Goal: Transaction & Acquisition: Purchase product/service

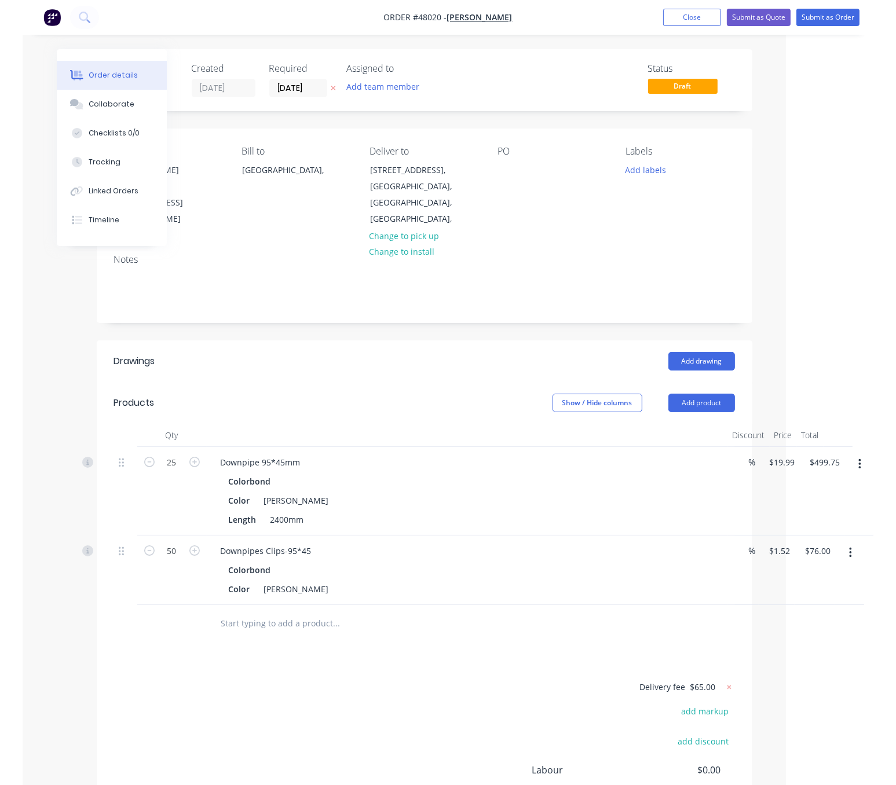
scroll to position [0, 69]
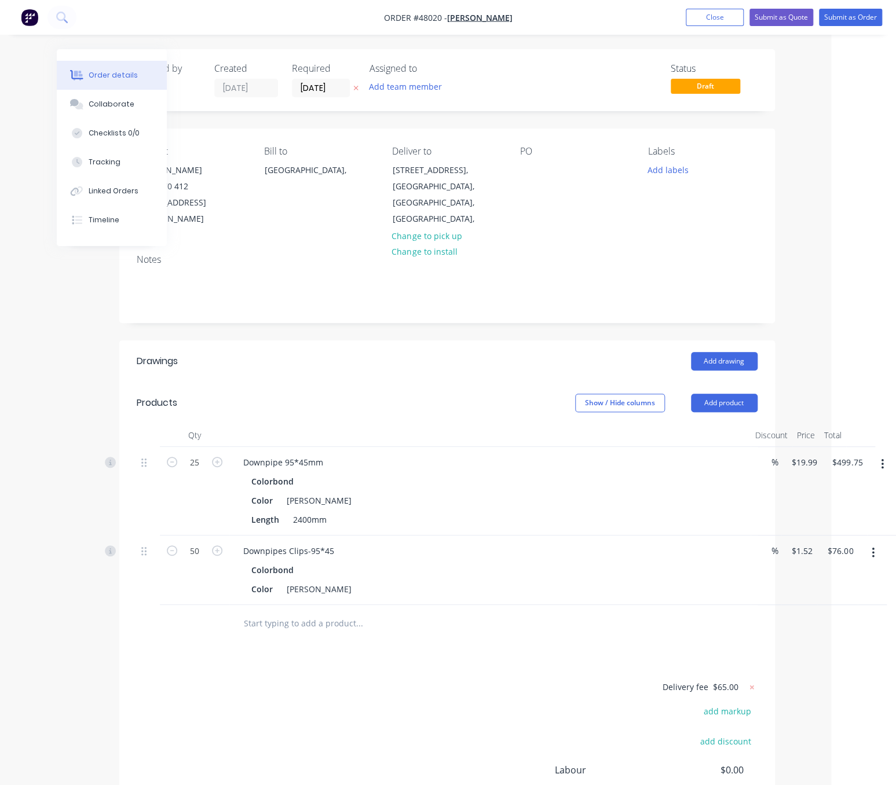
drag, startPoint x: 394, startPoint y: 396, endPoint x: 516, endPoint y: 394, distance: 121.6
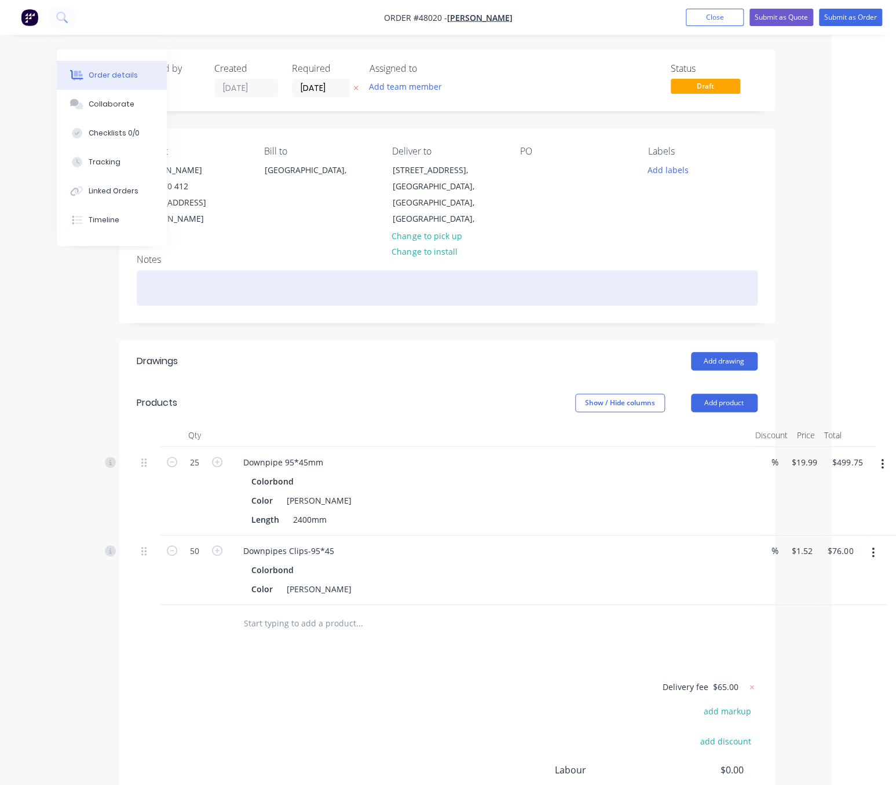
click at [274, 279] on div at bounding box center [447, 287] width 621 height 35
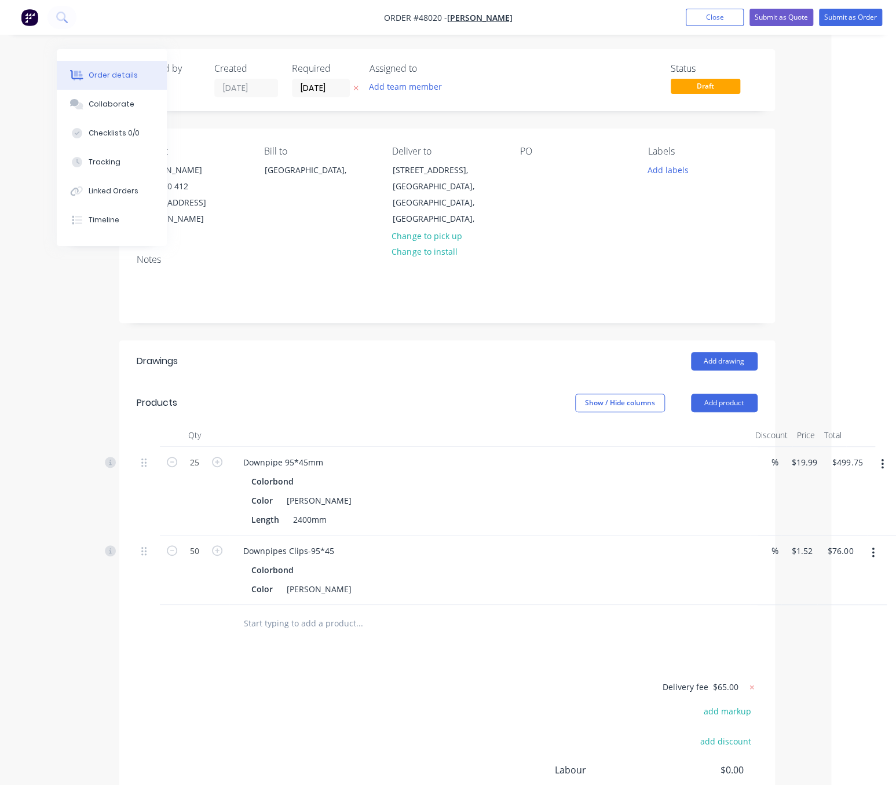
click at [458, 382] on header "Products Show / Hide columns Add product" at bounding box center [447, 403] width 656 height 42
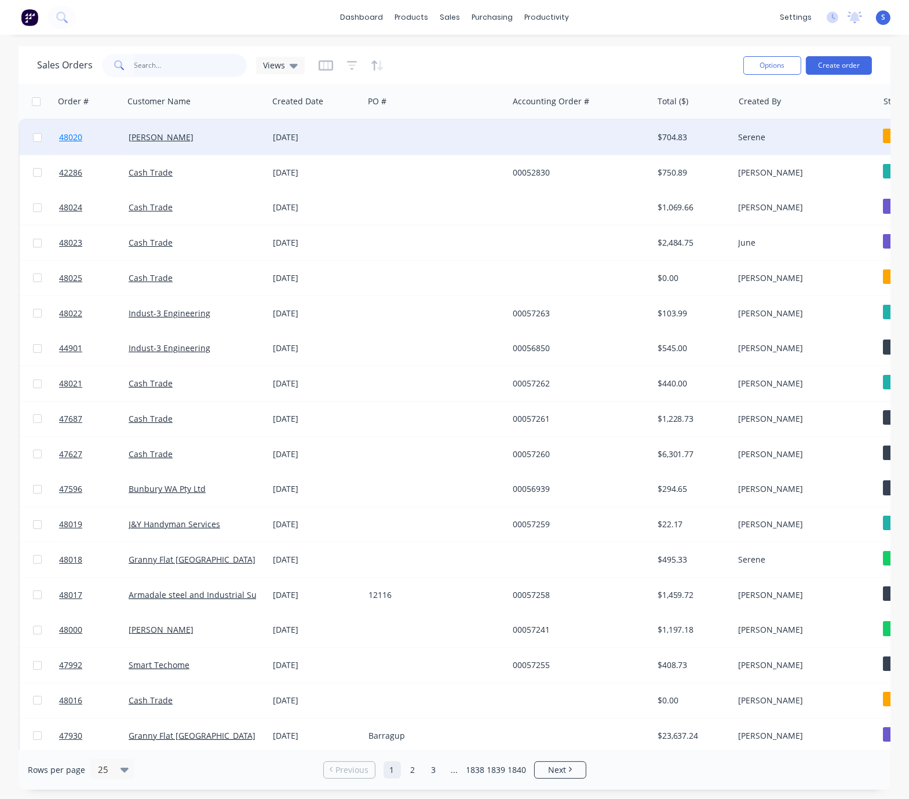
drag, startPoint x: 162, startPoint y: 56, endPoint x: 63, endPoint y: 139, distance: 129.1
click at [162, 56] on input "text" at bounding box center [190, 65] width 113 height 23
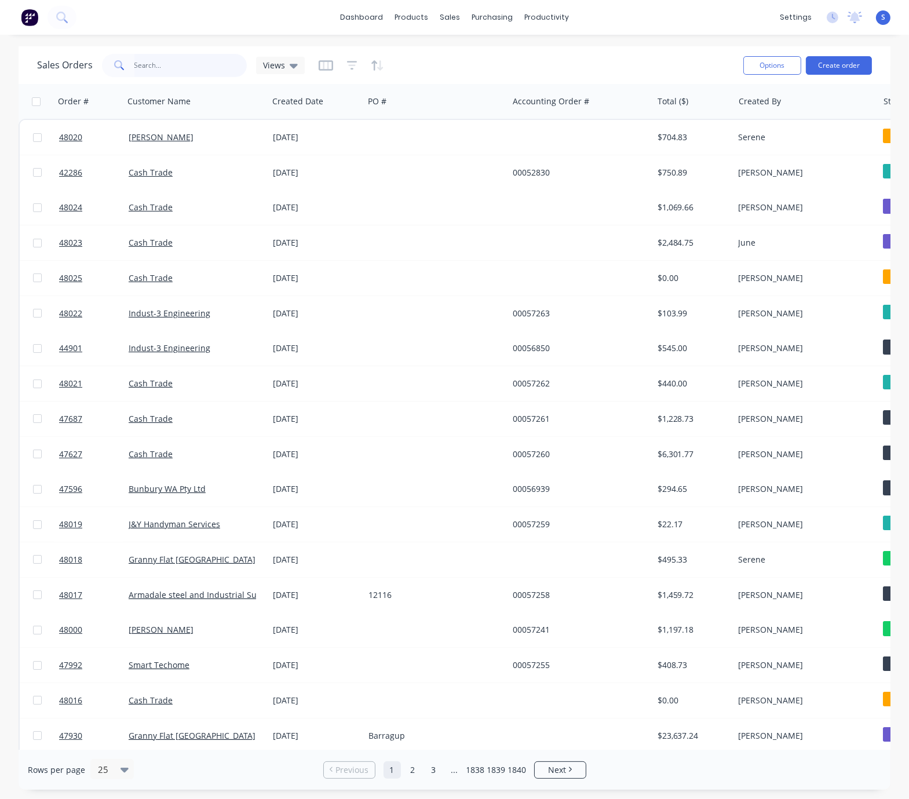
click at [175, 62] on input "text" at bounding box center [190, 65] width 113 height 23
type input "44532"
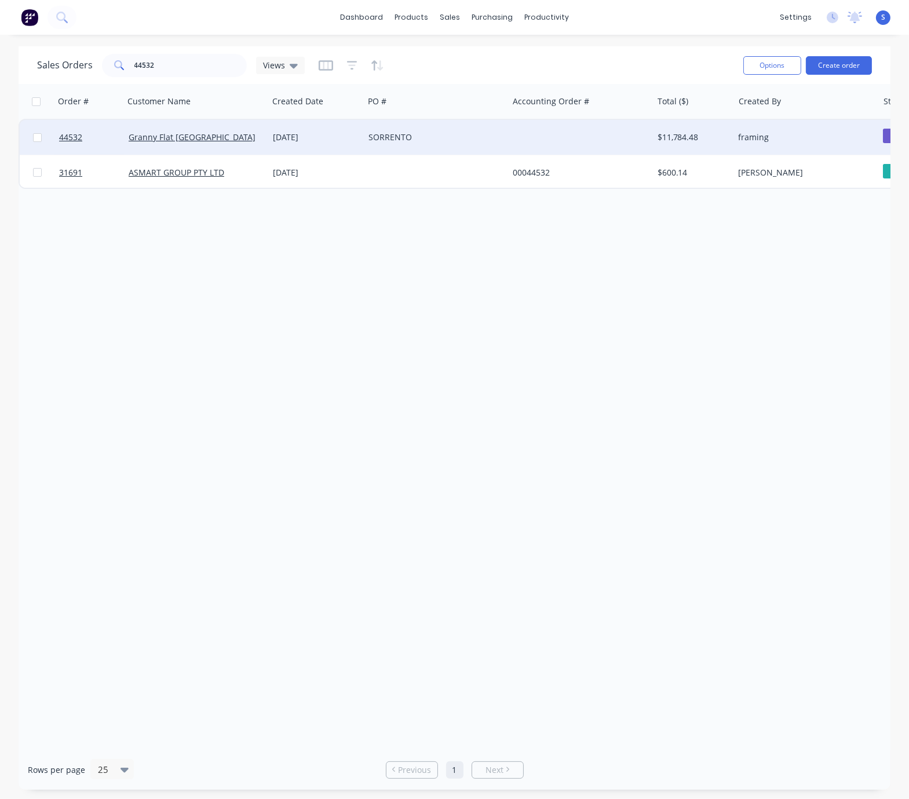
click at [377, 133] on div "SORRENTO" at bounding box center [432, 137] width 129 height 12
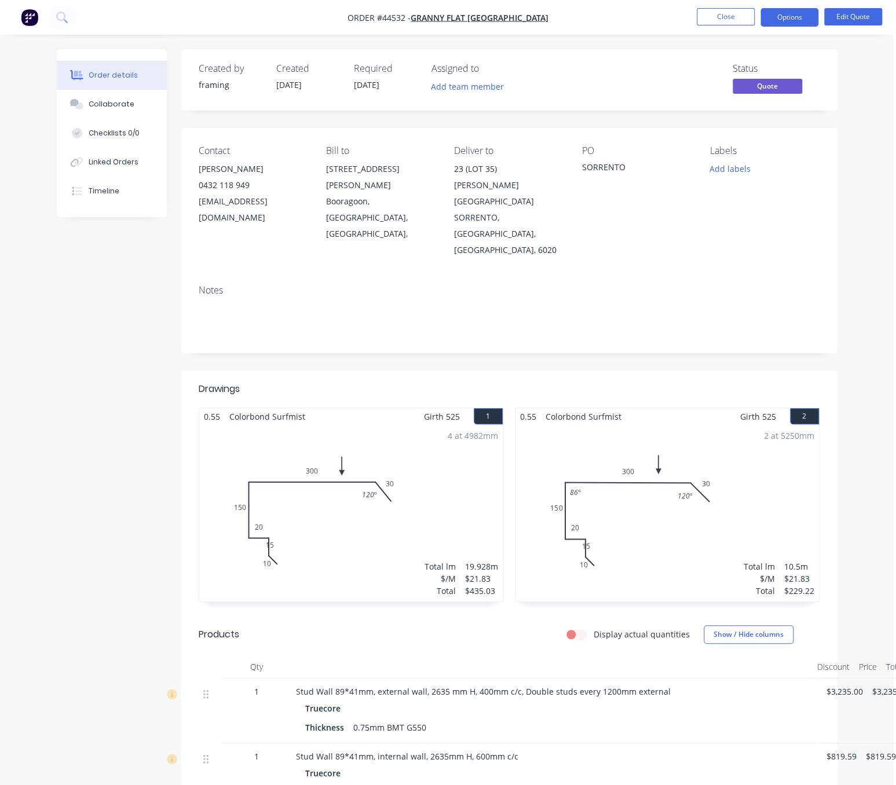
scroll to position [0, 28]
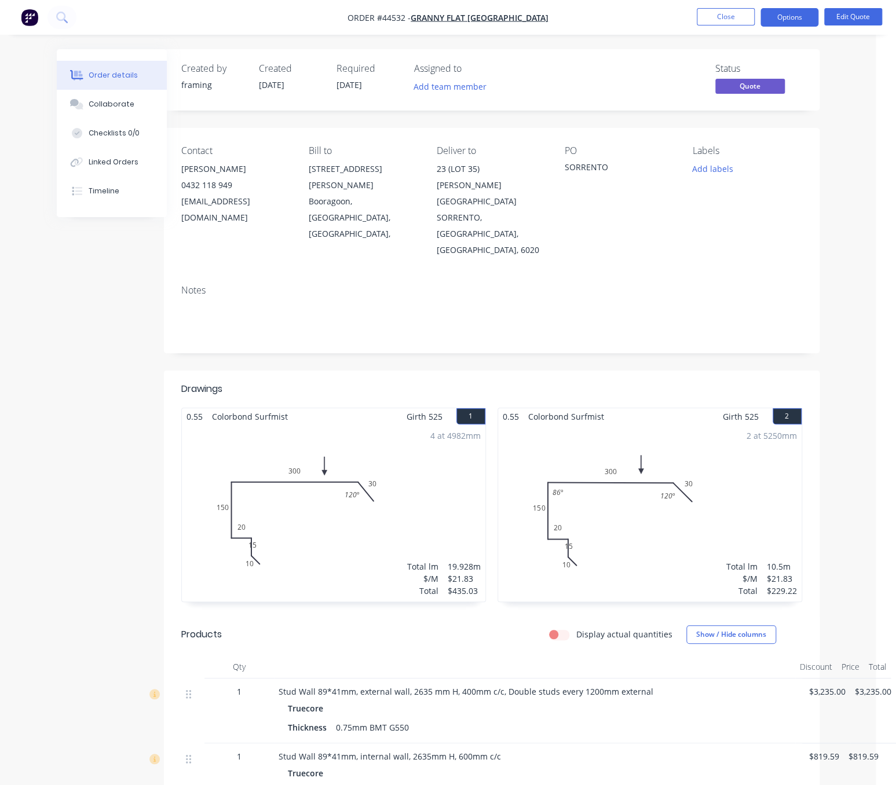
drag, startPoint x: 360, startPoint y: 352, endPoint x: 532, endPoint y: 356, distance: 172.6
click at [849, 19] on button "Edit Quote" at bounding box center [853, 16] width 58 height 17
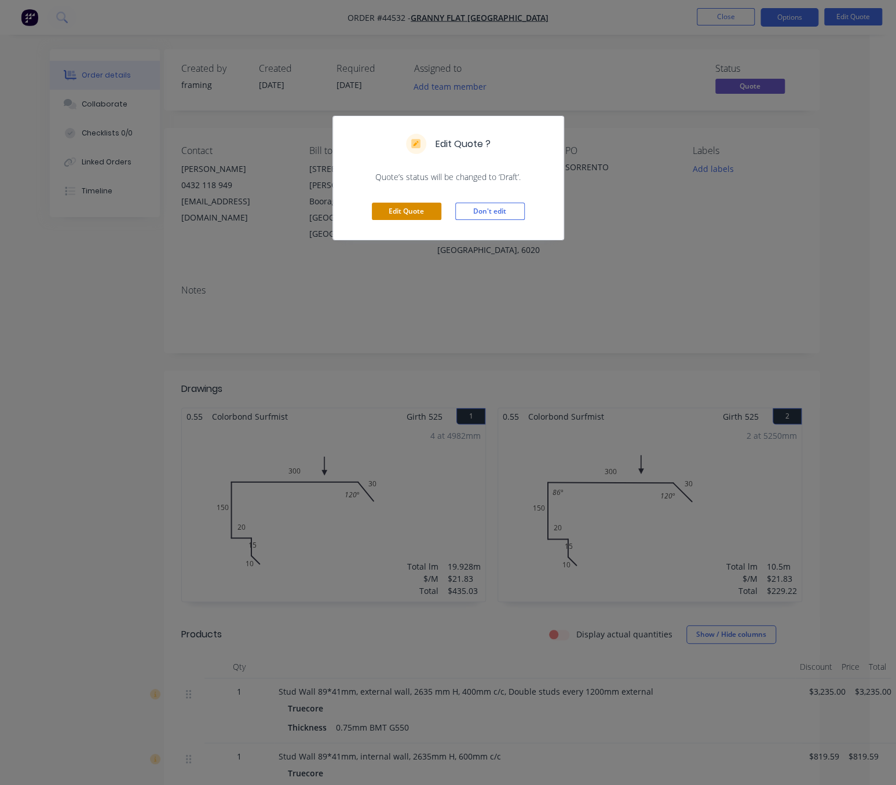
click at [418, 220] on button "Edit Quote" at bounding box center [406, 211] width 69 height 17
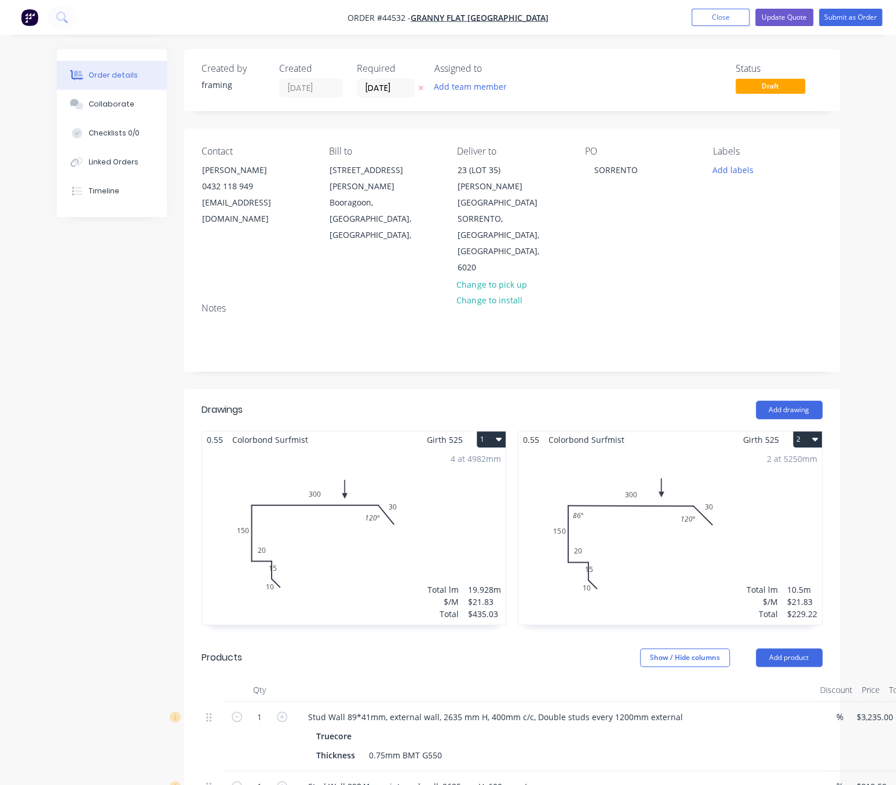
scroll to position [203, 0]
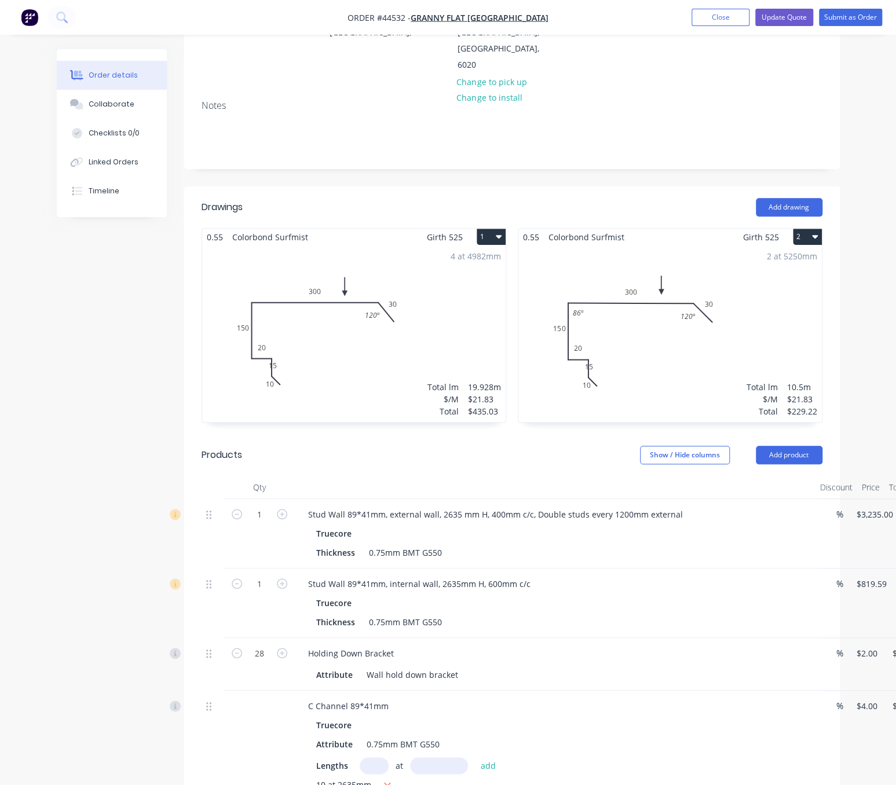
click at [353, 293] on div "4 at 4982mm Total lm $/M Total 19.928m $21.83 $435.03" at bounding box center [353, 334] width 303 height 177
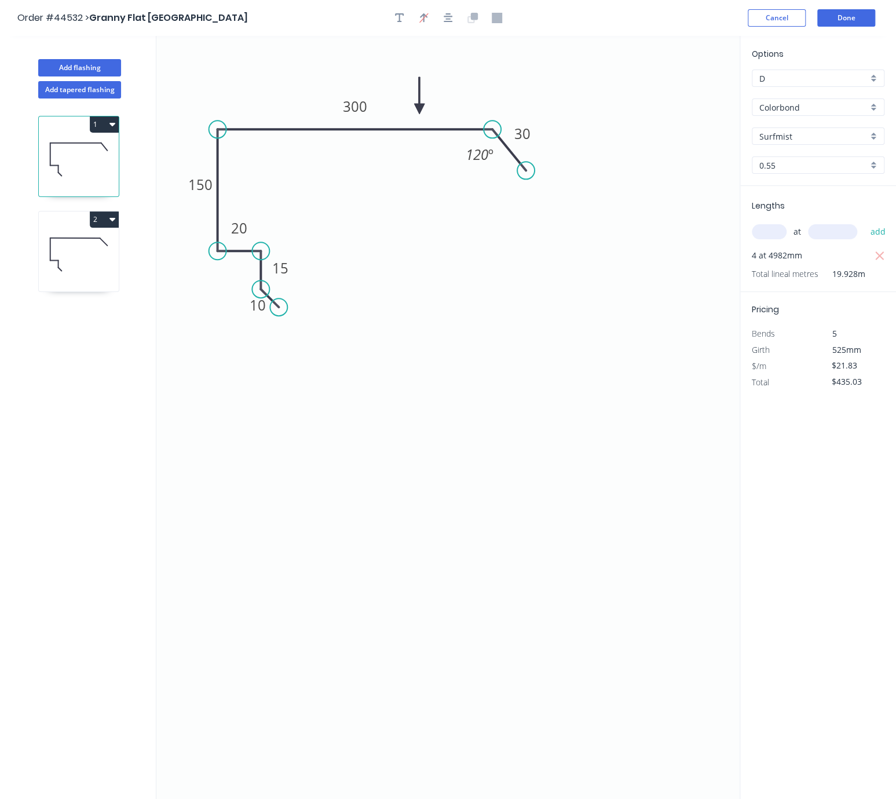
click at [444, 91] on icon "0 10 15 20 150 300 30 120 º" at bounding box center [447, 417] width 583 height 763
click at [400, 23] on icon "button" at bounding box center [399, 18] width 9 height 10
click at [212, 85] on textarea at bounding box center [231, 81] width 94 height 43
type textarea "Ultra"
drag, startPoint x: 252, startPoint y: 58, endPoint x: 496, endPoint y: 73, distance: 244.2
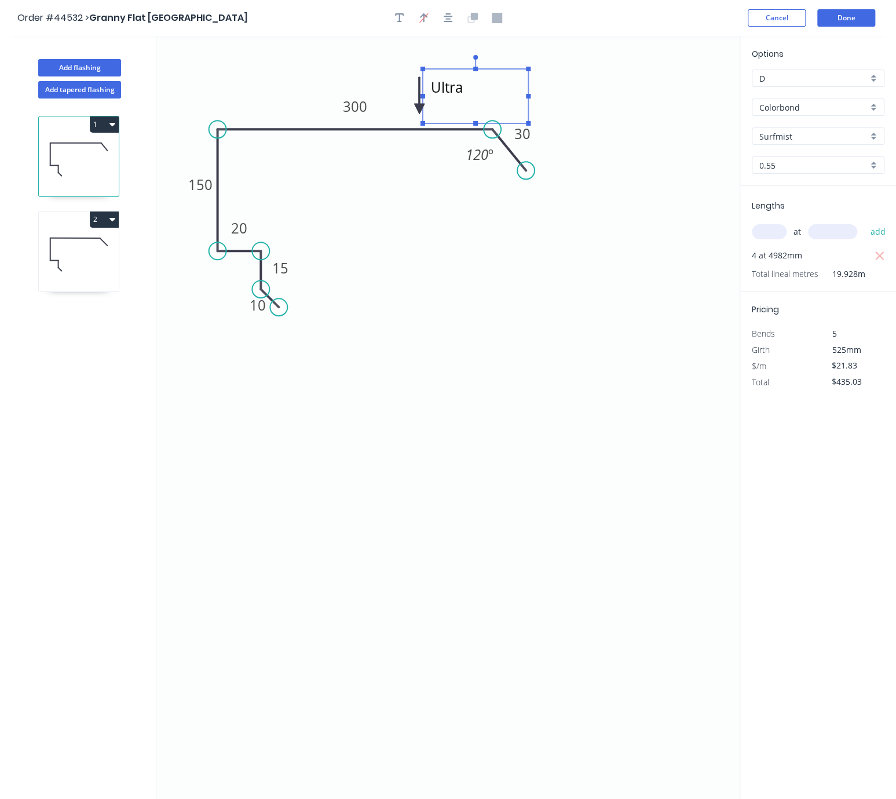
click at [496, 73] on rect at bounding box center [475, 96] width 105 height 54
click at [854, 510] on div "Options D D Colorbond Colorbond Surfmist Surfmist 0.55 0.55 Lengths at add 4 at…" at bounding box center [818, 418] width 156 height 764
click at [847, 374] on input "$21.83" at bounding box center [851, 365] width 39 height 16
drag, startPoint x: 869, startPoint y: 382, endPoint x: 806, endPoint y: 385, distance: 62.6
click at [808, 374] on div "$/m $21.83" at bounding box center [818, 366] width 150 height 16
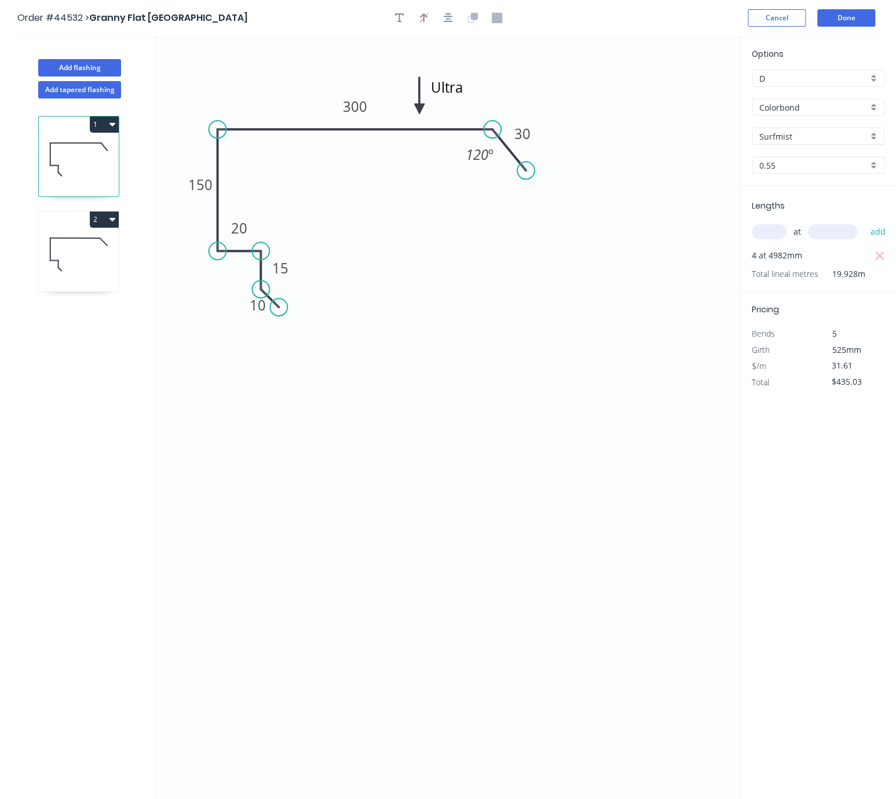
type input "$31.61"
type input "$629.92"
click at [845, 526] on div "Options D D Colorbond Colorbond Surfmist Surfmist 0.55 0.55 Lengths at add 4 at…" at bounding box center [818, 418] width 156 height 764
click at [105, 263] on icon at bounding box center [79, 254] width 80 height 74
type input "$21.83"
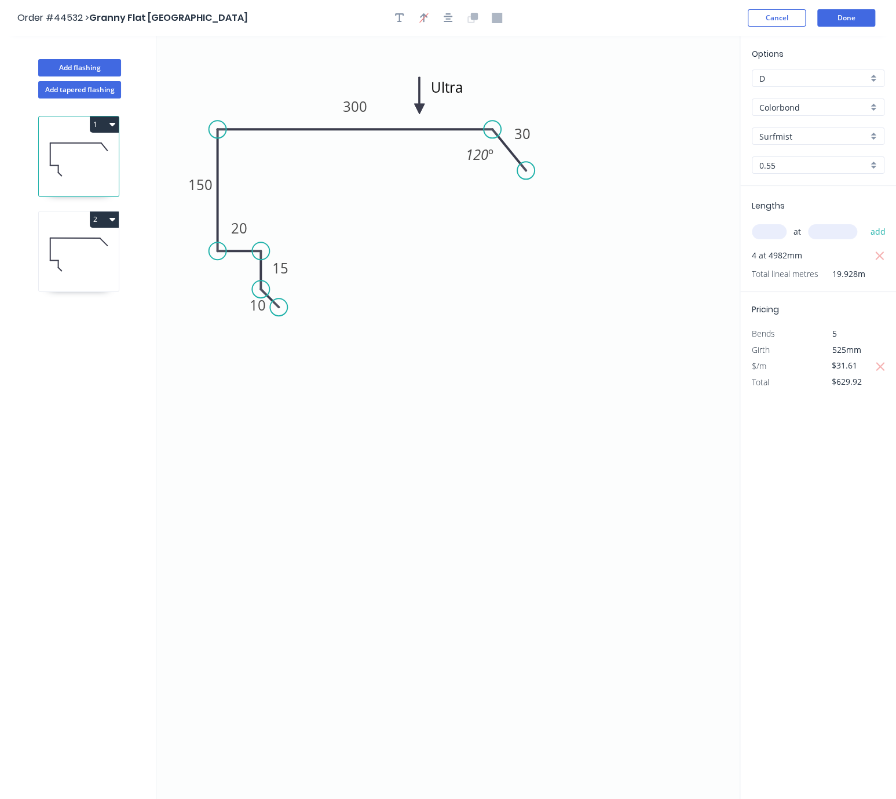
type input "$229.22"
click at [397, 17] on icon "button" at bounding box center [399, 18] width 9 height 10
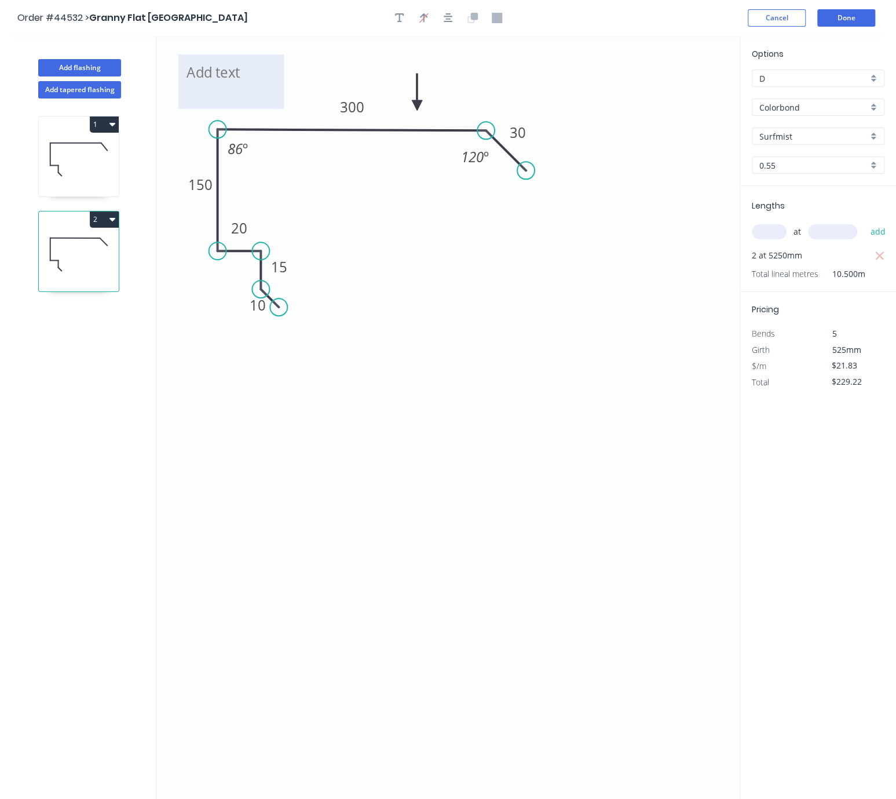
click at [231, 74] on textarea at bounding box center [231, 81] width 94 height 43
type textarea "Ultra"
drag, startPoint x: 251, startPoint y: 57, endPoint x: 496, endPoint y: 71, distance: 245.4
click at [496, 71] on rect at bounding box center [475, 95] width 105 height 54
drag, startPoint x: 859, startPoint y: 388, endPoint x: 807, endPoint y: 385, distance: 52.2
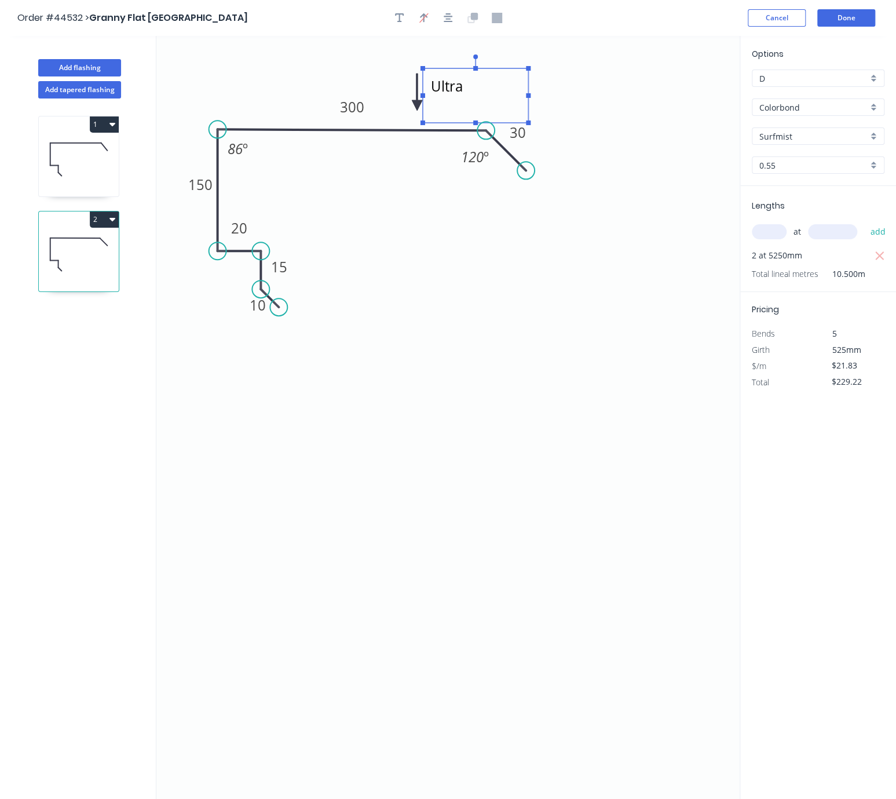
click at [807, 374] on div "$/m $21.83" at bounding box center [818, 366] width 150 height 16
type input "$31.61"
type input "$331.91"
click at [846, 532] on div "Options D D Colorbond Colorbond Surfmist Surfmist 0.55 0.55 Lengths at add 2 at…" at bounding box center [818, 418] width 156 height 764
click at [840, 17] on button "Done" at bounding box center [846, 17] width 58 height 17
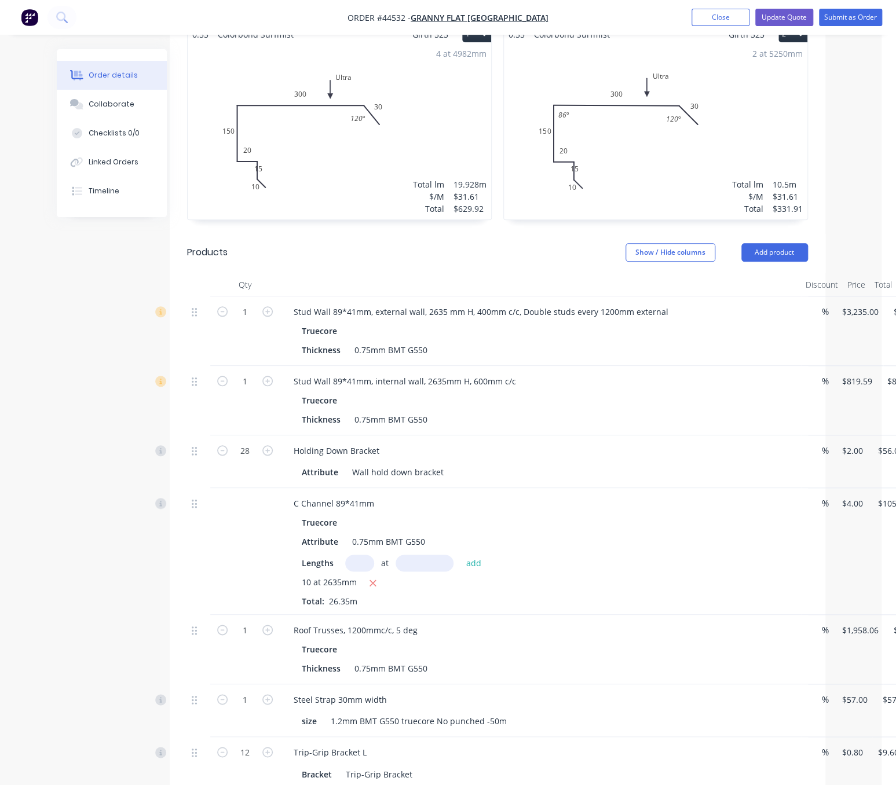
scroll to position [405, 87]
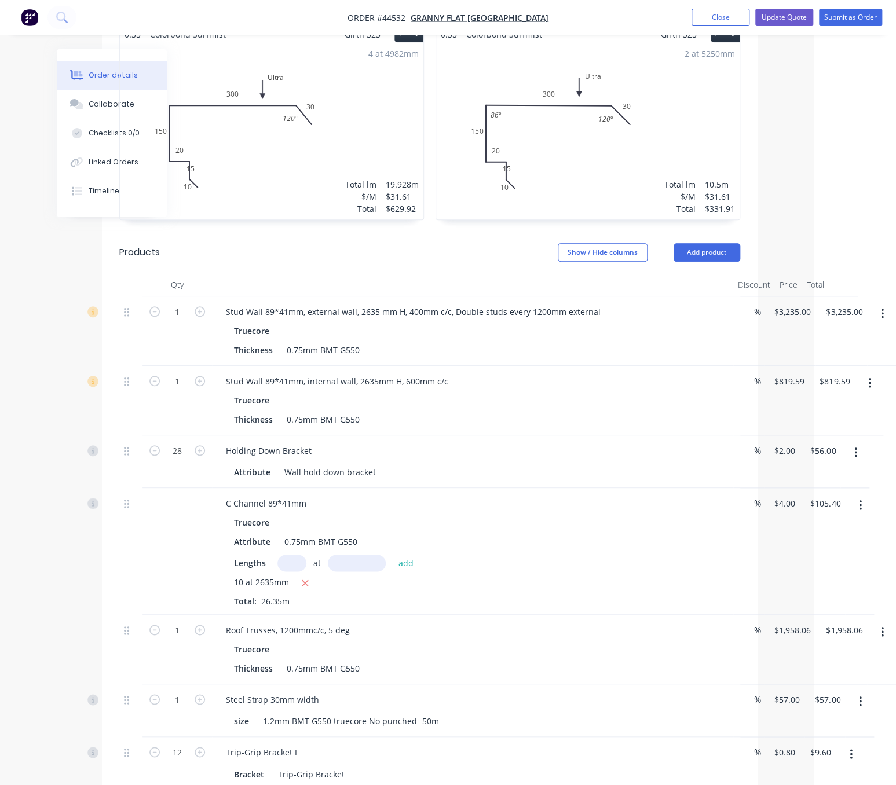
drag, startPoint x: 462, startPoint y: 250, endPoint x: 522, endPoint y: 249, distance: 60.8
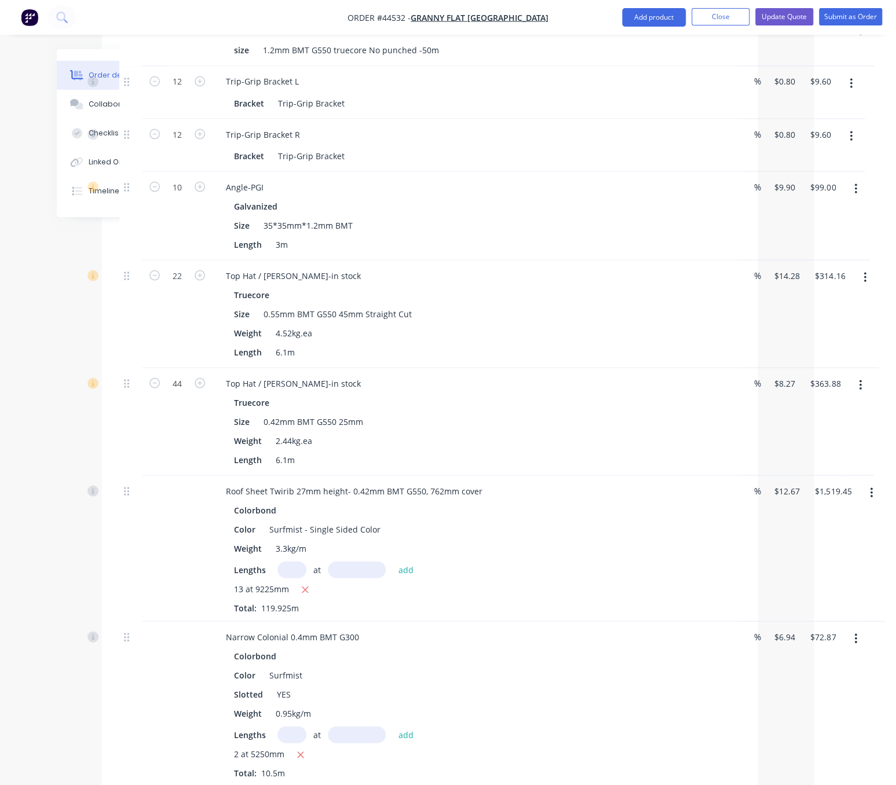
scroll to position [1279, 87]
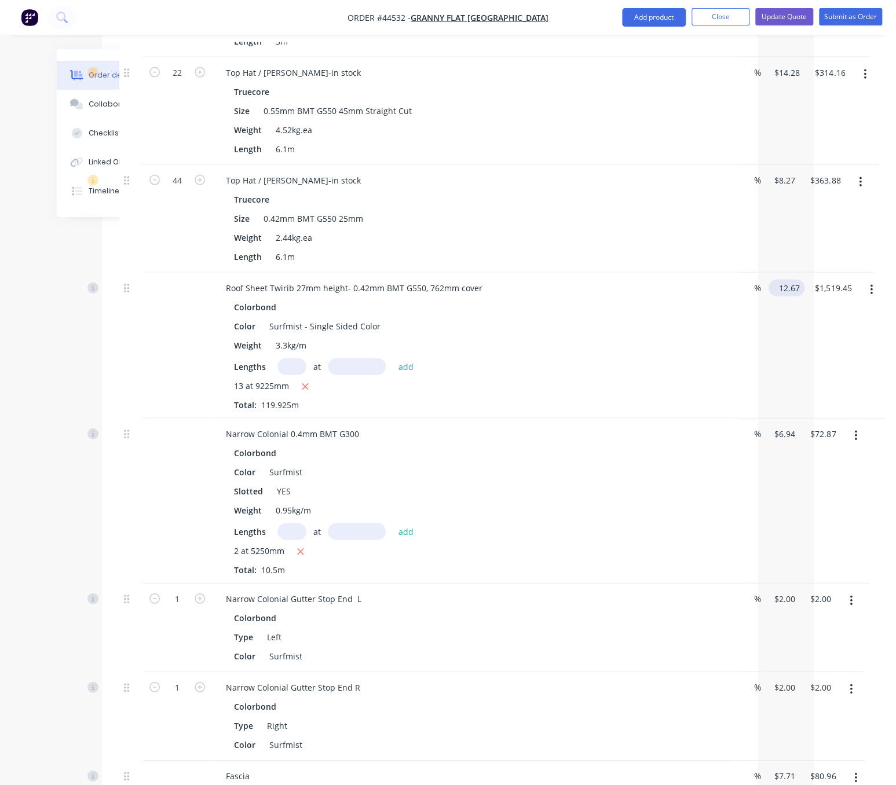
click at [792, 296] on input "12.67" at bounding box center [788, 288] width 31 height 17
type input "$21.00"
type input "$2,518.43"
click at [724, 399] on div "Colorbond Color Surfmist - Single Sided Color Weight 3.3kg/m Lengths at add 13 …" at bounding box center [473, 355] width 512 height 112
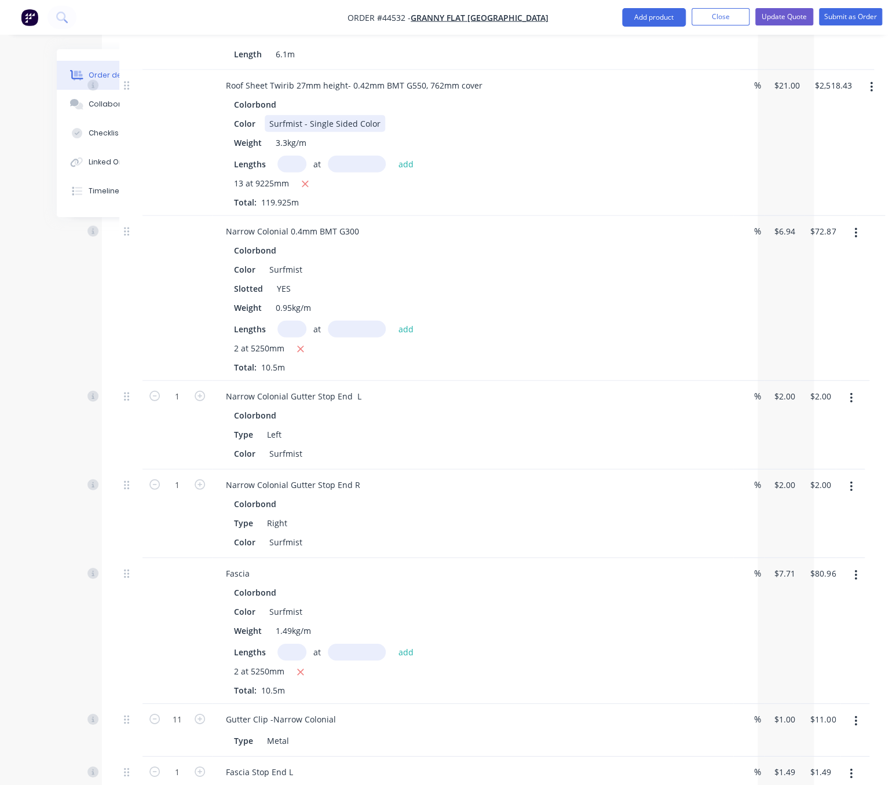
click at [383, 132] on div "Surfmist - Single Sided Color" at bounding box center [325, 123] width 120 height 17
drag, startPoint x: 387, startPoint y: 169, endPoint x: 423, endPoint y: 171, distance: 36.5
click at [423, 132] on div "Color Surfmist - Single Sided Color -Ultra" at bounding box center [470, 123] width 482 height 17
click at [270, 132] on div "Surfmist - Single Sided Color" at bounding box center [325, 123] width 120 height 17
click at [774, 240] on input "6.94" at bounding box center [786, 231] width 27 height 17
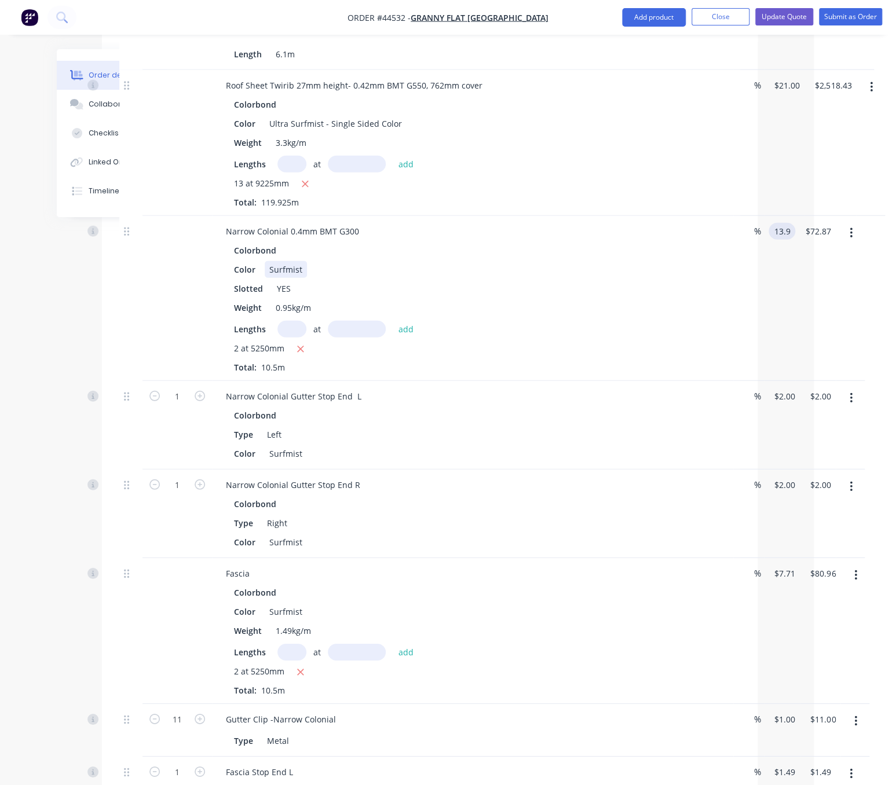
type input "$13.90"
type input "$145.95"
click at [272, 278] on div "Surfmist" at bounding box center [286, 269] width 42 height 17
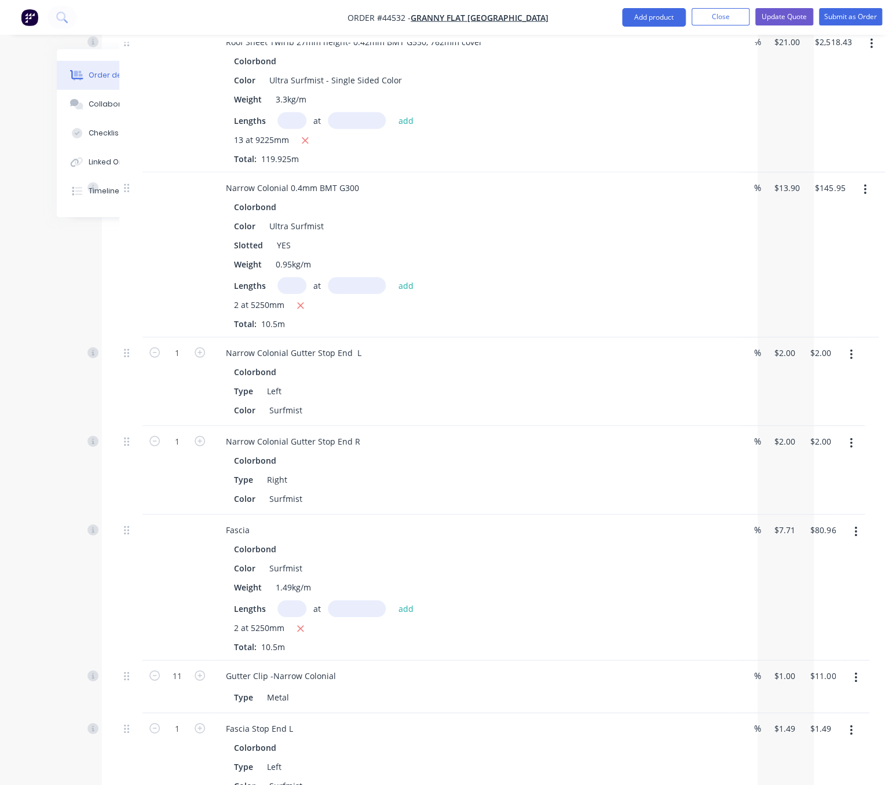
scroll to position [1685, 87]
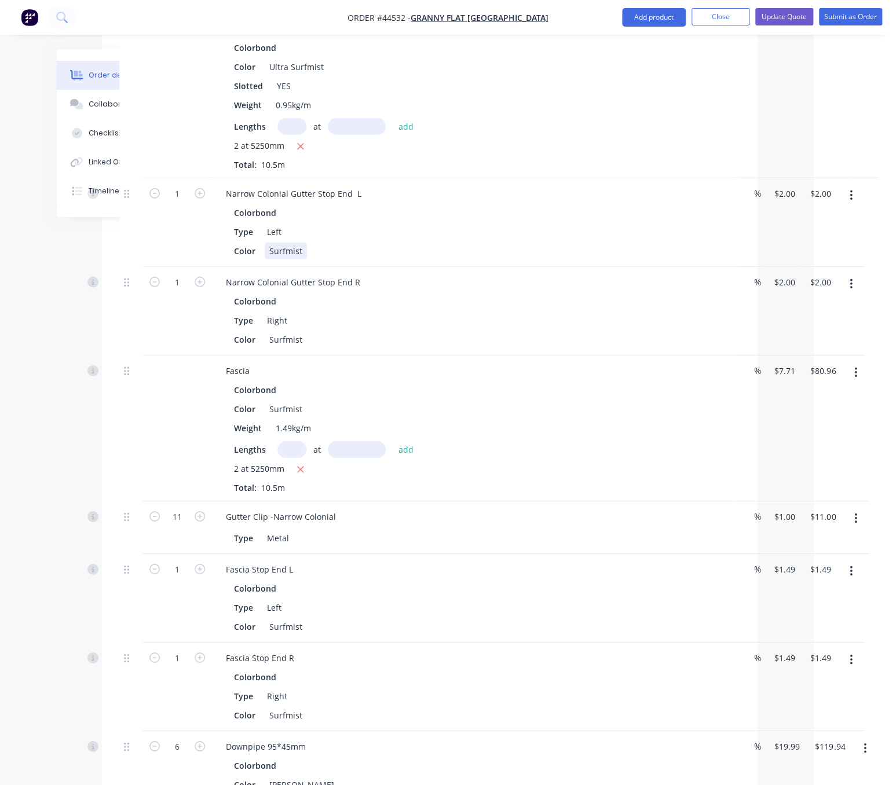
click at [270, 259] on div "Surfmist" at bounding box center [286, 251] width 42 height 17
click at [740, 248] on div "1 Narrow Colonial Gutter Stop End L Colorbond Type Left Color Ultra Surfmist % …" at bounding box center [429, 222] width 621 height 89
type input "$6.10"
click at [800, 345] on div "$2.00 $2.00" at bounding box center [818, 311] width 36 height 89
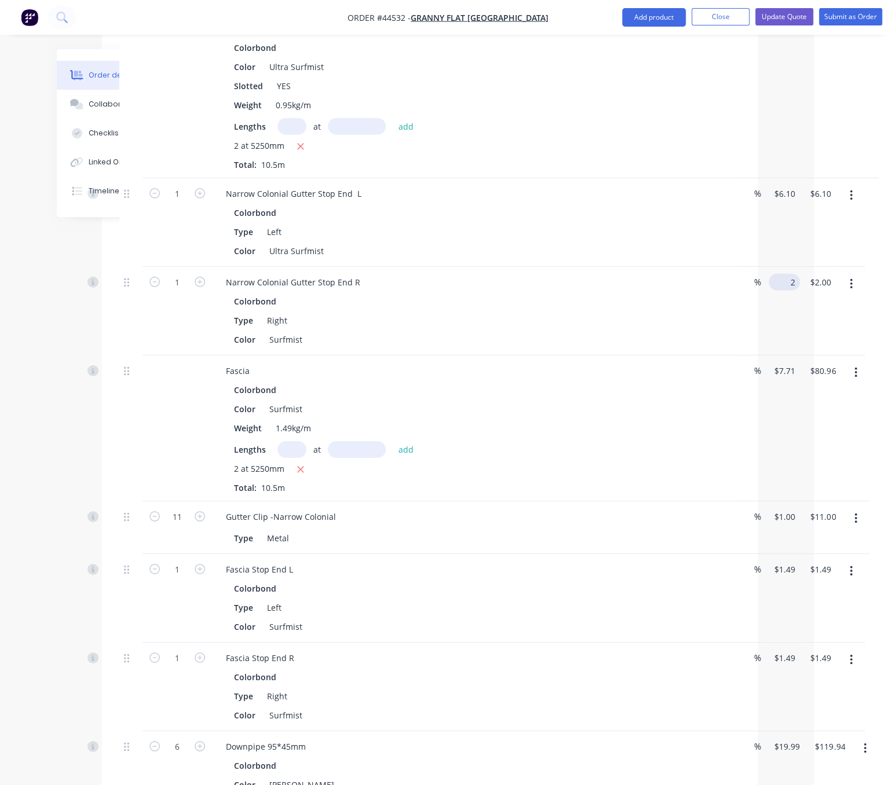
click at [740, 341] on div "1 Narrow Colonial Gutter Stop End R Colorbond Type Right Color Surfmist % 2 $2.…" at bounding box center [429, 311] width 621 height 89
type input "$6.10"
click at [419, 348] on div "Color Surfmist" at bounding box center [470, 339] width 482 height 17
click at [268, 348] on div "Surfmist" at bounding box center [286, 339] width 42 height 17
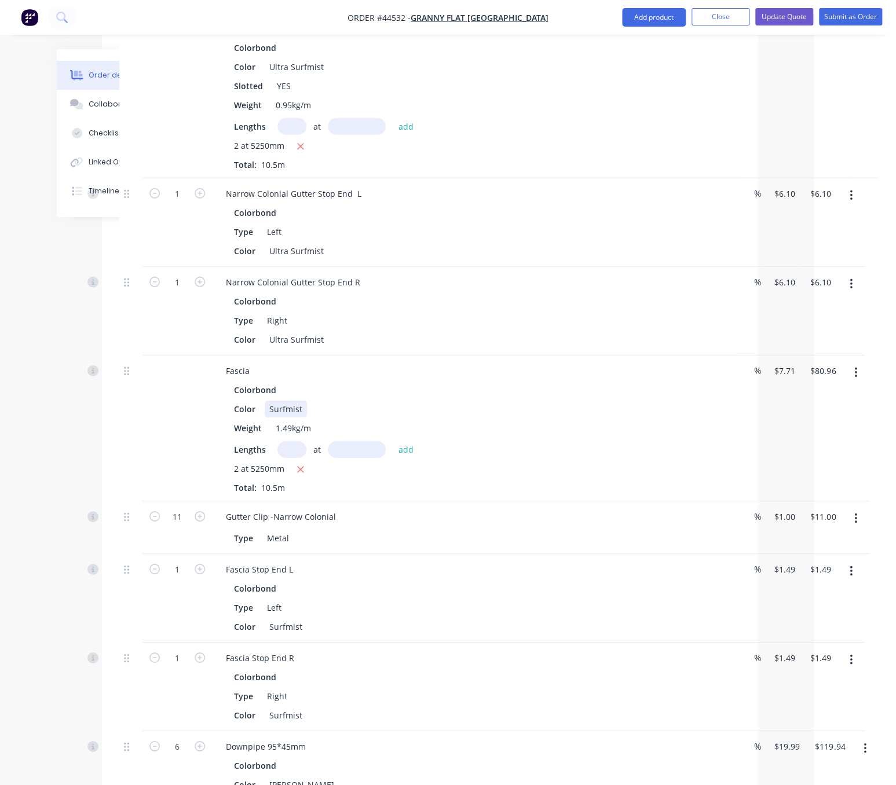
click at [267, 418] on div "Surfmist" at bounding box center [286, 409] width 42 height 17
click at [783, 379] on input "7.71" at bounding box center [784, 371] width 22 height 17
type input "$17.30"
type input "$181.65"
click at [770, 501] on div "$17.30 $17.30" at bounding box center [784, 429] width 41 height 146
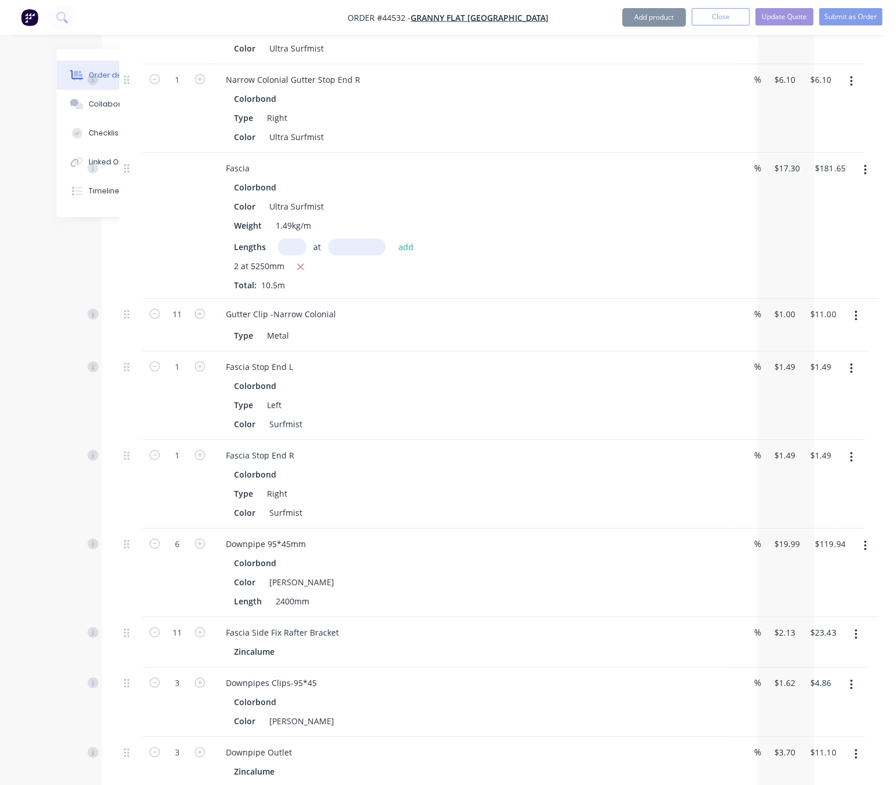
scroll to position [2090, 87]
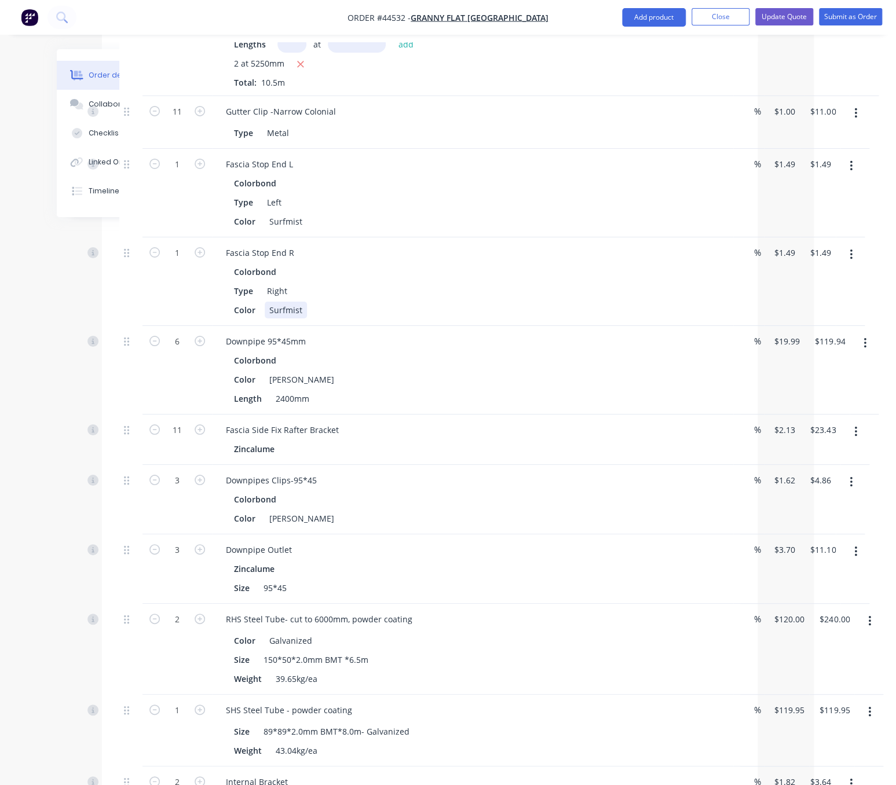
click at [265, 319] on div "Surfmist" at bounding box center [286, 310] width 42 height 17
click at [783, 261] on input "1.49" at bounding box center [786, 252] width 27 height 17
type input "4.8"
type input "1.49"
type input "$4.80"
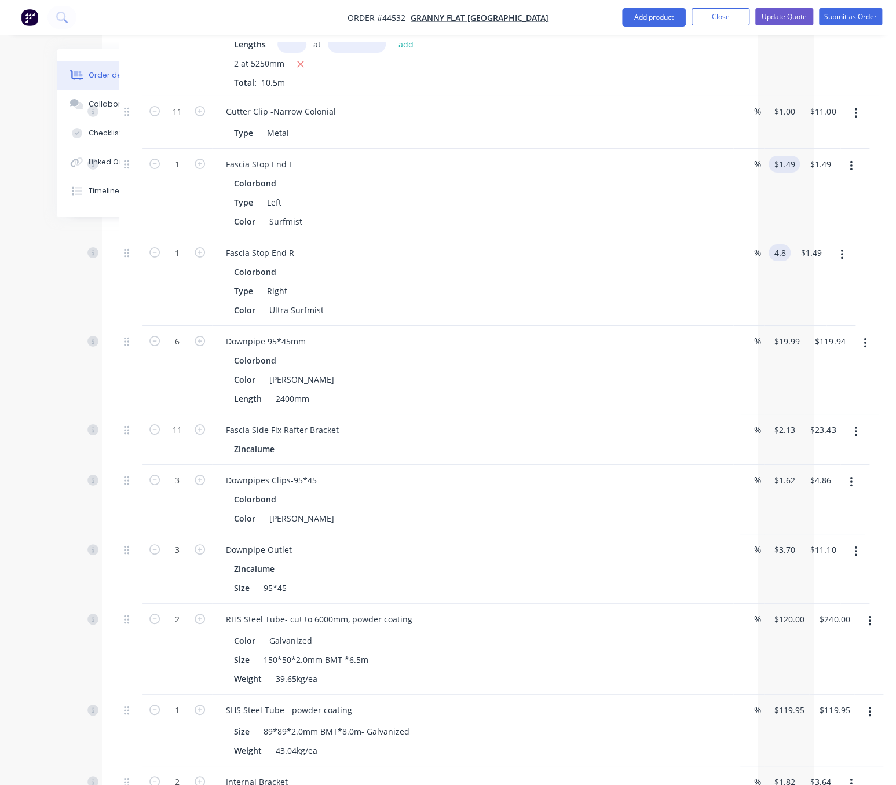
type input "$4.80"
click at [785, 173] on input "1.49" at bounding box center [786, 164] width 27 height 17
type input "$4.80"
click at [767, 237] on div "$4.80 4.8" at bounding box center [777, 193] width 27 height 89
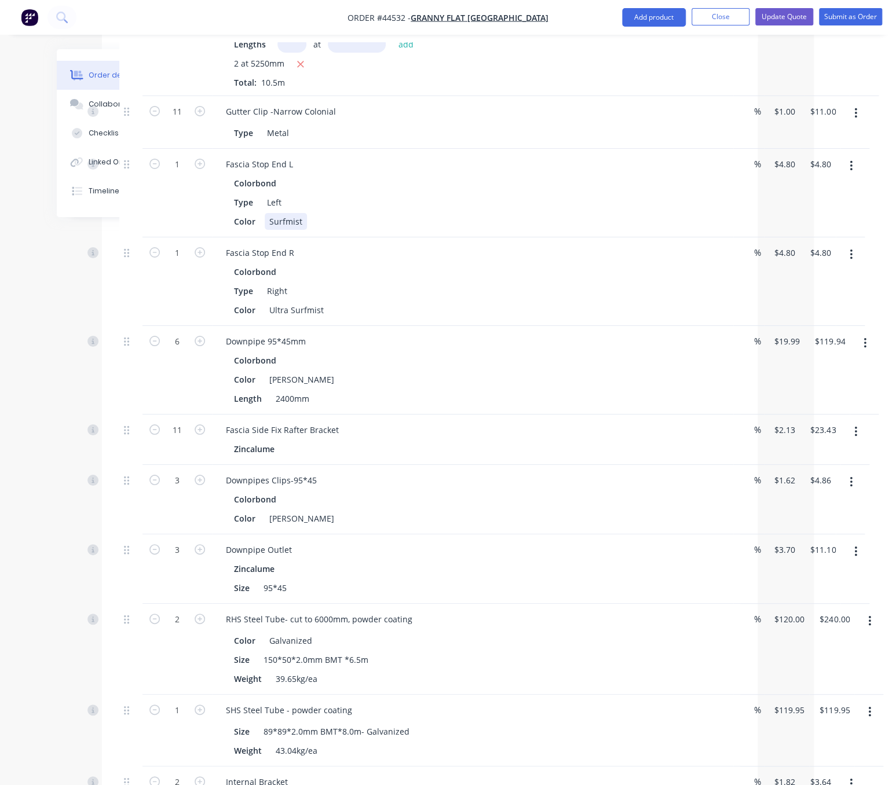
click at [270, 230] on div "Surfmist" at bounding box center [286, 221] width 42 height 17
click at [607, 211] on div "Type Left" at bounding box center [470, 202] width 482 height 17
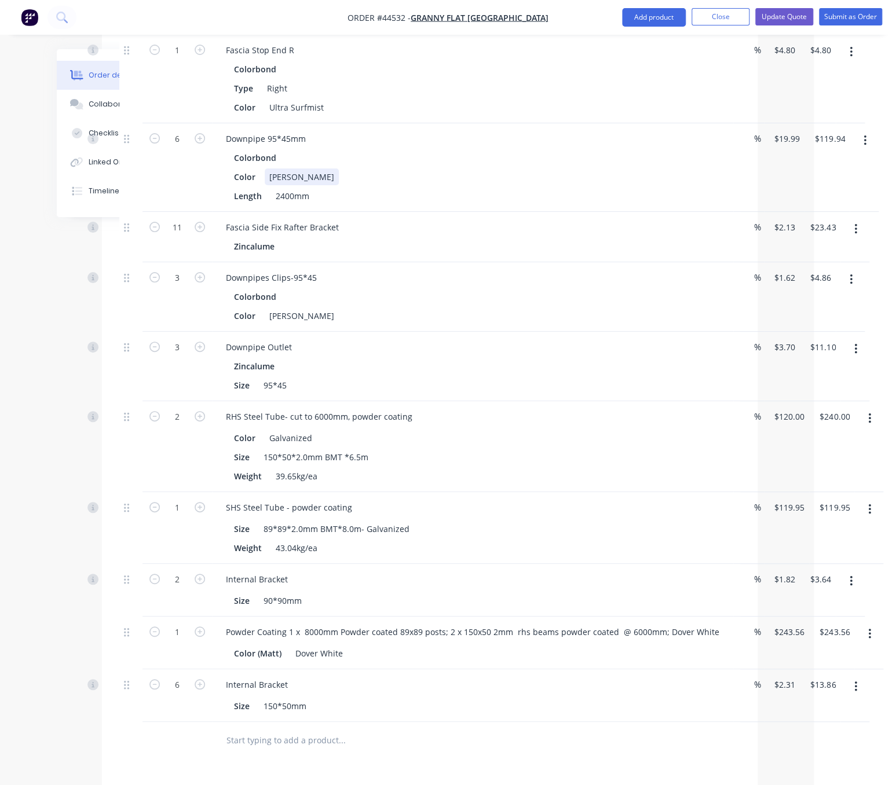
click at [268, 185] on div "[PERSON_NAME]" at bounding box center [302, 177] width 74 height 17
click at [656, 185] on div "Color Ultra Shale Grey" at bounding box center [470, 177] width 482 height 17
click at [781, 147] on input "19.99" at bounding box center [786, 138] width 27 height 17
type input "$26.50"
type input "$159.00"
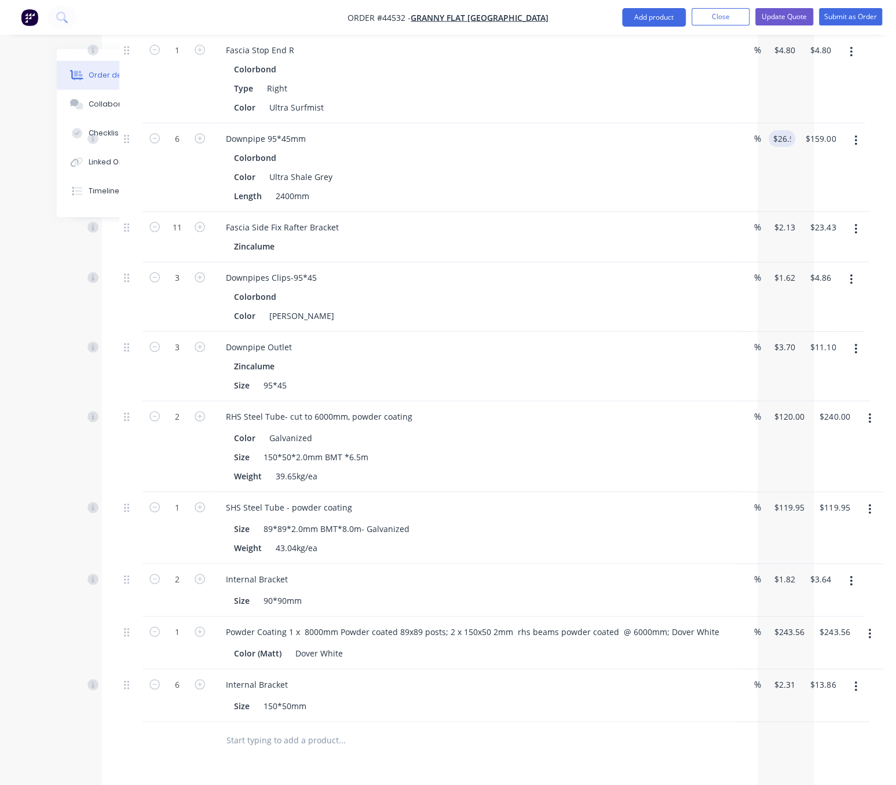
click at [767, 212] on div "$26.50 26.5" at bounding box center [779, 167] width 31 height 89
click at [268, 324] on div "[PERSON_NAME]" at bounding box center [302, 316] width 74 height 17
click at [781, 286] on input "1.62" at bounding box center [784, 277] width 22 height 17
type input "$2.50"
type input "$7.50"
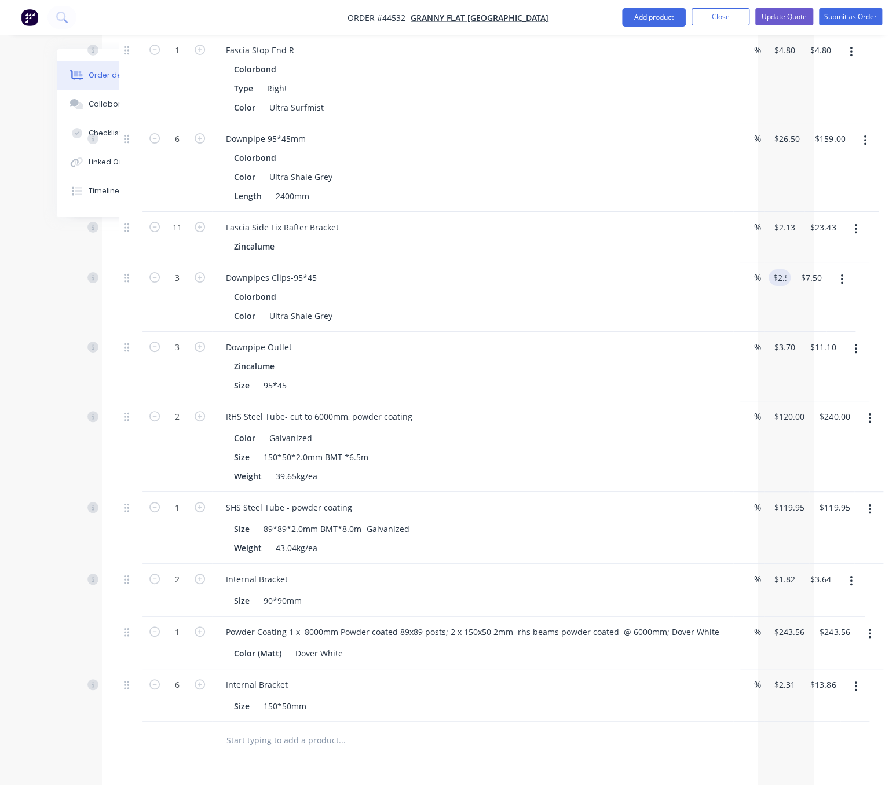
click at [783, 332] on div "$2.50 2.5" at bounding box center [777, 296] width 27 height 69
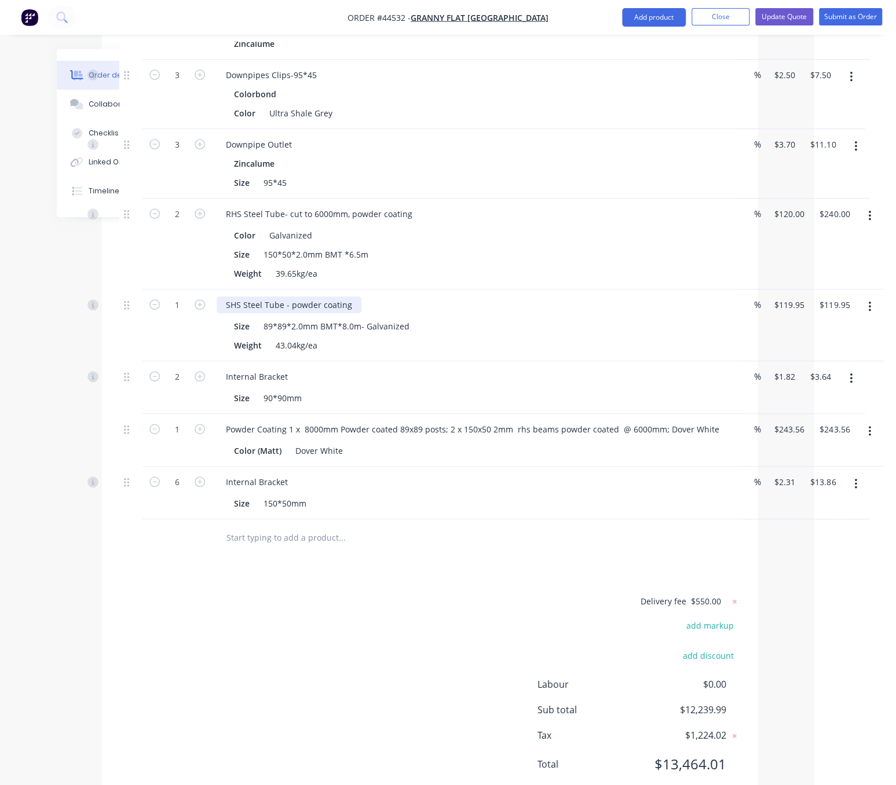
click at [354, 313] on div "SHS Steel Tube - powder coating" at bounding box center [289, 304] width 145 height 17
drag, startPoint x: 353, startPoint y: 417, endPoint x: 455, endPoint y: 419, distance: 101.9
click at [450, 313] on div "SHS Steel Tube - powder coating with Prime coating" at bounding box center [473, 304] width 512 height 17
click at [619, 354] on div "Weight 43.04kg/ea" at bounding box center [470, 345] width 482 height 17
click at [496, 459] on div "Color (Matt) Dover White" at bounding box center [470, 450] width 482 height 17
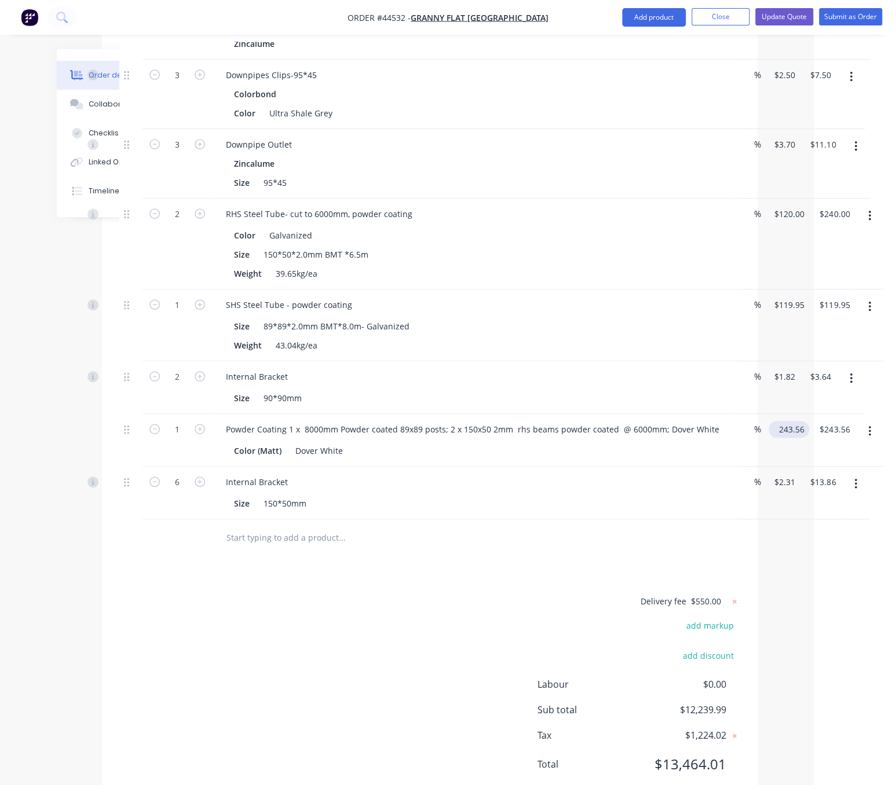
click at [800, 438] on input "243.56" at bounding box center [791, 429] width 36 height 17
click at [610, 459] on div "Color (Matt) Dover White" at bounding box center [470, 450] width 482 height 17
type input "$371.095"
type input "$371.10"
click at [298, 459] on div "Dover White" at bounding box center [319, 450] width 57 height 17
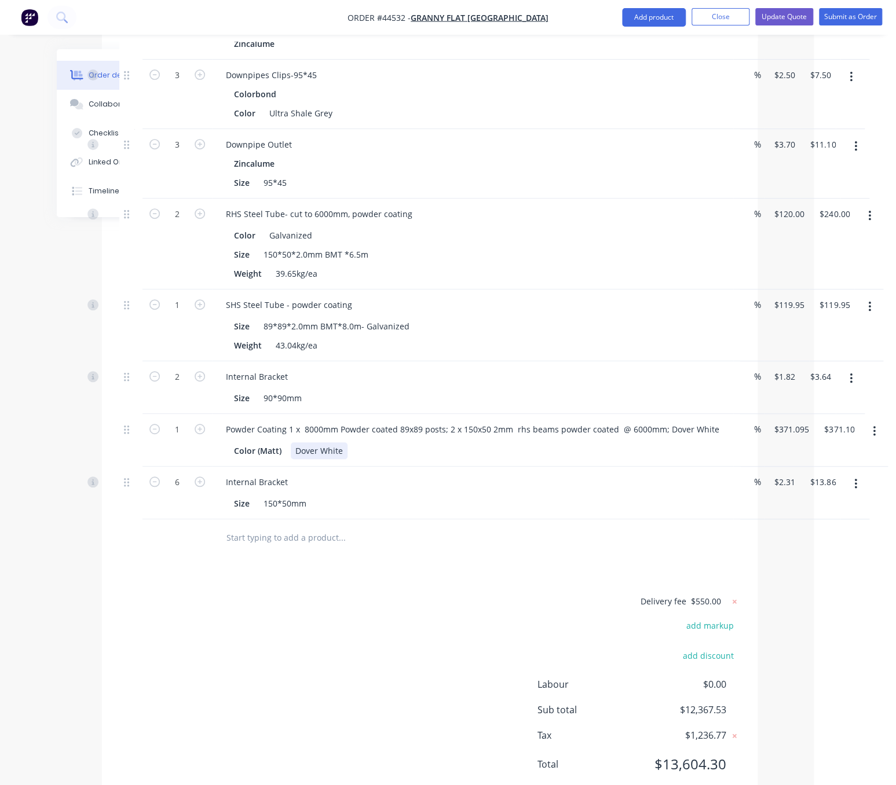
click at [345, 459] on div "Dover White" at bounding box center [319, 450] width 57 height 17
click at [485, 459] on div "Dover White with Prime coating for Marine area" at bounding box center [388, 450] width 195 height 17
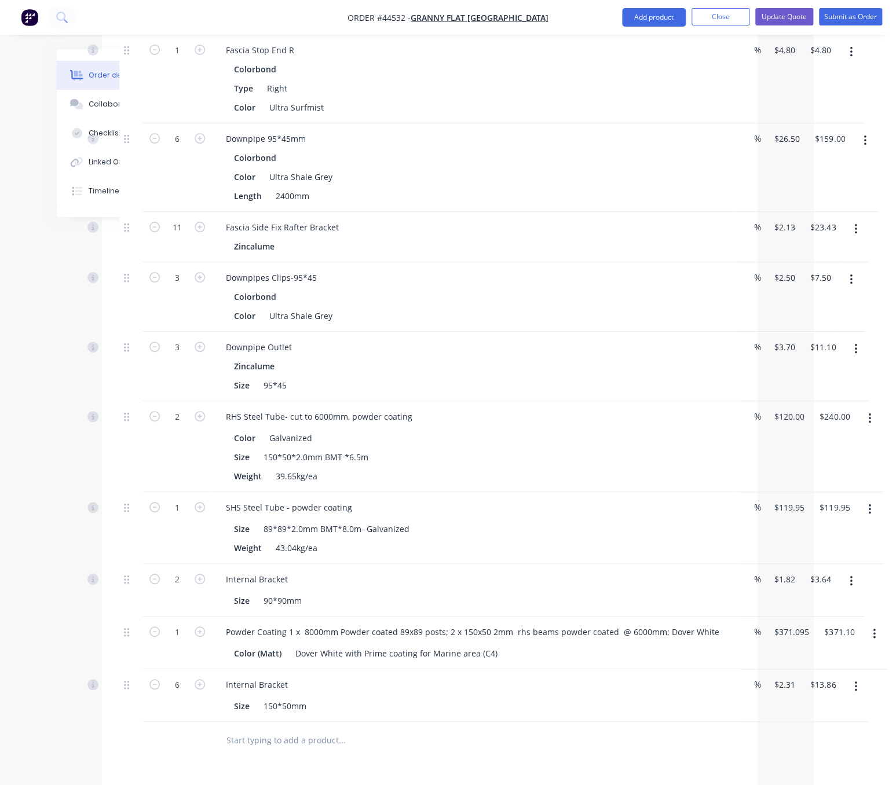
scroll to position [2090, 87]
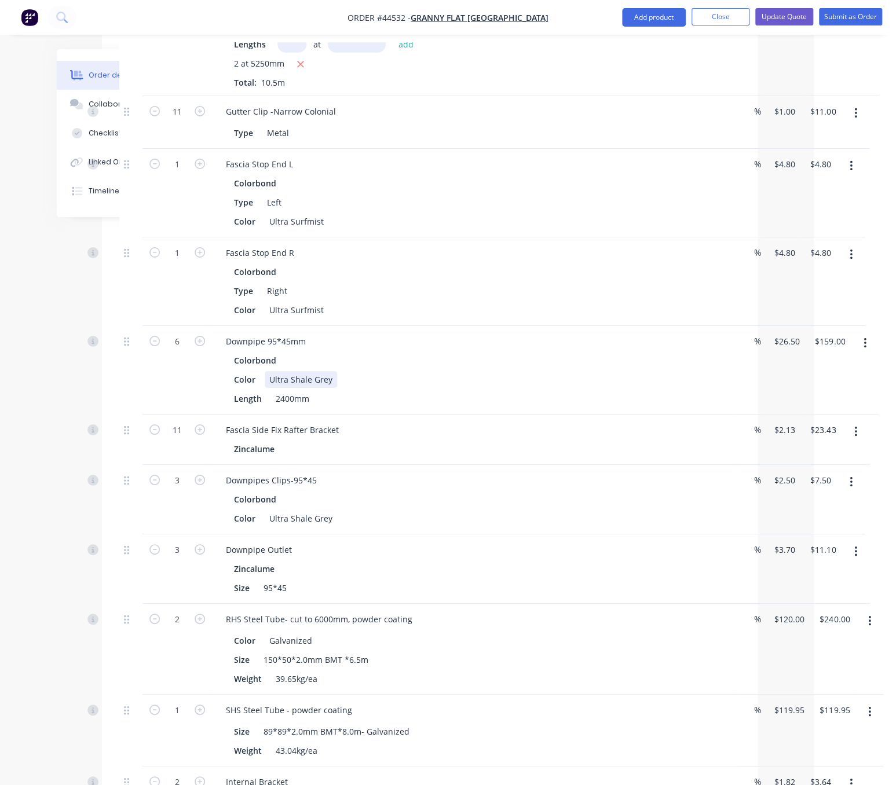
drag, startPoint x: 625, startPoint y: 467, endPoint x: 751, endPoint y: 462, distance: 125.2
click at [866, 354] on button "button" at bounding box center [864, 343] width 27 height 21
click at [809, 382] on div "Edit" at bounding box center [823, 373] width 89 height 17
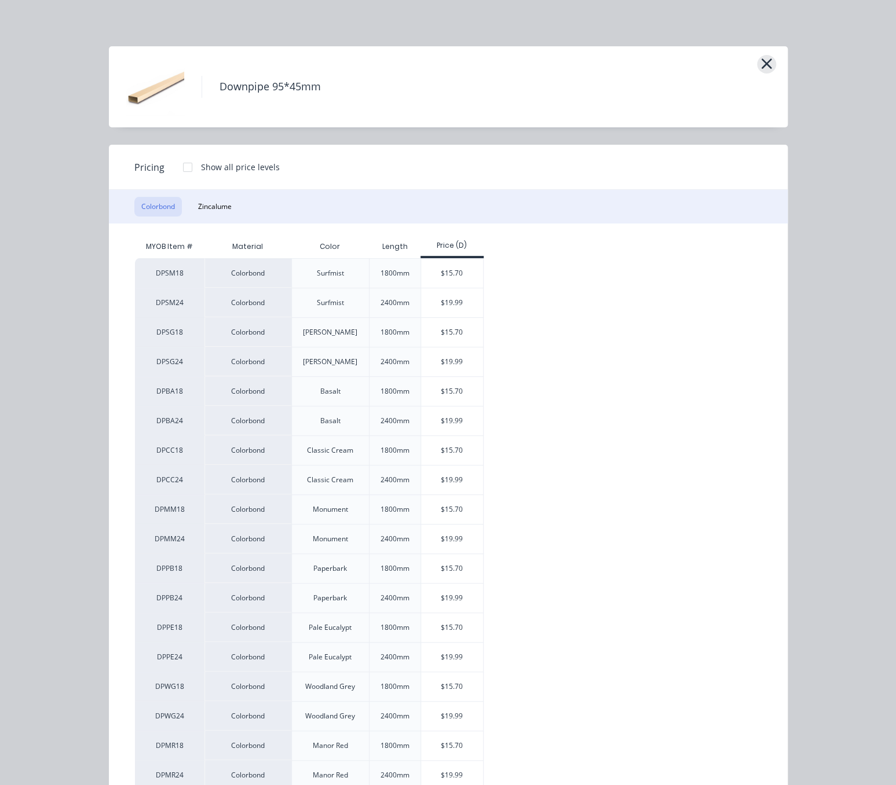
click at [764, 68] on icon "button" at bounding box center [766, 64] width 12 height 16
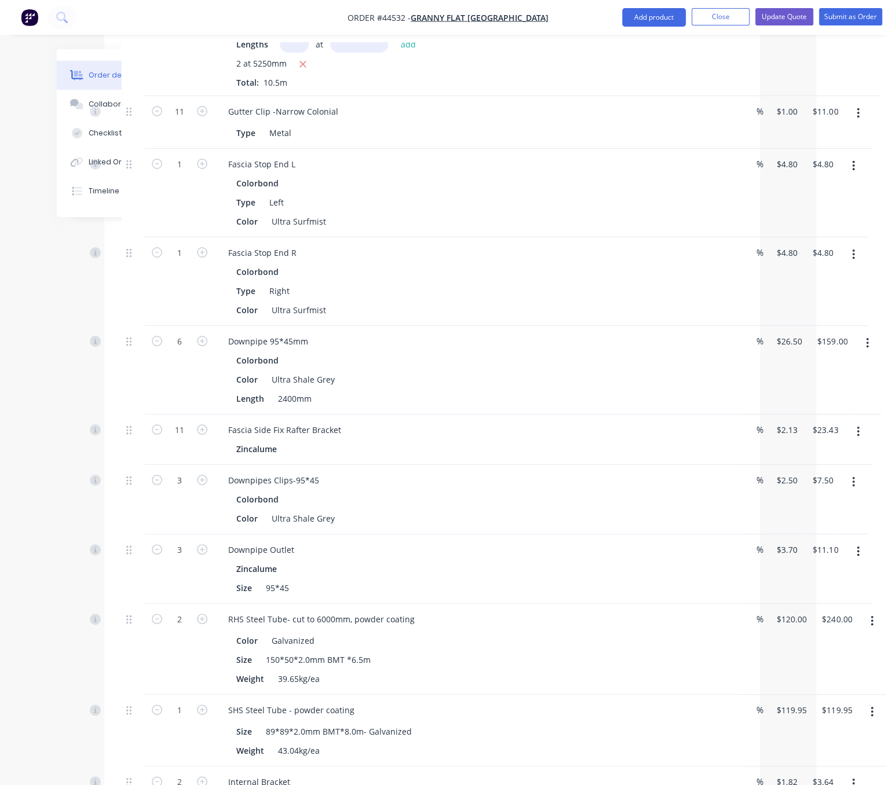
click at [869, 350] on icon "button" at bounding box center [867, 343] width 3 height 13
click at [810, 382] on div "Edit" at bounding box center [825, 373] width 89 height 17
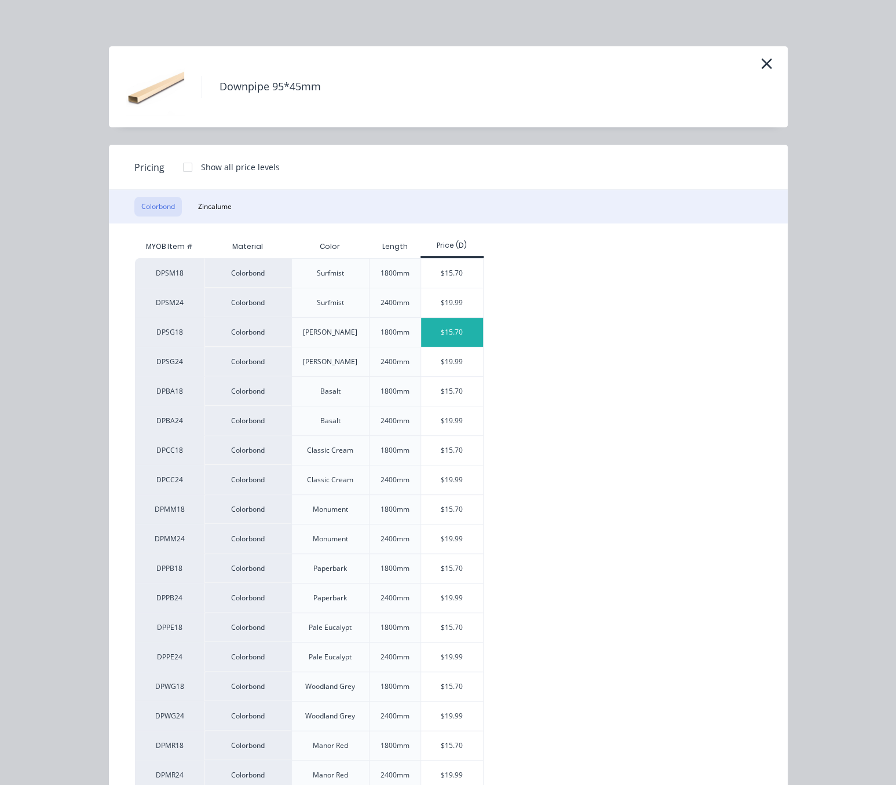
click at [456, 345] on div "$15.70" at bounding box center [452, 332] width 62 height 29
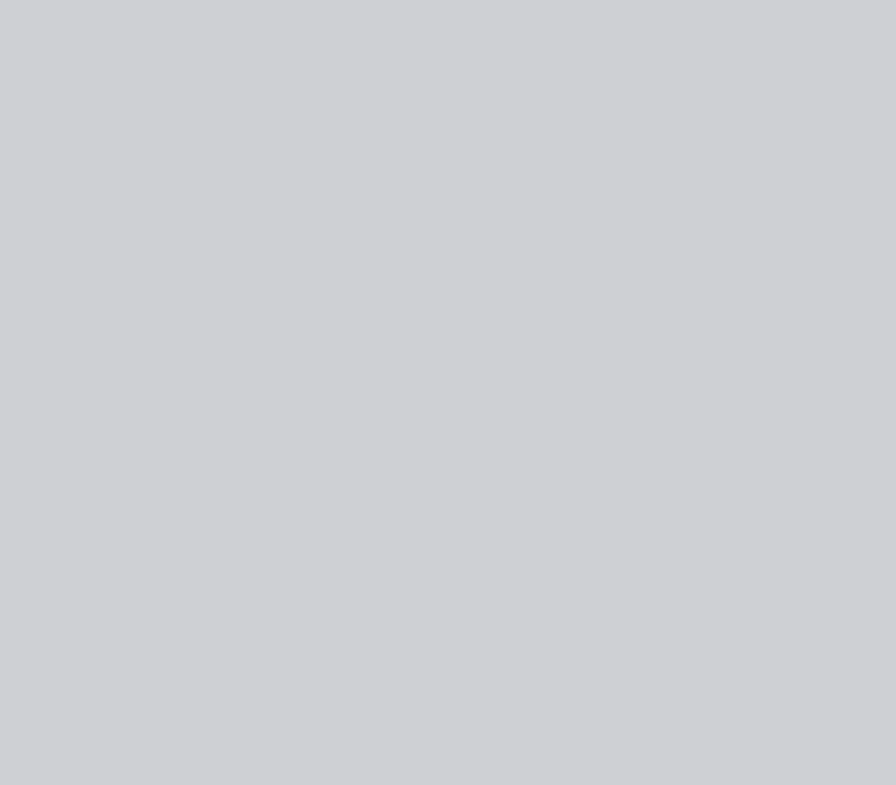
type input "$15.70"
type input "$94.20"
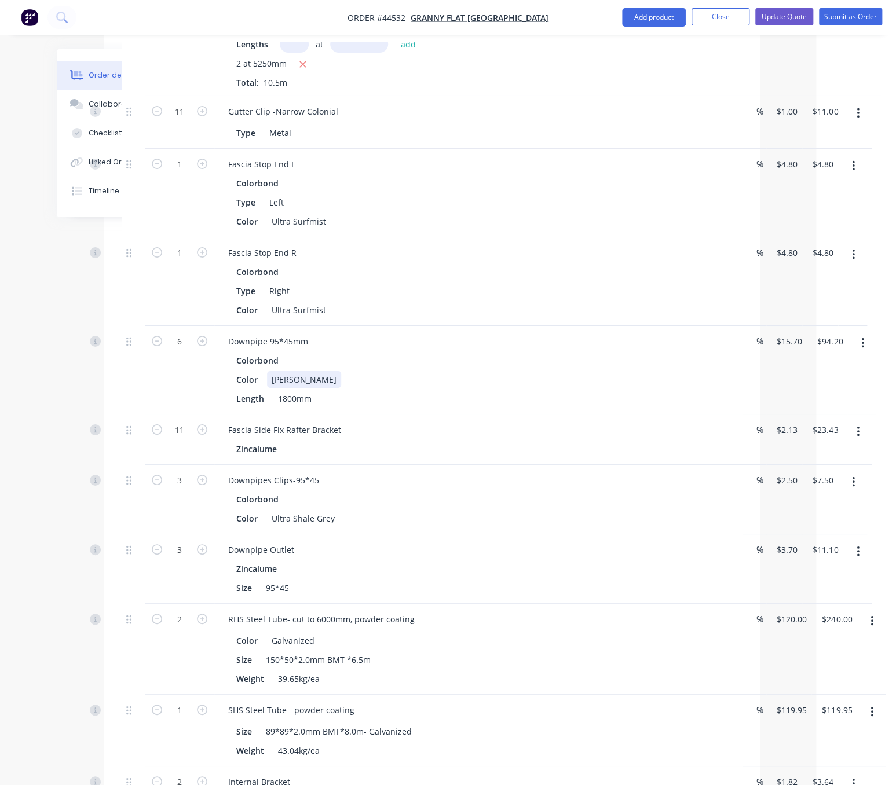
click at [275, 388] on div "[PERSON_NAME]" at bounding box center [304, 379] width 74 height 17
click at [314, 350] on div "Downpipe 95*45mm" at bounding box center [268, 341] width 98 height 17
click at [530, 388] on div "Color Ultra Shale Grey" at bounding box center [473, 379] width 482 height 17
click at [795, 350] on input "15.7" at bounding box center [786, 341] width 22 height 17
type input "$20.00"
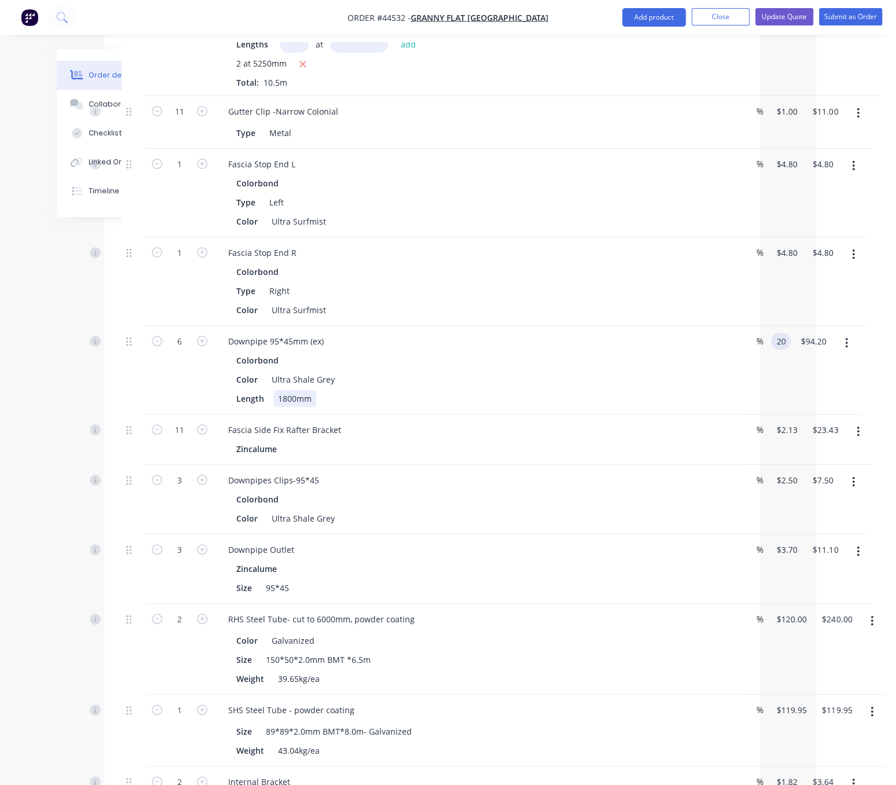
type input "$120.00"
click at [697, 407] on div "Length 1800mm" at bounding box center [473, 398] width 482 height 17
click at [328, 489] on div "Downpipes Clips-95*45" at bounding box center [273, 480] width 109 height 17
click at [519, 508] on div "Colorbond" at bounding box center [474, 499] width 477 height 17
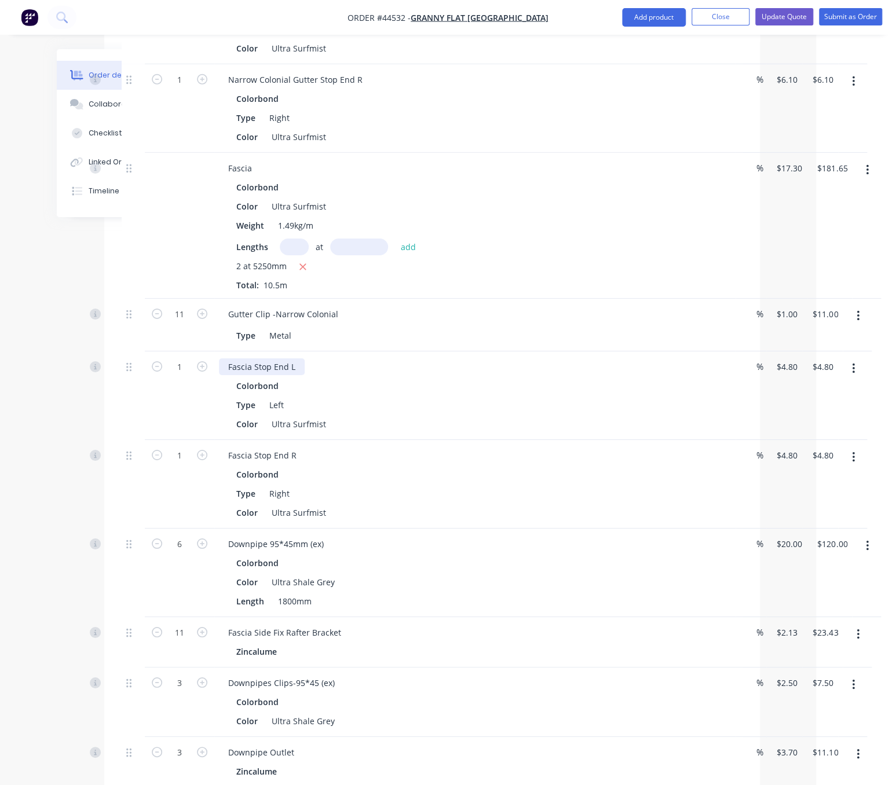
click at [301, 375] on div "Fascia Stop End L" at bounding box center [262, 366] width 86 height 17
click at [306, 464] on div "Fascia Stop End R" at bounding box center [262, 455] width 87 height 17
click at [261, 177] on div "Fascia" at bounding box center [240, 168] width 42 height 17
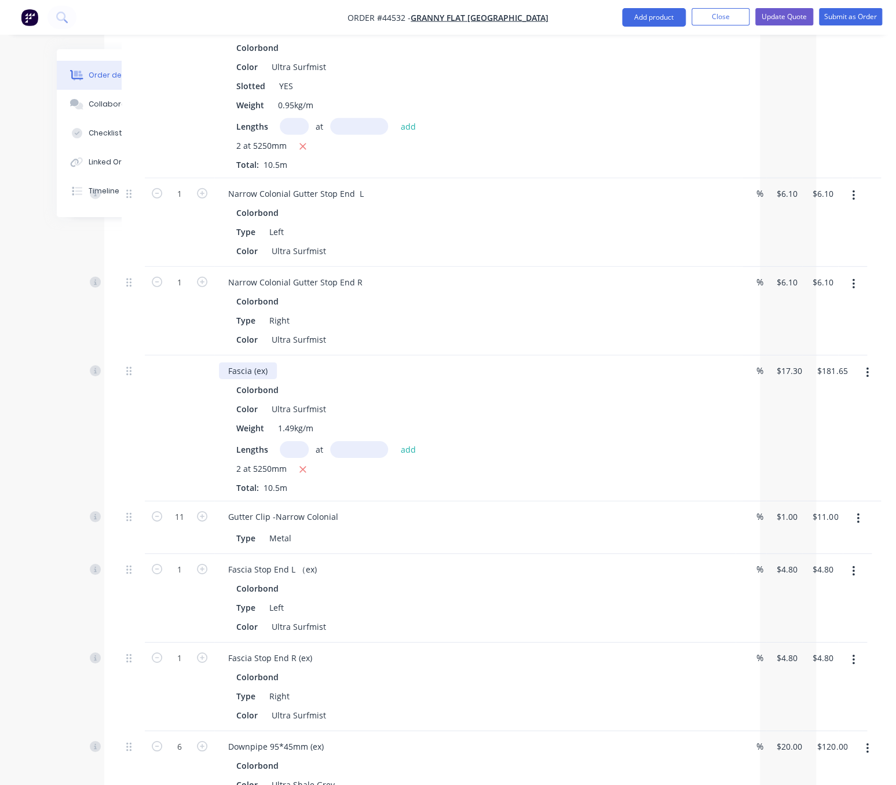
scroll to position [1482, 80]
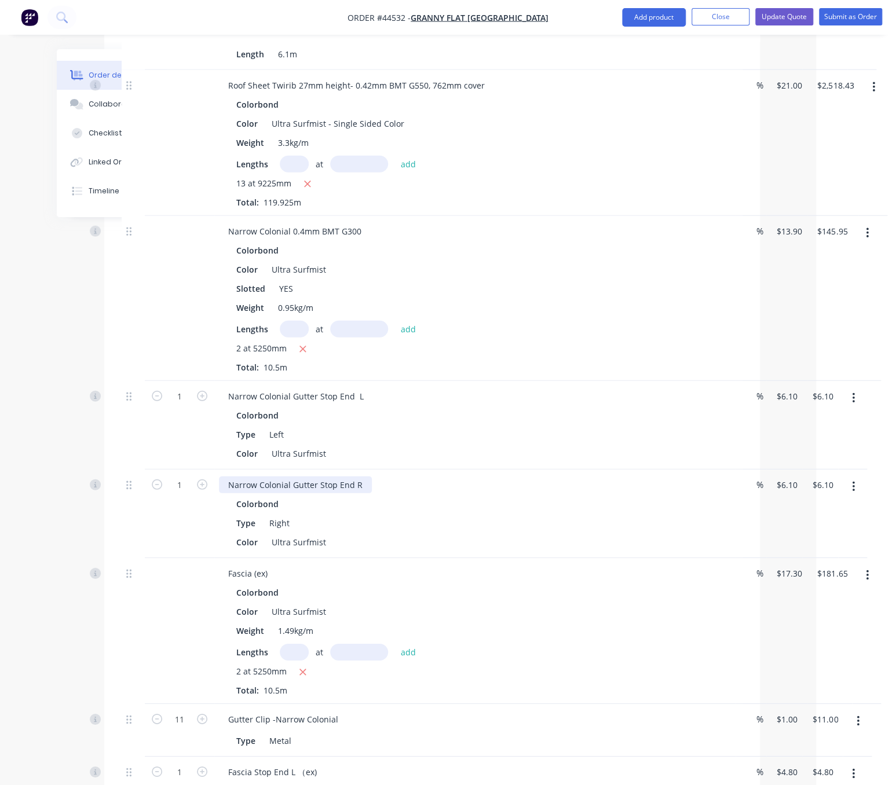
click at [372, 493] on div "Narrow Colonial Gutter Stop End R" at bounding box center [295, 485] width 153 height 17
click at [373, 405] on div "Narrow Colonial Gutter Stop End L" at bounding box center [296, 396] width 154 height 17
click at [371, 240] on div "Narrow Colonial 0.4mm BMT G300" at bounding box center [295, 231] width 152 height 17
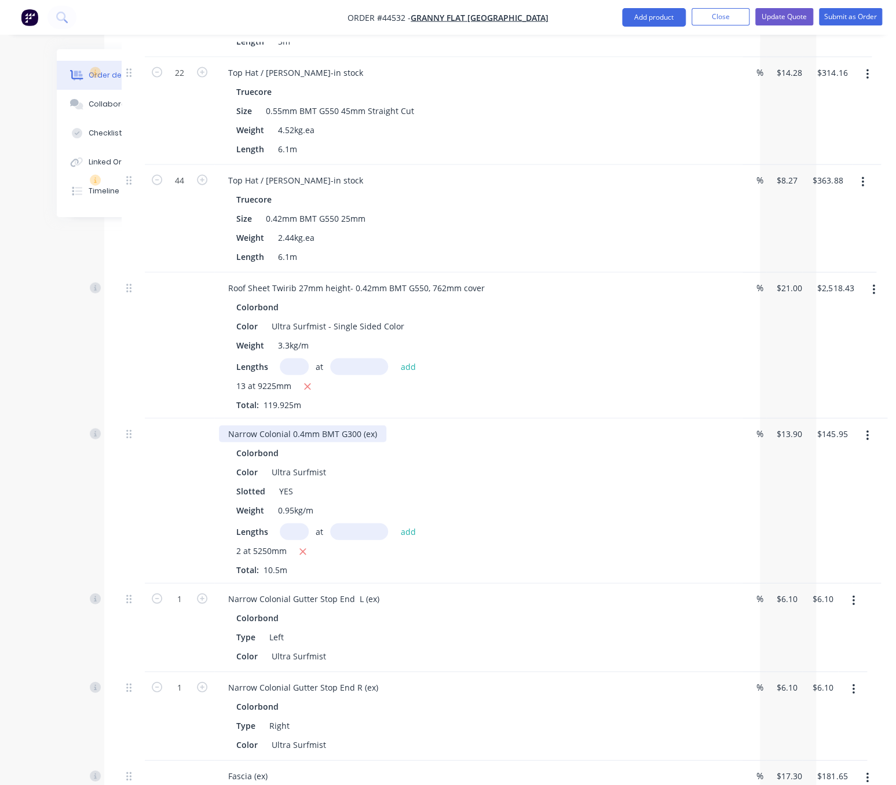
scroll to position [1077, 80]
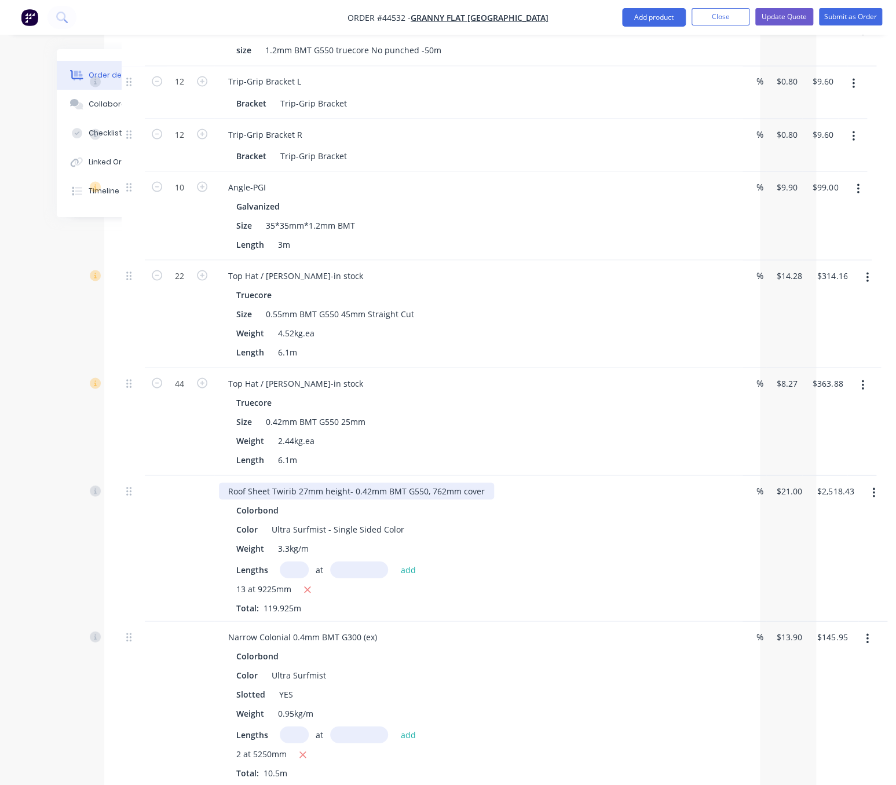
click at [494, 499] on div "Roof Sheet Twirib 27mm height- 0.42mm BMT G550, 762mm cover" at bounding box center [356, 490] width 275 height 17
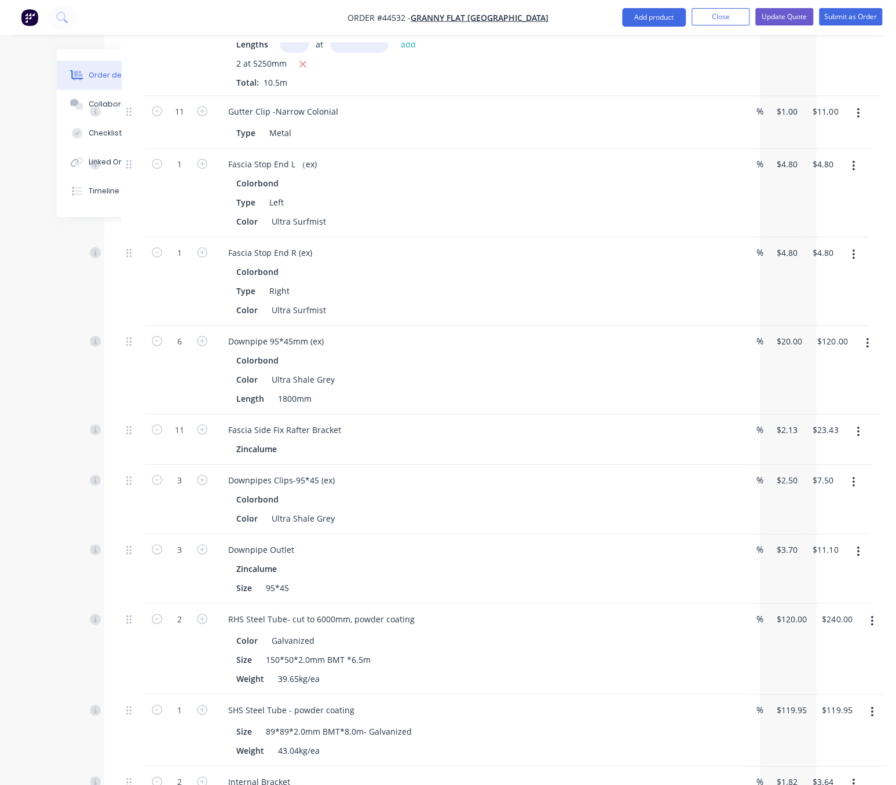
scroll to position [2293, 80]
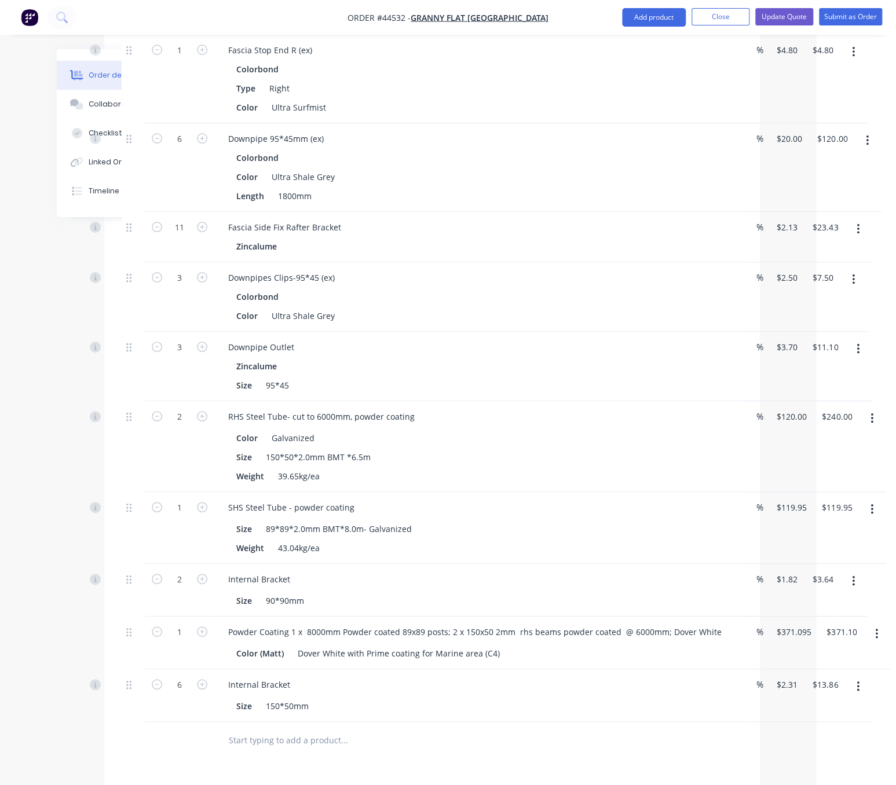
click at [856, 240] on button "button" at bounding box center [857, 229] width 27 height 21
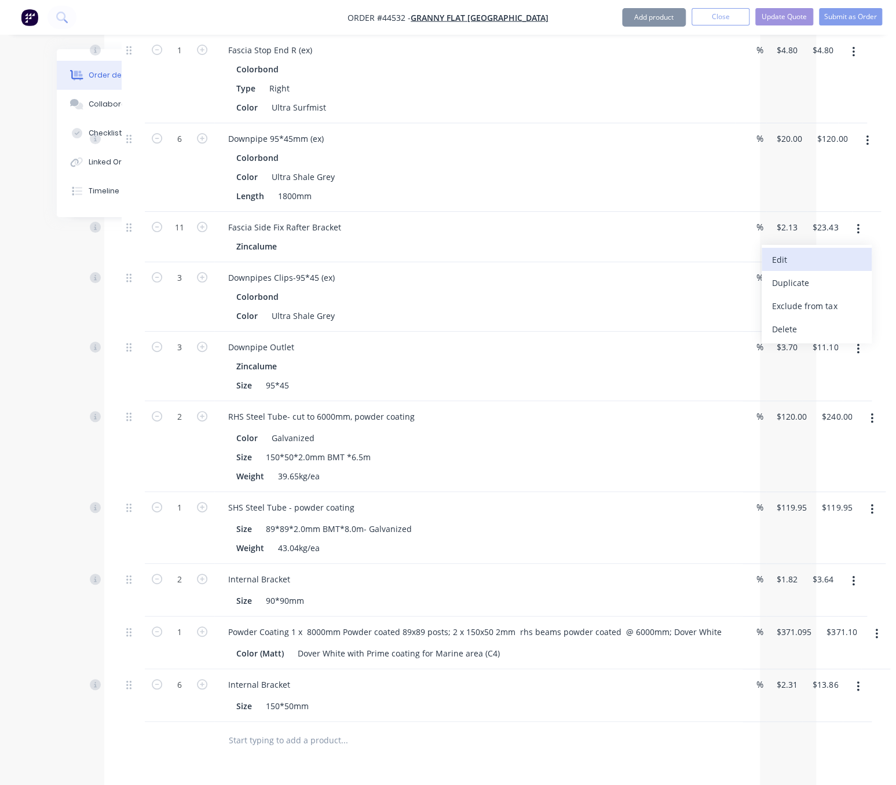
click at [821, 268] on div "Edit" at bounding box center [816, 259] width 89 height 17
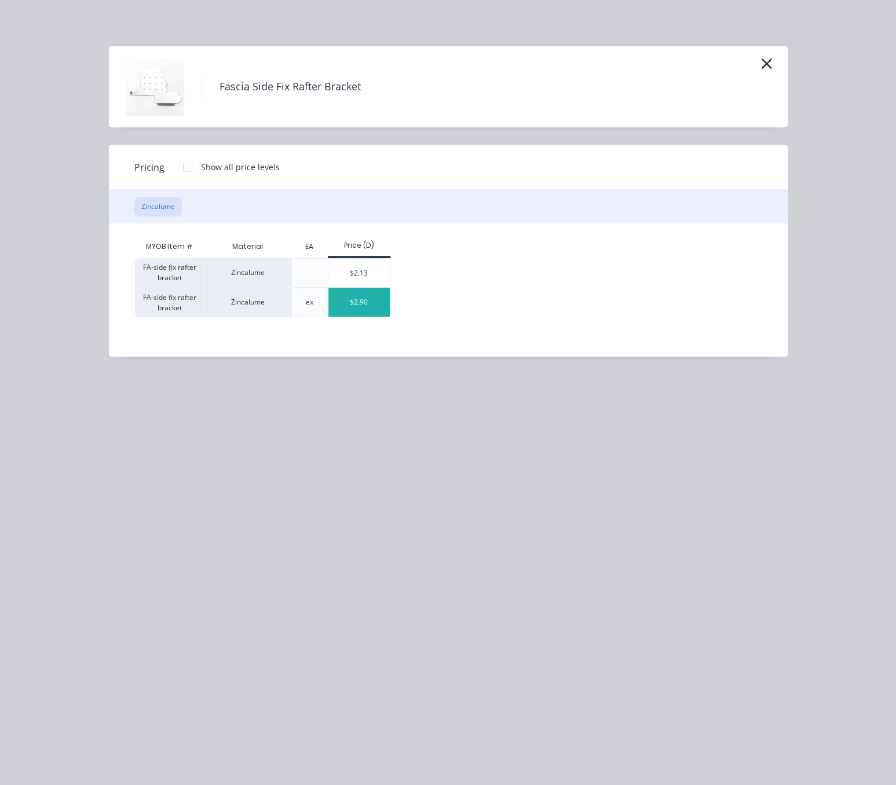
click at [369, 317] on div "$2.90" at bounding box center [359, 302] width 62 height 29
type input "$2.90"
type input "$31.90"
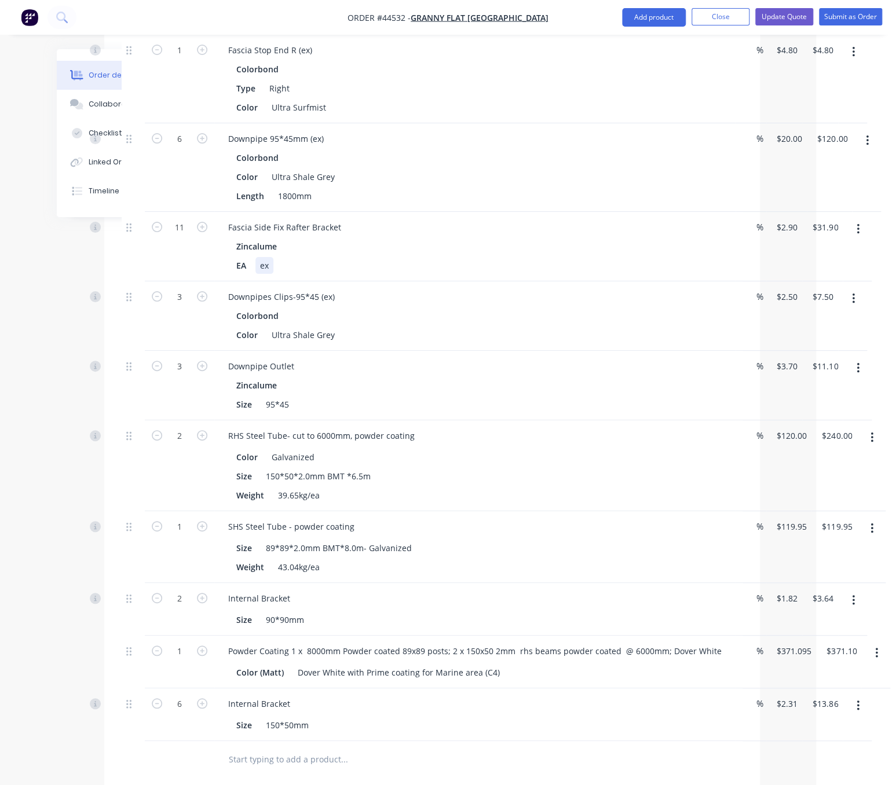
click at [479, 274] on div "EA ex" at bounding box center [473, 265] width 482 height 17
click at [349, 236] on div "Fascia Side Fix Rafter Bracket" at bounding box center [284, 227] width 131 height 17
click at [346, 236] on div "Fascia Side Fix Rafter Bracket(ex)" at bounding box center [291, 227] width 145 height 17
click at [415, 281] on div "Fascia Side Fix Rafter Bracket (ex) Zincalume EA ex" at bounding box center [474, 246] width 521 height 69
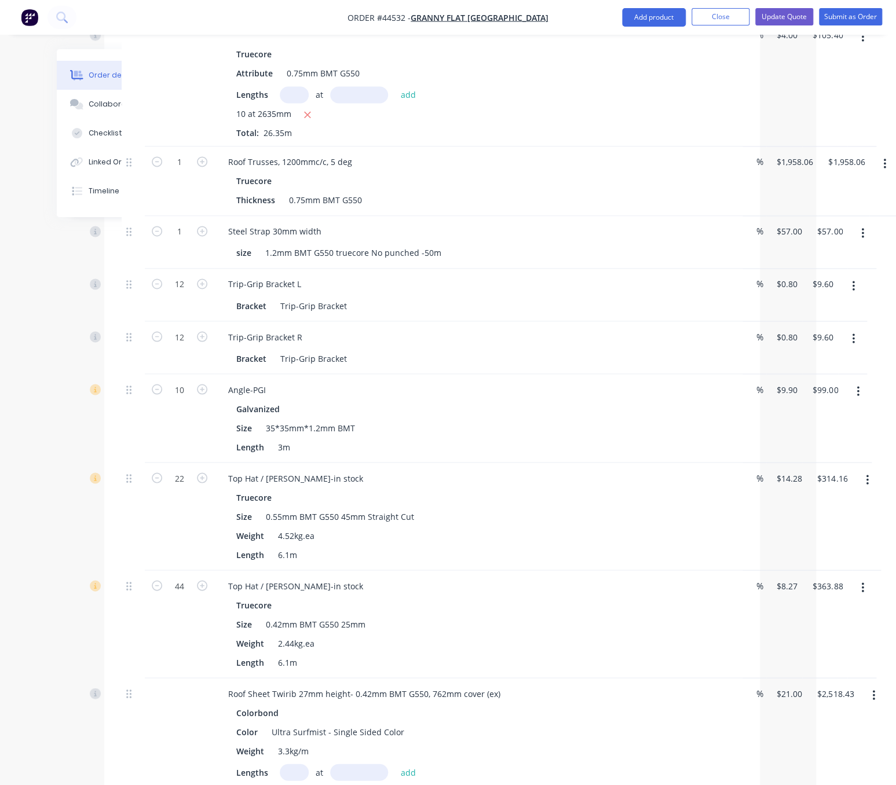
scroll to position [874, 80]
type input "20"
type input "$198.00"
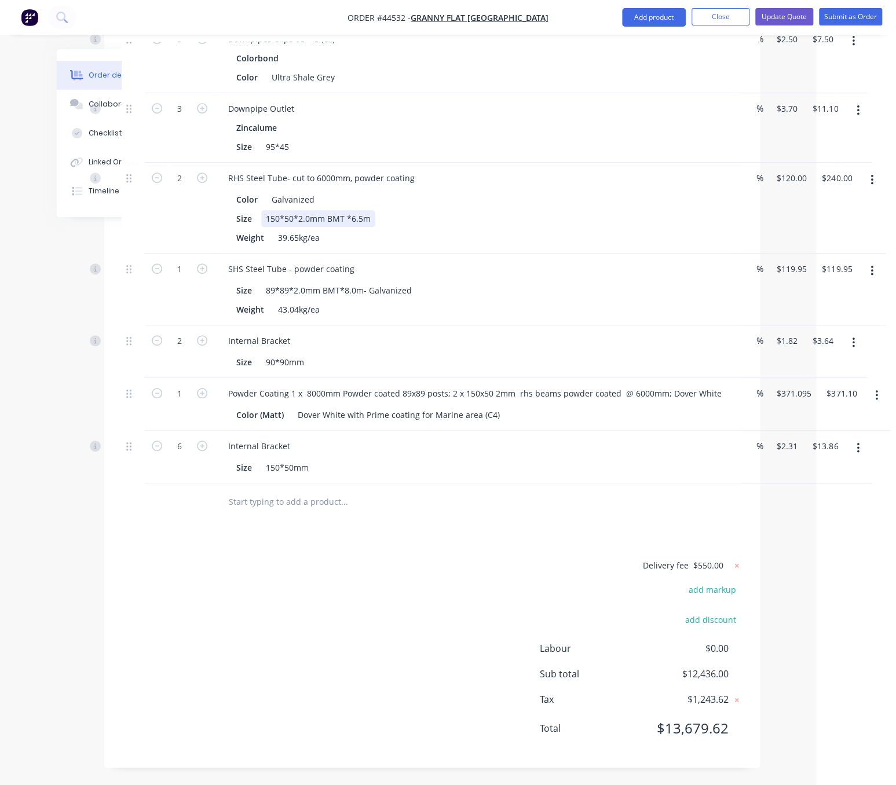
scroll to position [2698, 80]
click at [345, 587] on div "Delivery fee $550.00 add markup add discount Labour $0.00 Sub total $12,436.00 …" at bounding box center [432, 654] width 621 height 192
click at [298, 559] on div "Delivery fee $550.00 add markup add discount Labour $0.00 Sub total $12,436.00 …" at bounding box center [432, 654] width 621 height 192
click at [408, 568] on div "Delivery fee $550.00 add markup add discount Labour $0.00 Sub total $12,436.00 …" at bounding box center [432, 654] width 621 height 192
click at [659, 13] on button "Add product" at bounding box center [654, 17] width 64 height 19
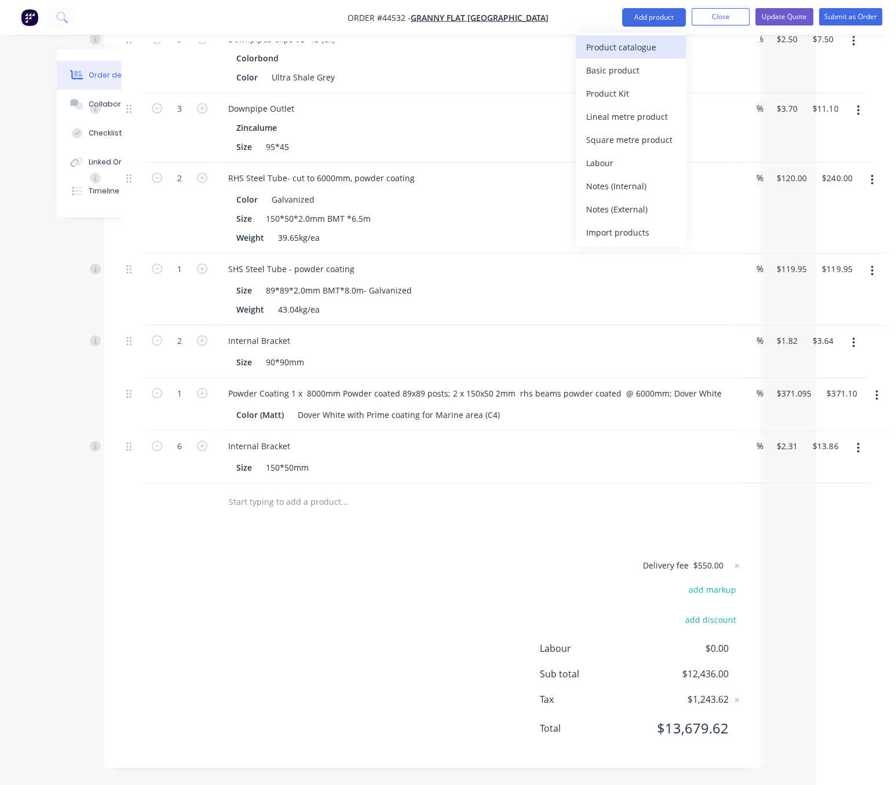
click at [648, 52] on div "Product catalogue" at bounding box center [630, 47] width 89 height 17
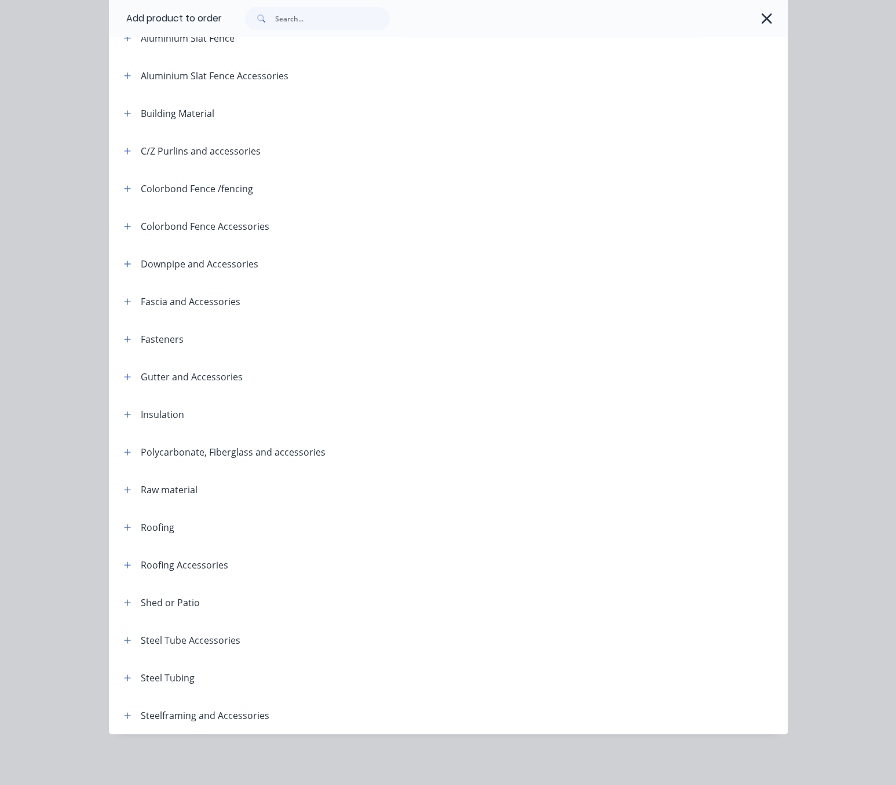
scroll to position [163, 0]
click at [124, 637] on icon "button" at bounding box center [127, 640] width 6 height 6
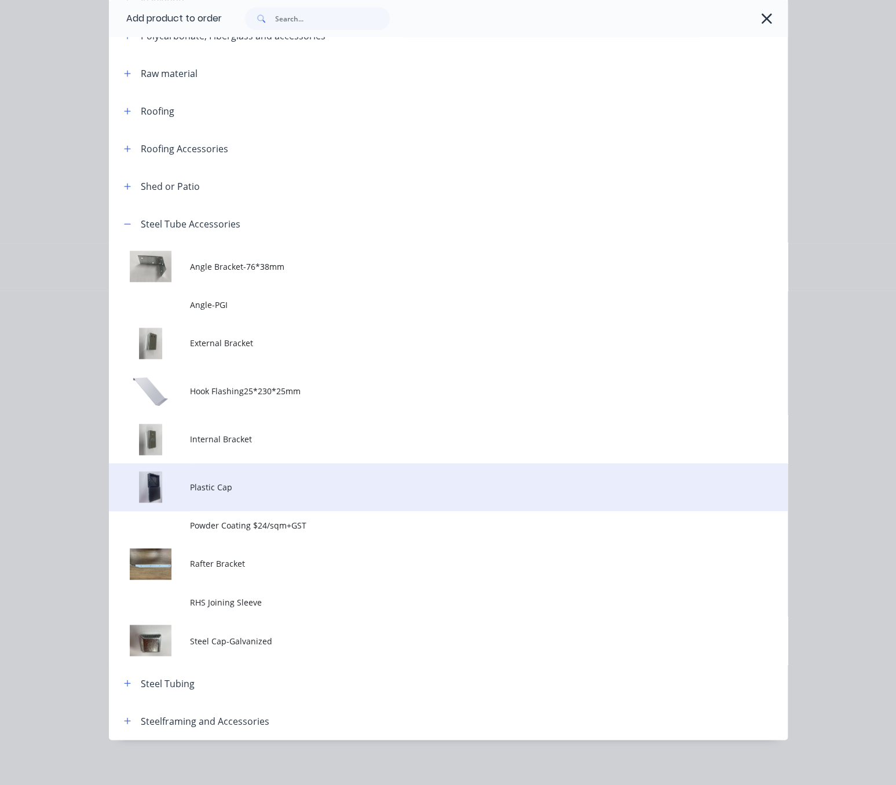
scroll to position [598, 0]
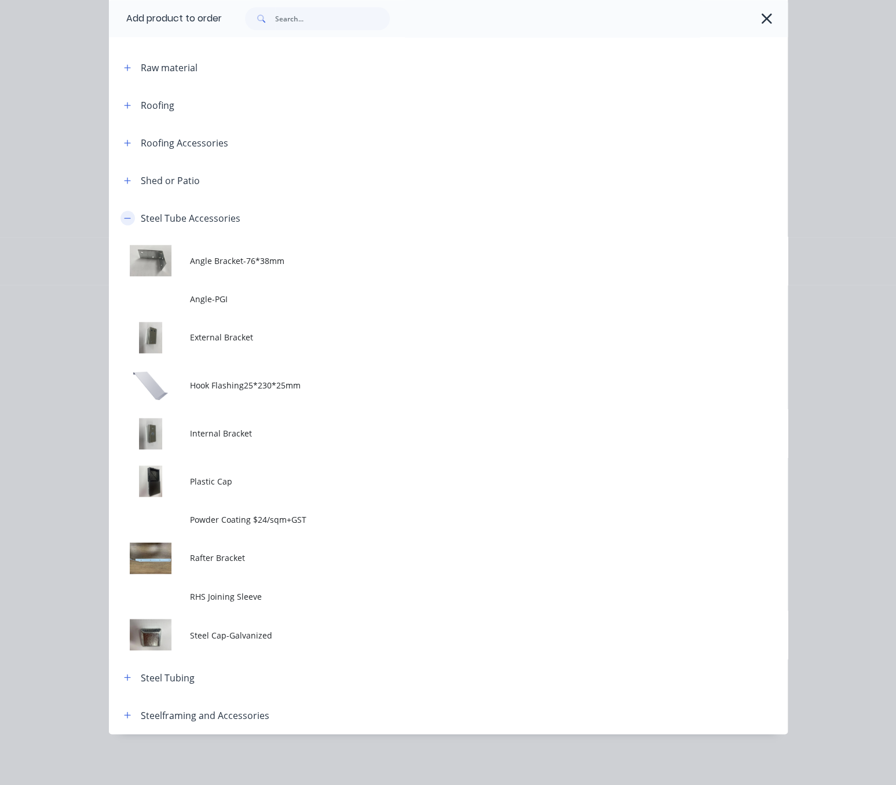
click at [127, 211] on button "button" at bounding box center [127, 218] width 14 height 14
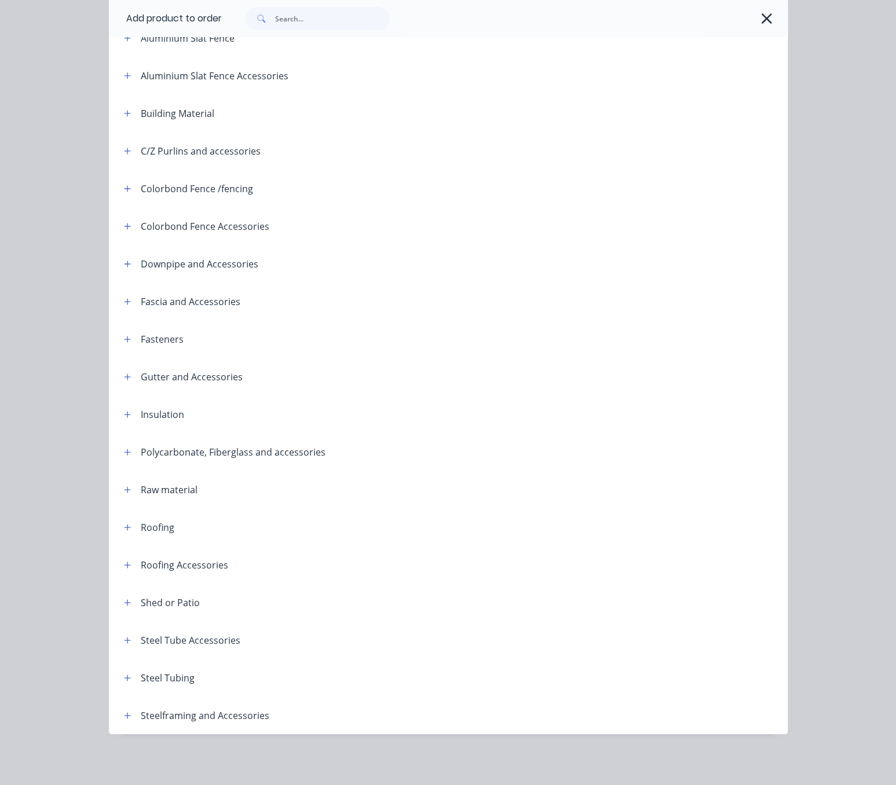
scroll to position [2721, 80]
click at [124, 712] on icon "button" at bounding box center [127, 716] width 7 height 8
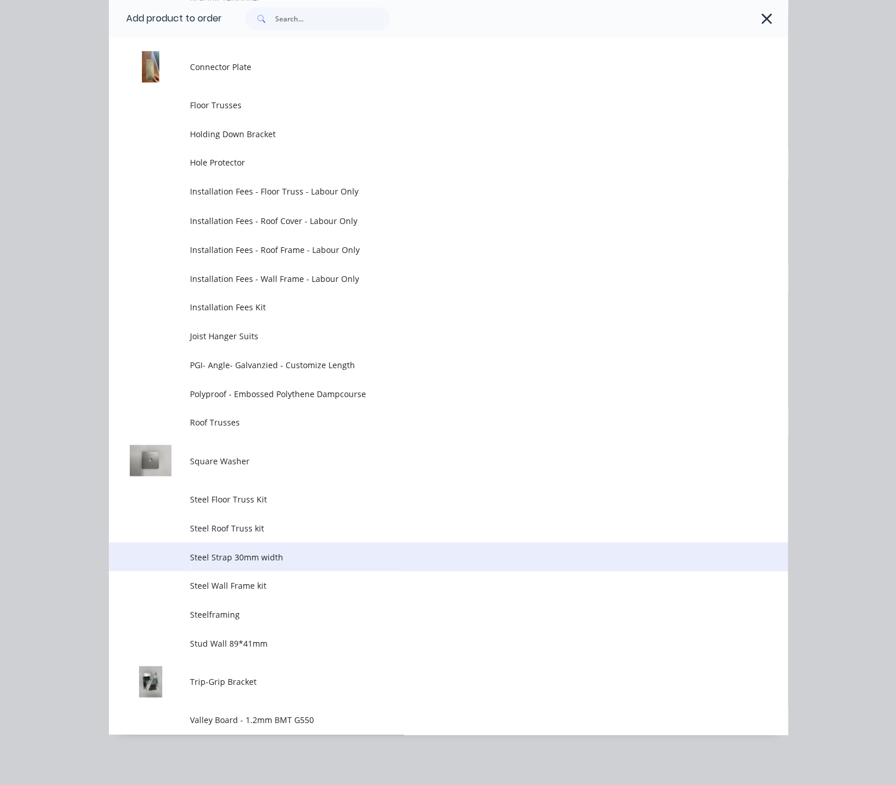
scroll to position [1075, 0]
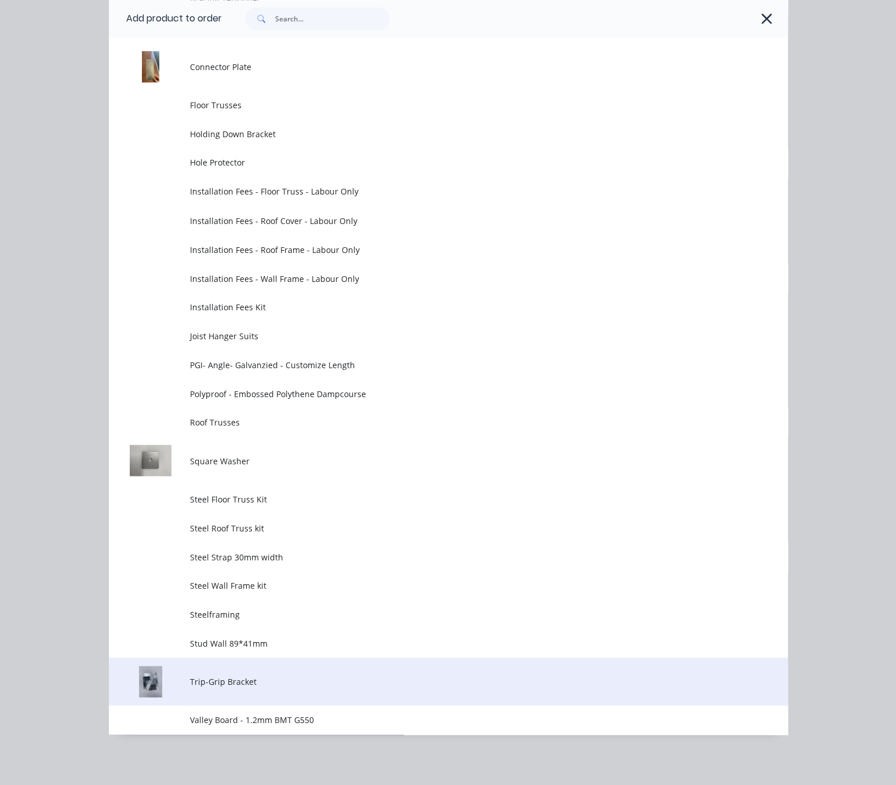
click at [244, 675] on span "Trip-Grip Bracket" at bounding box center [429, 681] width 478 height 12
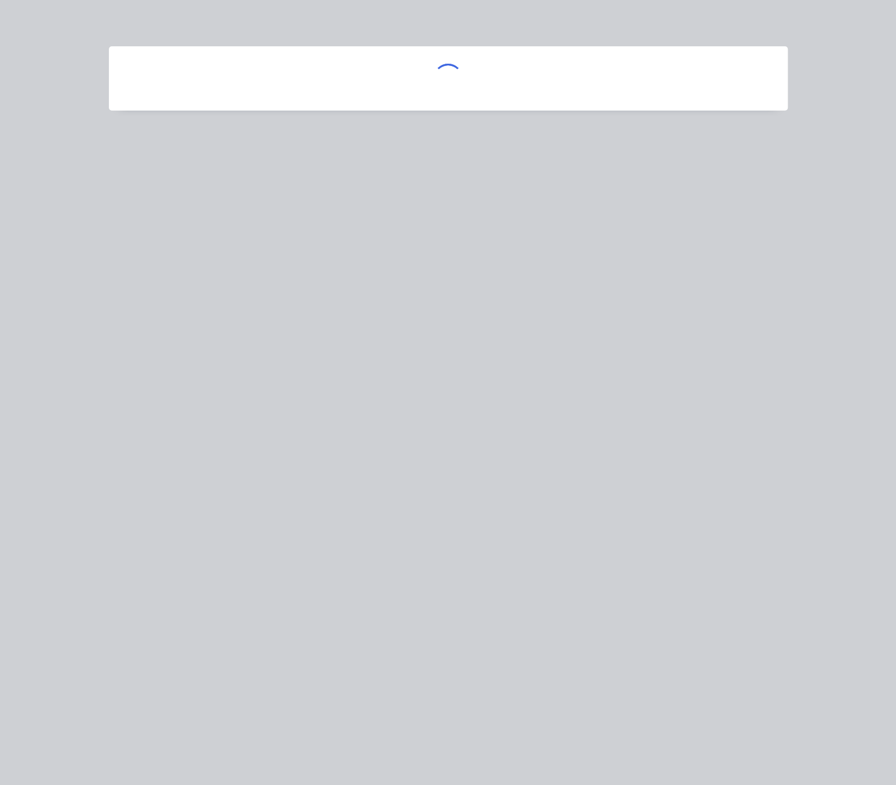
scroll to position [0, 0]
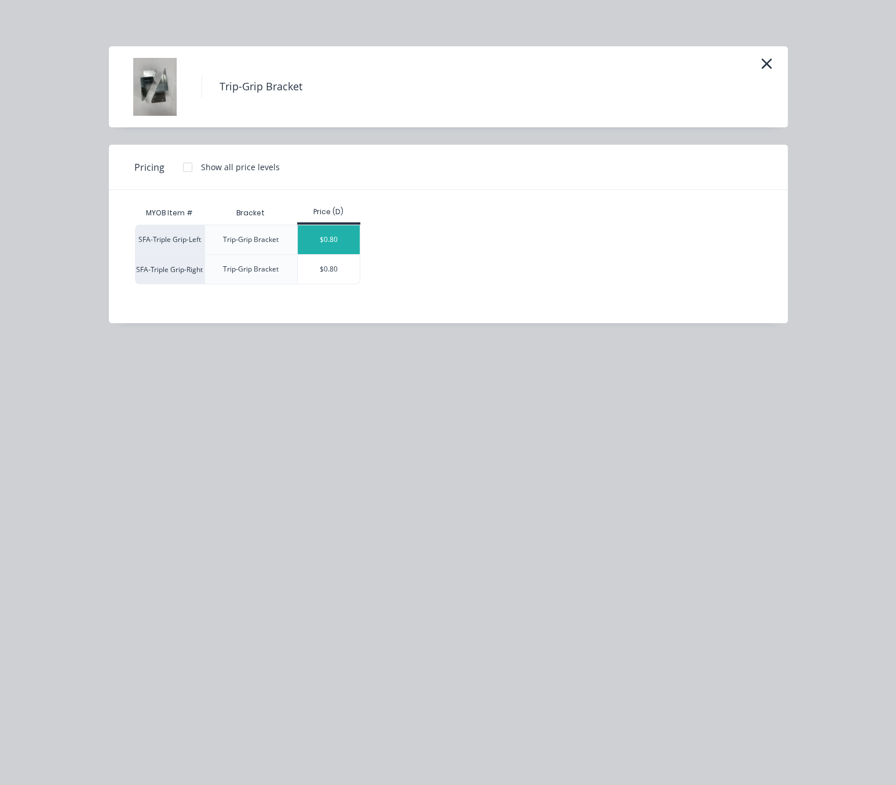
click at [340, 244] on div "$0.80" at bounding box center [329, 239] width 62 height 29
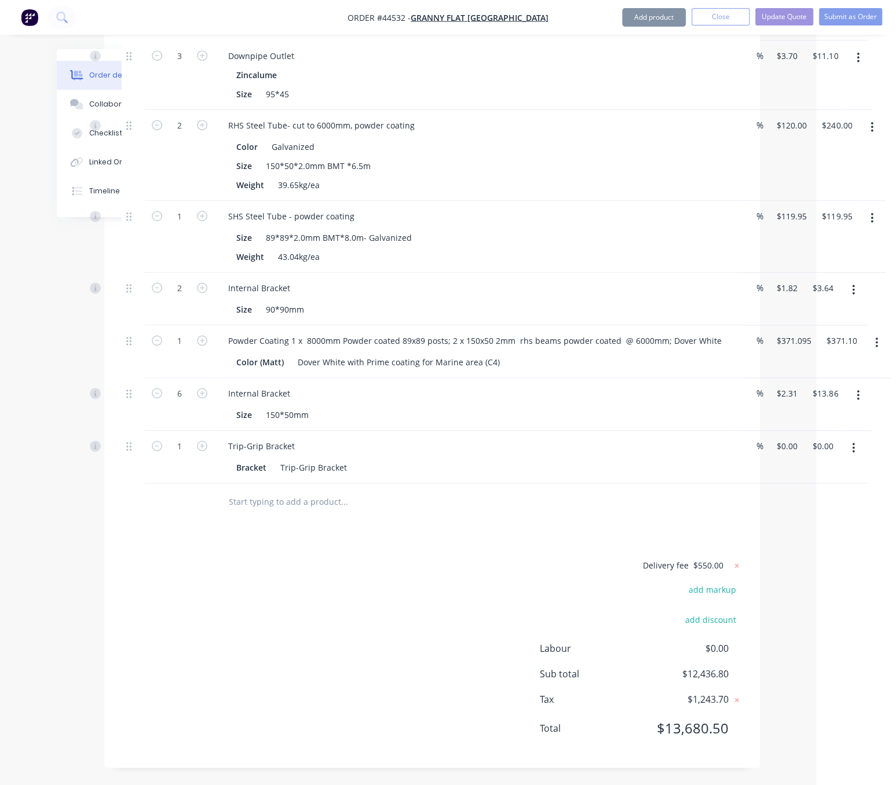
type input "$0.80"
click at [653, 14] on button "Add product" at bounding box center [654, 17] width 64 height 19
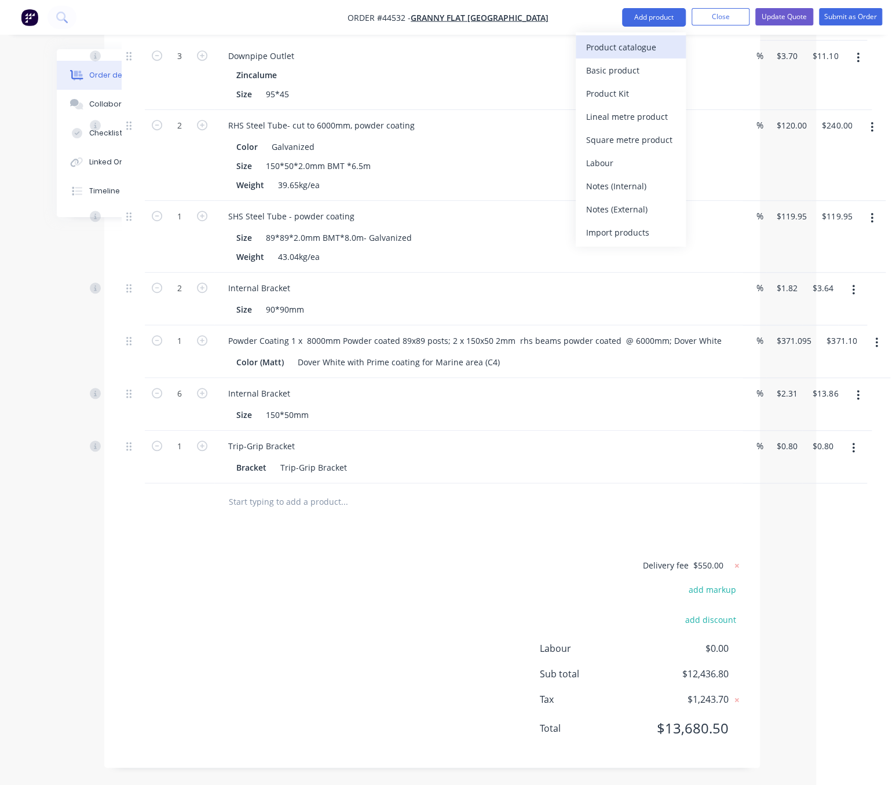
click at [636, 48] on div "Product catalogue" at bounding box center [630, 47] width 89 height 17
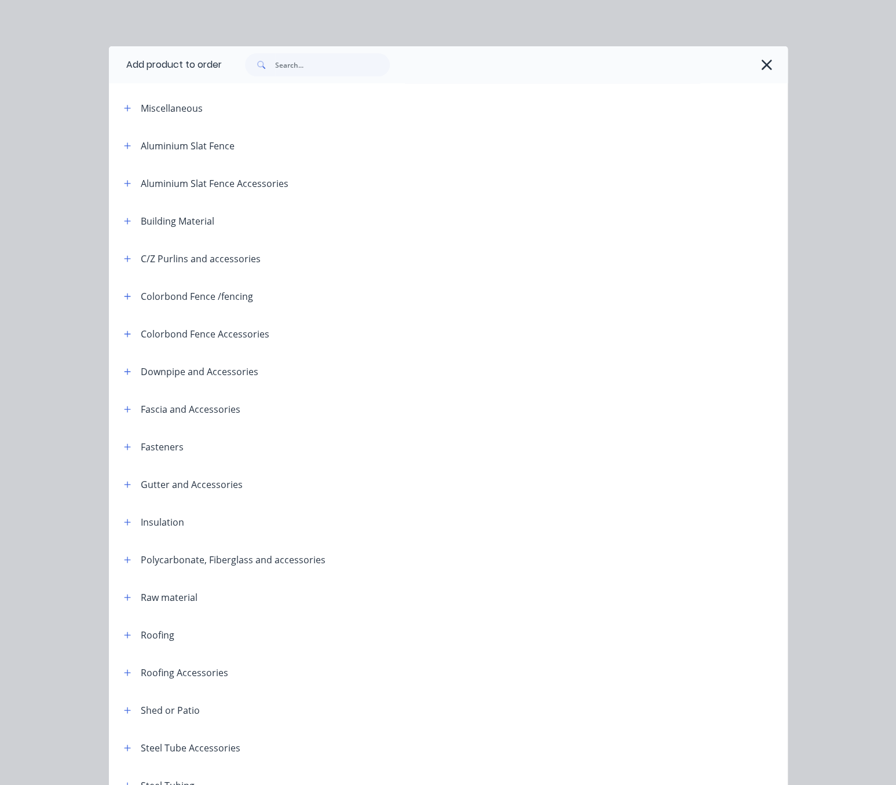
scroll to position [163, 0]
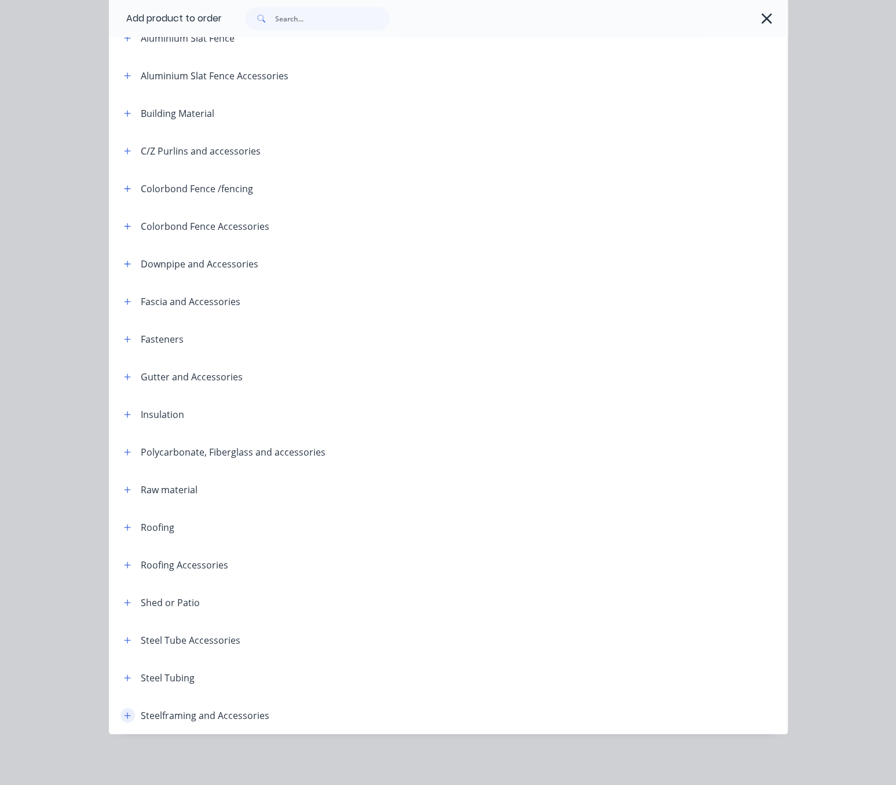
click at [126, 709] on button "button" at bounding box center [127, 715] width 14 height 14
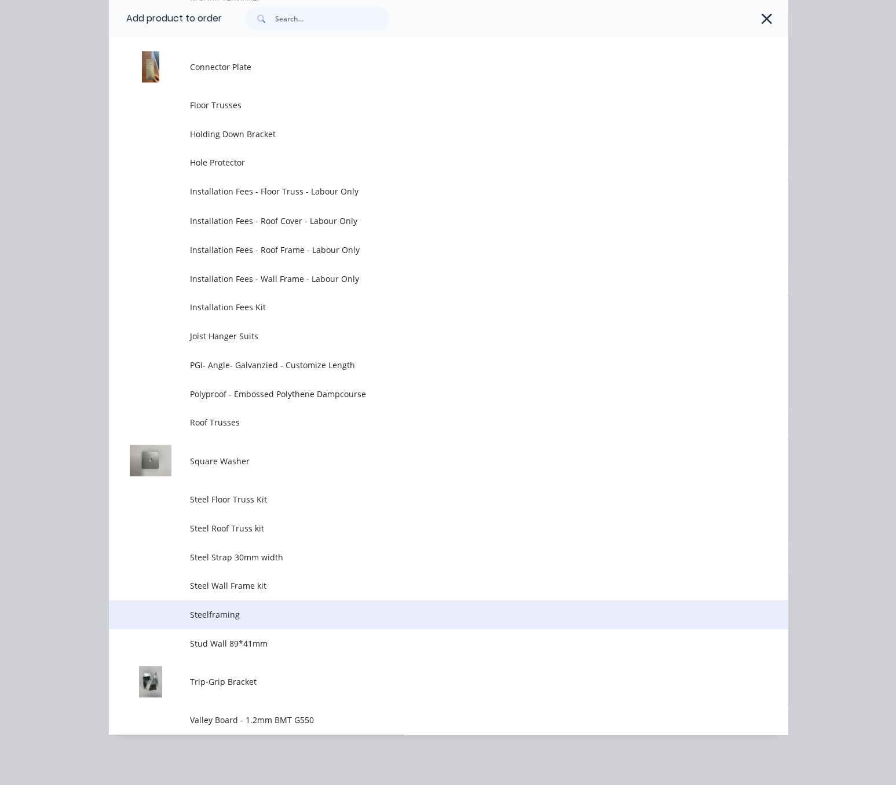
scroll to position [1075, 0]
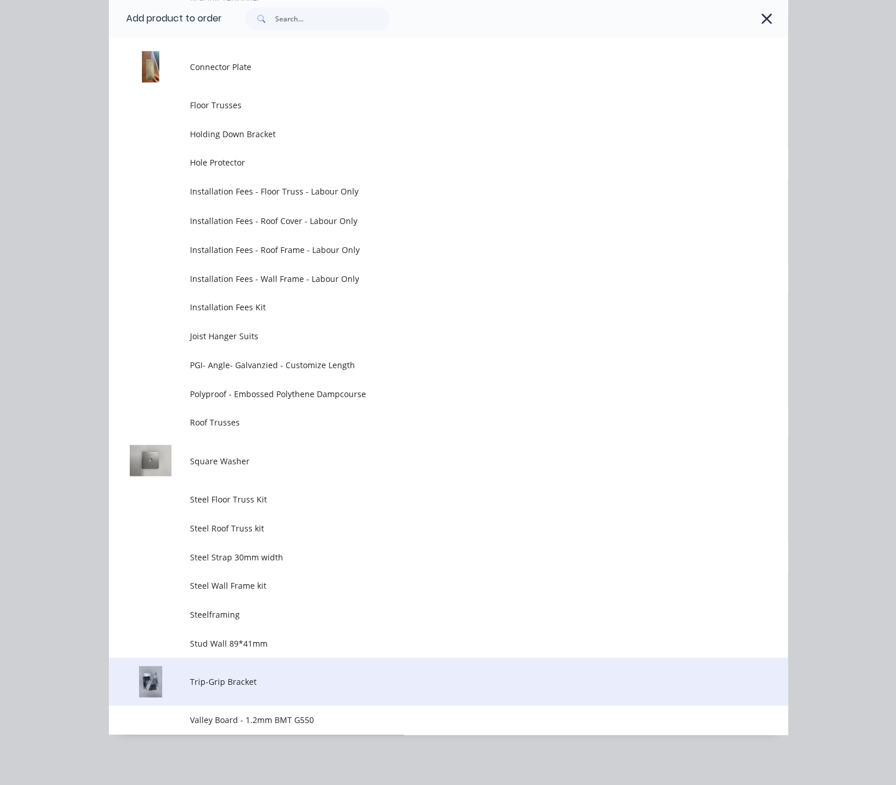
click at [258, 675] on span "Trip-Grip Bracket" at bounding box center [429, 681] width 478 height 12
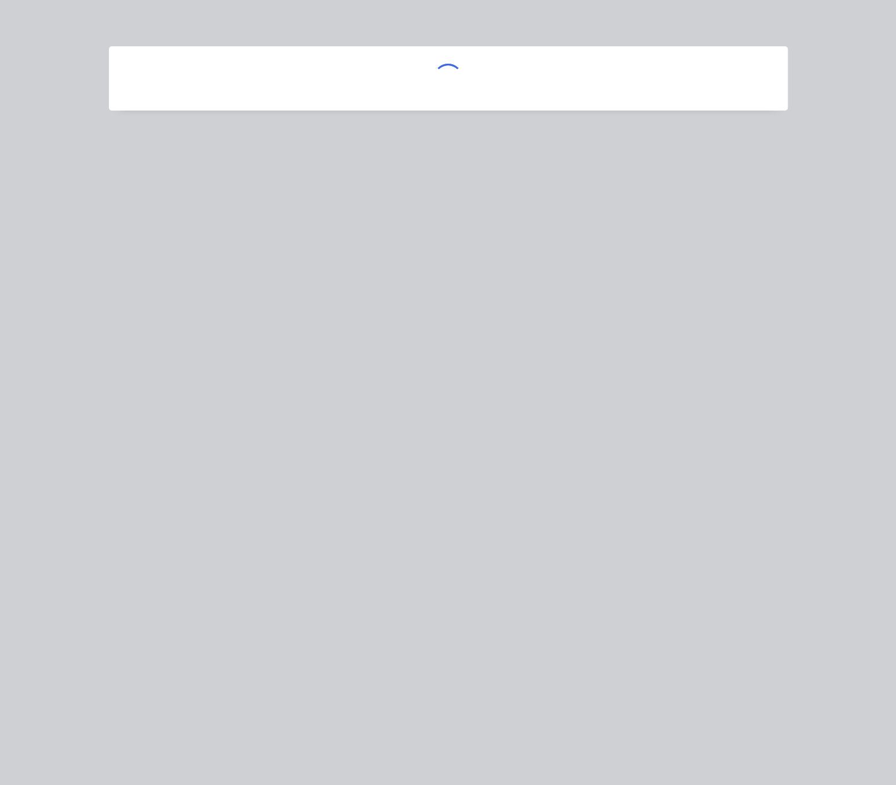
scroll to position [0, 0]
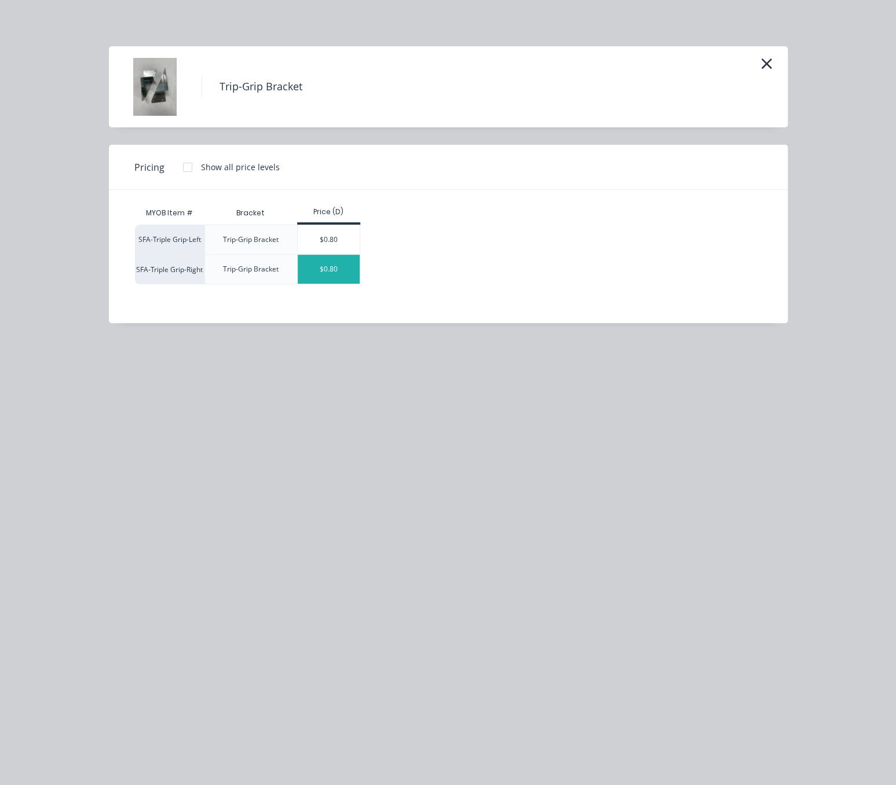
click at [342, 284] on div "$0.80" at bounding box center [329, 269] width 62 height 29
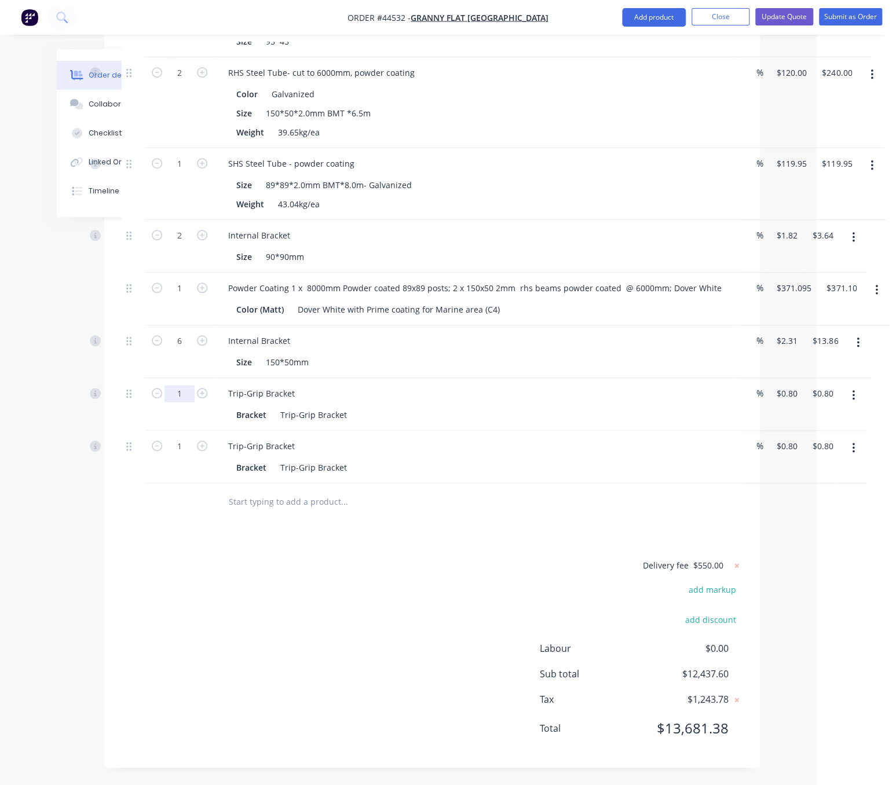
type input "110"
type input "$88.00"
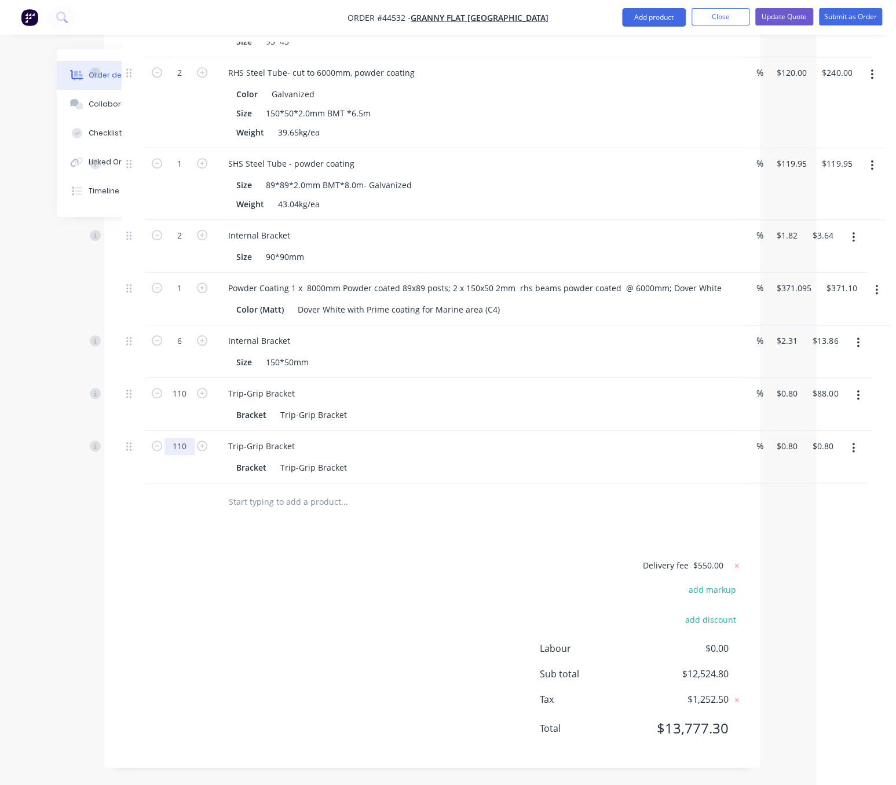
type input "110"
type input "$88.00"
click at [363, 688] on div "Delivery fee $550.00 add markup add discount Labour $0.00 Sub total $12,524.80 …" at bounding box center [432, 654] width 621 height 192
click at [657, 19] on button "Add product" at bounding box center [654, 17] width 64 height 19
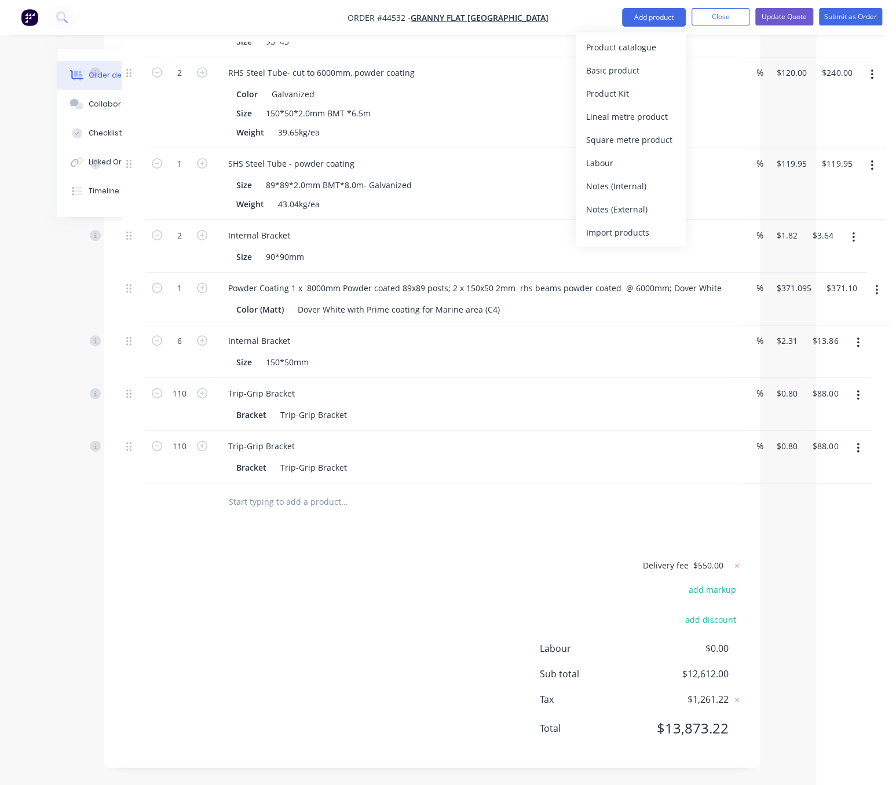
click at [636, 49] on div "Product catalogue" at bounding box center [630, 47] width 89 height 17
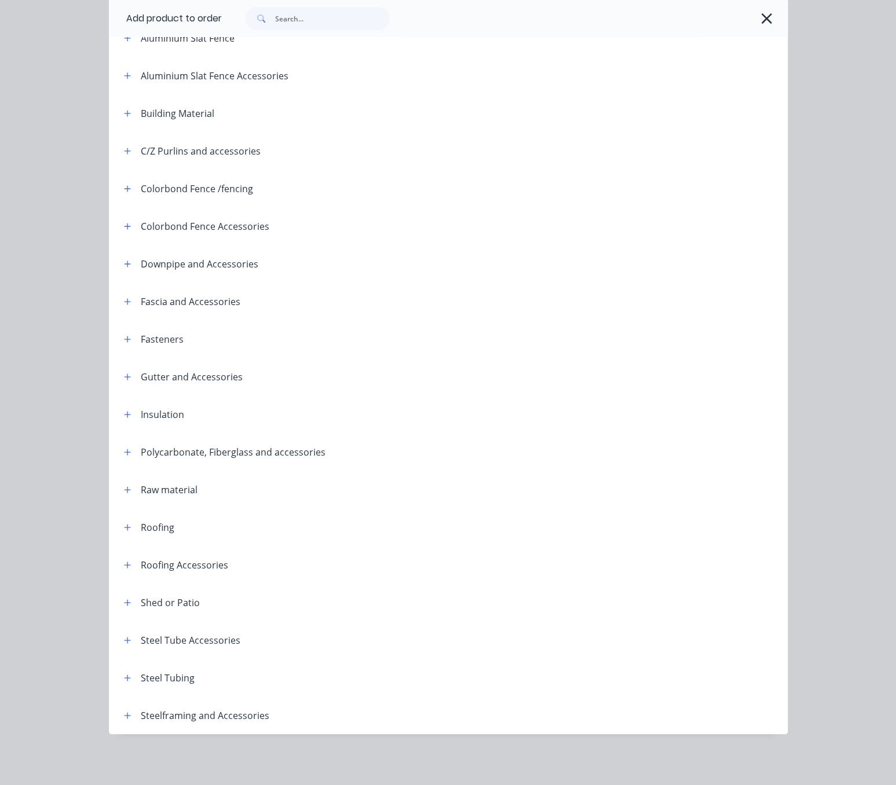
scroll to position [163, 0]
click at [126, 633] on button "button" at bounding box center [127, 640] width 14 height 14
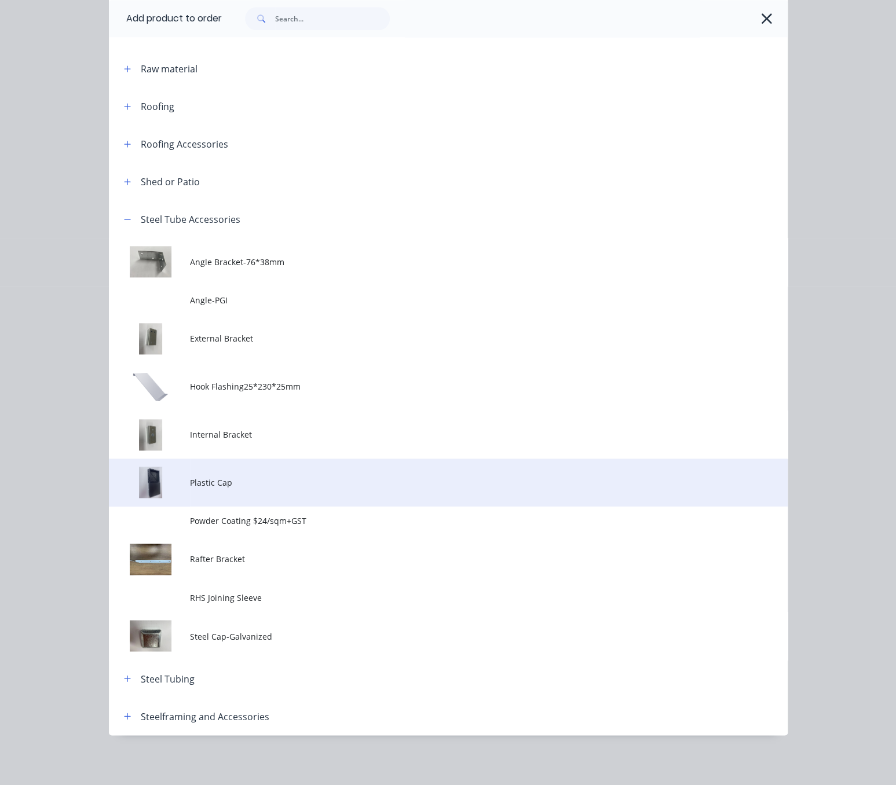
scroll to position [598, 0]
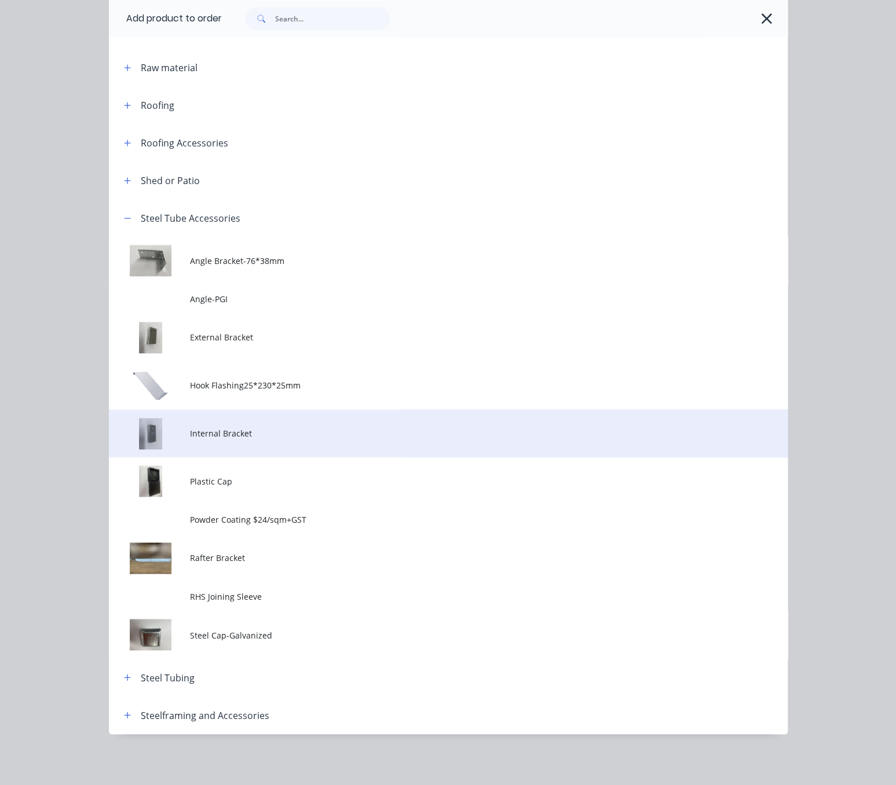
click at [273, 427] on span "Internal Bracket" at bounding box center [429, 433] width 478 height 12
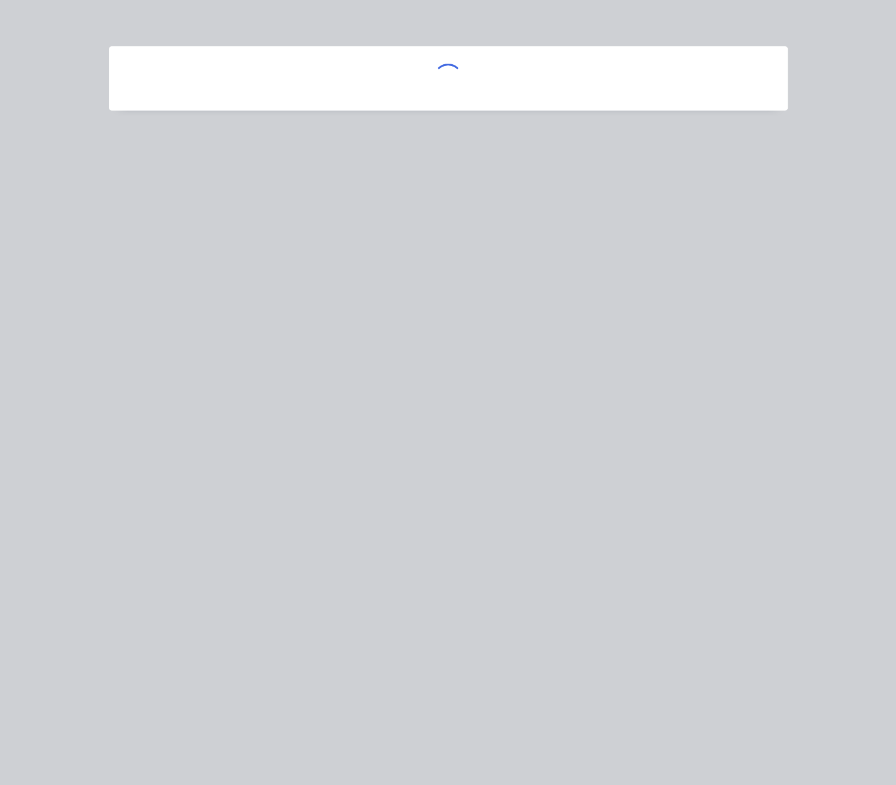
scroll to position [0, 0]
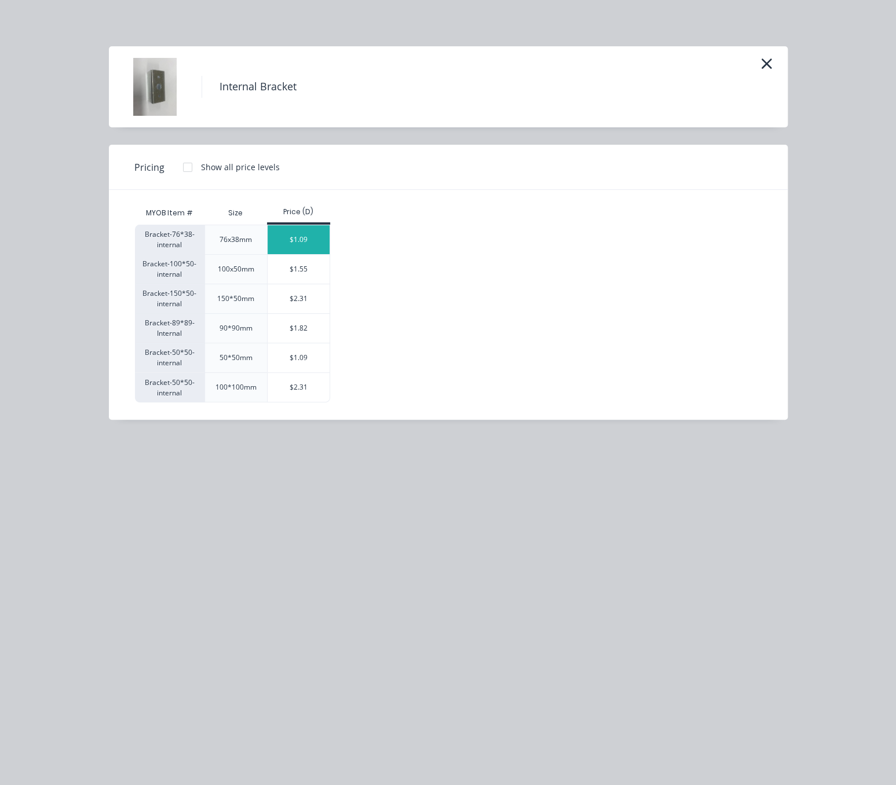
click at [299, 254] on div "$1.09" at bounding box center [299, 239] width 62 height 29
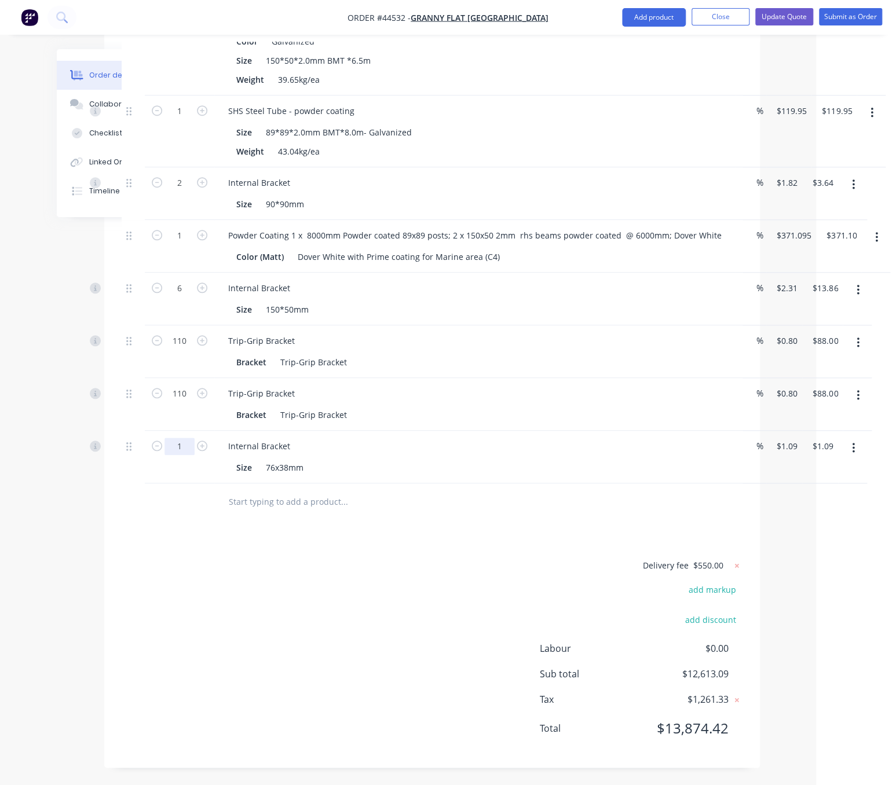
type input "90"
type input "$98.10"
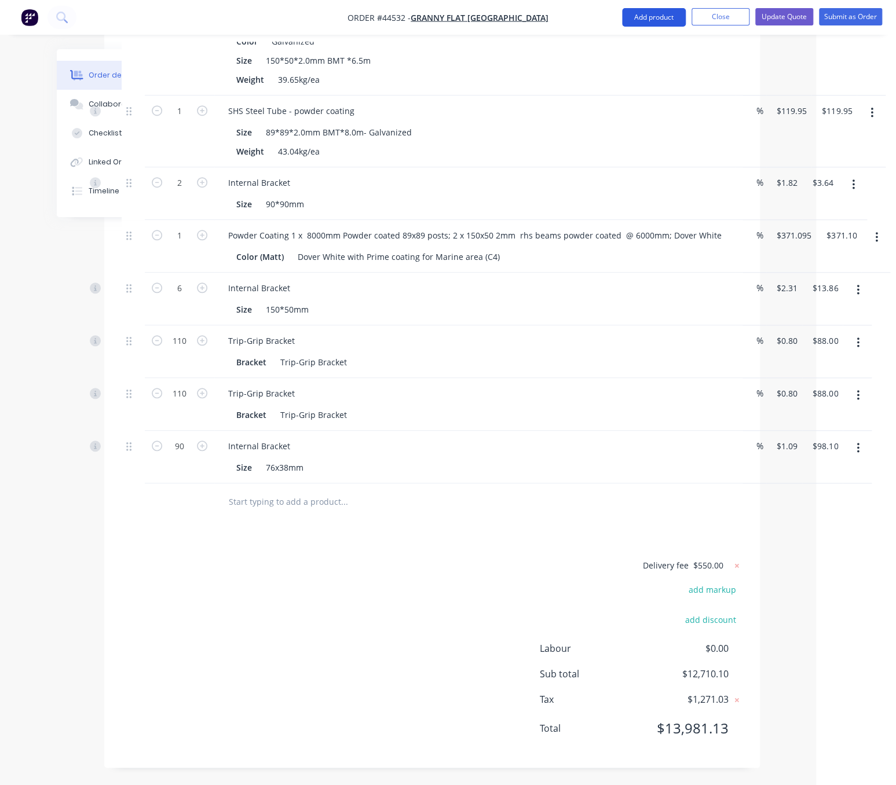
click at [640, 12] on button "Add product" at bounding box center [654, 17] width 64 height 19
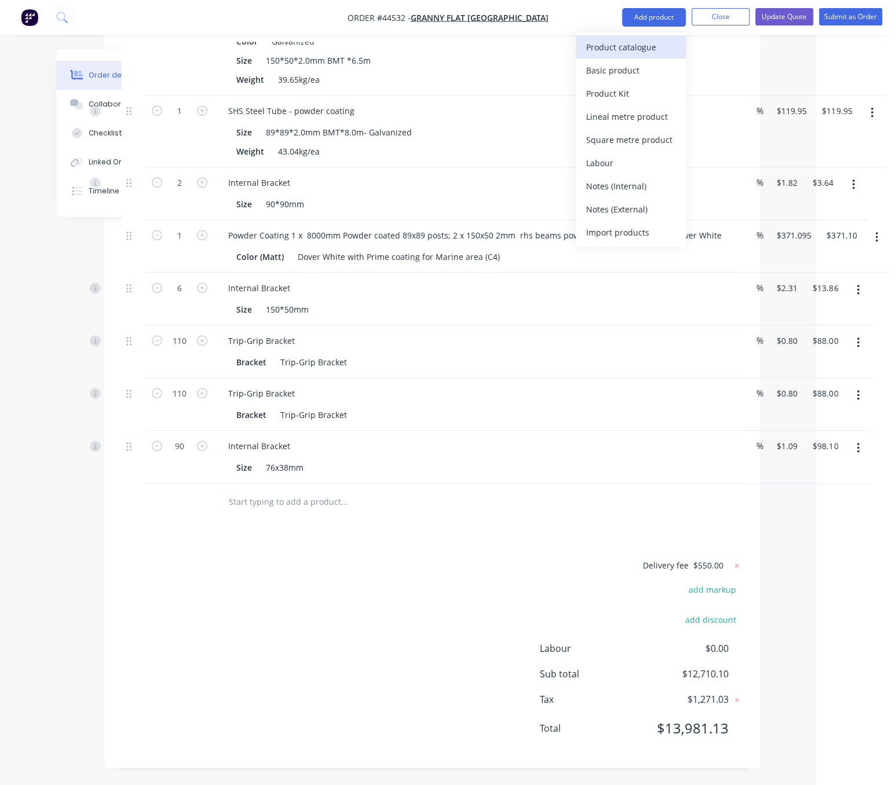
click at [628, 46] on div "Product catalogue" at bounding box center [630, 47] width 89 height 17
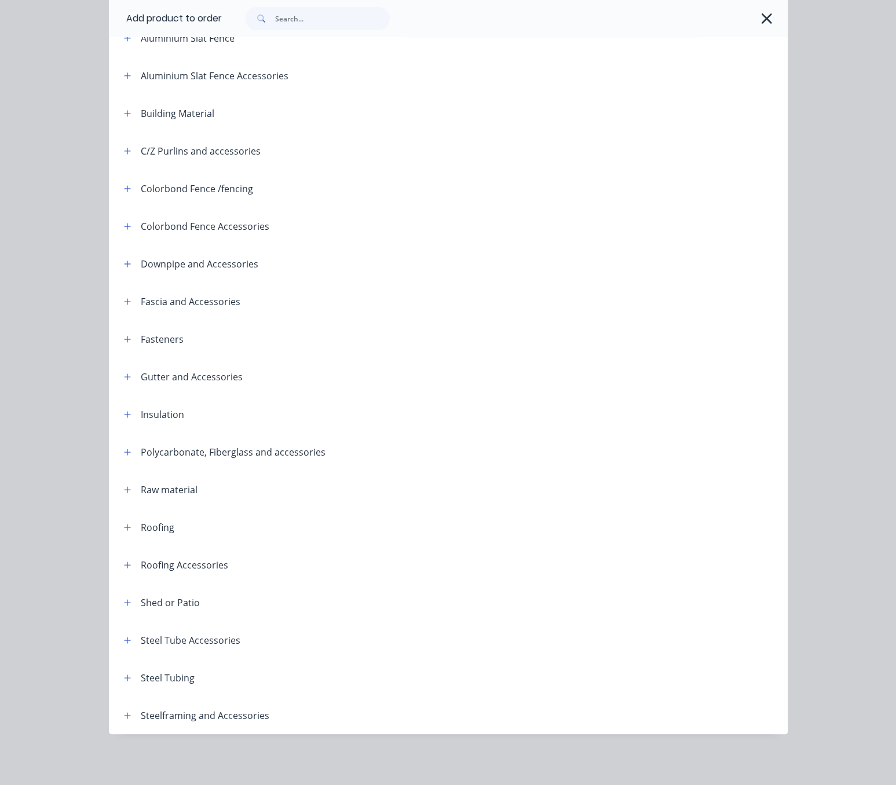
scroll to position [163, 0]
click at [124, 712] on icon "button" at bounding box center [127, 716] width 7 height 8
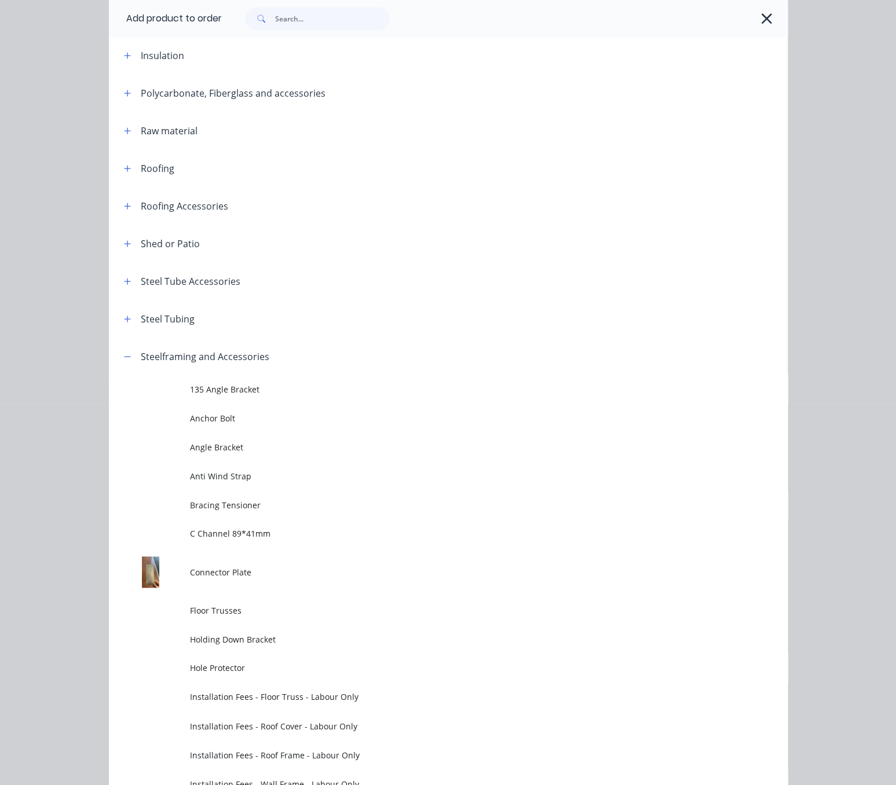
scroll to position [365, 0]
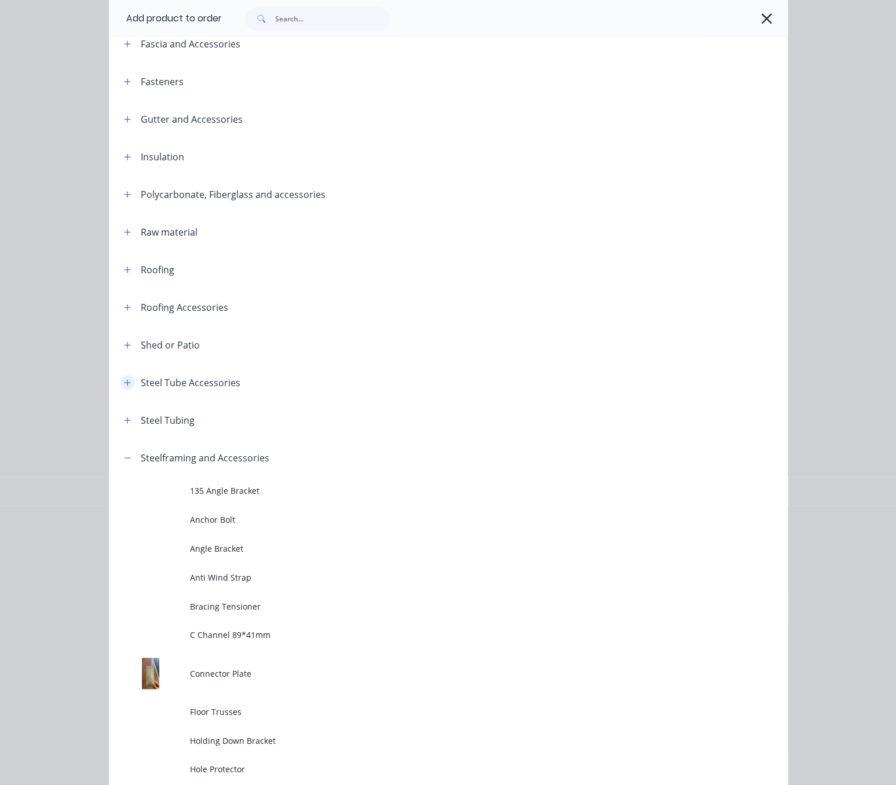
click at [120, 390] on button "button" at bounding box center [127, 382] width 14 height 14
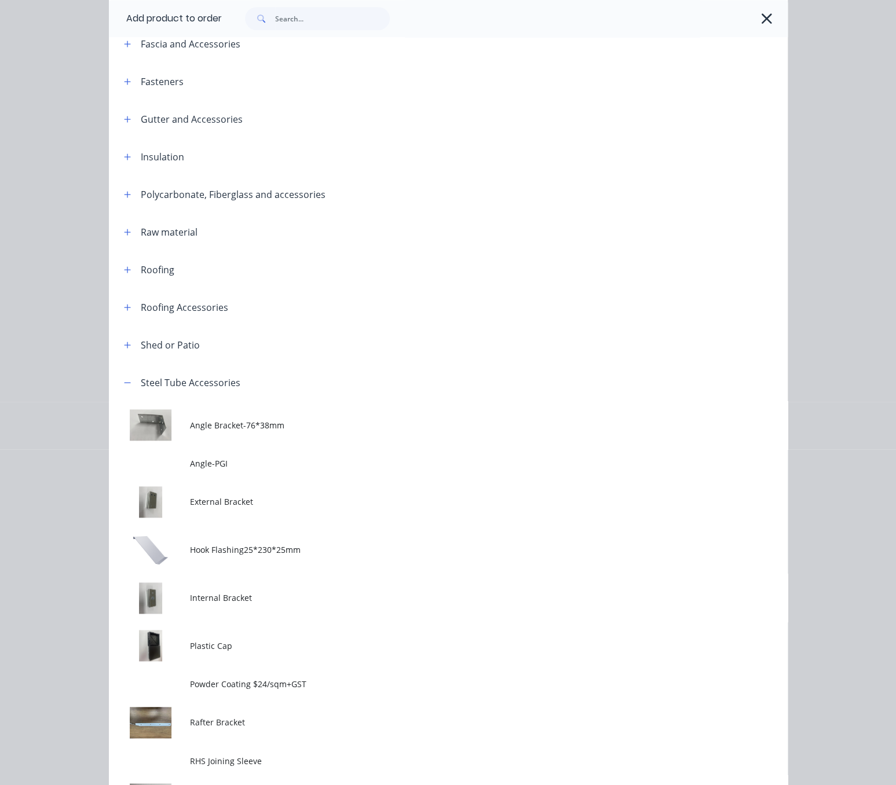
scroll to position [568, 0]
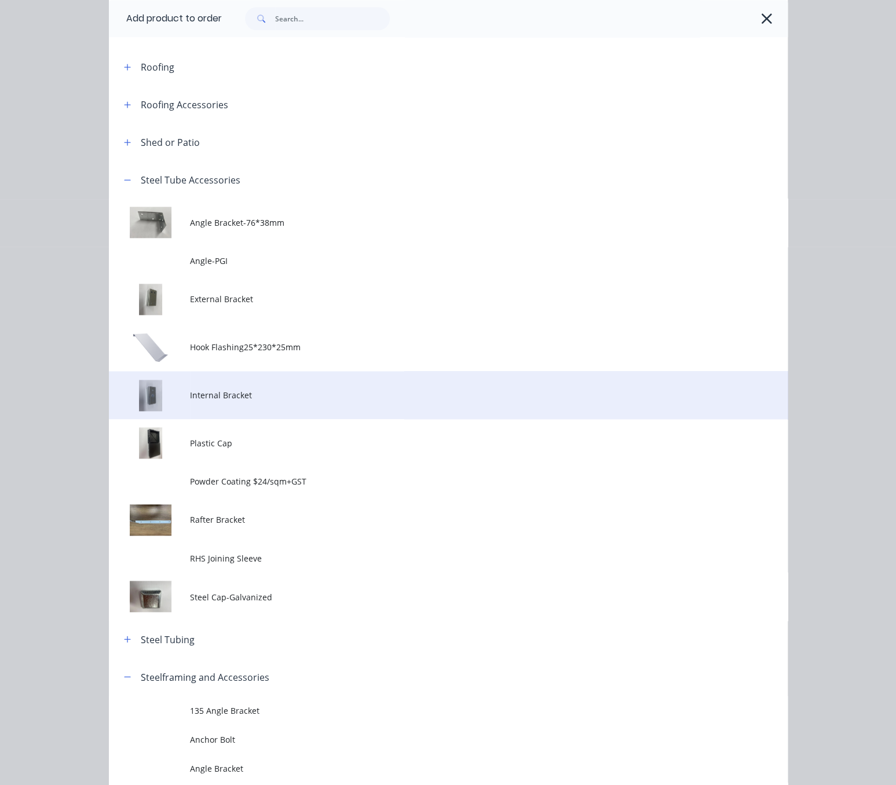
click at [279, 401] on span "Internal Bracket" at bounding box center [429, 395] width 478 height 12
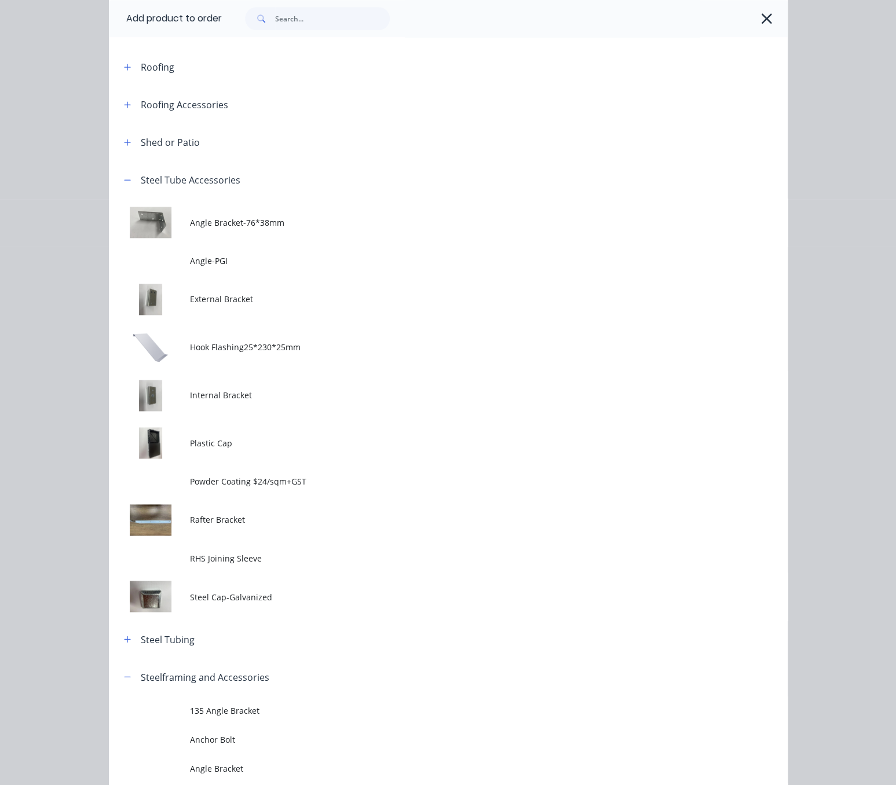
scroll to position [0, 0]
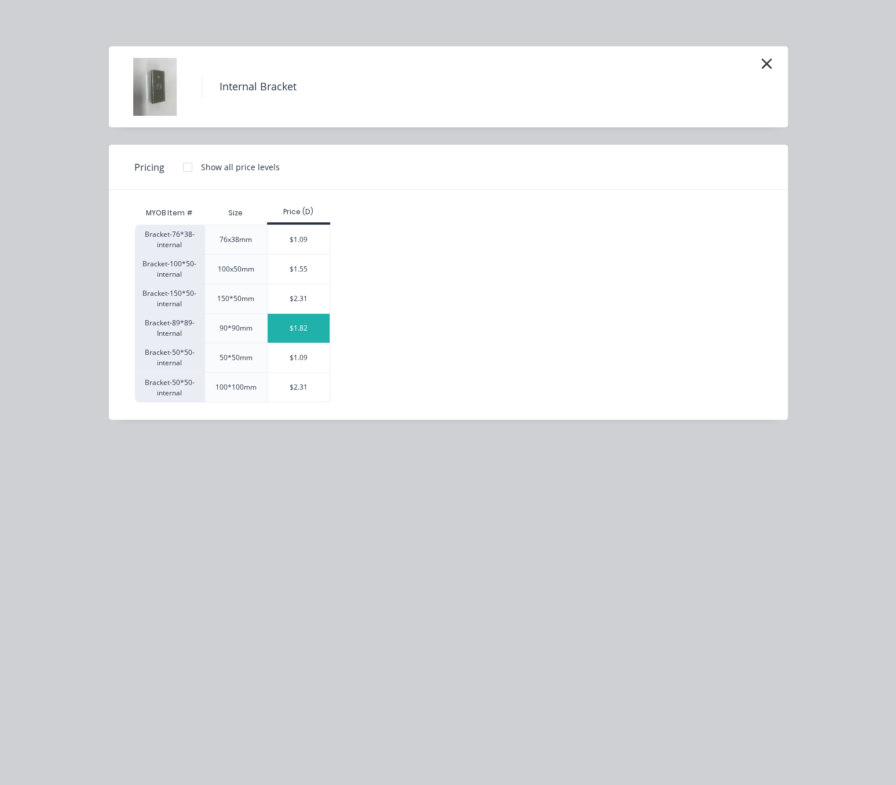
click at [303, 332] on div "$1.82" at bounding box center [299, 328] width 62 height 29
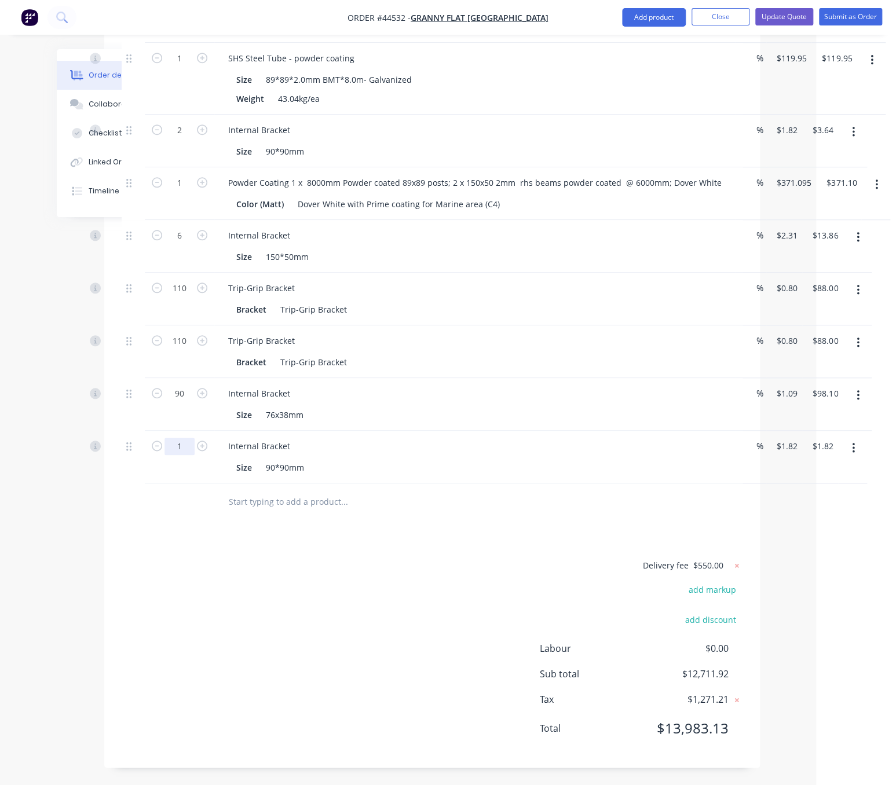
type input "32"
type input "$58.24"
click at [321, 610] on div "Delivery fee $550.00 add markup add discount Labour $0.00 Sub total $12,711.92 …" at bounding box center [432, 654] width 621 height 192
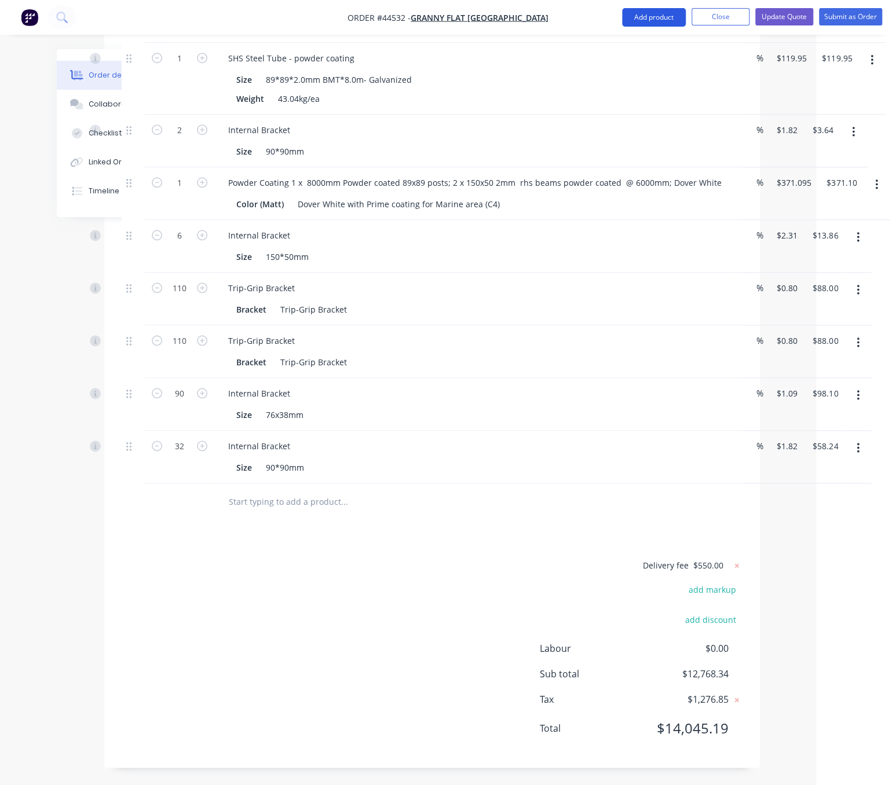
click at [642, 19] on button "Add product" at bounding box center [654, 17] width 64 height 19
click at [635, 46] on div "Product catalogue" at bounding box center [630, 47] width 89 height 17
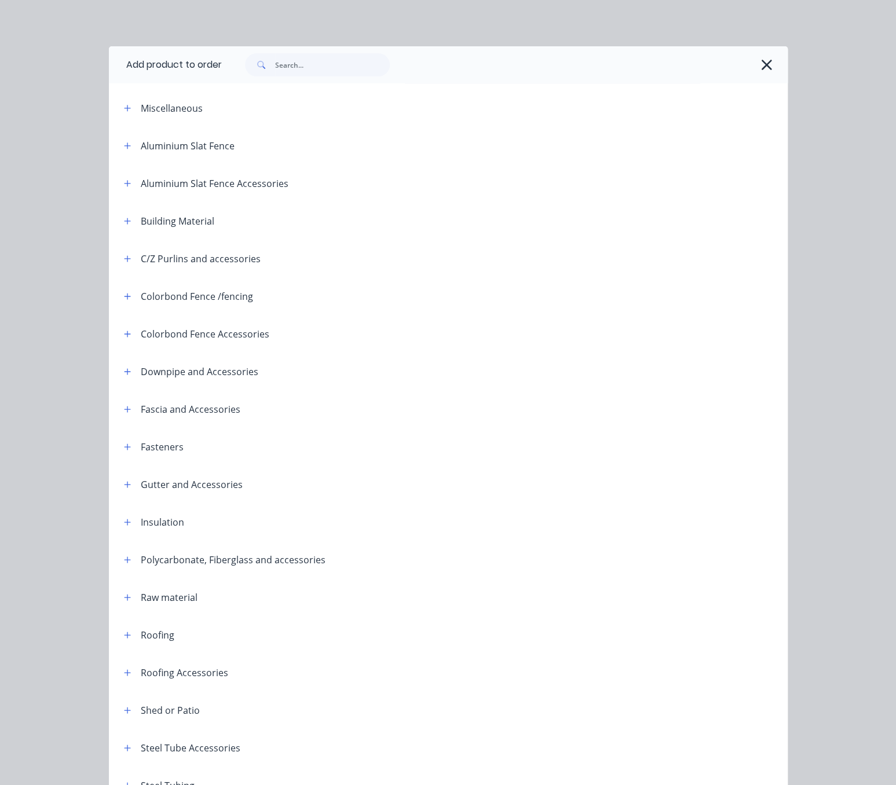
scroll to position [163, 0]
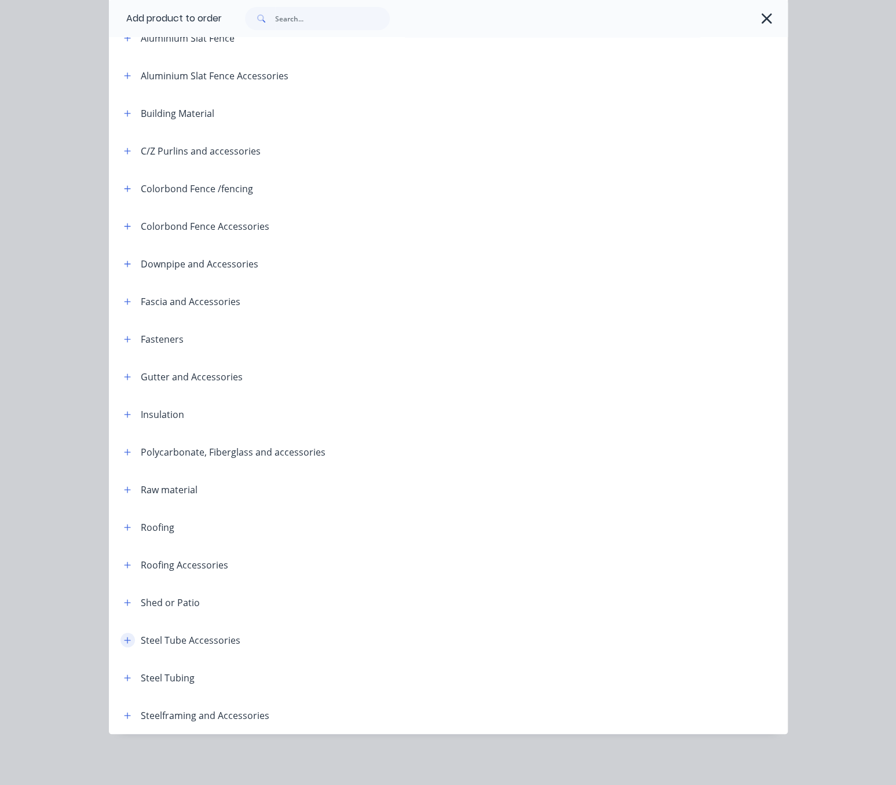
click at [124, 636] on icon "button" at bounding box center [127, 640] width 7 height 8
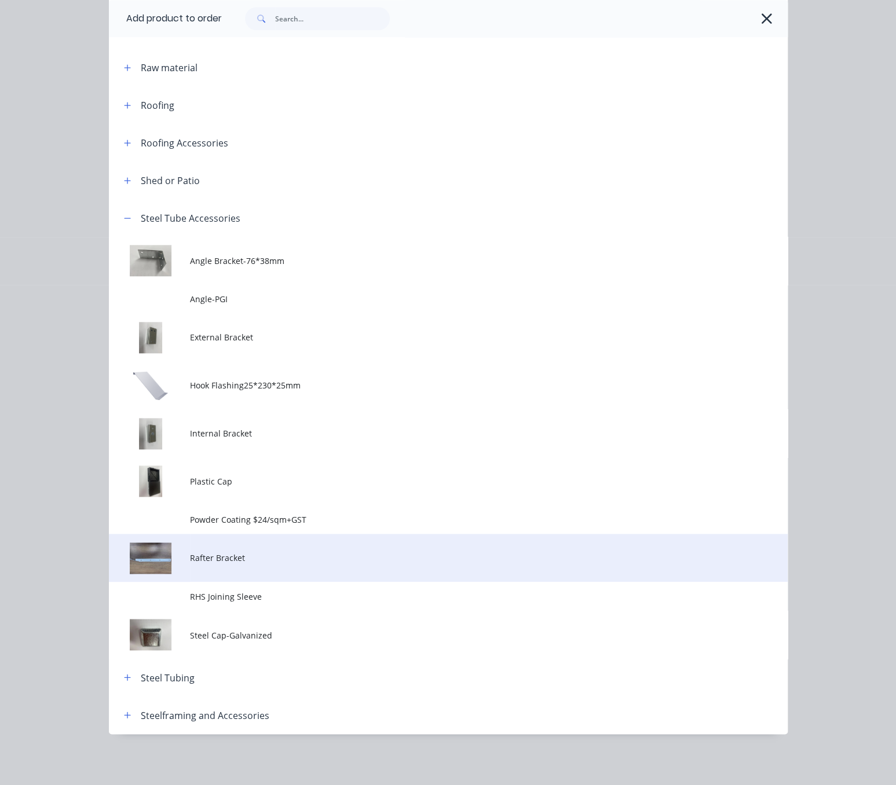
scroll to position [598, 0]
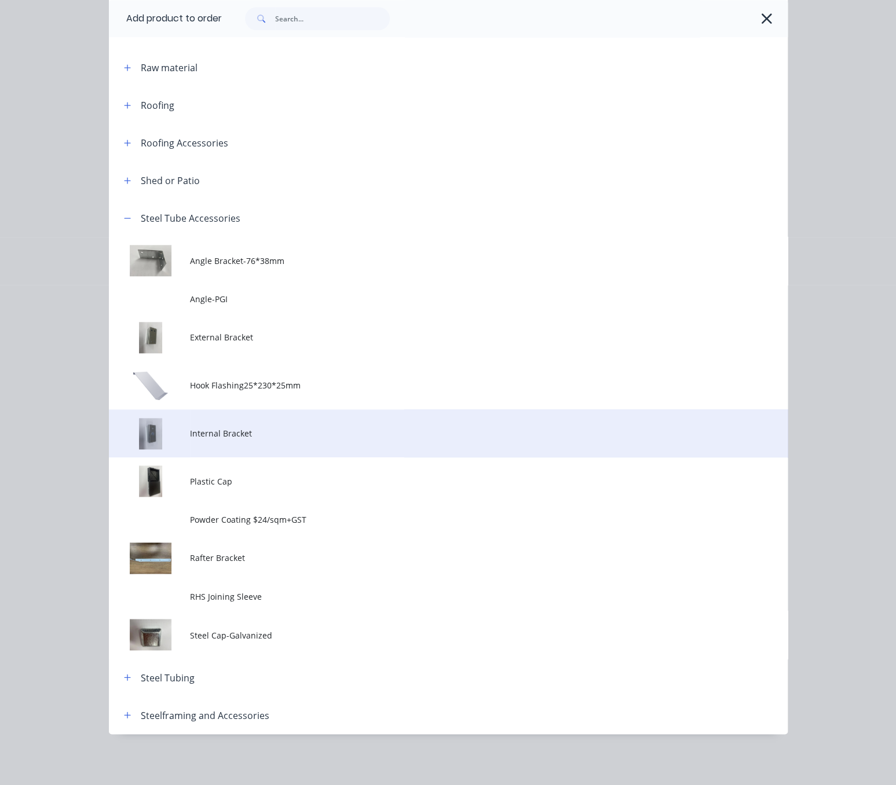
click at [252, 427] on span "Internal Bracket" at bounding box center [429, 433] width 478 height 12
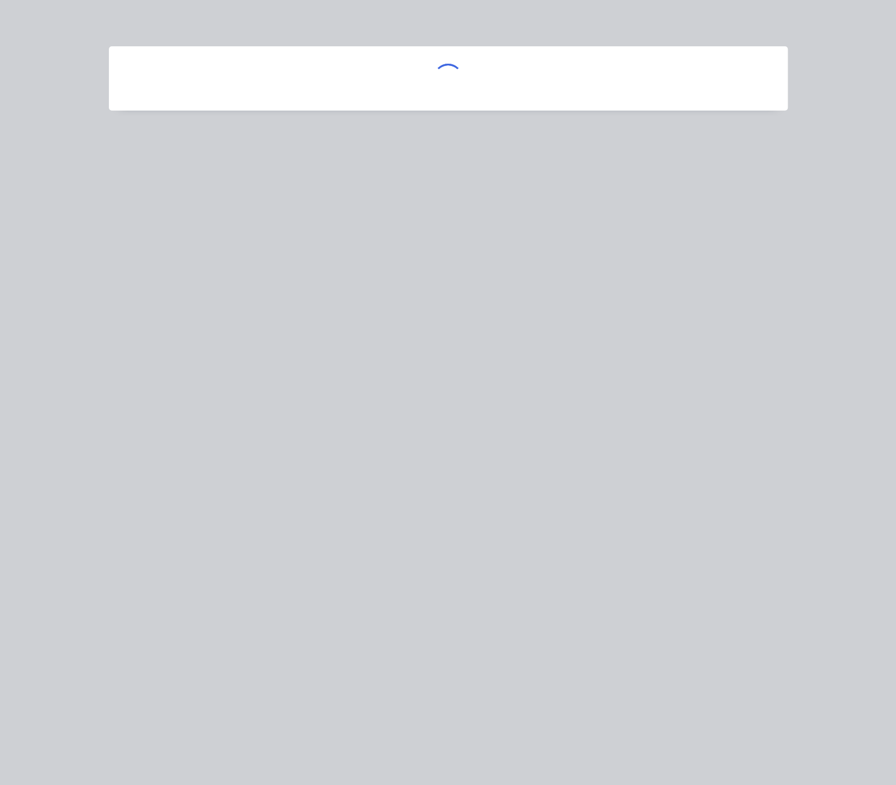
scroll to position [0, 0]
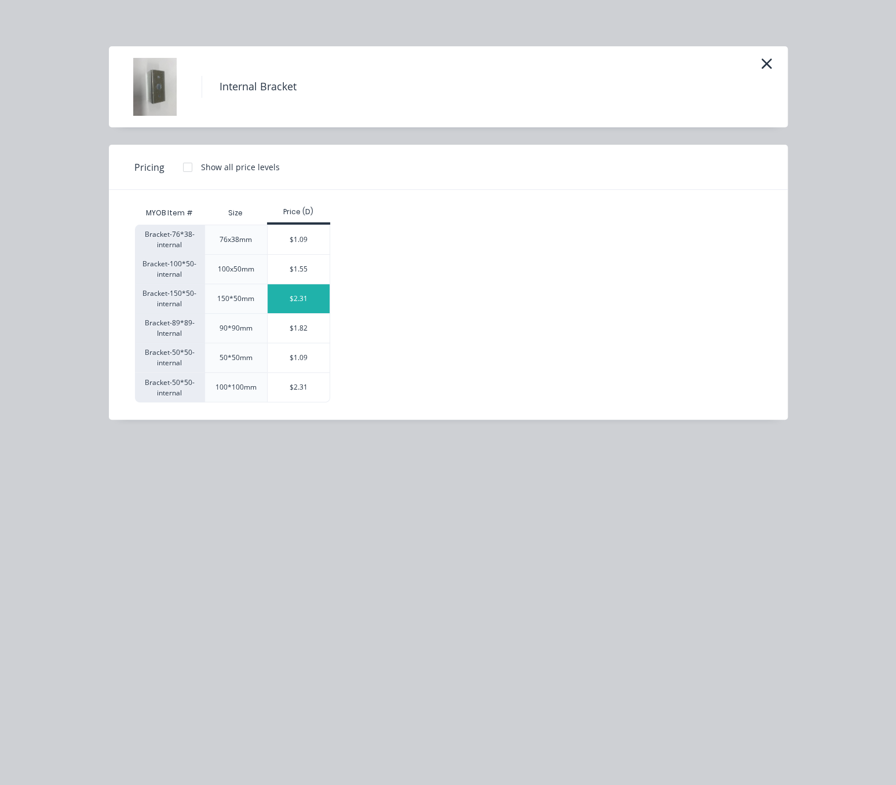
click at [306, 313] on div "$2.31" at bounding box center [299, 298] width 62 height 29
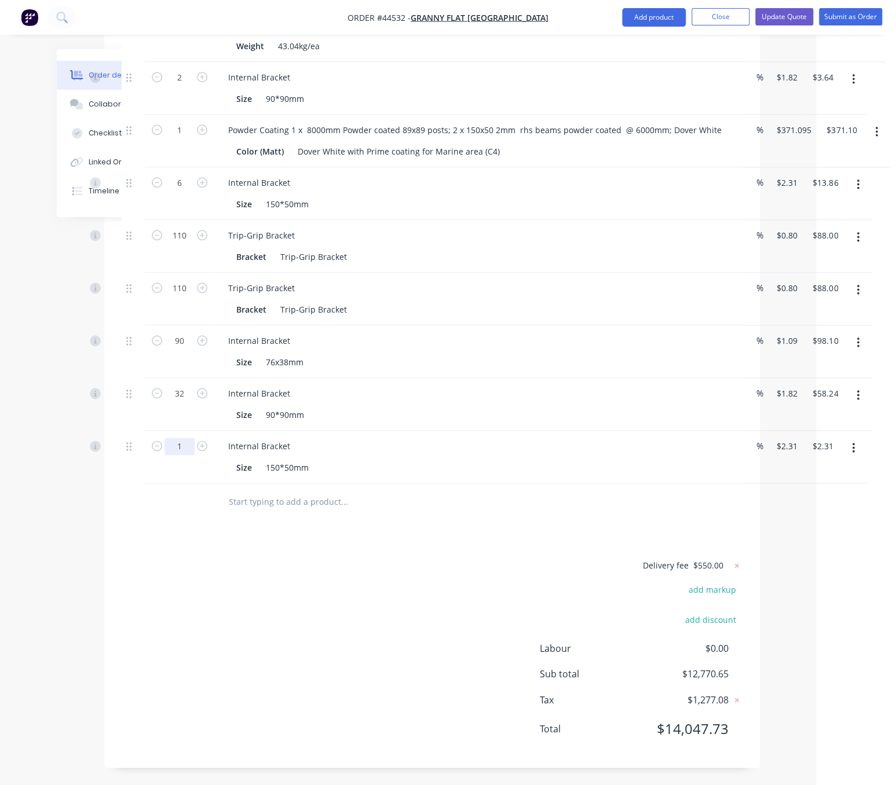
type input "32"
type input "$73.92"
click at [349, 634] on div "Delivery fee $550.00 add markup add discount Labour $0.00 Sub total $12,770.65 …" at bounding box center [432, 654] width 621 height 192
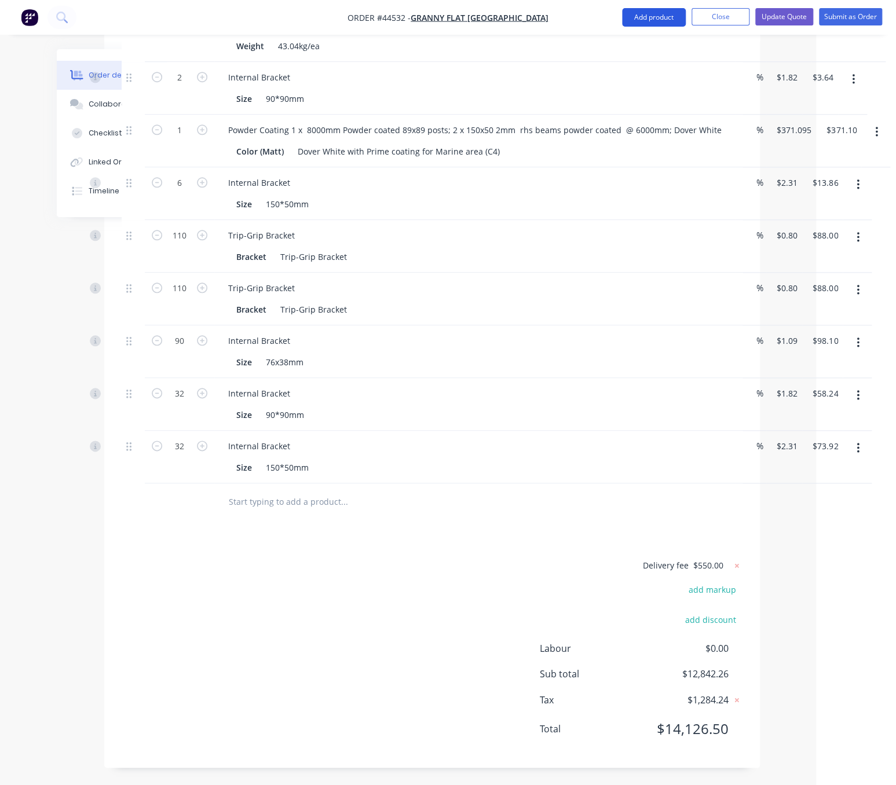
click at [627, 15] on button "Add product" at bounding box center [654, 17] width 64 height 19
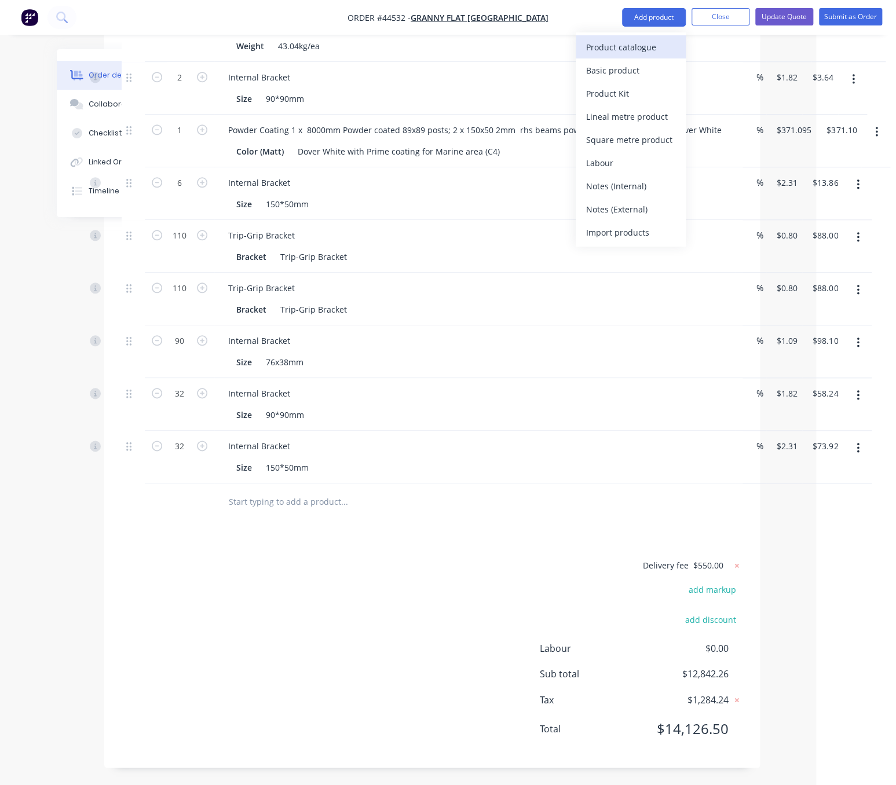
click at [633, 35] on button "Product catalogue" at bounding box center [631, 46] width 110 height 23
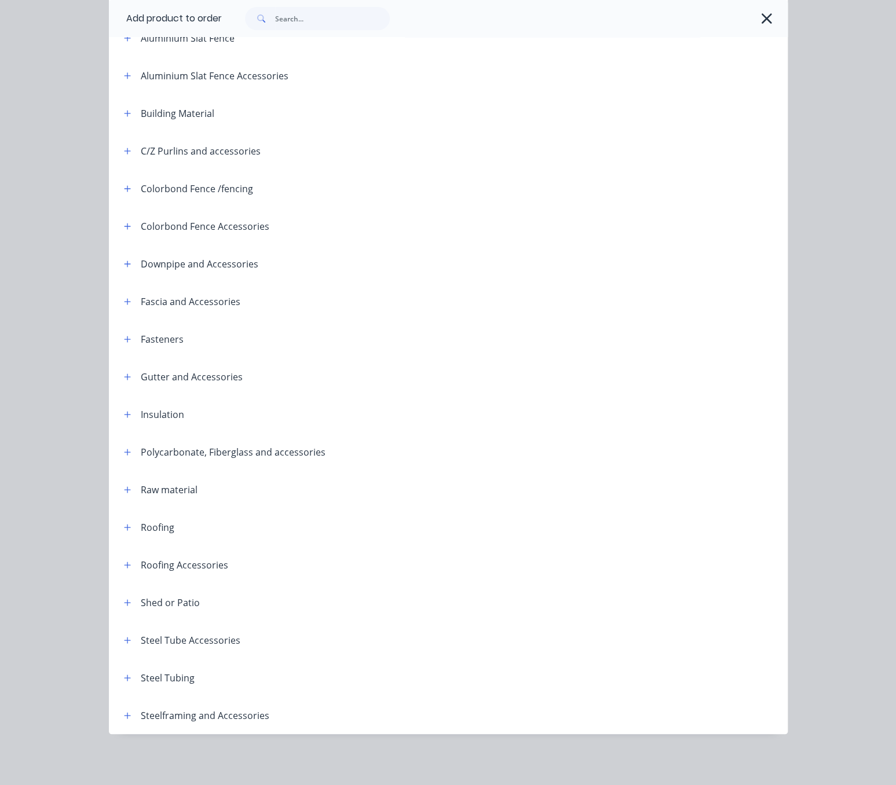
scroll to position [163, 0]
click at [124, 675] on icon "button" at bounding box center [127, 678] width 6 height 6
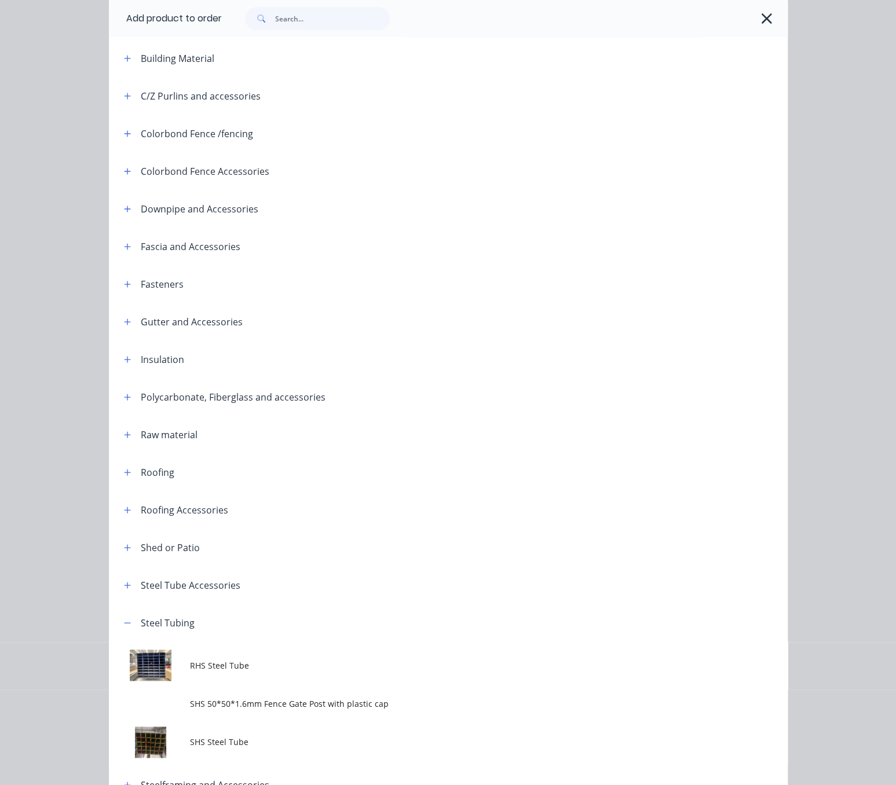
scroll to position [291, 0]
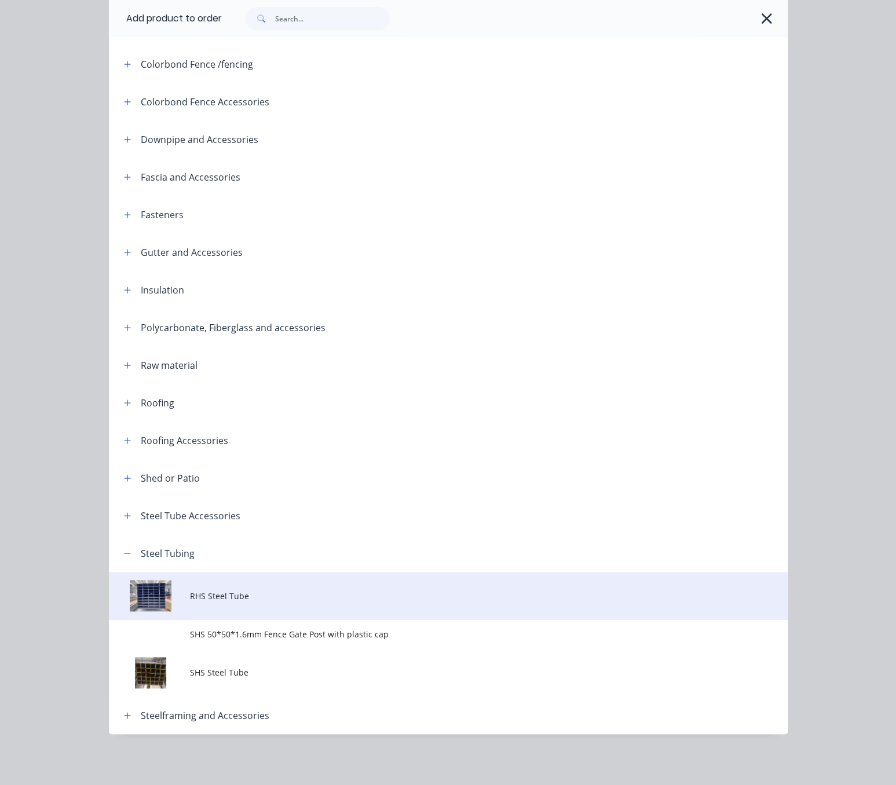
click at [225, 590] on span "RHS Steel Tube" at bounding box center [429, 596] width 478 height 12
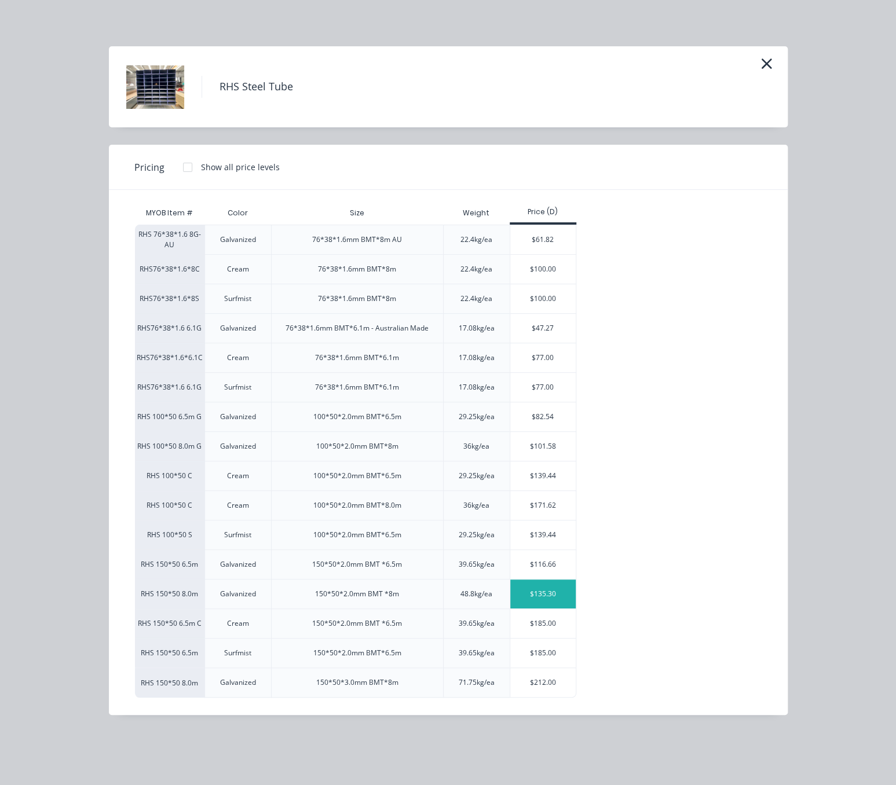
click at [551, 609] on div "$135.30" at bounding box center [542, 594] width 65 height 29
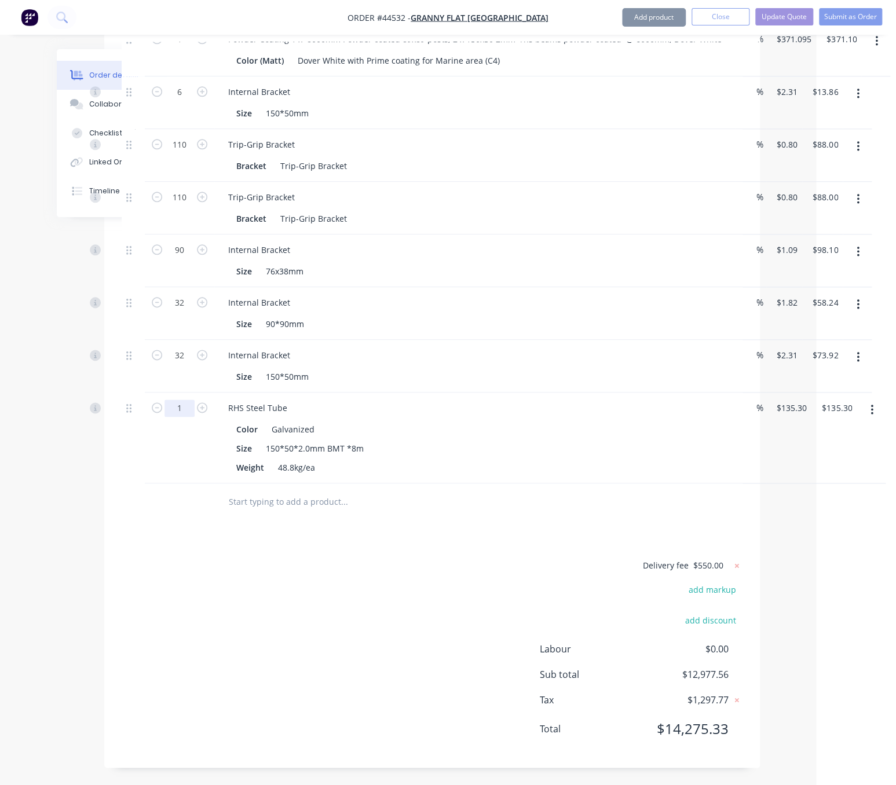
type input "11"
type input "$1,488.30"
click at [112, 672] on div "Delivery fee $550.00 add markup add discount Labour $0.00 Sub total $14,330.56 …" at bounding box center [432, 654] width 656 height 192
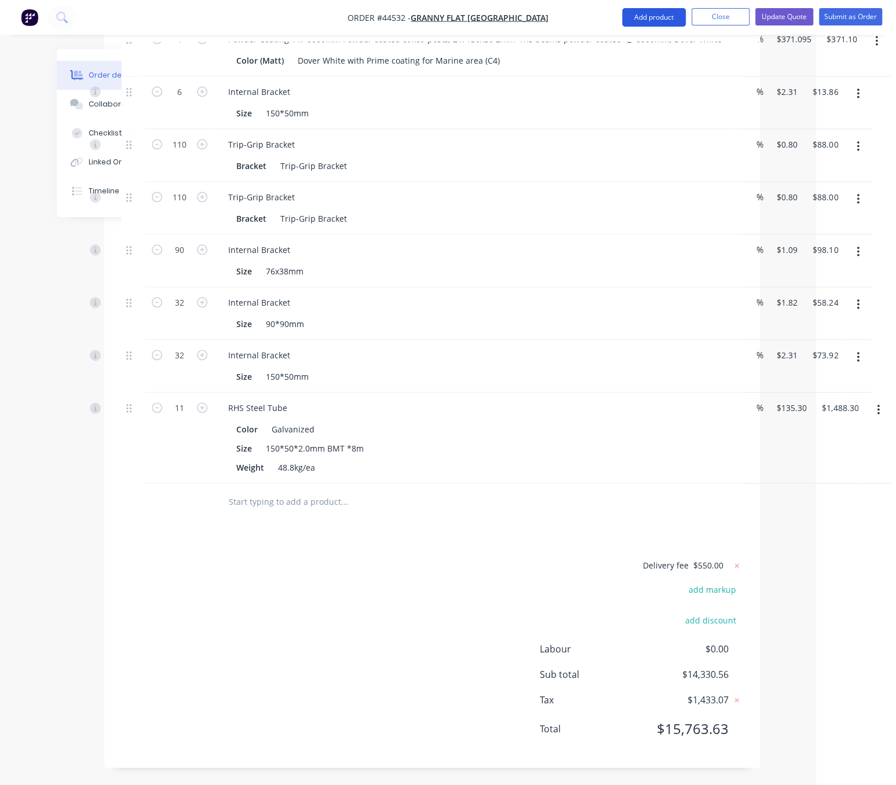
click at [654, 16] on button "Add product" at bounding box center [654, 17] width 64 height 19
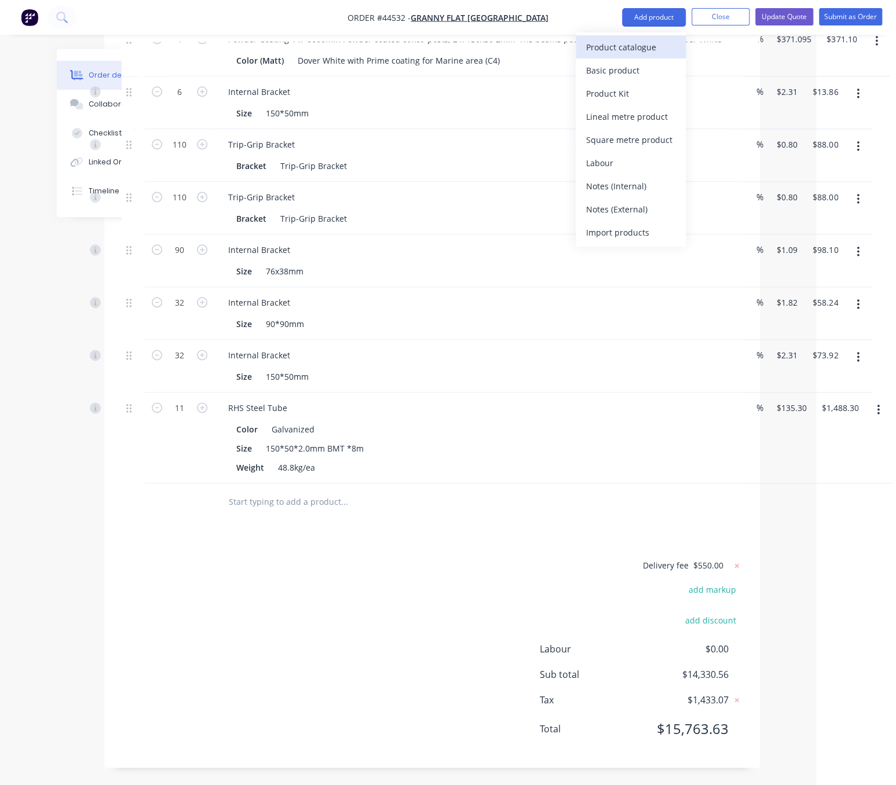
click at [645, 41] on div "Product catalogue" at bounding box center [630, 47] width 89 height 17
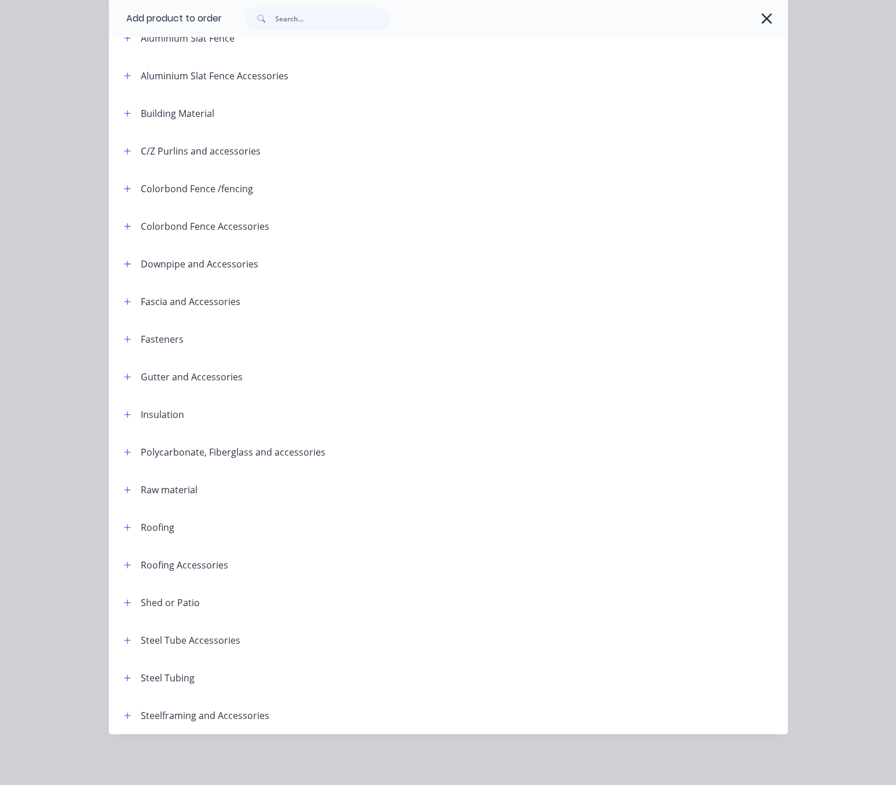
scroll to position [163, 0]
click at [124, 674] on icon "button" at bounding box center [127, 678] width 7 height 8
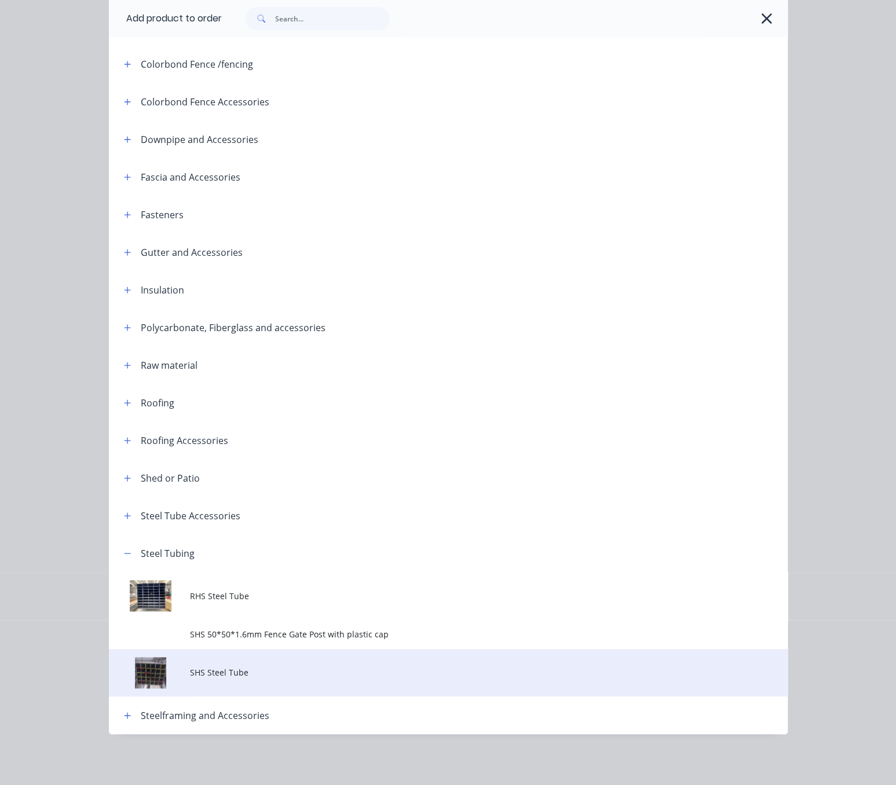
scroll to position [291, 0]
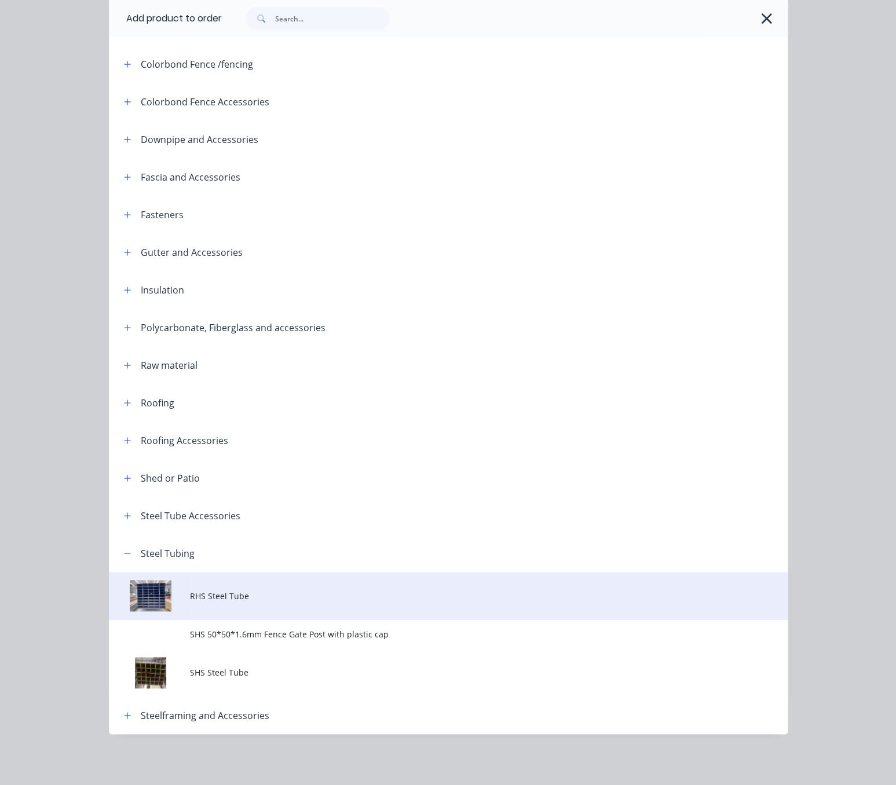
click at [258, 590] on span "RHS Steel Tube" at bounding box center [429, 596] width 478 height 12
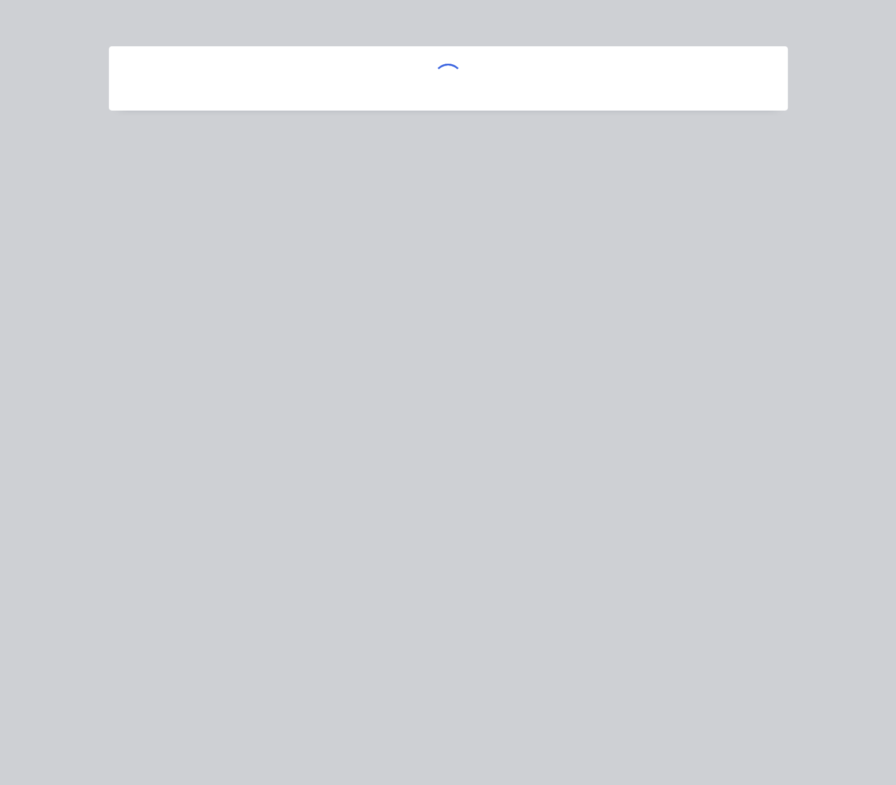
scroll to position [0, 0]
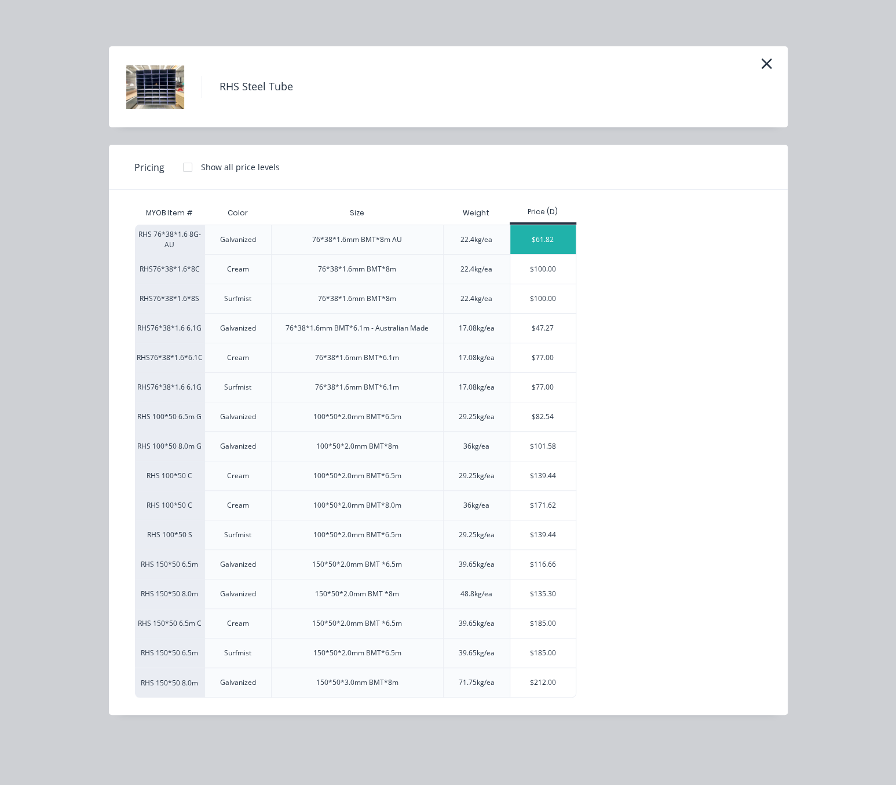
click at [551, 254] on div "$61.82" at bounding box center [542, 239] width 65 height 29
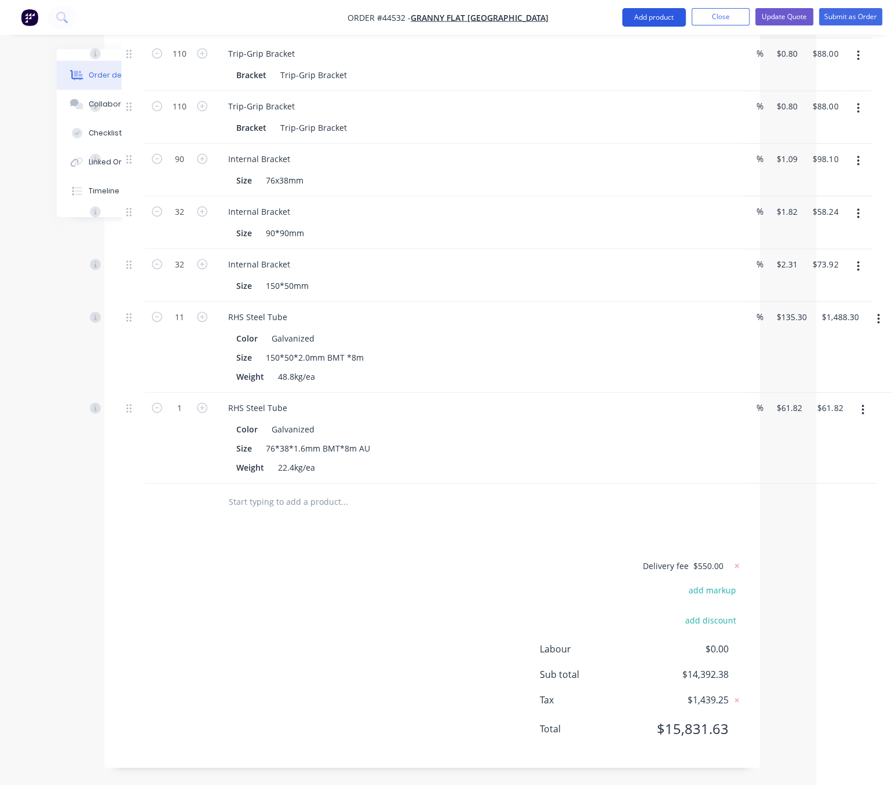
click at [648, 20] on button "Add product" at bounding box center [654, 17] width 64 height 19
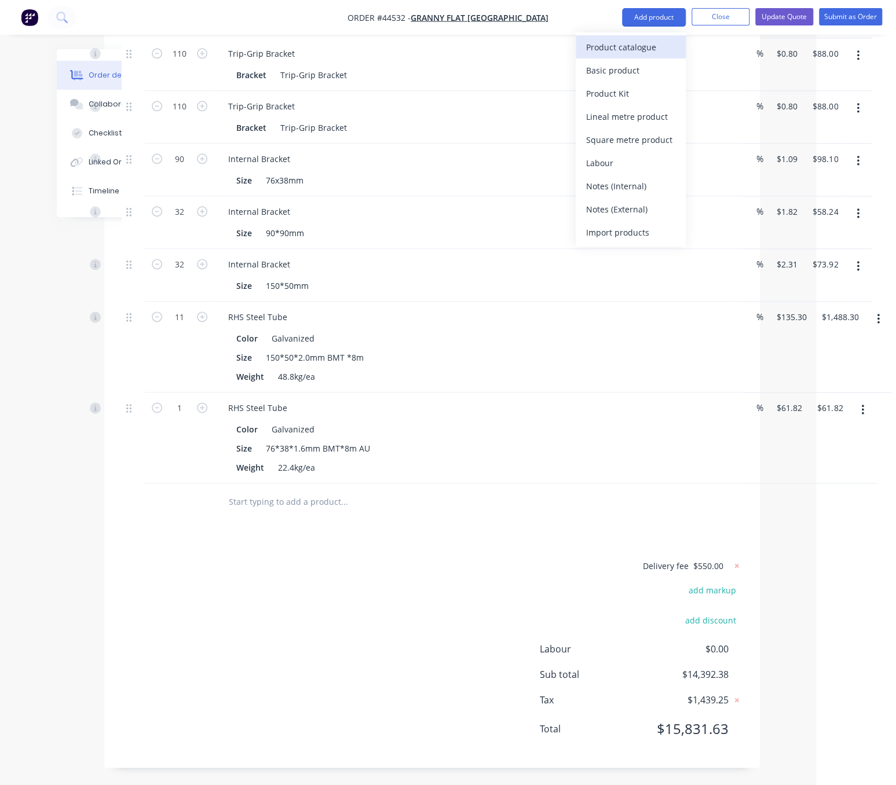
click at [631, 52] on div "Product catalogue" at bounding box center [630, 47] width 89 height 17
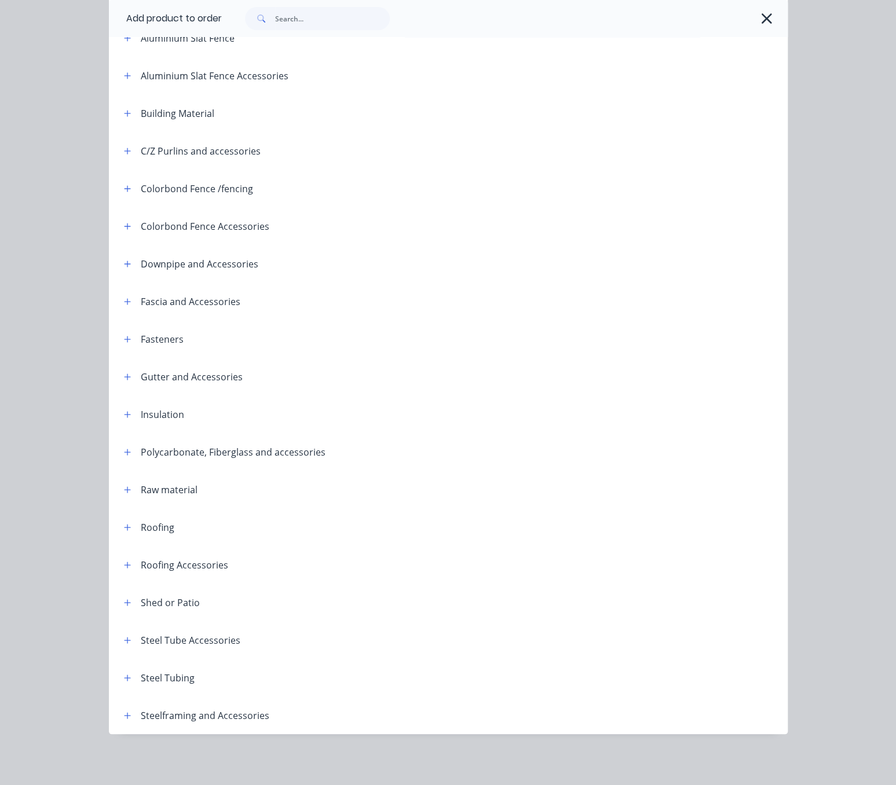
scroll to position [163, 0]
click at [124, 713] on icon "button" at bounding box center [127, 716] width 7 height 8
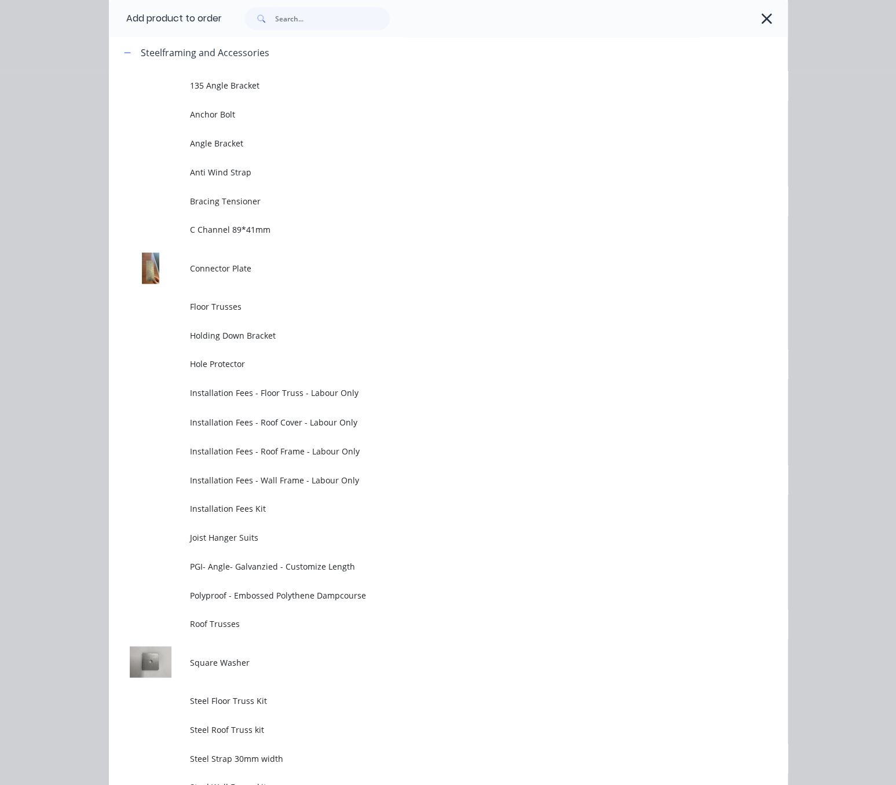
scroll to position [568, 0]
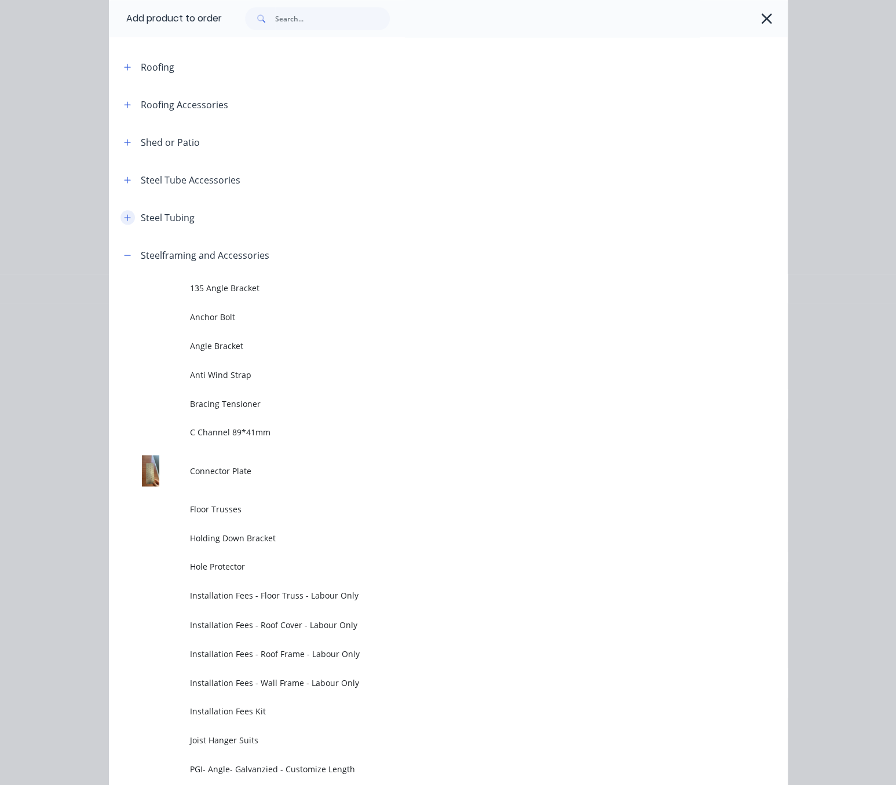
click at [125, 225] on button "button" at bounding box center [127, 217] width 14 height 14
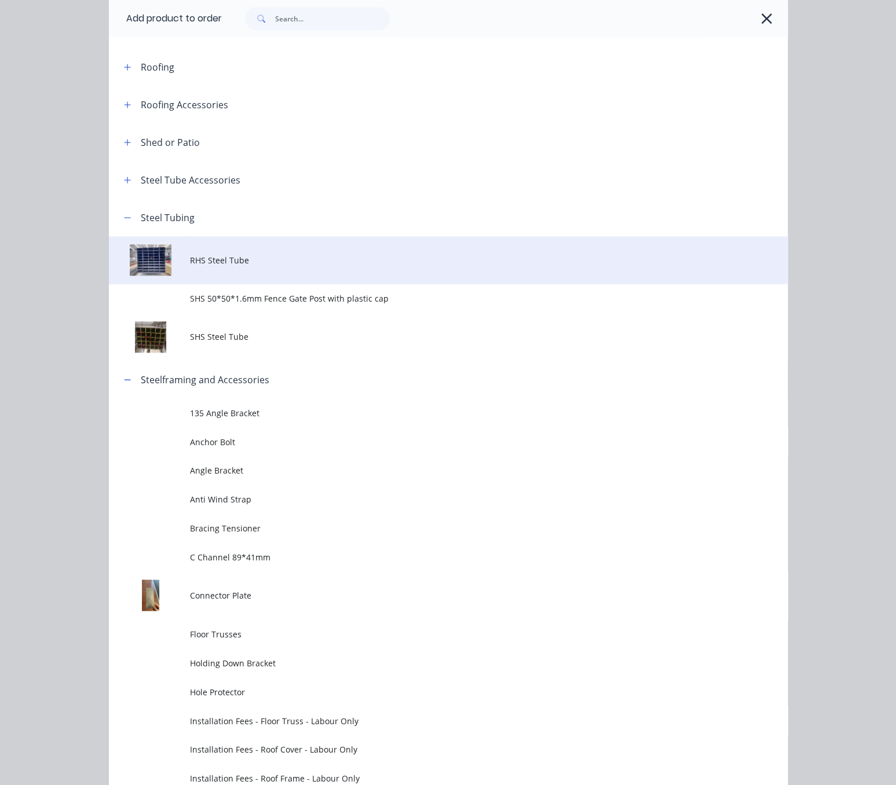
click at [246, 266] on span "RHS Steel Tube" at bounding box center [429, 260] width 478 height 12
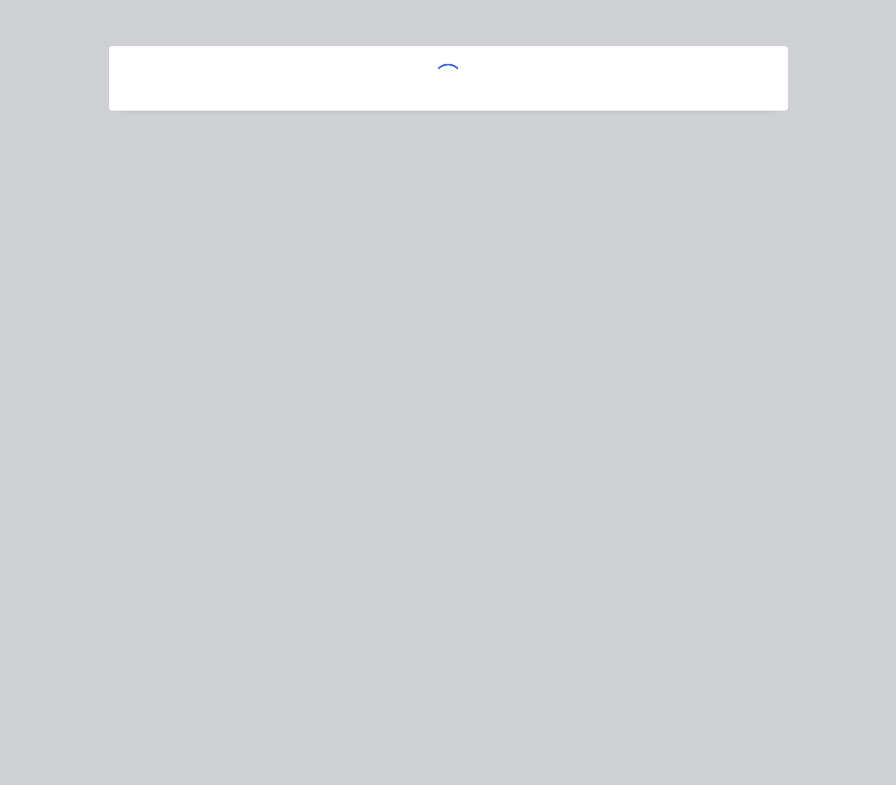
scroll to position [0, 0]
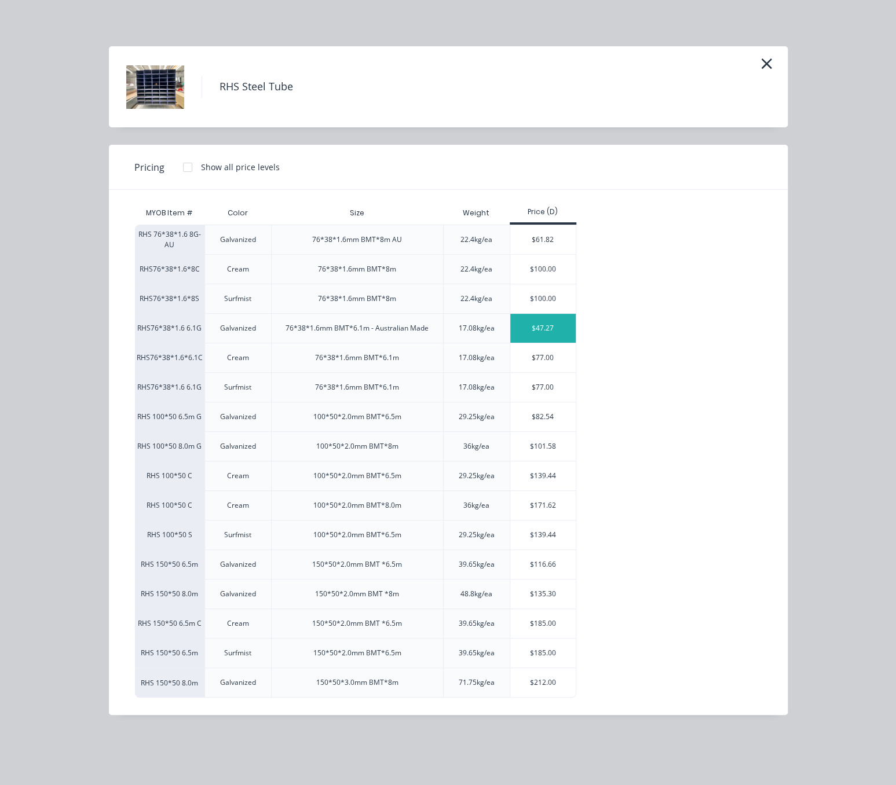
click at [548, 343] on div "$47.27" at bounding box center [542, 328] width 65 height 29
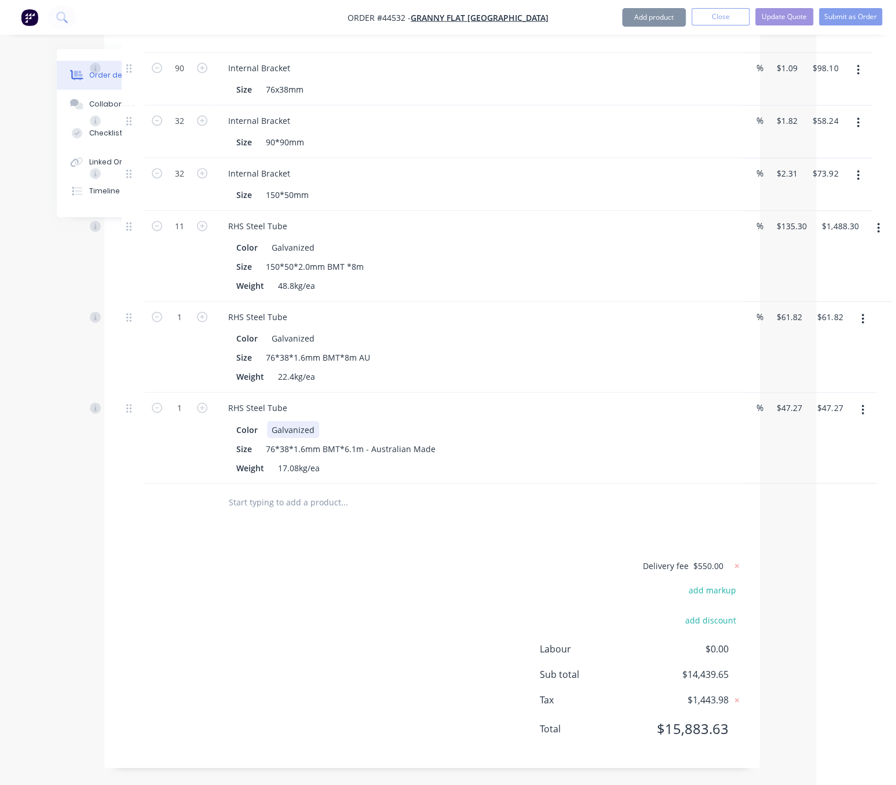
scroll to position [3271, 80]
type input "10"
type input "$472.70"
click at [186, 336] on div "1" at bounding box center [179, 347] width 69 height 91
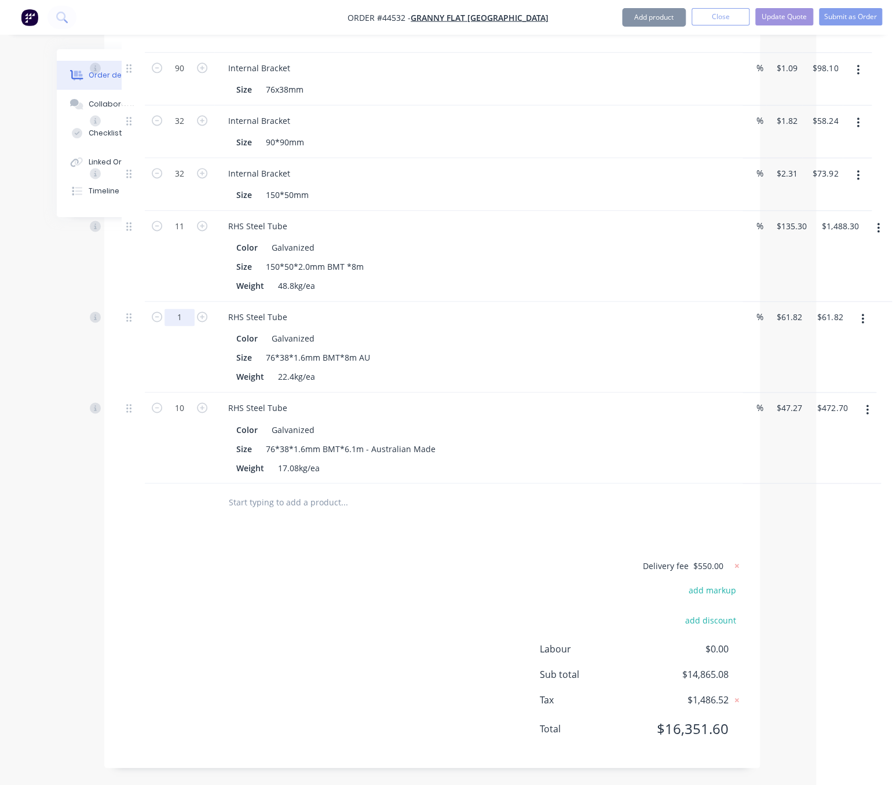
type input "8"
type input "$494.56"
click at [145, 337] on div at bounding box center [133, 347] width 23 height 91
click at [637, 16] on button "Add product" at bounding box center [654, 17] width 64 height 19
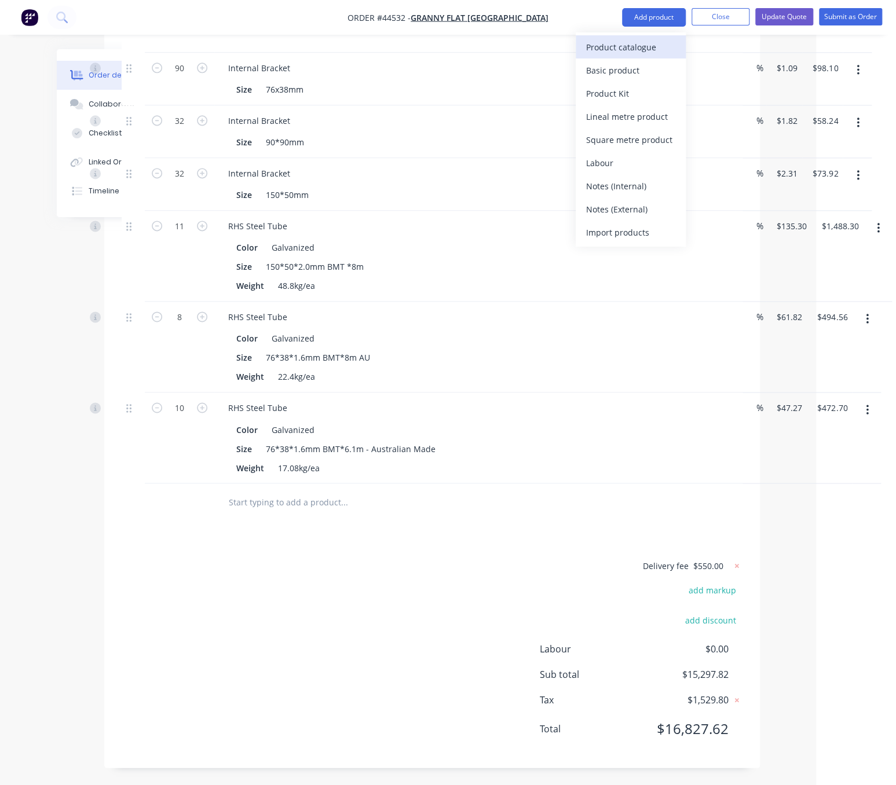
click at [623, 43] on div "Product catalogue" at bounding box center [630, 47] width 89 height 17
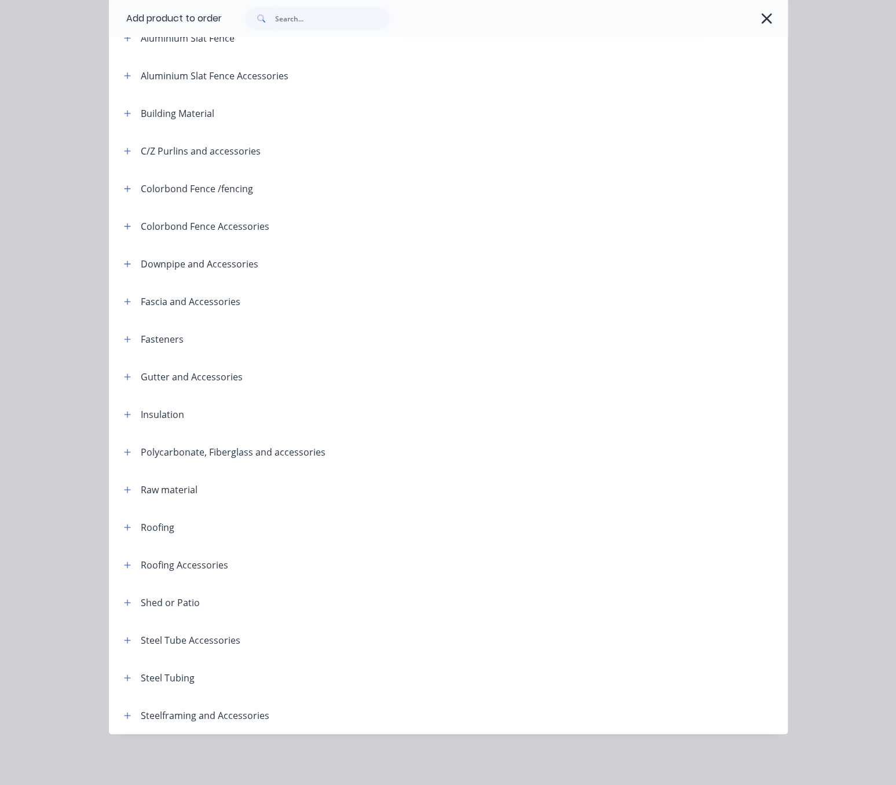
scroll to position [163, 0]
click at [124, 674] on icon "button" at bounding box center [127, 678] width 7 height 8
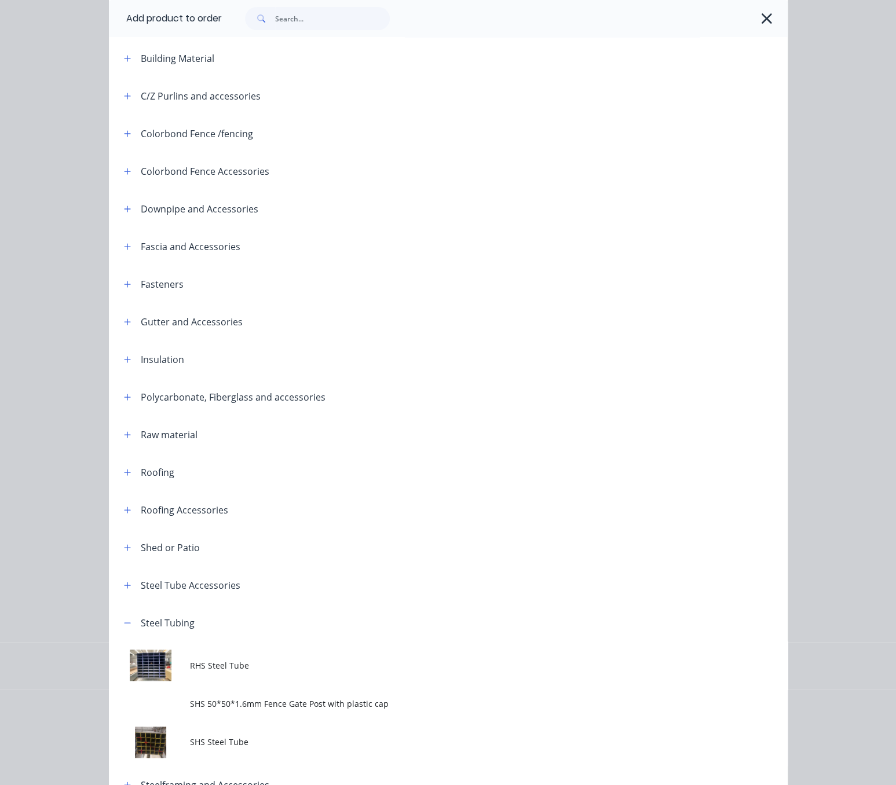
scroll to position [291, 0]
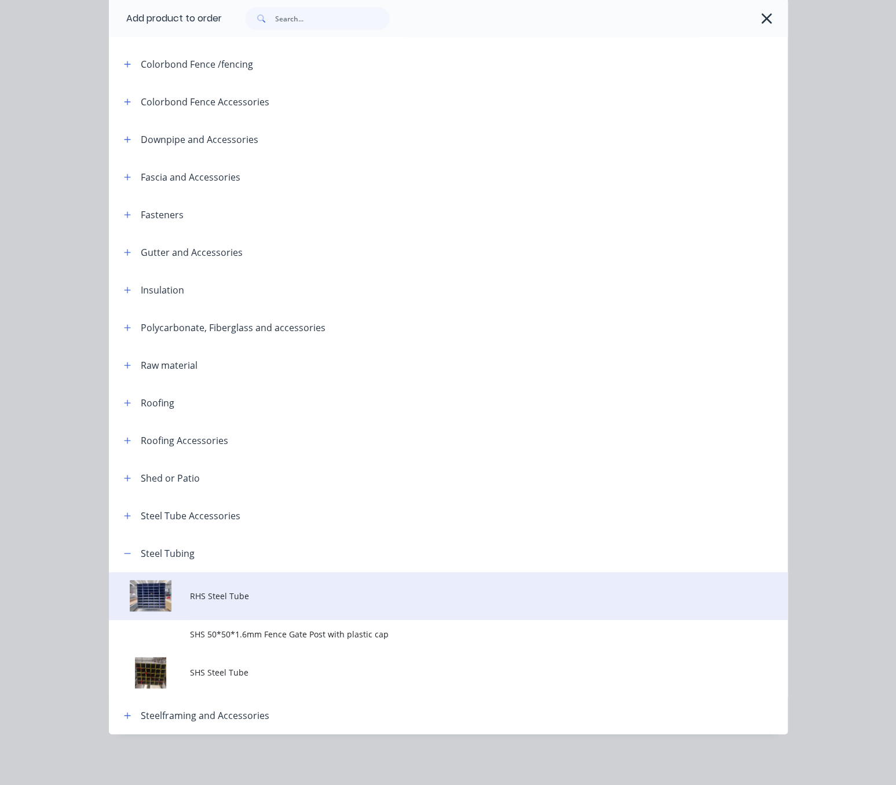
click at [273, 601] on td "RHS Steel Tube" at bounding box center [488, 596] width 597 height 48
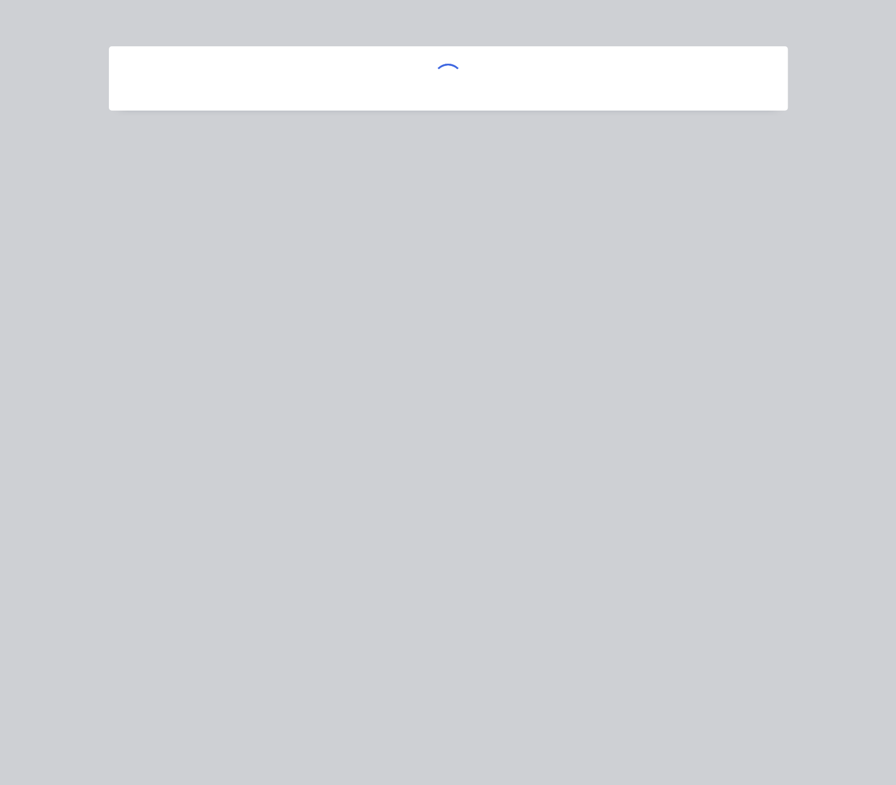
scroll to position [0, 0]
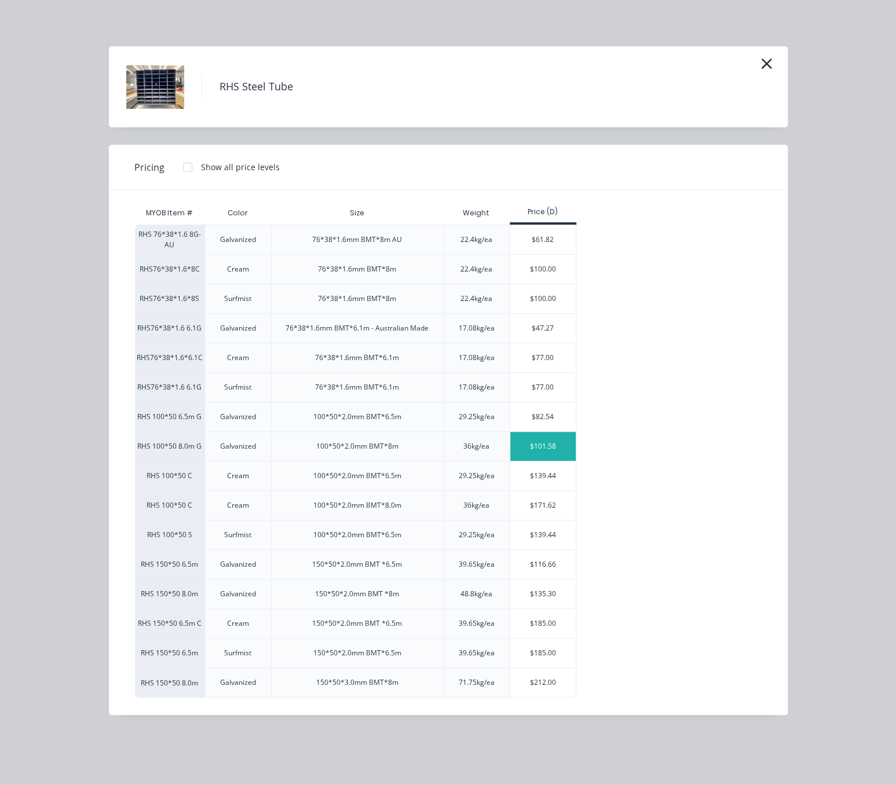
click at [550, 461] on div "$101.58" at bounding box center [542, 446] width 65 height 29
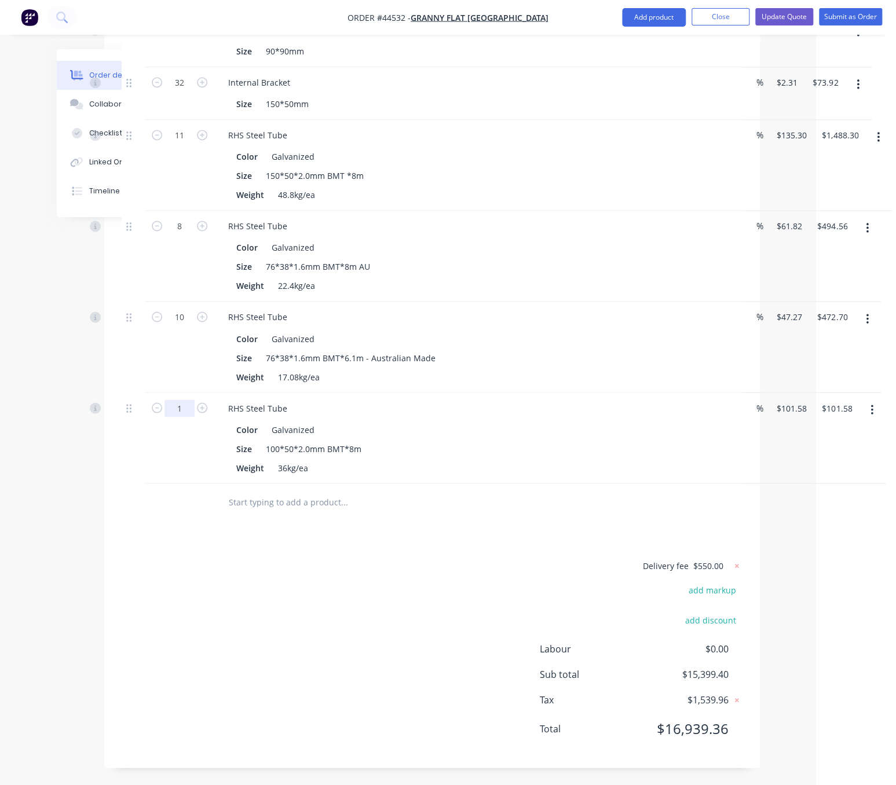
type input "18"
type input "$1,828.44"
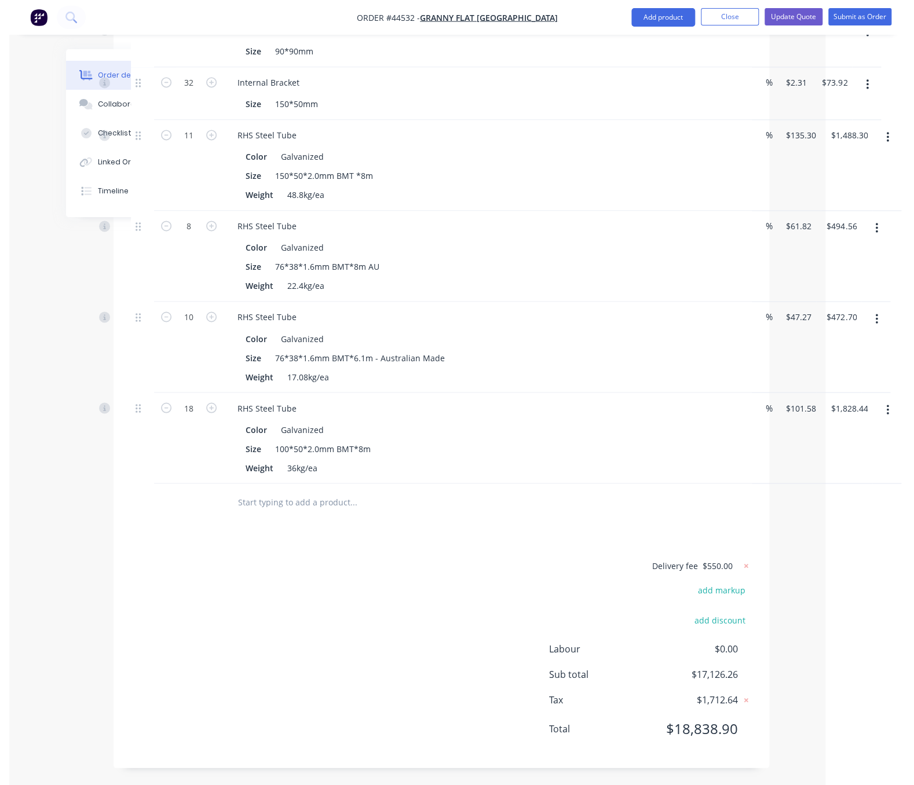
scroll to position [3367, 24]
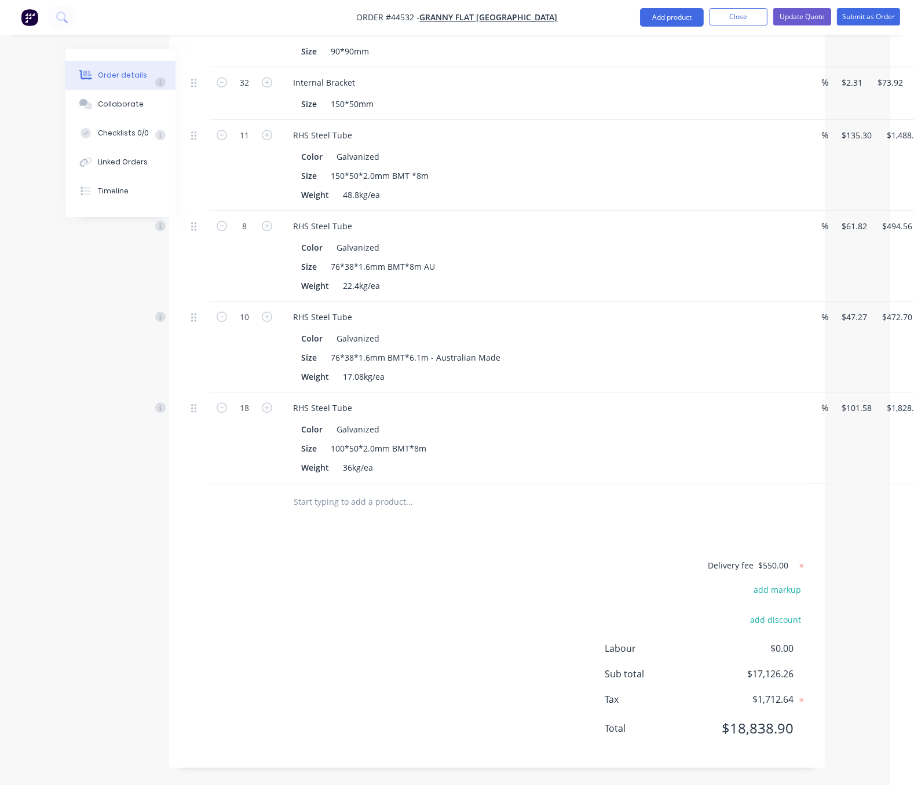
click at [328, 588] on div "Delivery fee $550.00 add markup add discount Labour $0.00 Sub total $17,126.26 …" at bounding box center [496, 654] width 621 height 192
drag, startPoint x: 357, startPoint y: 572, endPoint x: 477, endPoint y: 581, distance: 120.8
click at [418, 580] on div "Delivery fee $550.00 add markup add discount Labour $0.00 Sub total $17,126.26 …" at bounding box center [496, 654] width 621 height 192
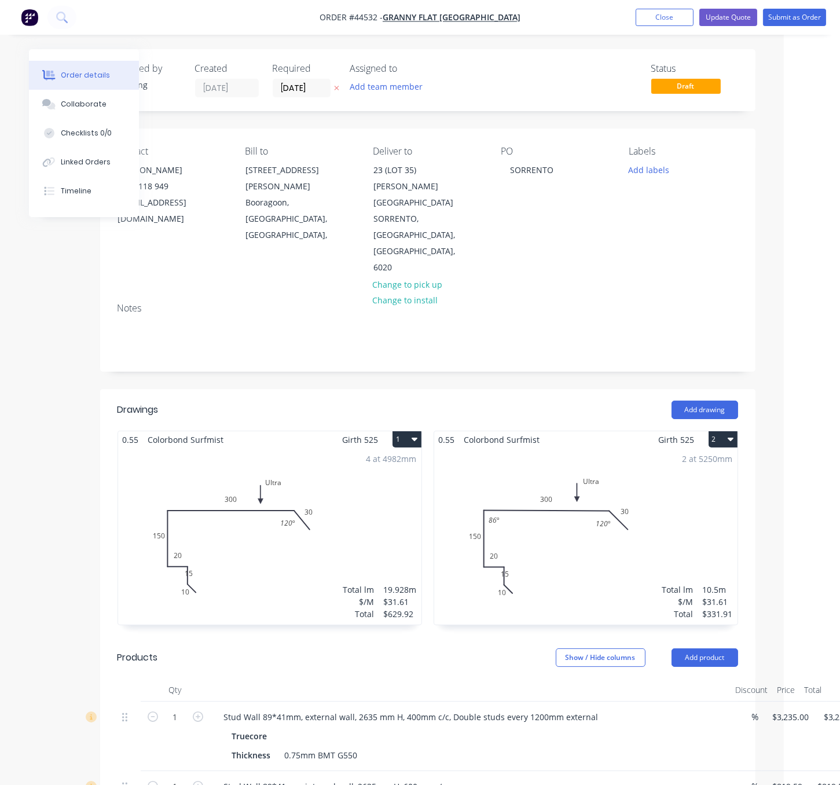
scroll to position [0, 114]
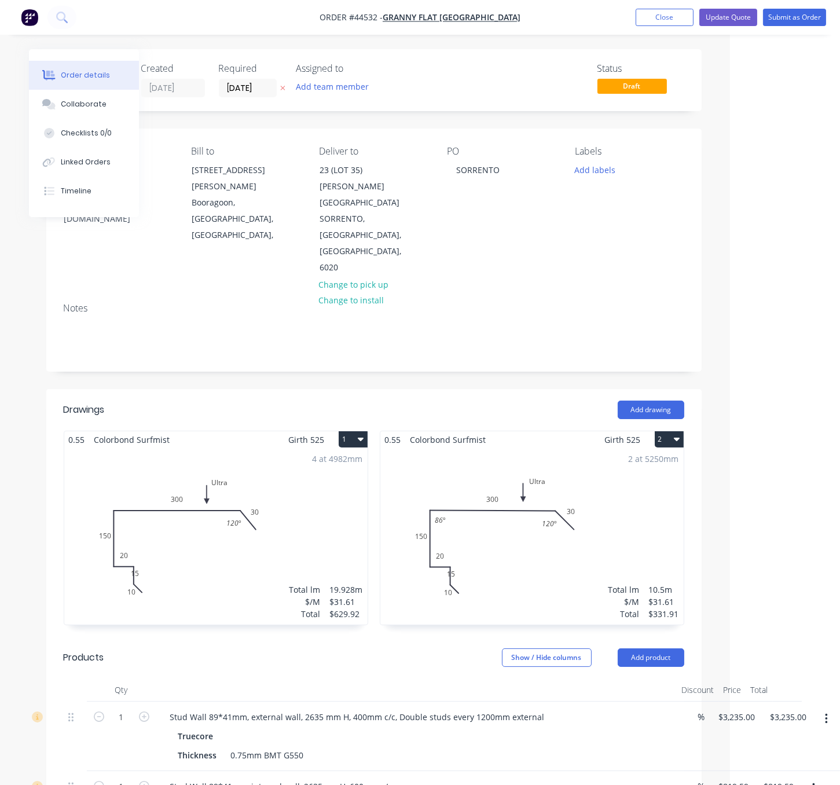
drag, startPoint x: 213, startPoint y: 371, endPoint x: 360, endPoint y: 371, distance: 147.1
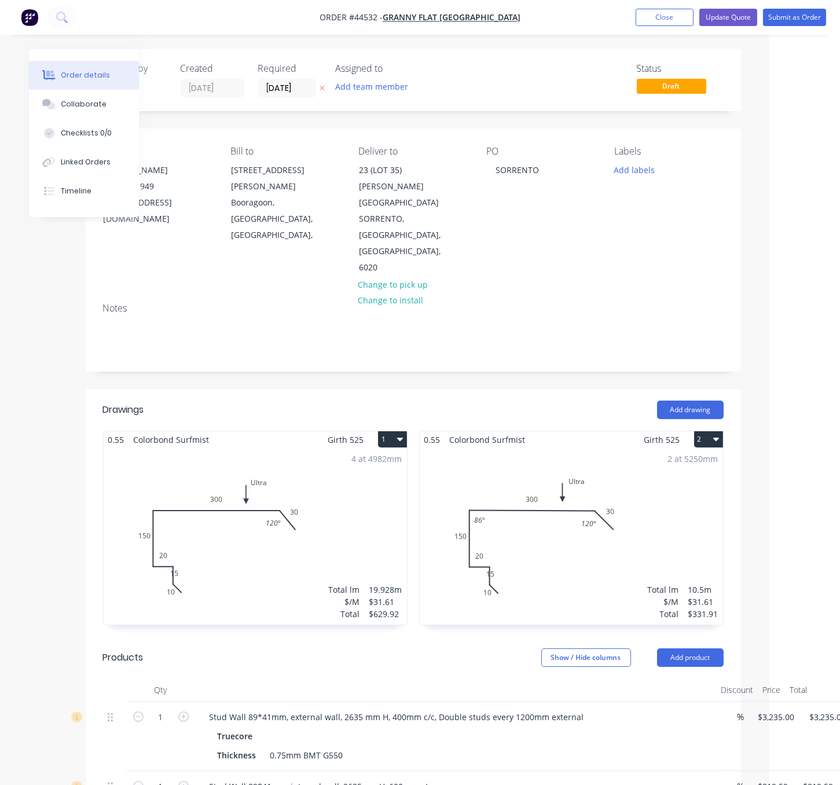
drag, startPoint x: 371, startPoint y: 367, endPoint x: 304, endPoint y: 366, distance: 67.2
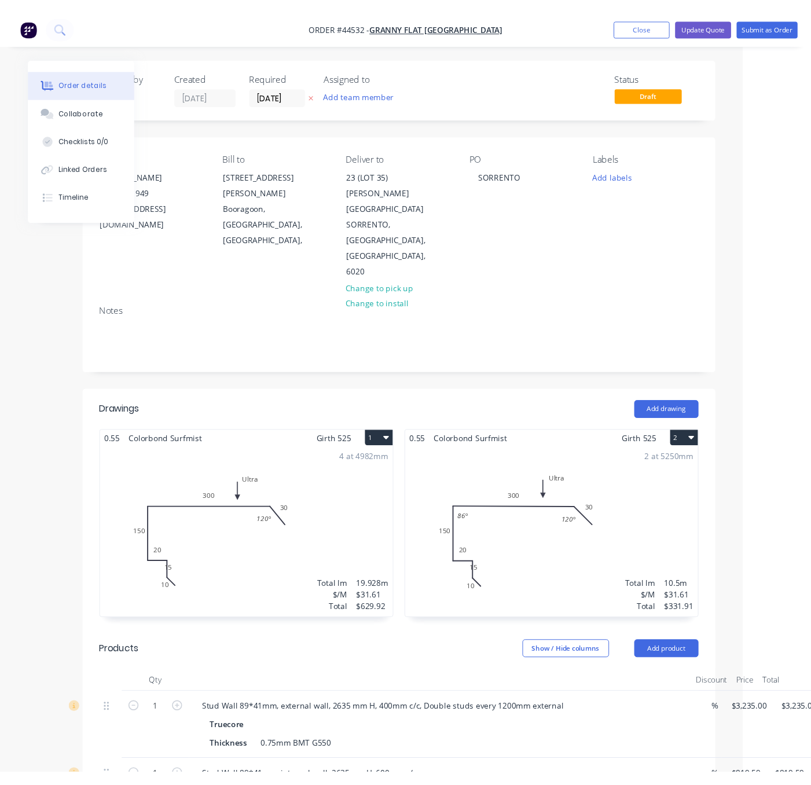
scroll to position [0, 54]
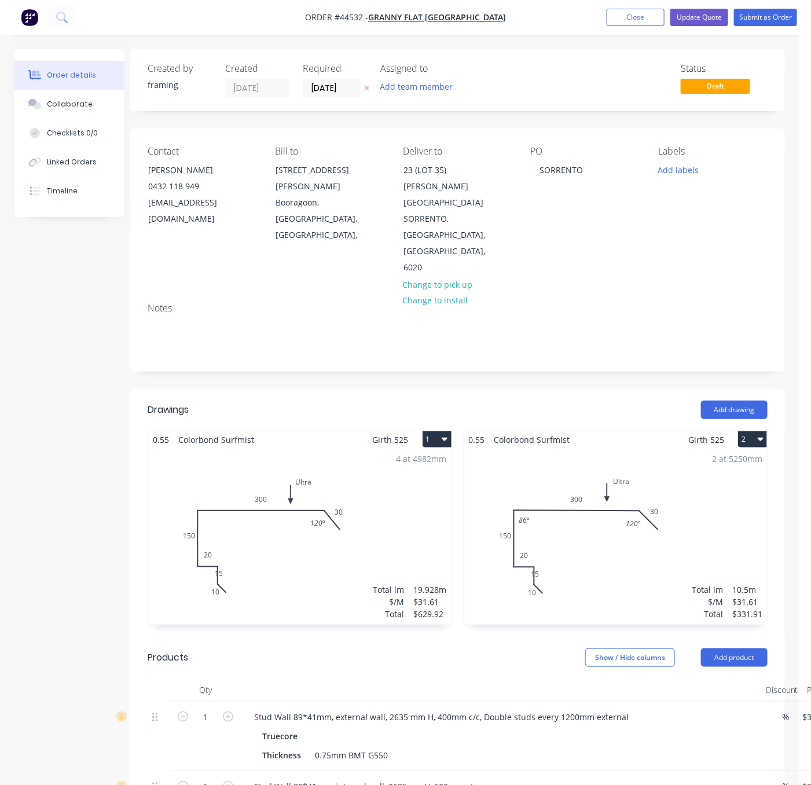
drag, startPoint x: 374, startPoint y: 376, endPoint x: 309, endPoint y: 376, distance: 64.9
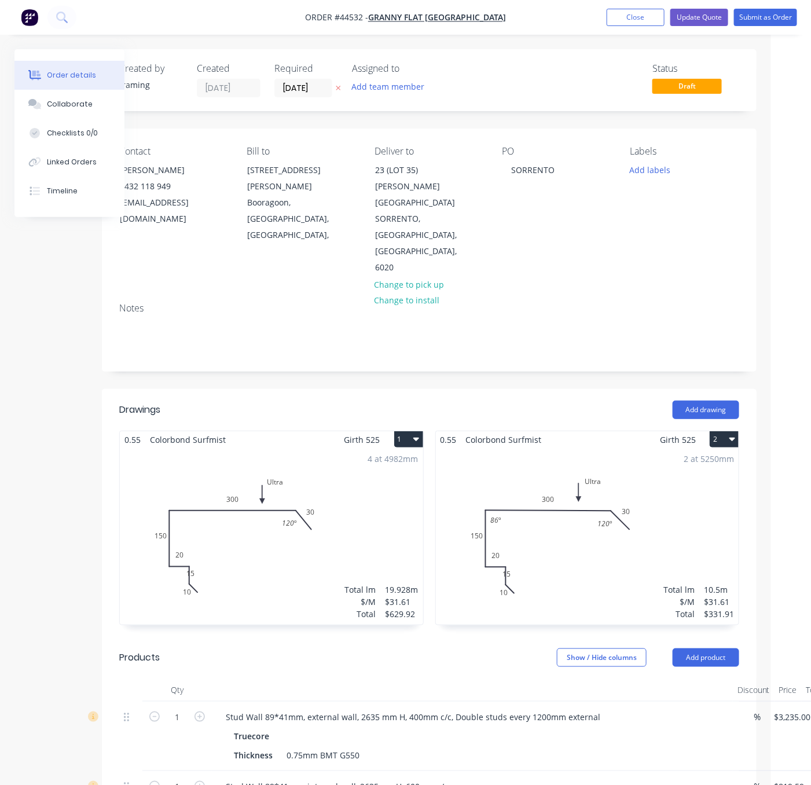
drag, startPoint x: 301, startPoint y: 379, endPoint x: 357, endPoint y: 375, distance: 56.9
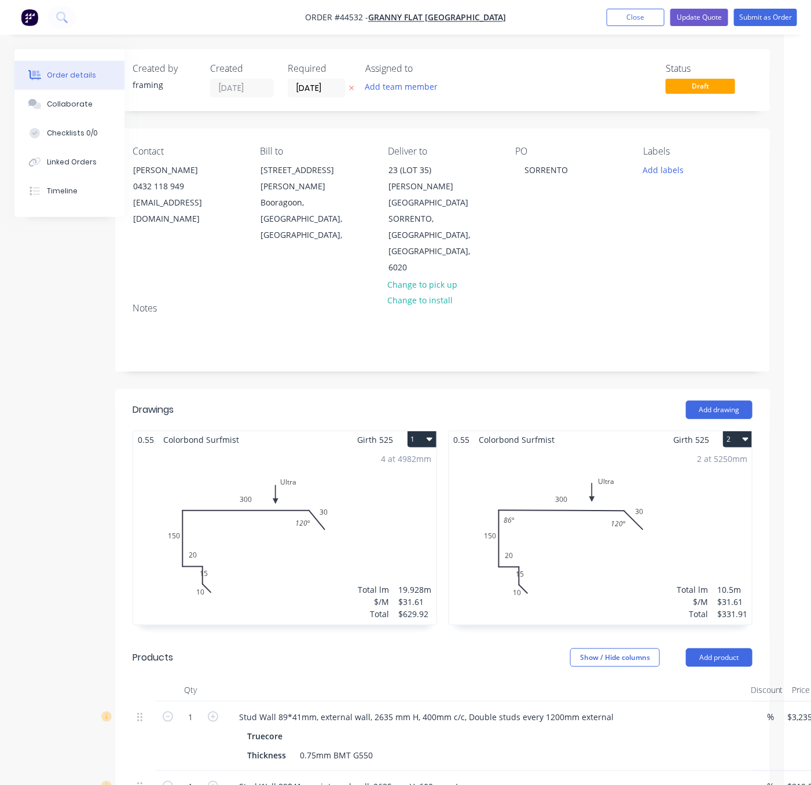
drag, startPoint x: 431, startPoint y: 376, endPoint x: 500, endPoint y: 376, distance: 68.9
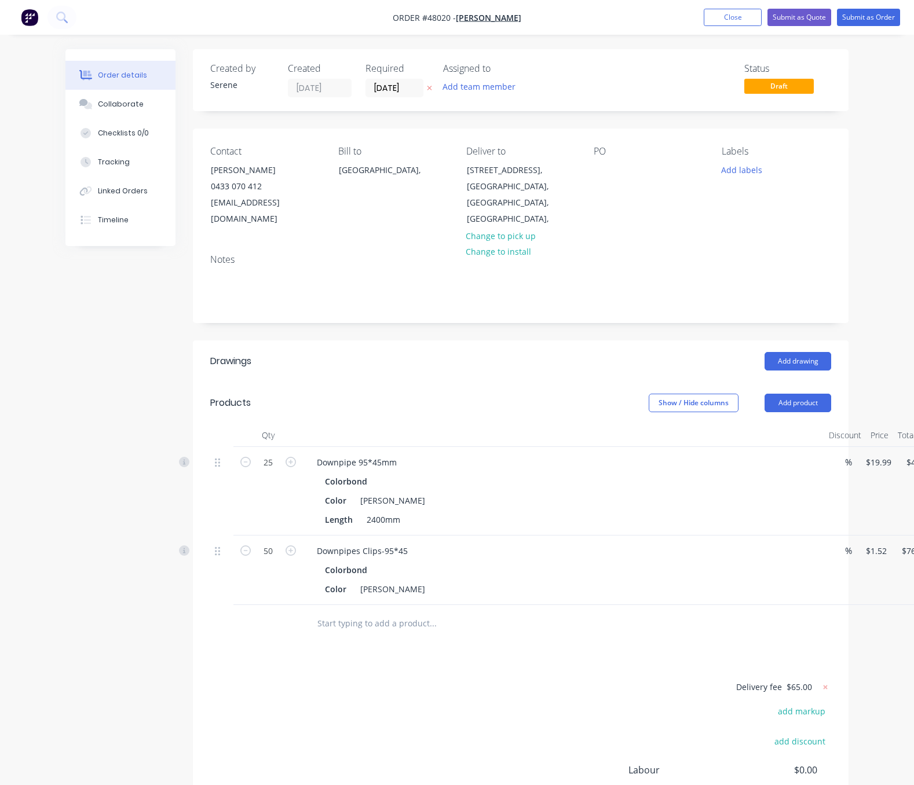
scroll to position [0, 6]
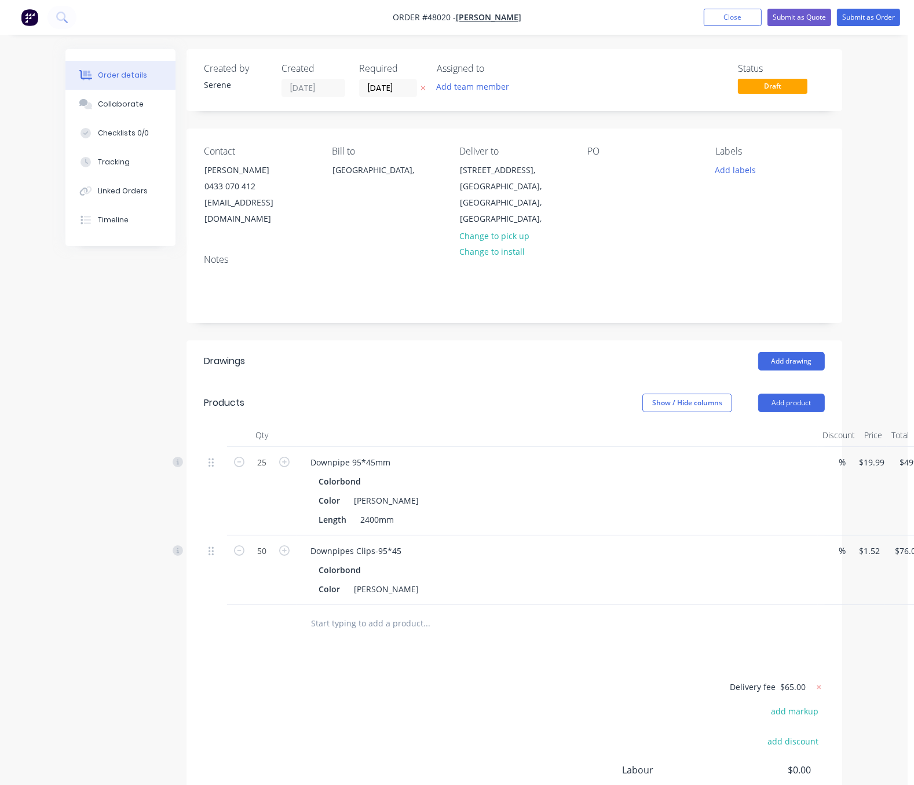
click at [447, 361] on div "Add drawing" at bounding box center [580, 361] width 489 height 19
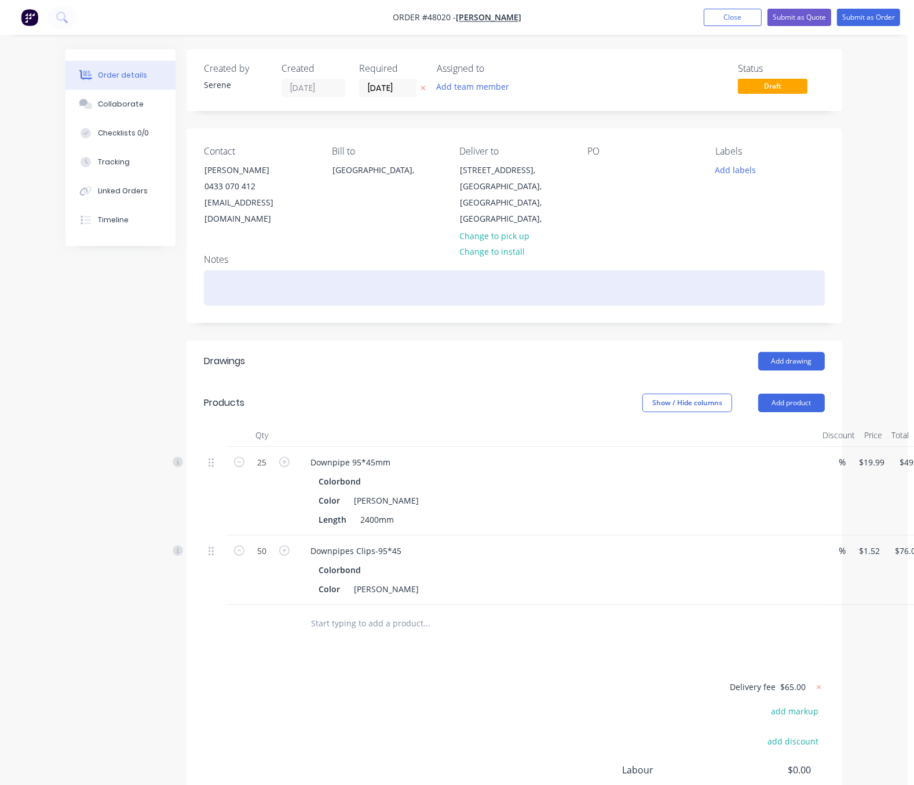
drag, startPoint x: 448, startPoint y: 392, endPoint x: 623, endPoint y: 273, distance: 211.4
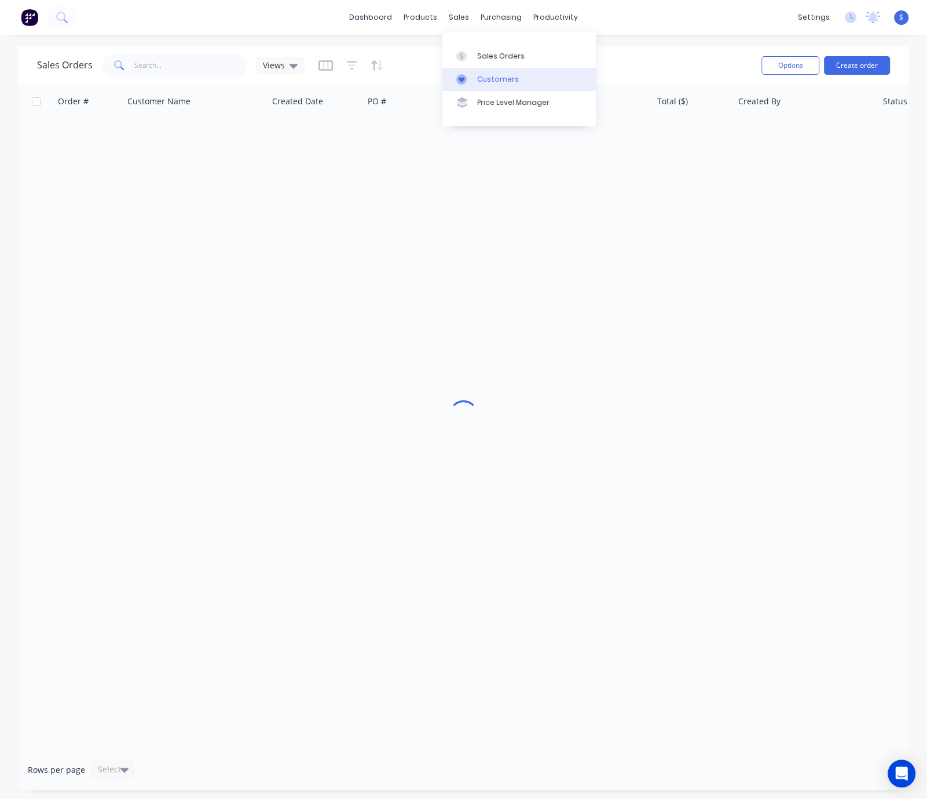
click at [489, 78] on div "Customers" at bounding box center [498, 79] width 42 height 10
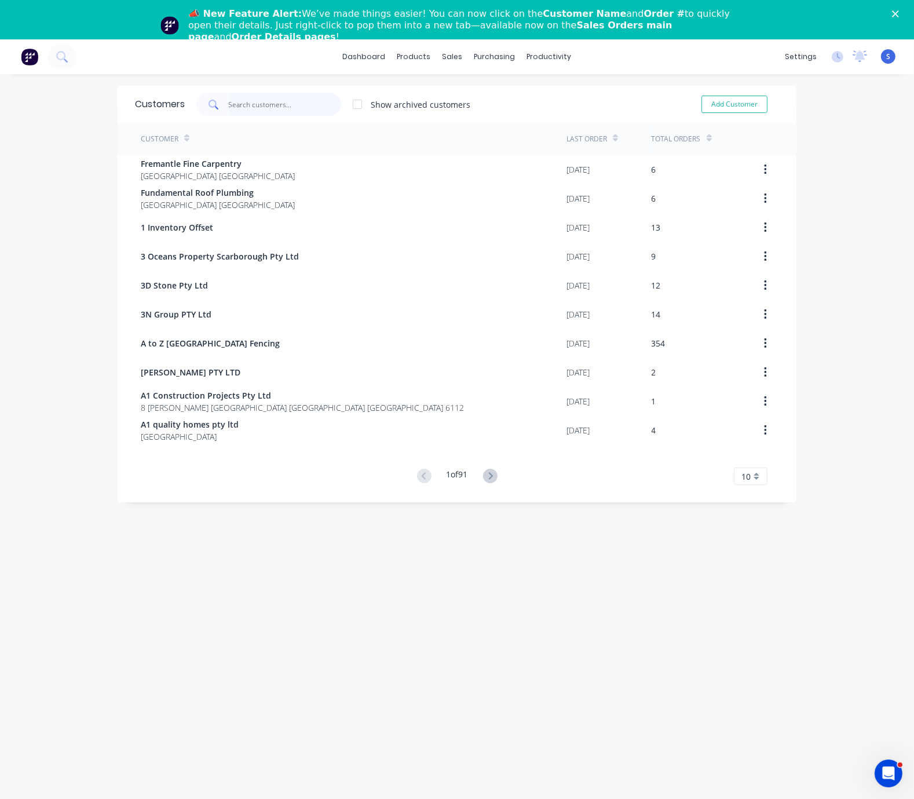
click at [229, 111] on input "text" at bounding box center [285, 104] width 113 height 23
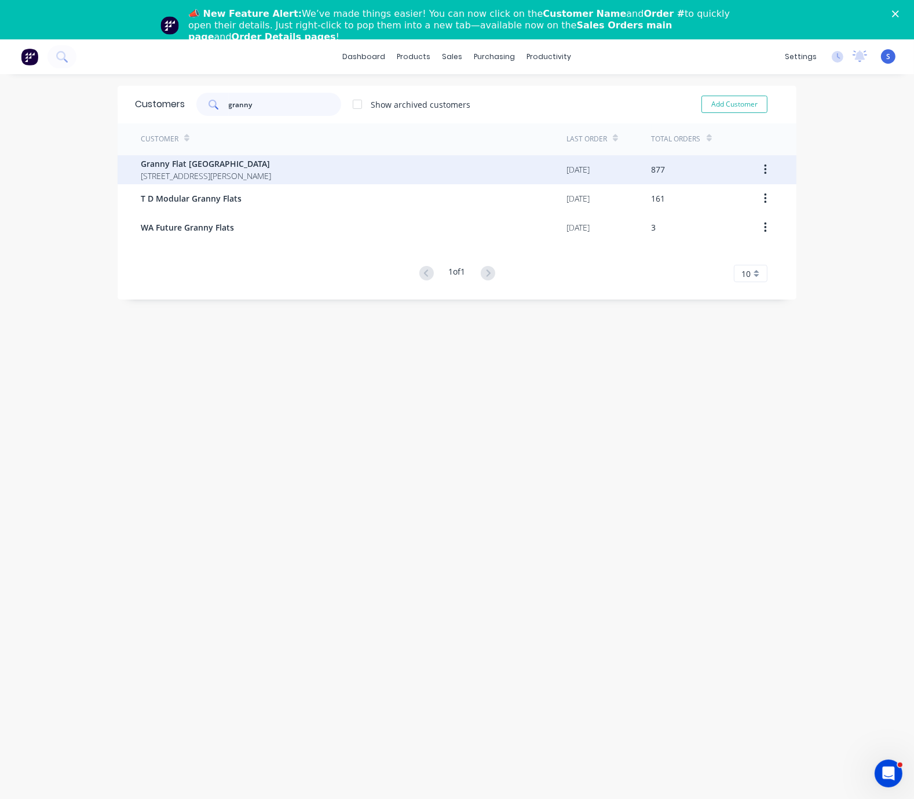
type input "granny"
click at [159, 169] on span "Granny Flat [GEOGRAPHIC_DATA]" at bounding box center [206, 164] width 130 height 12
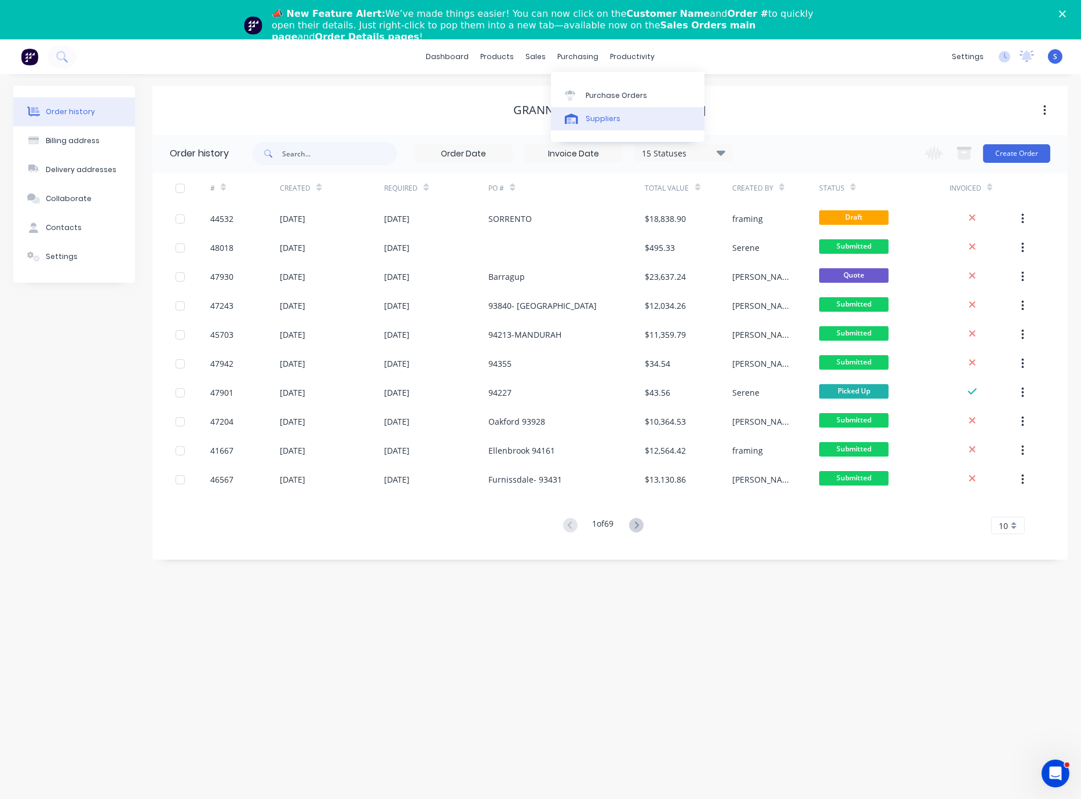
click at [620, 116] on link "Suppliers" at bounding box center [627, 118] width 153 height 23
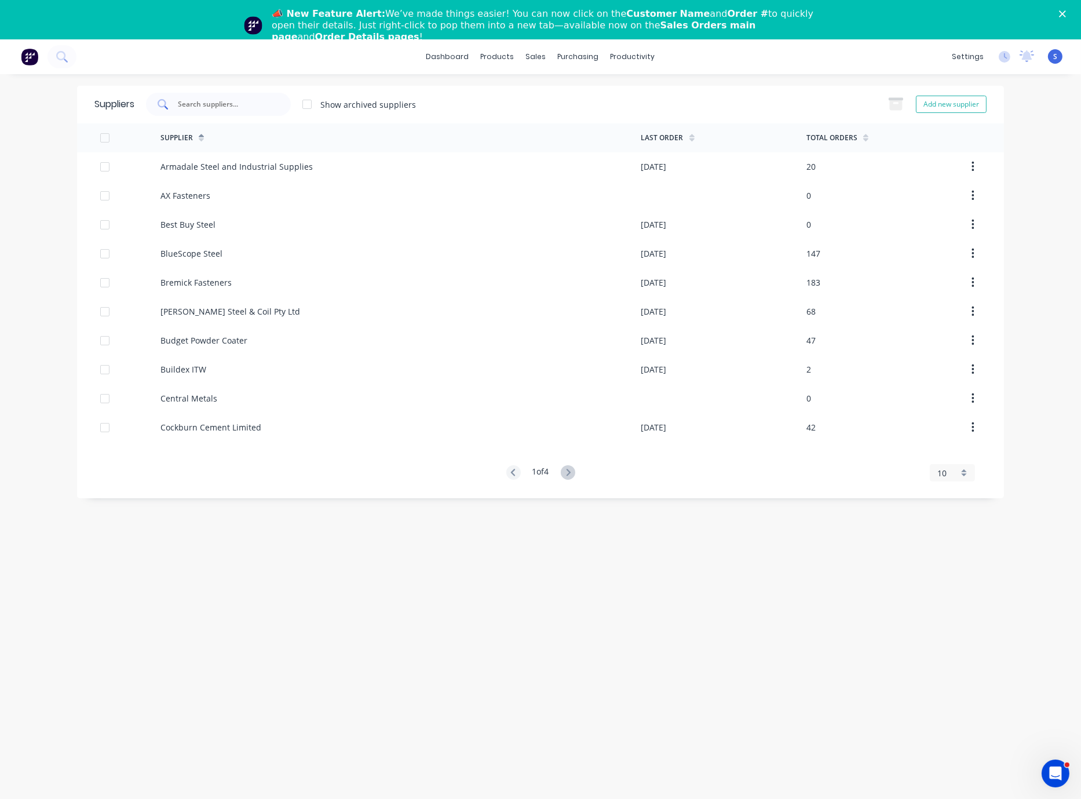
click at [228, 105] on input "text" at bounding box center [225, 104] width 96 height 12
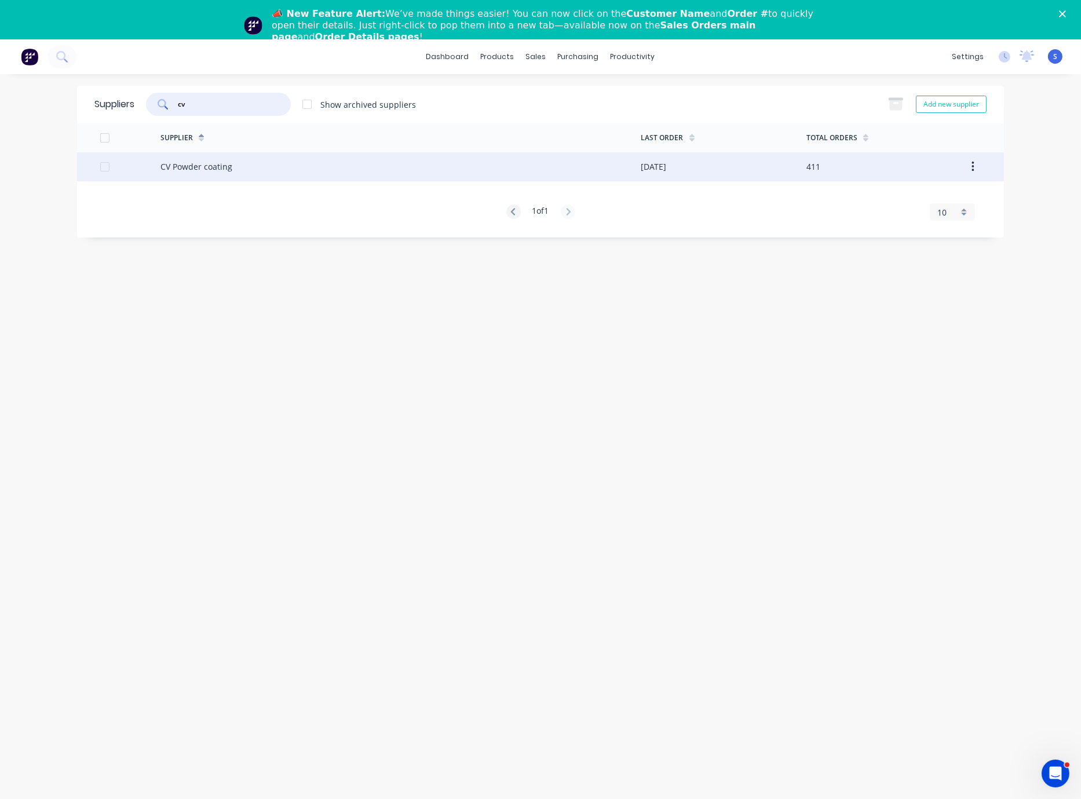
type input "cv"
click at [261, 171] on div "CV Powder coating" at bounding box center [400, 166] width 481 height 29
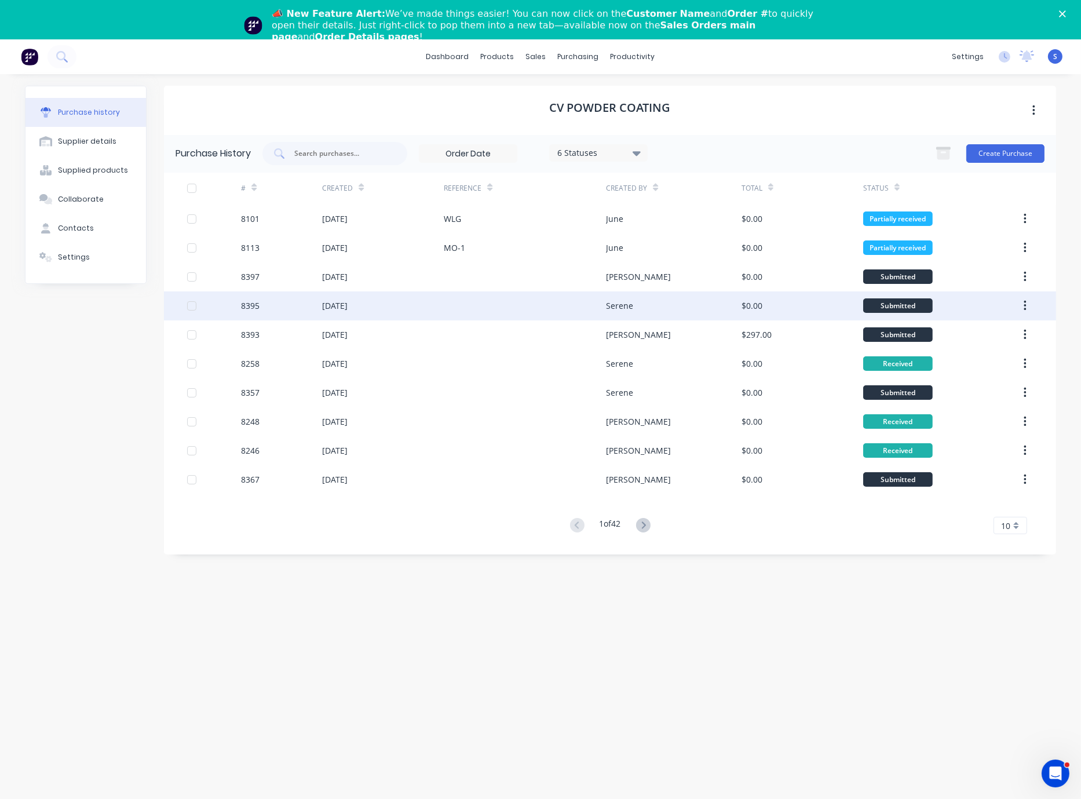
click at [500, 301] on div at bounding box center [525, 305] width 162 height 29
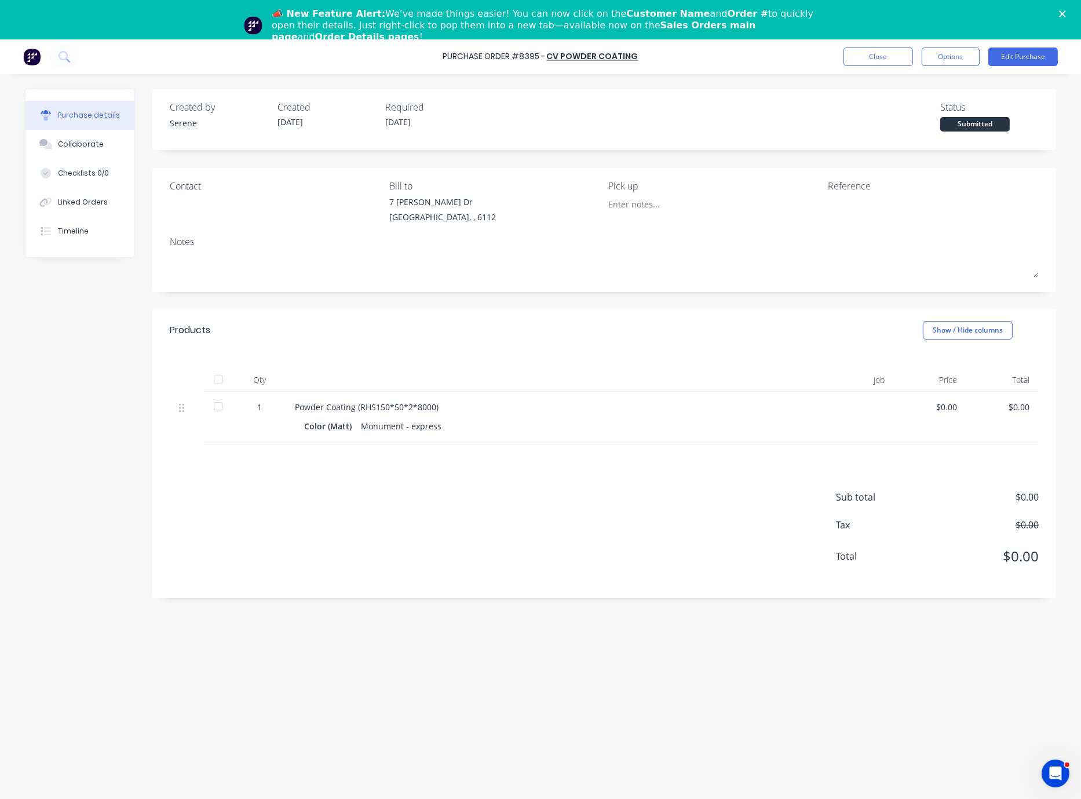
click at [568, 508] on div "Sub total $0.00 Tax $0.00 Total $0.00" at bounding box center [603, 520] width 903 height 153
click at [879, 51] on button "Close" at bounding box center [877, 56] width 69 height 19
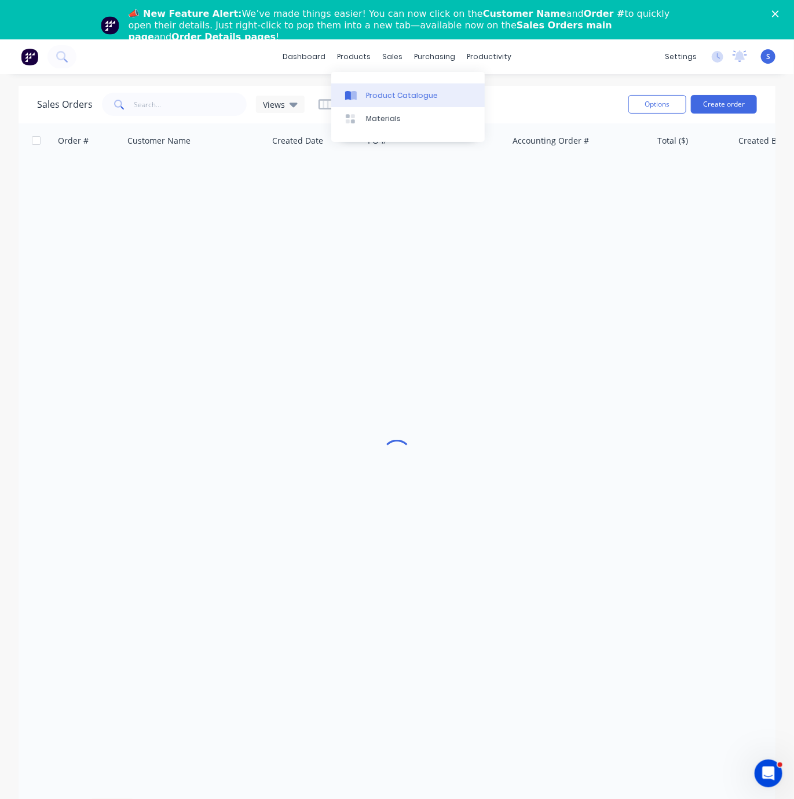
click at [377, 97] on div "Product Catalogue" at bounding box center [402, 95] width 72 height 10
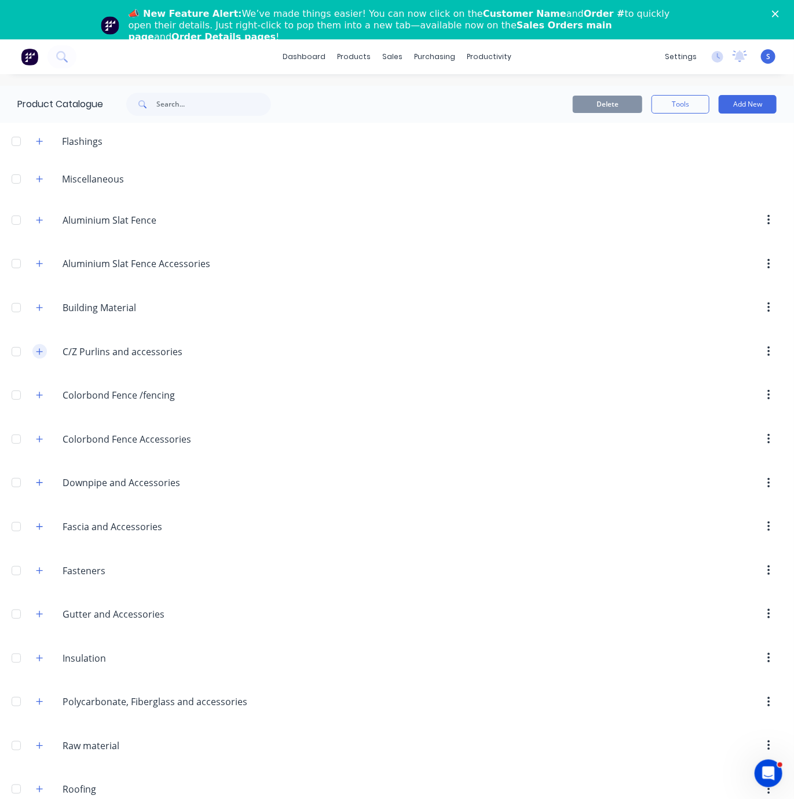
click at [46, 358] on button "button" at bounding box center [39, 351] width 14 height 14
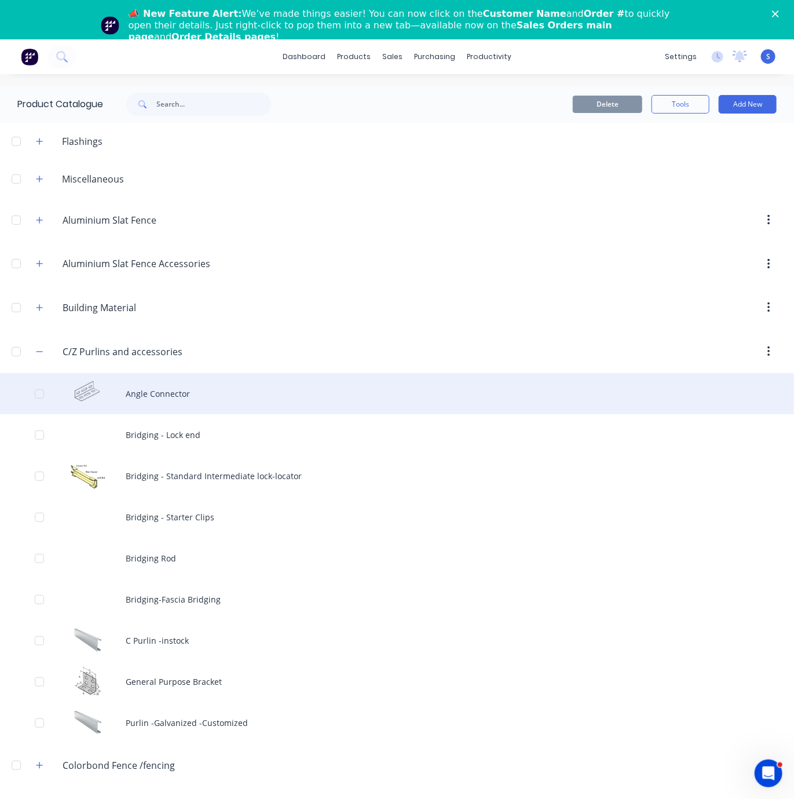
scroll to position [203, 0]
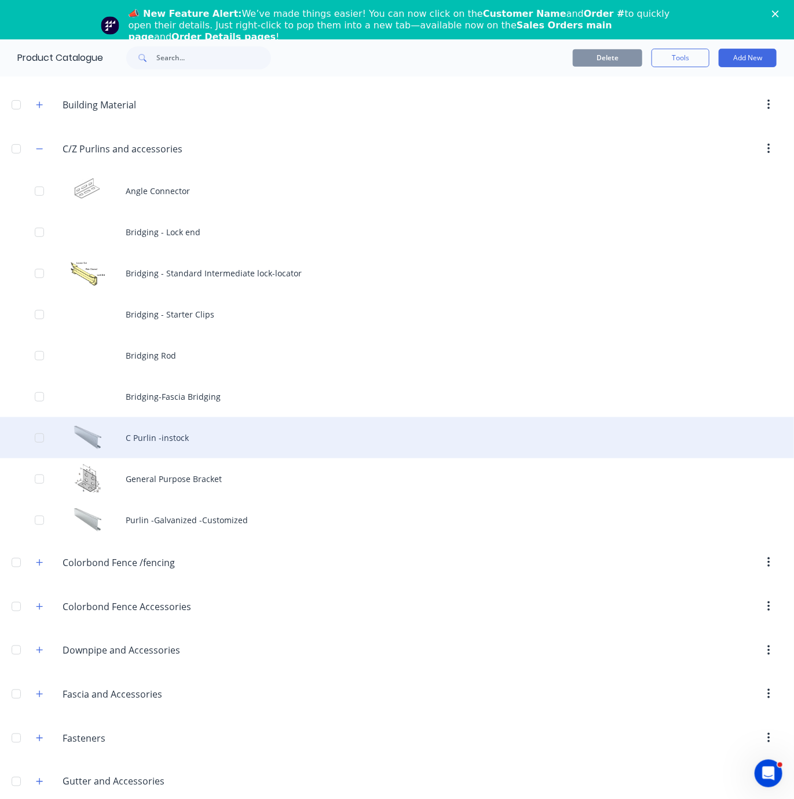
click at [203, 458] on div "C Purlin -instock" at bounding box center [397, 437] width 794 height 41
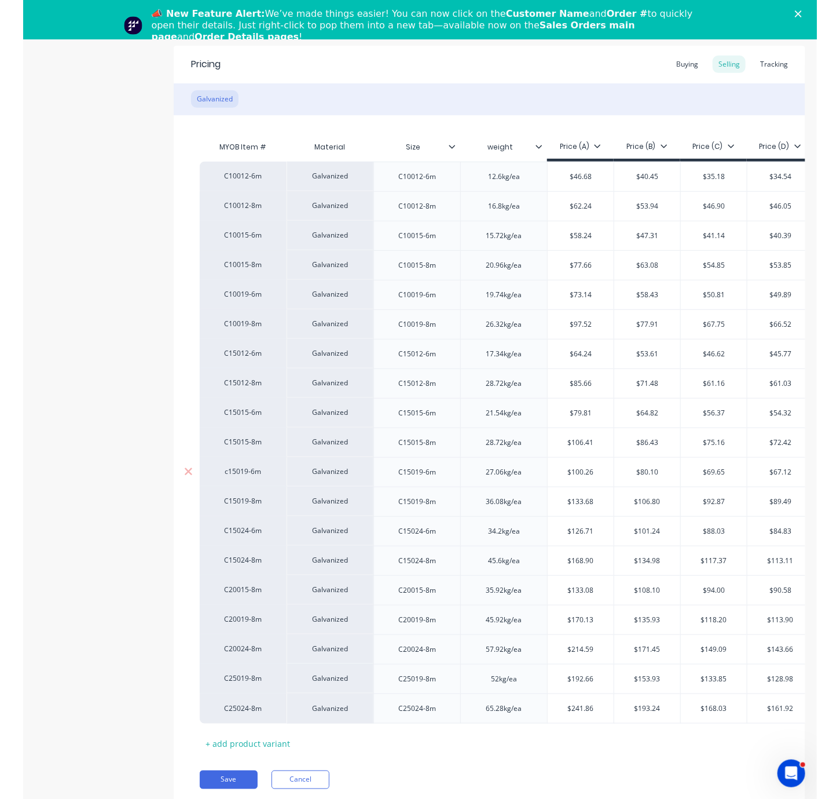
scroll to position [229, 0]
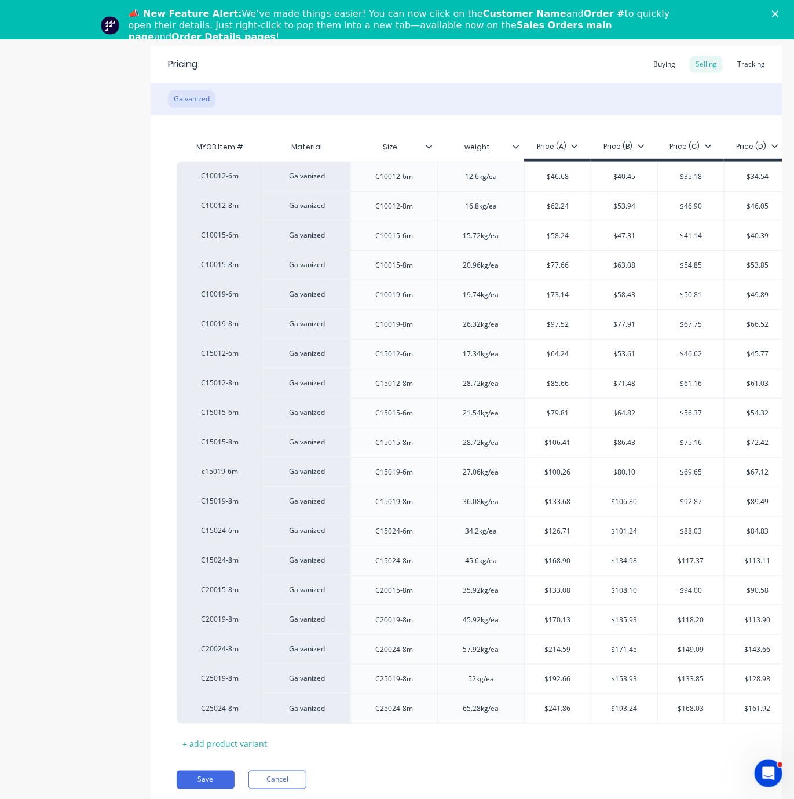
type textarea "x"
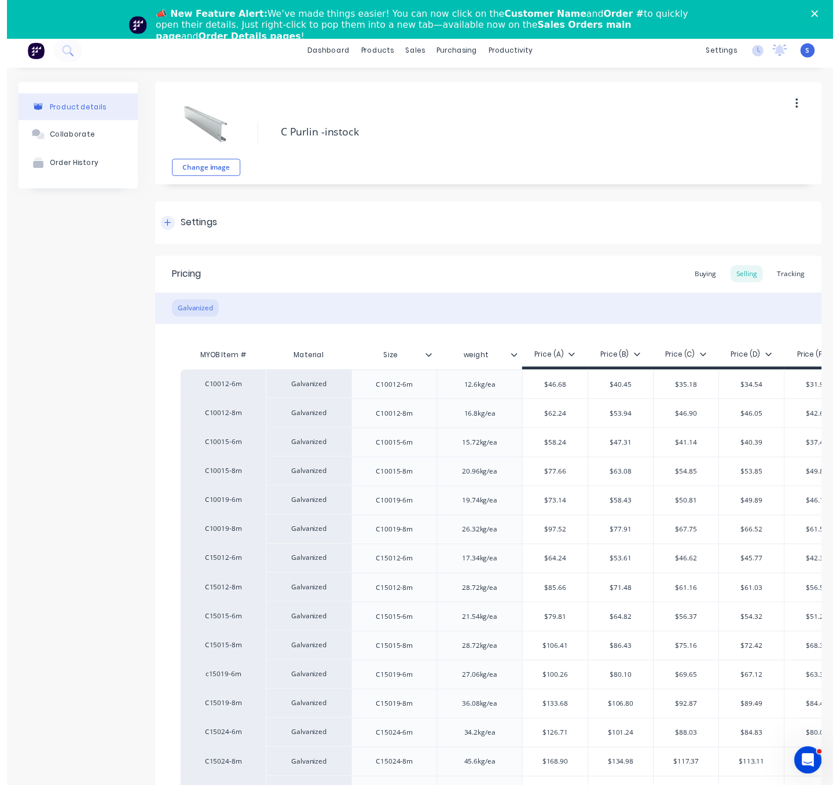
scroll to position [0, 0]
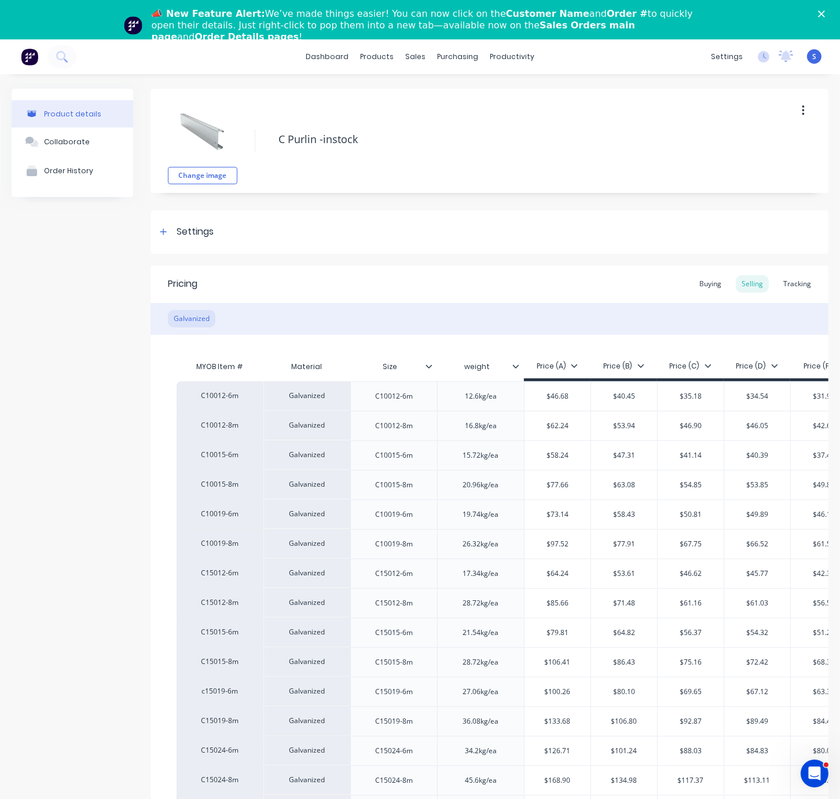
click at [807, 13] on polygon "Close" at bounding box center [821, 13] width 7 height 7
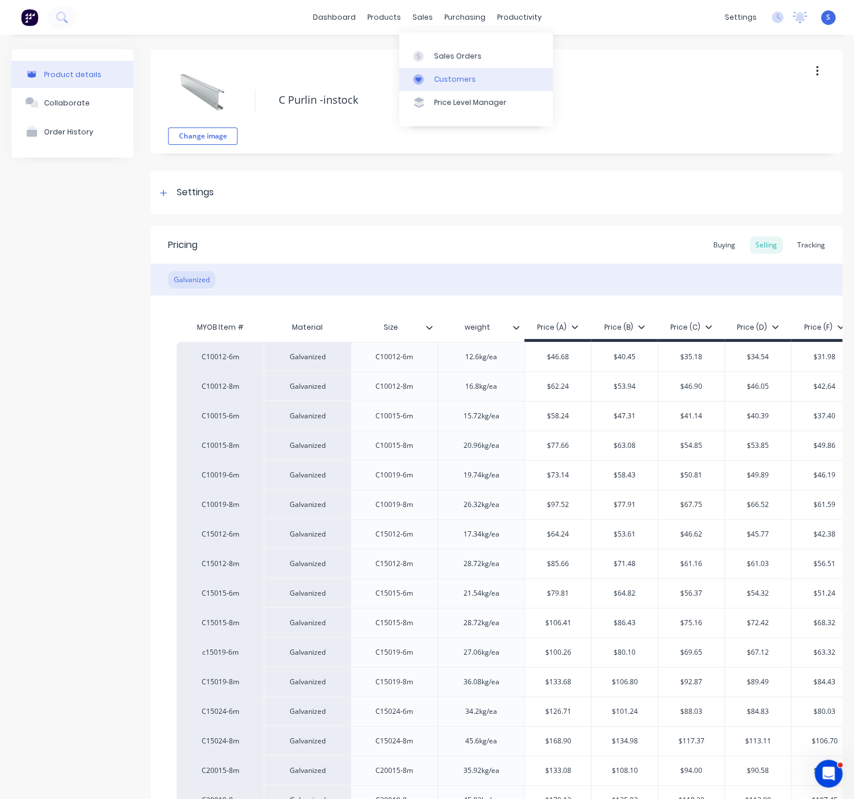
click at [433, 84] on link "Customers" at bounding box center [475, 79] width 153 height 23
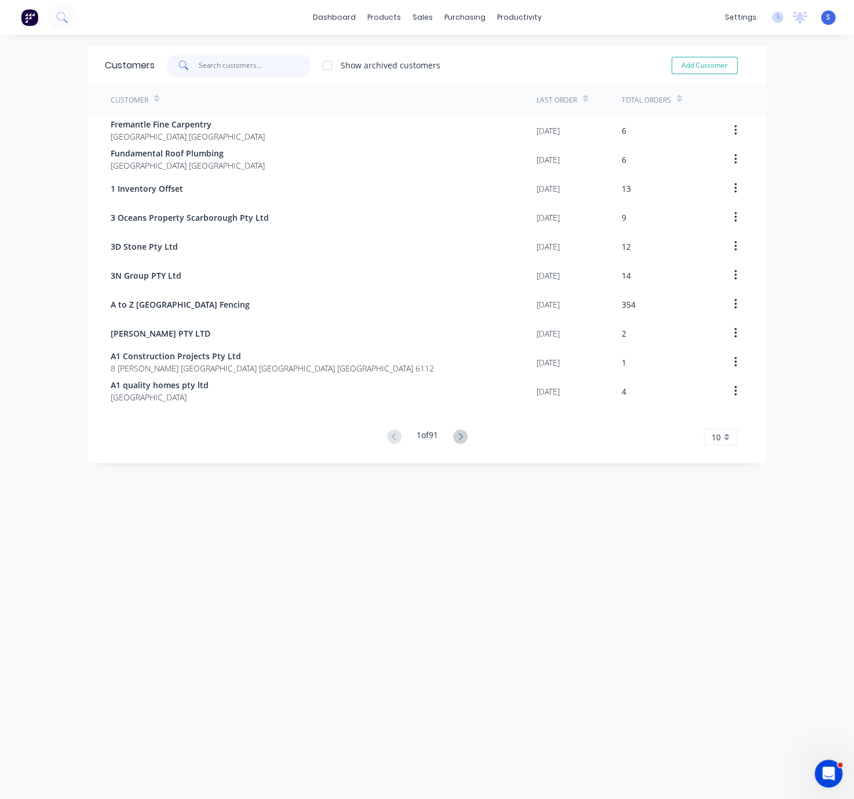
click at [217, 66] on input "text" at bounding box center [255, 65] width 113 height 23
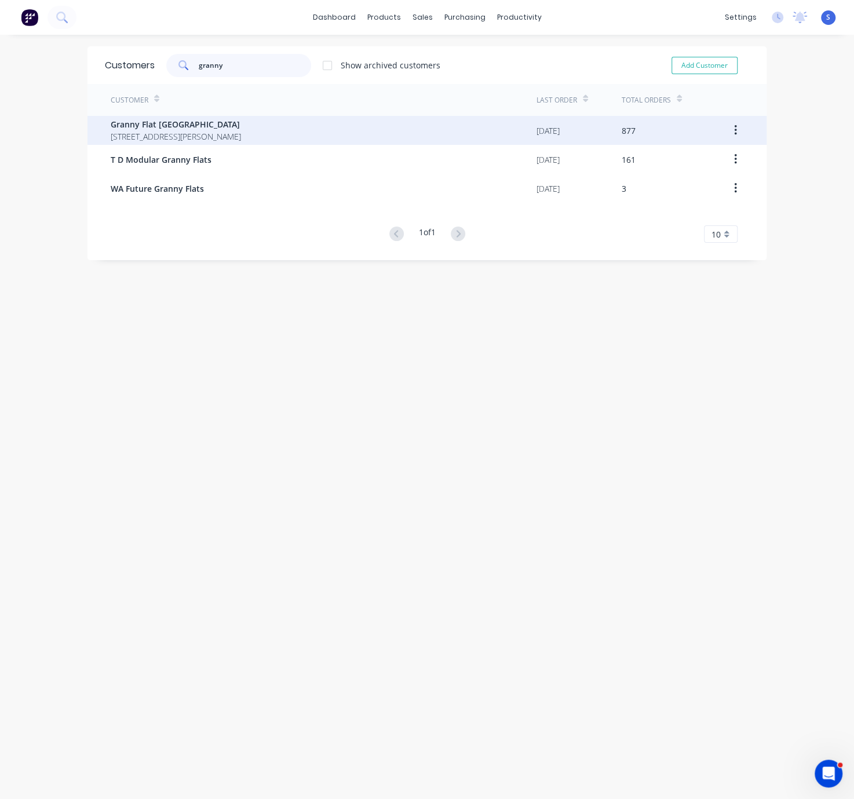
type input "granny"
click at [212, 133] on span "[STREET_ADDRESS][PERSON_NAME]" at bounding box center [176, 136] width 130 height 12
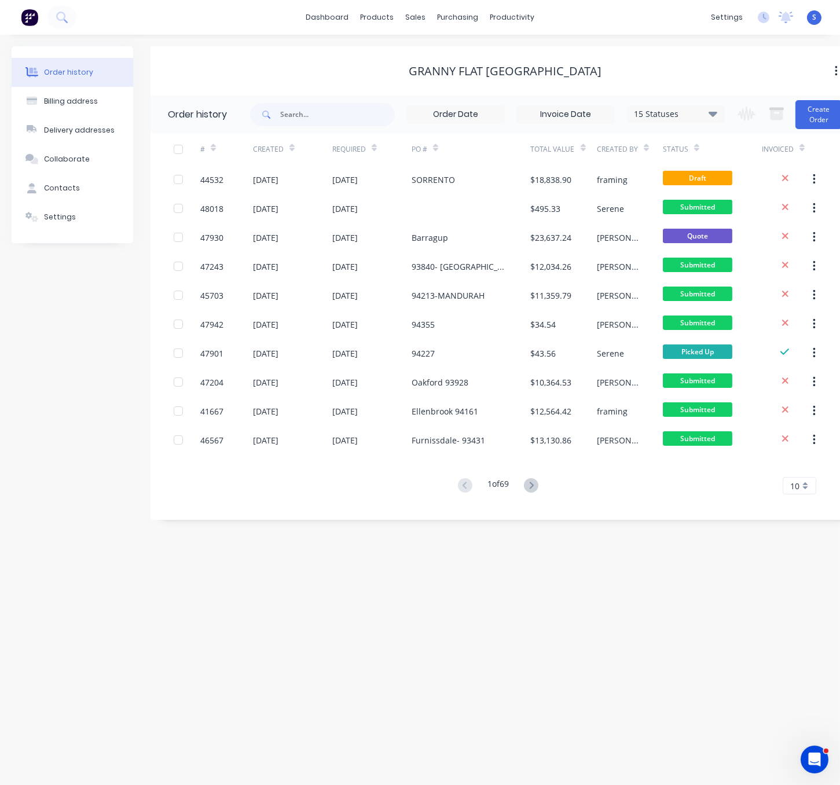
scroll to position [0, 22]
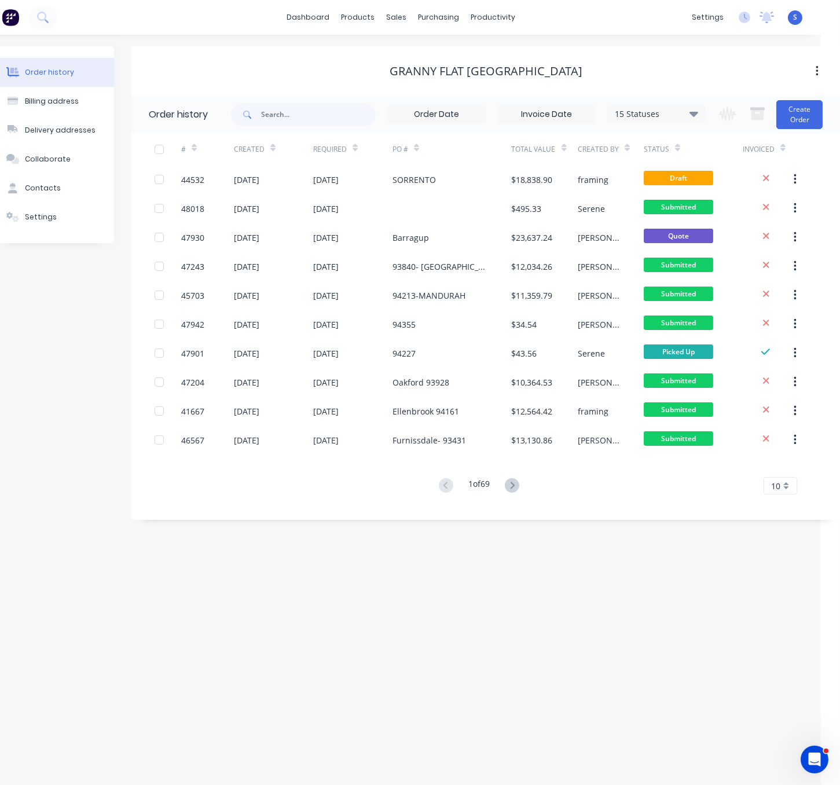
drag, startPoint x: 318, startPoint y: 71, endPoint x: 360, endPoint y: 71, distance: 42.3
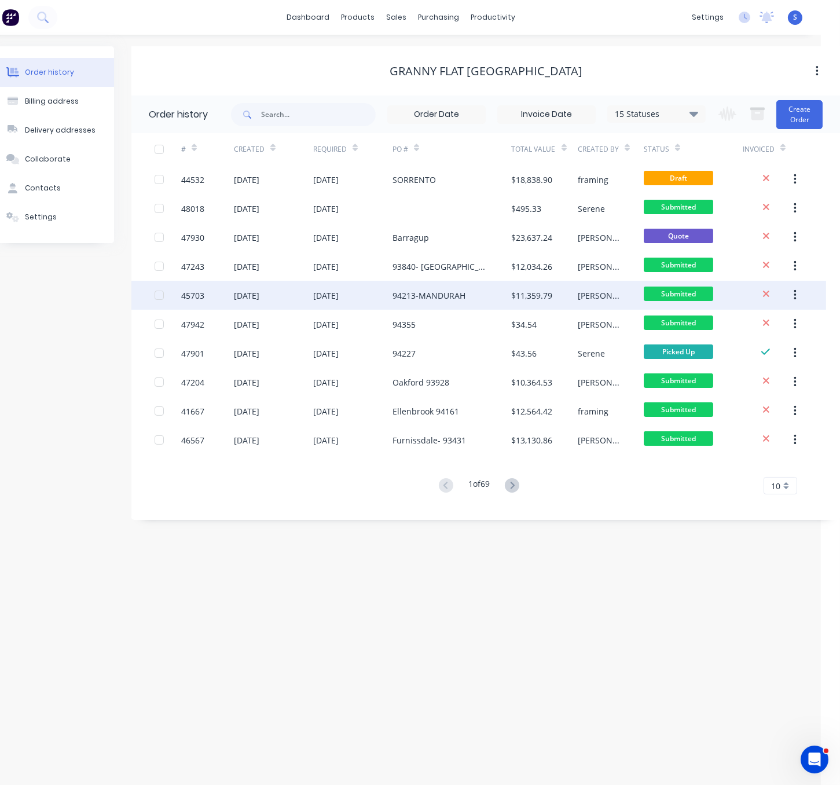
click at [433, 293] on div "94213-MANDURAH" at bounding box center [429, 296] width 73 height 12
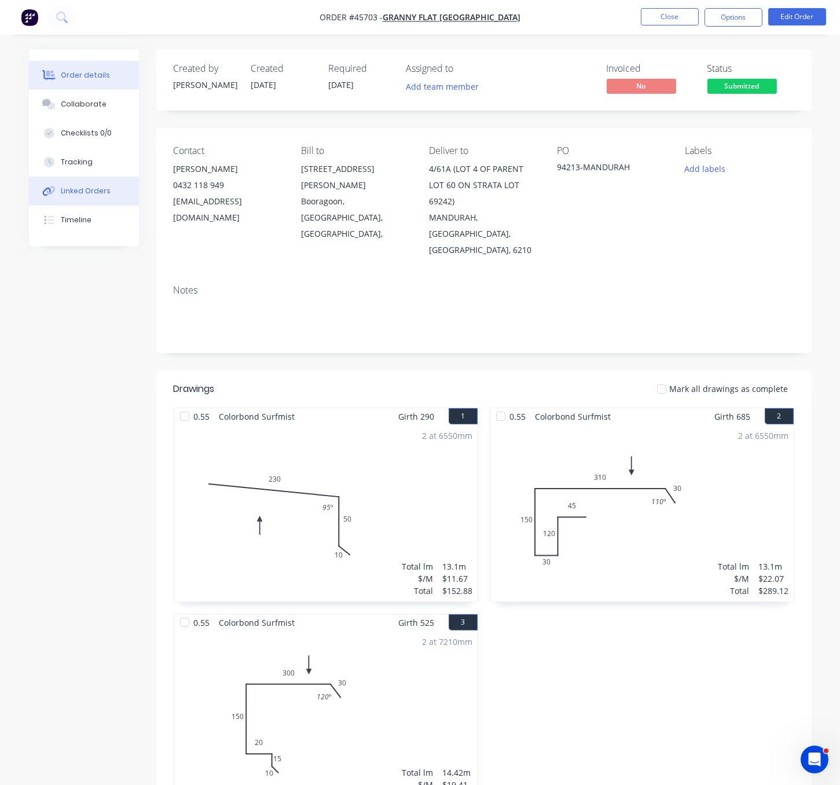
click at [89, 196] on div "Linked Orders" at bounding box center [86, 191] width 50 height 10
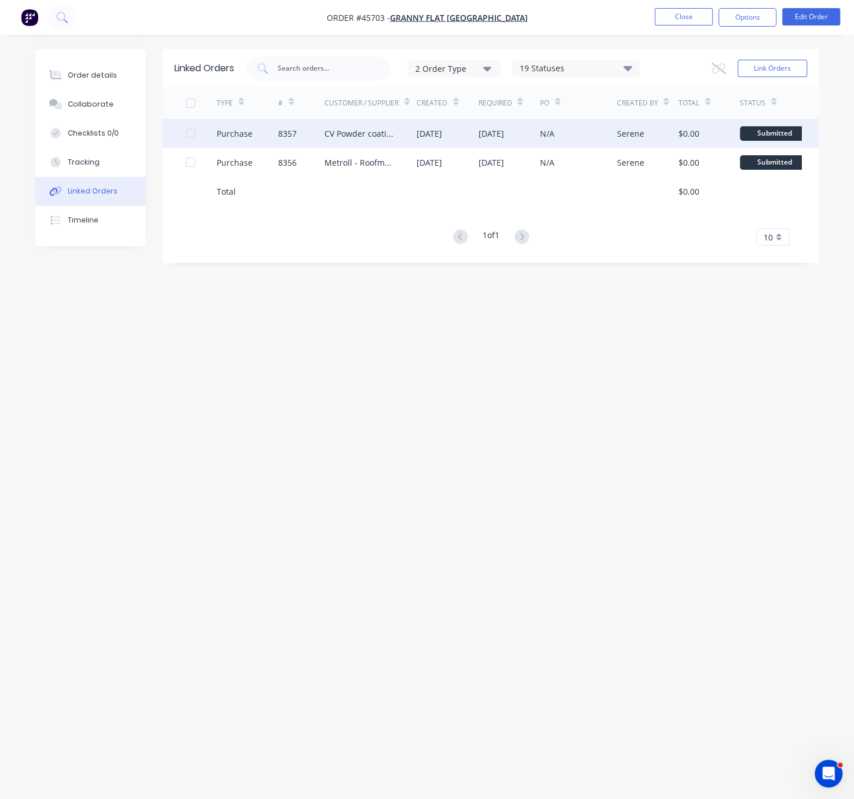
click at [431, 127] on div "[DATE]" at bounding box center [428, 133] width 25 height 12
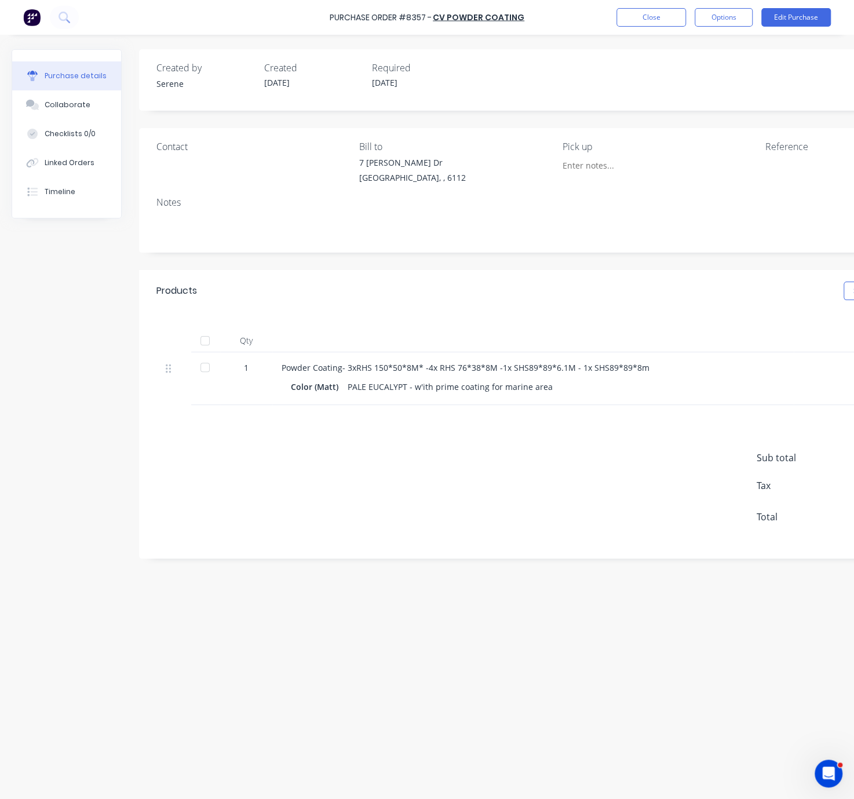
click at [432, 466] on div "Sub total $0.00 Tax $0.00 Total $0.00" at bounding box center [557, 481] width 837 height 153
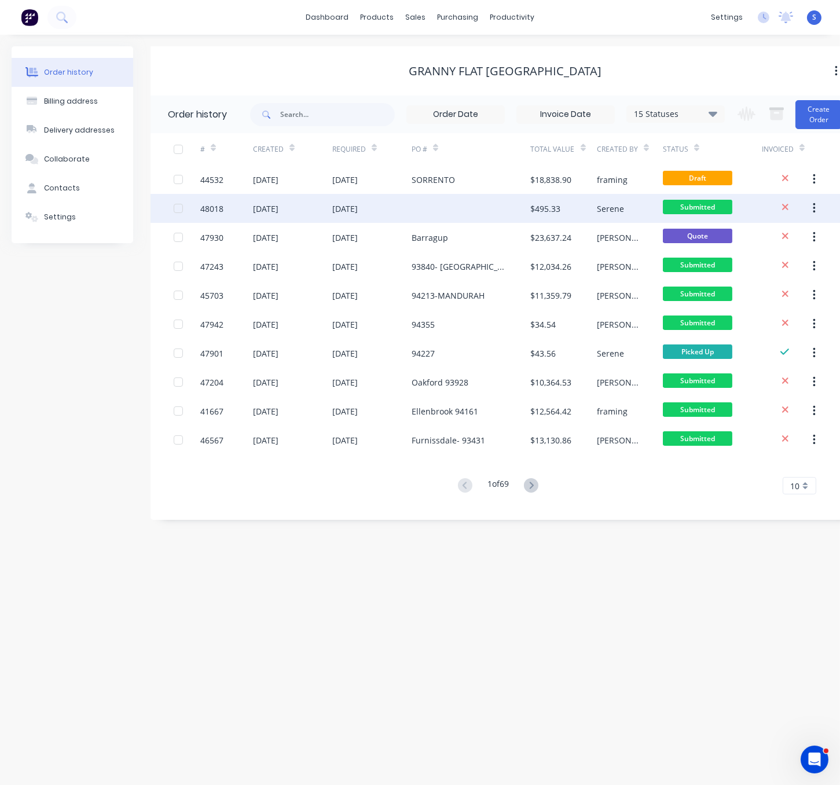
click at [340, 201] on div "[DATE]" at bounding box center [371, 208] width 79 height 29
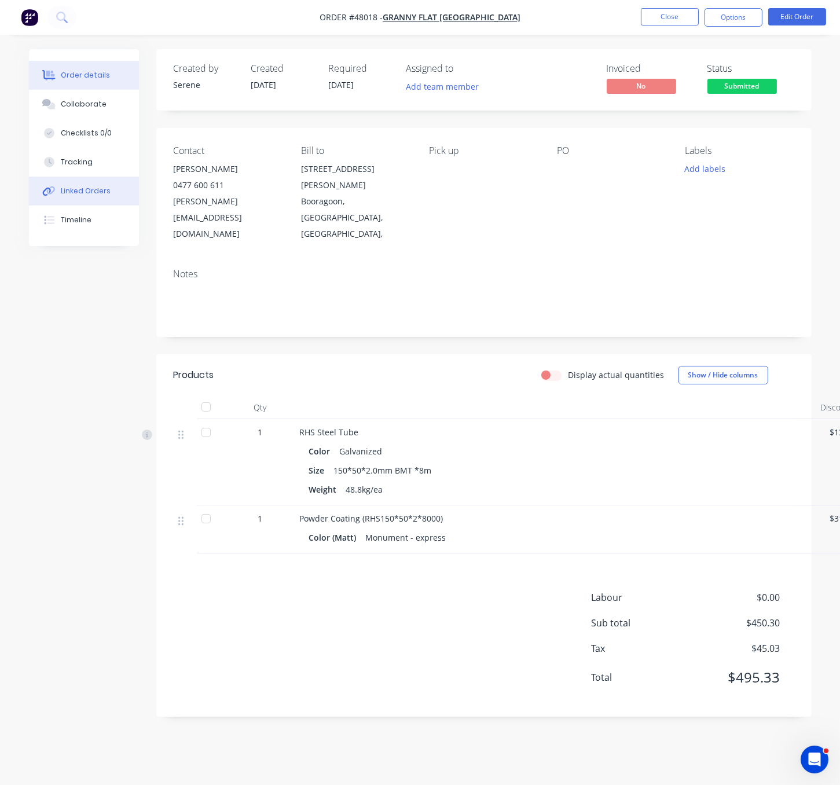
click at [94, 196] on div "Linked Orders" at bounding box center [86, 191] width 50 height 10
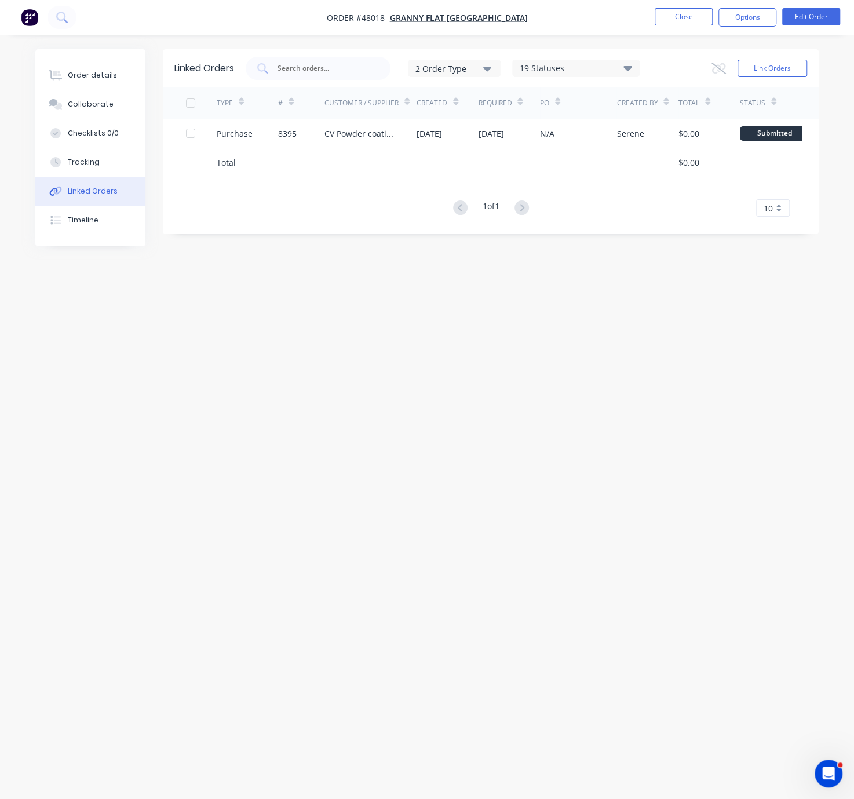
click at [402, 336] on div "Linked Orders 2 Order Type 19 Statuses Sales Order Status All Archived Draft Qu…" at bounding box center [426, 377] width 783 height 656
click at [100, 73] on div "Order details" at bounding box center [92, 75] width 49 height 10
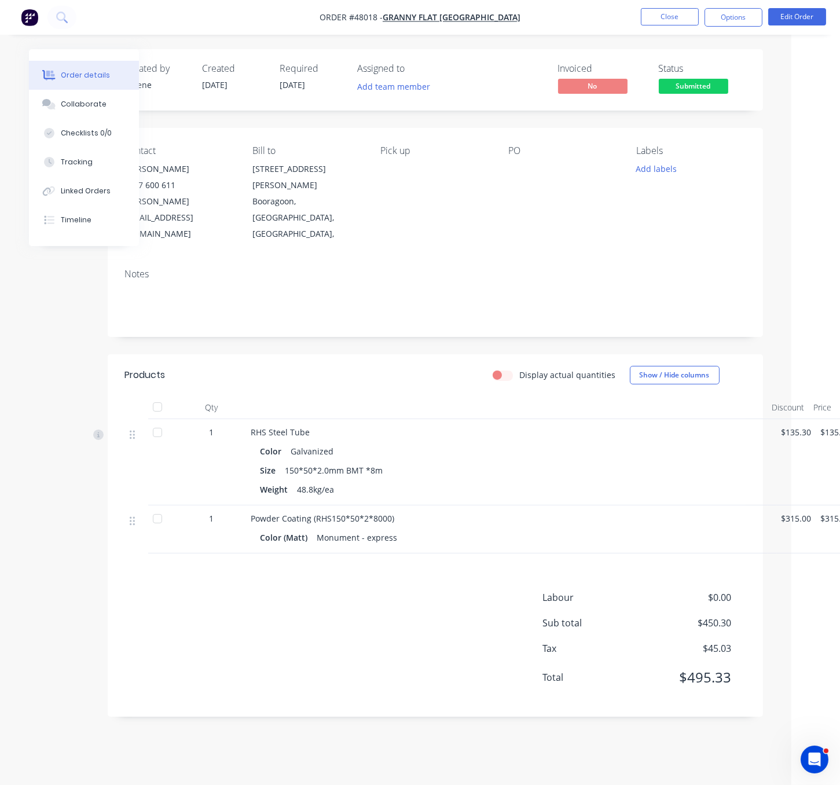
drag, startPoint x: 405, startPoint y: 352, endPoint x: 550, endPoint y: 317, distance: 148.3
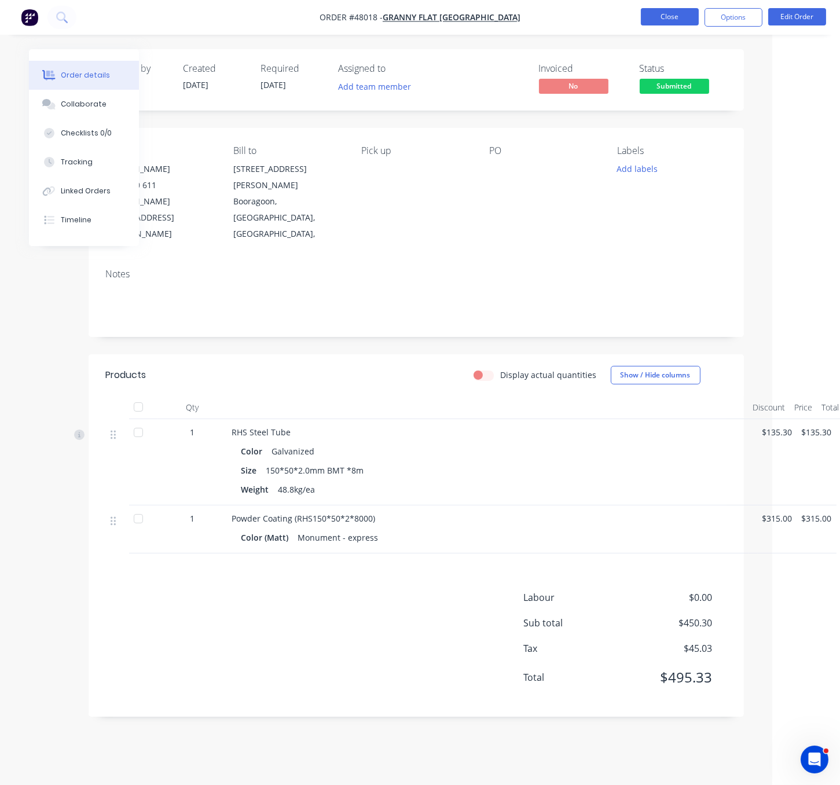
click at [666, 15] on button "Close" at bounding box center [670, 16] width 58 height 17
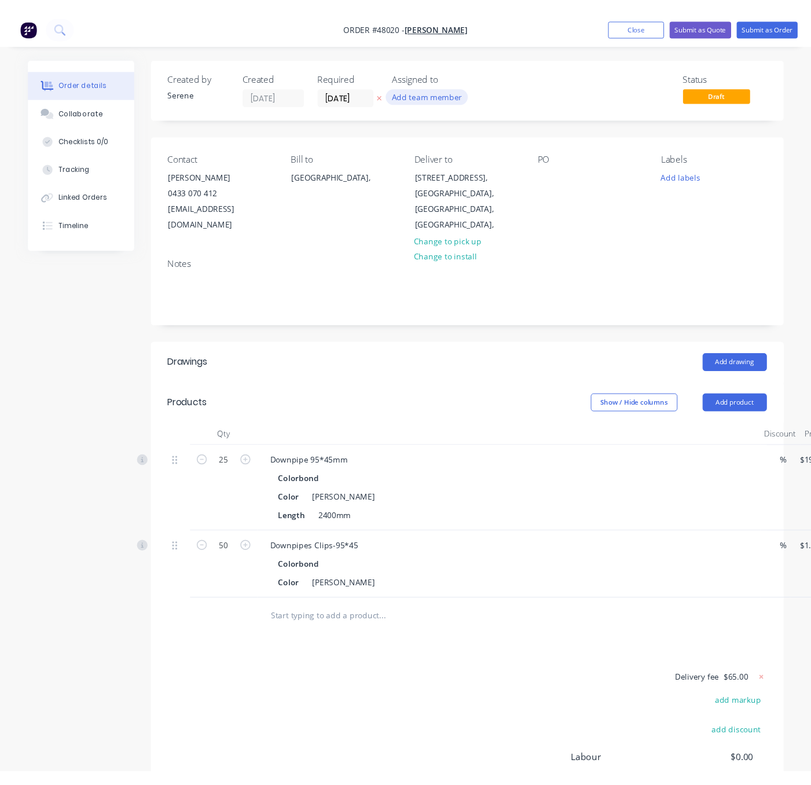
scroll to position [0, 6]
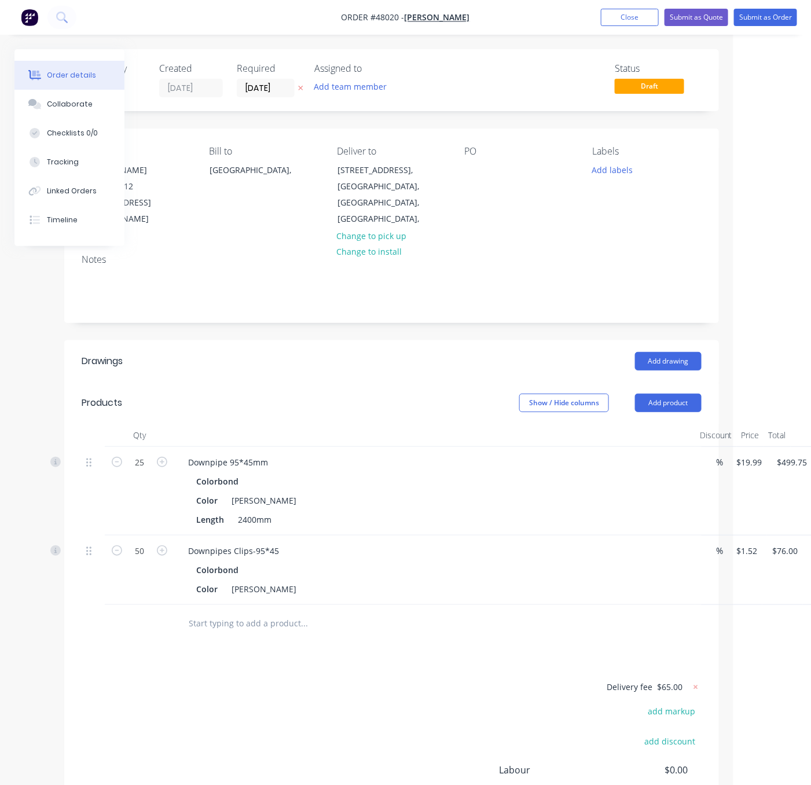
drag, startPoint x: 349, startPoint y: 400, endPoint x: 478, endPoint y: 384, distance: 130.1
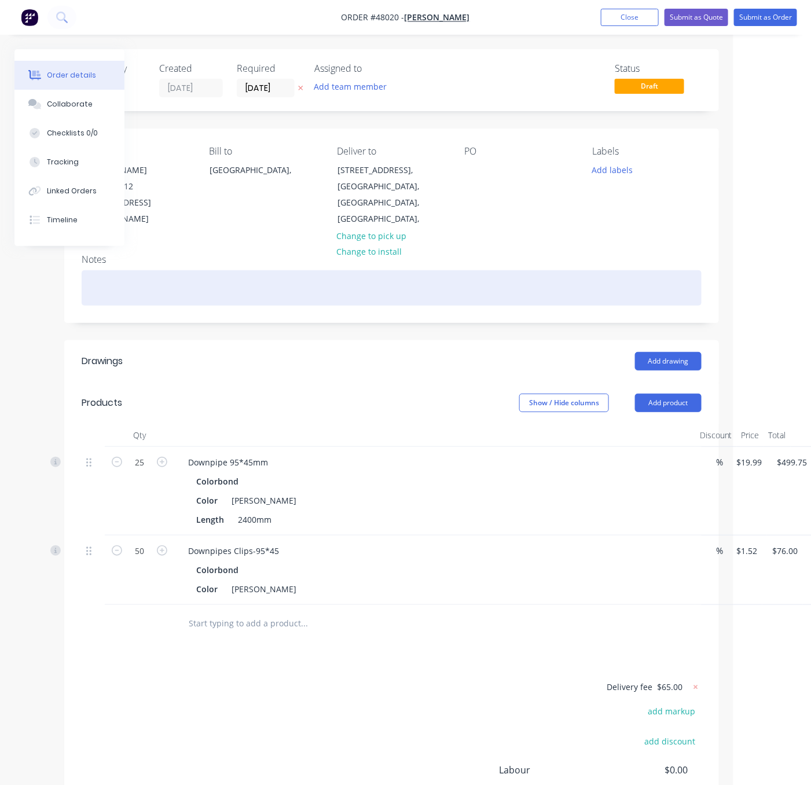
scroll to position [0, 112]
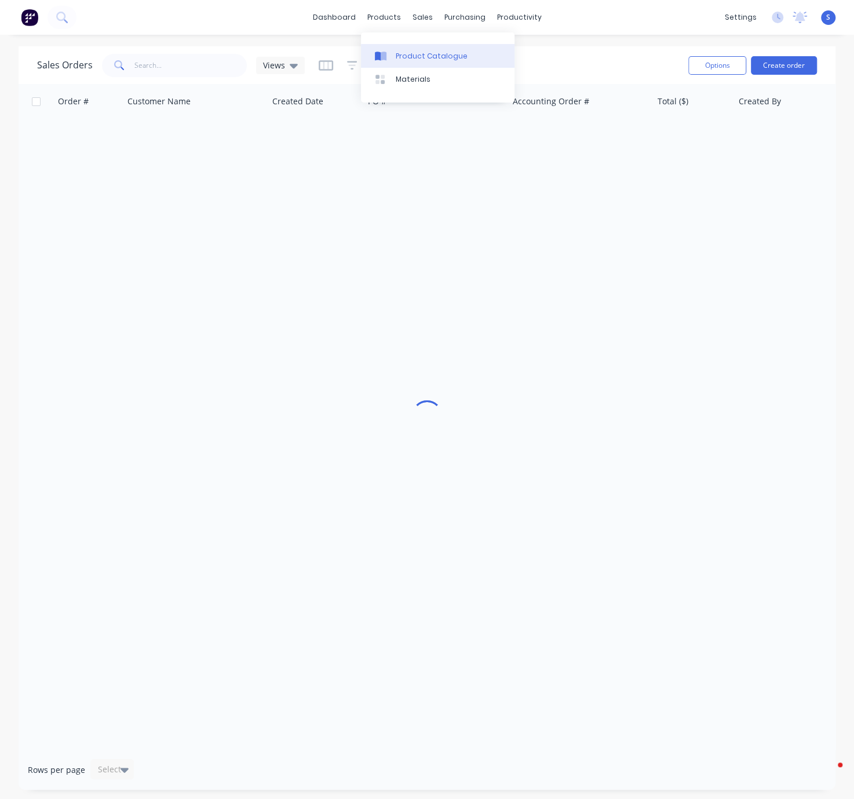
click at [396, 56] on div "Product Catalogue" at bounding box center [432, 56] width 72 height 10
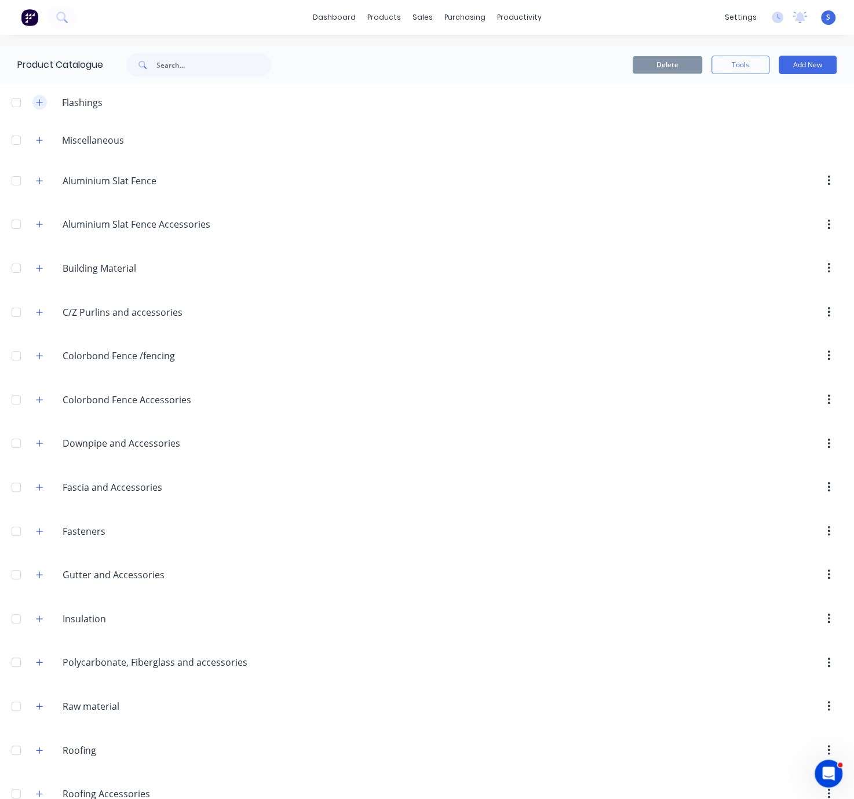
click at [35, 109] on button "button" at bounding box center [39, 102] width 14 height 14
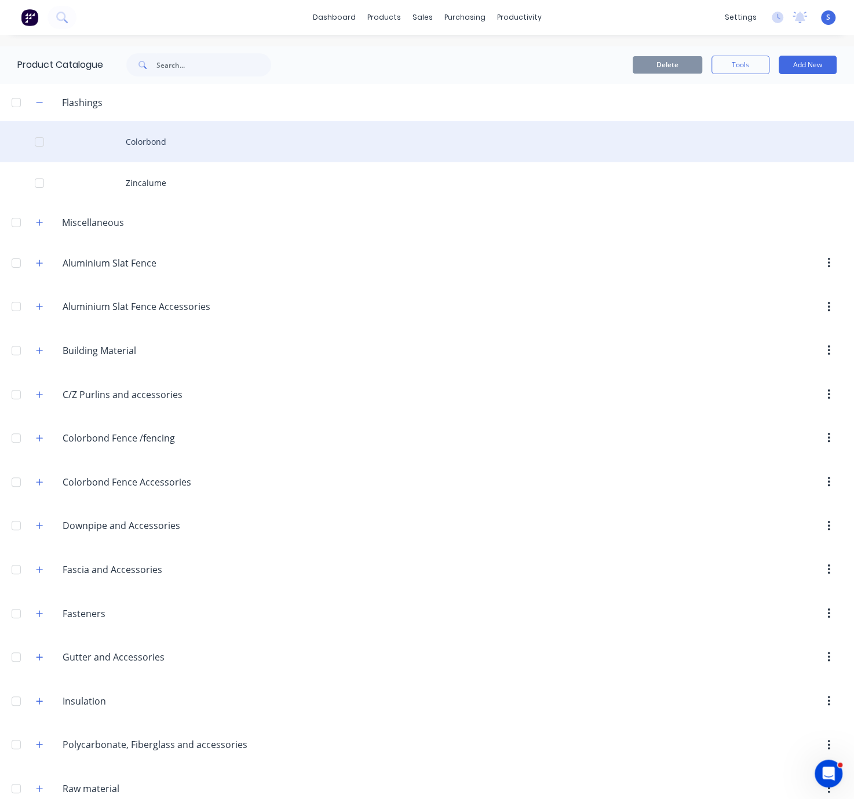
click at [152, 146] on div "Colorbond" at bounding box center [427, 141] width 854 height 41
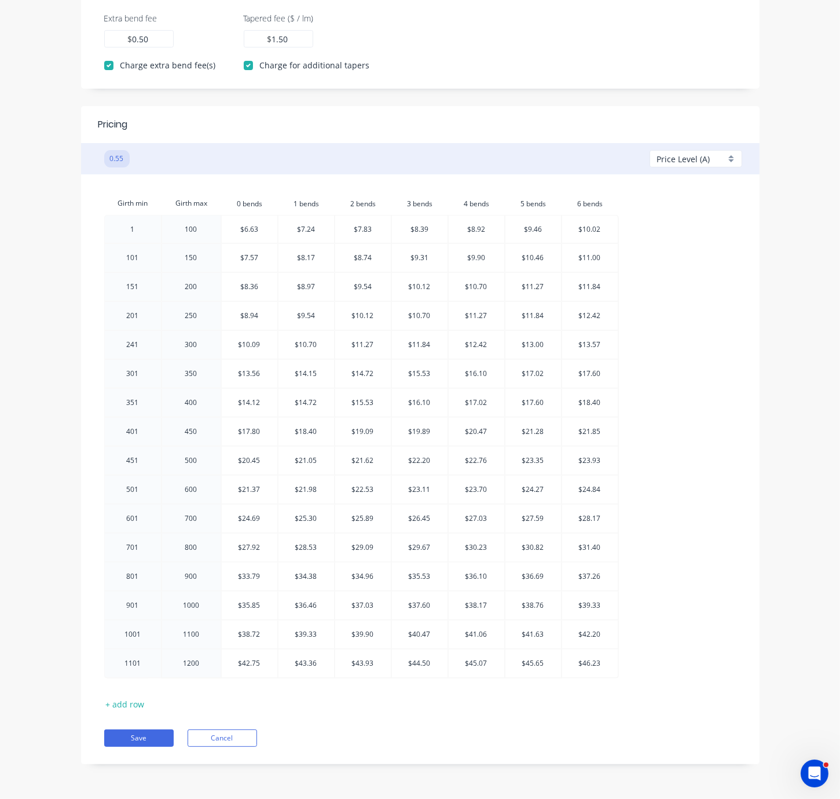
scroll to position [497, 0]
click at [729, 150] on div "Price Level (A)" at bounding box center [696, 158] width 93 height 17
click at [676, 266] on div at bounding box center [699, 270] width 83 height 14
type input "1.36"
drag, startPoint x: 747, startPoint y: 416, endPoint x: 555, endPoint y: 301, distance: 223.7
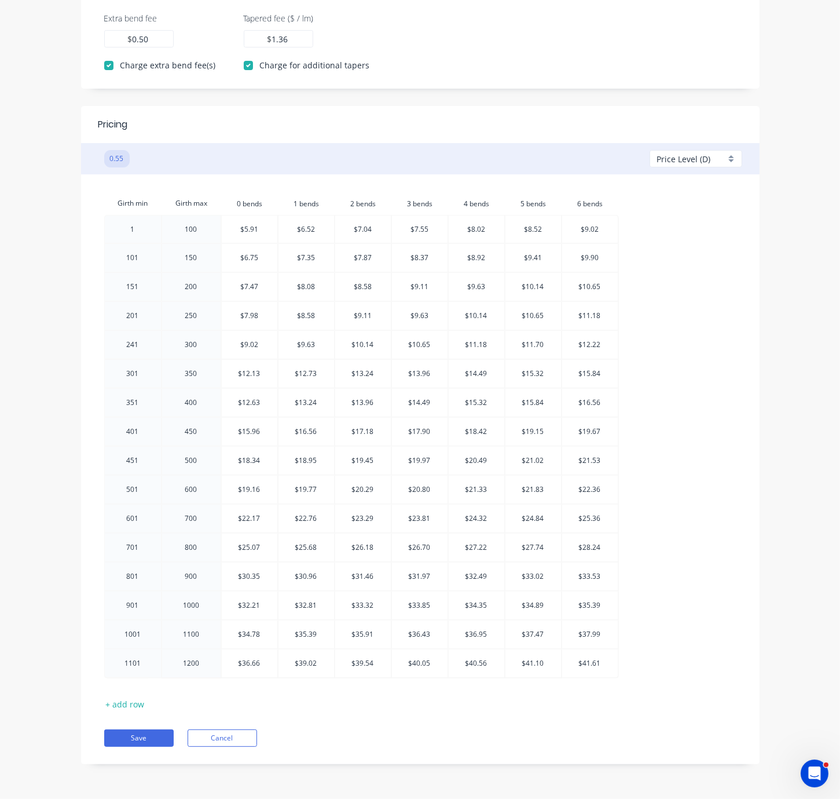
click at [747, 416] on div "Girth min Girth max 0.bends 0 bends 1.bends 1 bends 2.bends 2 bends 3.bends 3 b…" at bounding box center [420, 460] width 679 height 572
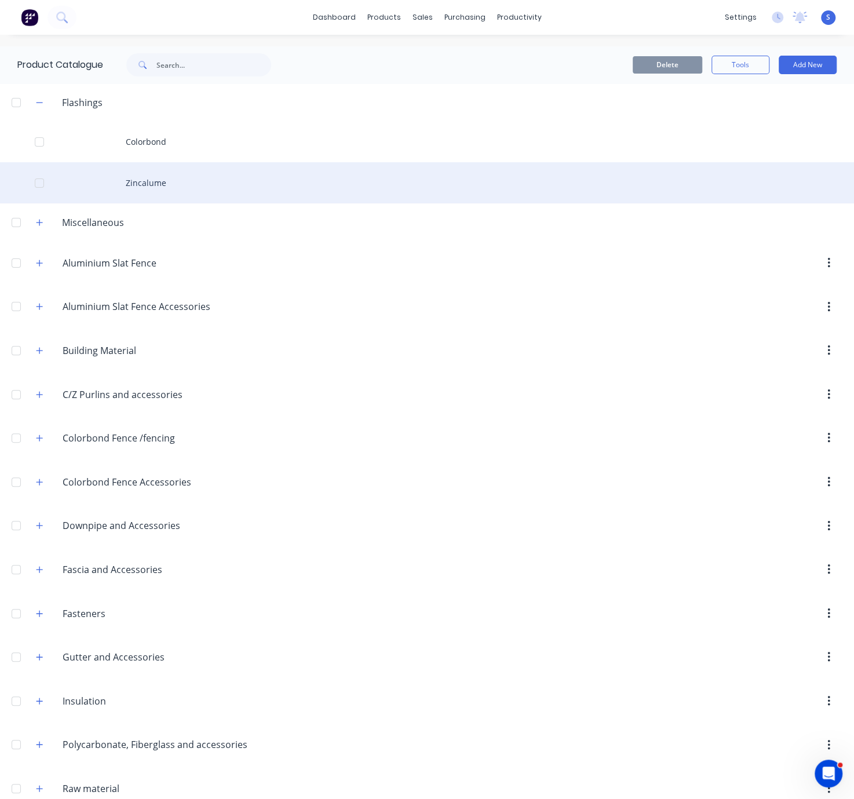
click at [144, 182] on div "Zincalume" at bounding box center [427, 182] width 854 height 41
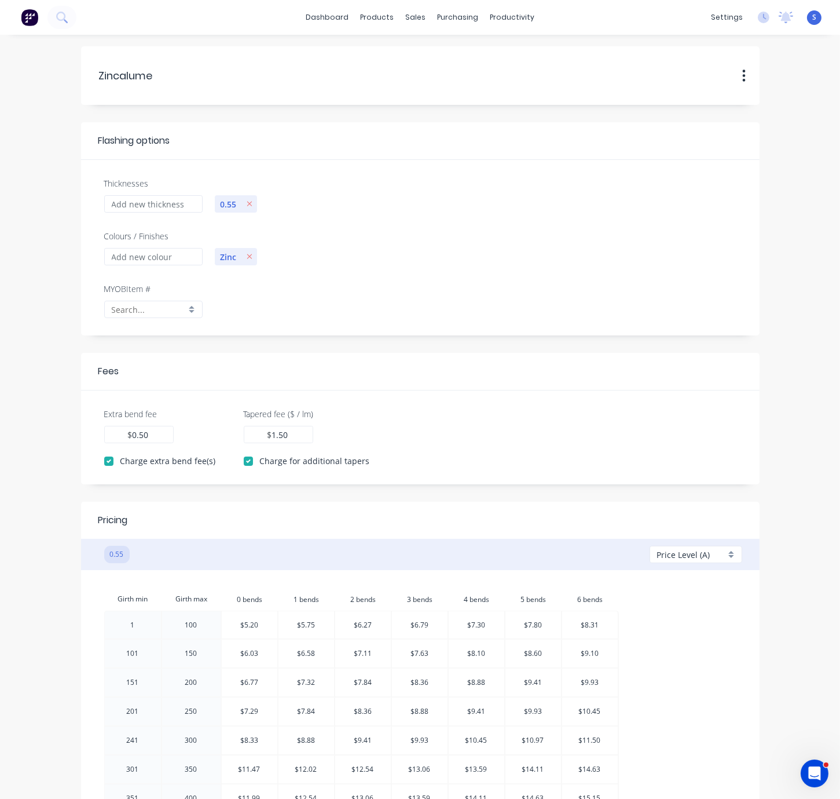
scroll to position [405, 0]
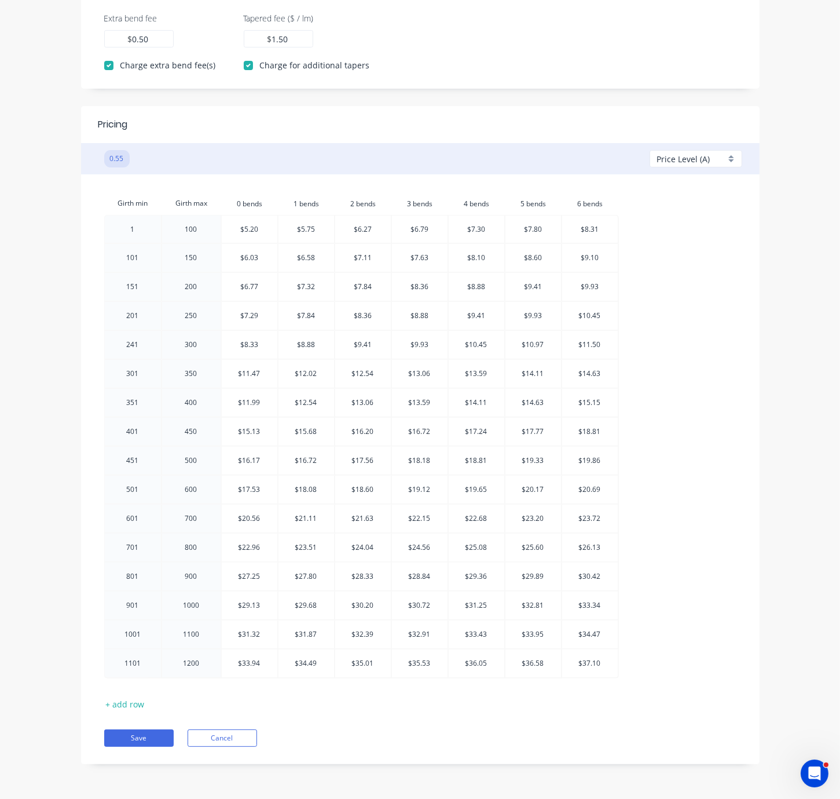
click at [704, 165] on span "Price Level (A)" at bounding box center [683, 159] width 53 height 12
click at [673, 278] on div at bounding box center [699, 270] width 83 height 14
type input "1.36"
click at [233, 729] on button "Cancel" at bounding box center [222, 737] width 69 height 17
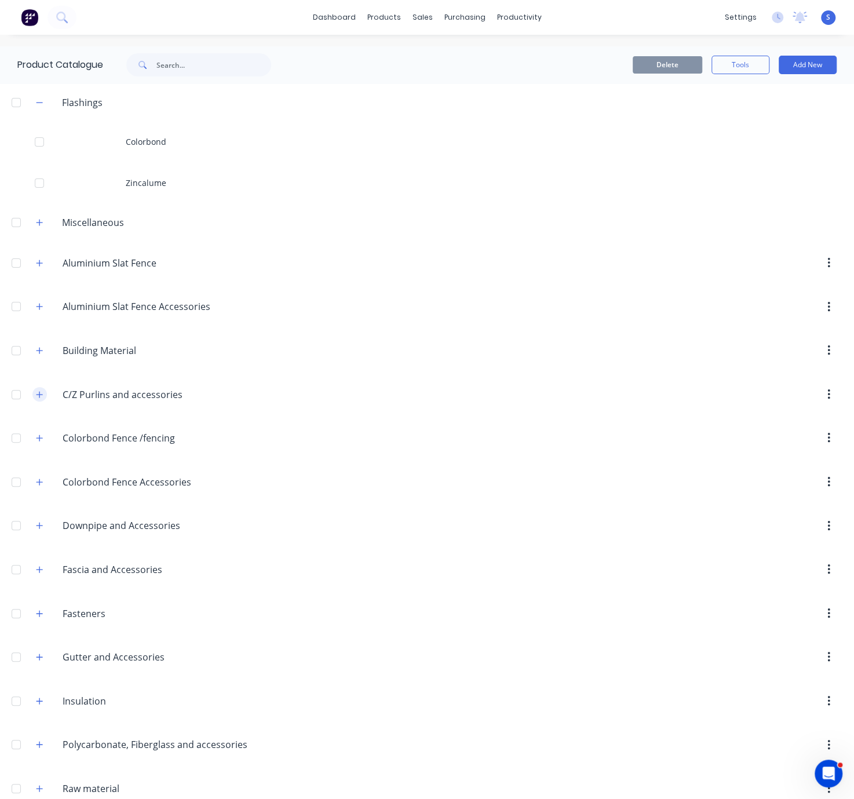
click at [43, 398] on icon "button" at bounding box center [39, 394] width 7 height 8
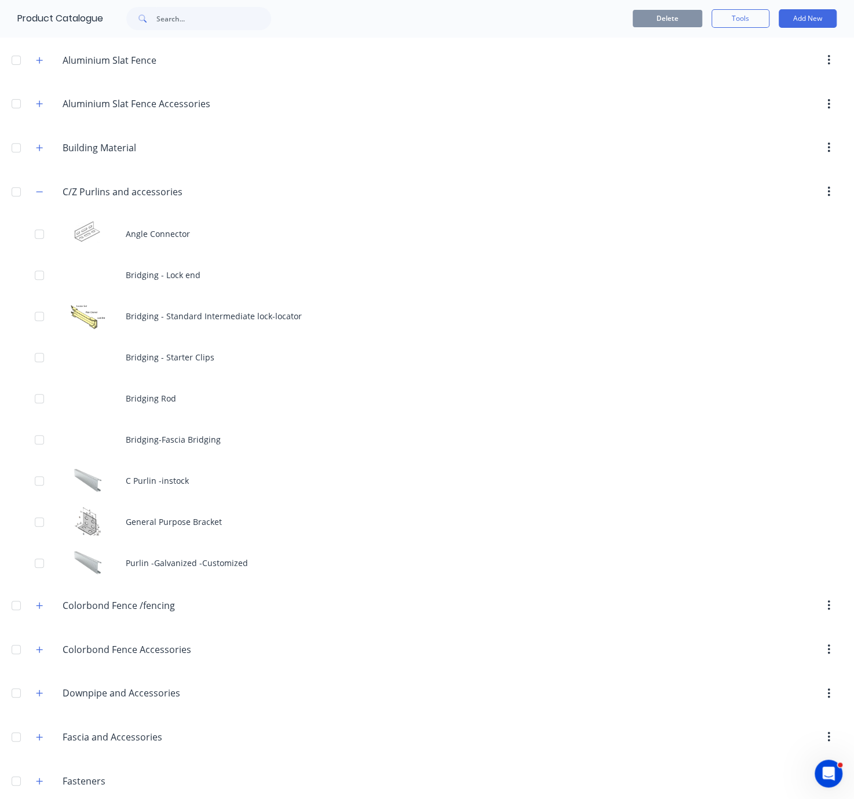
scroll to position [405, 0]
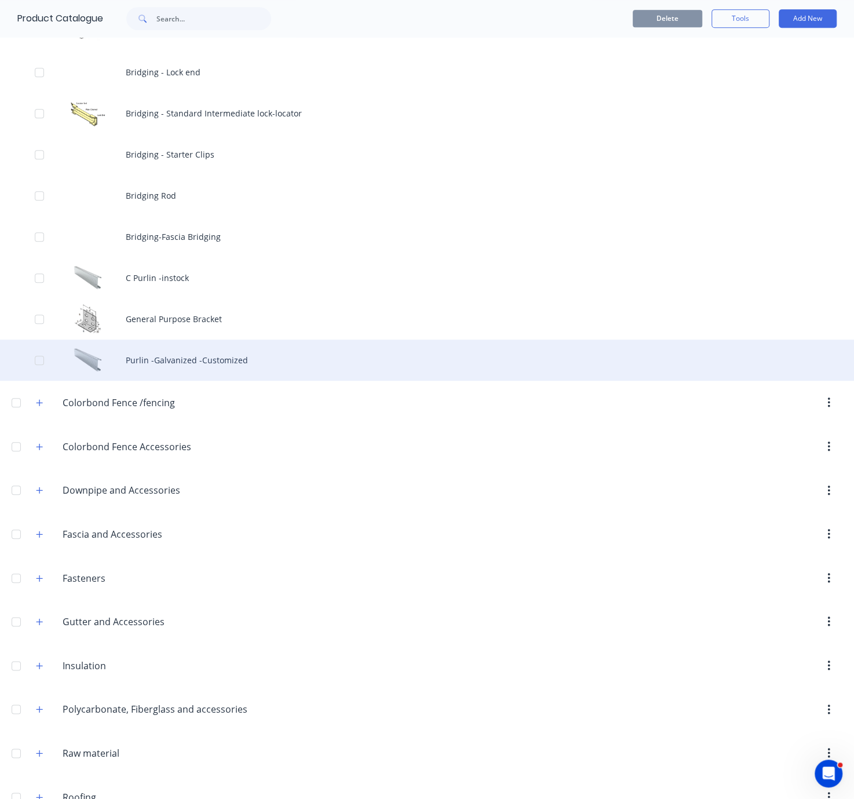
click at [252, 380] on div "Purlin -Galvanized -Customized" at bounding box center [427, 359] width 854 height 41
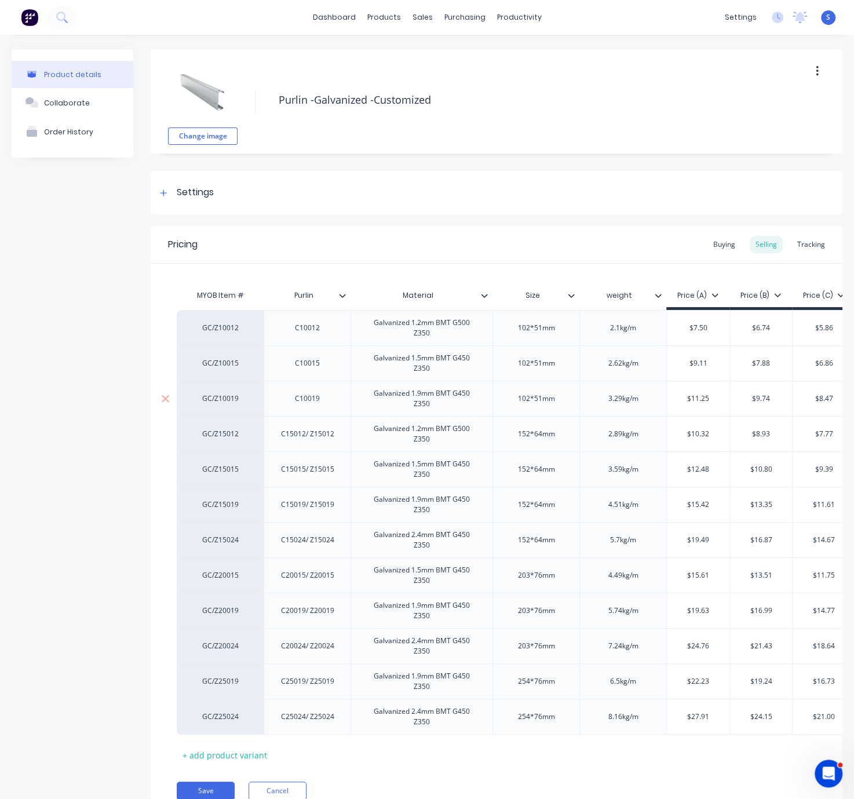
type textarea "x"
drag, startPoint x: 74, startPoint y: 323, endPoint x: 237, endPoint y: 300, distance: 165.4
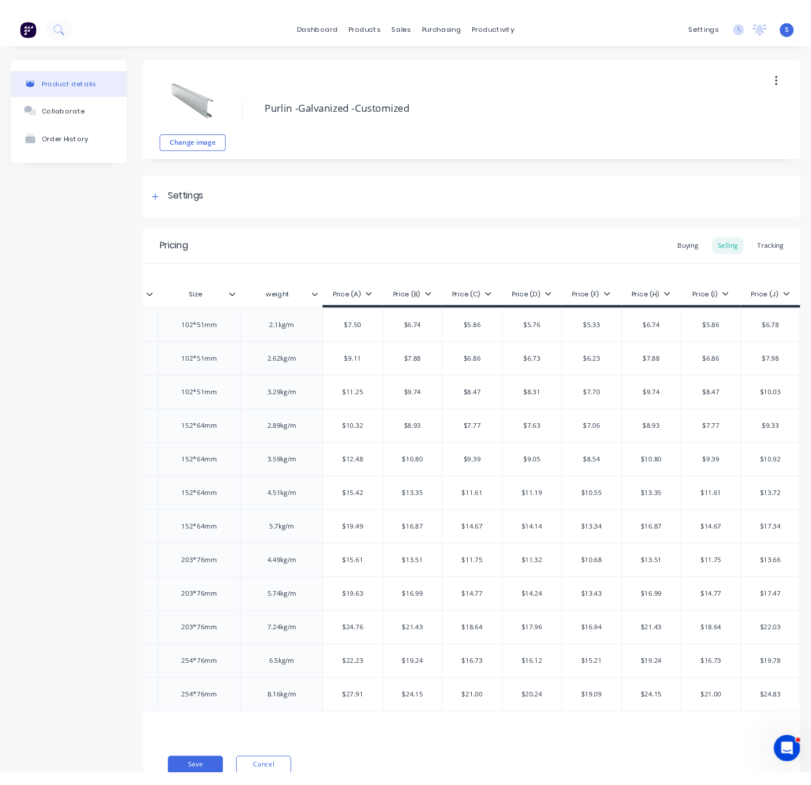
scroll to position [0, 339]
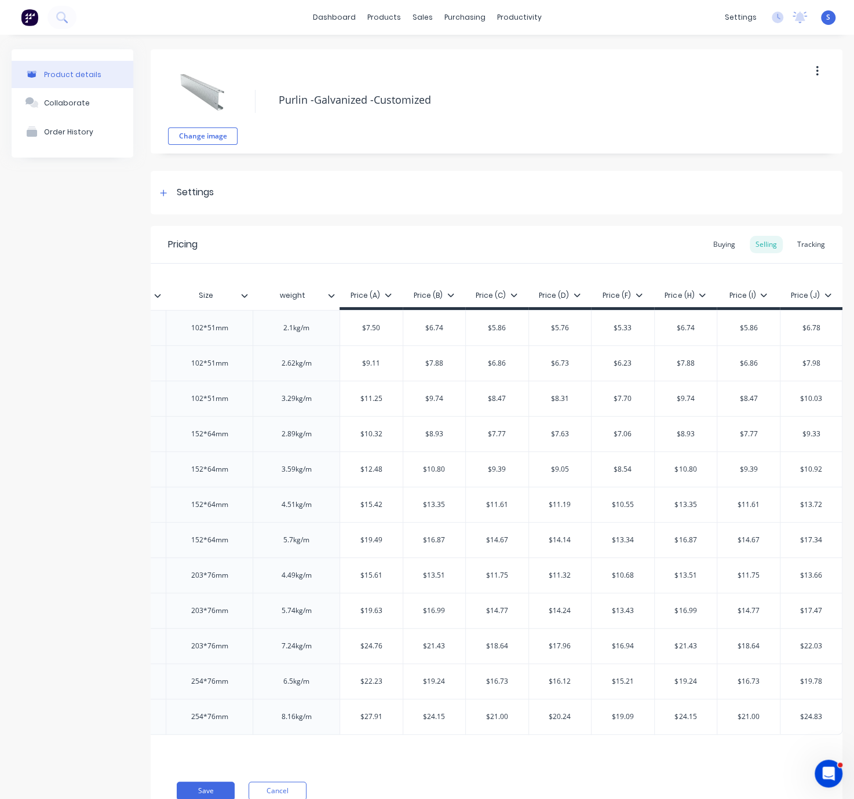
type input "$7.63"
click at [556, 438] on input "$7.63" at bounding box center [560, 434] width 63 height 10
drag, startPoint x: 78, startPoint y: 260, endPoint x: 71, endPoint y: 257, distance: 8.1
click at [79, 260] on div "Product details Collaborate Order History" at bounding box center [73, 441] width 122 height 785
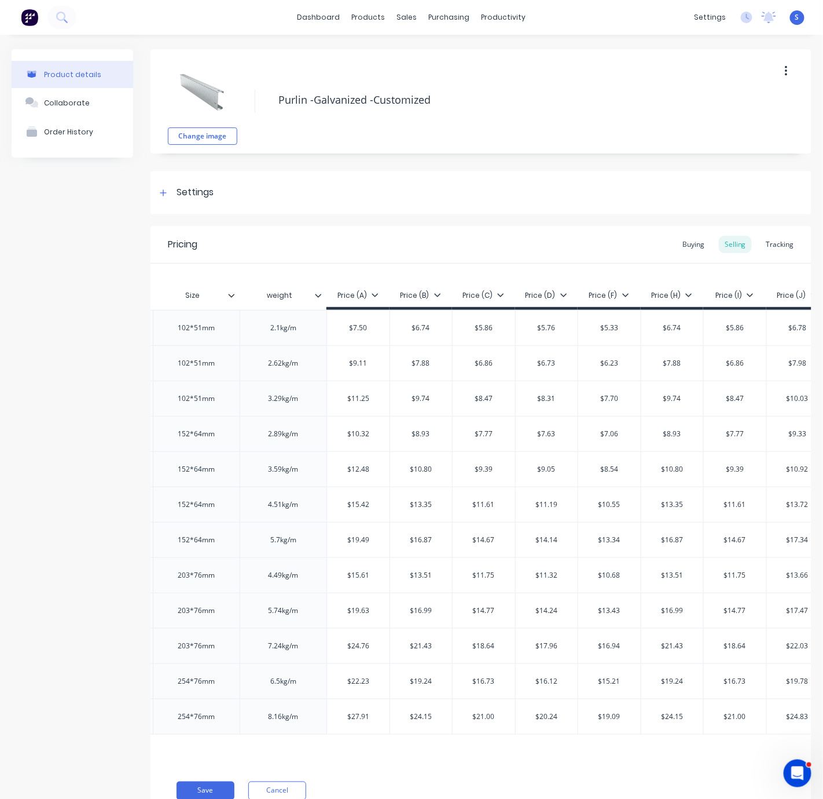
type textarea "x"
click at [435, 88] on link "Customers" at bounding box center [461, 79] width 153 height 23
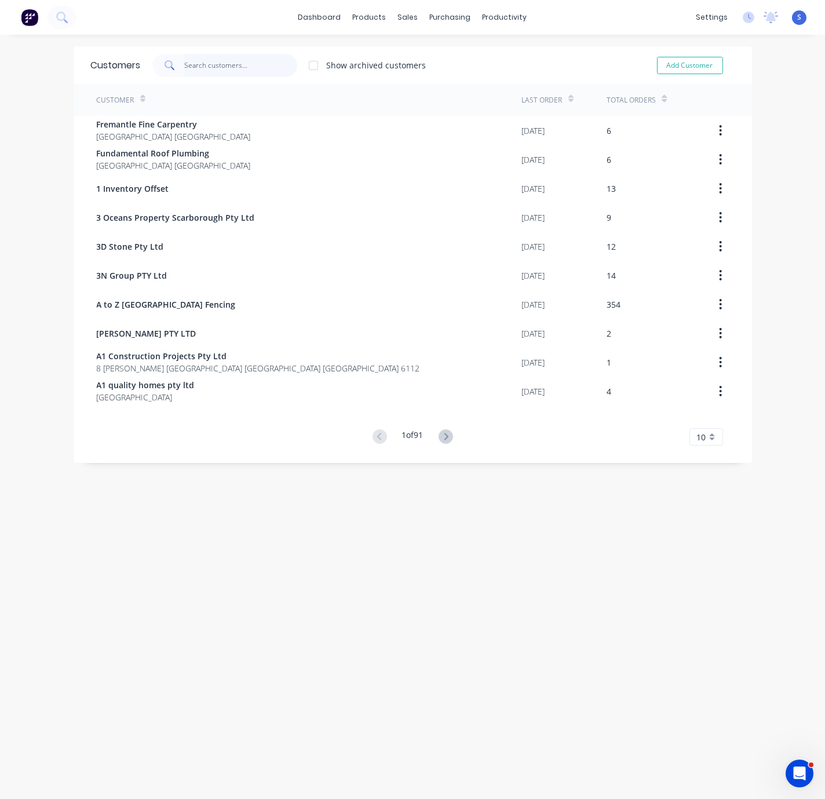
click at [217, 64] on input "text" at bounding box center [240, 65] width 113 height 23
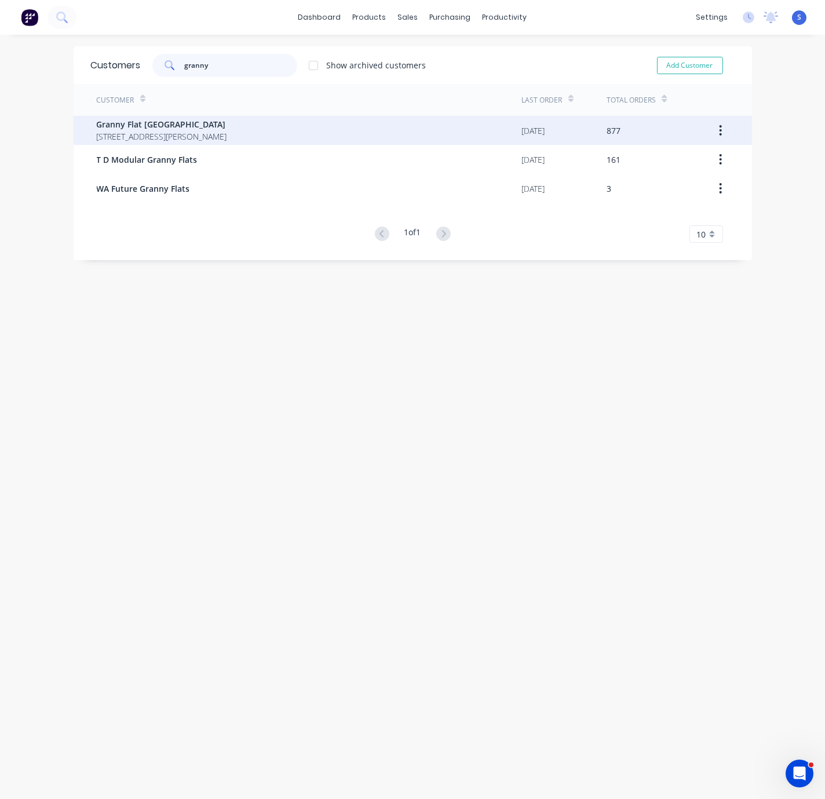
type input "granny"
click at [206, 127] on span "Granny Flat [GEOGRAPHIC_DATA]" at bounding box center [162, 124] width 130 height 12
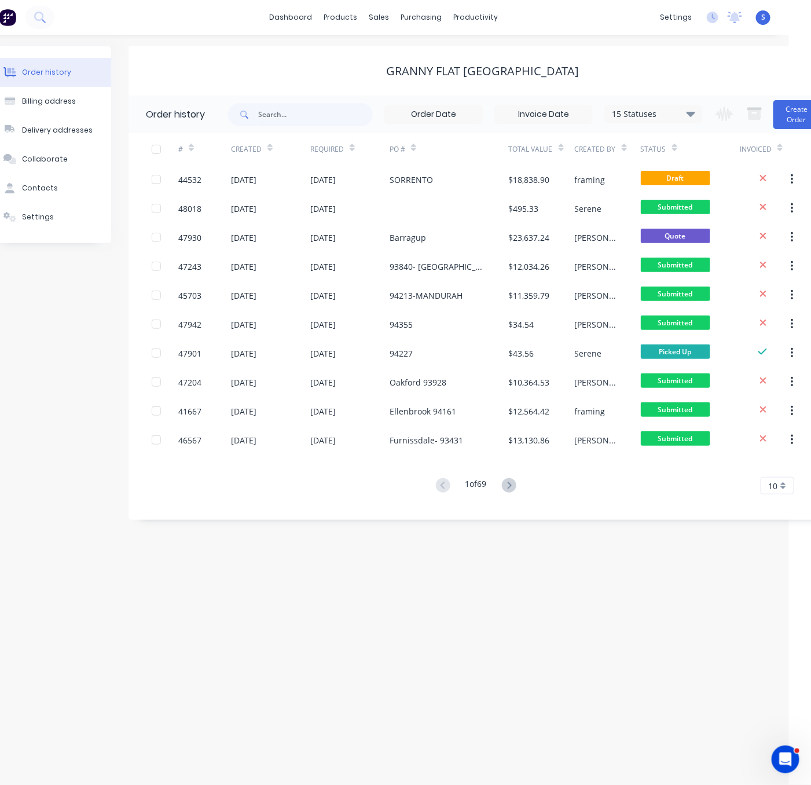
drag, startPoint x: 237, startPoint y: 79, endPoint x: 327, endPoint y: 75, distance: 90.5
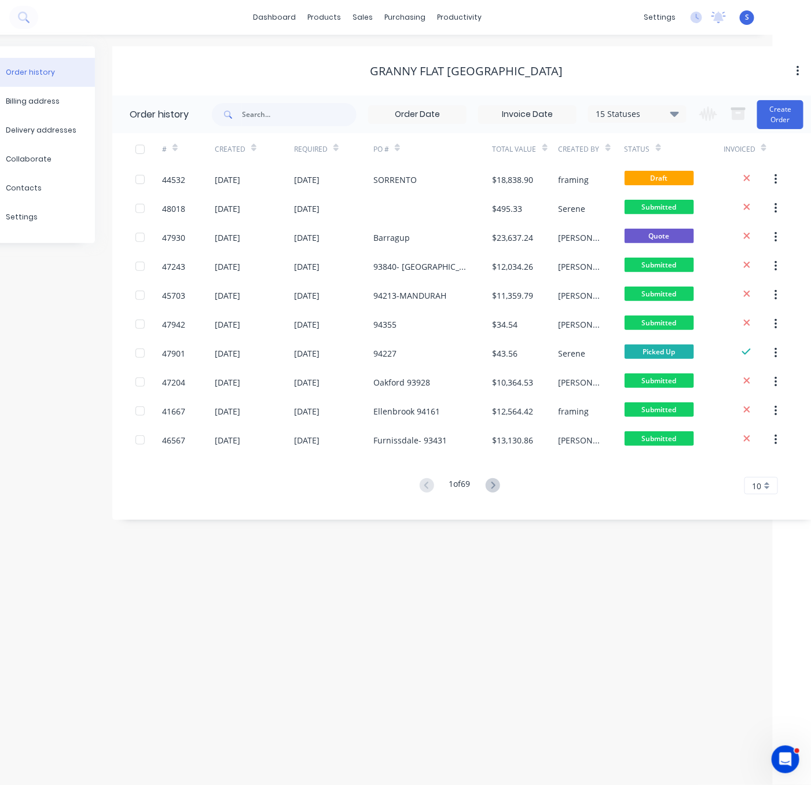
scroll to position [0, 50]
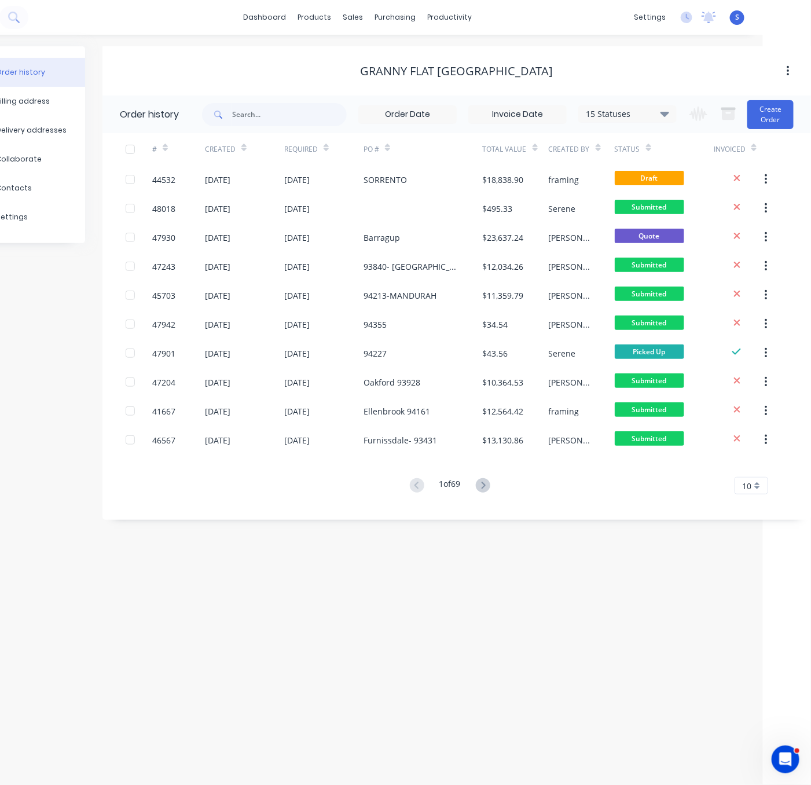
drag, startPoint x: 302, startPoint y: 622, endPoint x: 405, endPoint y: 610, distance: 103.7
drag, startPoint x: 359, startPoint y: 565, endPoint x: 493, endPoint y: 550, distance: 134.6
click at [780, 122] on button "Create Order" at bounding box center [771, 114] width 46 height 29
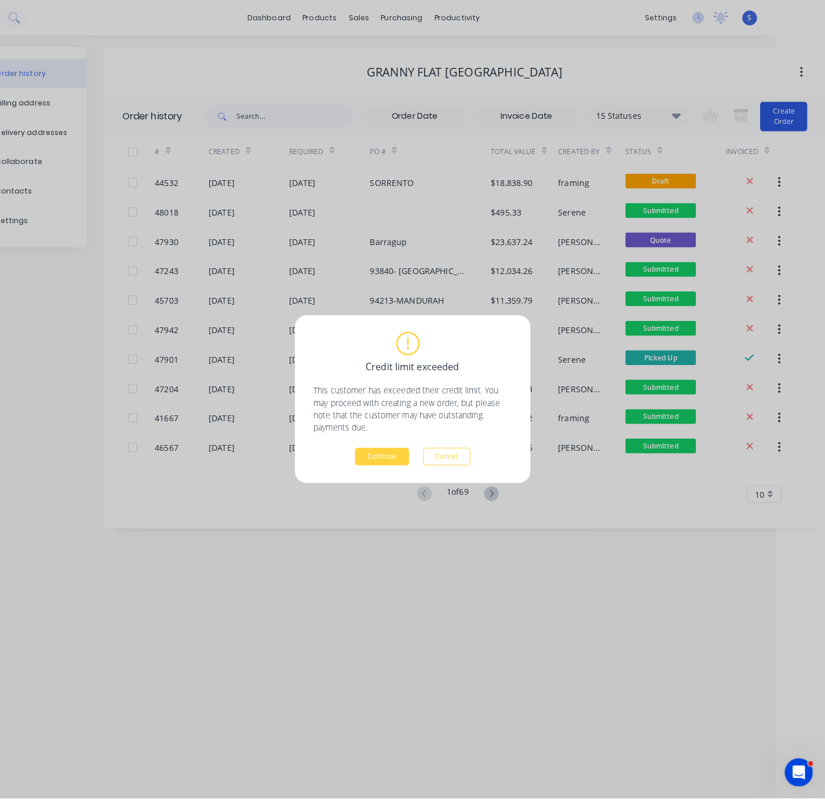
scroll to position [0, 38]
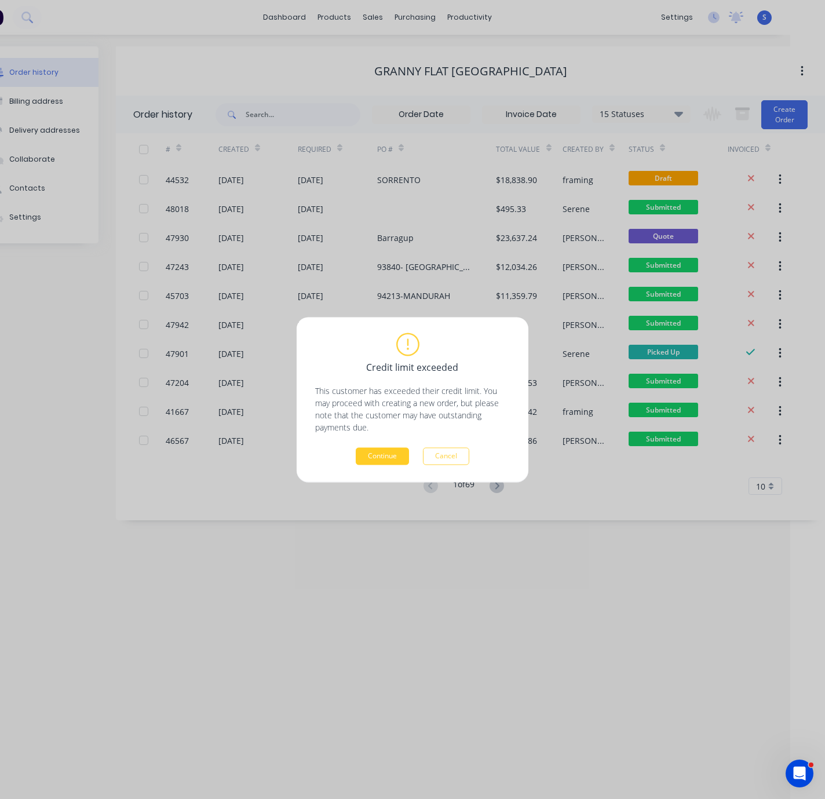
click at [391, 457] on button "Continue" at bounding box center [382, 455] width 53 height 17
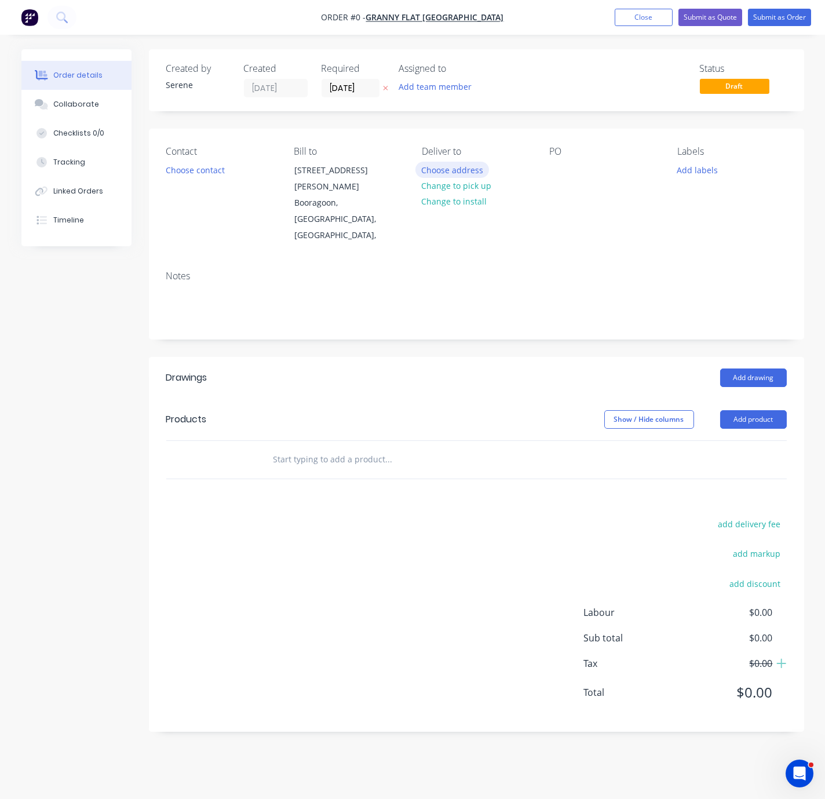
click at [455, 177] on button "Choose address" at bounding box center [452, 170] width 74 height 16
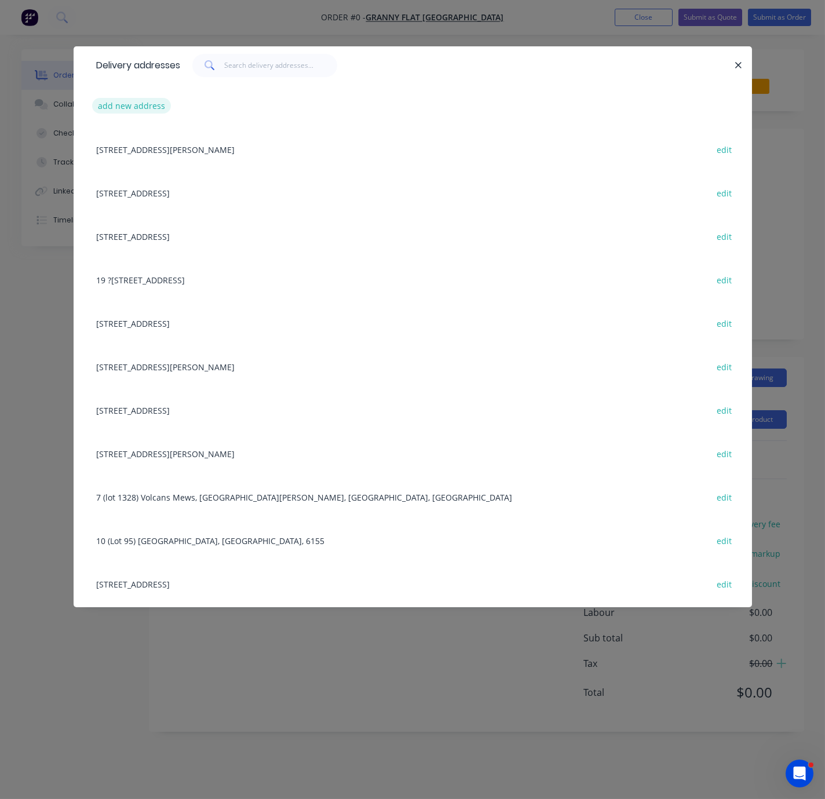
click at [141, 109] on button "add new address" at bounding box center [131, 106] width 79 height 16
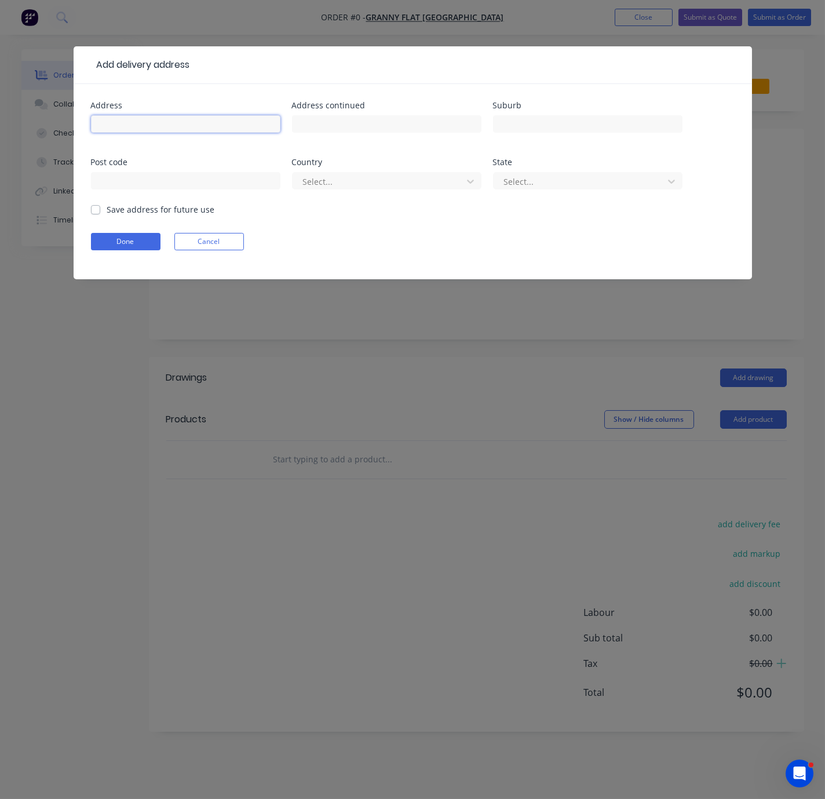
click at [139, 129] on input "text" at bounding box center [185, 123] width 189 height 17
type input "[STREET_ADDRESS][PERSON_NAME],"
type input "[PERSON_NAME]"
click at [350, 183] on div at bounding box center [379, 181] width 155 height 14
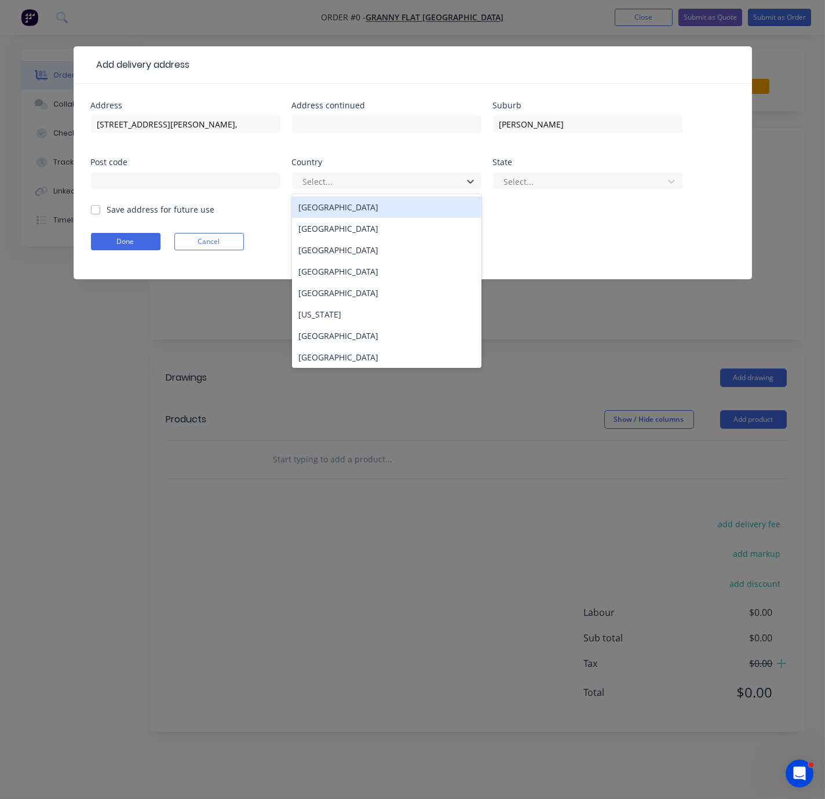
click at [338, 218] on div "[GEOGRAPHIC_DATA]" at bounding box center [386, 206] width 189 height 21
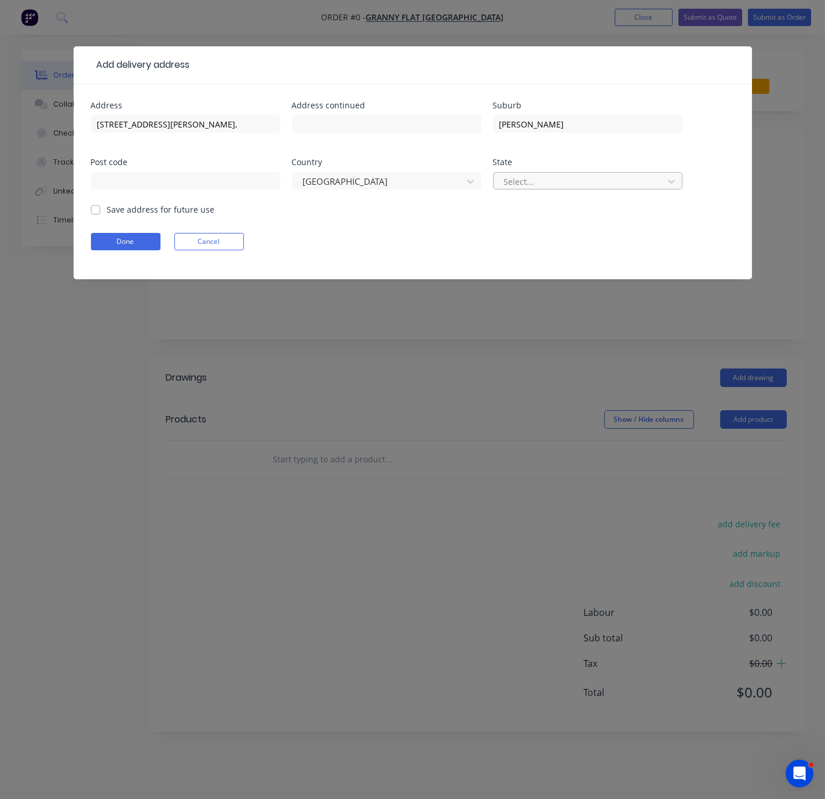
click at [520, 189] on div at bounding box center [580, 181] width 155 height 14
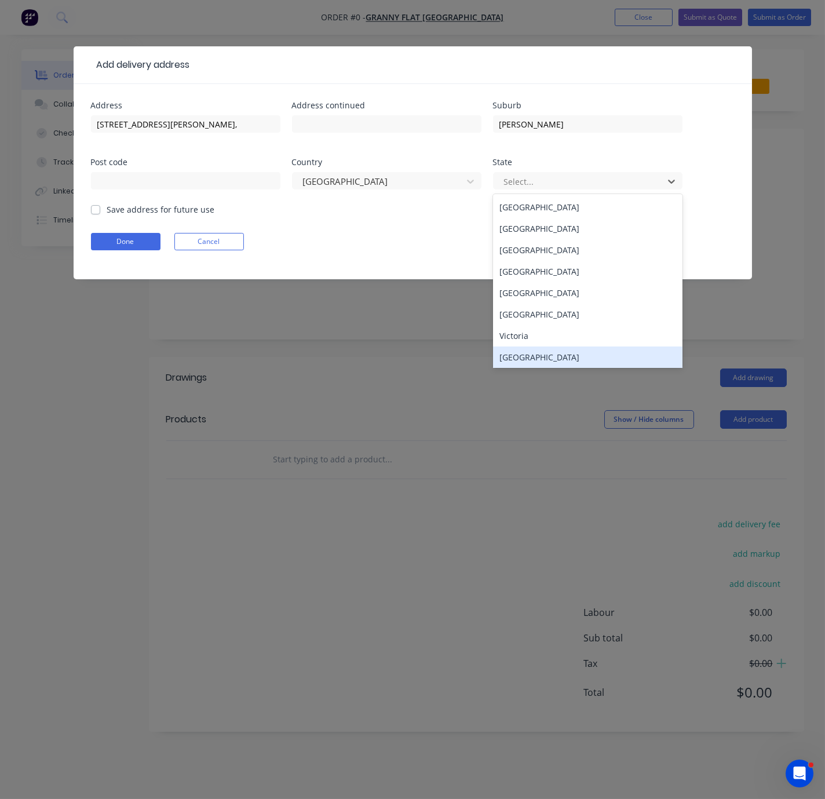
click at [535, 363] on div "[GEOGRAPHIC_DATA]" at bounding box center [587, 356] width 189 height 21
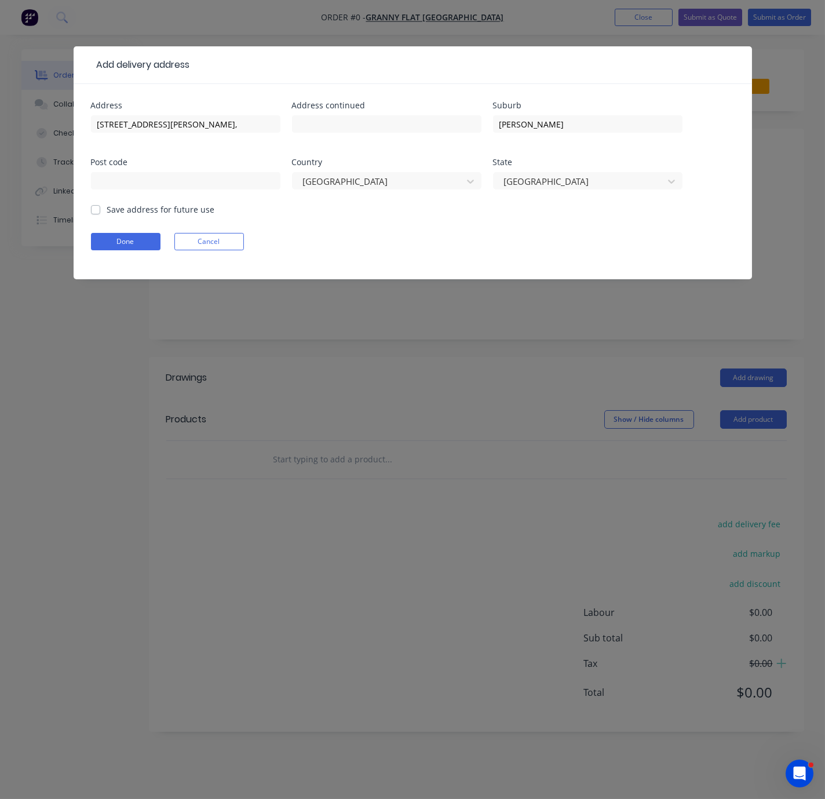
click at [107, 215] on label "Save address for future use" at bounding box center [161, 209] width 108 height 12
click at [97, 214] on input "Save address for future use" at bounding box center [95, 208] width 9 height 11
checkbox input "true"
click at [120, 247] on button "Done" at bounding box center [125, 241] width 69 height 17
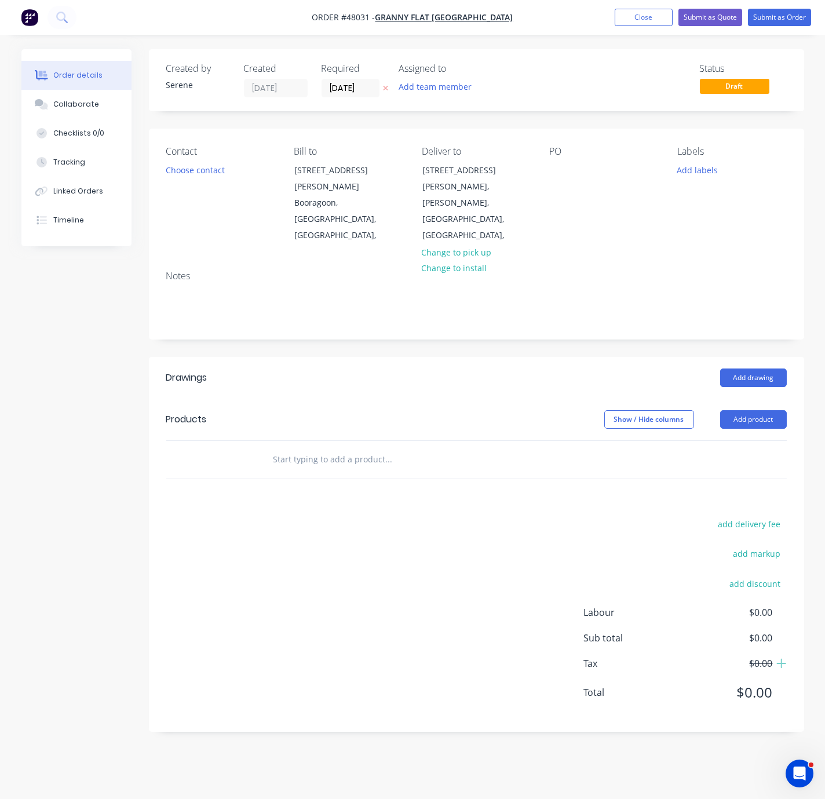
click at [198, 177] on button "Choose contact" at bounding box center [194, 170] width 71 height 16
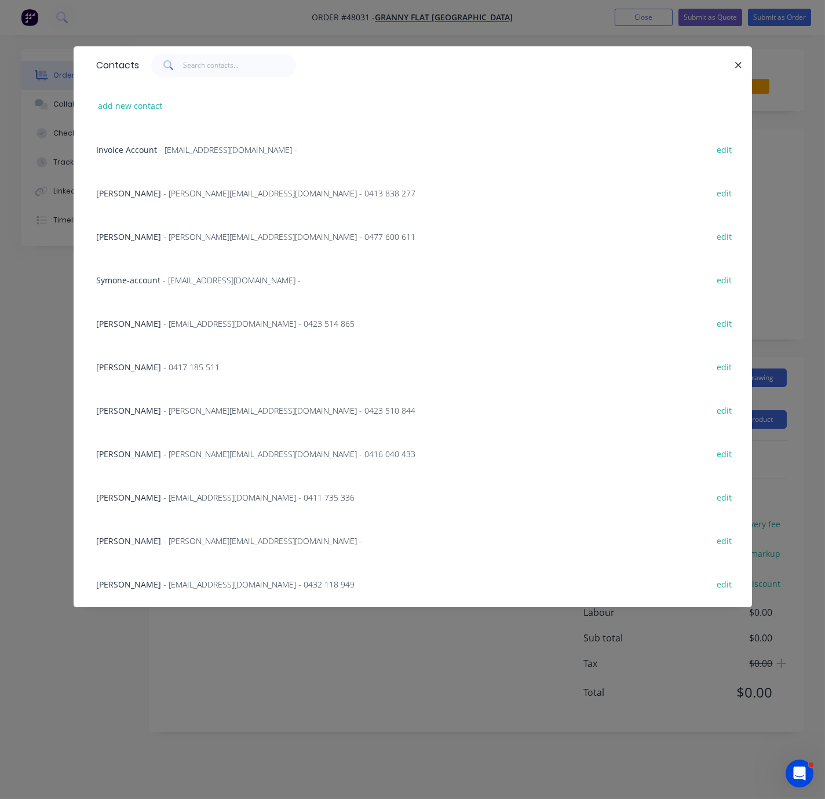
click at [132, 242] on span "[PERSON_NAME]" at bounding box center [129, 236] width 65 height 11
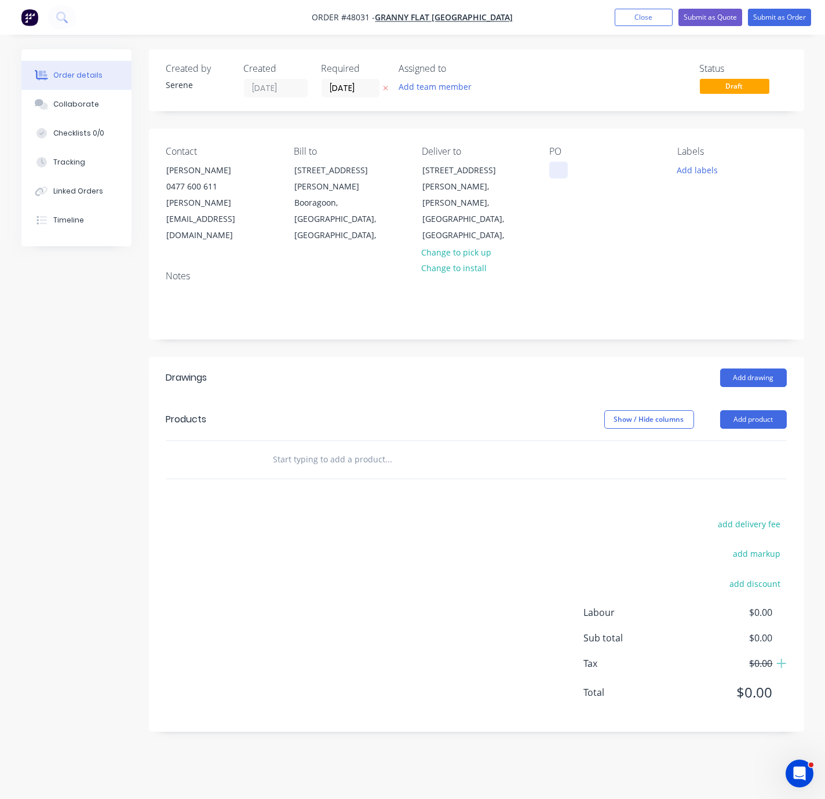
click at [559, 178] on div at bounding box center [558, 170] width 19 height 17
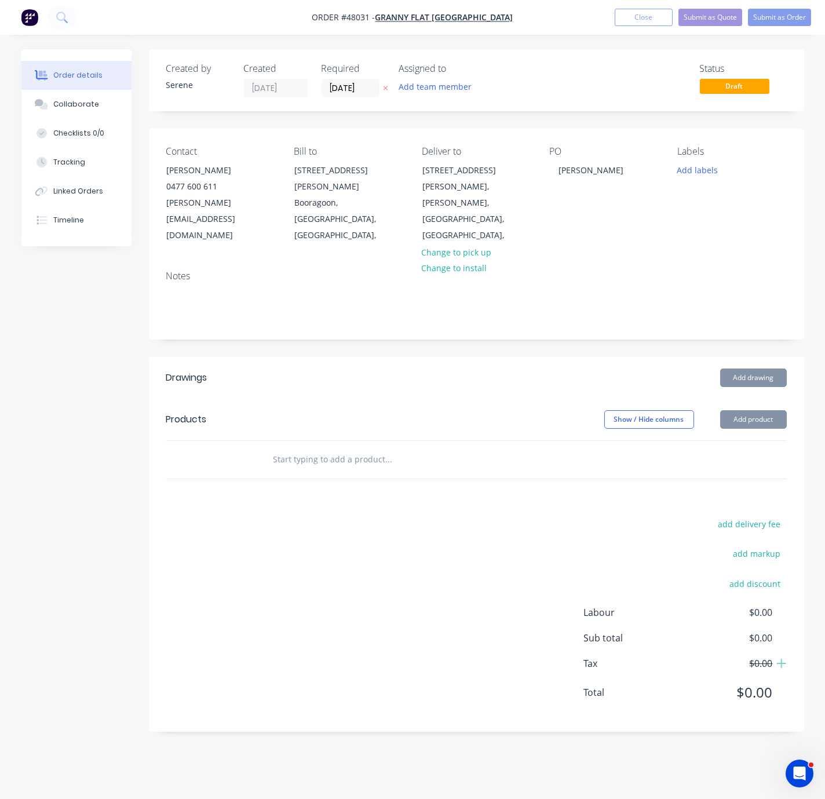
click at [456, 368] on div "Add drawing" at bounding box center [542, 377] width 488 height 19
drag, startPoint x: 383, startPoint y: 363, endPoint x: 481, endPoint y: 360, distance: 97.9
click at [326, 369] on div "Add drawing" at bounding box center [542, 377] width 488 height 19
click at [452, 398] on header "Products Show / Hide columns Add product" at bounding box center [476, 419] width 655 height 42
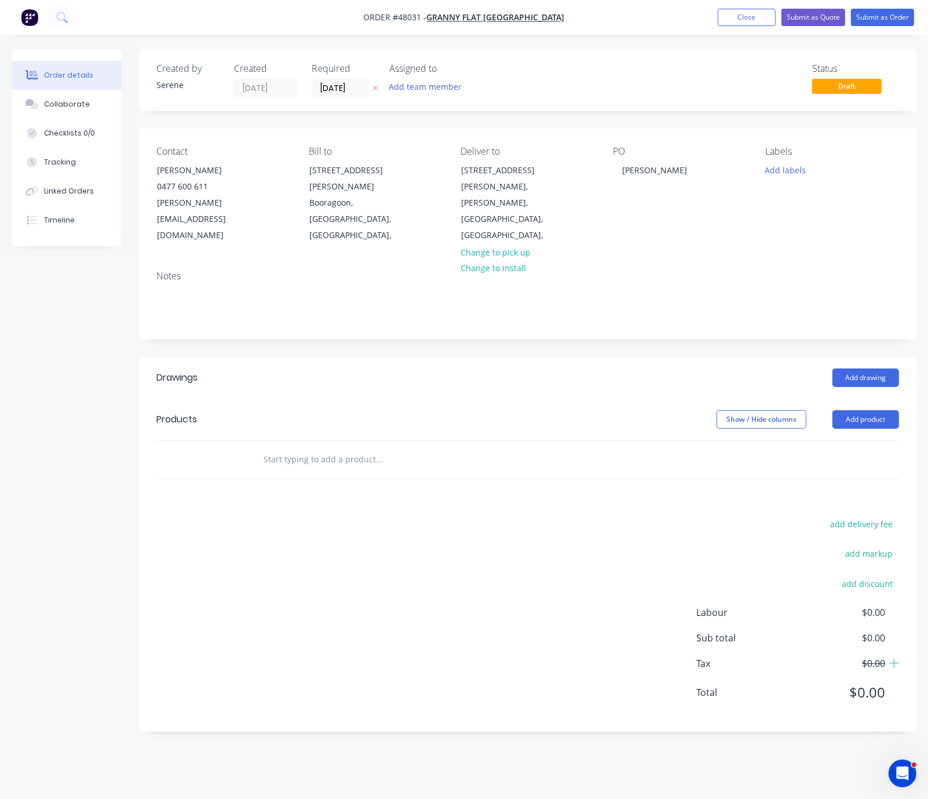
click at [454, 372] on header "Drawings Add drawing" at bounding box center [527, 378] width 777 height 42
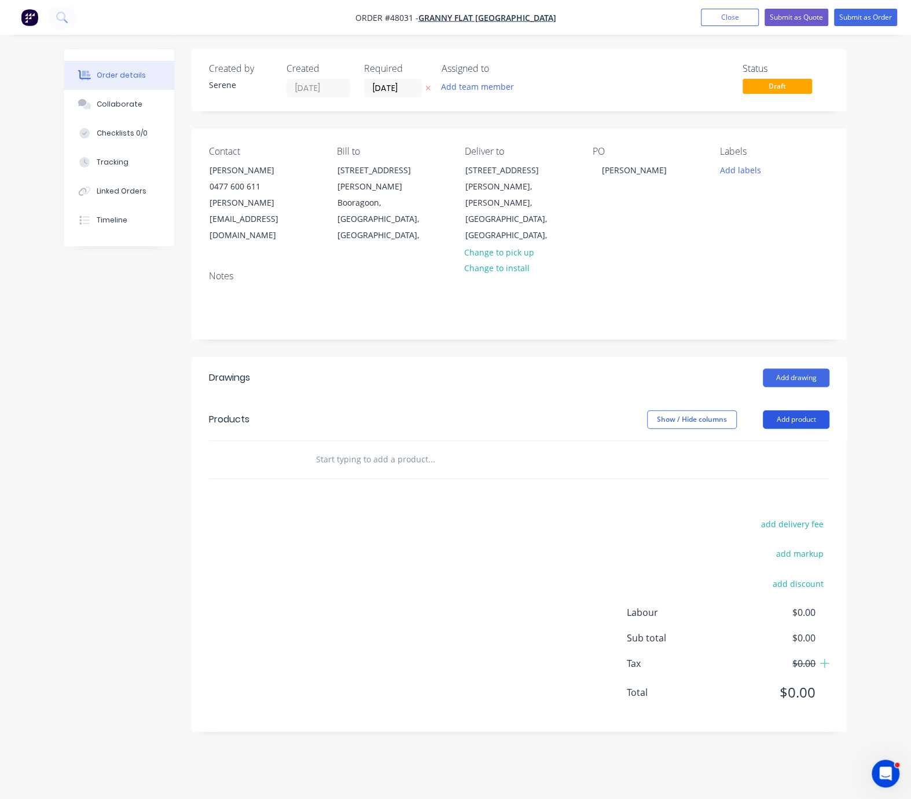
click at [808, 410] on button "Add product" at bounding box center [796, 419] width 67 height 19
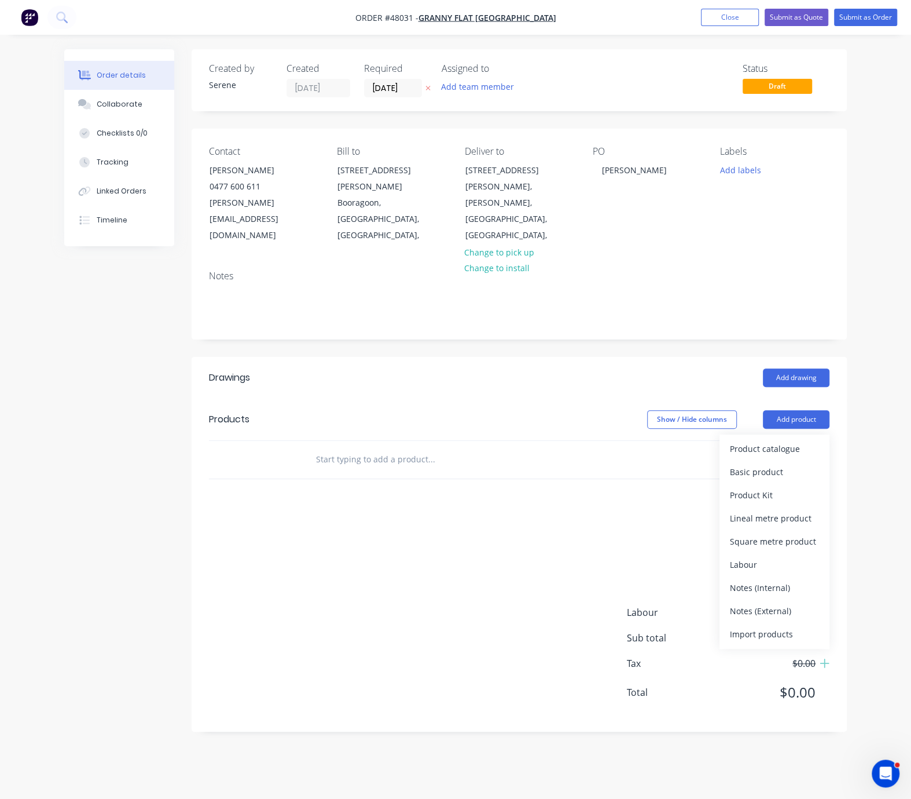
click at [800, 440] on div "Product catalogue" at bounding box center [774, 448] width 89 height 17
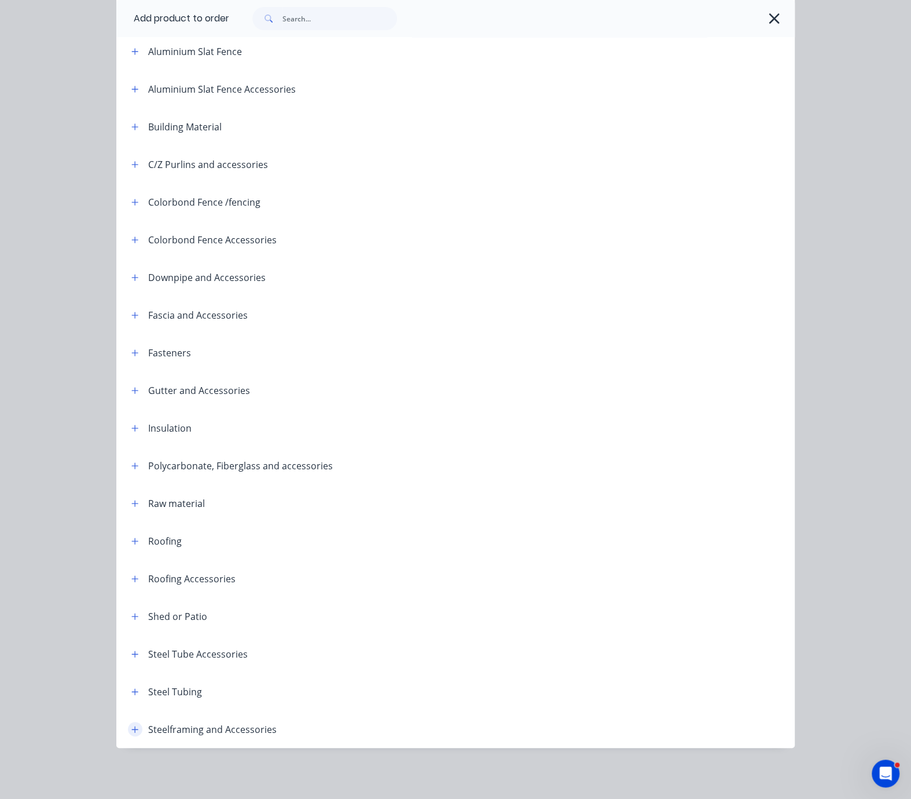
click at [131, 725] on icon "button" at bounding box center [134, 729] width 7 height 8
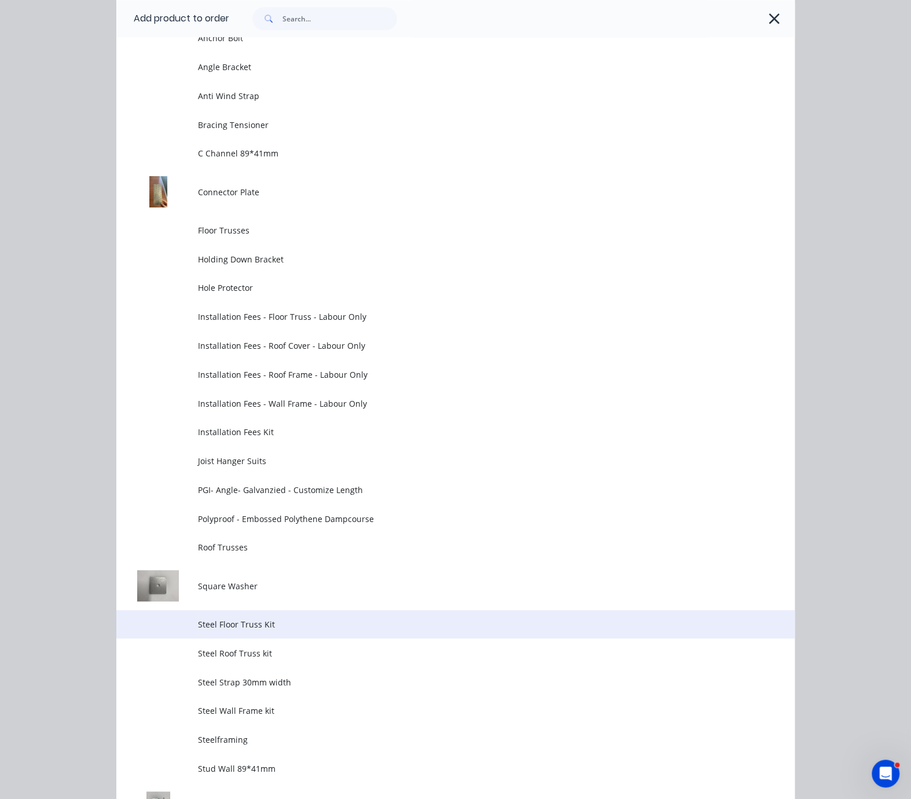
scroll to position [960, 0]
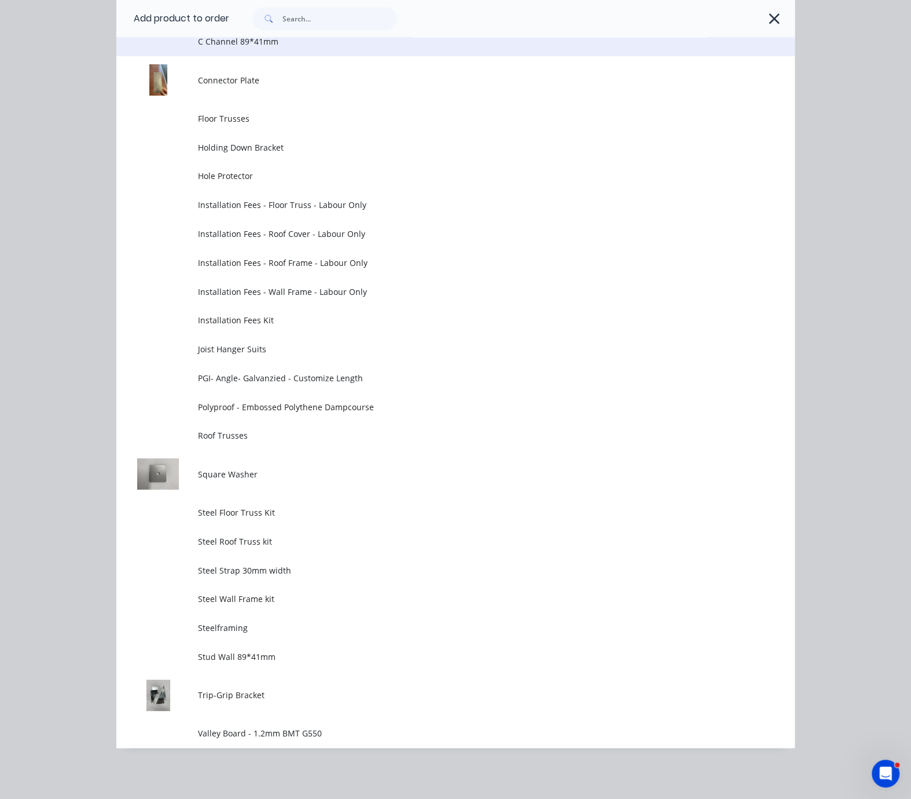
click at [242, 47] on span "C Channel 89*41mm" at bounding box center [437, 41] width 478 height 12
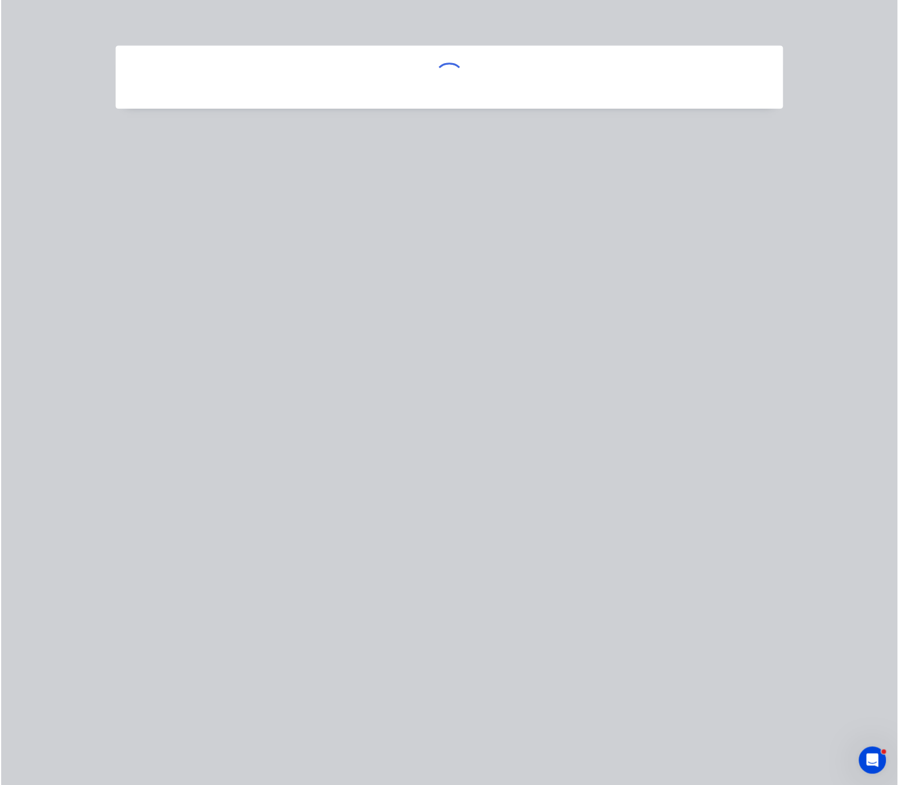
scroll to position [0, 0]
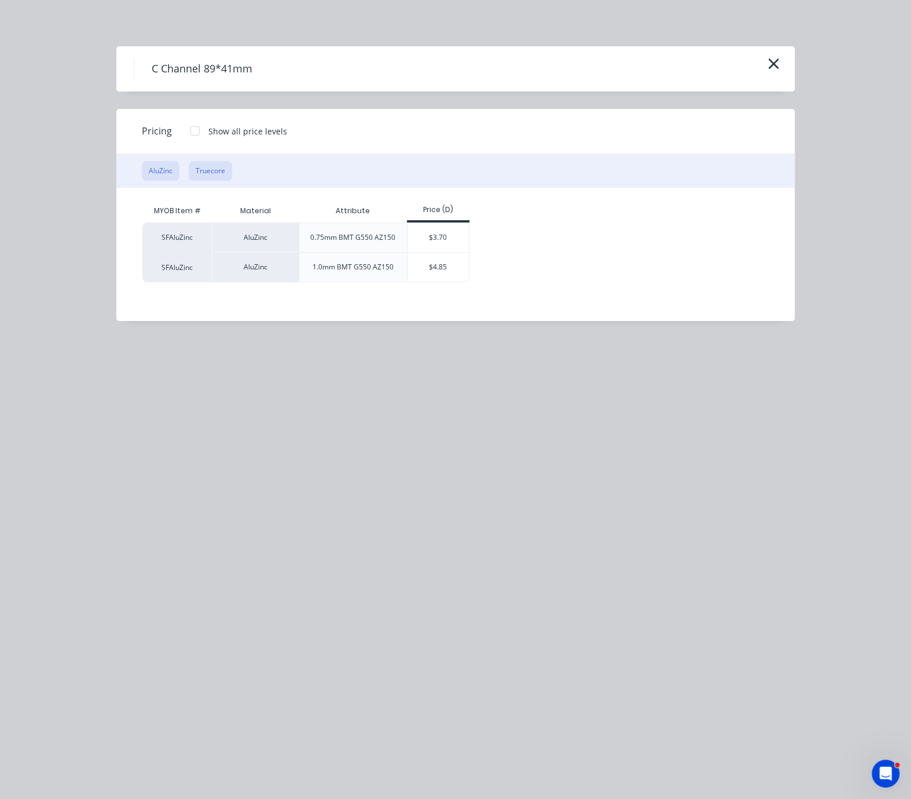
click at [214, 181] on button "Truecore" at bounding box center [210, 171] width 43 height 20
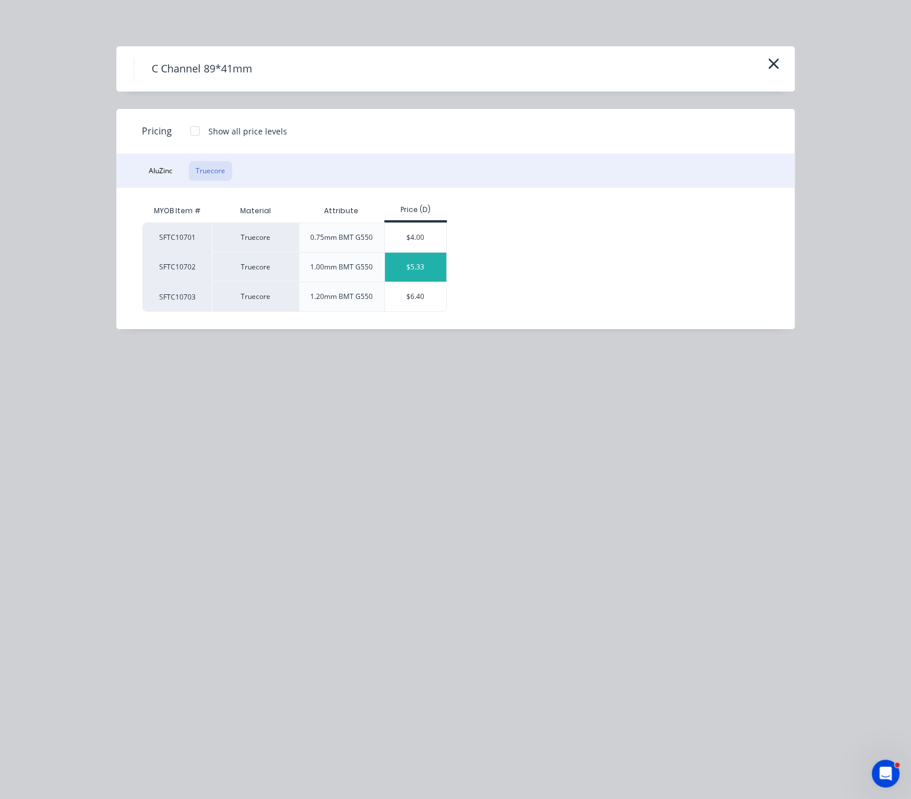
click at [418, 278] on div "$5.33" at bounding box center [416, 266] width 62 height 29
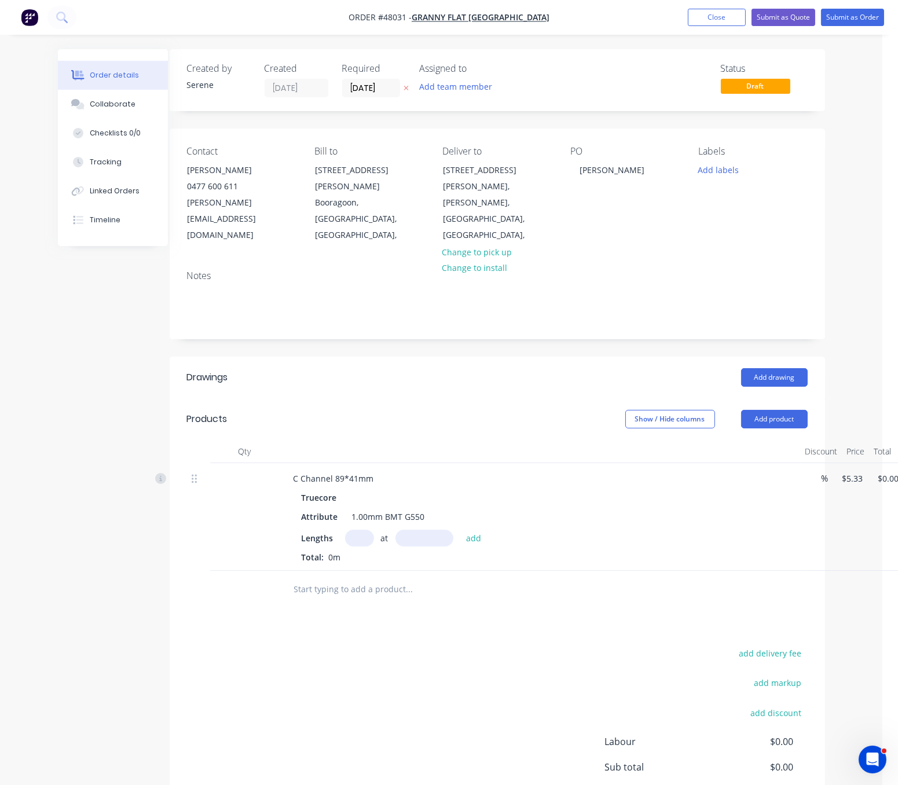
scroll to position [0, 54]
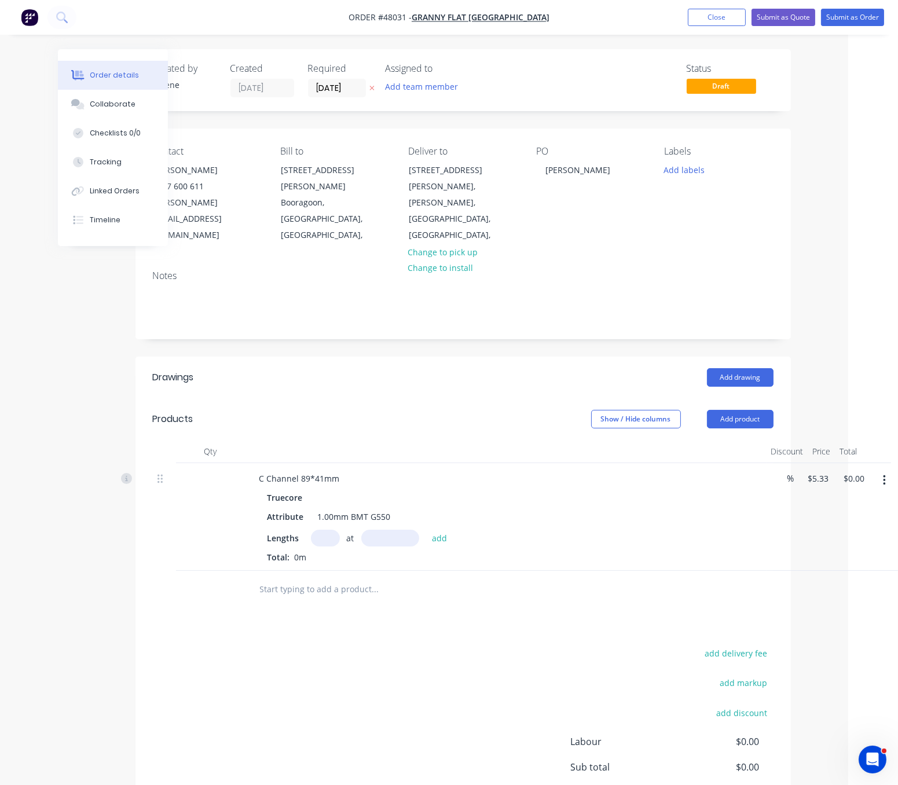
drag, startPoint x: 426, startPoint y: 392, endPoint x: 467, endPoint y: 383, distance: 42.0
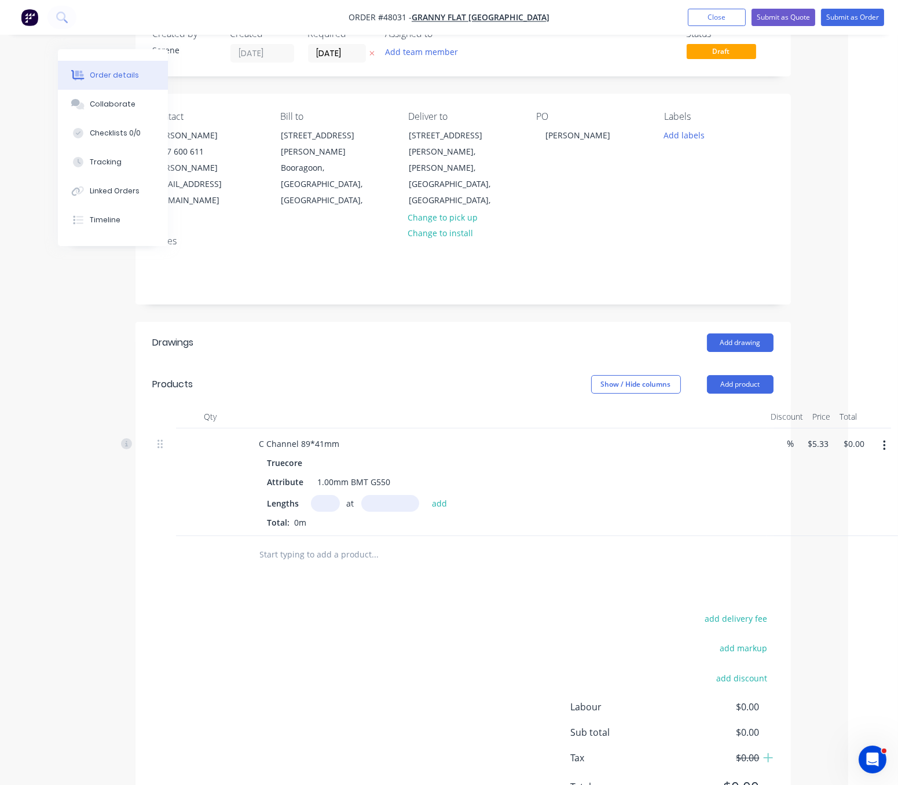
scroll to position [97, 54]
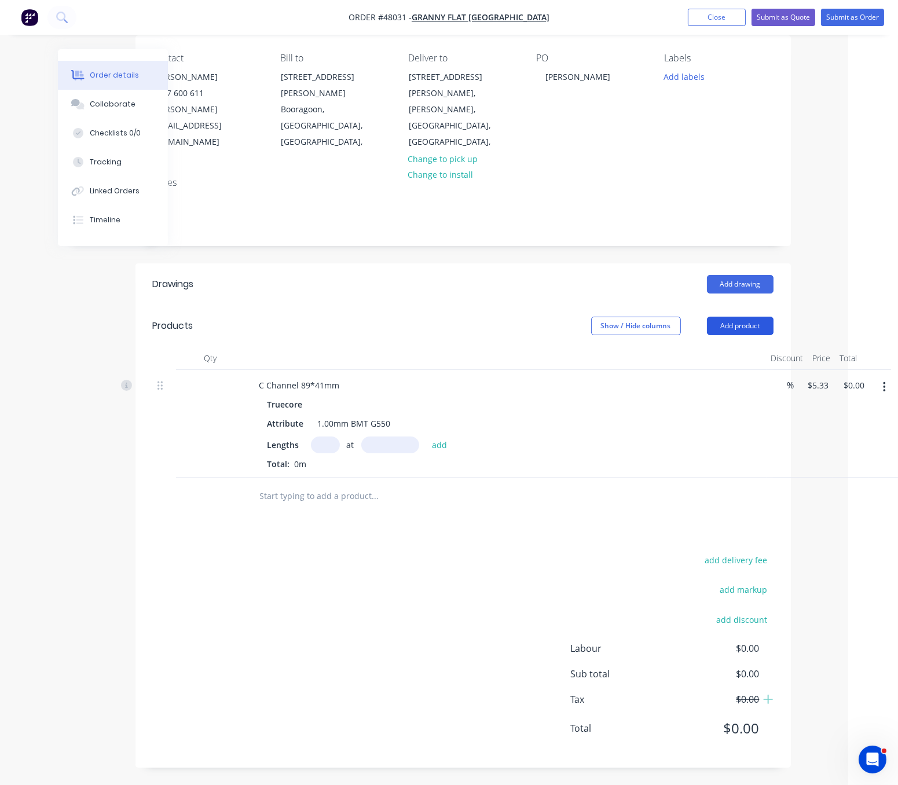
click at [745, 317] on button "Add product" at bounding box center [740, 326] width 67 height 19
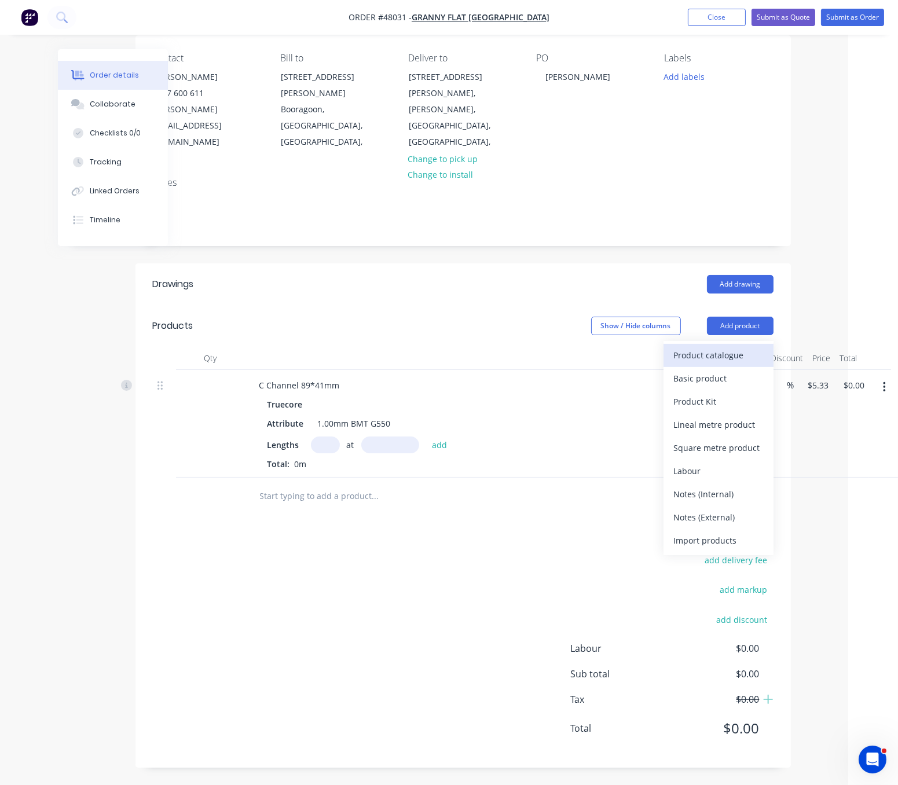
click at [731, 347] on div "Product catalogue" at bounding box center [718, 355] width 89 height 17
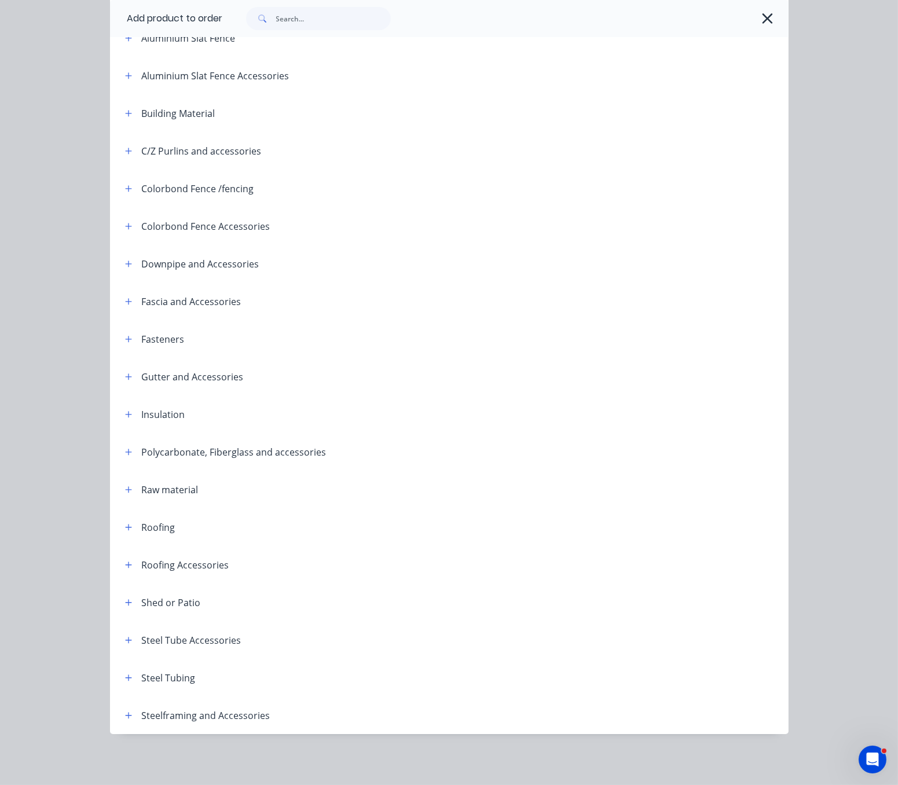
scroll to position [163, 0]
click at [125, 712] on icon "button" at bounding box center [128, 716] width 7 height 8
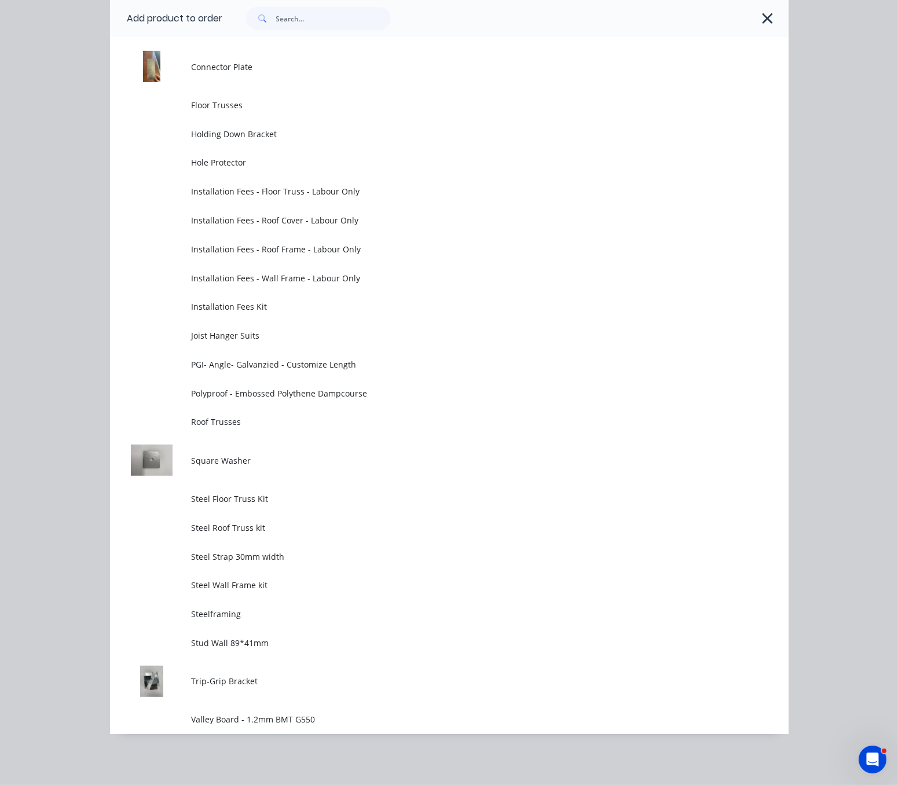
scroll to position [1075, 0]
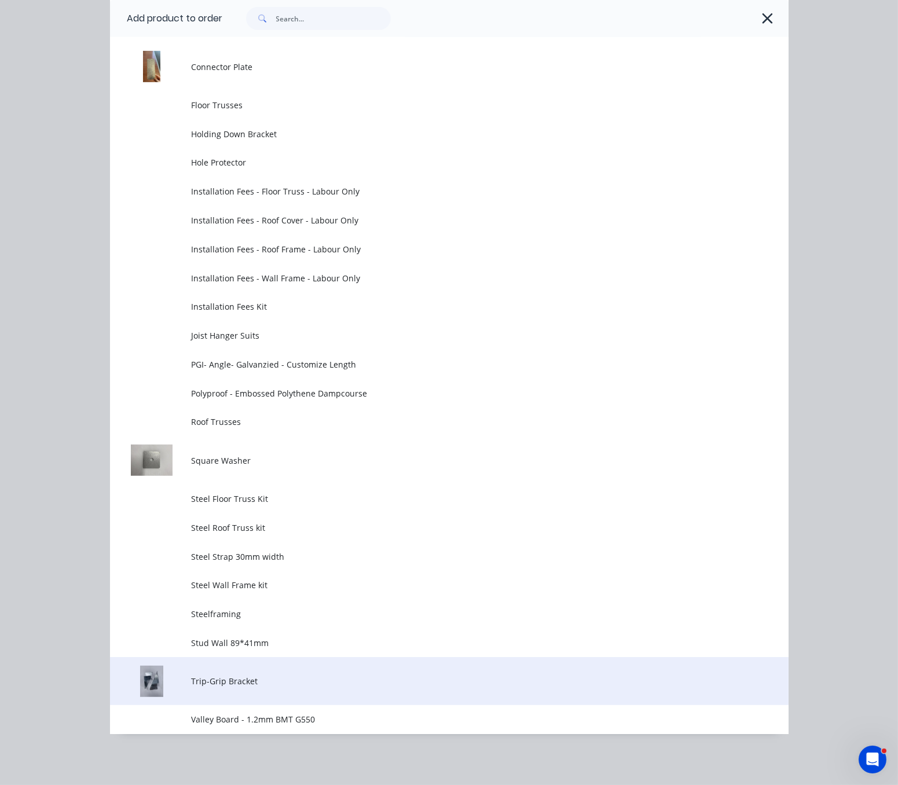
click at [224, 678] on span "Trip-Grip Bracket" at bounding box center [430, 681] width 478 height 12
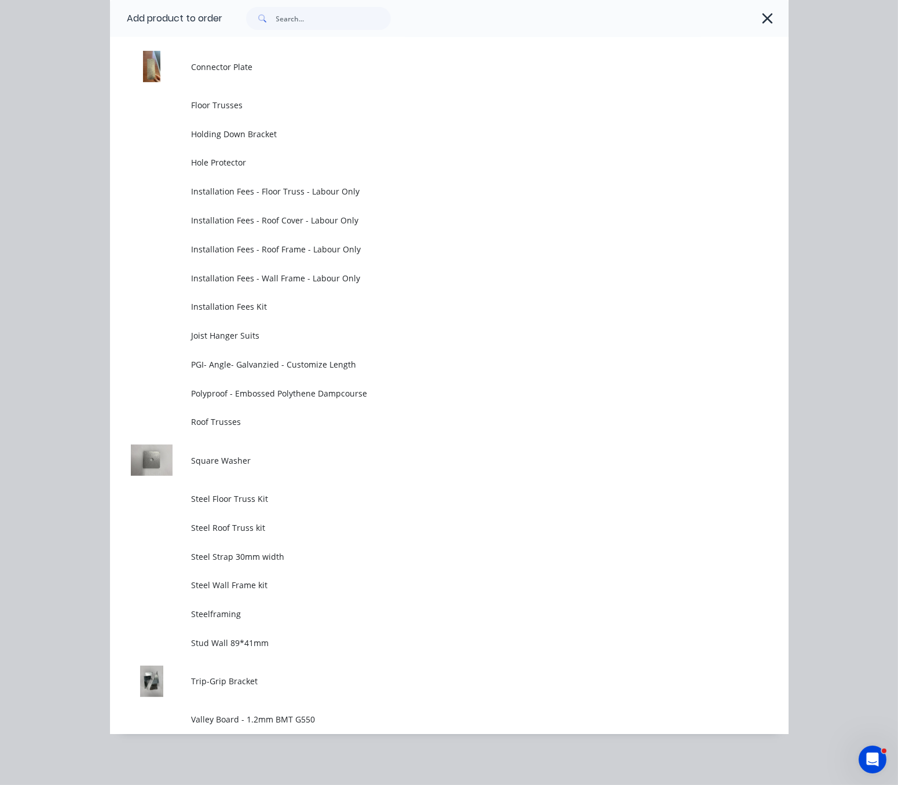
scroll to position [0, 0]
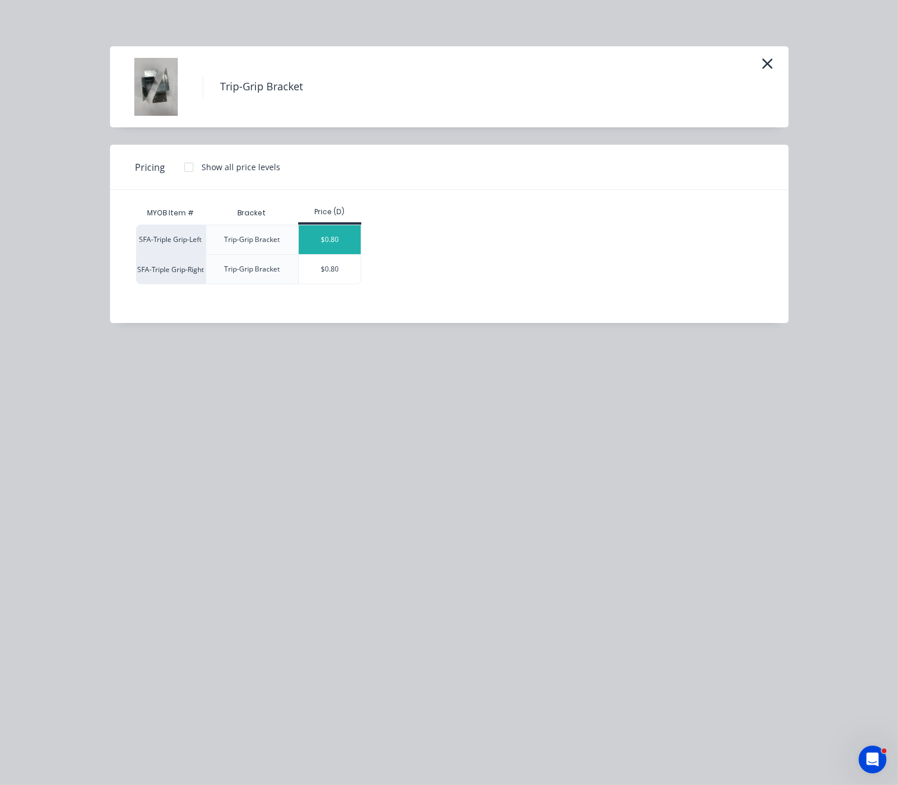
click at [326, 254] on div "$0.80" at bounding box center [330, 239] width 62 height 29
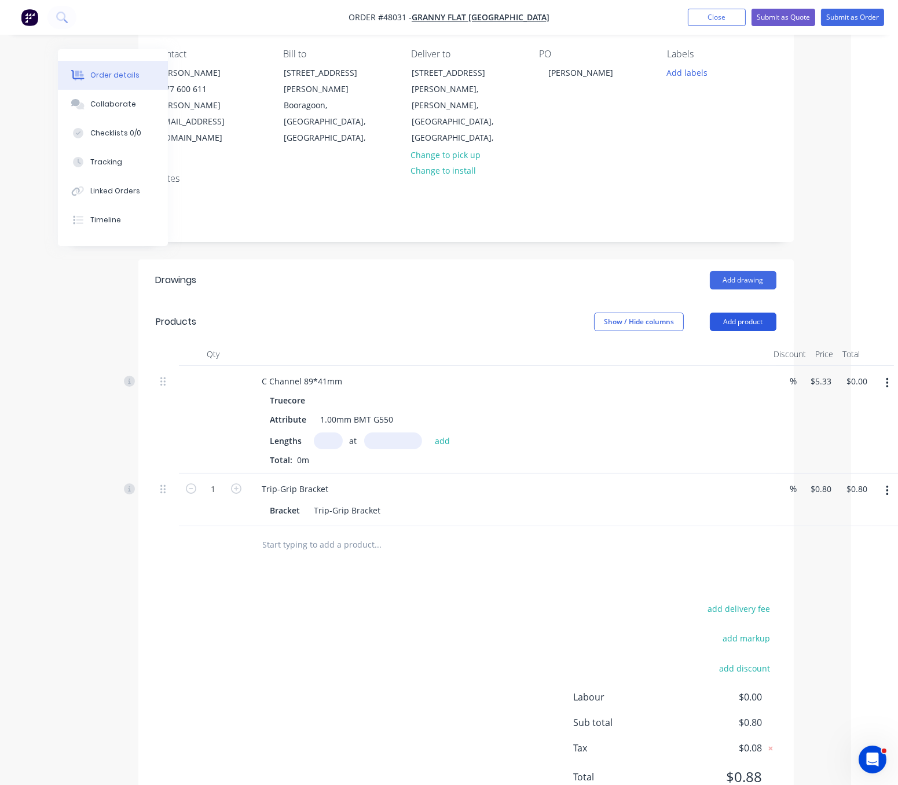
click at [730, 313] on button "Add product" at bounding box center [743, 322] width 67 height 19
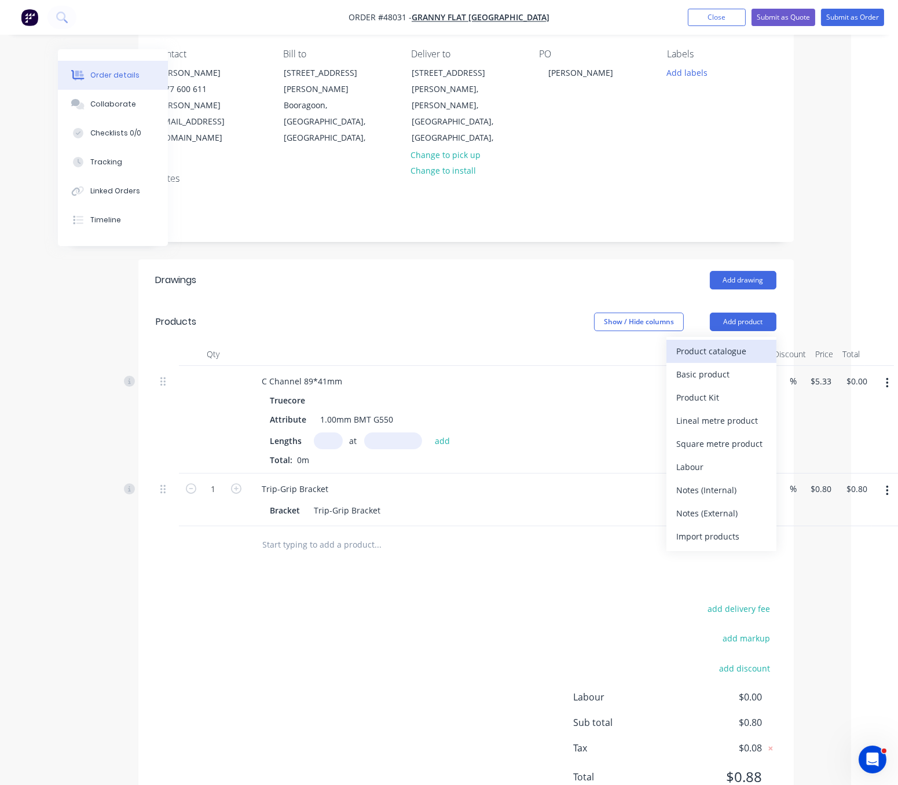
click at [717, 343] on div "Product catalogue" at bounding box center [721, 351] width 89 height 17
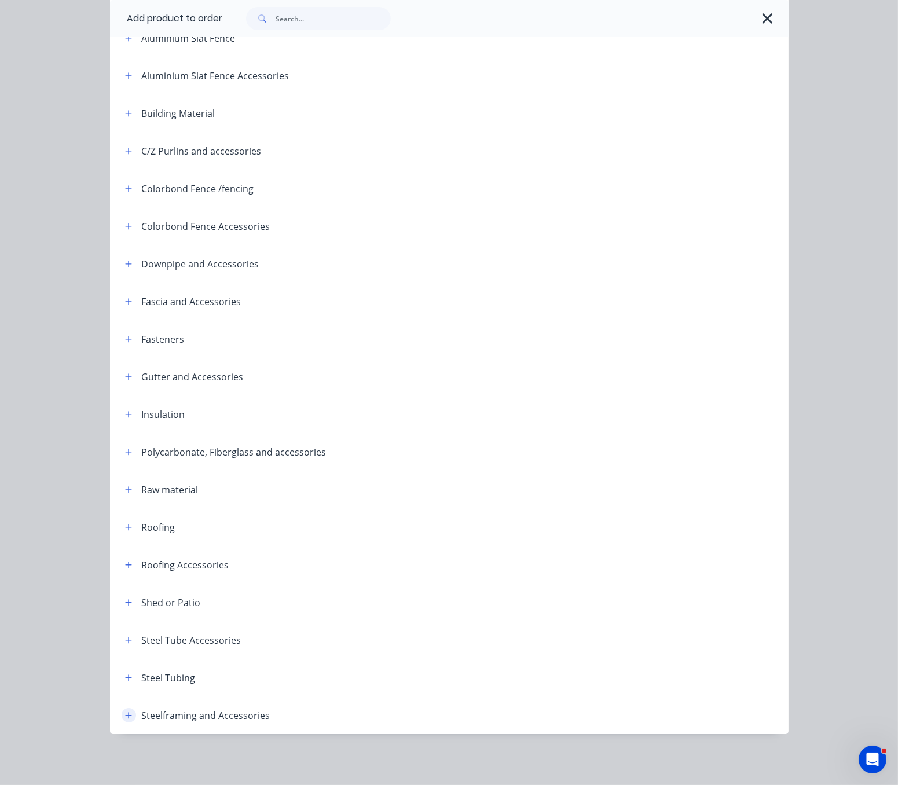
click at [125, 712] on icon "button" at bounding box center [128, 716] width 7 height 8
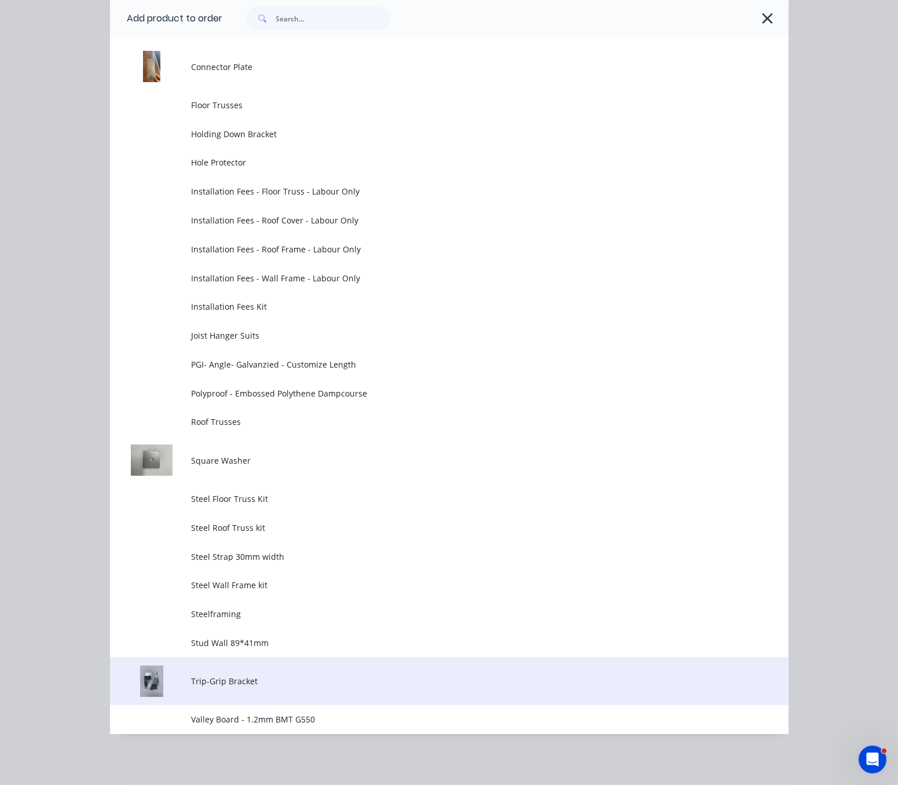
scroll to position [1075, 0]
click at [247, 682] on span "Trip-Grip Bracket" at bounding box center [430, 681] width 478 height 12
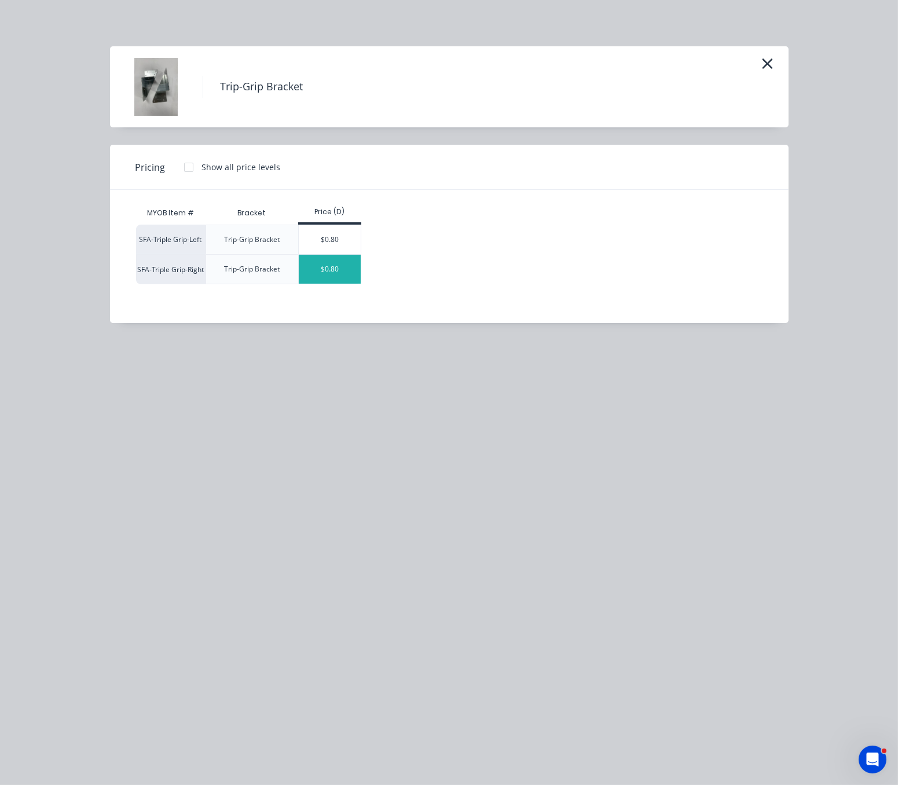
click at [327, 273] on div "$0.80" at bounding box center [330, 269] width 62 height 29
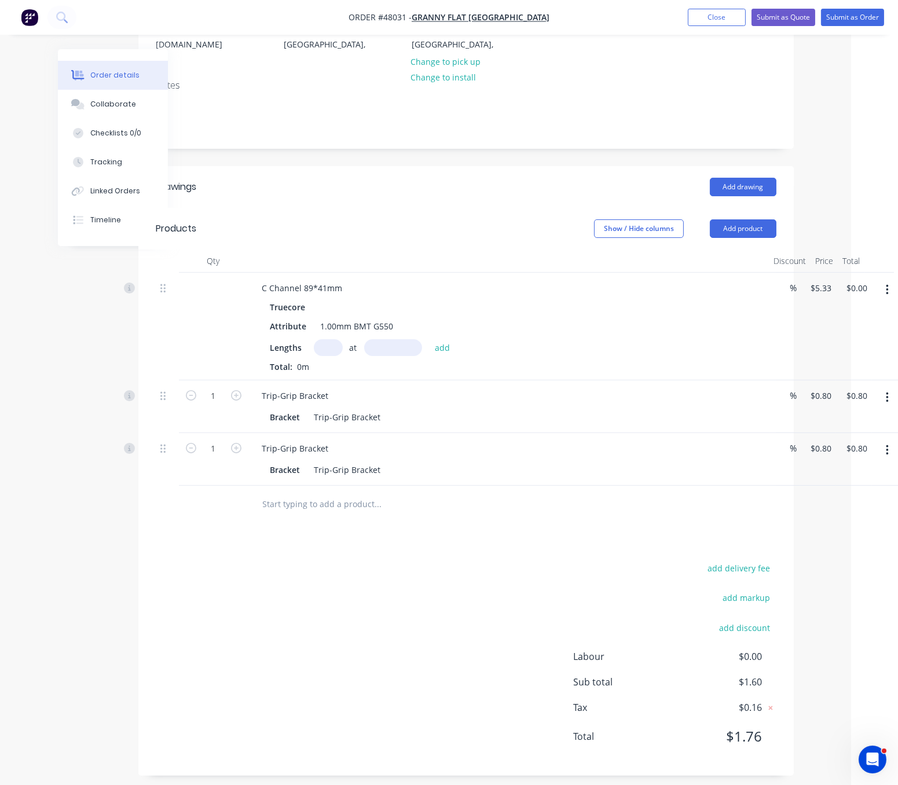
scroll to position [208, 47]
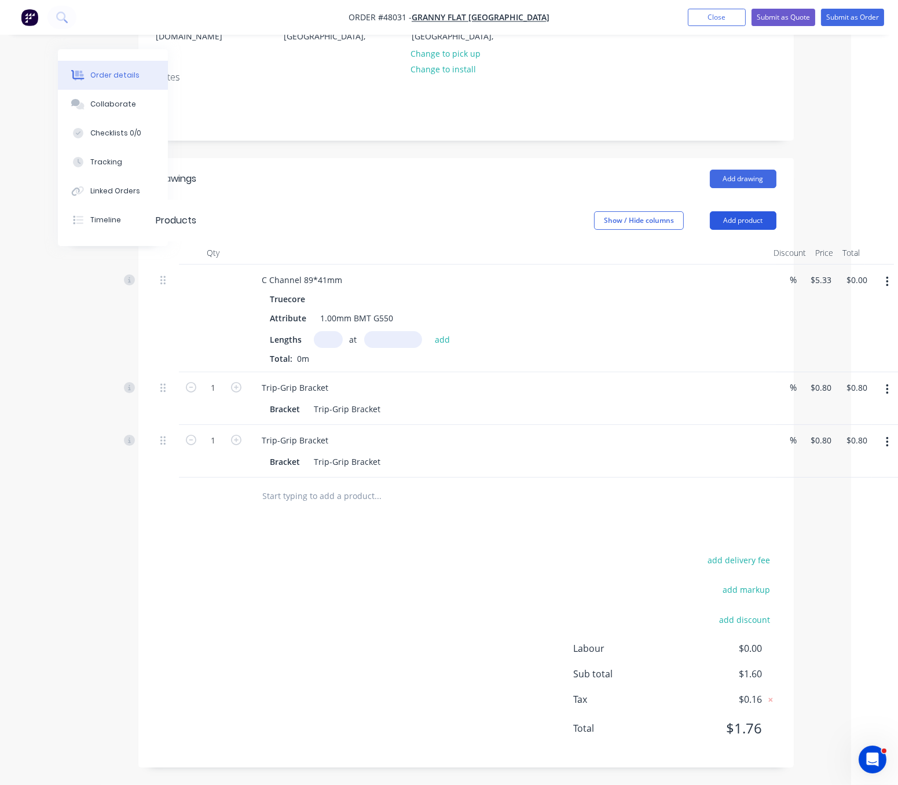
click at [741, 211] on button "Add product" at bounding box center [743, 220] width 67 height 19
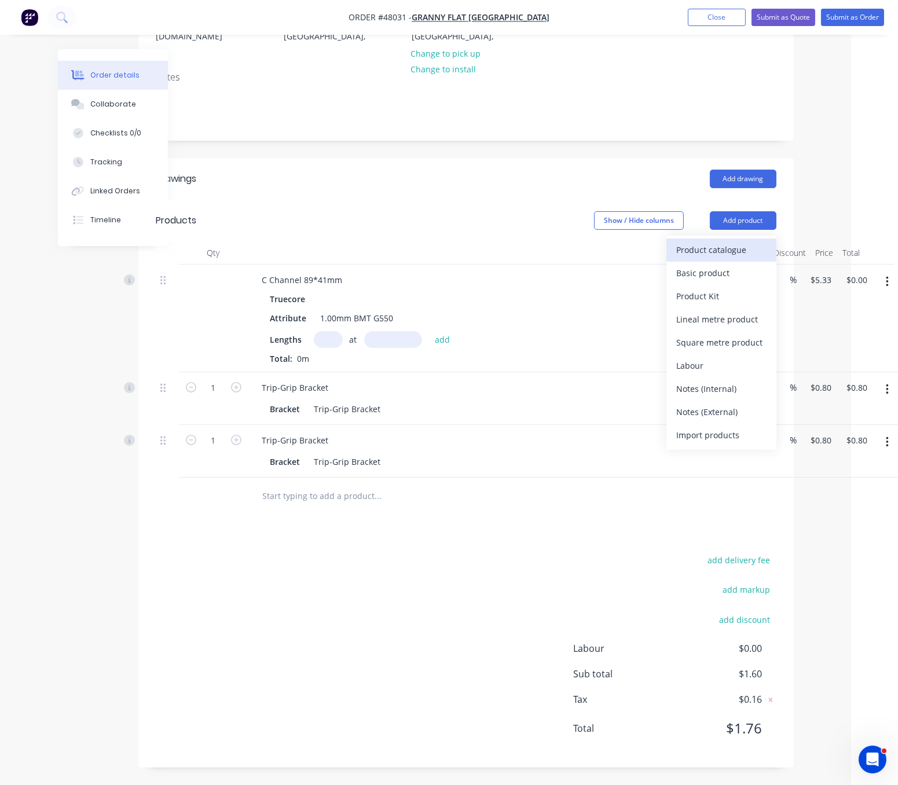
click at [740, 239] on button "Product catalogue" at bounding box center [722, 250] width 110 height 23
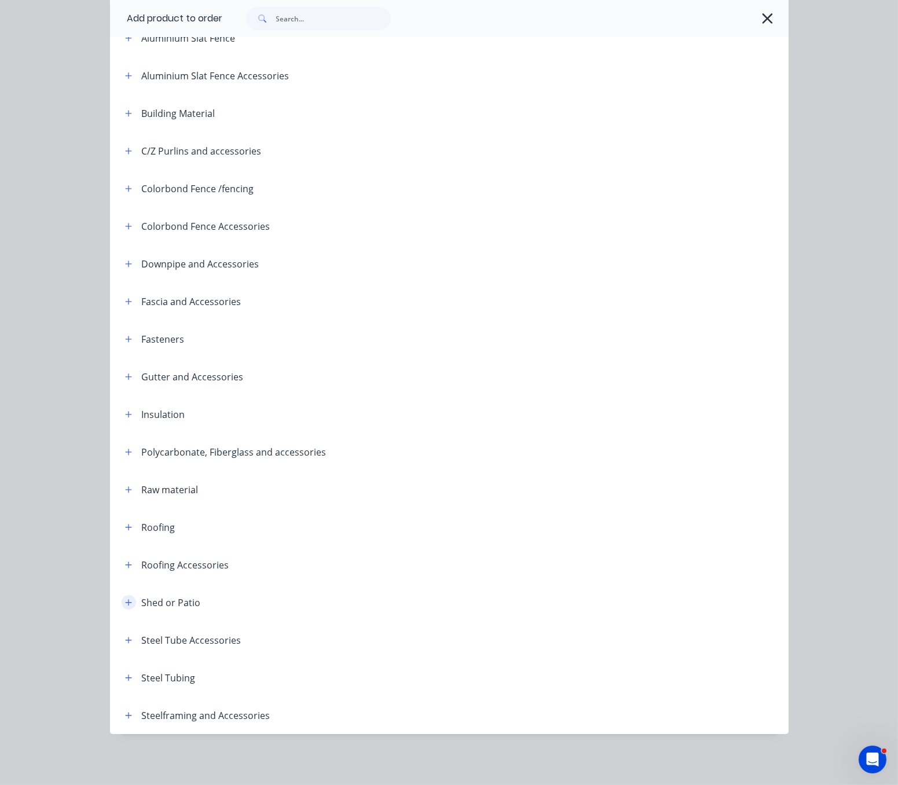
scroll to position [163, 0]
click at [122, 713] on button "button" at bounding box center [129, 715] width 14 height 14
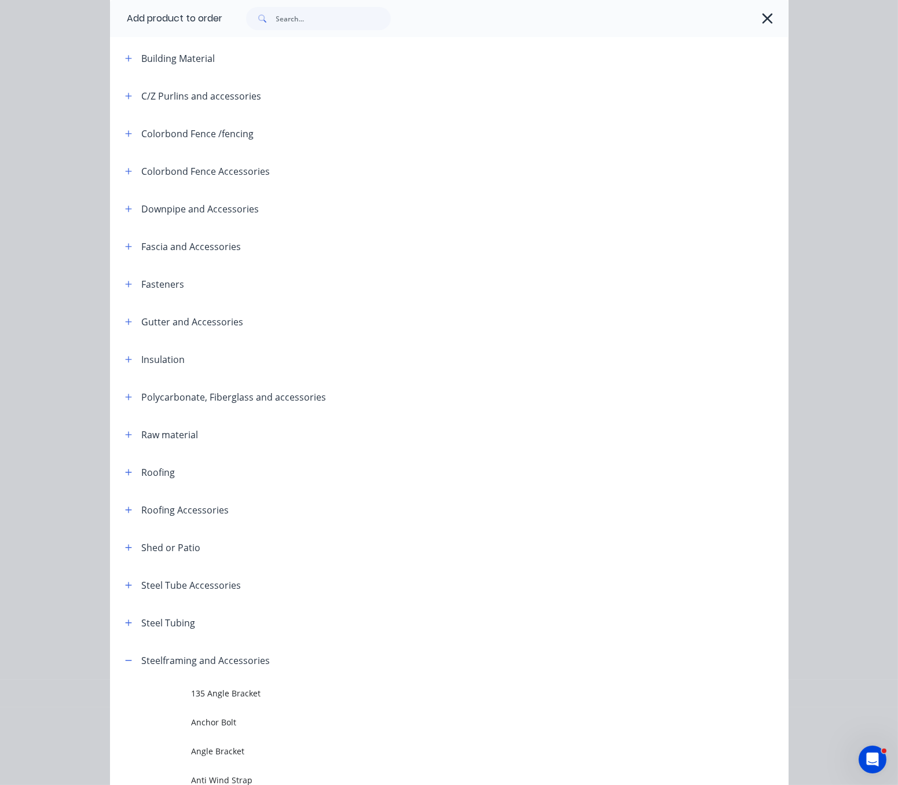
scroll to position [771, 0]
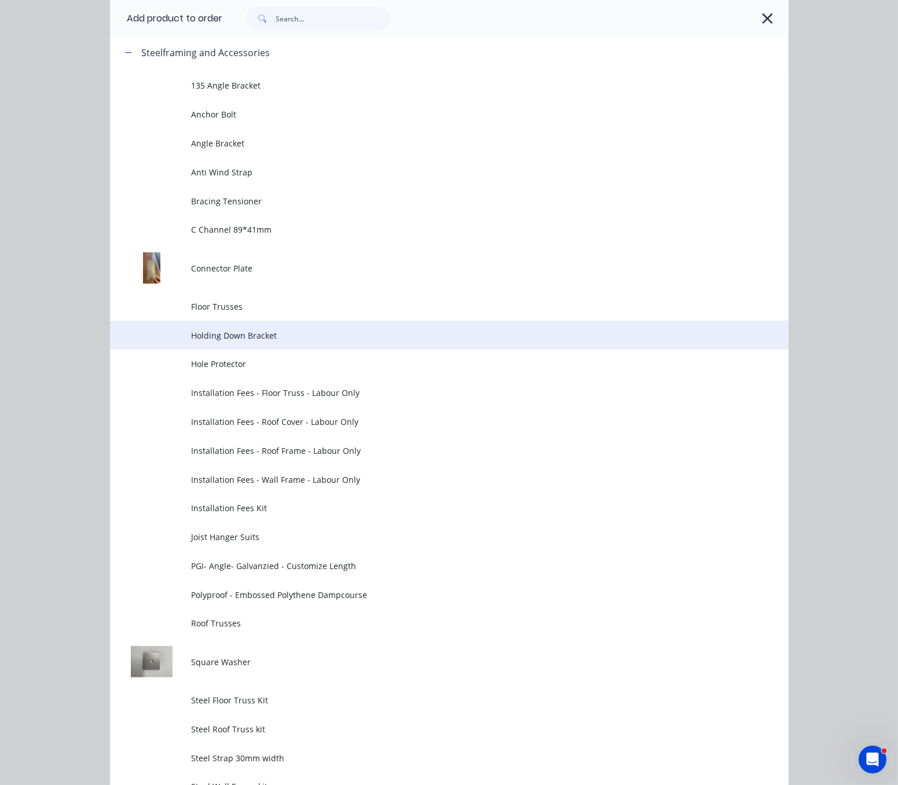
click at [272, 342] on span "Holding Down Bracket" at bounding box center [430, 336] width 478 height 12
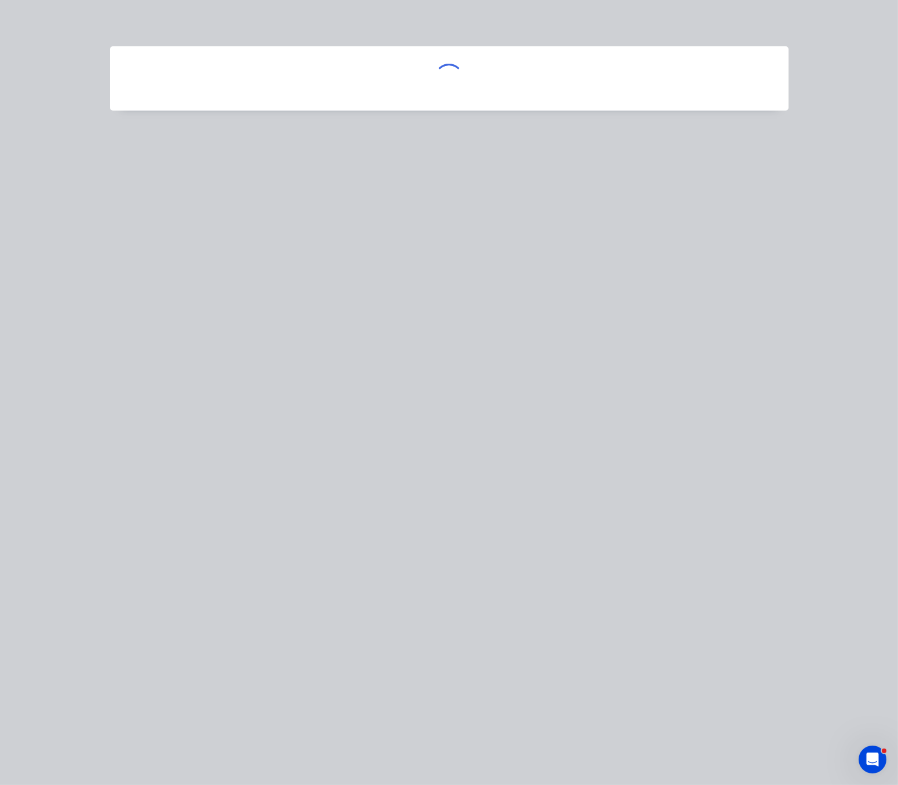
scroll to position [0, 0]
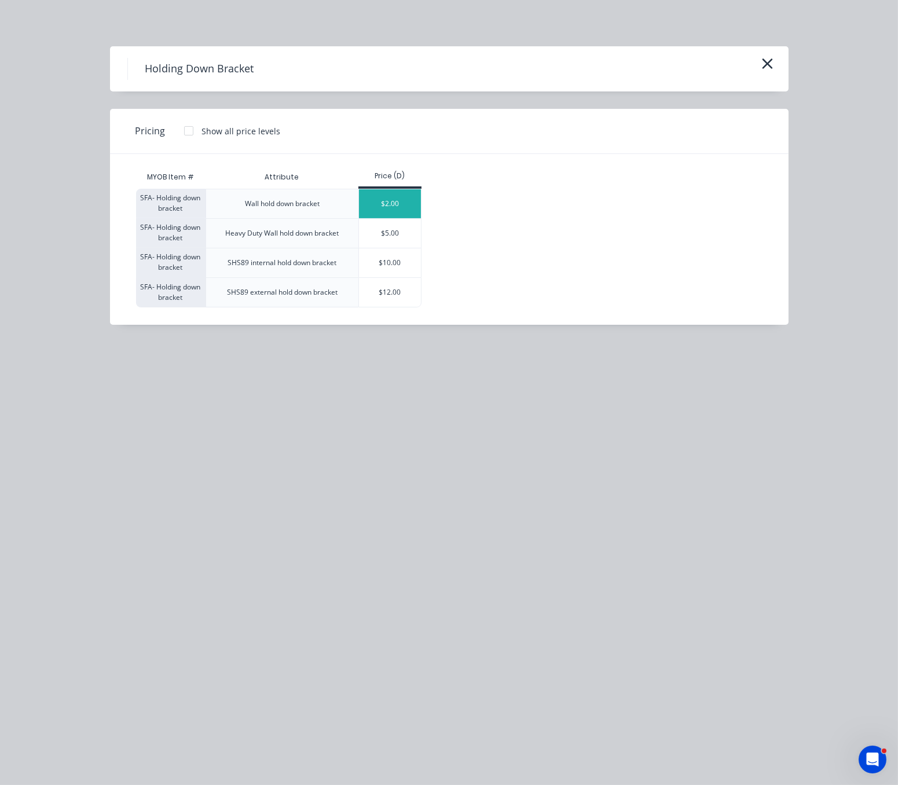
click at [384, 208] on div "$2.00" at bounding box center [390, 203] width 62 height 29
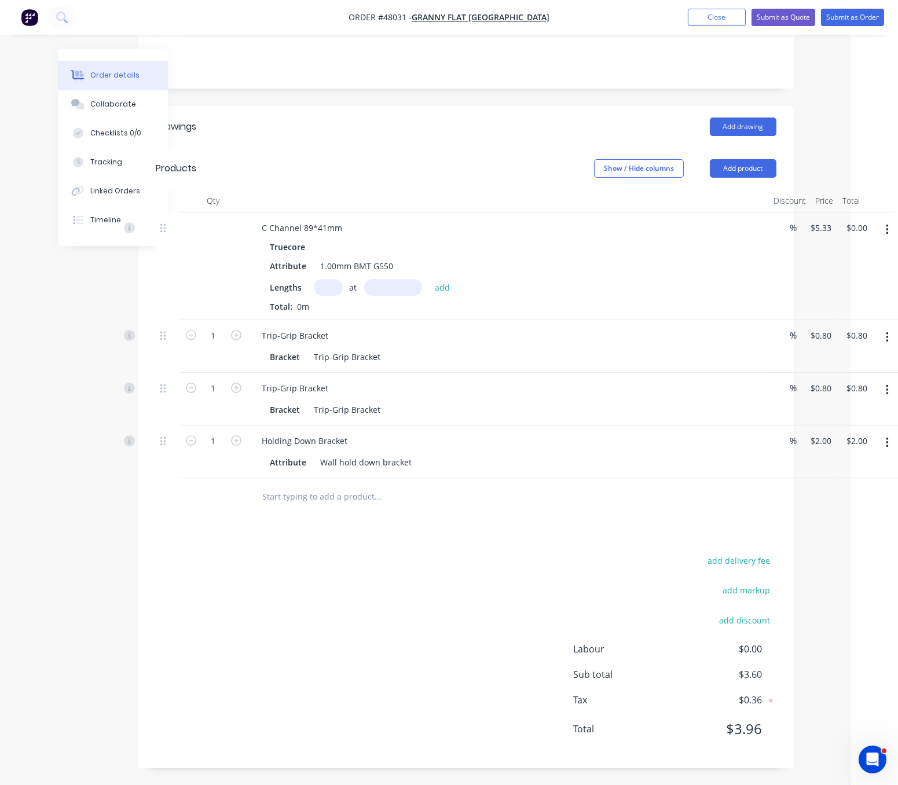
scroll to position [265, 47]
click at [748, 159] on button "Add product" at bounding box center [743, 168] width 67 height 19
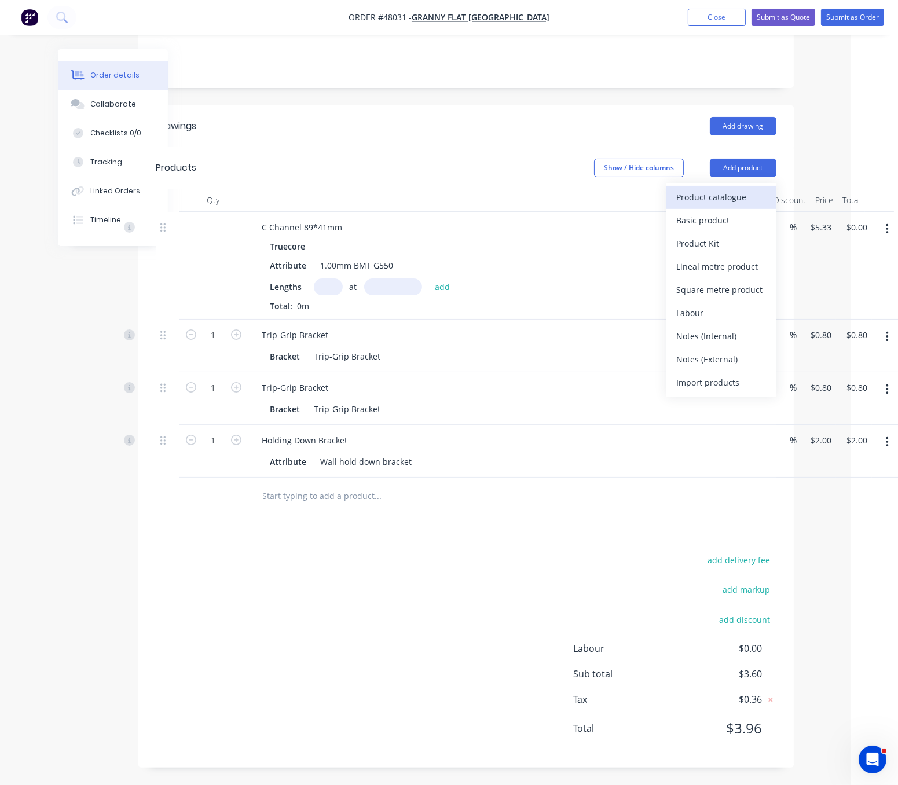
click at [735, 189] on div "Product catalogue" at bounding box center [721, 197] width 89 height 17
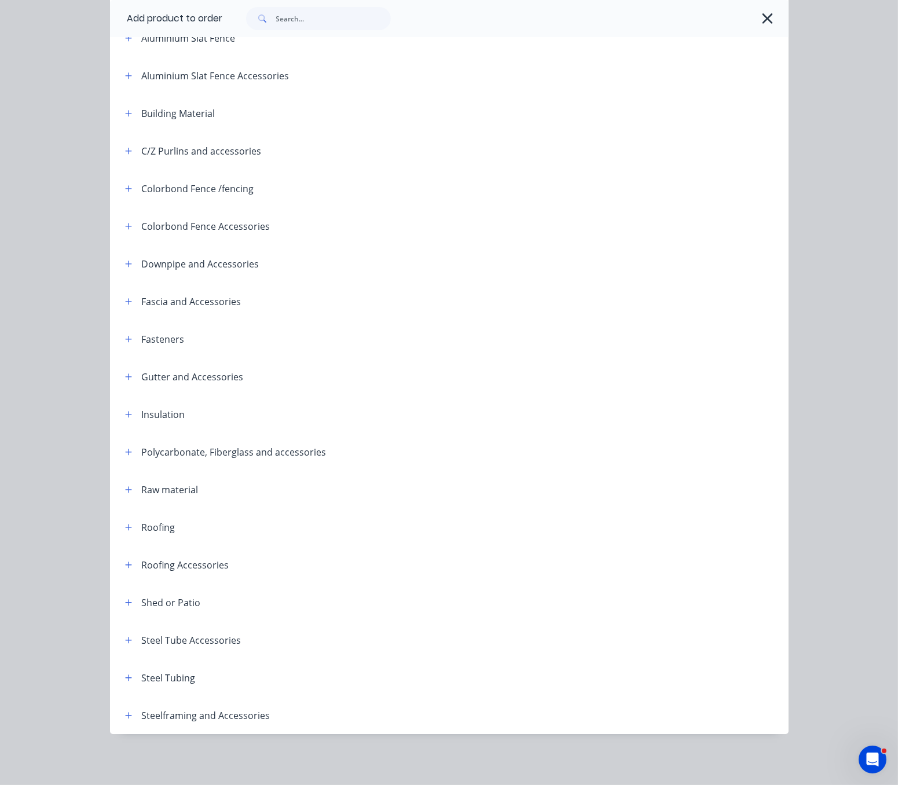
scroll to position [163, 0]
click at [125, 524] on icon "button" at bounding box center [128, 528] width 7 height 8
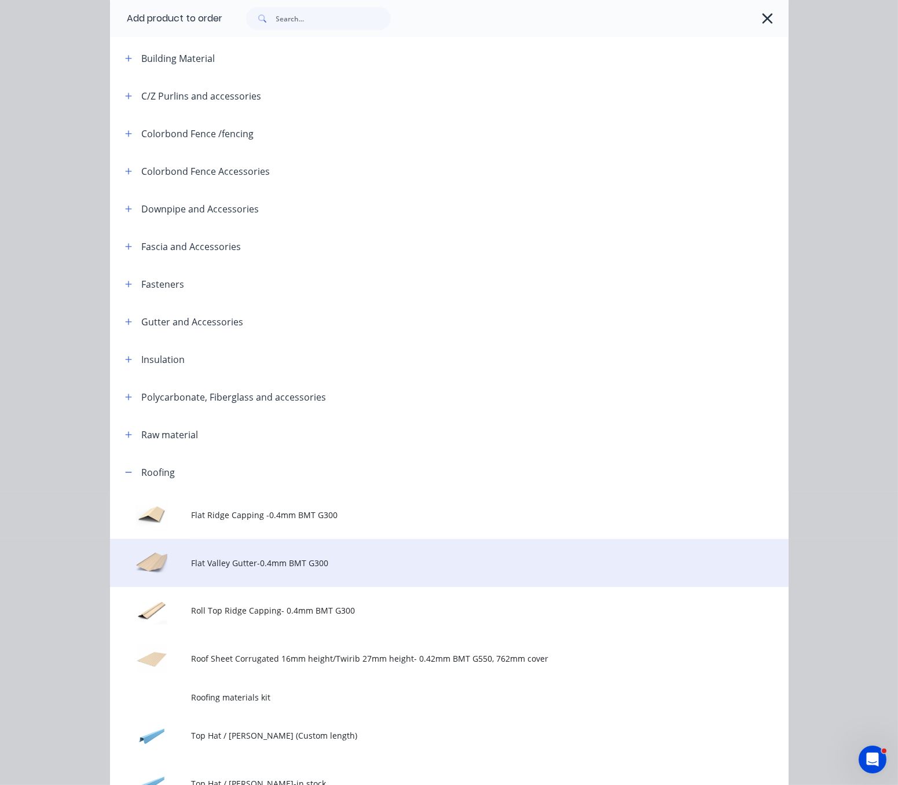
scroll to position [488, 0]
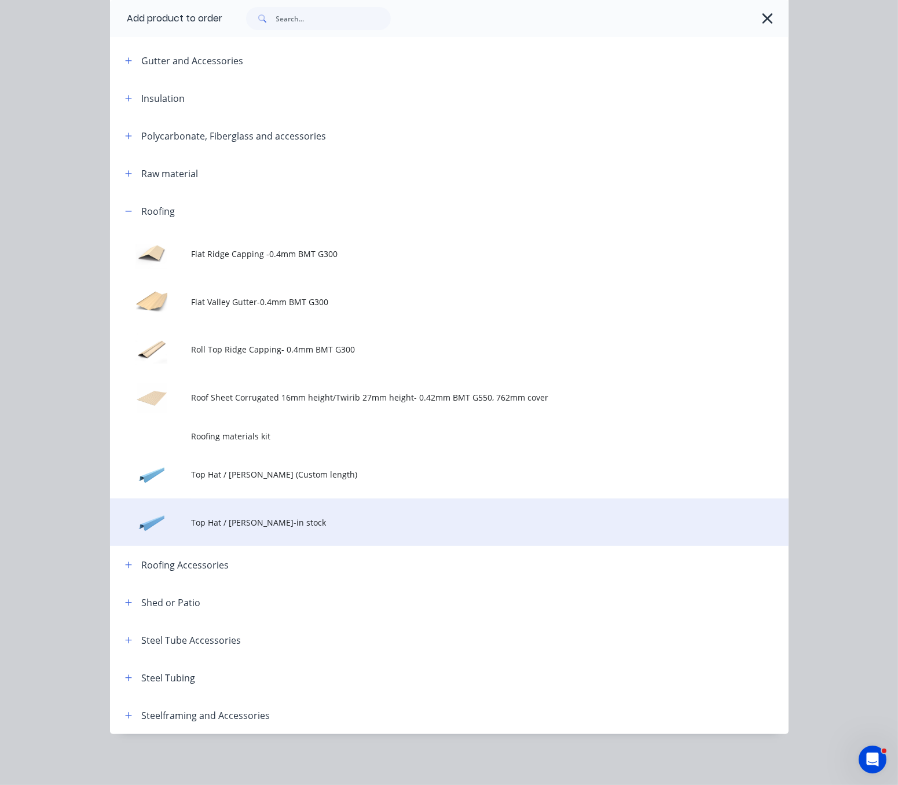
click at [323, 499] on td "Top Hat / [PERSON_NAME]-in stock" at bounding box center [489, 523] width 597 height 48
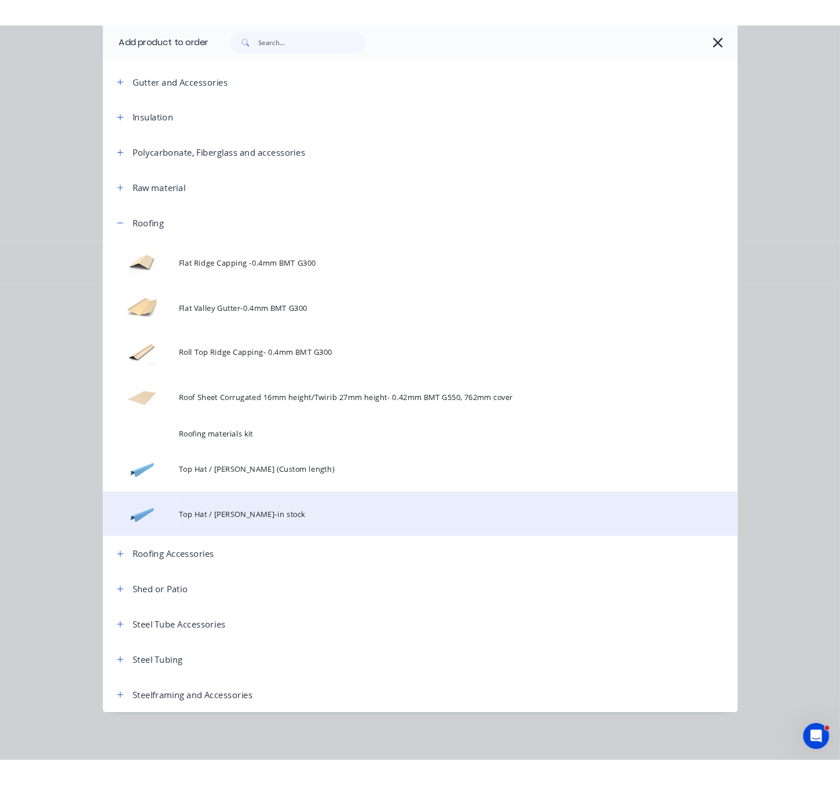
scroll to position [0, 0]
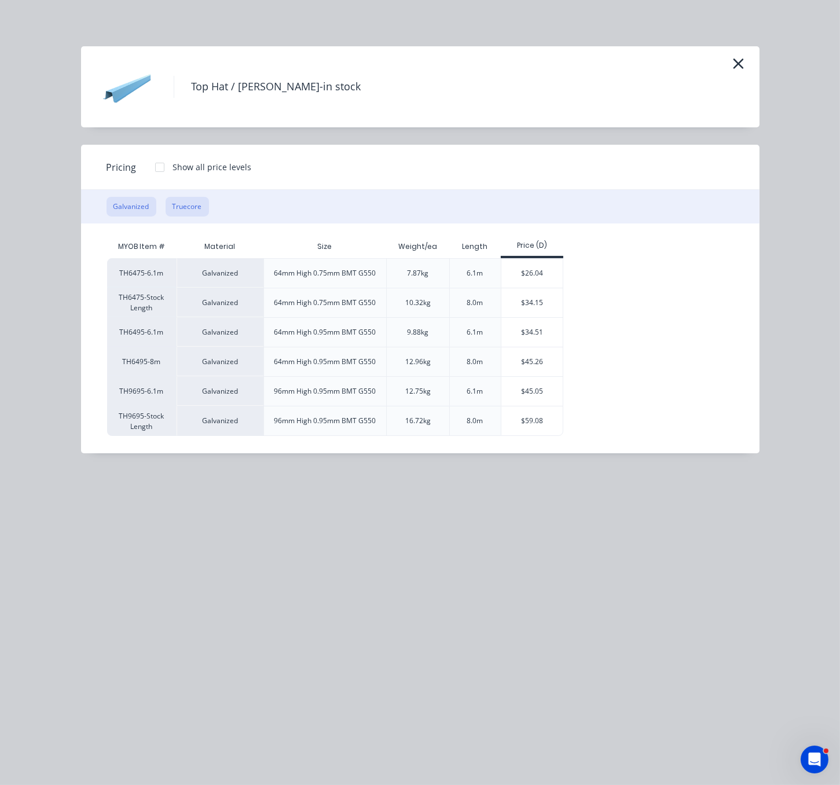
click at [193, 211] on button "Truecore" at bounding box center [187, 207] width 43 height 20
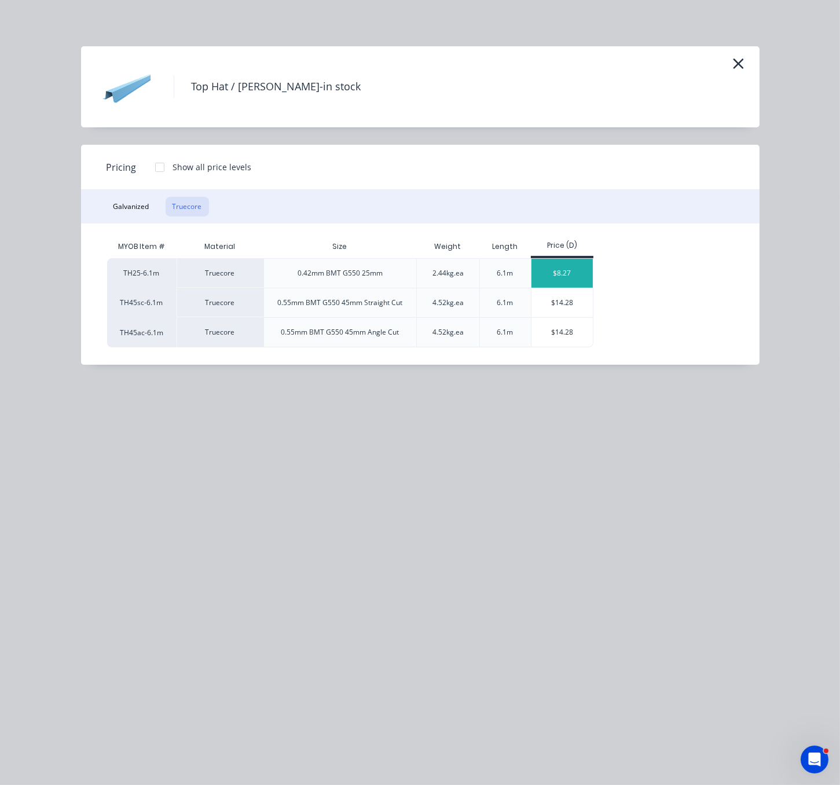
click at [568, 278] on div "$8.27" at bounding box center [563, 273] width 62 height 29
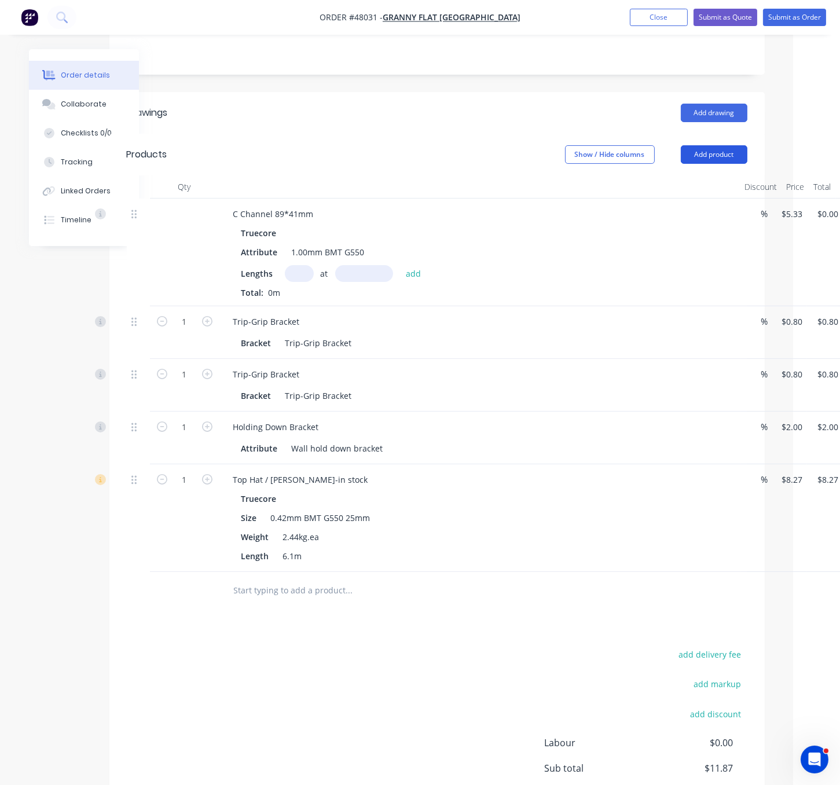
click at [709, 145] on button "Add product" at bounding box center [714, 154] width 67 height 19
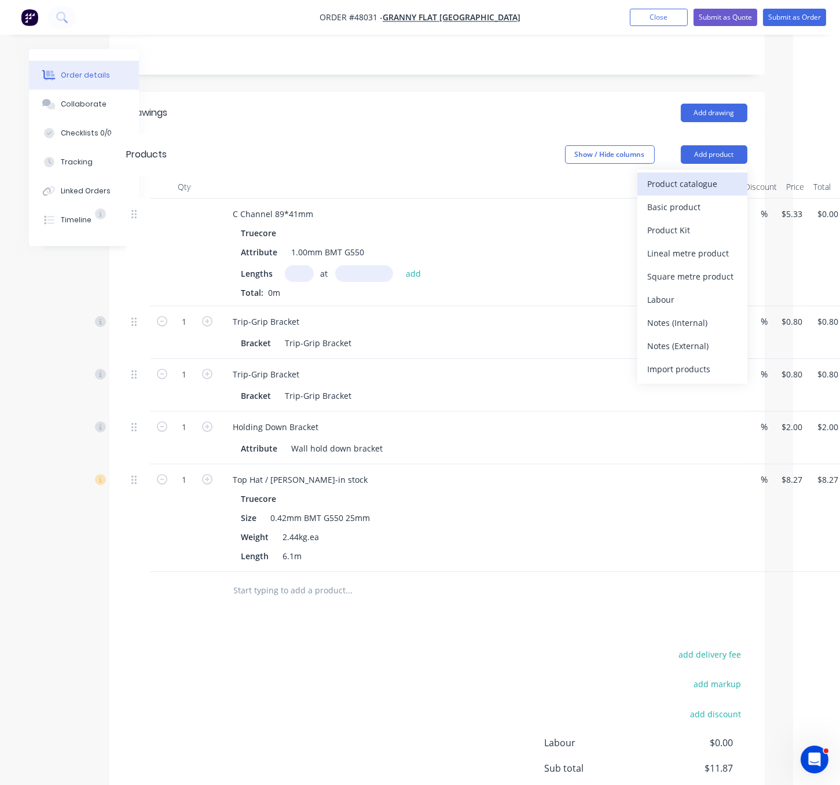
click at [700, 175] on div "Product catalogue" at bounding box center [692, 183] width 89 height 17
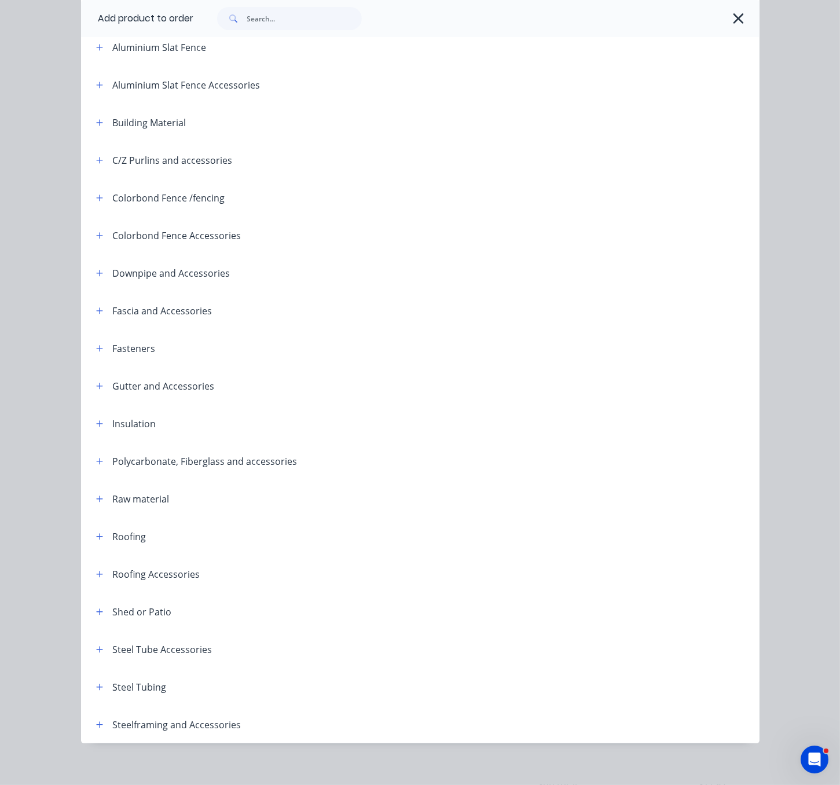
scroll to position [163, 0]
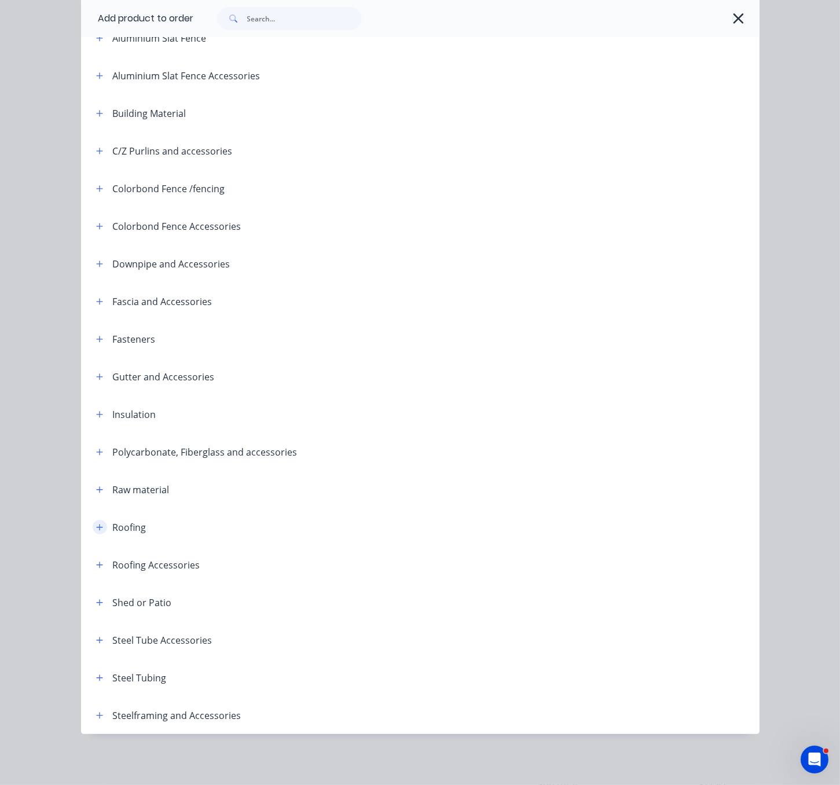
click at [96, 524] on icon "button" at bounding box center [99, 527] width 6 height 6
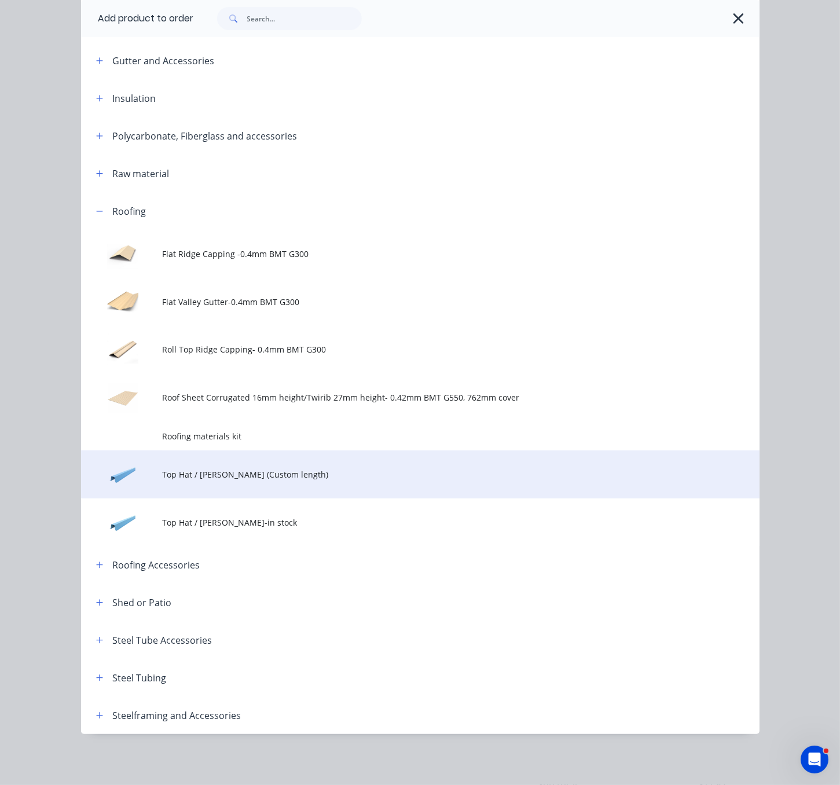
scroll to position [488, 0]
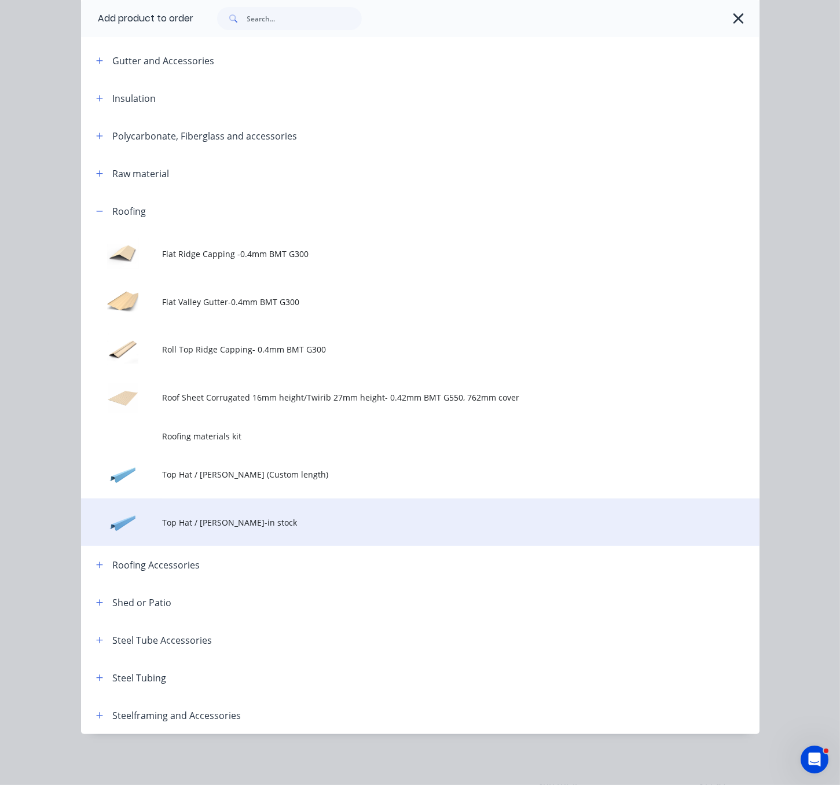
click at [260, 499] on td "Top Hat / [PERSON_NAME]-in stock" at bounding box center [460, 523] width 597 height 48
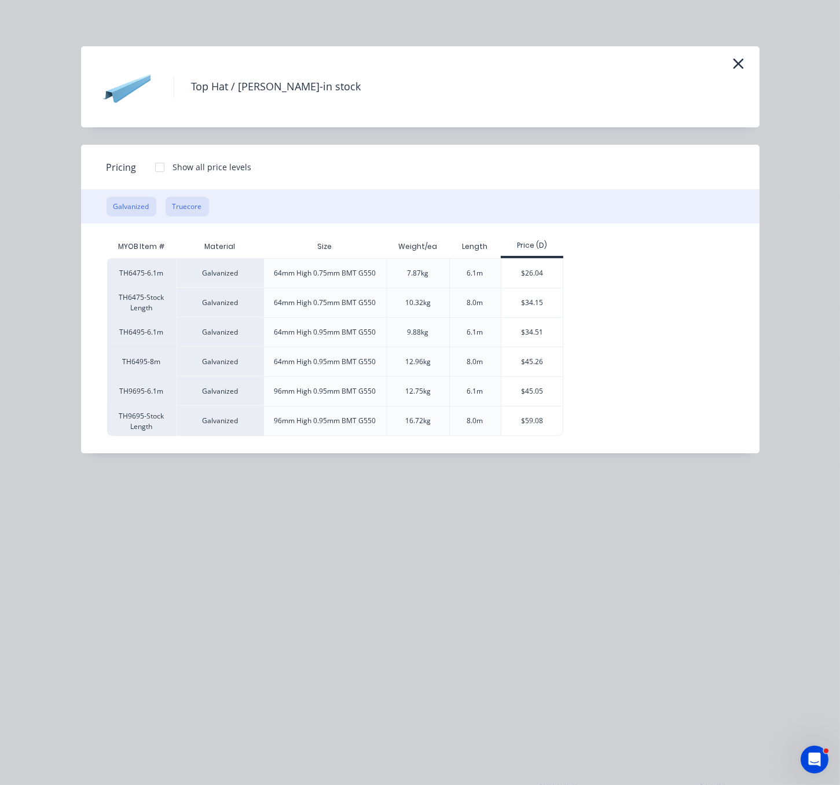
click at [196, 217] on button "Truecore" at bounding box center [187, 207] width 43 height 20
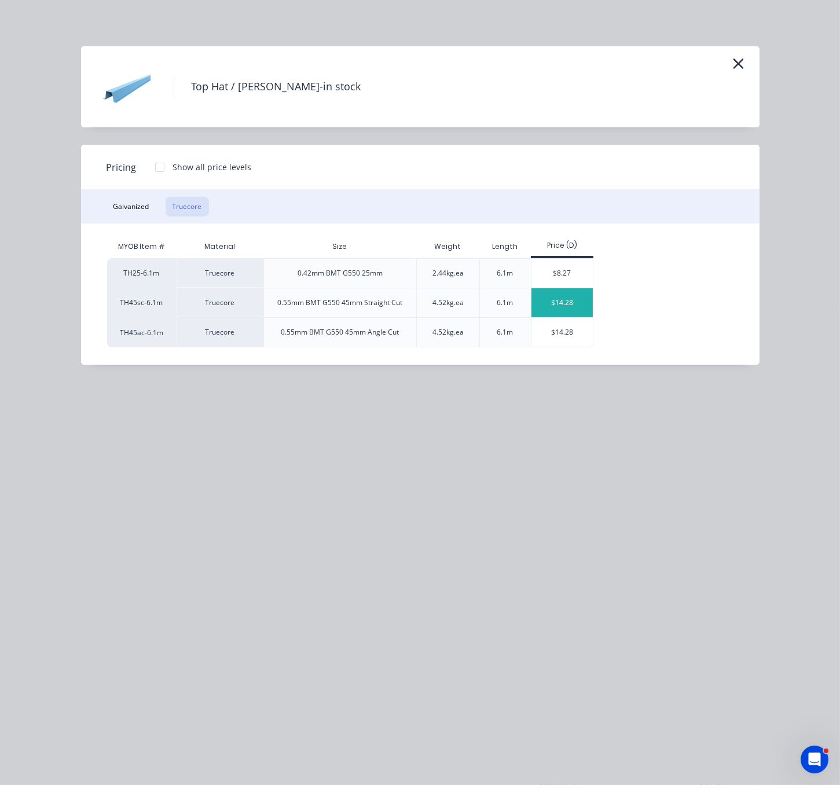
click at [571, 314] on div "$14.28" at bounding box center [563, 302] width 62 height 29
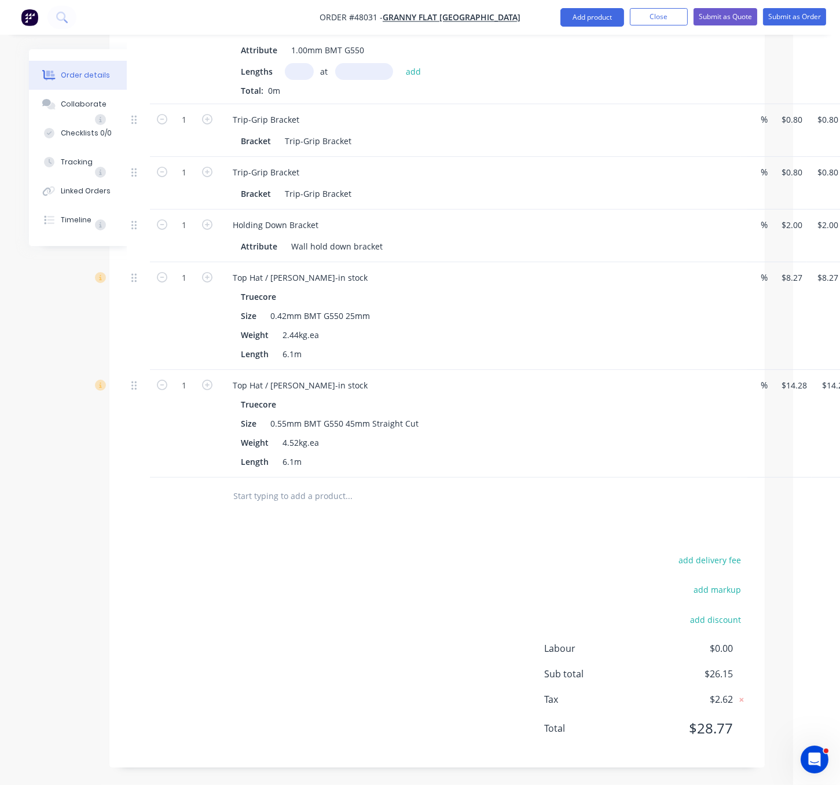
scroll to position [493, 47]
click at [405, 541] on div "Drawings Add drawing Products Show / Hide columns Add product Qty Discount Pric…" at bounding box center [437, 329] width 656 height 878
click at [586, 20] on button "Add product" at bounding box center [593, 17] width 64 height 19
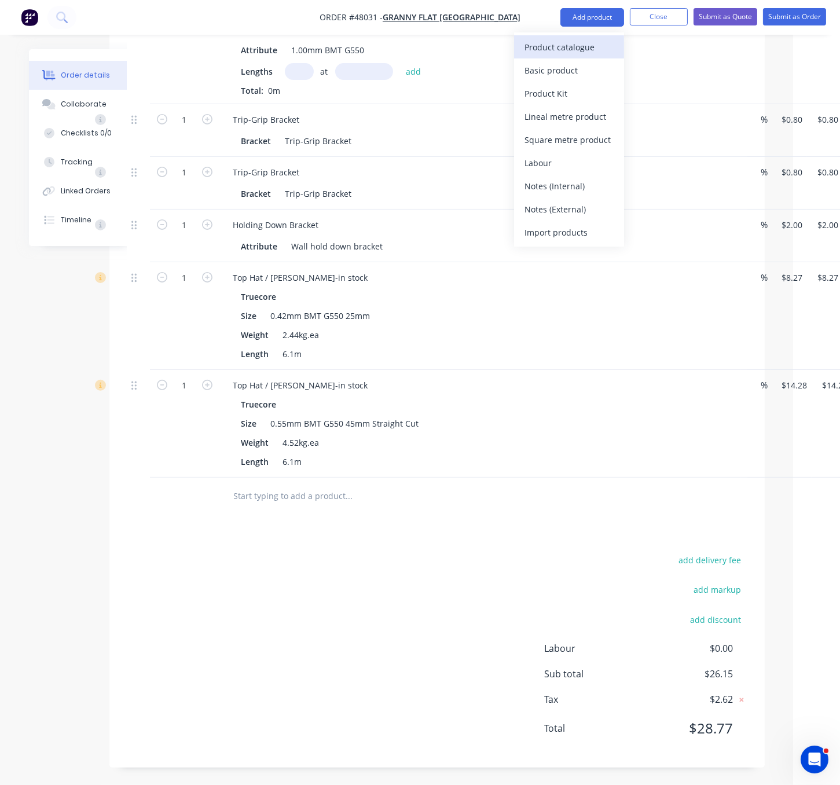
click at [577, 43] on div "Product catalogue" at bounding box center [569, 47] width 89 height 17
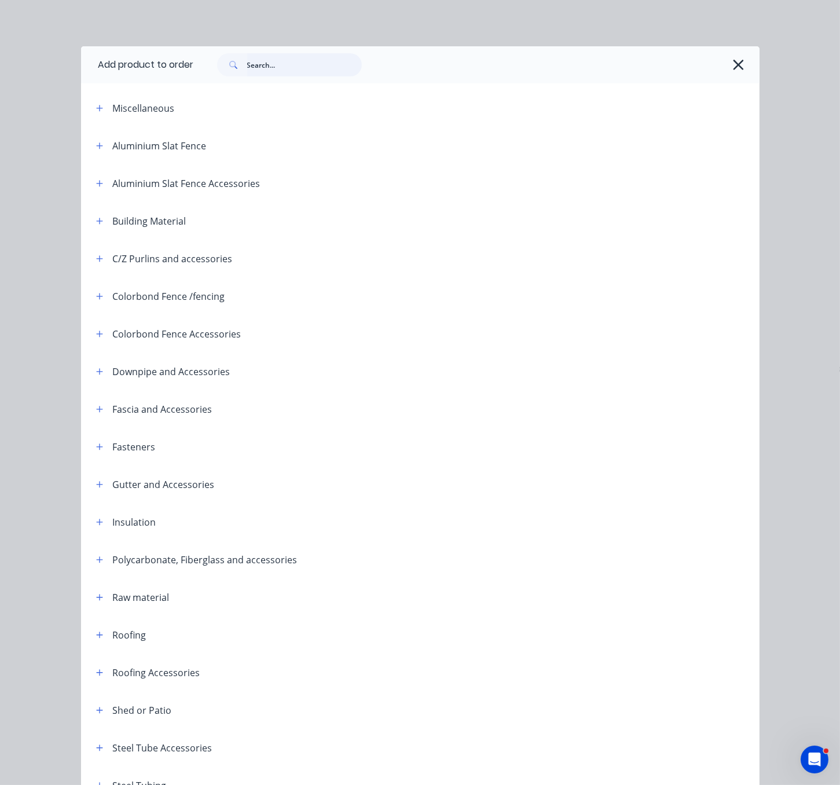
click at [287, 69] on input "text" at bounding box center [304, 64] width 115 height 23
type input "pgi"
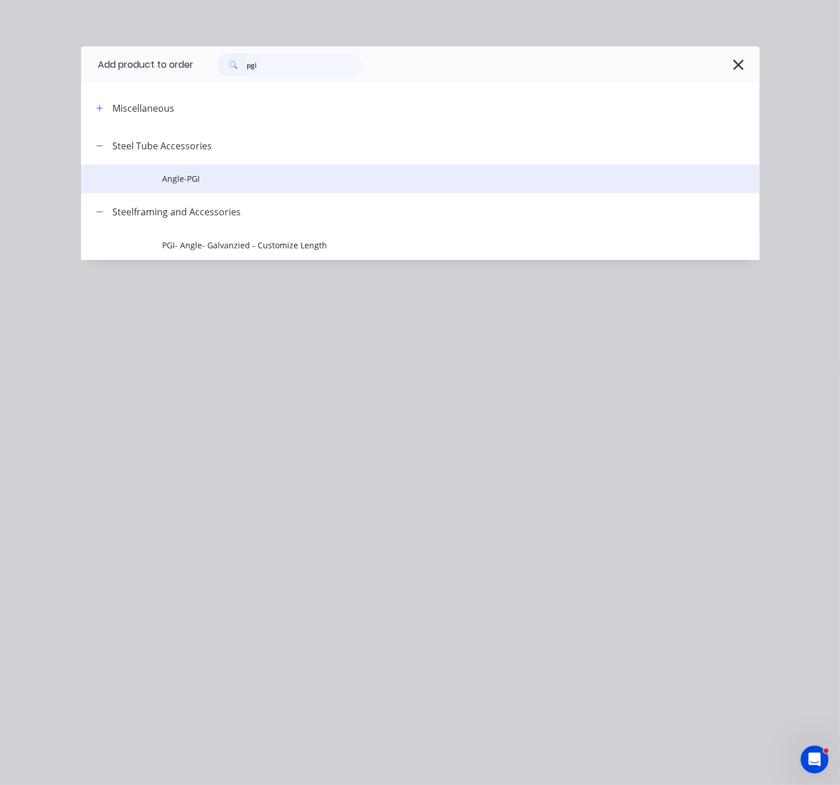
click at [232, 193] on td "Angle-PGI" at bounding box center [460, 178] width 597 height 29
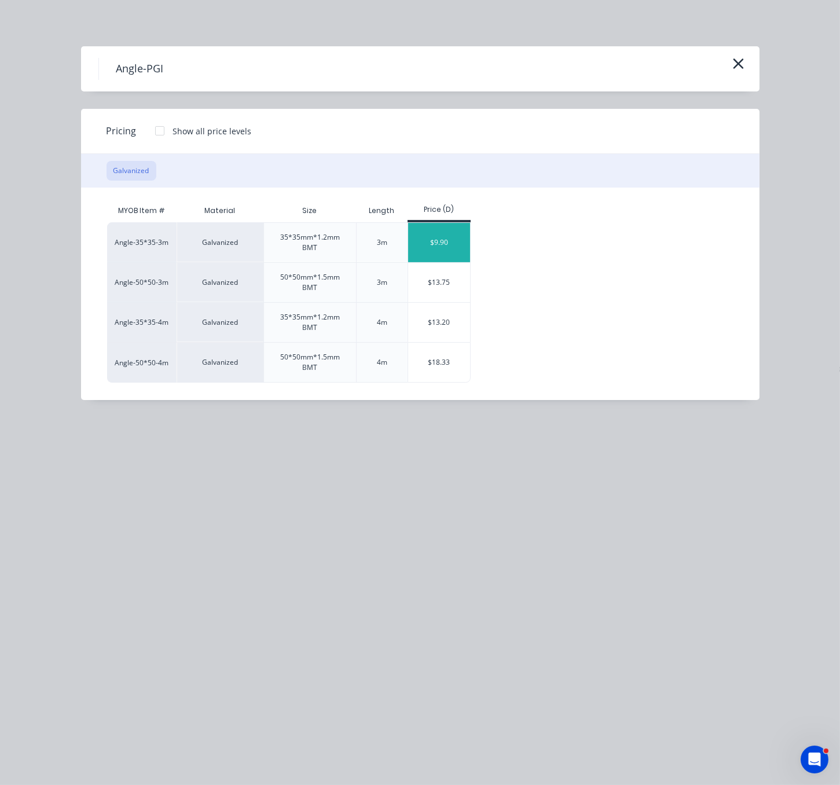
click at [445, 248] on div "$9.90" at bounding box center [439, 242] width 62 height 39
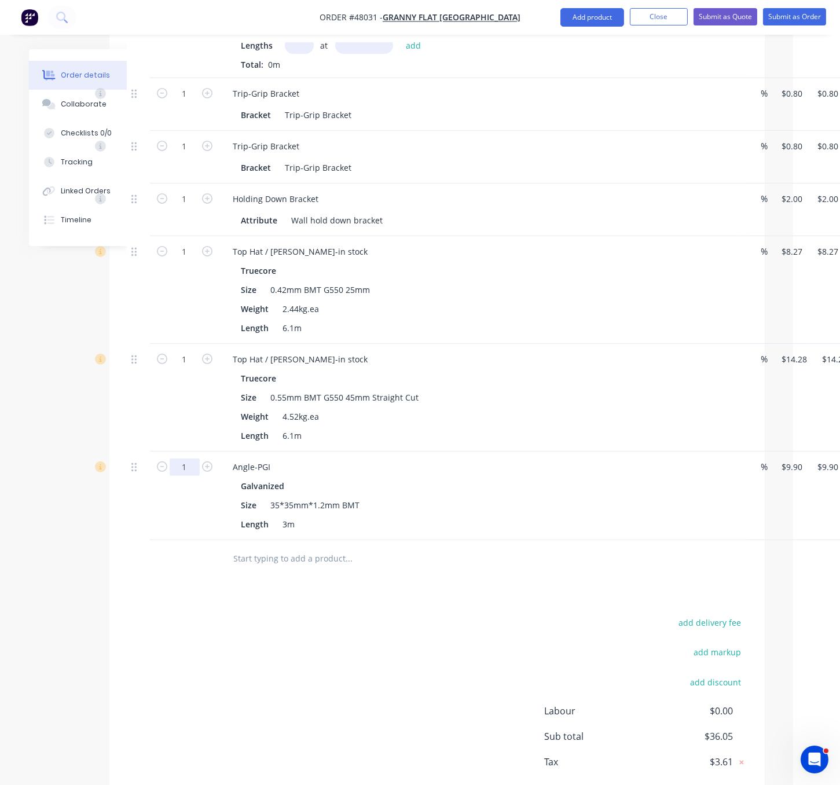
click at [188, 103] on input "1" at bounding box center [185, 93] width 30 height 17
type input "10"
type input "$99.00"
click at [152, 578] on div at bounding box center [184, 559] width 69 height 38
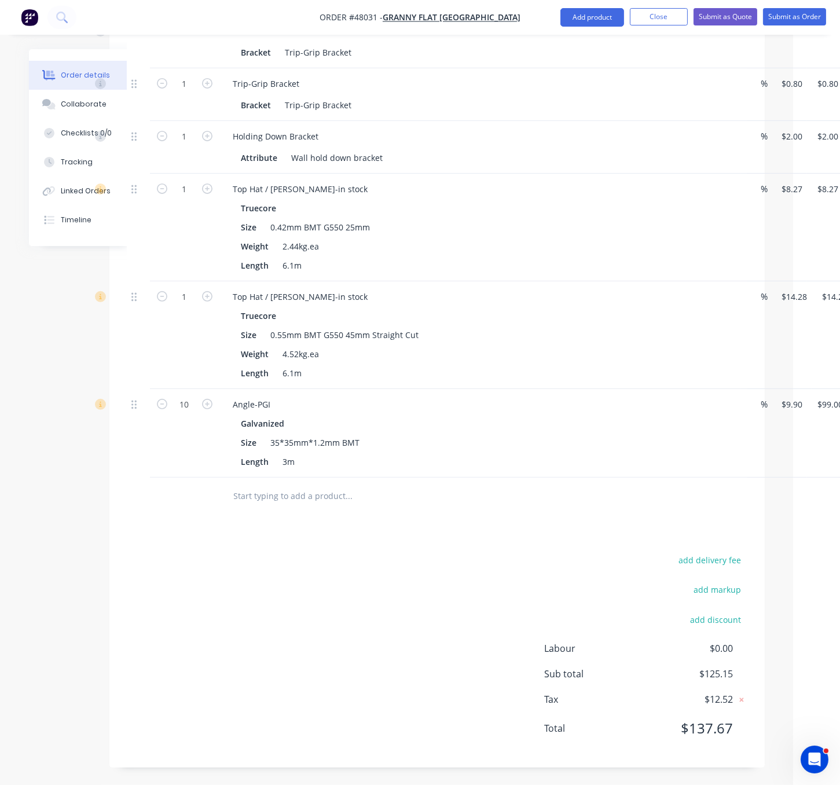
scroll to position [587, 47]
click at [588, 20] on button "Add product" at bounding box center [593, 17] width 64 height 19
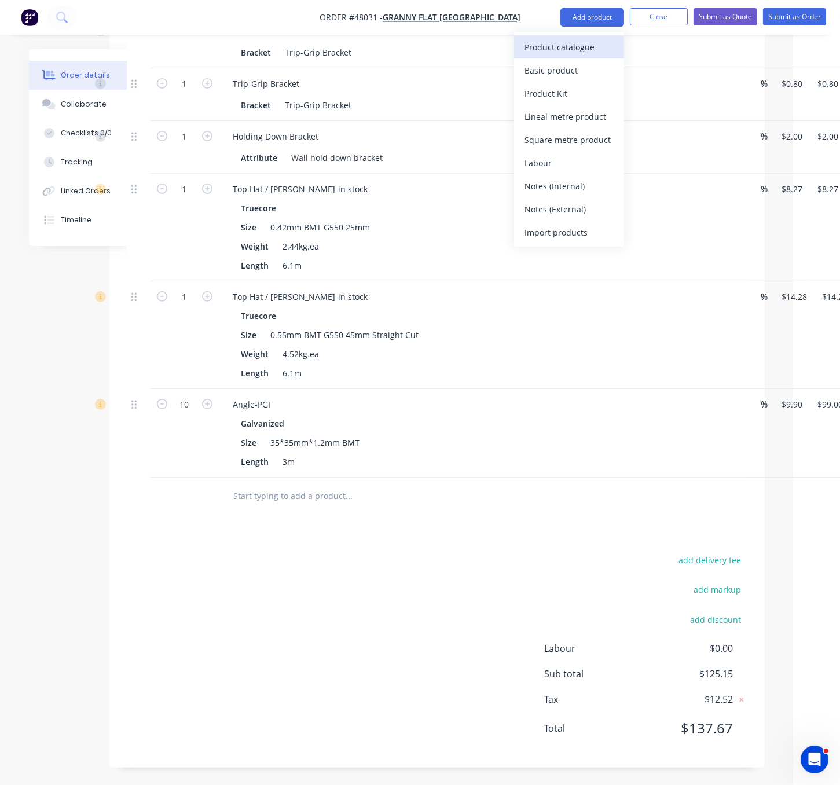
click at [577, 54] on div "Product catalogue" at bounding box center [569, 47] width 89 height 17
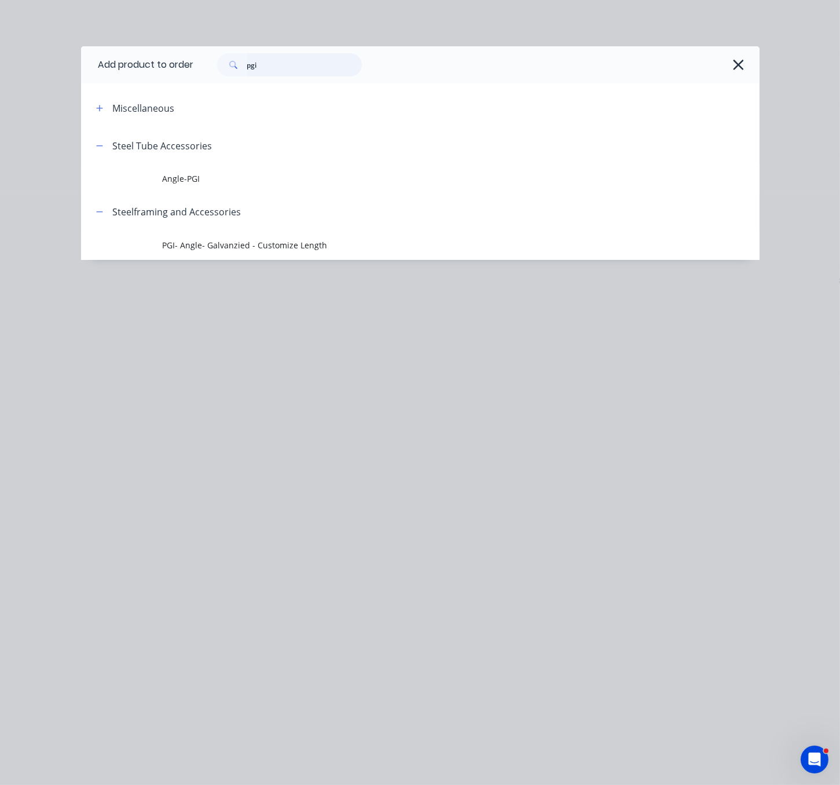
drag, startPoint x: 298, startPoint y: 71, endPoint x: 222, endPoint y: 70, distance: 76.4
click at [248, 69] on div "pgi" at bounding box center [289, 64] width 145 height 23
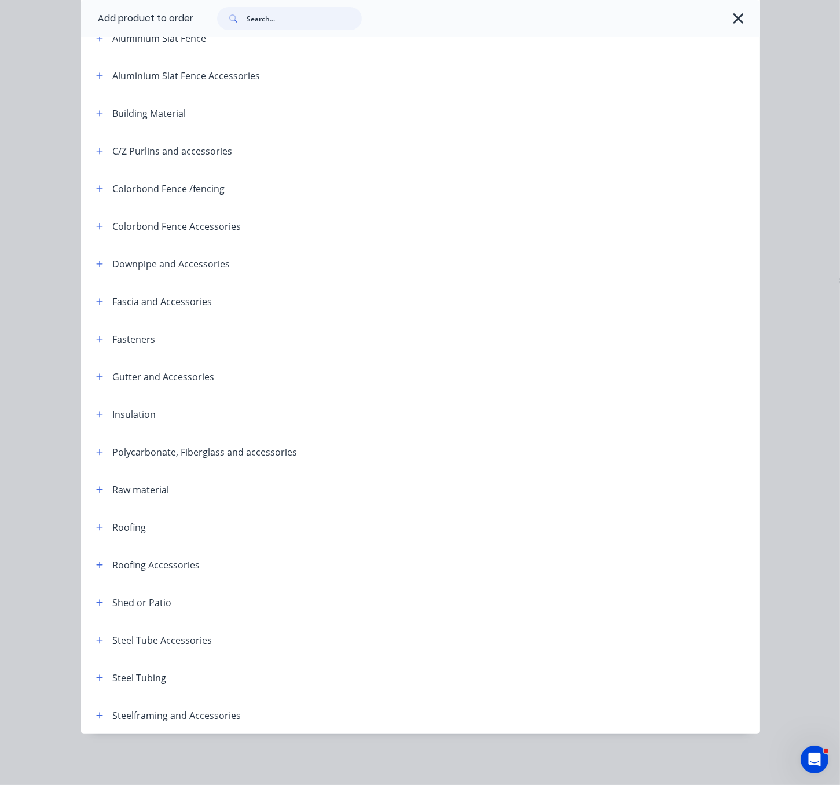
scroll to position [605, 47]
click at [96, 712] on icon "button" at bounding box center [99, 716] width 7 height 8
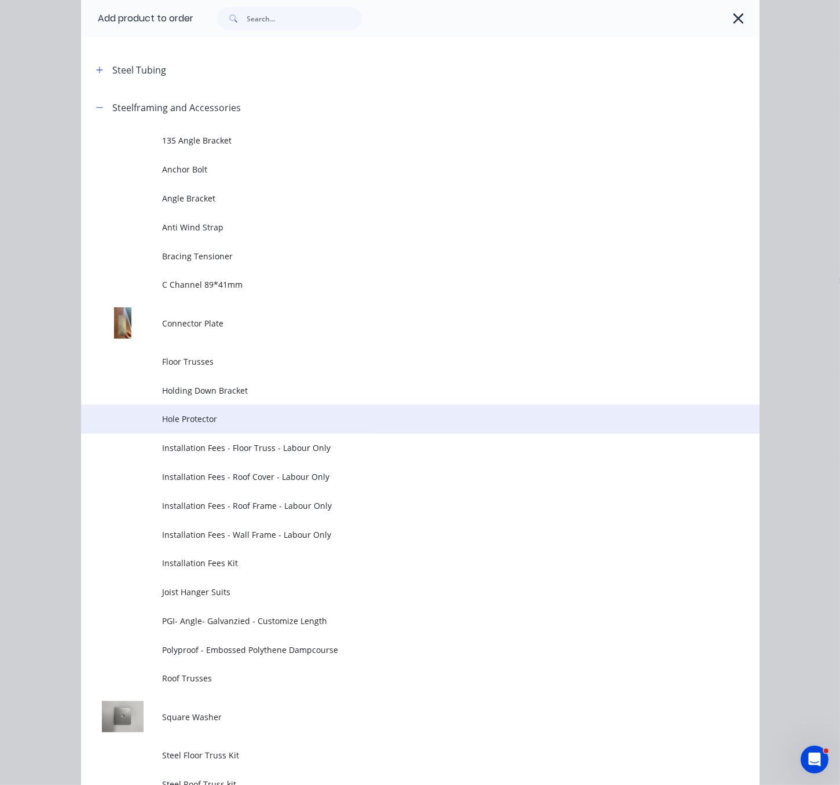
scroll to position [973, 0]
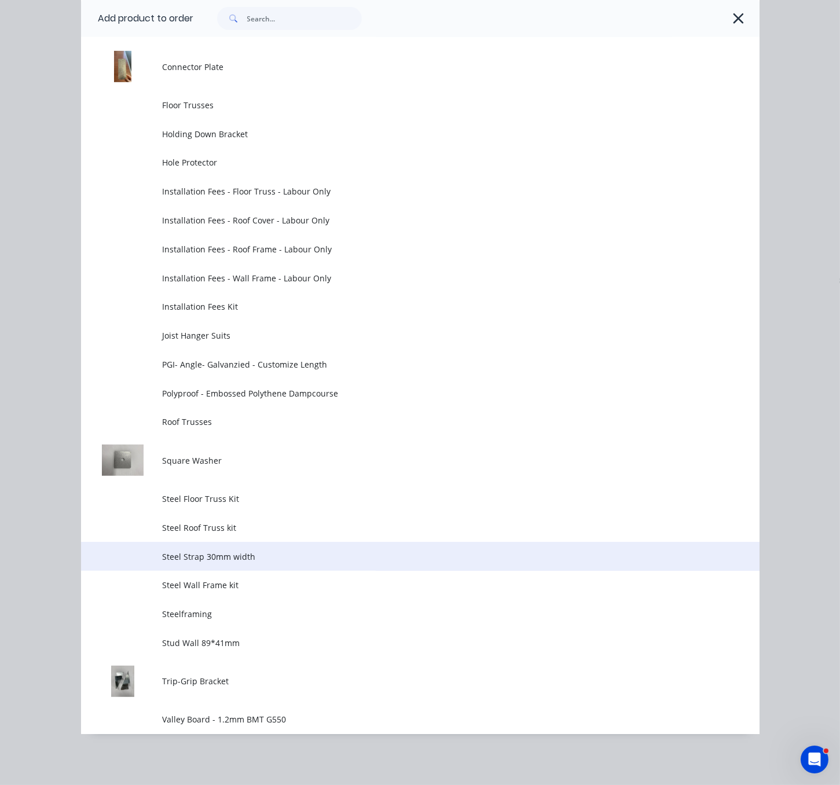
click at [249, 563] on span "Steel Strap 30mm width" at bounding box center [401, 557] width 478 height 12
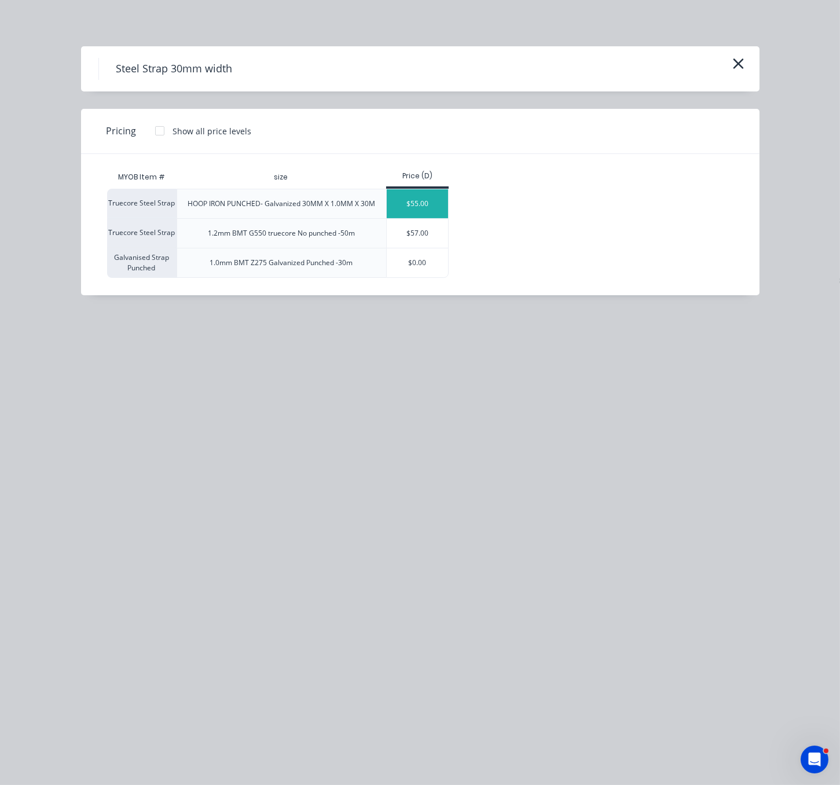
click at [430, 218] on div "$55.00" at bounding box center [418, 203] width 62 height 29
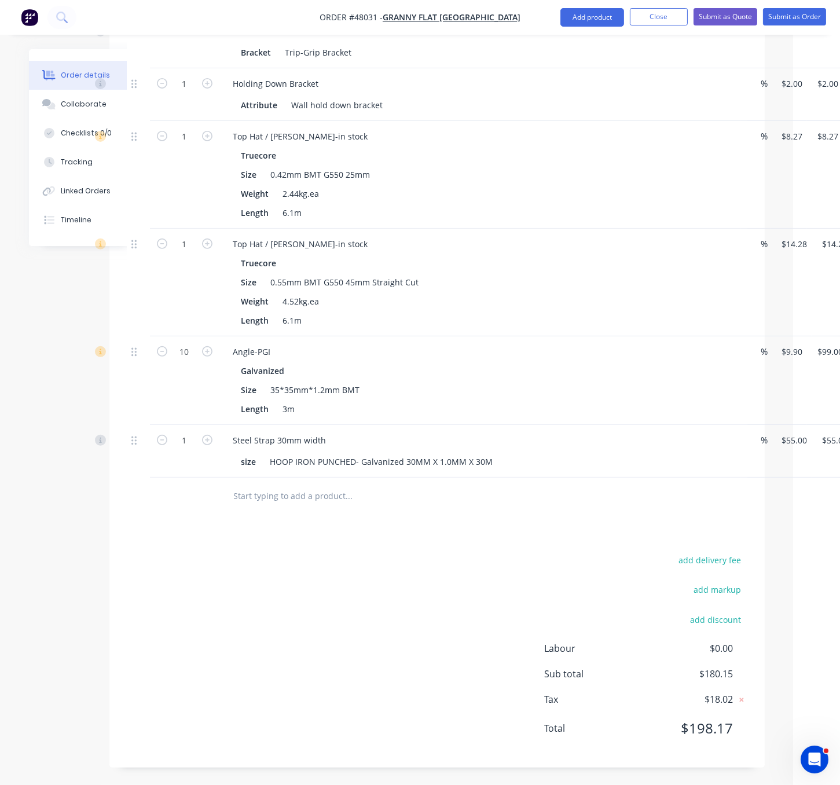
scroll to position [642, 47]
click at [573, 16] on button "Add product" at bounding box center [593, 17] width 64 height 19
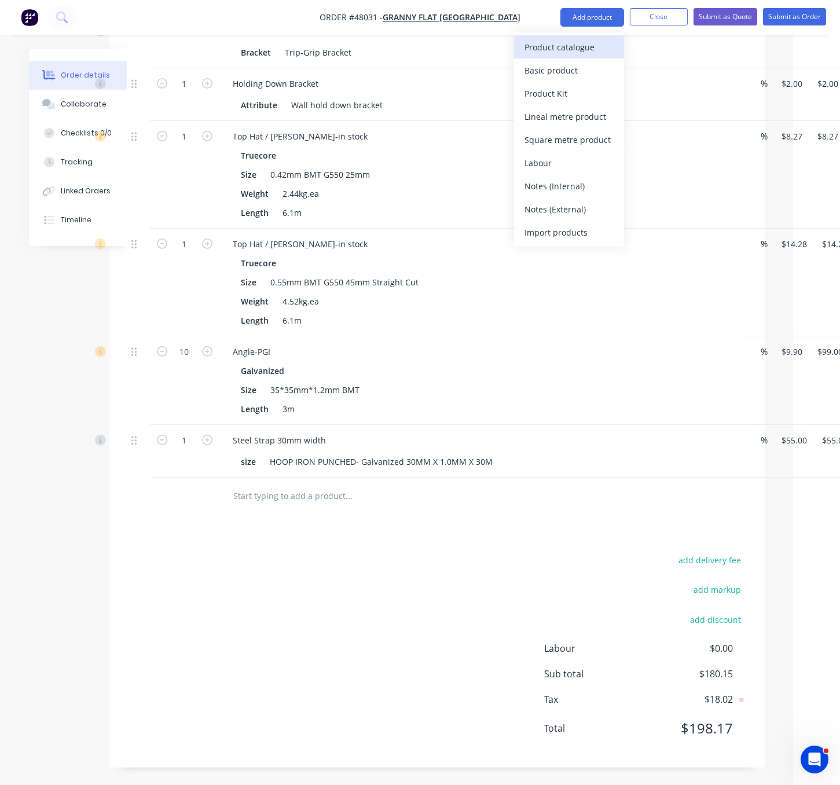
click at [565, 43] on div "Product catalogue" at bounding box center [569, 47] width 89 height 17
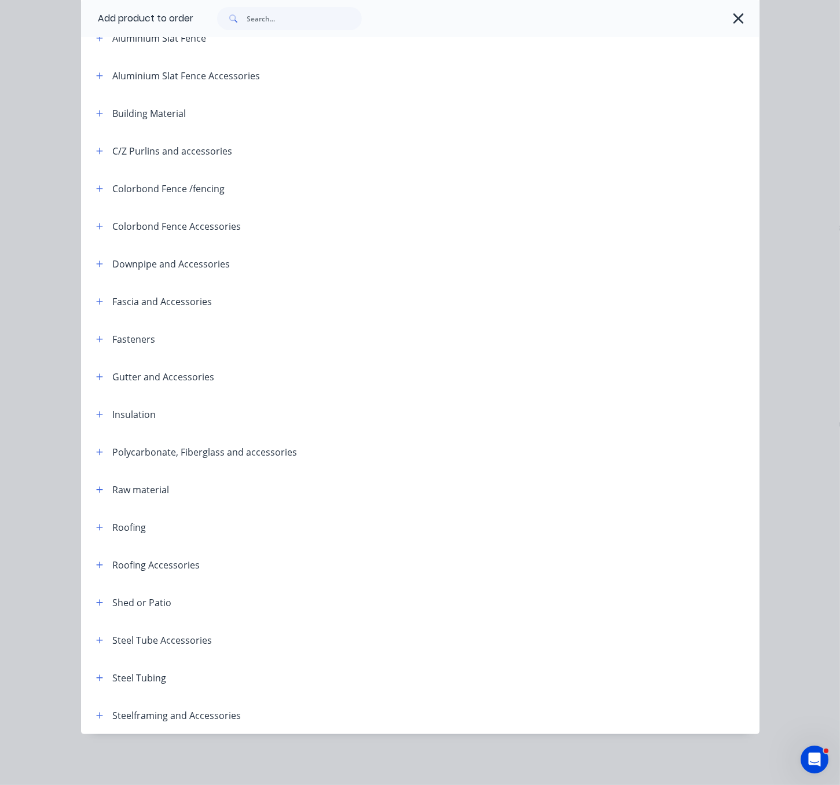
scroll to position [163, 0]
click at [96, 562] on icon "button" at bounding box center [99, 565] width 6 height 6
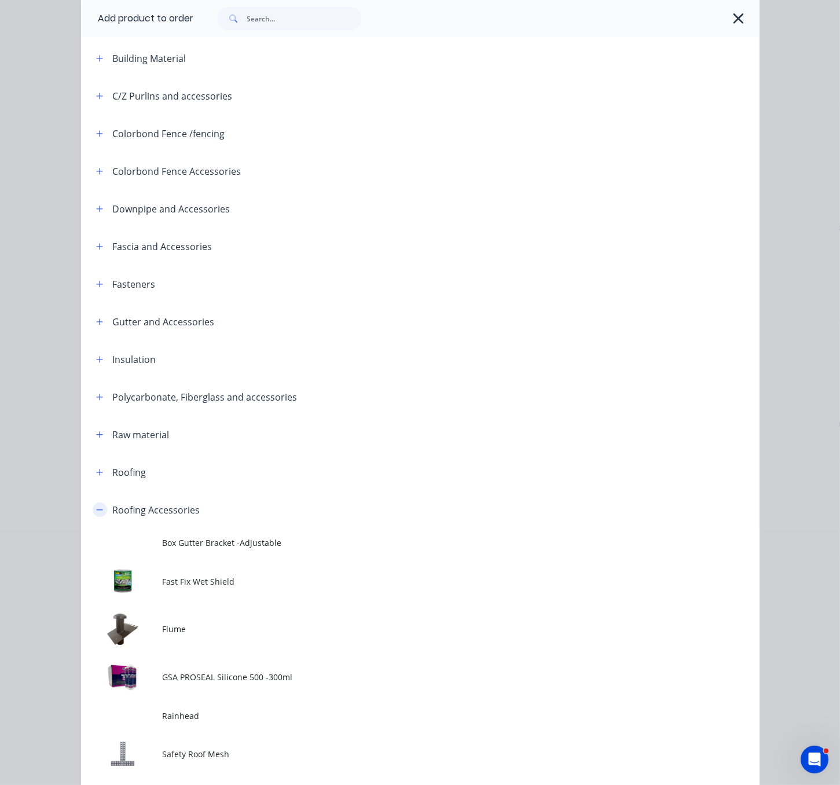
click at [96, 514] on icon "button" at bounding box center [99, 510] width 7 height 8
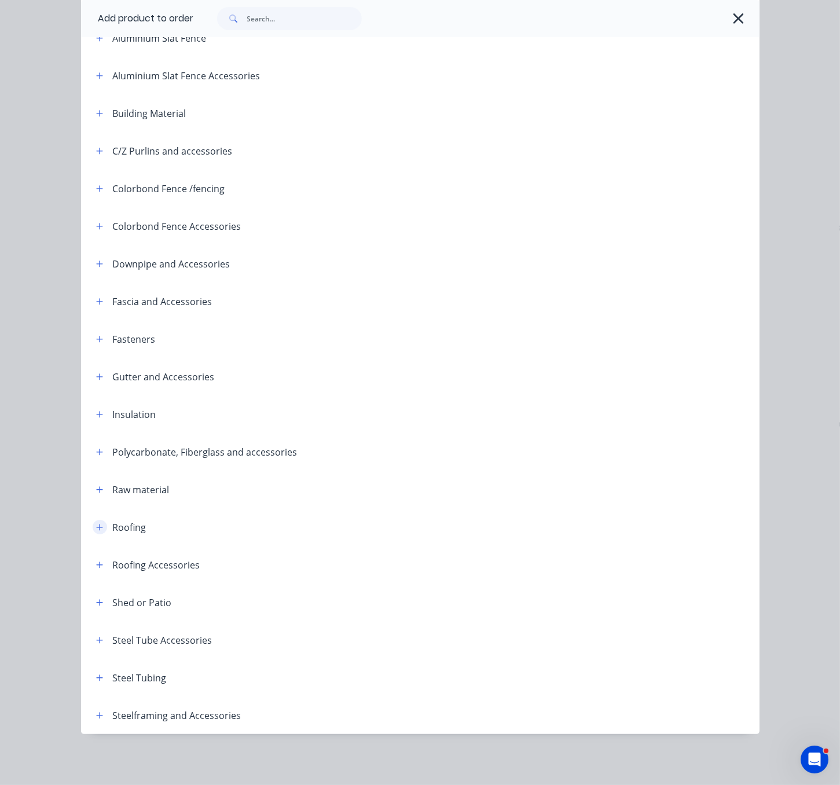
click at [93, 520] on button "button" at bounding box center [100, 527] width 14 height 14
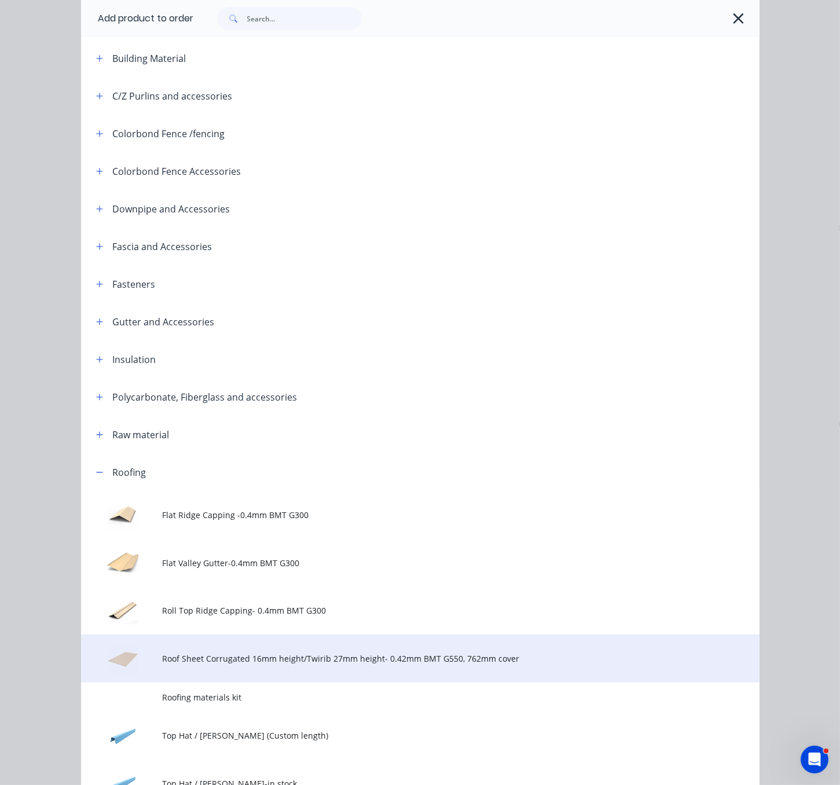
scroll to position [365, 0]
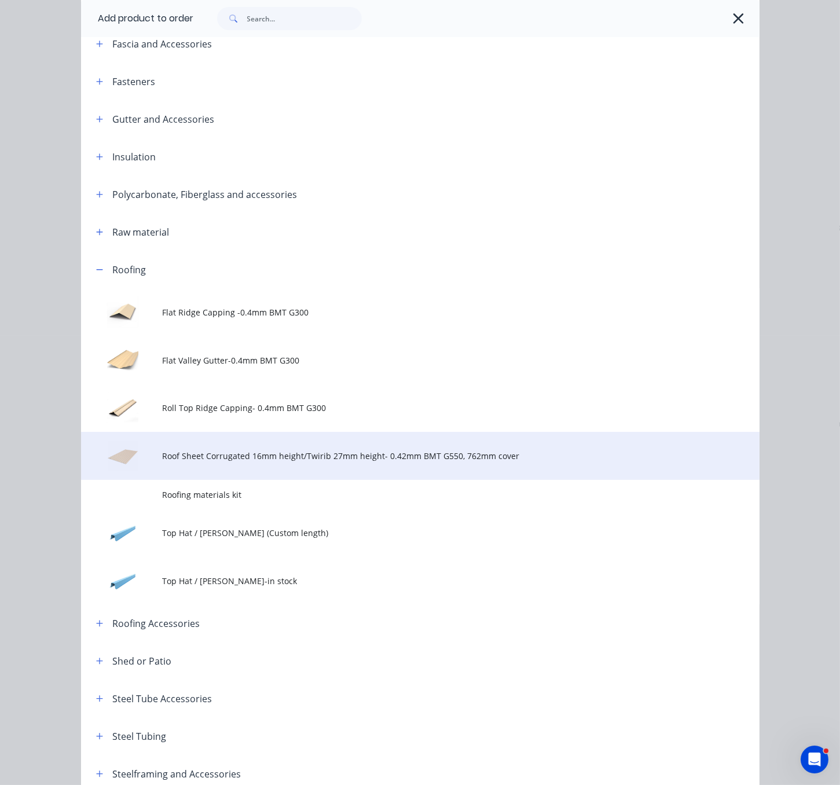
click at [419, 462] on span "Roof Sheet Corrugated 16mm height/Twirib 27mm height- 0.42mm BMT G550, 762mm co…" at bounding box center [401, 456] width 478 height 12
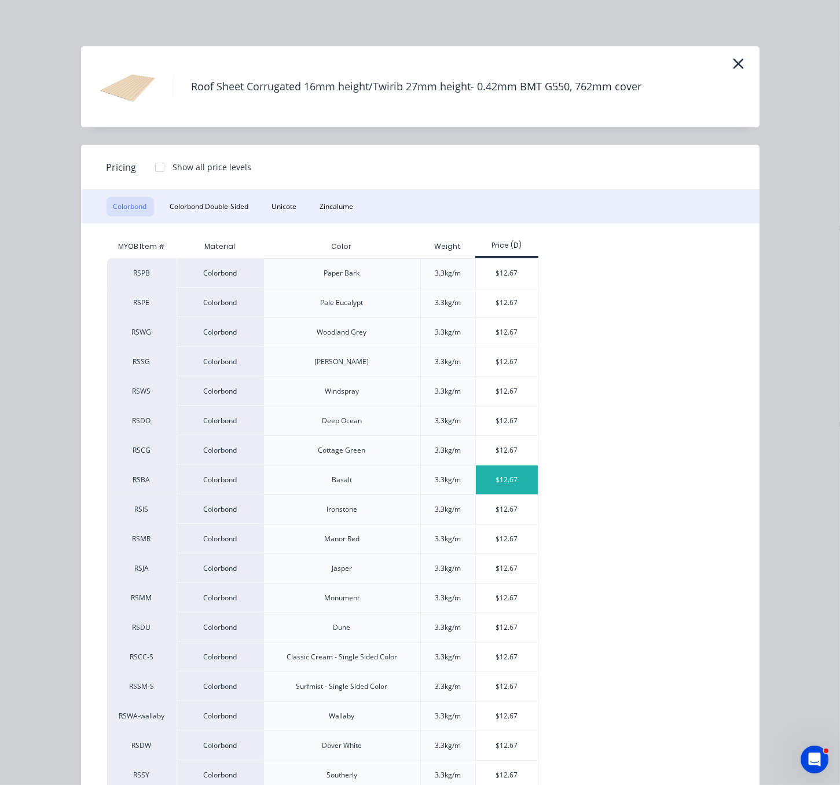
scroll to position [128, 0]
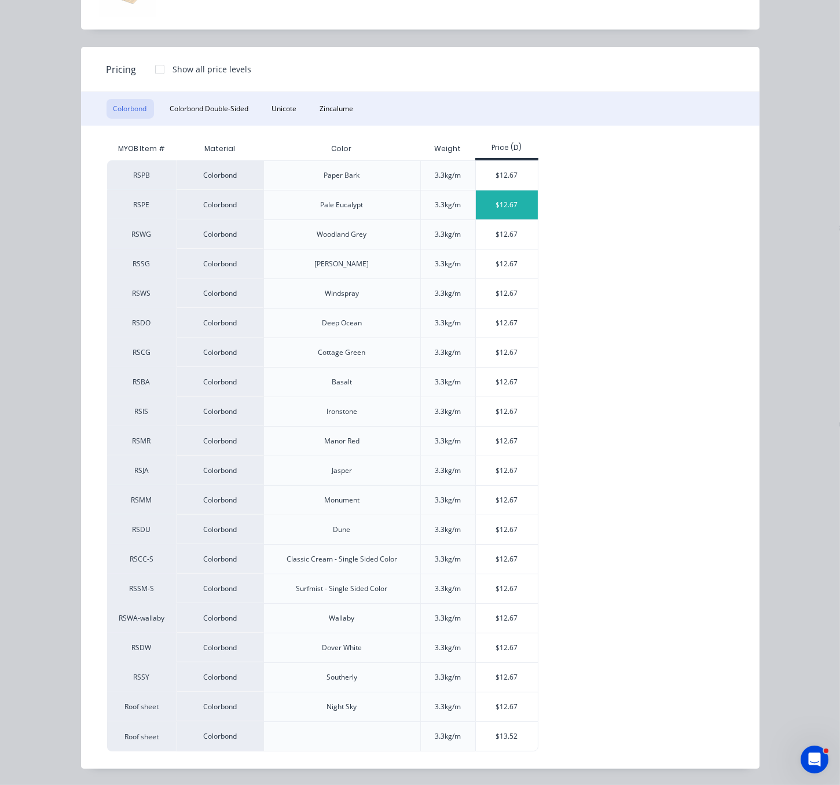
click at [501, 191] on div "$12.67" at bounding box center [507, 205] width 62 height 29
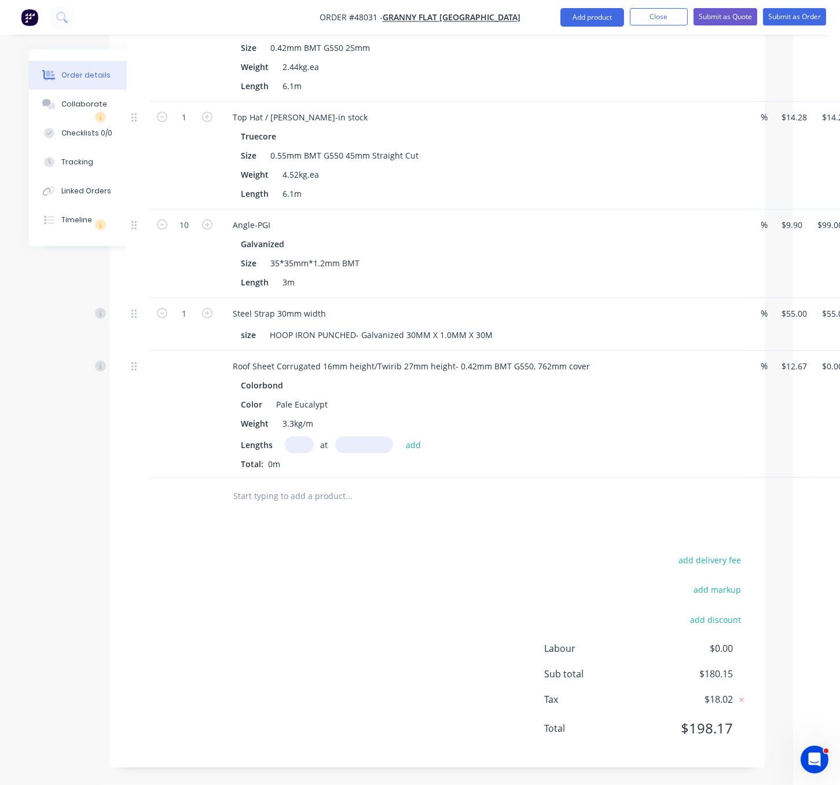
scroll to position [777, 47]
drag, startPoint x: 382, startPoint y: 345, endPoint x: 467, endPoint y: 348, distance: 84.6
click at [467, 358] on div "Roof Sheet Corrugated 16mm height/Twirib 27mm height- 0.42mm BMT G550, 762mm co…" at bounding box center [412, 366] width 376 height 17
click at [307, 437] on input "text" at bounding box center [299, 445] width 29 height 17
click at [583, 20] on button "Add product" at bounding box center [593, 17] width 64 height 19
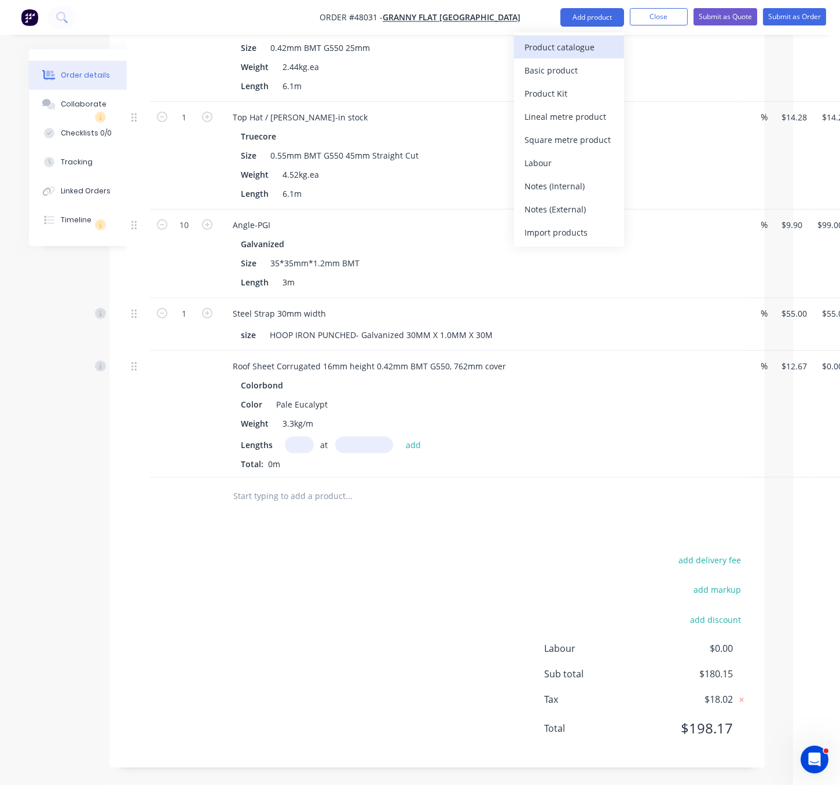
click at [581, 41] on div "Product catalogue" at bounding box center [569, 47] width 89 height 17
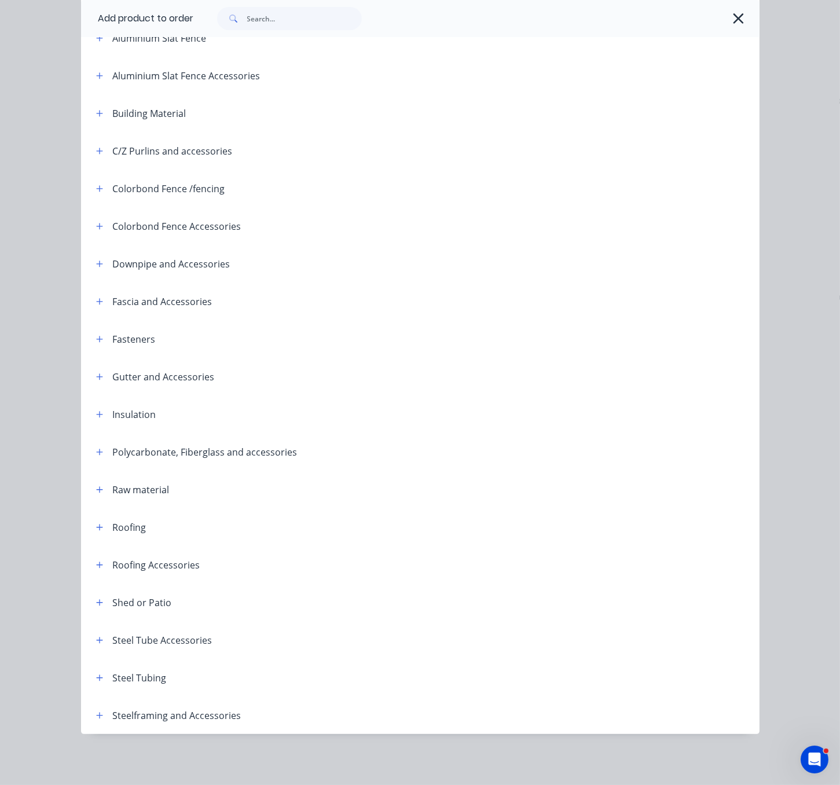
scroll to position [163, 0]
click at [96, 524] on icon "button" at bounding box center [99, 528] width 7 height 8
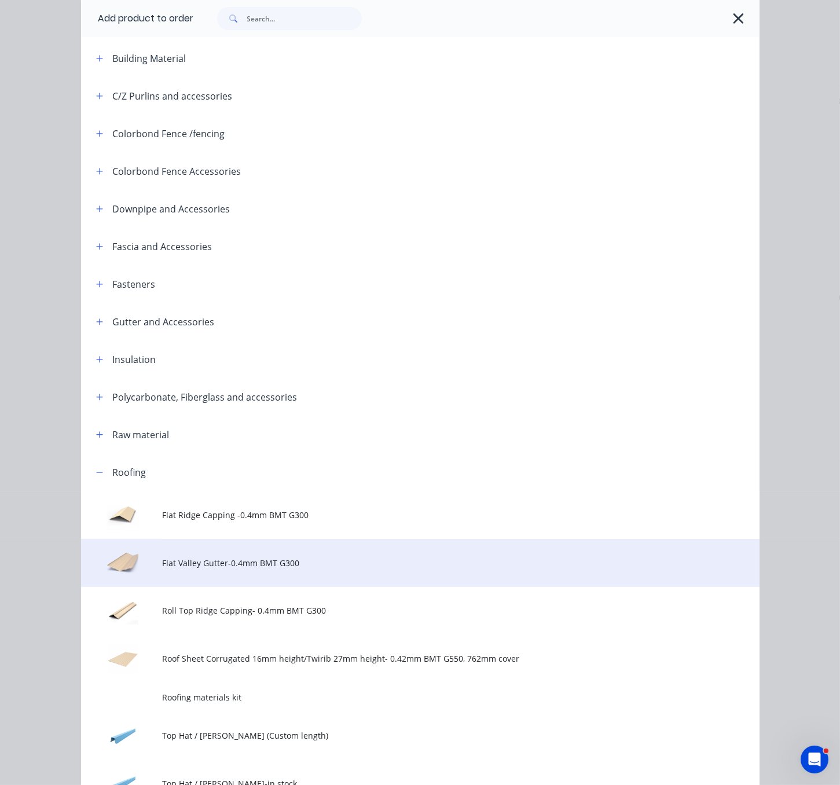
scroll to position [365, 0]
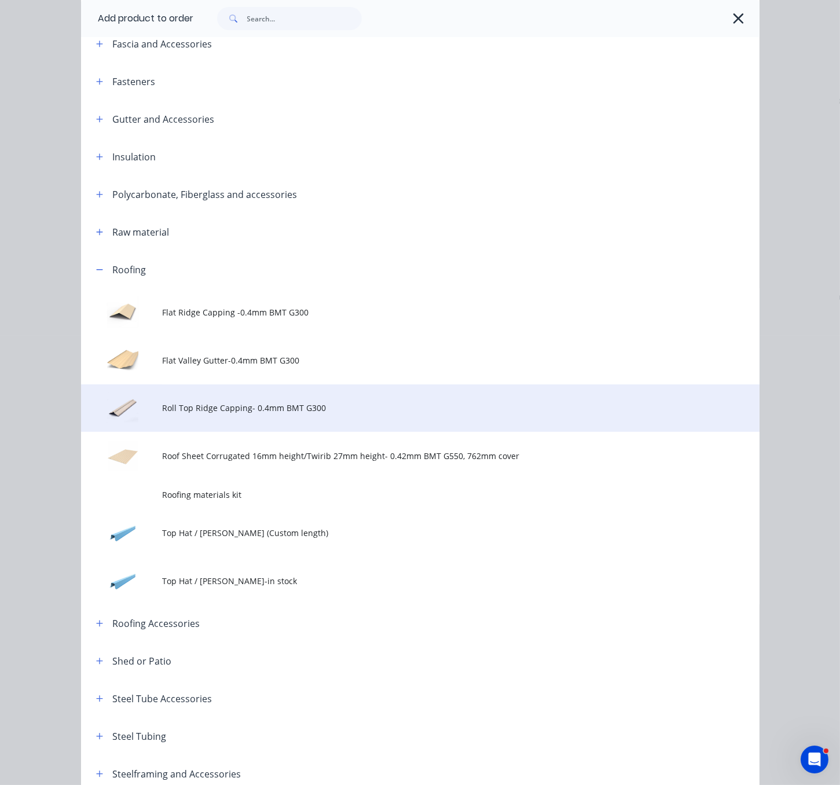
click at [304, 433] on td "Roll Top Ridge Capping- 0.4mm BMT G300" at bounding box center [460, 409] width 597 height 48
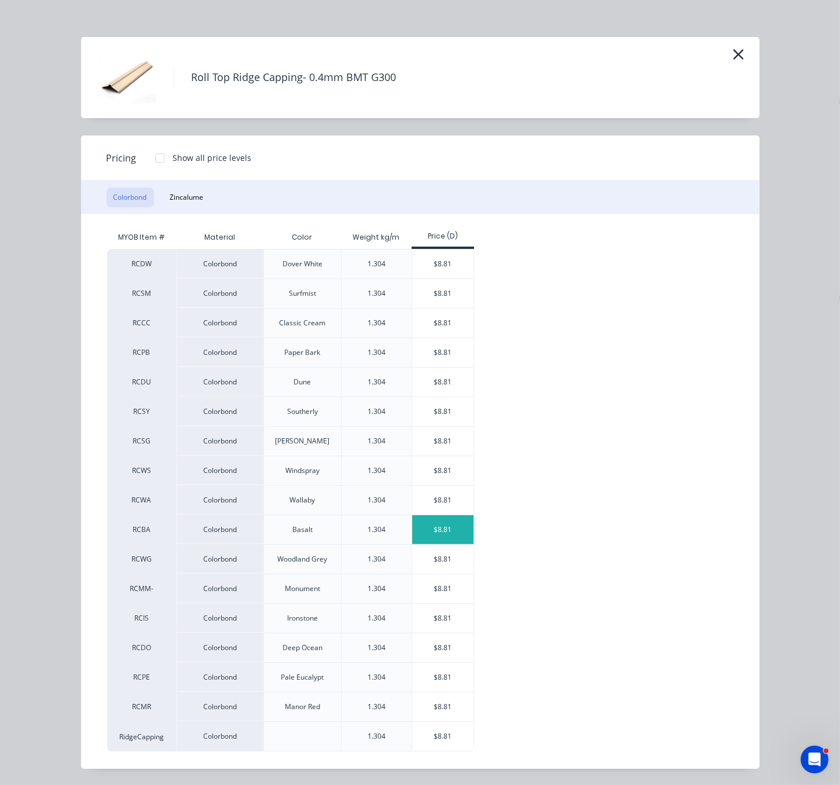
scroll to position [36, 0]
click at [445, 678] on div "$8.81" at bounding box center [443, 677] width 62 height 29
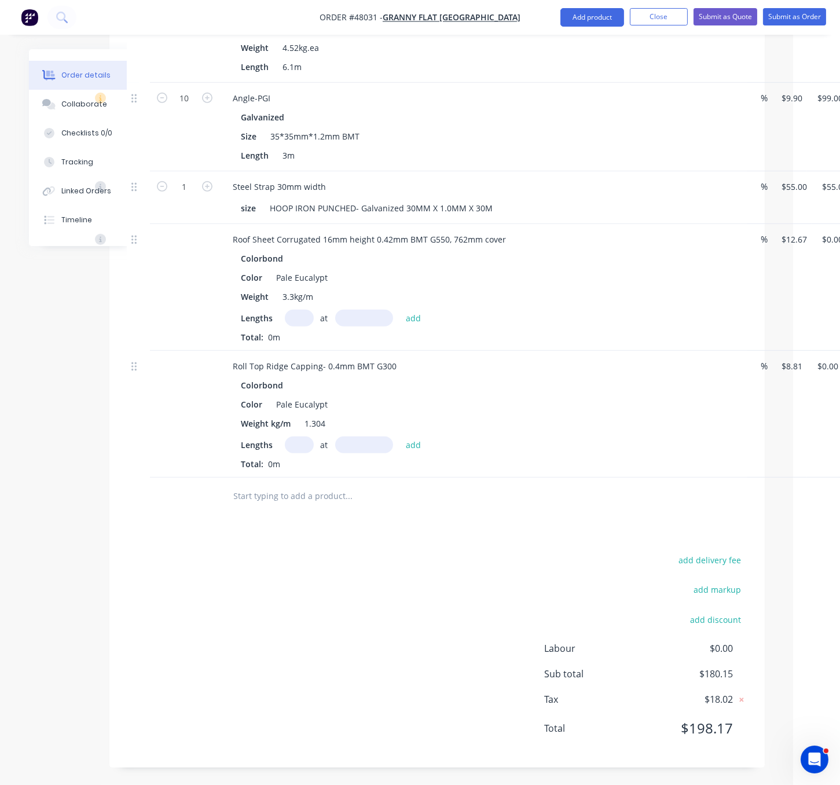
scroll to position [911, 47]
click at [583, 14] on button "Add product" at bounding box center [593, 17] width 64 height 19
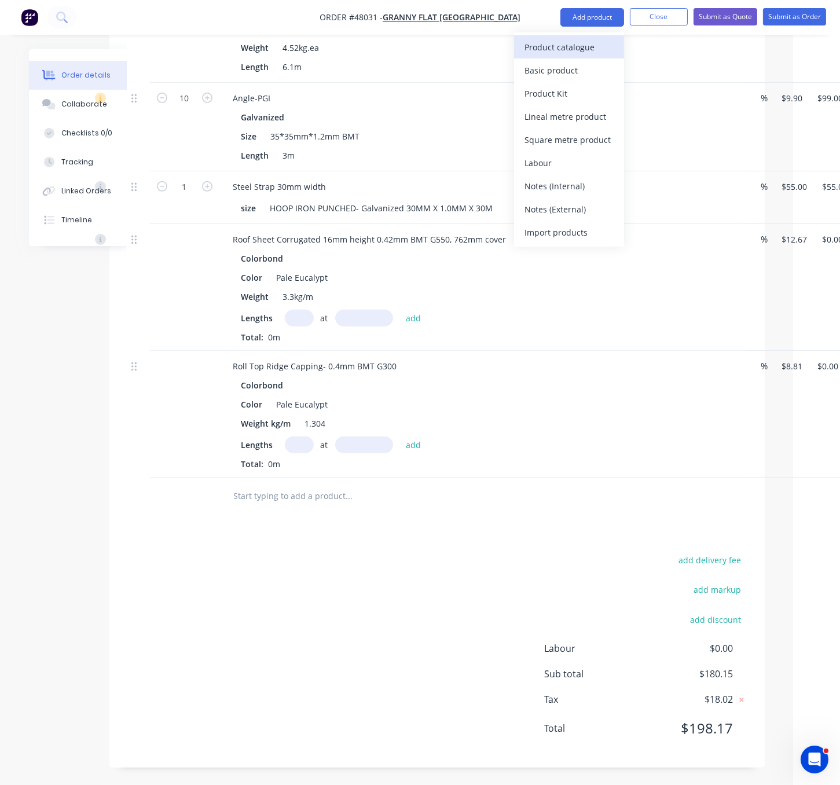
click at [574, 47] on div "Product catalogue" at bounding box center [569, 47] width 89 height 17
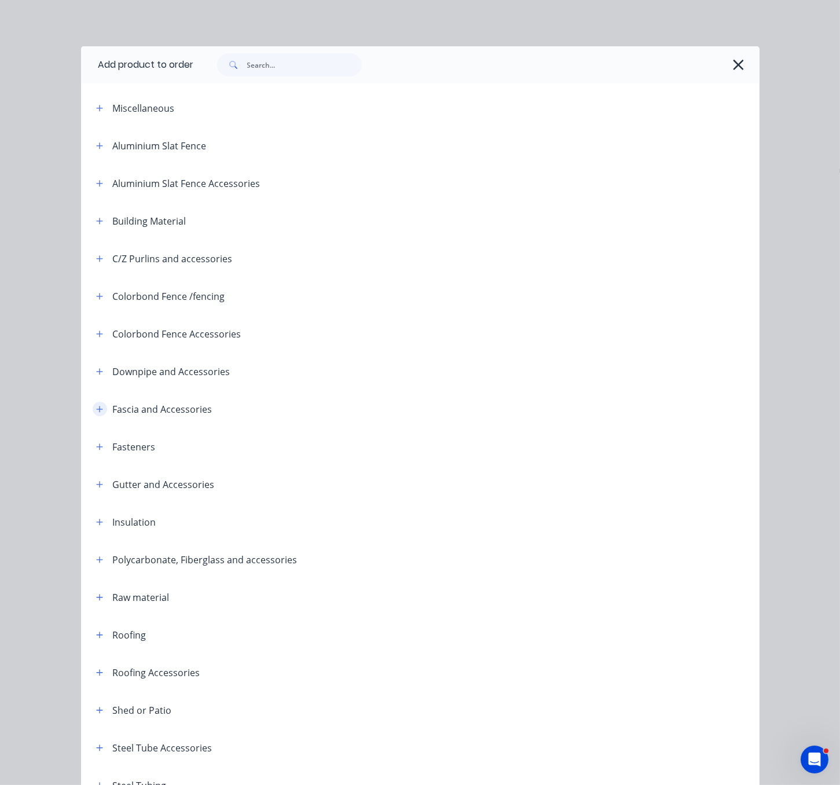
click at [96, 413] on icon "button" at bounding box center [99, 409] width 7 height 8
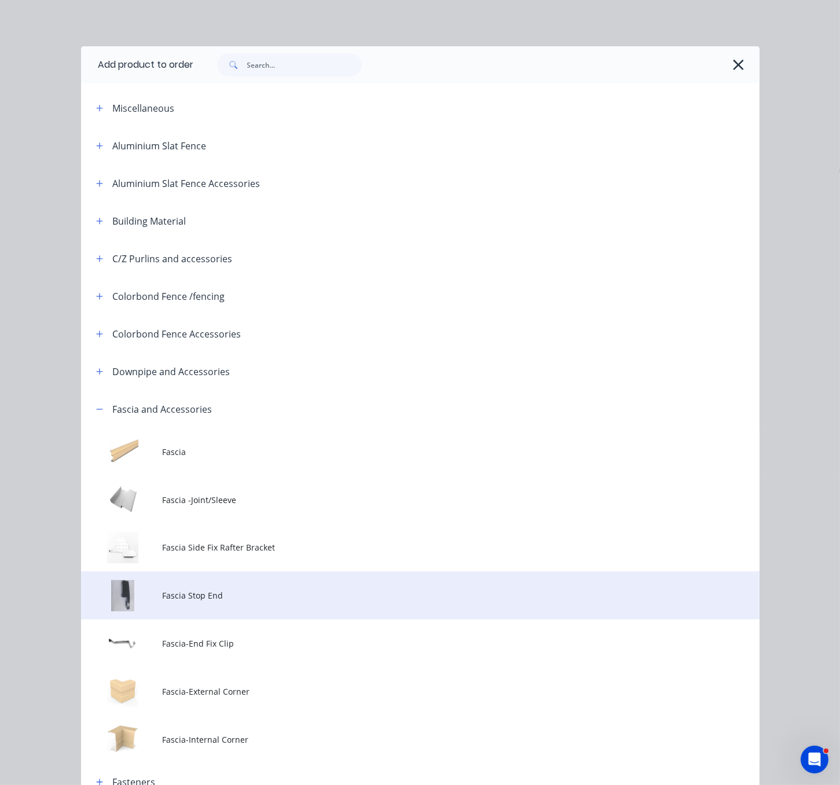
scroll to position [203, 0]
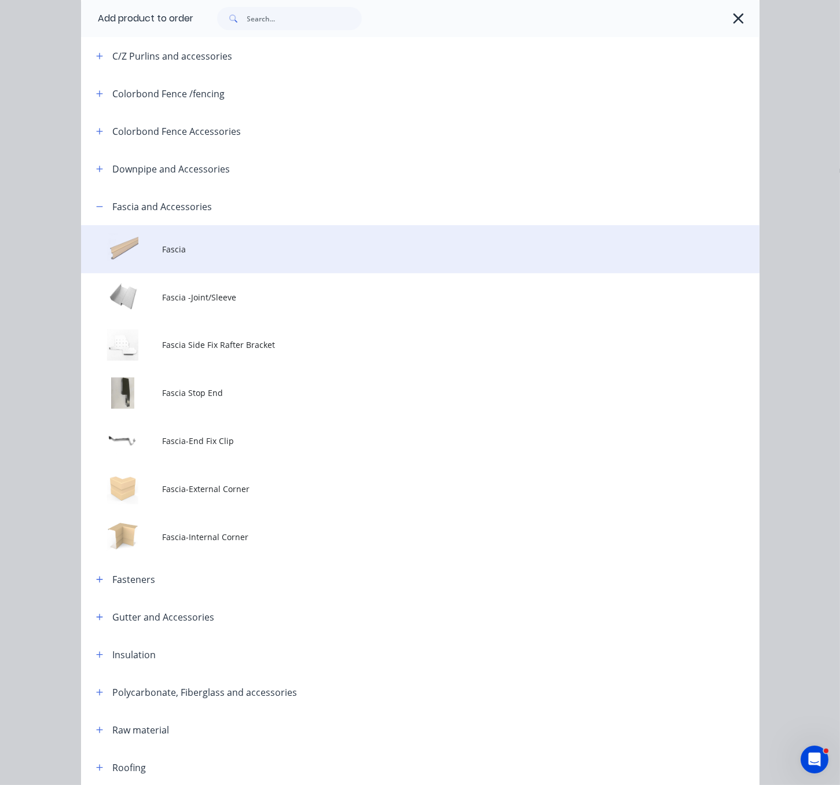
click at [244, 255] on span "Fascia" at bounding box center [401, 249] width 478 height 12
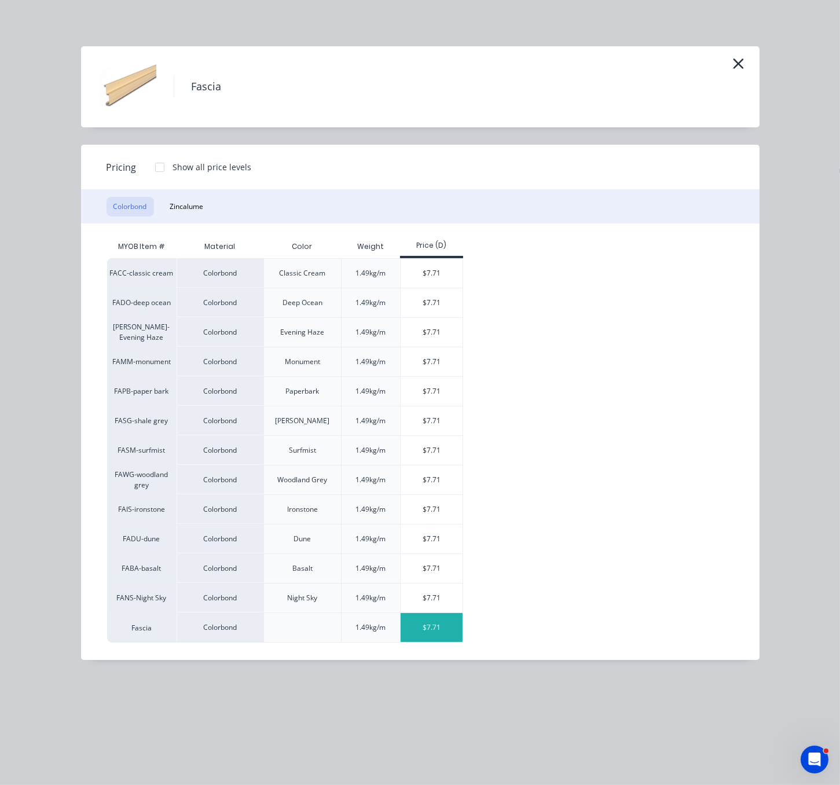
click at [440, 642] on div "$7.71" at bounding box center [432, 627] width 62 height 29
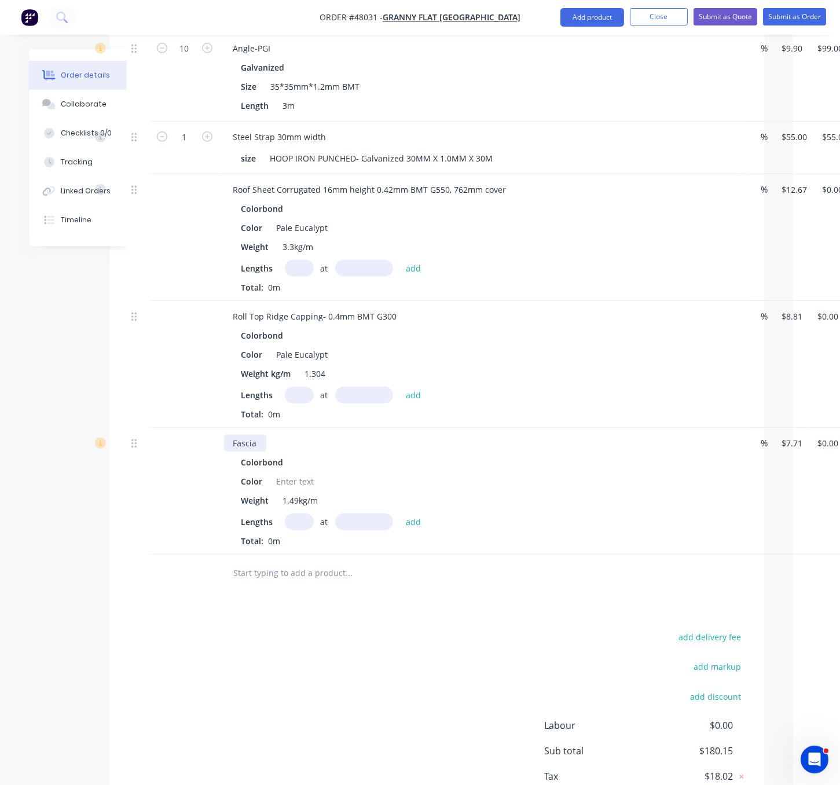
click at [263, 452] on div "Fascia" at bounding box center [245, 443] width 42 height 17
click at [289, 490] on div at bounding box center [295, 481] width 47 height 17
click at [336, 592] on div at bounding box center [427, 574] width 417 height 38
click at [588, 13] on button "Add product" at bounding box center [593, 17] width 64 height 19
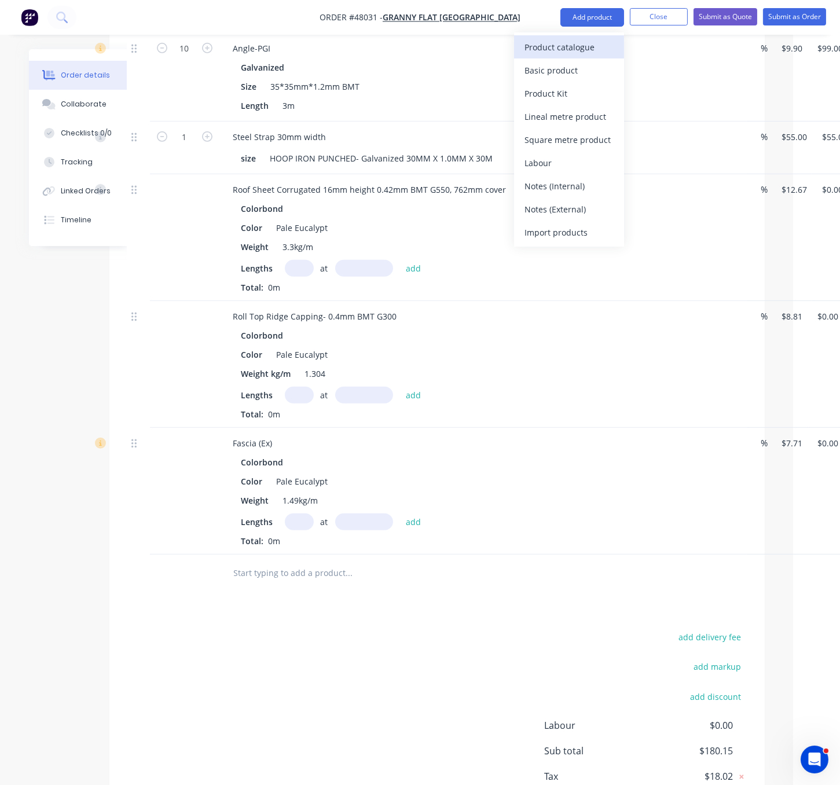
click at [577, 45] on div "Product catalogue" at bounding box center [569, 47] width 89 height 17
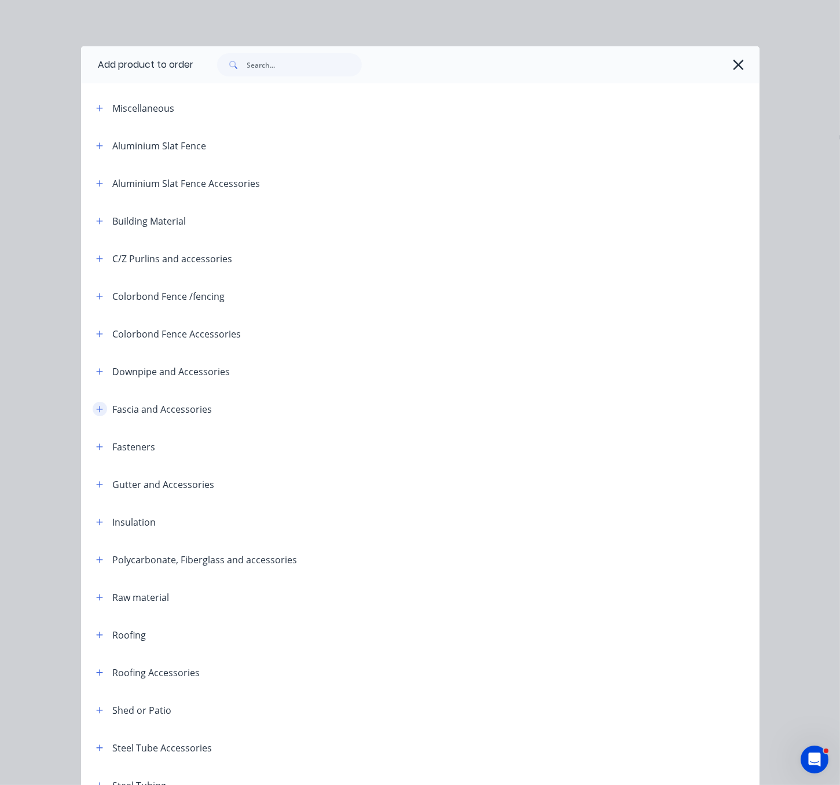
click at [96, 413] on icon "button" at bounding box center [99, 409] width 7 height 8
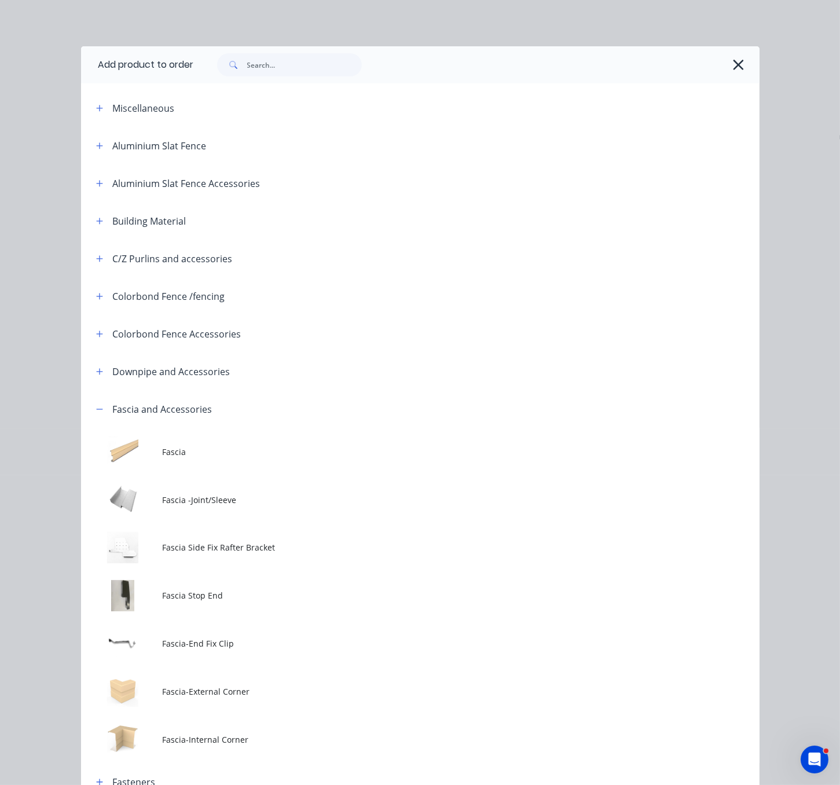
scroll to position [203, 0]
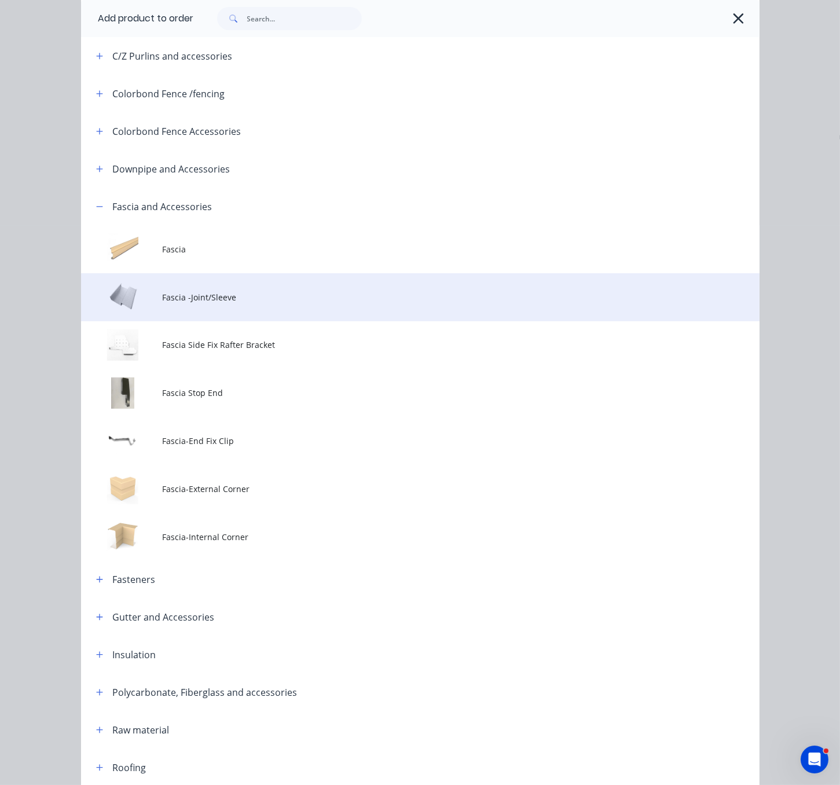
click at [240, 303] on span "Fascia -Joint/Sleeve" at bounding box center [401, 297] width 478 height 12
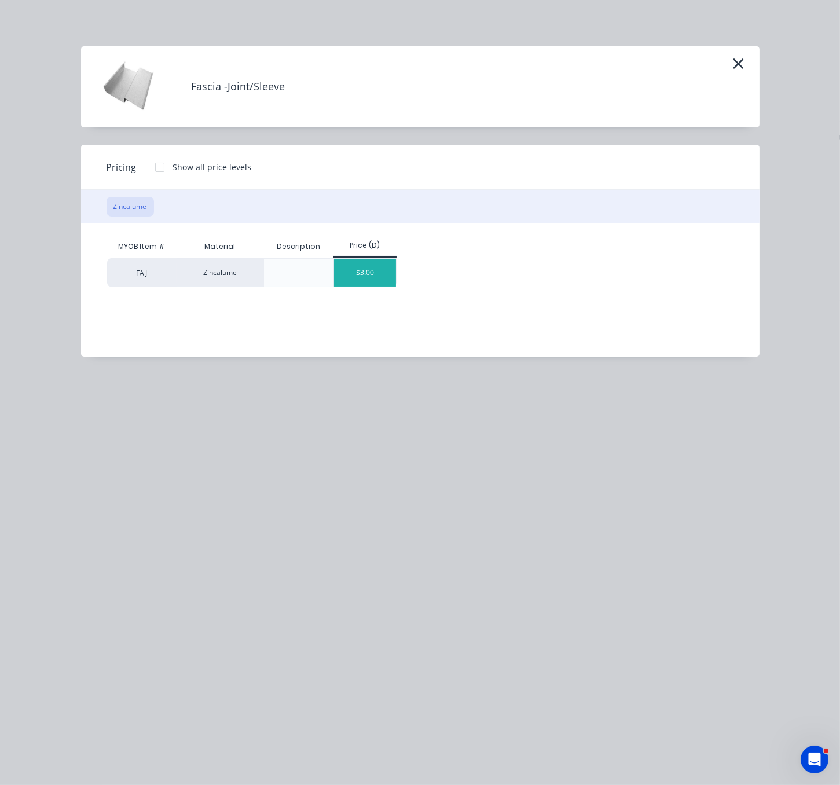
click at [360, 286] on div "$3.00" at bounding box center [365, 273] width 62 height 28
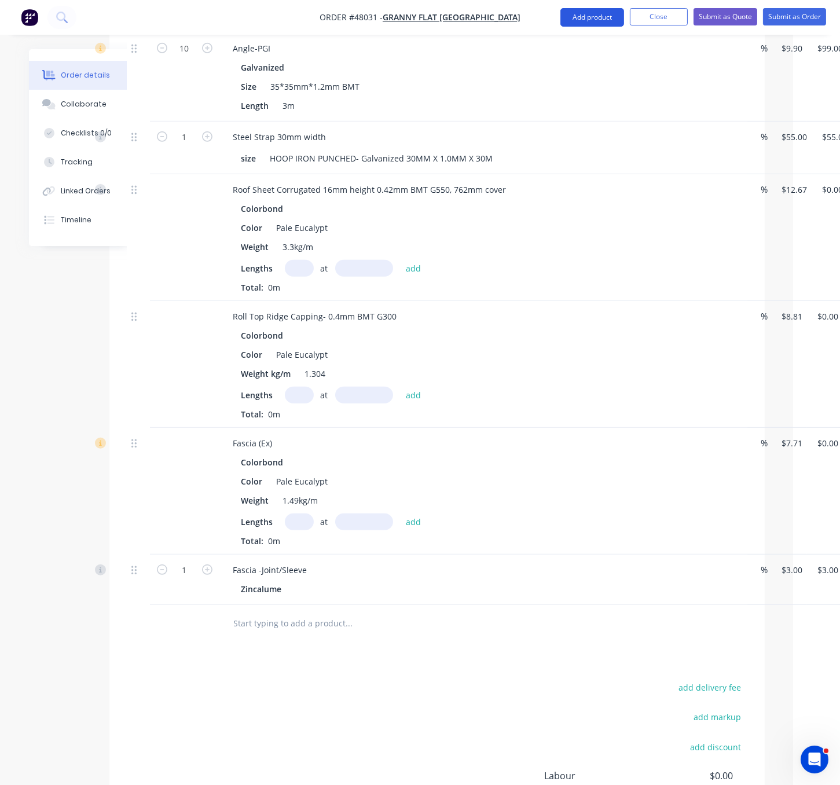
click at [594, 8] on button "Add product" at bounding box center [593, 17] width 64 height 19
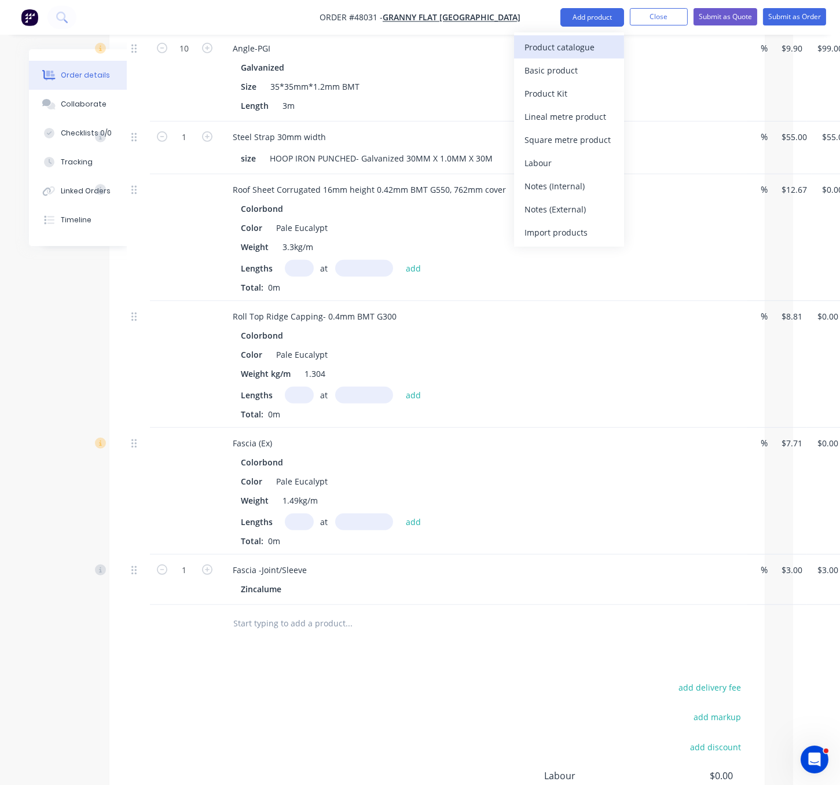
click at [566, 50] on div "Product catalogue" at bounding box center [569, 47] width 89 height 17
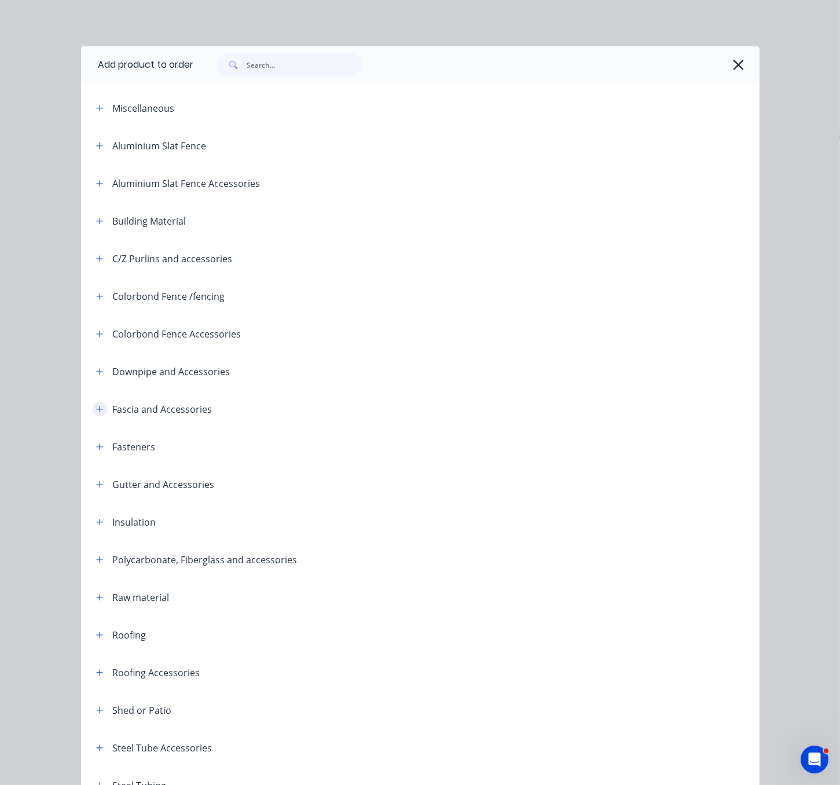
click at [93, 416] on button "button" at bounding box center [100, 409] width 14 height 14
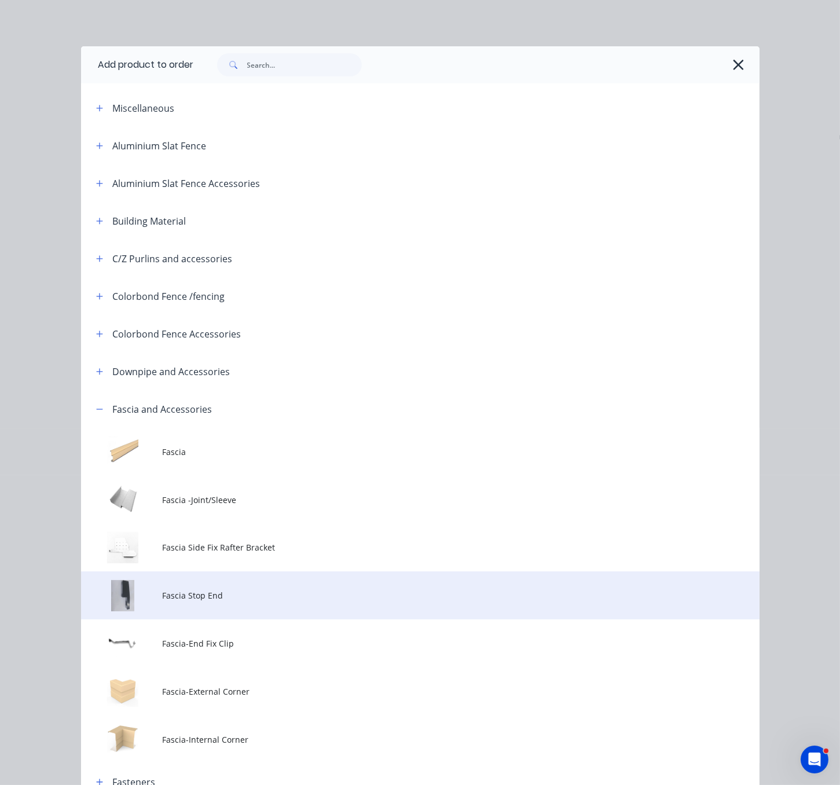
scroll to position [203, 0]
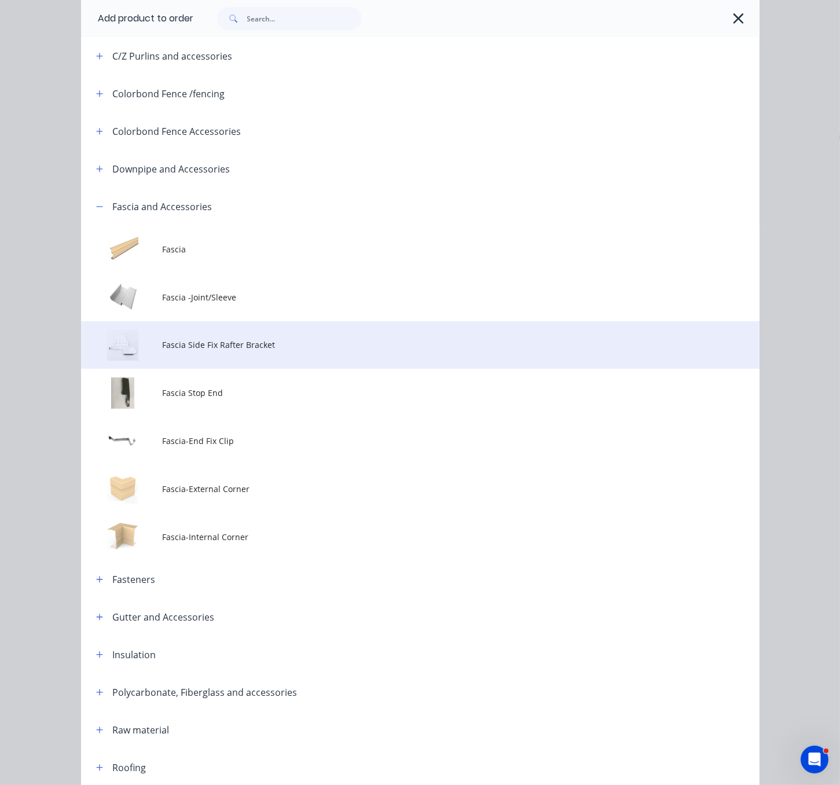
click at [284, 369] on td "Fascia Side Fix Rafter Bracket" at bounding box center [460, 345] width 597 height 48
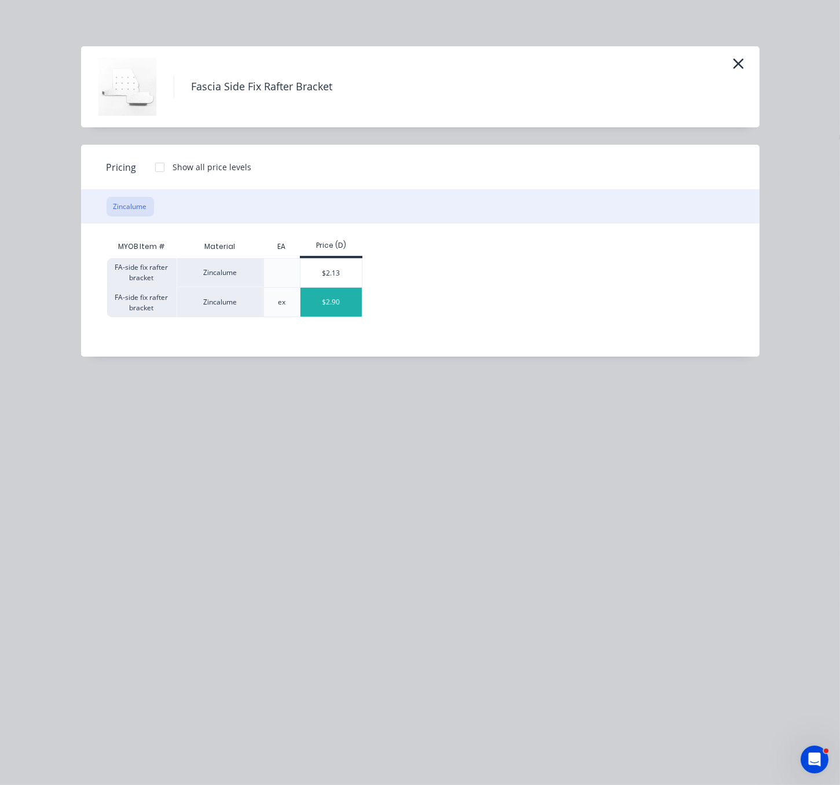
click at [323, 310] on div "$2.90" at bounding box center [332, 302] width 62 height 29
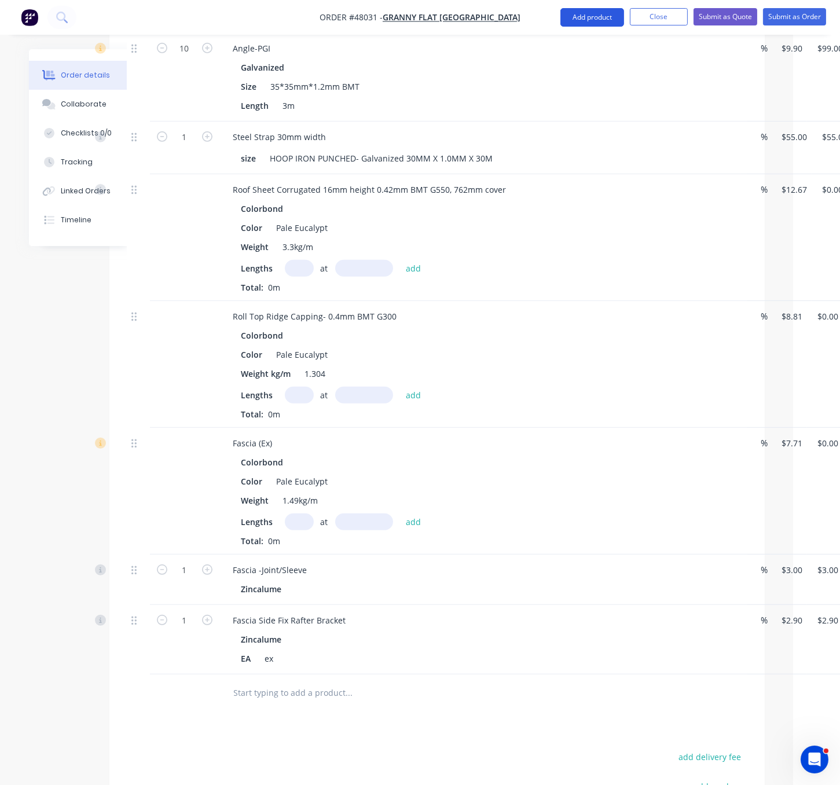
click at [588, 16] on button "Add product" at bounding box center [593, 17] width 64 height 19
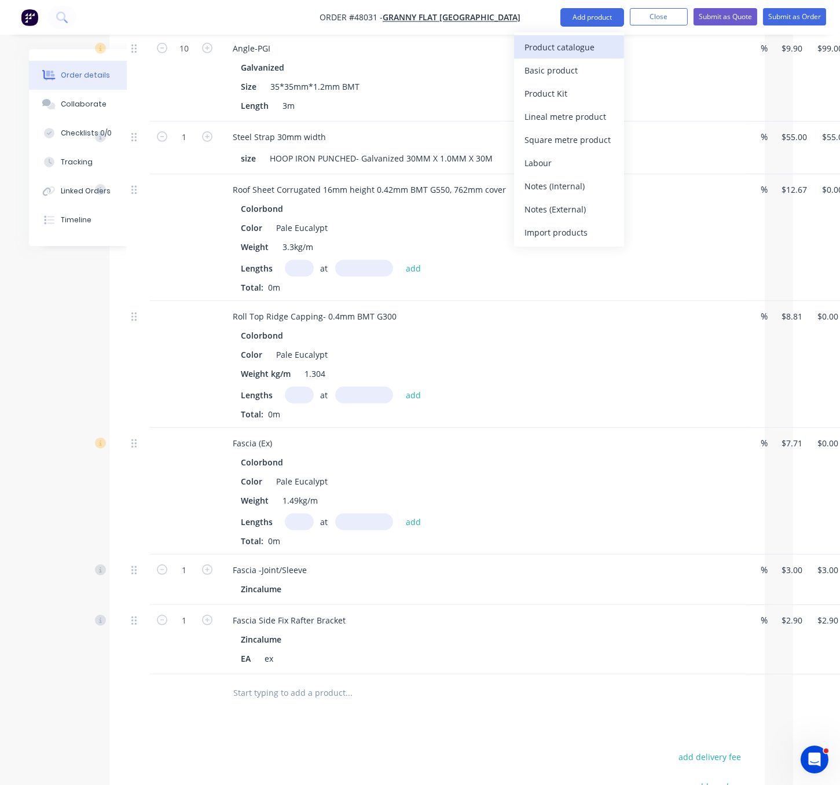
click at [574, 47] on div "Product catalogue" at bounding box center [569, 47] width 89 height 17
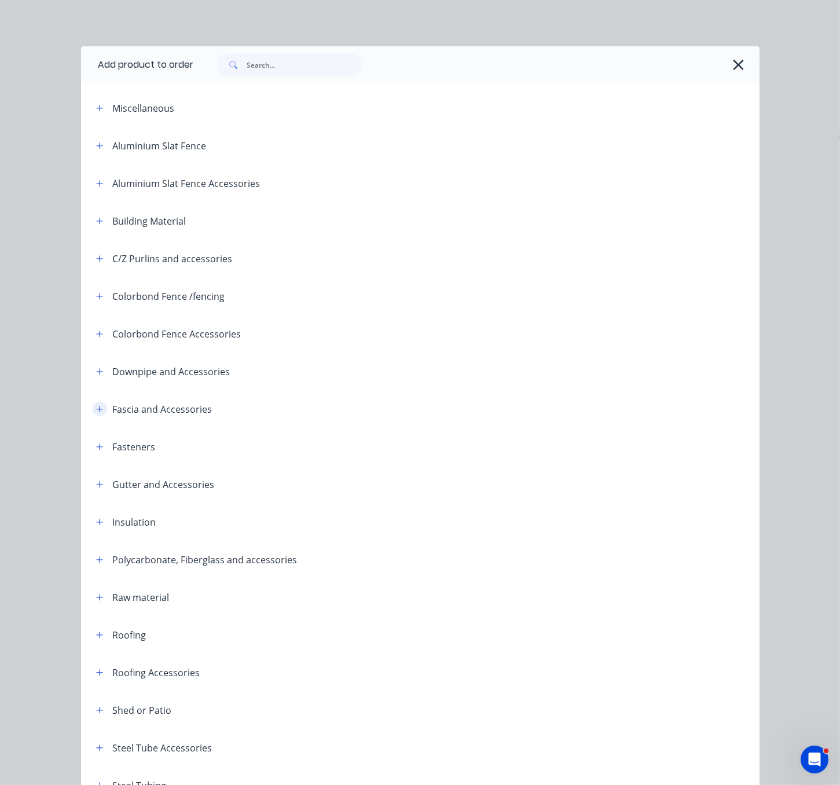
click at [94, 416] on button "button" at bounding box center [100, 409] width 14 height 14
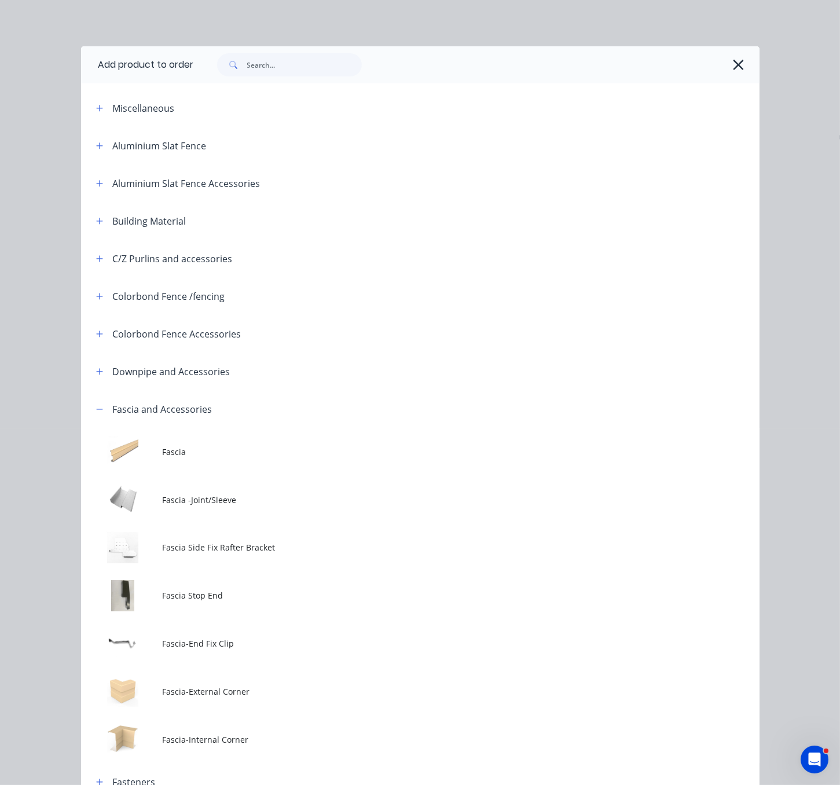
scroll to position [203, 0]
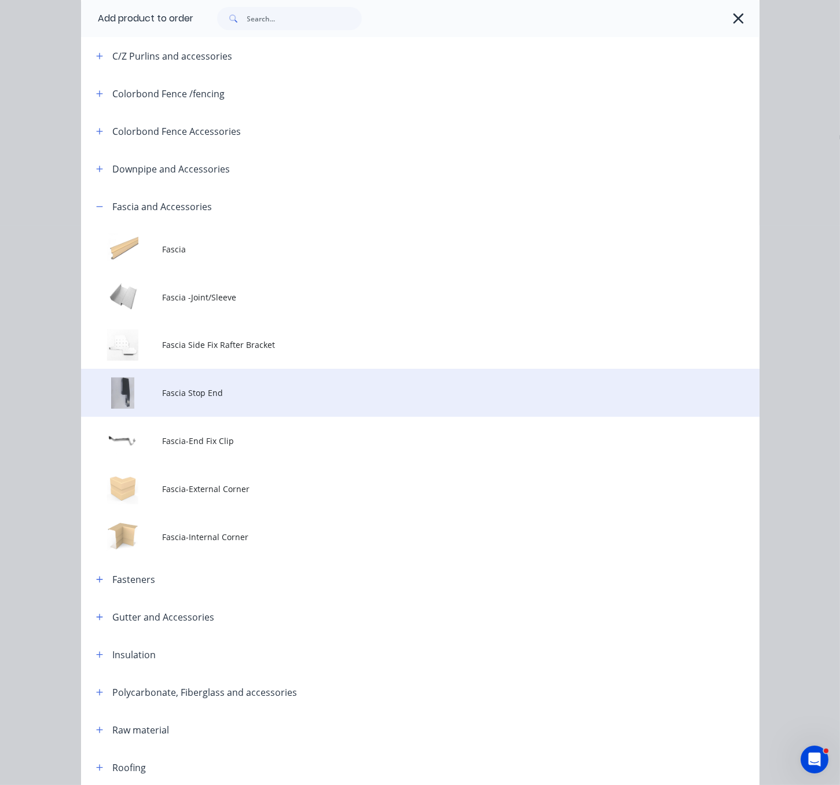
click at [254, 417] on td "Fascia Stop End" at bounding box center [460, 393] width 597 height 48
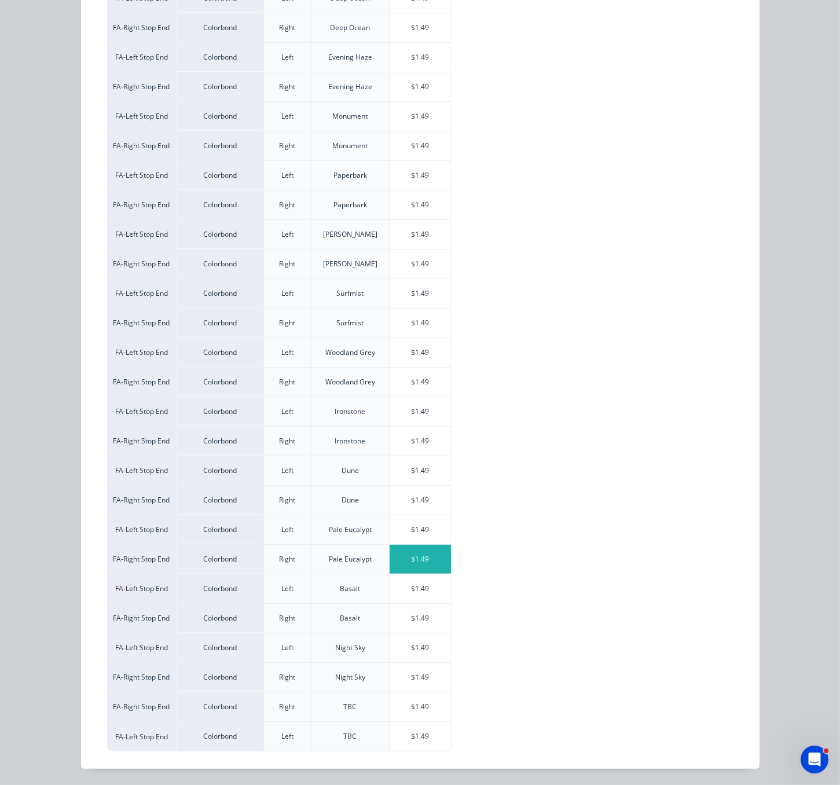
scroll to position [1191, 47]
click at [415, 702] on div "$1.49" at bounding box center [421, 707] width 62 height 29
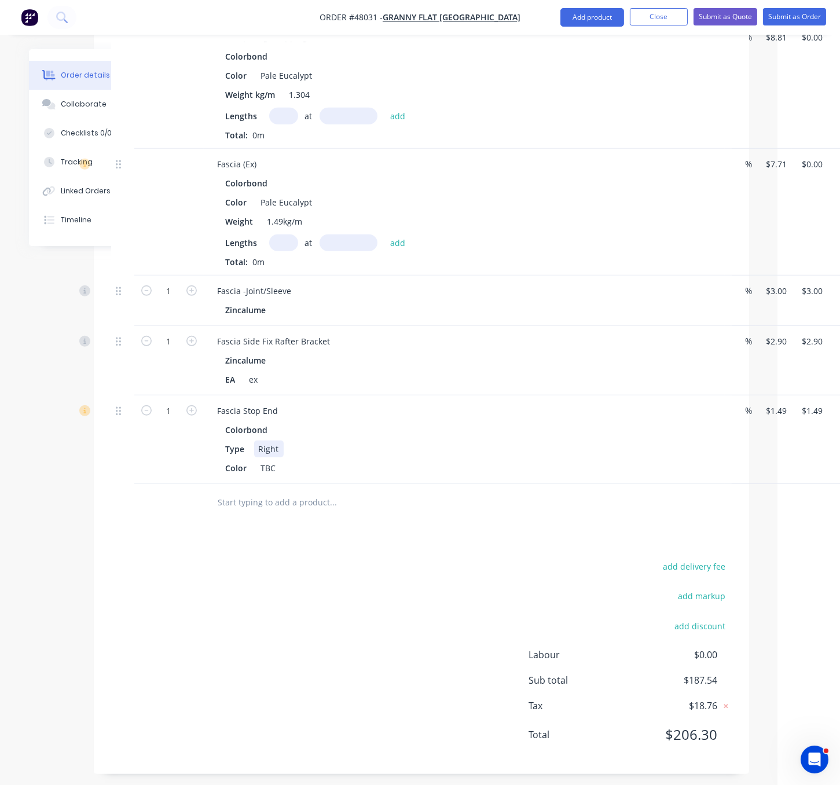
scroll to position [1191, 92]
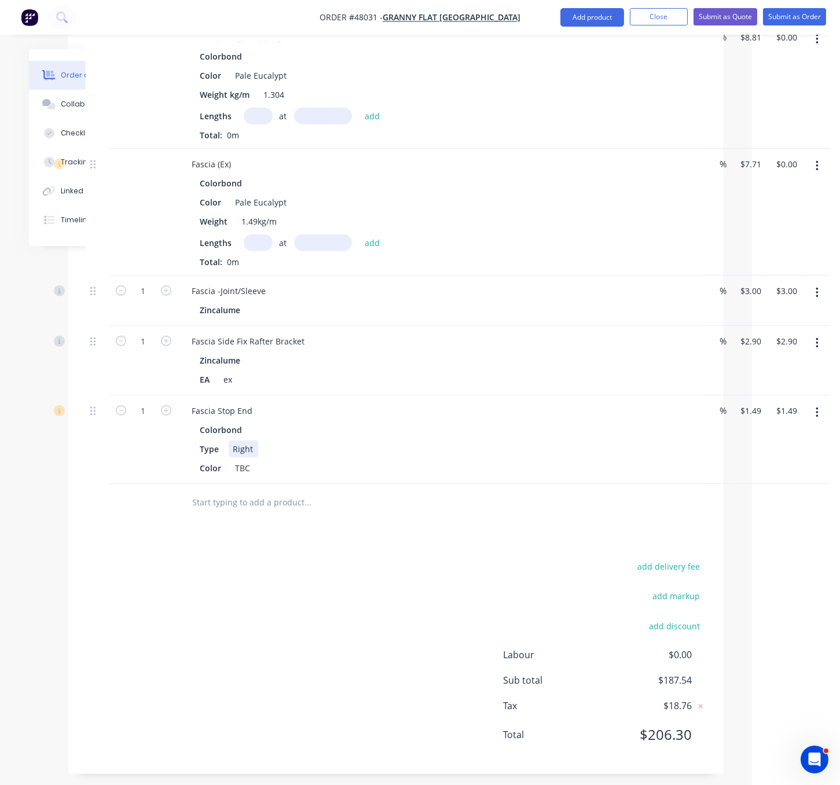
drag, startPoint x: 678, startPoint y: 507, endPoint x: 769, endPoint y: 506, distance: 90.9
click at [565, 7] on nav "Order #48031 - Granny Flat WA Add product Close Submit as Quote Submit as Order" at bounding box center [420, 17] width 840 height 35
click at [570, 22] on button "Add product" at bounding box center [593, 17] width 64 height 19
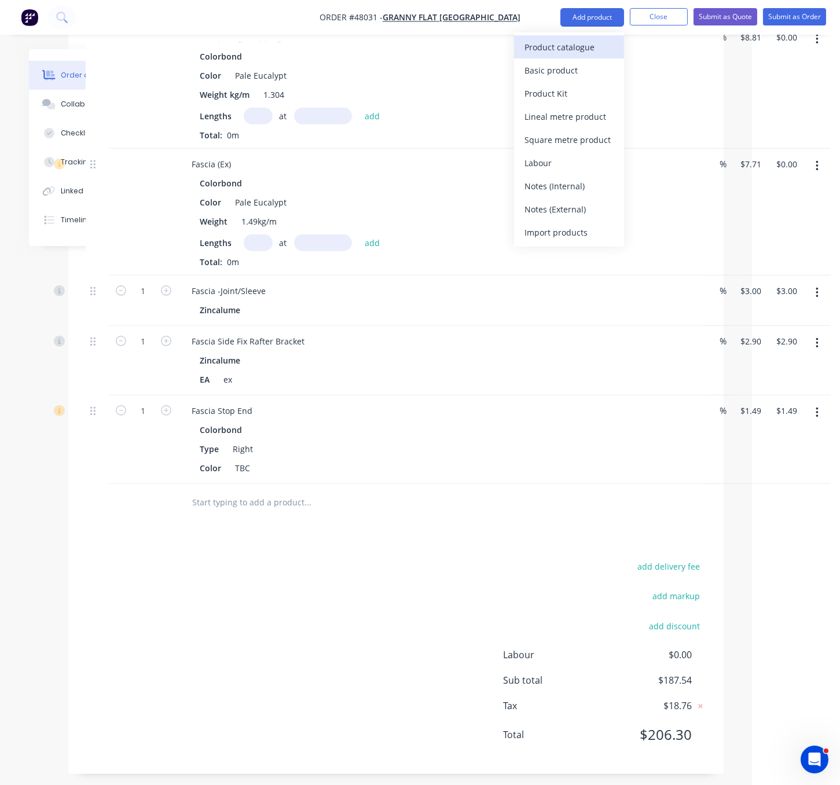
click at [559, 49] on div "Product catalogue" at bounding box center [569, 47] width 89 height 17
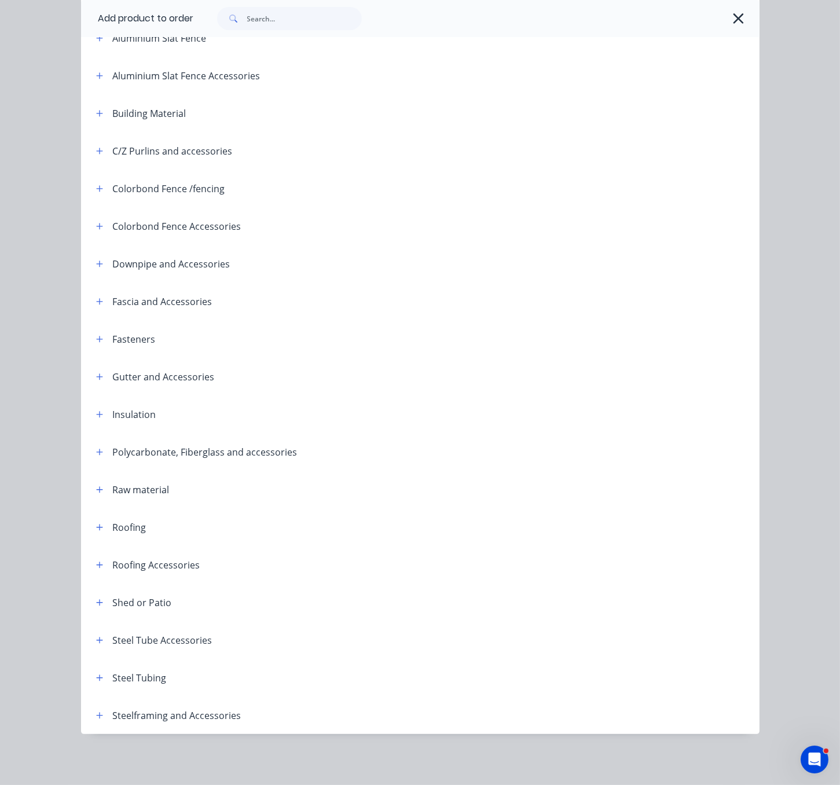
scroll to position [163, 0]
click at [93, 294] on button "button" at bounding box center [100, 301] width 14 height 14
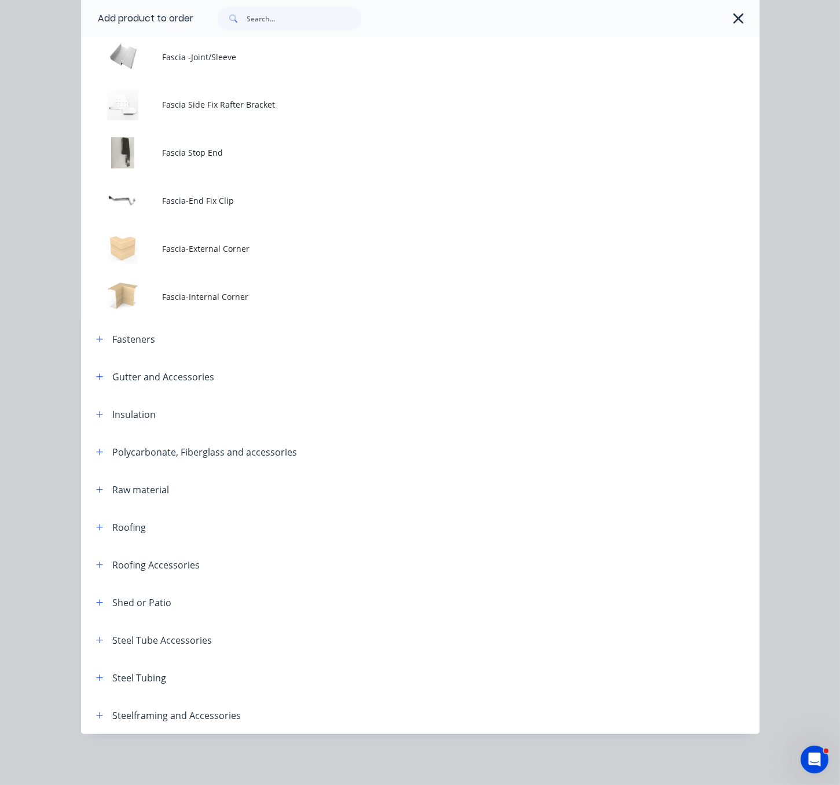
scroll to position [100, 0]
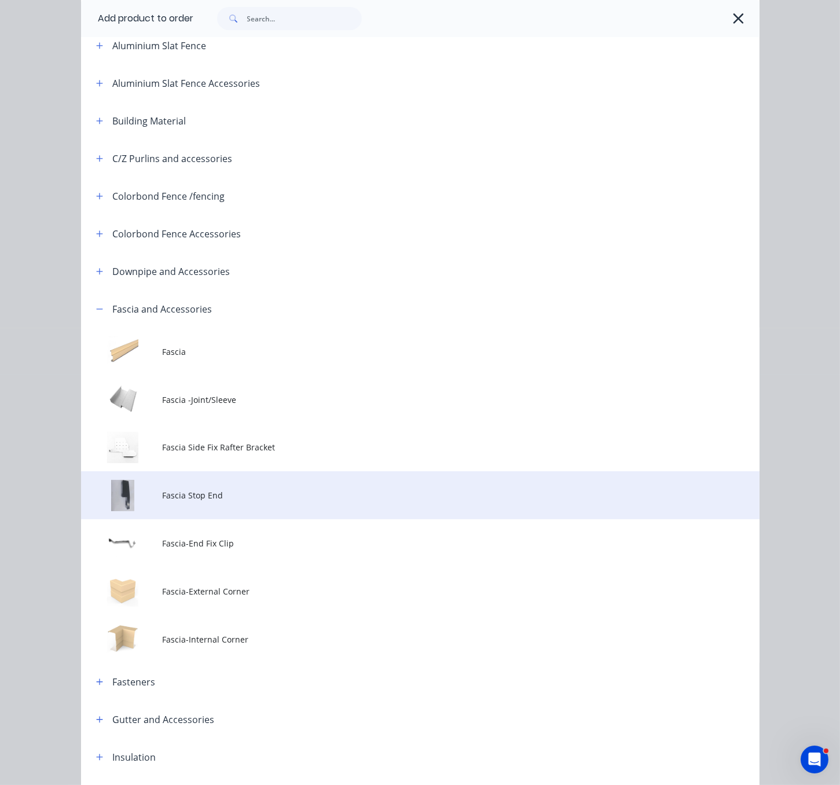
click at [229, 501] on span "Fascia Stop End" at bounding box center [401, 495] width 478 height 12
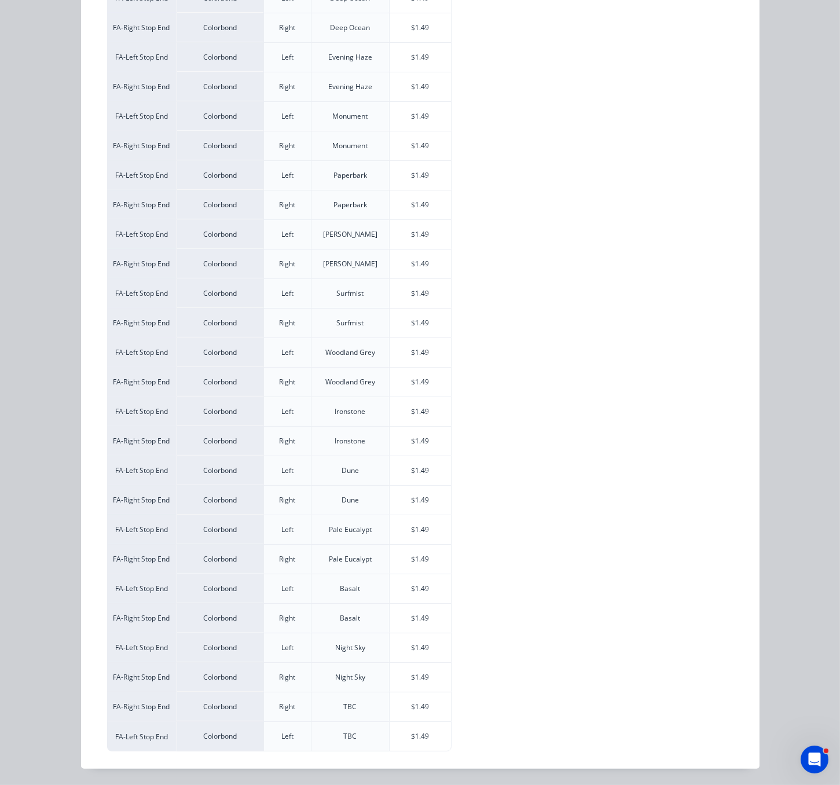
scroll to position [372, 0]
click at [415, 729] on div "$1.49" at bounding box center [421, 736] width 62 height 29
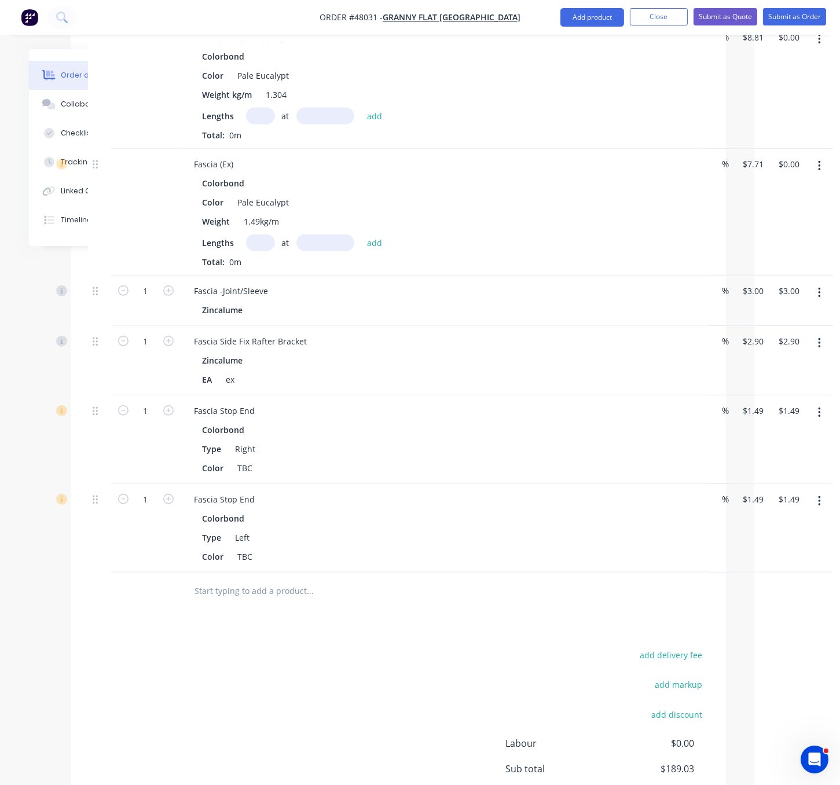
click at [819, 177] on button "button" at bounding box center [819, 166] width 27 height 21
click at [785, 205] on div "Edit" at bounding box center [778, 196] width 89 height 17
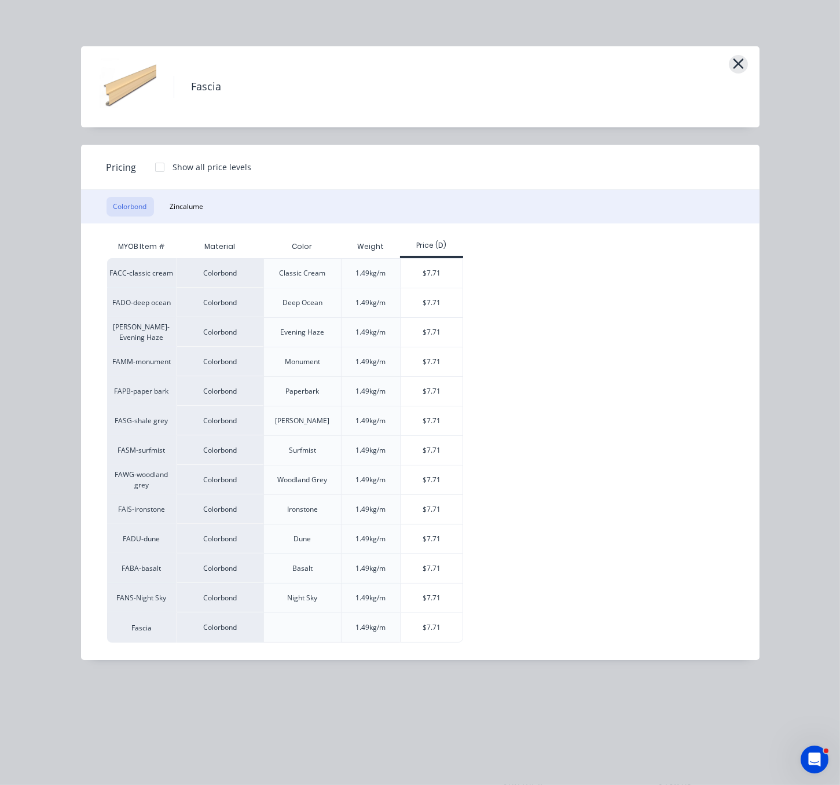
click at [735, 69] on icon "button" at bounding box center [738, 63] width 10 height 10
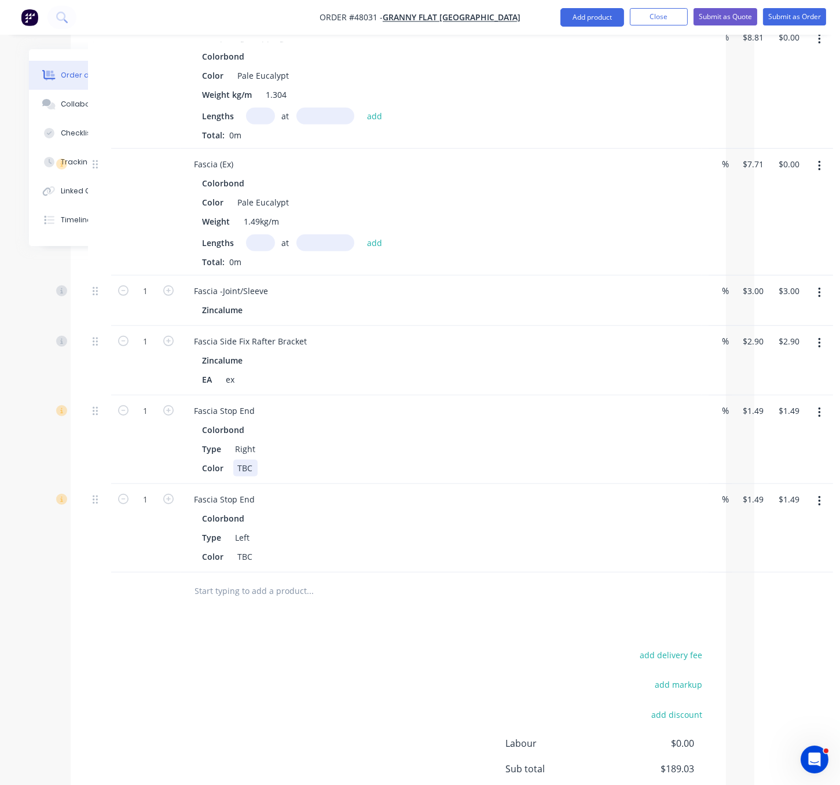
click at [251, 477] on div "TBC" at bounding box center [245, 468] width 24 height 17
click at [252, 565] on div "TBC" at bounding box center [245, 556] width 24 height 17
click at [268, 508] on div "Fascia Stop End" at bounding box center [441, 499] width 512 height 17
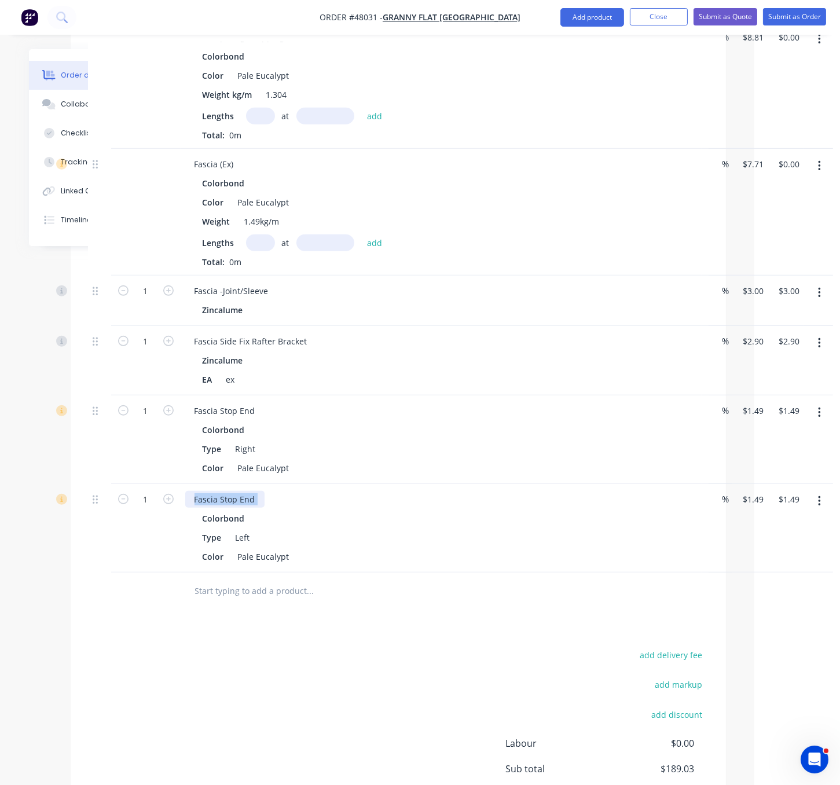
click at [261, 508] on div "Fascia Stop End" at bounding box center [224, 499] width 79 height 17
click at [259, 419] on div "Fascia Stop End" at bounding box center [224, 410] width 79 height 17
click at [316, 388] on div "EA ex" at bounding box center [439, 379] width 482 height 17
click at [276, 299] on div "Fascia -Joint/Sleeve" at bounding box center [231, 291] width 93 height 17
click at [385, 319] on div "Zincalume" at bounding box center [441, 310] width 477 height 17
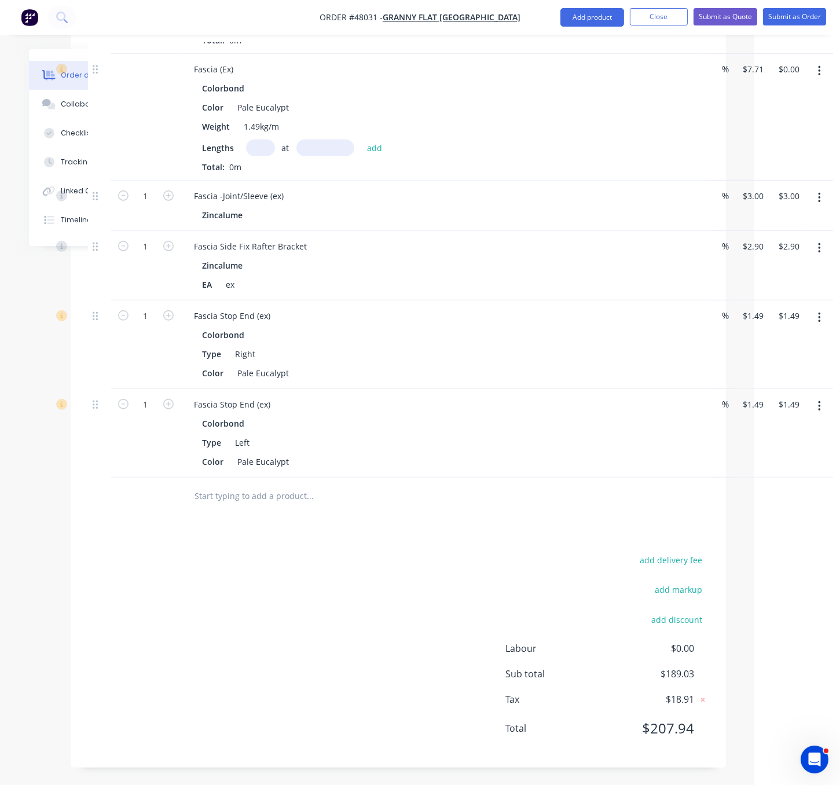
scroll to position [1361, 86]
click at [579, 20] on button "Add product" at bounding box center [593, 17] width 64 height 19
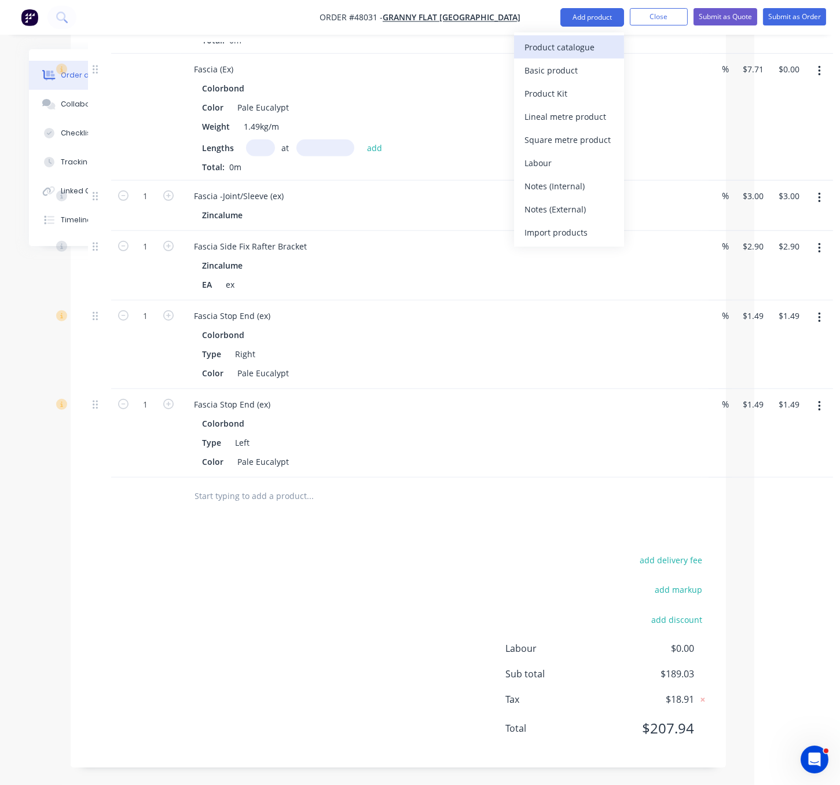
click at [577, 45] on div "Product catalogue" at bounding box center [569, 47] width 89 height 17
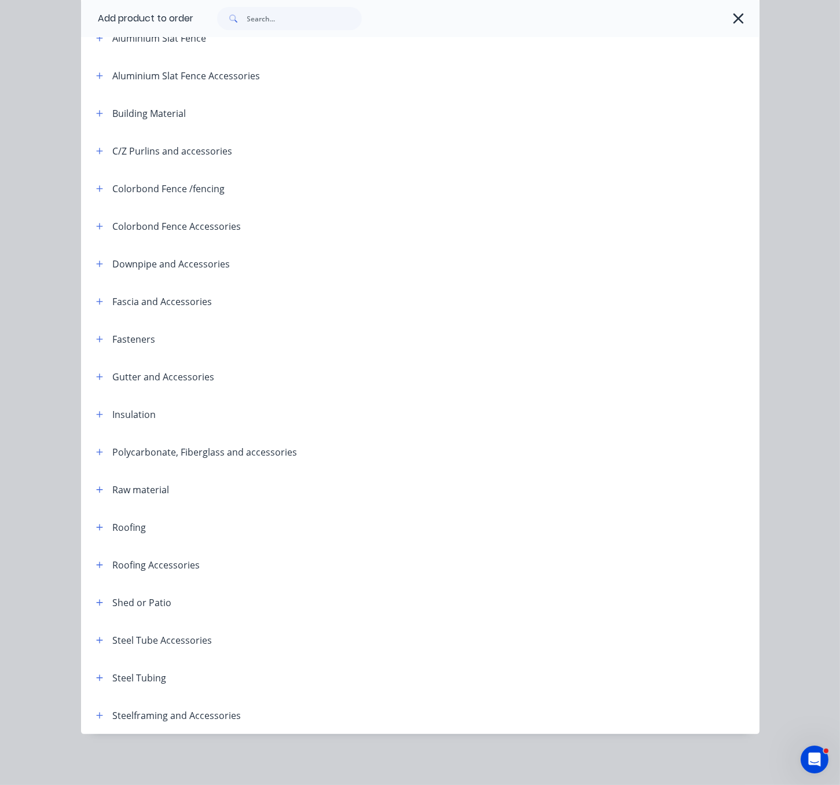
scroll to position [163, 0]
click at [96, 373] on icon "button" at bounding box center [99, 377] width 7 height 8
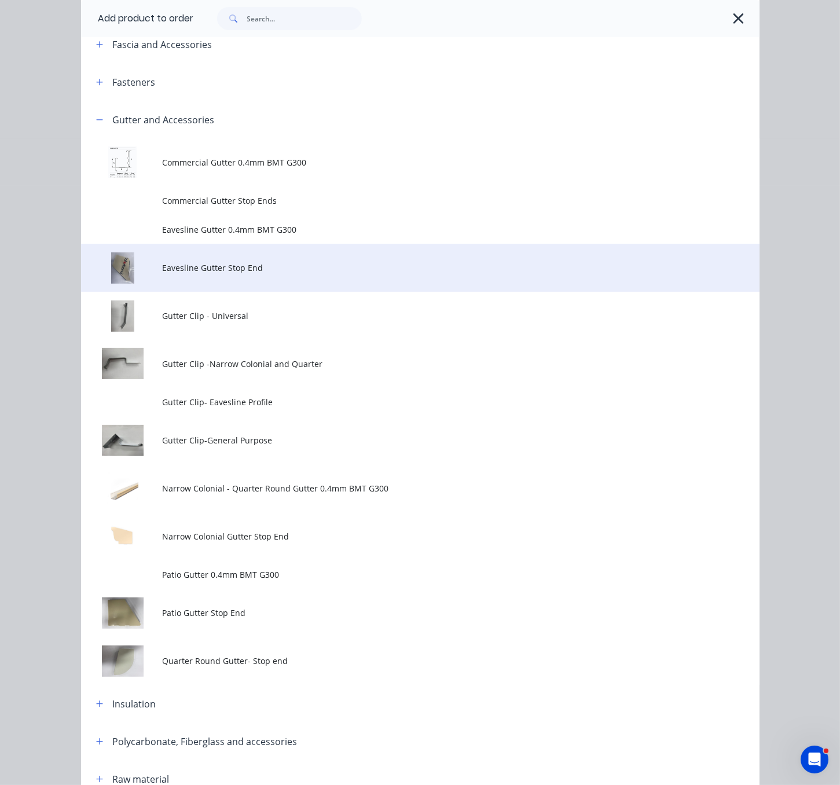
scroll to position [365, 0]
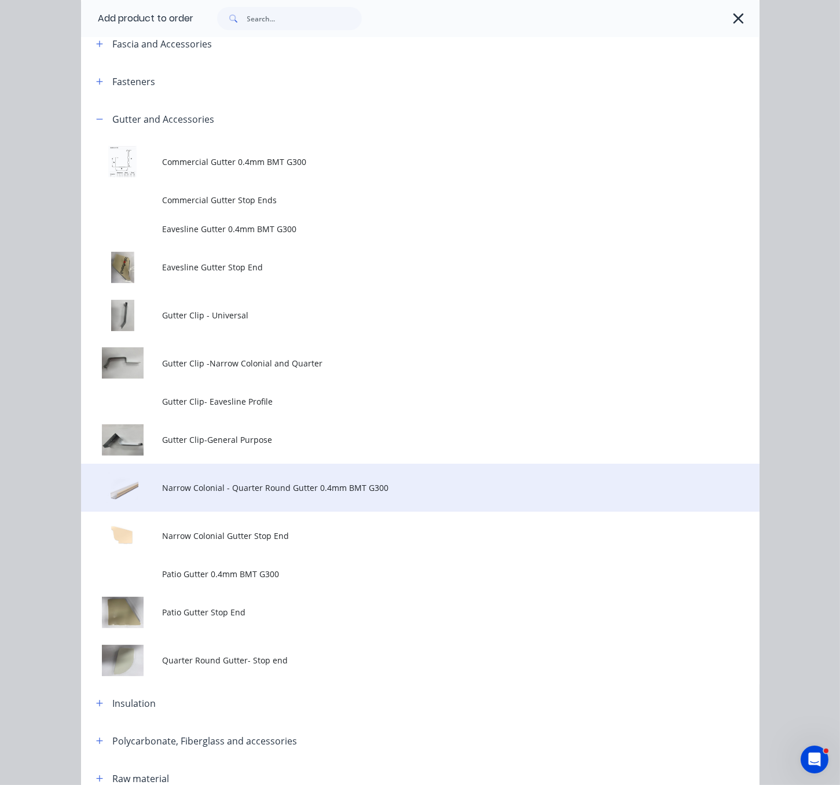
click at [310, 512] on td "Narrow Colonial - Quarter Round Gutter 0.4mm BMT G300" at bounding box center [460, 488] width 597 height 48
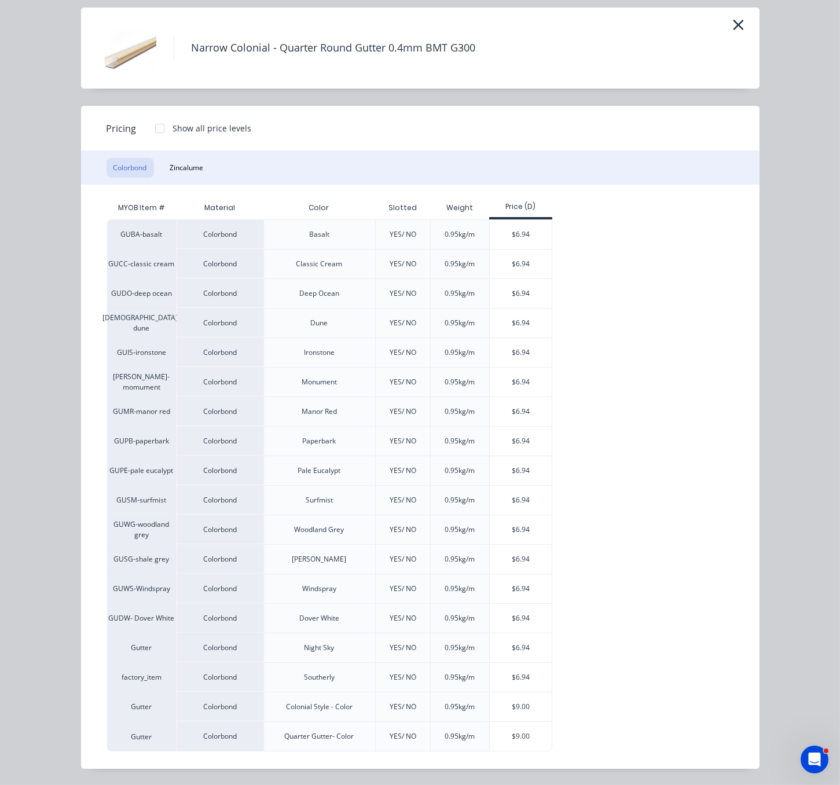
scroll to position [67, 0]
click at [510, 465] on div "$6.94" at bounding box center [521, 470] width 62 height 29
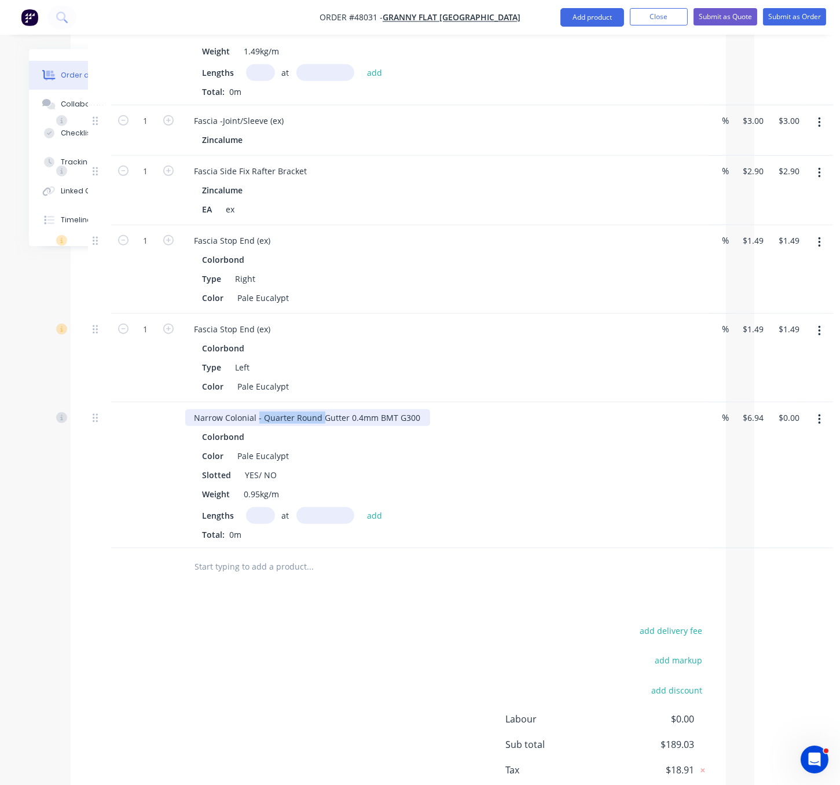
drag, startPoint x: 263, startPoint y: 482, endPoint x: 332, endPoint y: 482, distance: 68.9
click at [332, 426] on div "Narrow Colonial - Quarter Round Gutter 0.4mm BMT G300" at bounding box center [307, 417] width 245 height 17
drag, startPoint x: 263, startPoint y: 543, endPoint x: 302, endPoint y: 543, distance: 38.8
click at [302, 484] on div "Slotted YES/ NO" at bounding box center [439, 475] width 482 height 17
click at [367, 714] on div "add delivery fee add markup add discount Labour $0.00 Sub total $189.03 Tax $18…" at bounding box center [398, 722] width 621 height 198
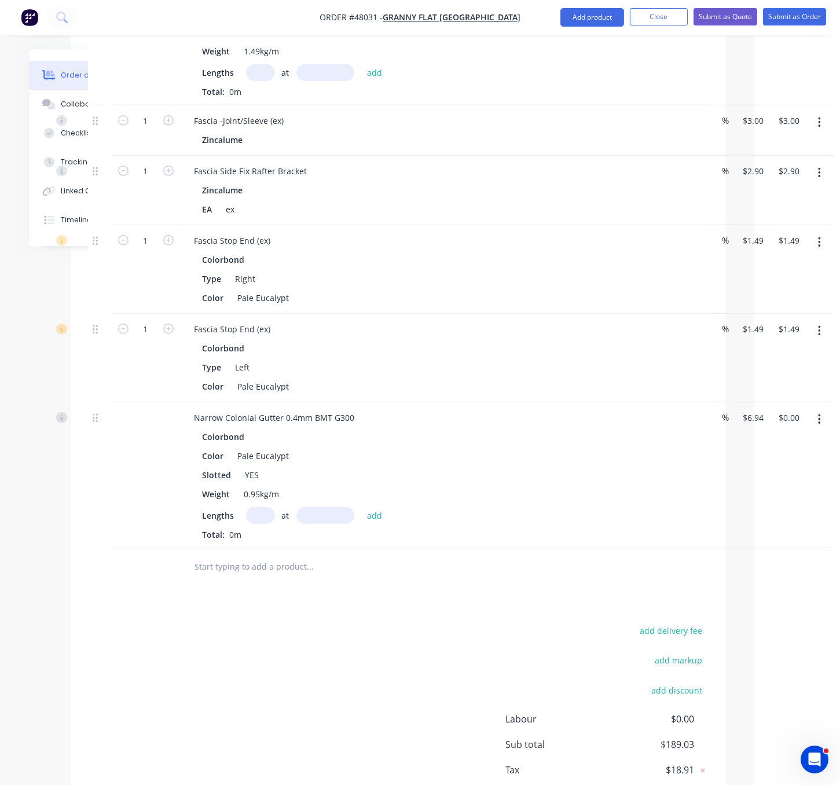
scroll to position [1515, 86]
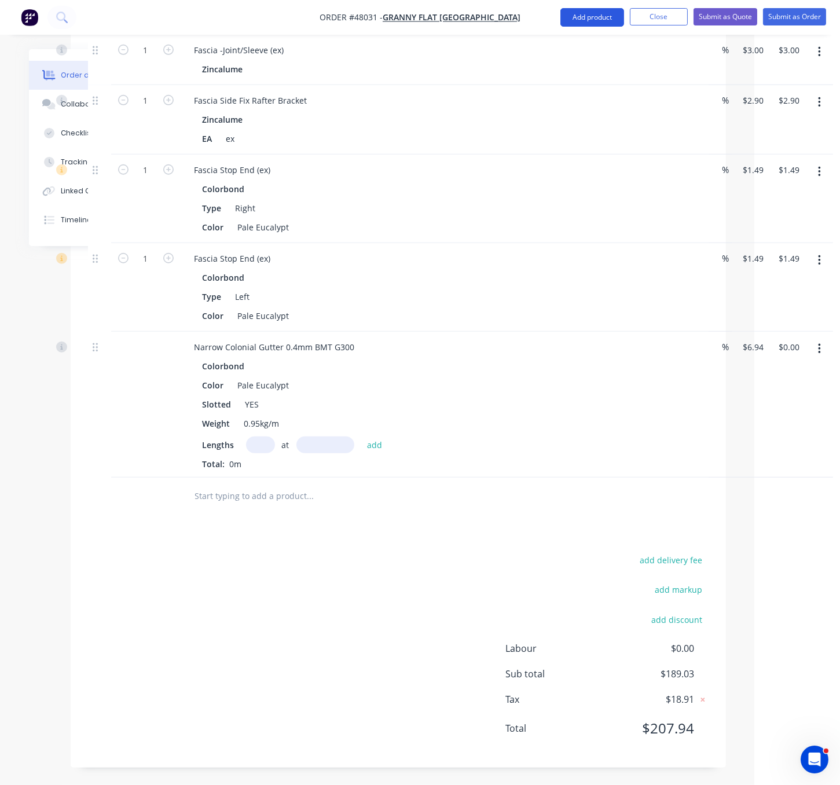
click at [587, 12] on button "Add product" at bounding box center [593, 17] width 64 height 19
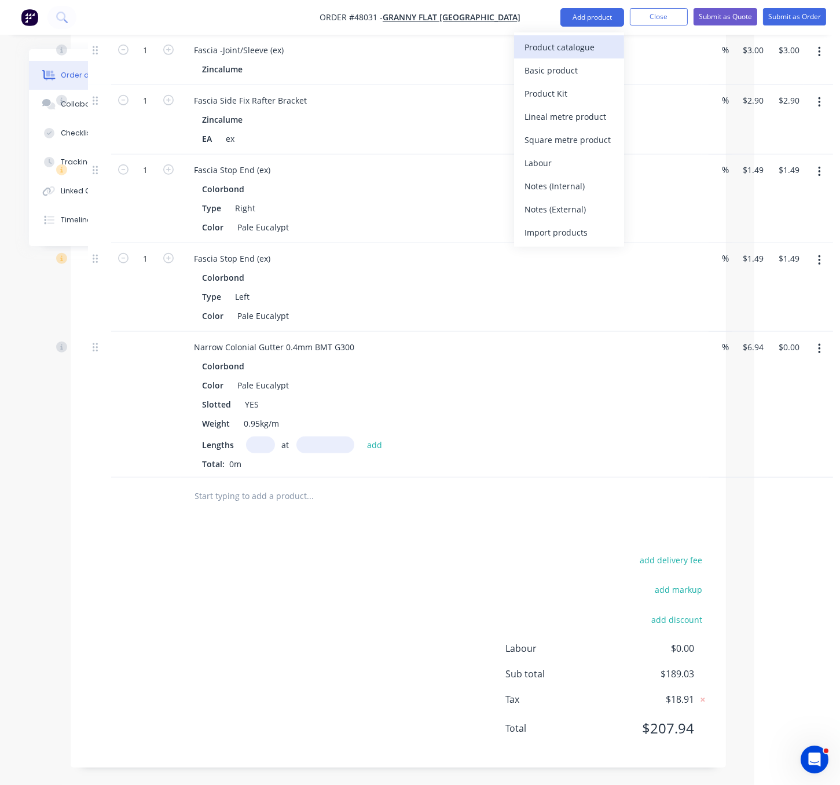
click at [577, 49] on div "Product catalogue" at bounding box center [569, 47] width 89 height 17
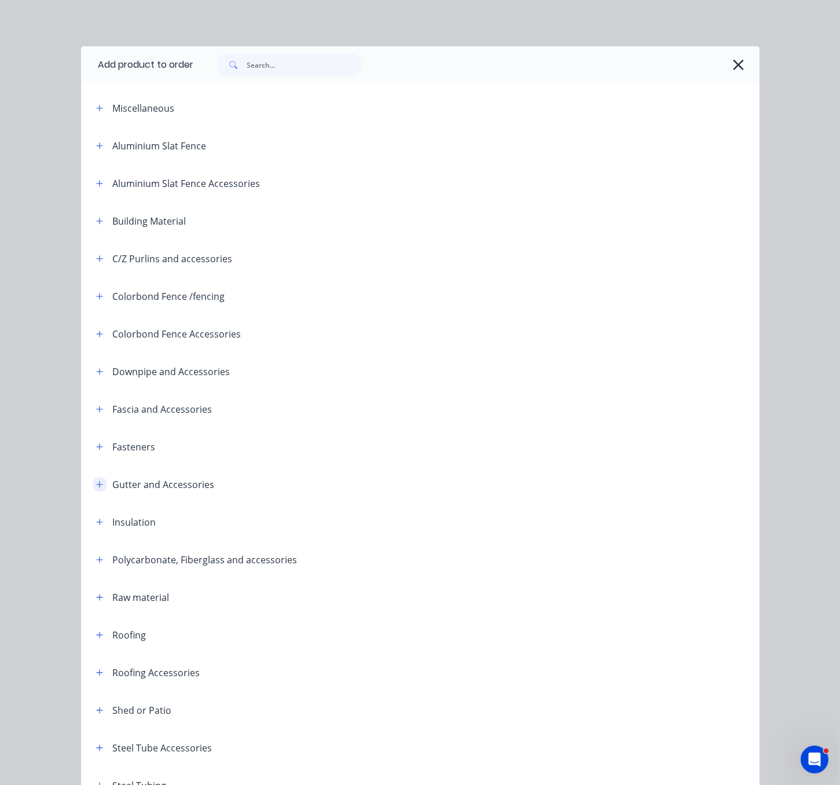
click at [96, 489] on icon "button" at bounding box center [99, 485] width 7 height 8
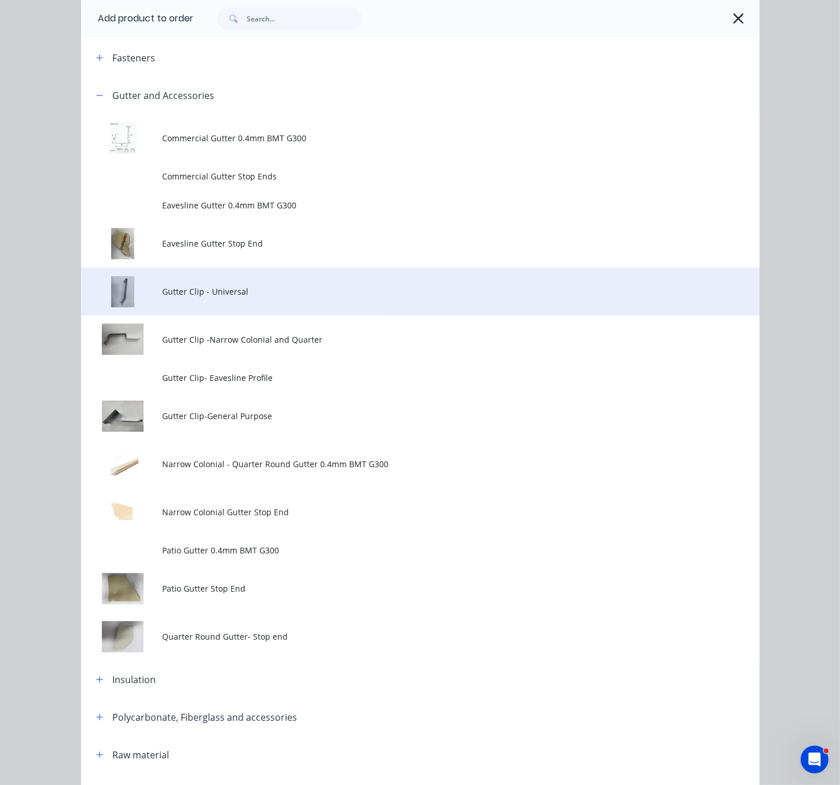
scroll to position [405, 0]
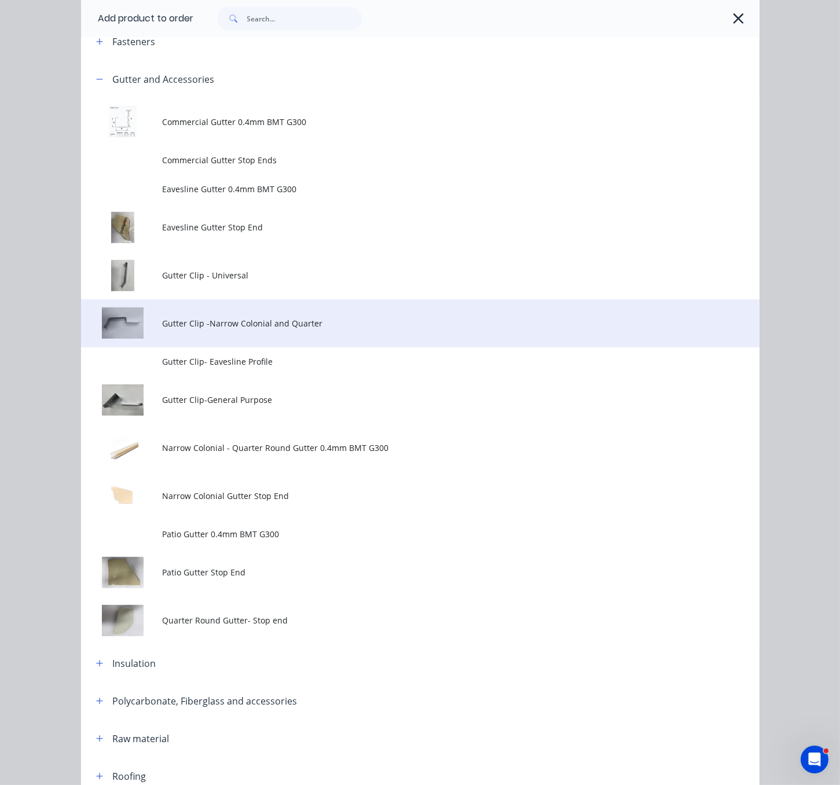
click at [250, 330] on span "Gutter Clip -Narrow Colonial and Quarter" at bounding box center [401, 323] width 478 height 12
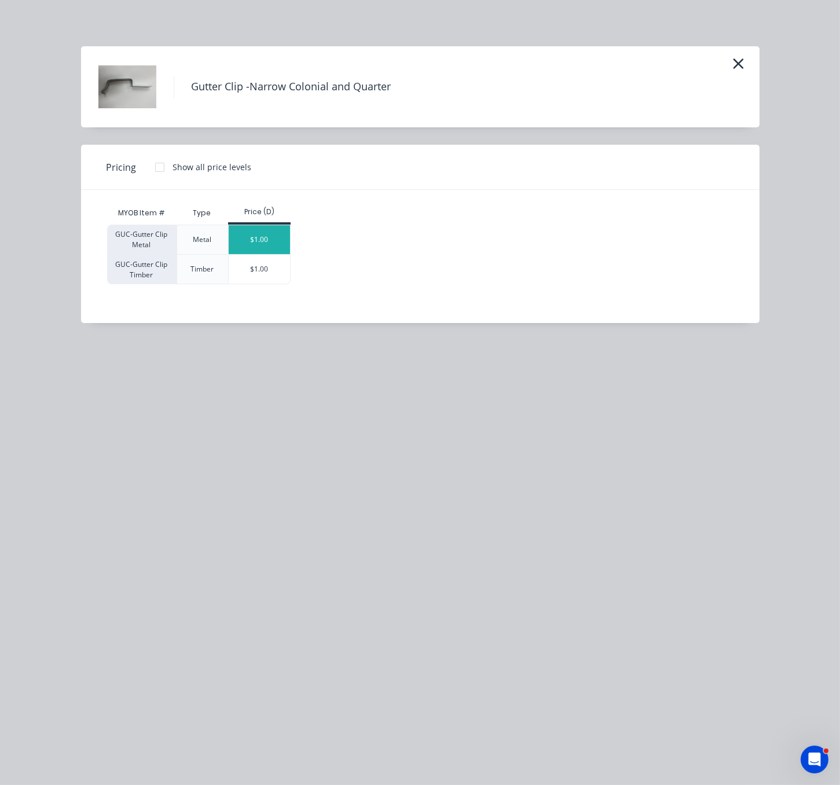
click at [257, 248] on div "$1.00" at bounding box center [260, 239] width 62 height 29
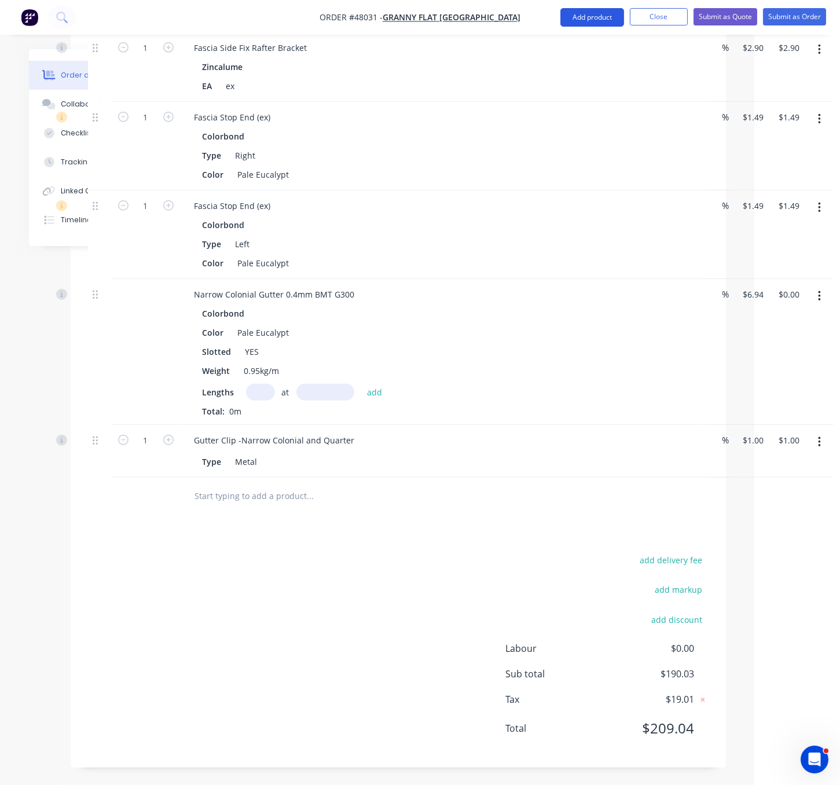
click at [581, 15] on button "Add product" at bounding box center [593, 17] width 64 height 19
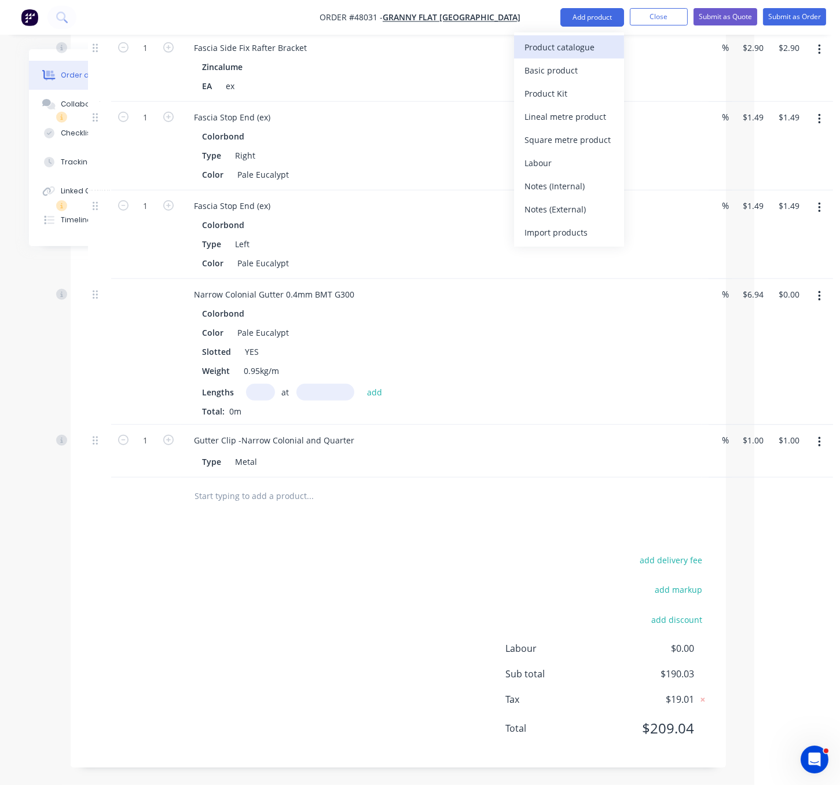
click at [572, 45] on div "Product catalogue" at bounding box center [569, 47] width 89 height 17
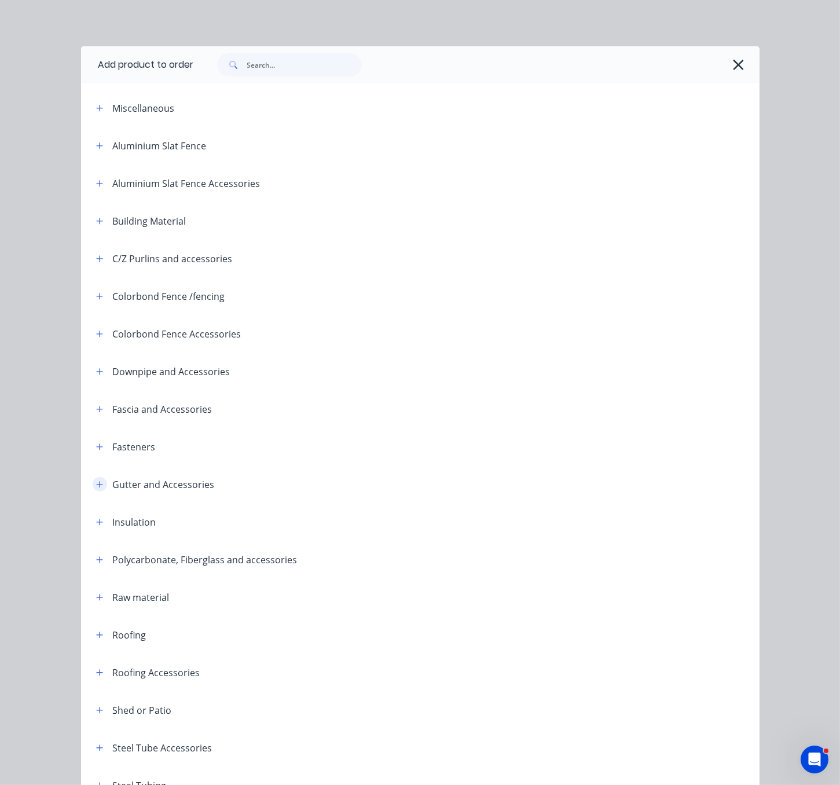
click at [96, 489] on icon "button" at bounding box center [99, 485] width 7 height 8
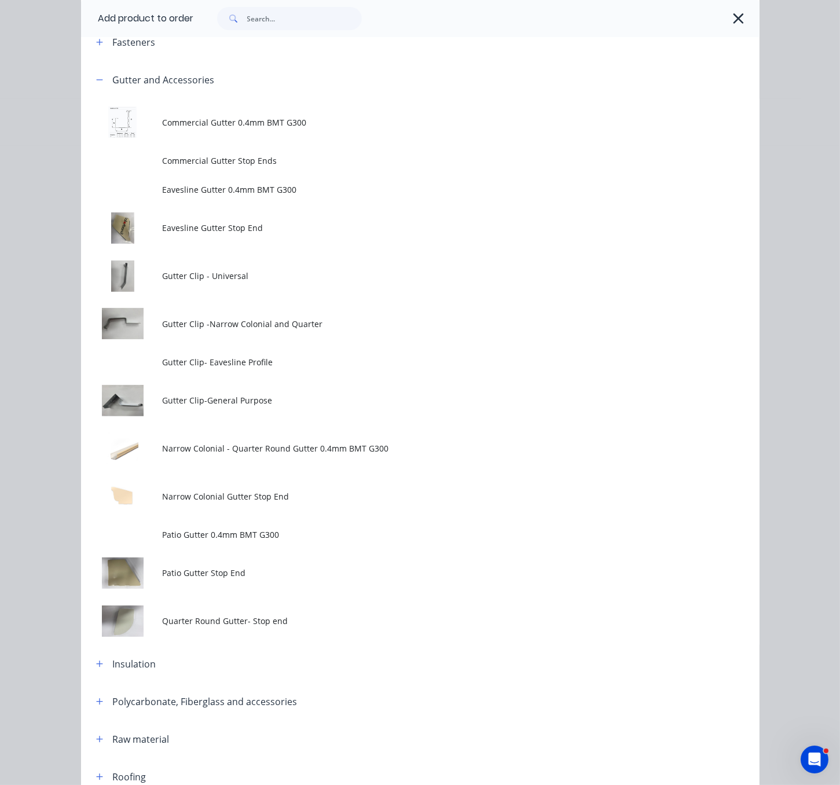
scroll to position [405, 0]
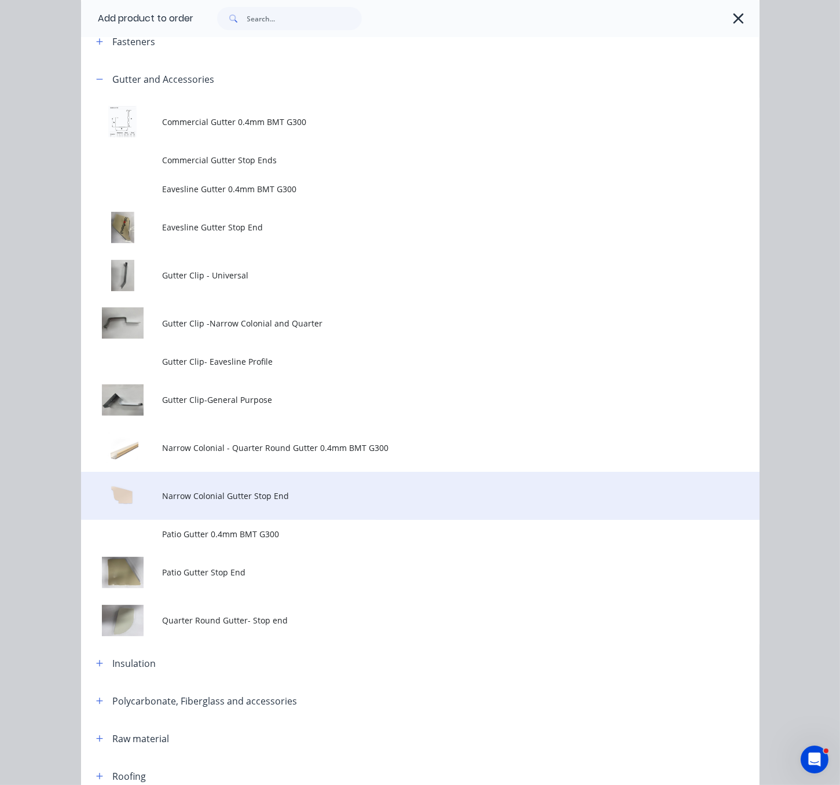
click at [309, 520] on td "Narrow Colonial Gutter Stop End" at bounding box center [460, 496] width 597 height 48
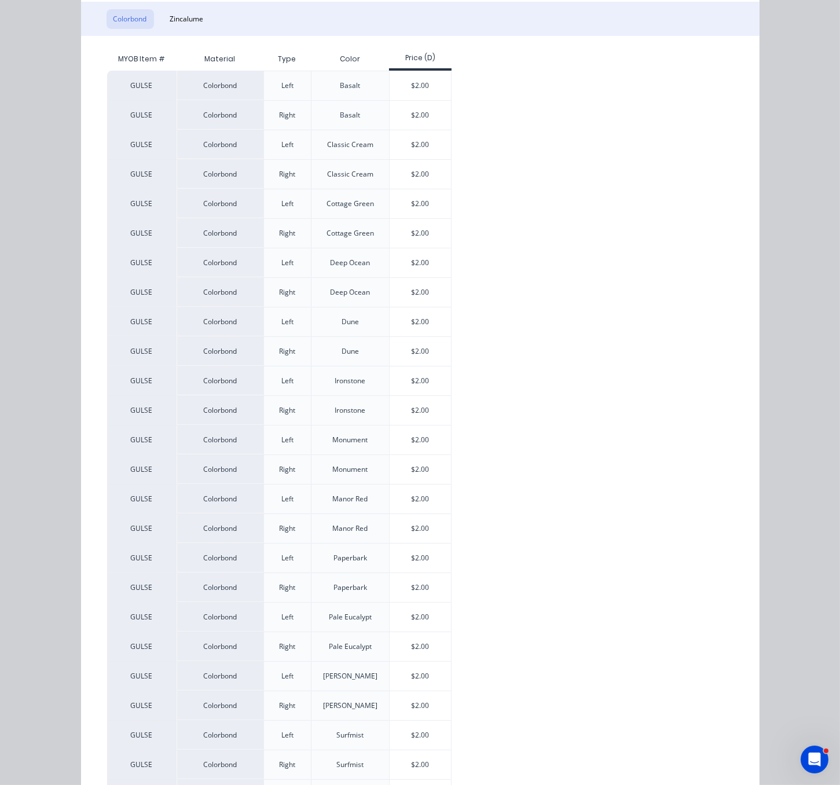
scroll to position [203, 0]
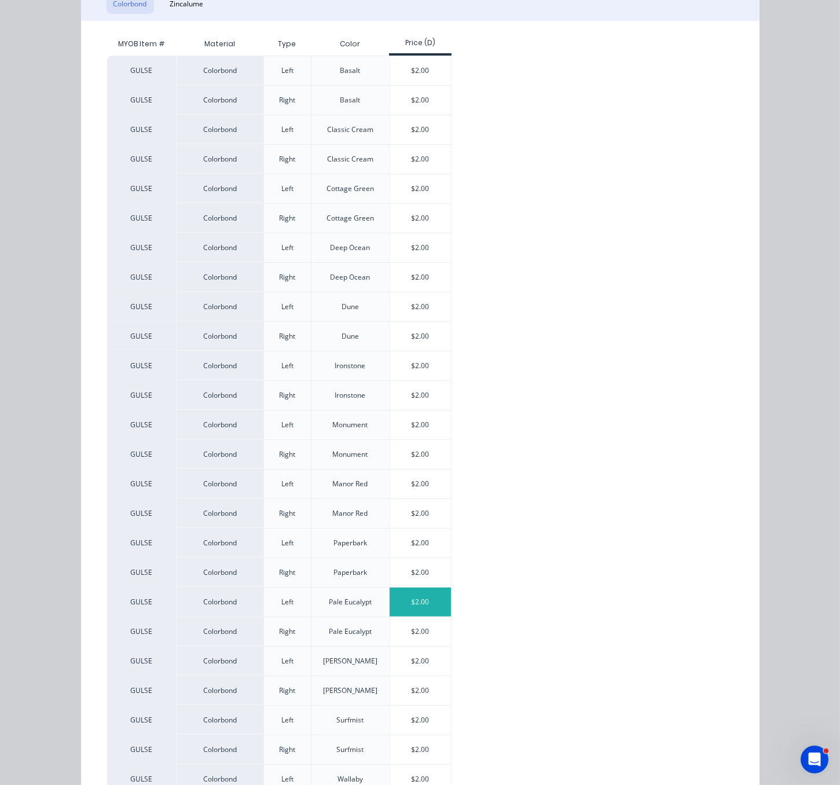
click at [426, 617] on div "$2.00" at bounding box center [421, 602] width 62 height 29
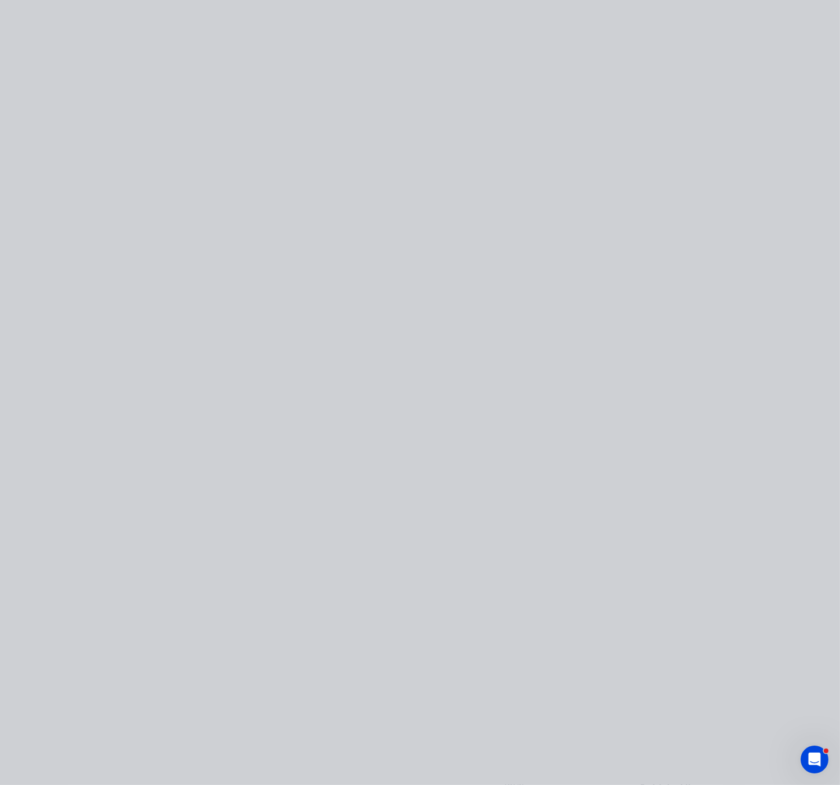
scroll to position [0, 0]
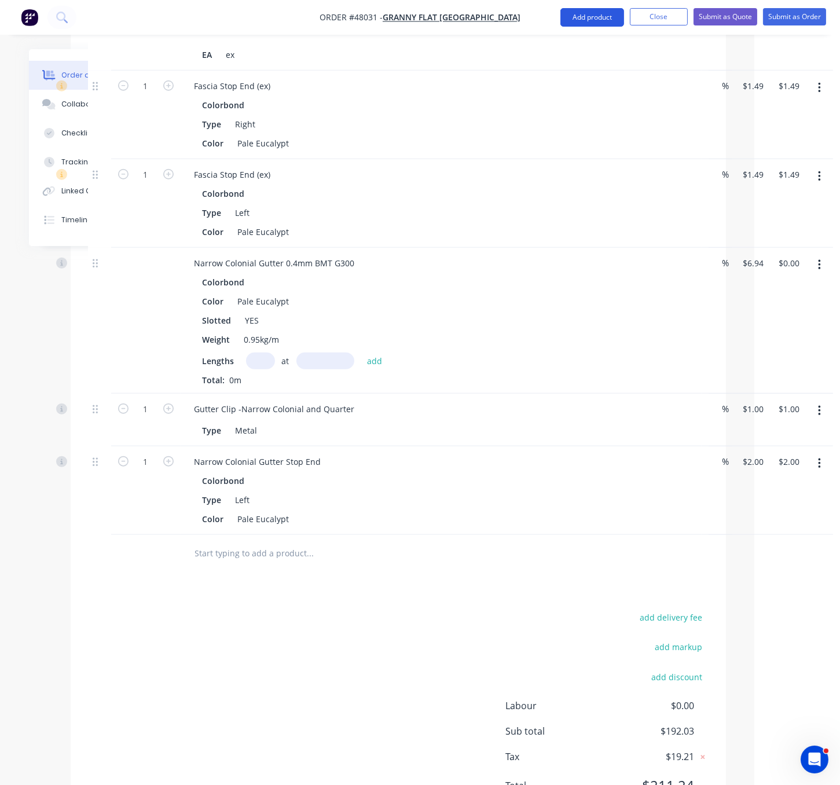
click at [561, 22] on button "Add product" at bounding box center [593, 17] width 64 height 19
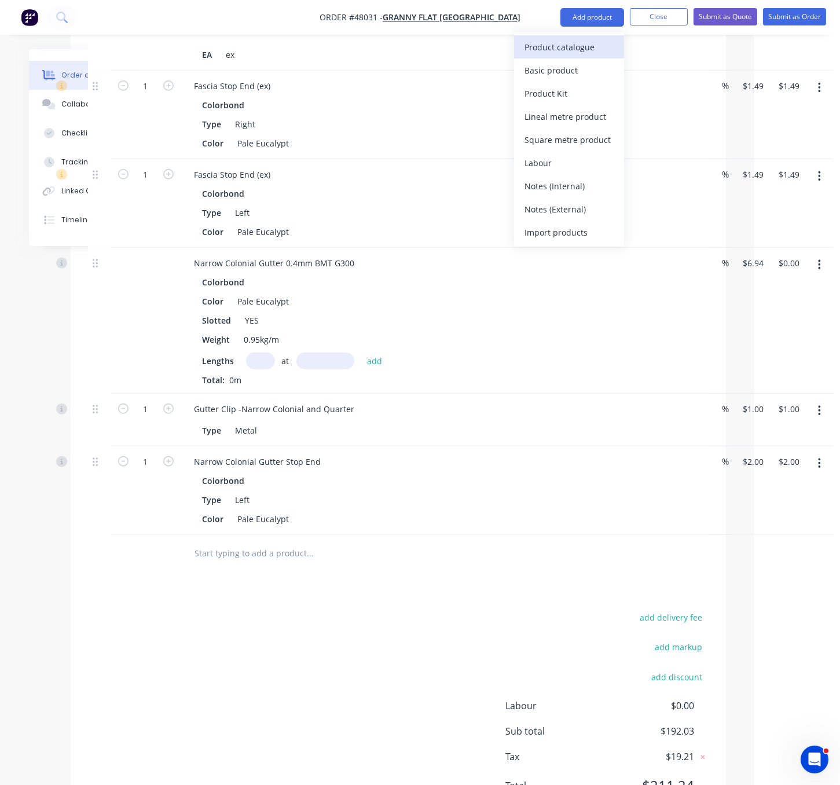
click at [547, 49] on div "Product catalogue" at bounding box center [569, 47] width 89 height 17
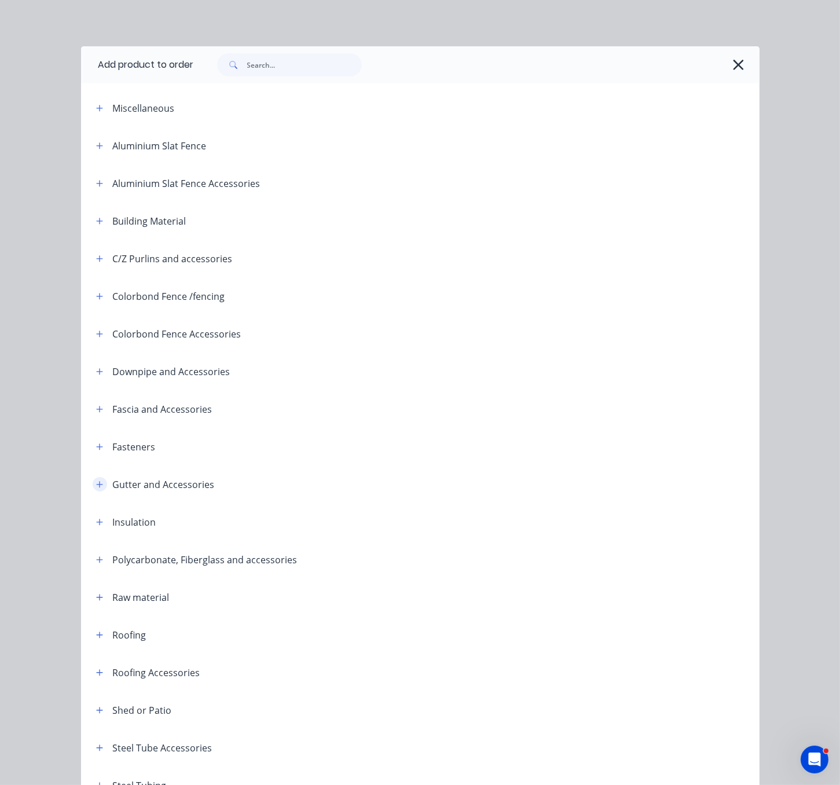
click at [93, 492] on button "button" at bounding box center [100, 484] width 14 height 14
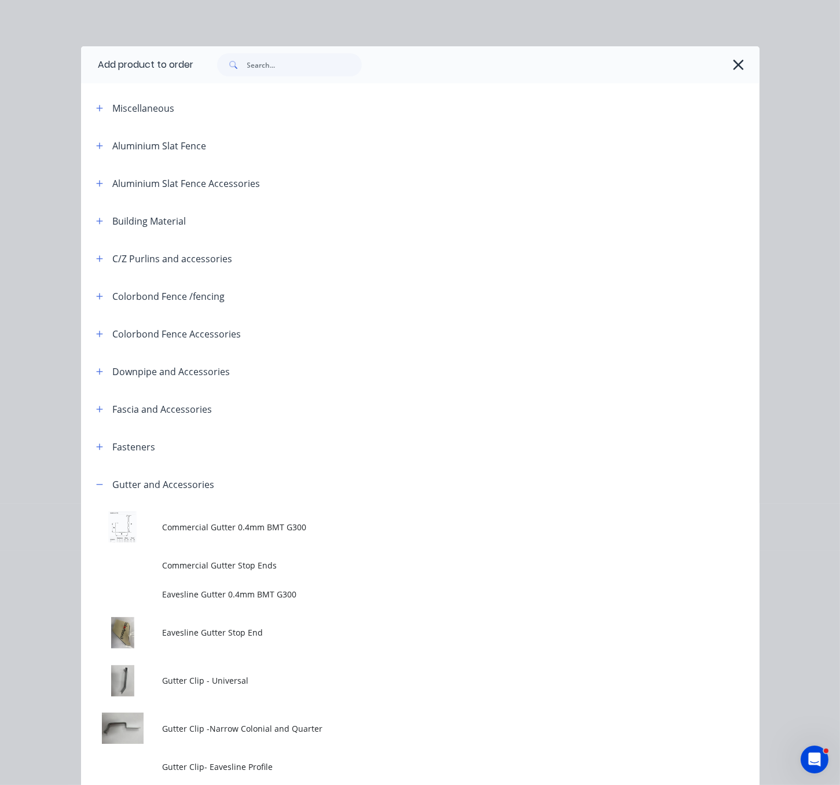
scroll to position [405, 0]
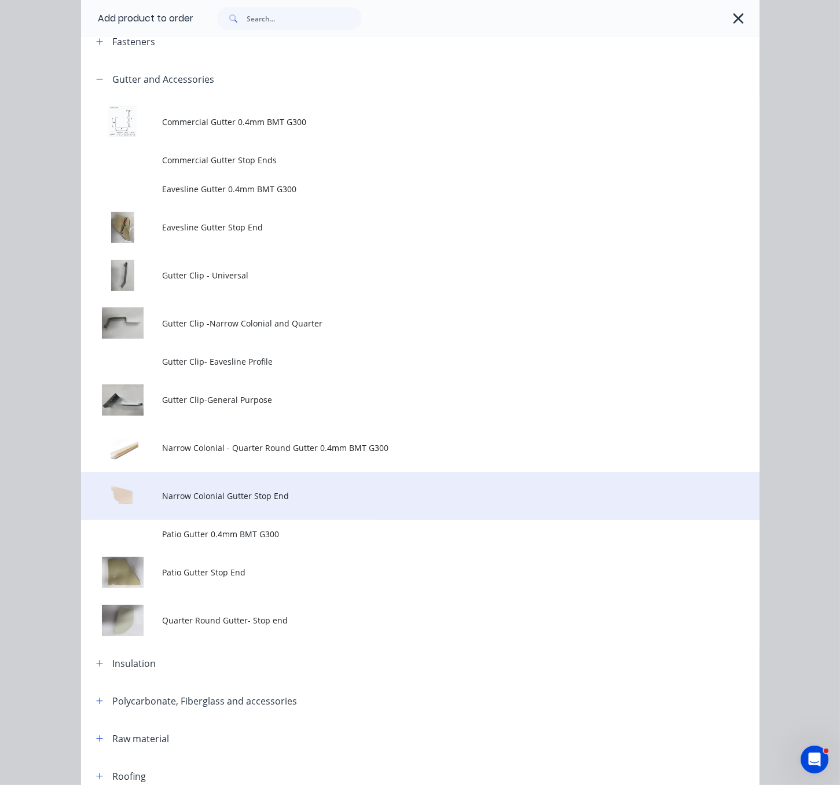
click at [307, 502] on span "Narrow Colonial Gutter Stop End" at bounding box center [401, 496] width 478 height 12
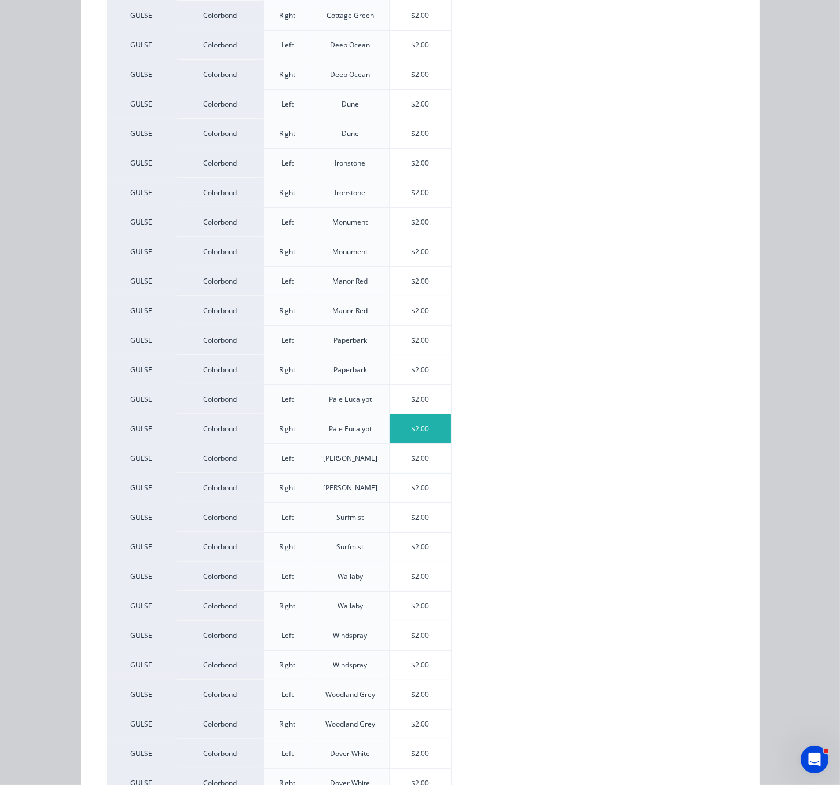
click at [414, 444] on div "$2.00" at bounding box center [421, 429] width 62 height 29
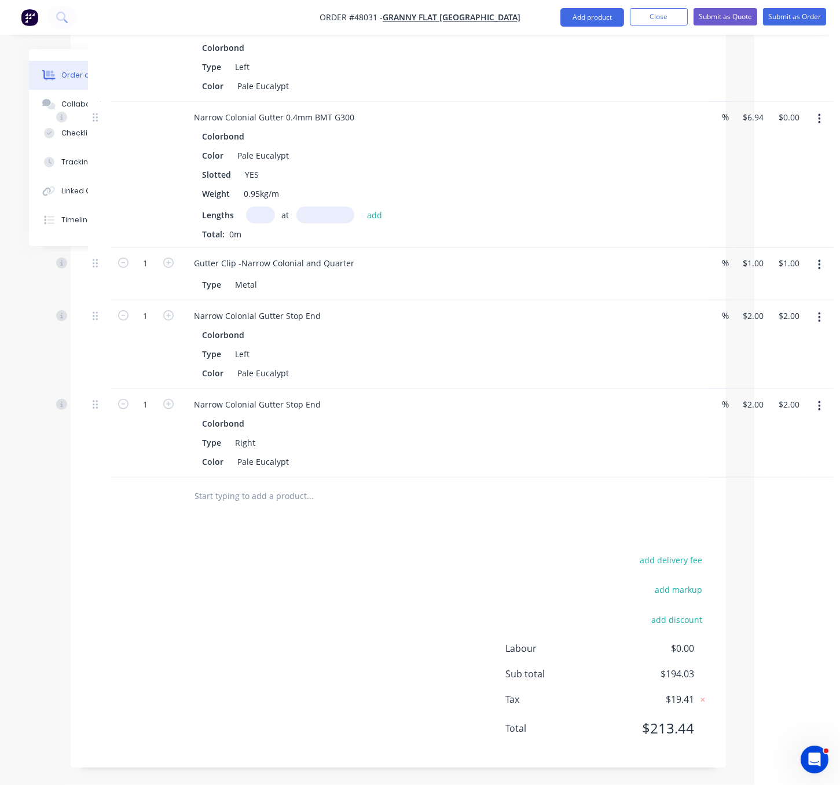
scroll to position [1759, 86]
click at [584, 14] on button "Add product" at bounding box center [593, 17] width 64 height 19
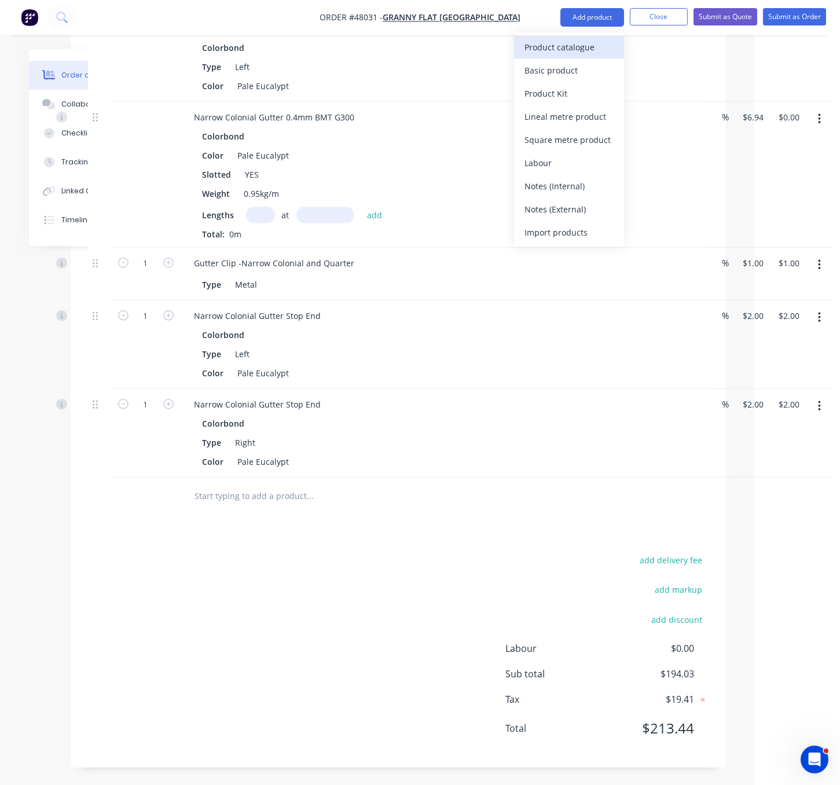
click at [561, 45] on div "Product catalogue" at bounding box center [569, 47] width 89 height 17
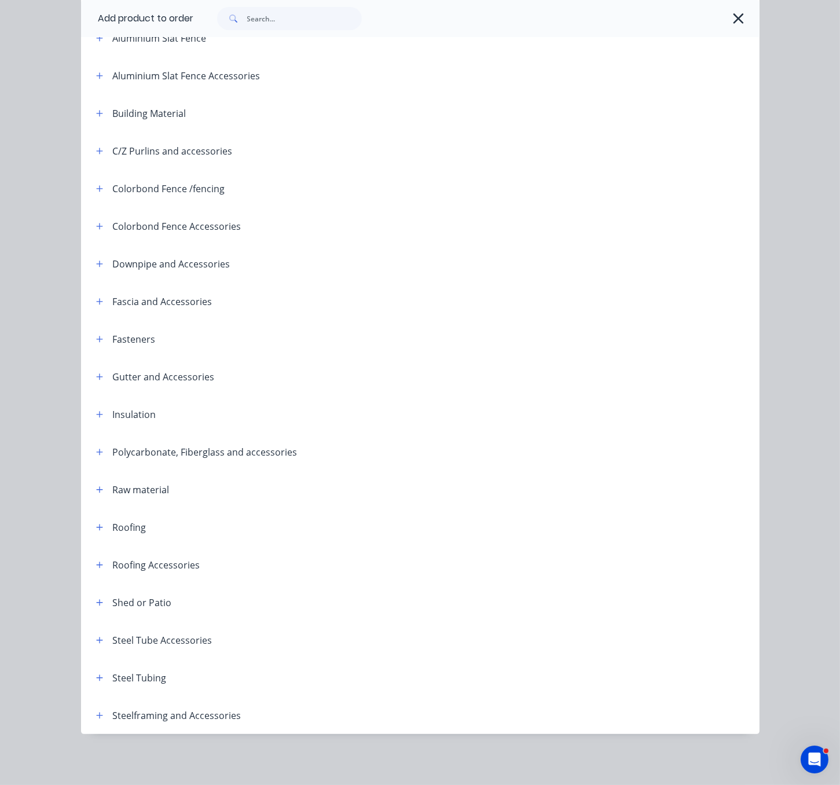
scroll to position [163, 0]
click at [96, 261] on icon "button" at bounding box center [99, 264] width 6 height 6
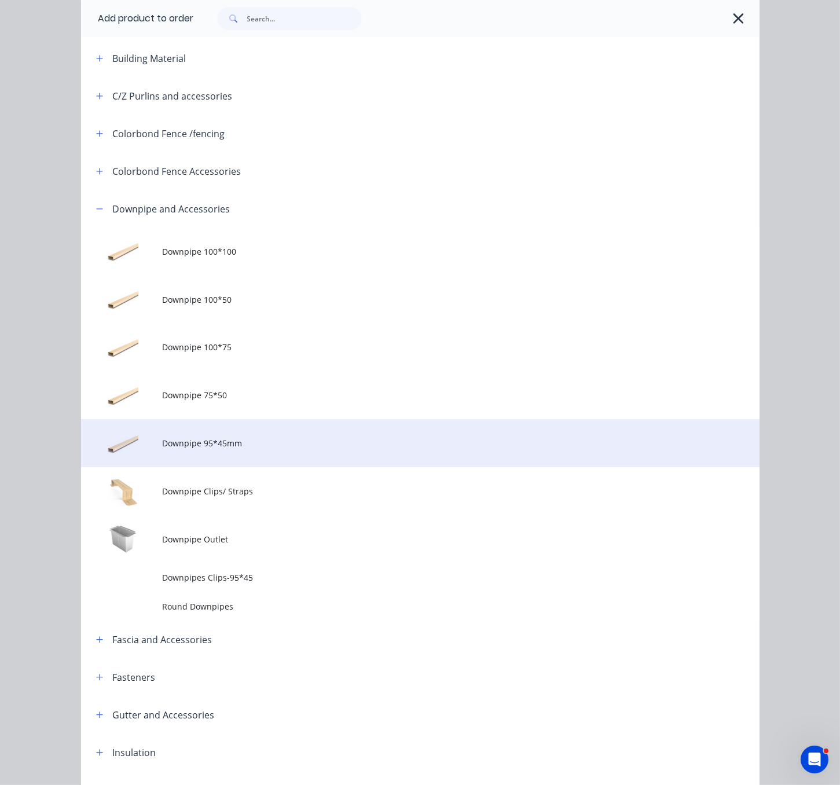
click at [259, 449] on span "Downpipe 95*45mm" at bounding box center [401, 443] width 478 height 12
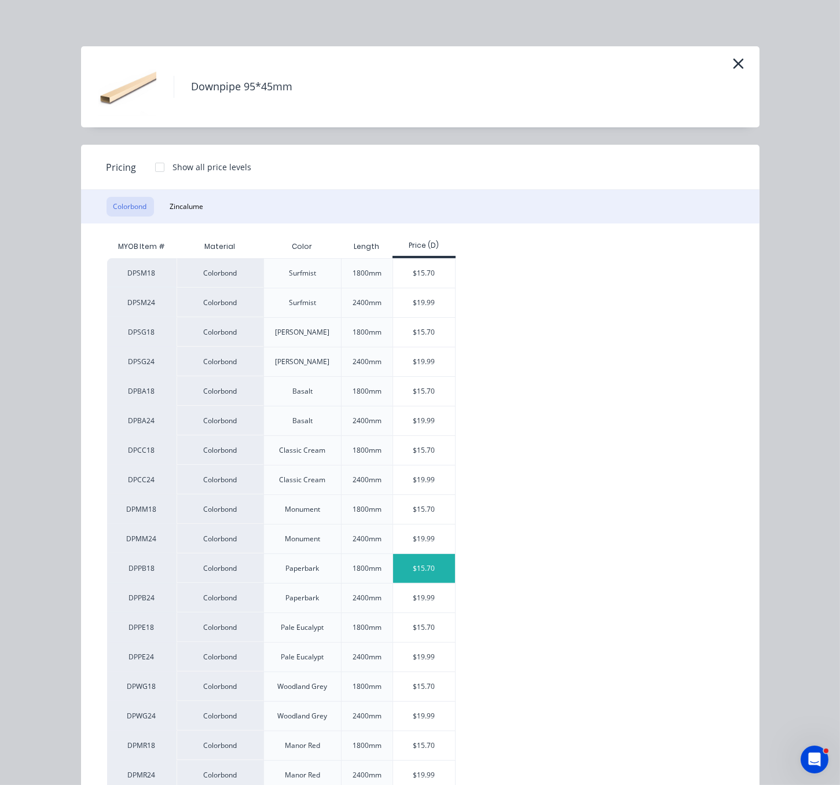
scroll to position [203, 0]
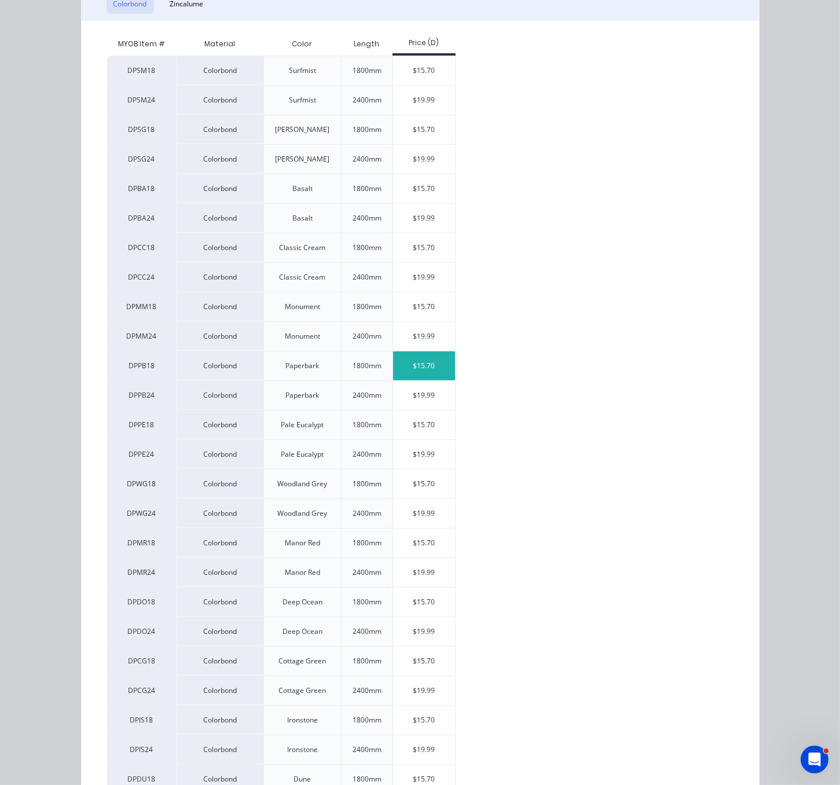
click at [426, 380] on div "$15.70" at bounding box center [424, 366] width 62 height 29
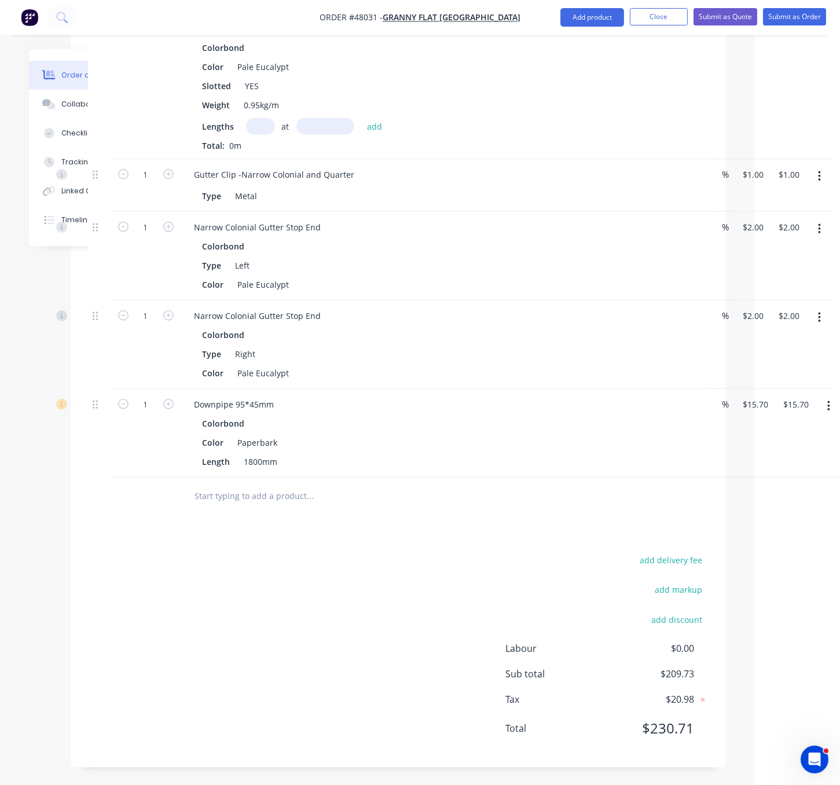
scroll to position [1853, 86]
click at [570, 20] on button "Add product" at bounding box center [593, 17] width 64 height 19
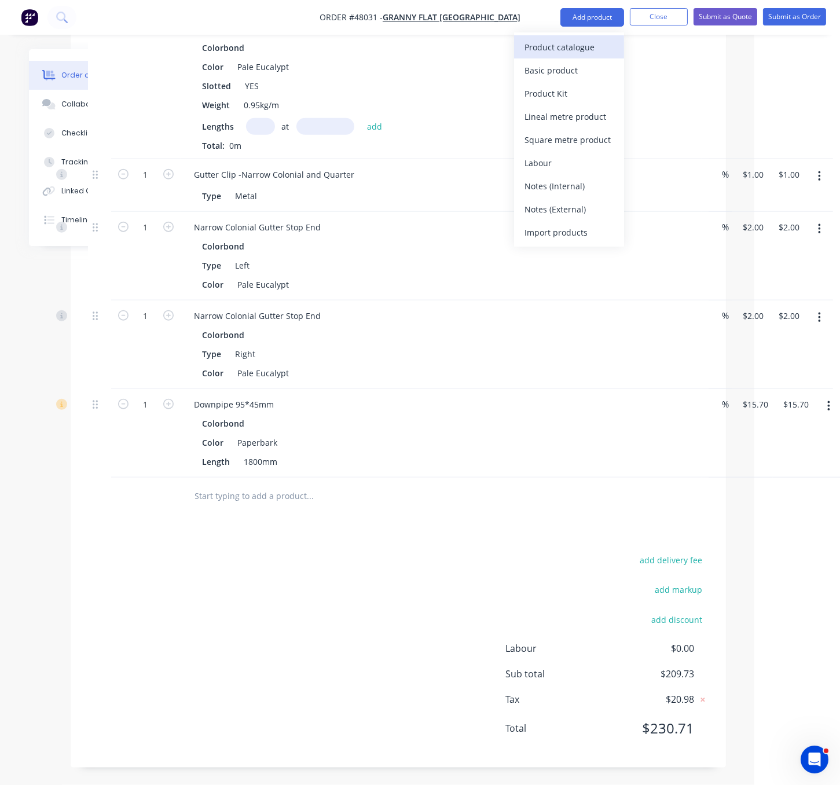
click at [569, 41] on div "Product catalogue" at bounding box center [569, 47] width 89 height 17
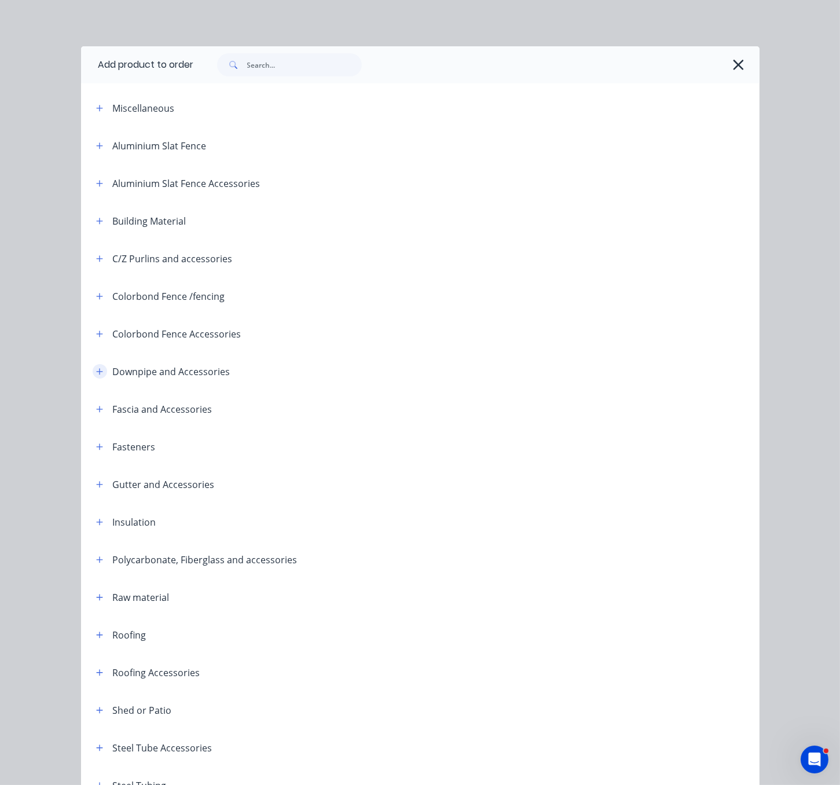
click at [93, 379] on button "button" at bounding box center [100, 371] width 14 height 14
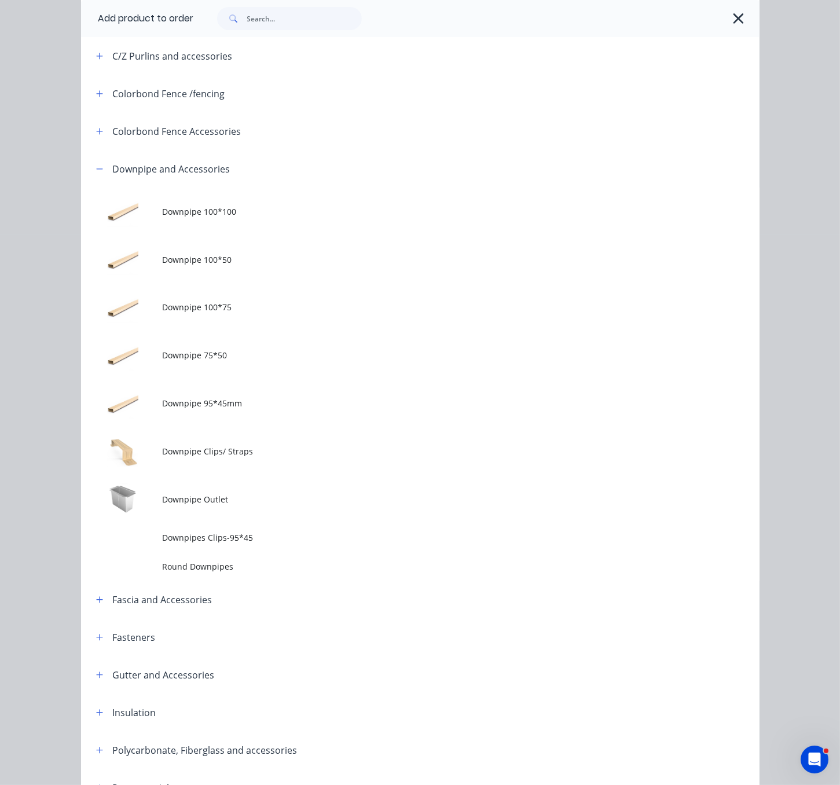
scroll to position [405, 0]
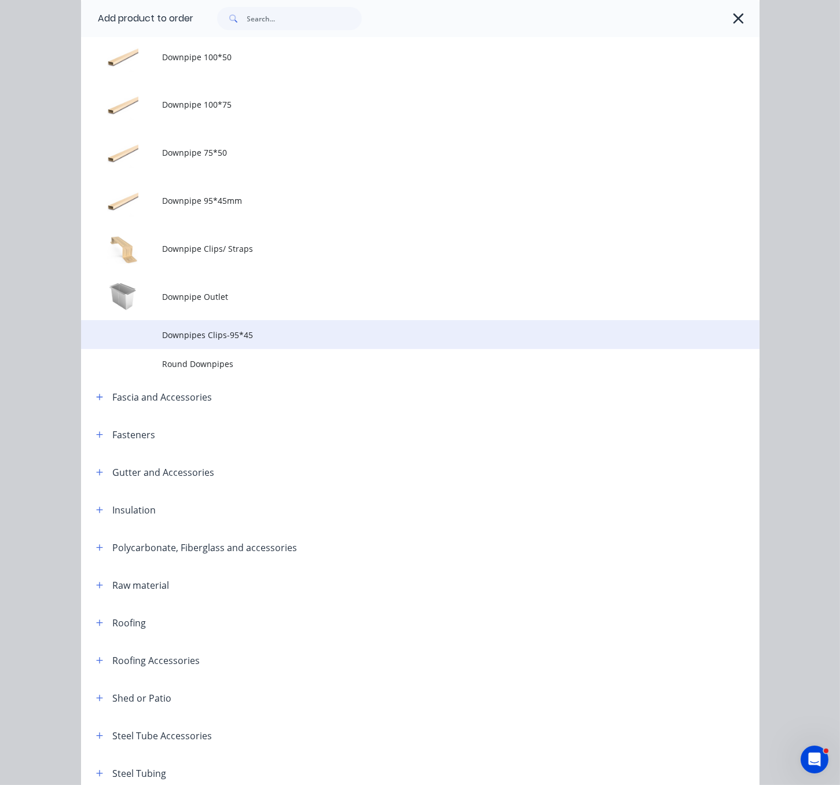
click at [273, 341] on span "Downpipes Clips-95*45" at bounding box center [401, 335] width 478 height 12
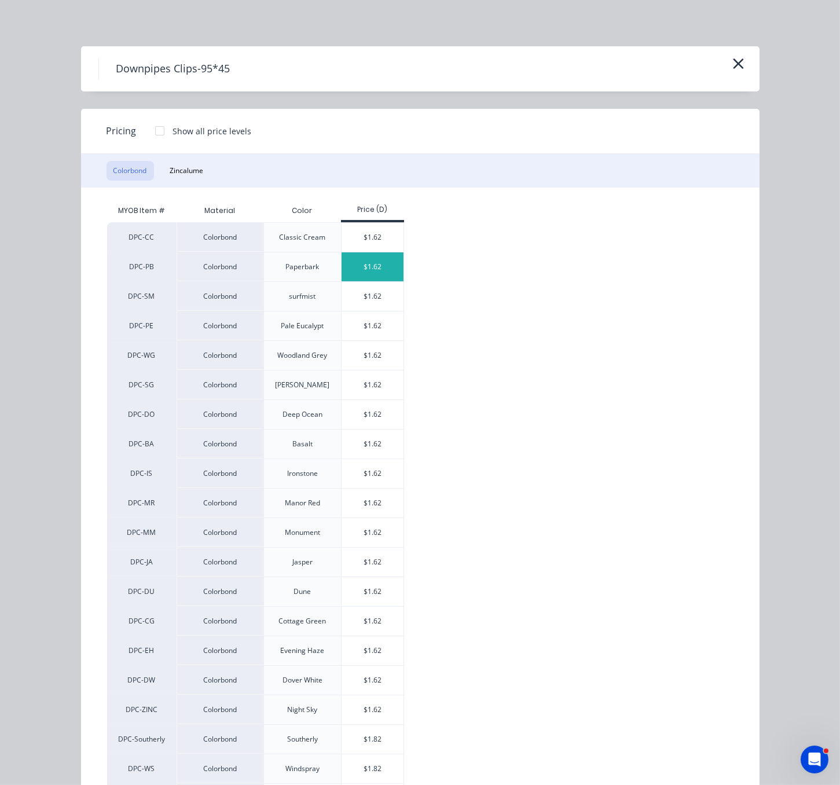
click at [380, 279] on div "$1.62" at bounding box center [373, 266] width 62 height 29
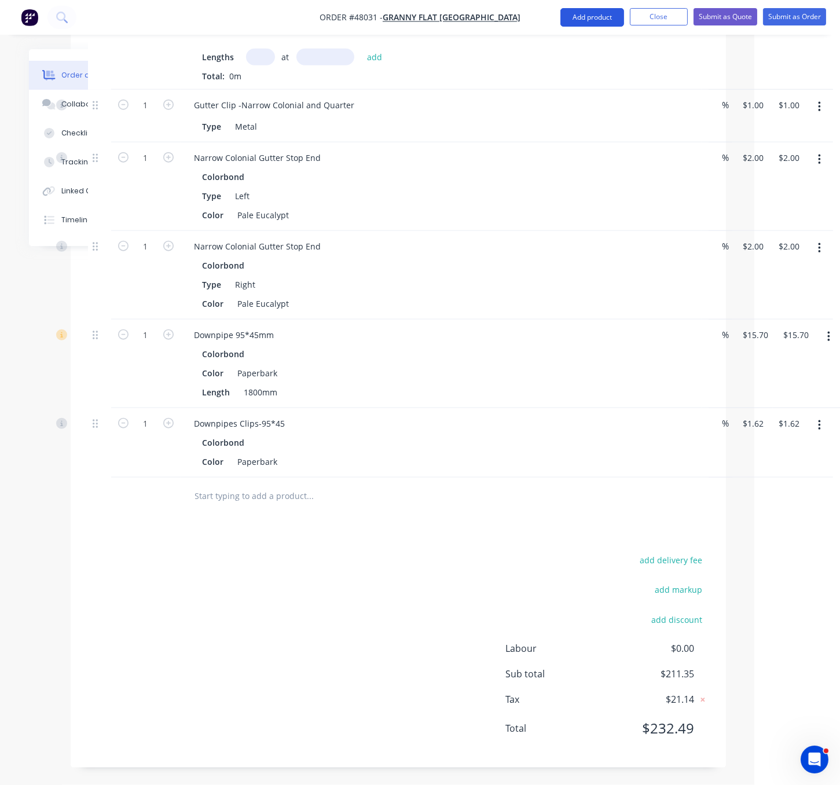
click at [580, 14] on button "Add product" at bounding box center [593, 17] width 64 height 19
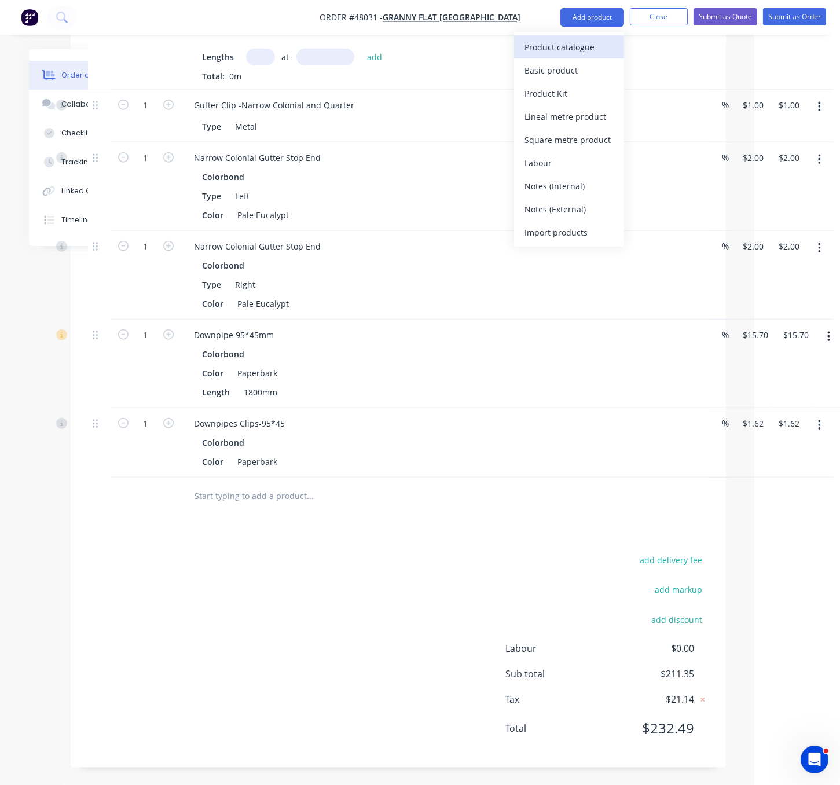
click at [572, 46] on div "Product catalogue" at bounding box center [569, 47] width 89 height 17
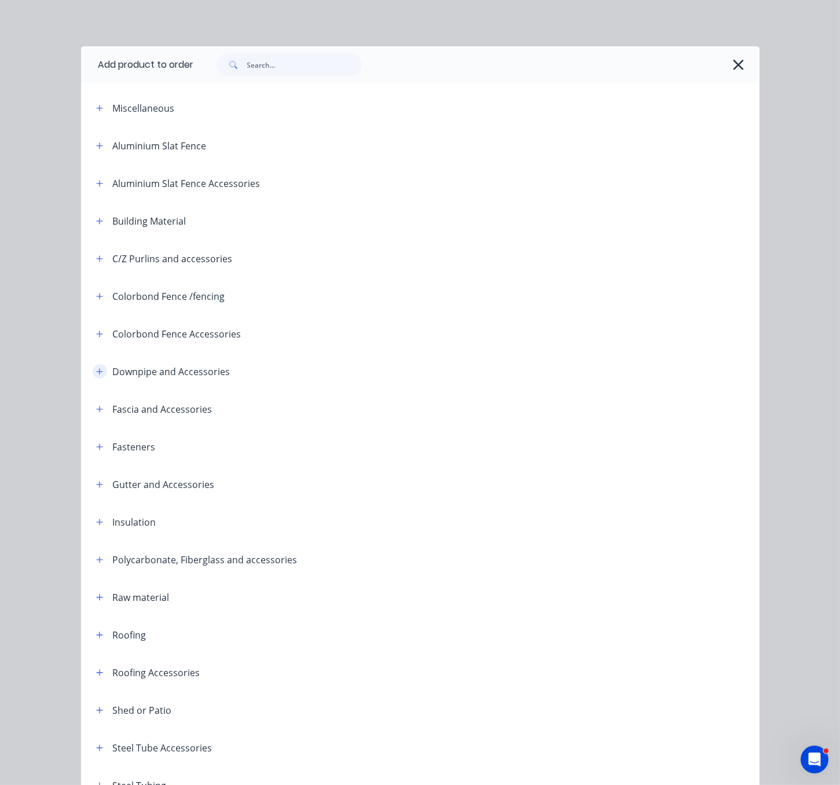
click at [96, 376] on icon "button" at bounding box center [99, 372] width 7 height 8
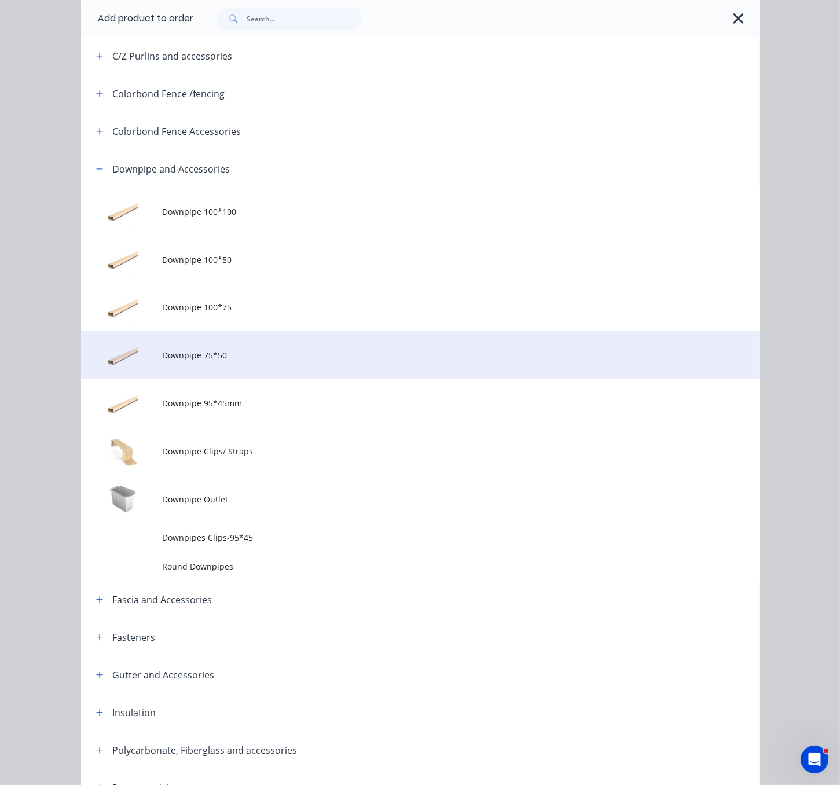
scroll to position [405, 0]
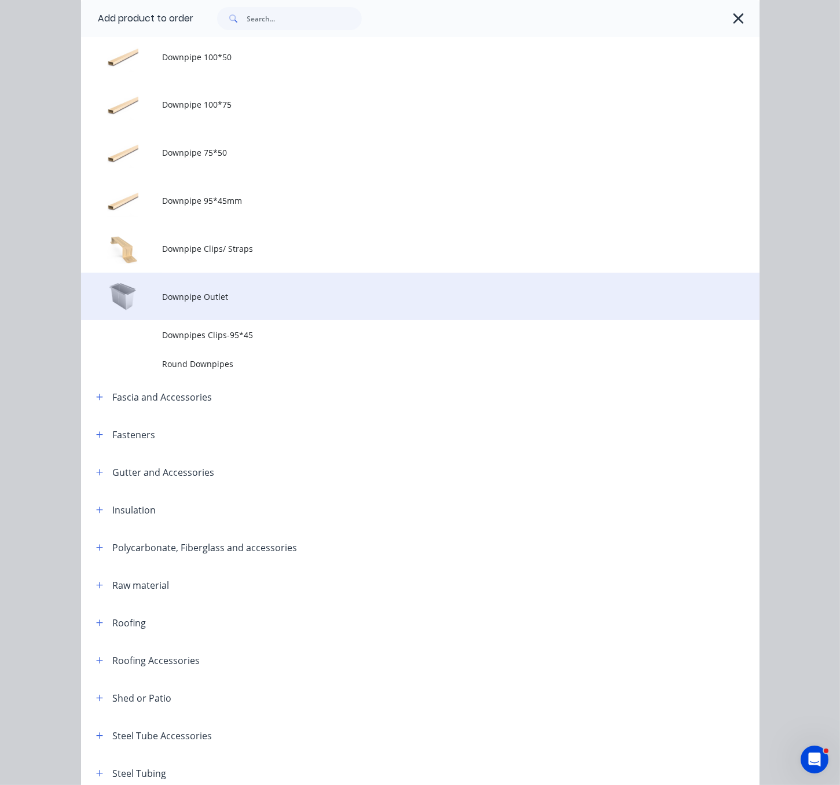
click at [243, 303] on span "Downpipe Outlet" at bounding box center [401, 297] width 478 height 12
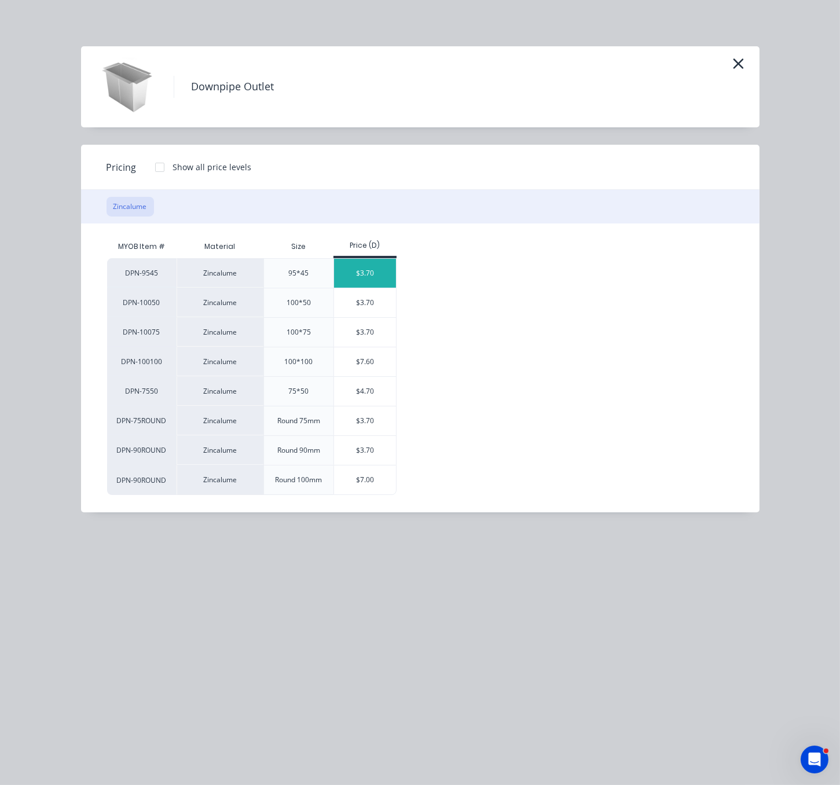
click at [383, 280] on div "$3.70" at bounding box center [365, 273] width 62 height 29
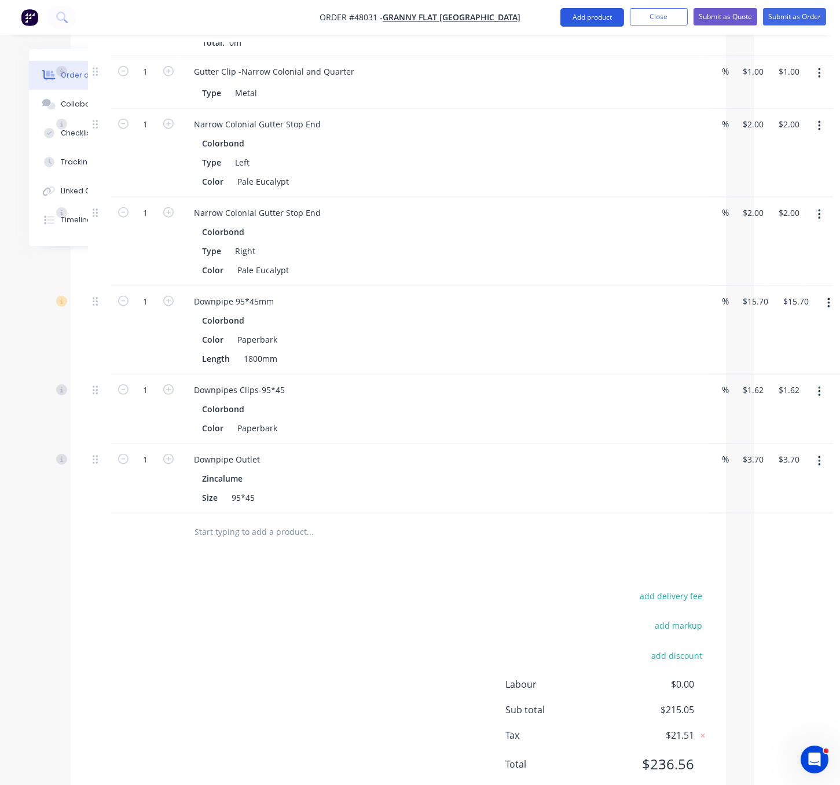
click at [581, 20] on button "Add product" at bounding box center [593, 17] width 64 height 19
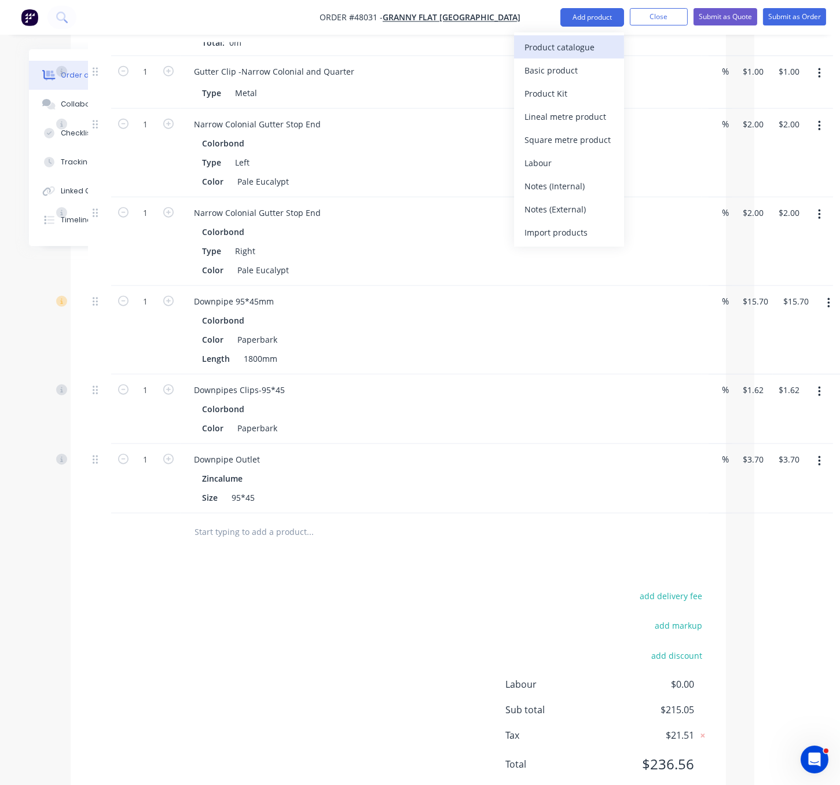
click at [564, 48] on div "Product catalogue" at bounding box center [569, 47] width 89 height 17
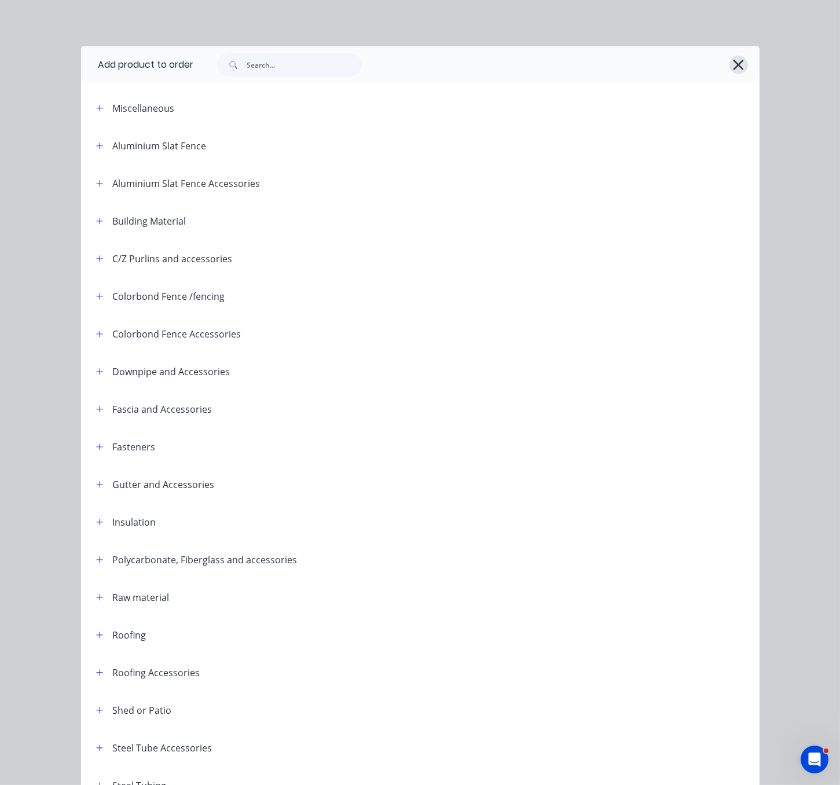
click at [733, 71] on icon "button" at bounding box center [739, 65] width 12 height 16
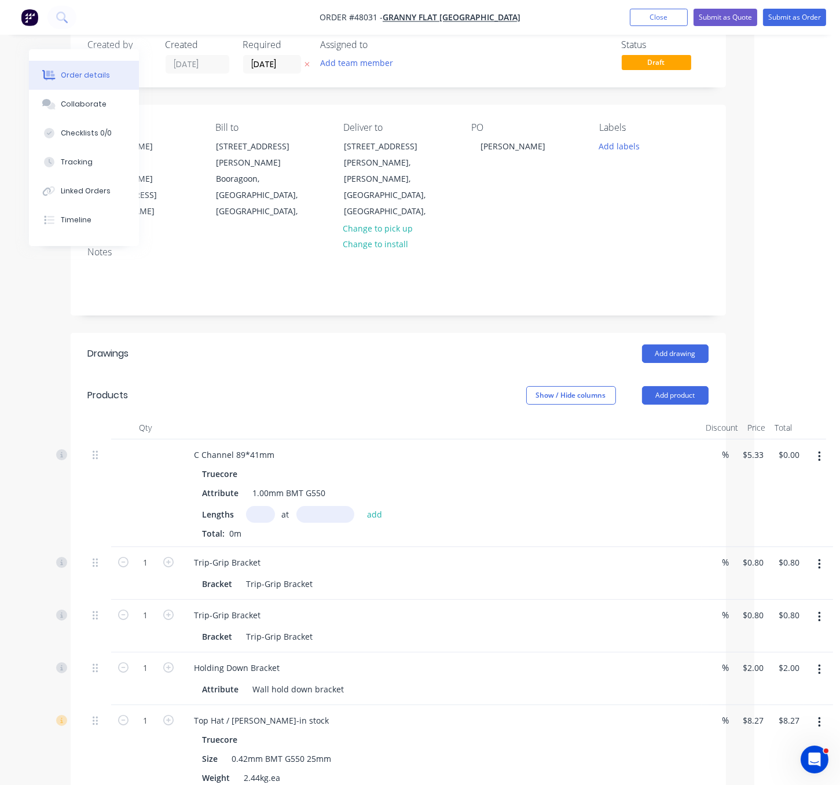
scroll to position [0, 86]
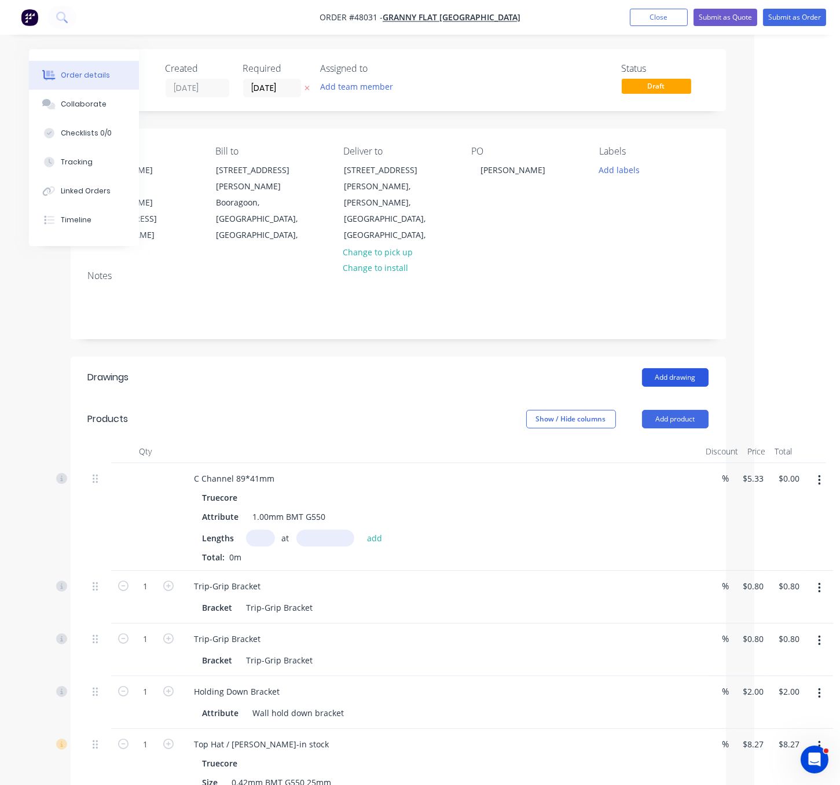
click at [670, 368] on button "Add drawing" at bounding box center [675, 377] width 67 height 19
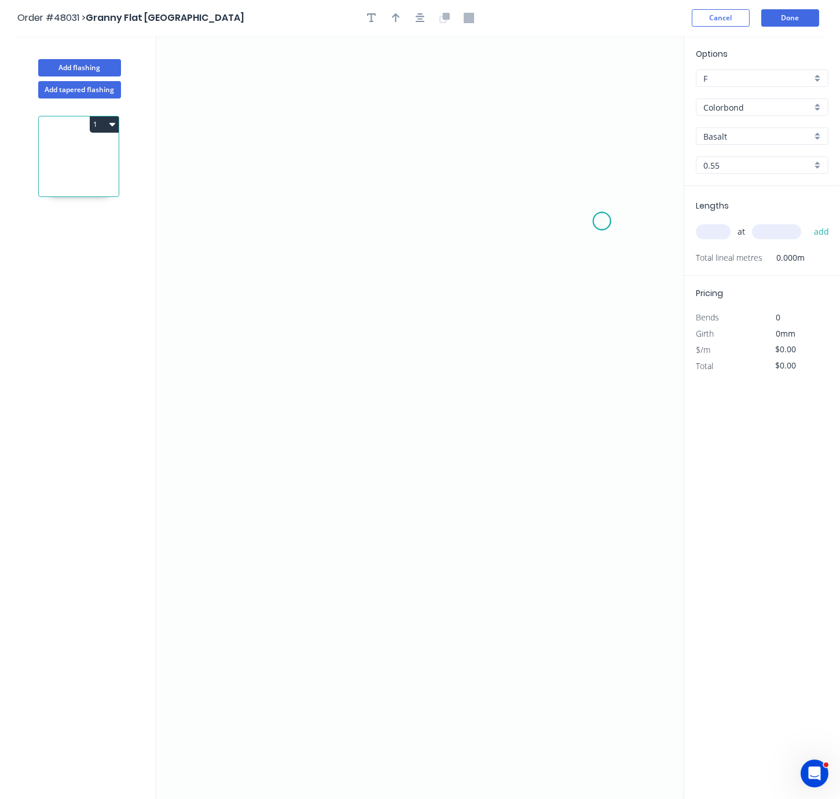
click at [602, 223] on icon "0" at bounding box center [420, 417] width 528 height 763
click at [591, 209] on icon at bounding box center [596, 214] width 11 height 14
click at [270, 213] on icon "0 ?" at bounding box center [420, 417] width 528 height 763
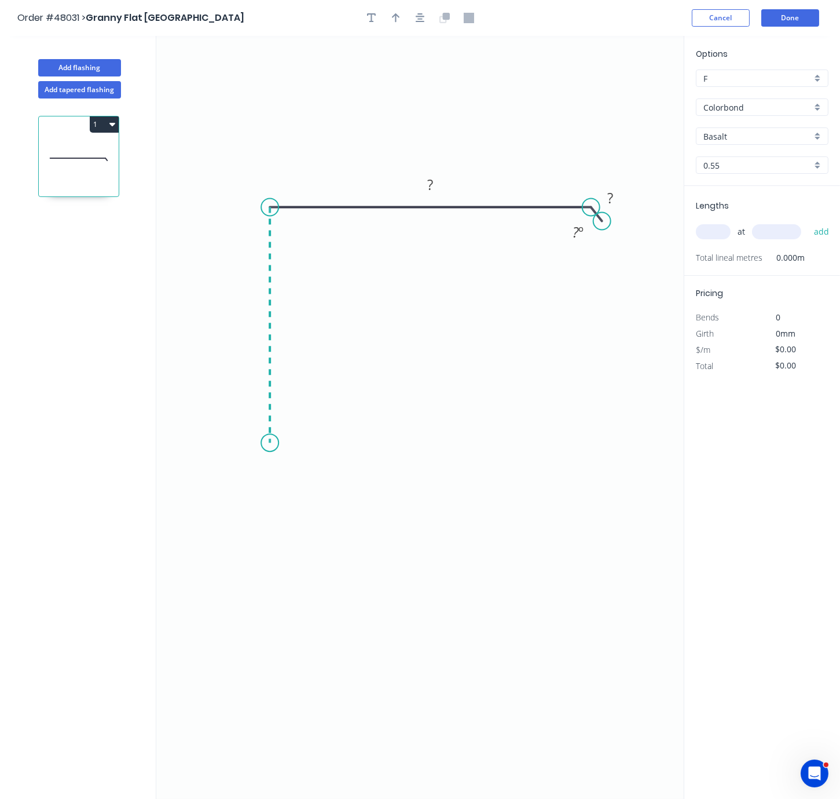
click at [269, 445] on icon "0 ? ? ? º" at bounding box center [420, 417] width 528 height 763
click at [341, 446] on icon "0 ? ? ? ? º" at bounding box center [420, 417] width 528 height 763
click at [341, 508] on icon "0 ? ? ? ? ? º" at bounding box center [420, 417] width 528 height 763
click at [354, 529] on icon "0 ? ? ? ? ? ? º" at bounding box center [420, 417] width 528 height 763
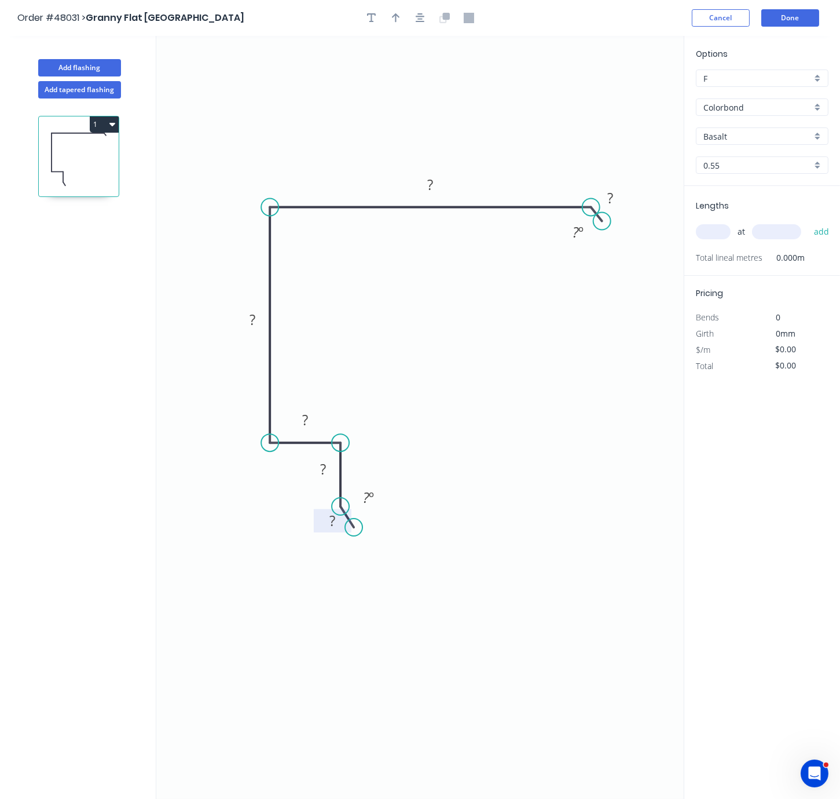
click at [336, 524] on rect at bounding box center [332, 521] width 23 height 16
click at [327, 470] on rect at bounding box center [323, 470] width 23 height 16
click at [316, 426] on rect at bounding box center [305, 420] width 23 height 16
click at [259, 323] on rect at bounding box center [252, 320] width 23 height 16
click at [431, 187] on tspan "?" at bounding box center [430, 184] width 6 height 19
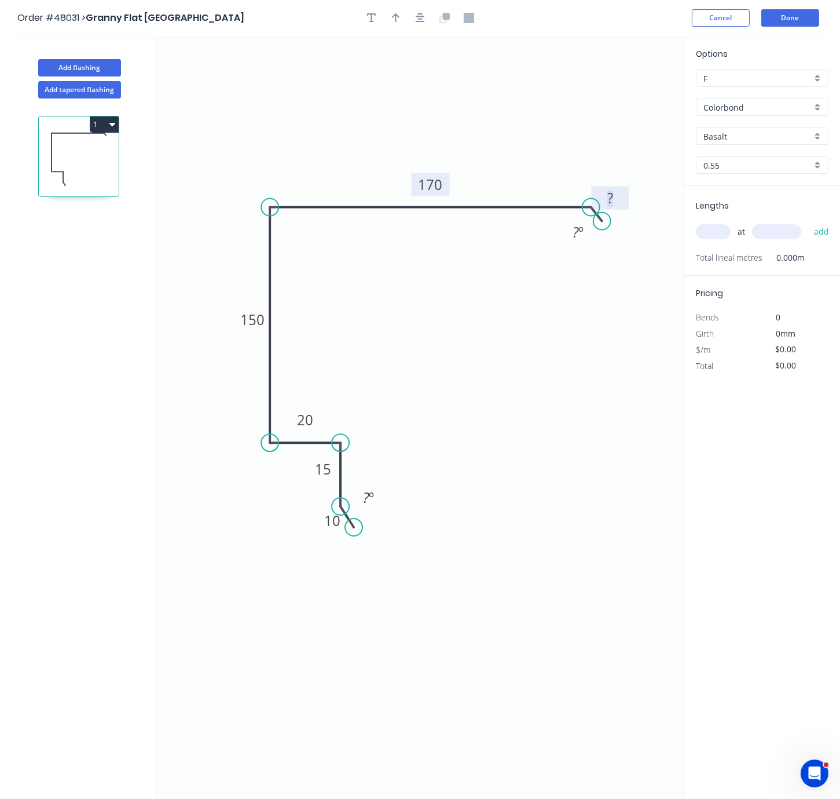
click at [613, 201] on tspan "?" at bounding box center [610, 197] width 6 height 19
click at [566, 372] on icon "0 10 15 20 150 170 10 ? º ? º" at bounding box center [420, 417] width 528 height 763
type input "$14.07"
click at [400, 19] on button "button" at bounding box center [395, 17] width 17 height 17
drag, startPoint x: 626, startPoint y: 90, endPoint x: 390, endPoint y: 155, distance: 244.3
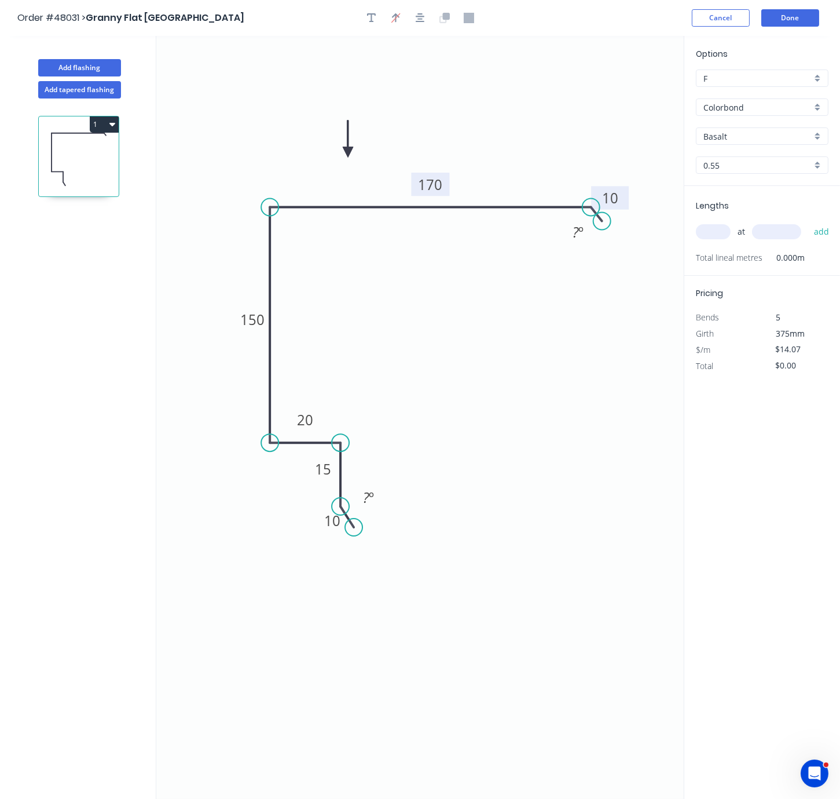
click at [348, 155] on icon at bounding box center [348, 138] width 10 height 37
click at [742, 142] on input "Basalt" at bounding box center [758, 136] width 108 height 12
click at [751, 169] on div "Pale Eucalypt" at bounding box center [762, 159] width 131 height 20
type input "Pale Eucalypt"
click at [716, 239] on input "text" at bounding box center [713, 231] width 35 height 15
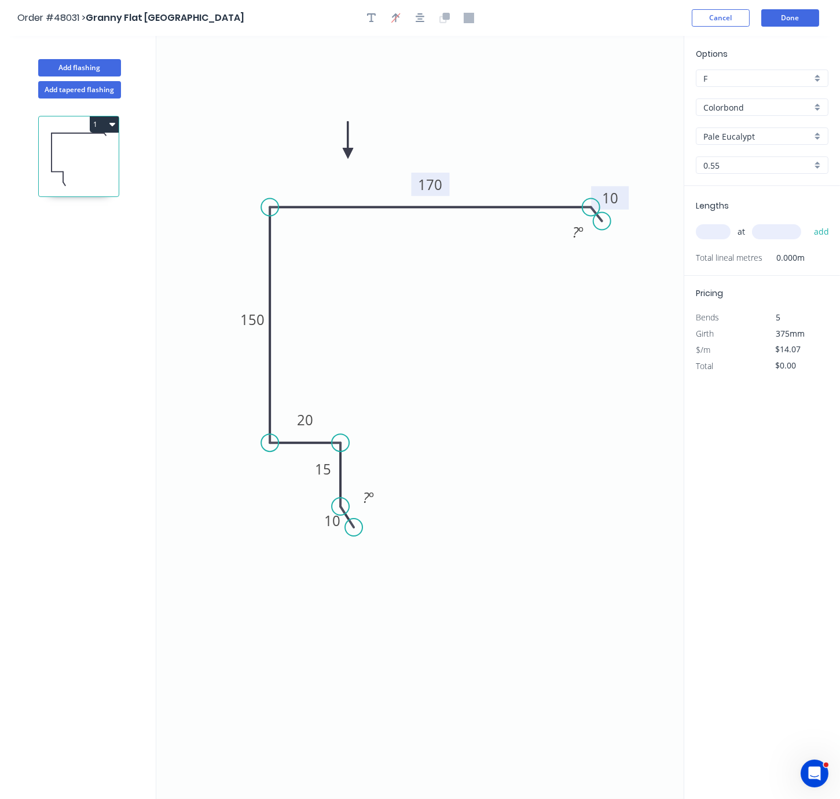
click at [741, 490] on div "Options F F Colorbond Colorbond Pale Eucalypt Pale Eucalypt 0.55 0.55 Lengths a…" at bounding box center [762, 418] width 156 height 764
click at [720, 239] on input "text" at bounding box center [713, 231] width 35 height 15
type input "2"
type input "5070"
click at [808, 222] on button "add" at bounding box center [821, 232] width 27 height 20
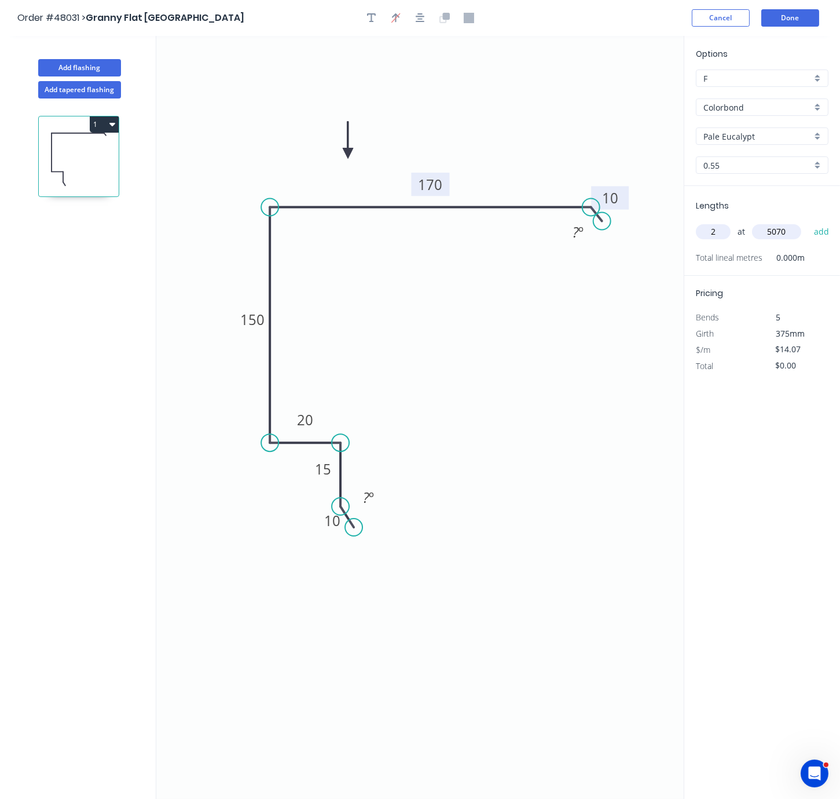
type input "$142.67"
type input "3"
type input "7670"
click at [808, 222] on button "add" at bounding box center [821, 232] width 27 height 20
type input "$466.42"
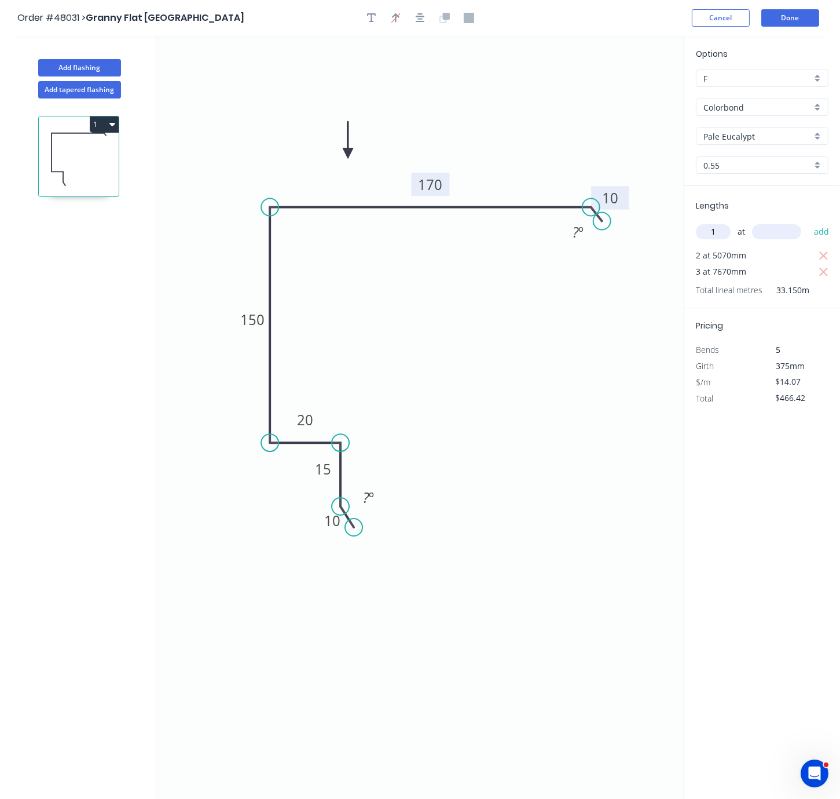
type input "1"
type input "3000"
click at [808, 222] on button "add" at bounding box center [821, 232] width 27 height 20
type input "$508.63"
click at [103, 74] on button "Add flashing" at bounding box center [79, 67] width 83 height 17
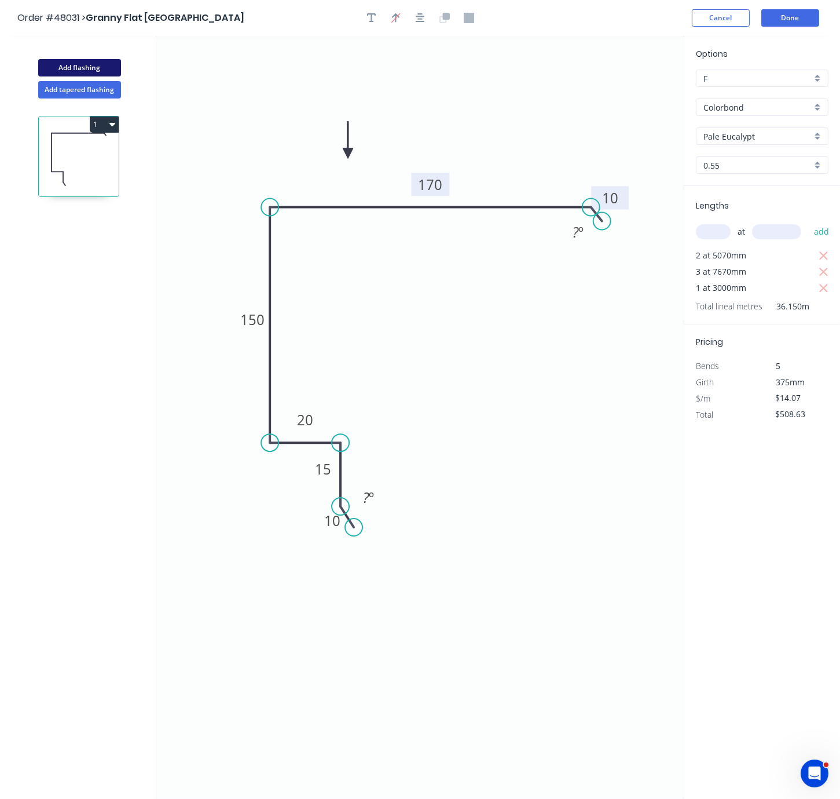
type input "$0.00"
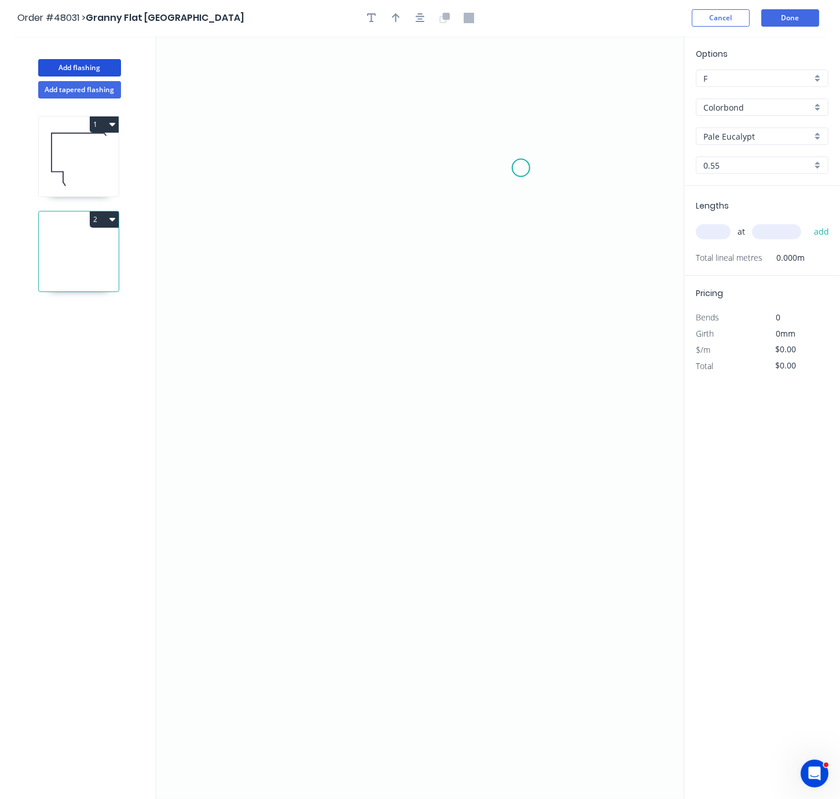
click at [526, 167] on icon "0" at bounding box center [420, 417] width 528 height 763
click at [516, 180] on icon "0" at bounding box center [420, 417] width 528 height 763
click at [516, 379] on icon "0 ?" at bounding box center [420, 417] width 528 height 763
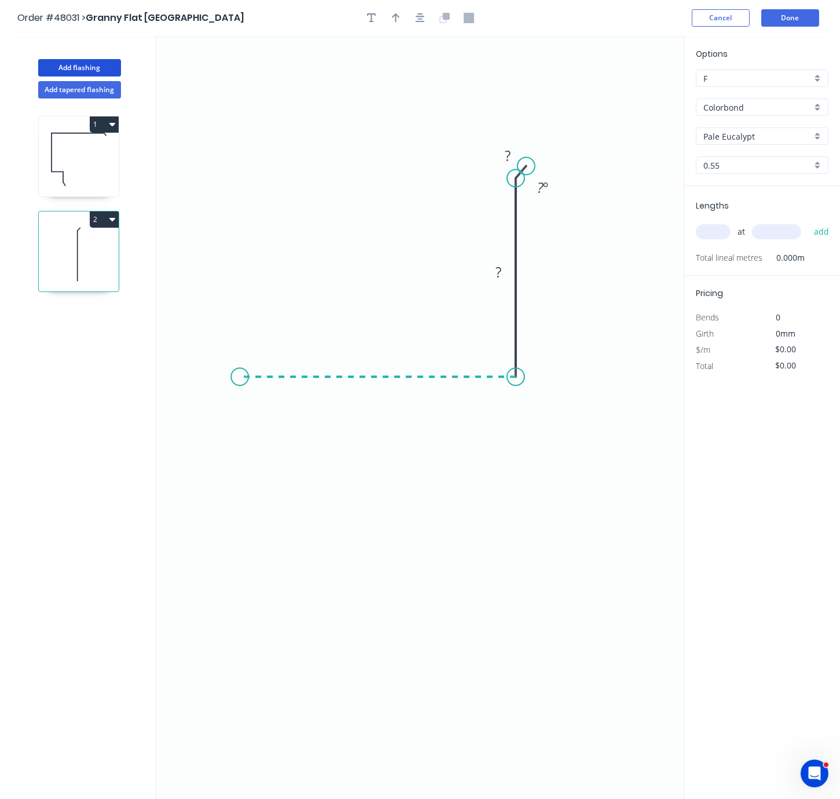
click at [238, 383] on icon "0 ? ? ? º" at bounding box center [420, 417] width 528 height 763
click at [224, 396] on icon "0 ? ? ? ? º" at bounding box center [420, 417] width 528 height 763
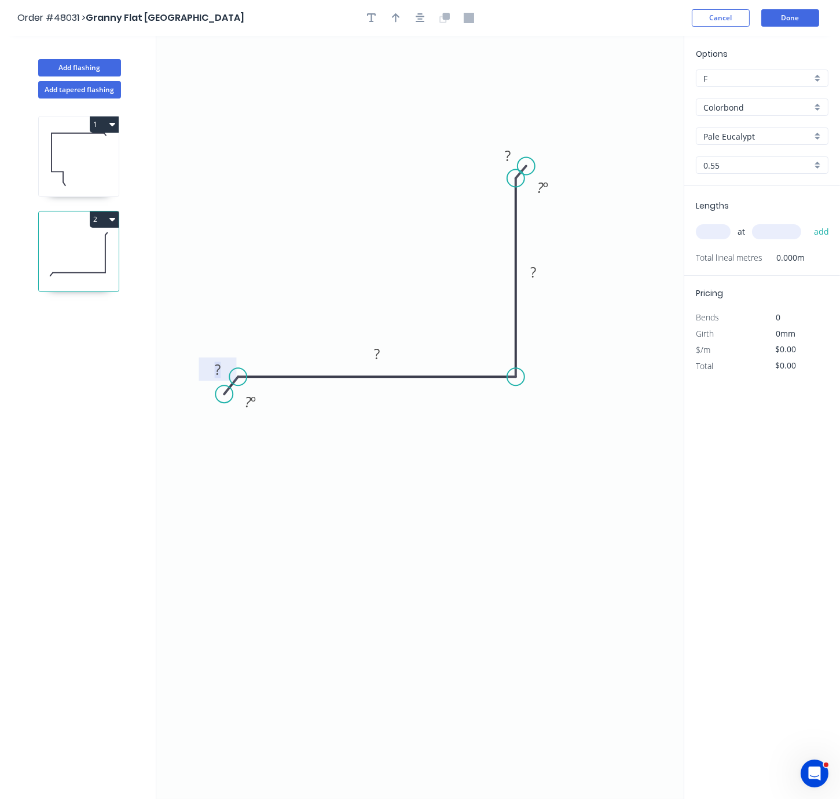
click at [210, 375] on rect at bounding box center [217, 370] width 23 height 16
click at [374, 356] on tspan "?" at bounding box center [377, 353] width 6 height 19
click at [540, 271] on rect at bounding box center [533, 273] width 23 height 16
click at [512, 160] on rect at bounding box center [507, 156] width 23 height 16
click at [526, 413] on icon "0 10 170 100 10 ? º ? º" at bounding box center [420, 417] width 528 height 763
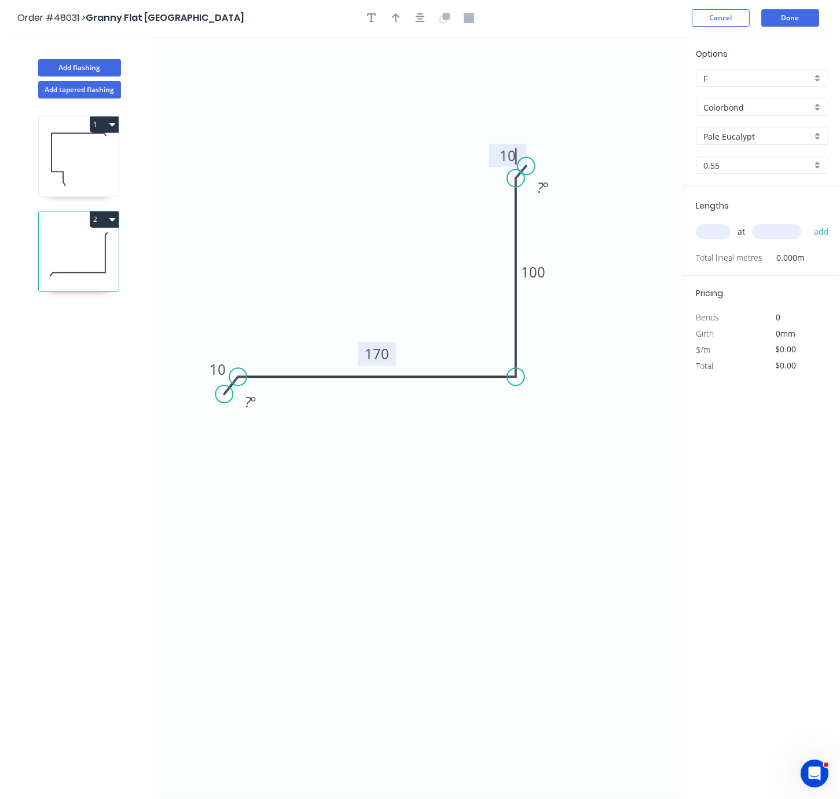
type input "$12.72"
click at [376, 355] on tspan "170" at bounding box center [377, 353] width 24 height 19
click at [478, 455] on icon "0 10 150 100 10 ? º ? º" at bounding box center [420, 417] width 528 height 763
click at [714, 239] on input "text" at bounding box center [713, 231] width 35 height 15
type input "1"
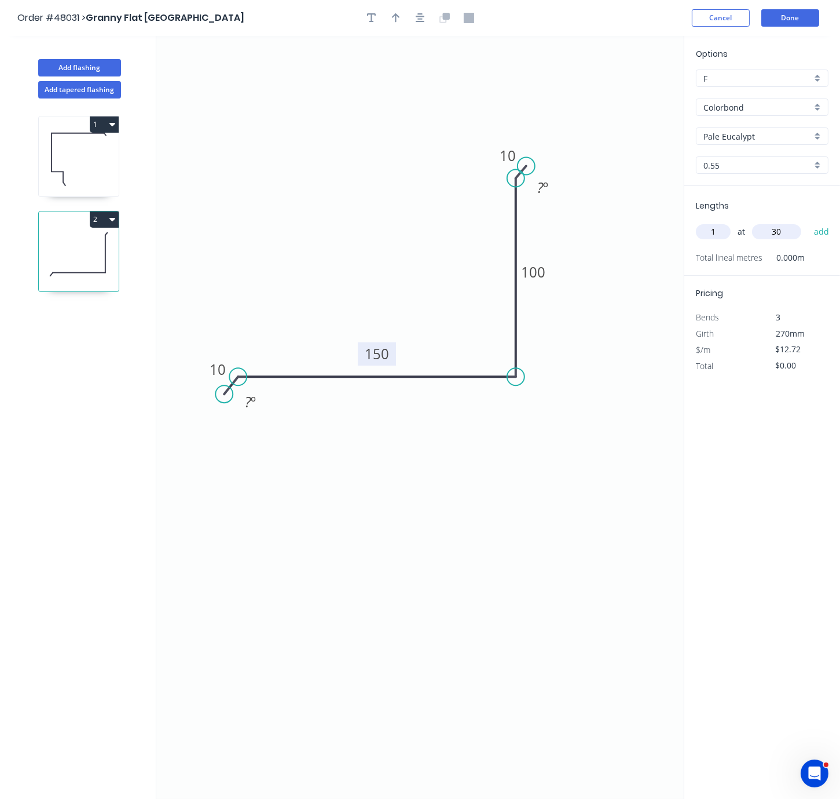
type input "3"
type input "5070"
click at [808, 222] on button "add" at bounding box center [821, 232] width 27 height 20
type input "$64.49"
click at [800, 18] on button "Done" at bounding box center [791, 17] width 58 height 17
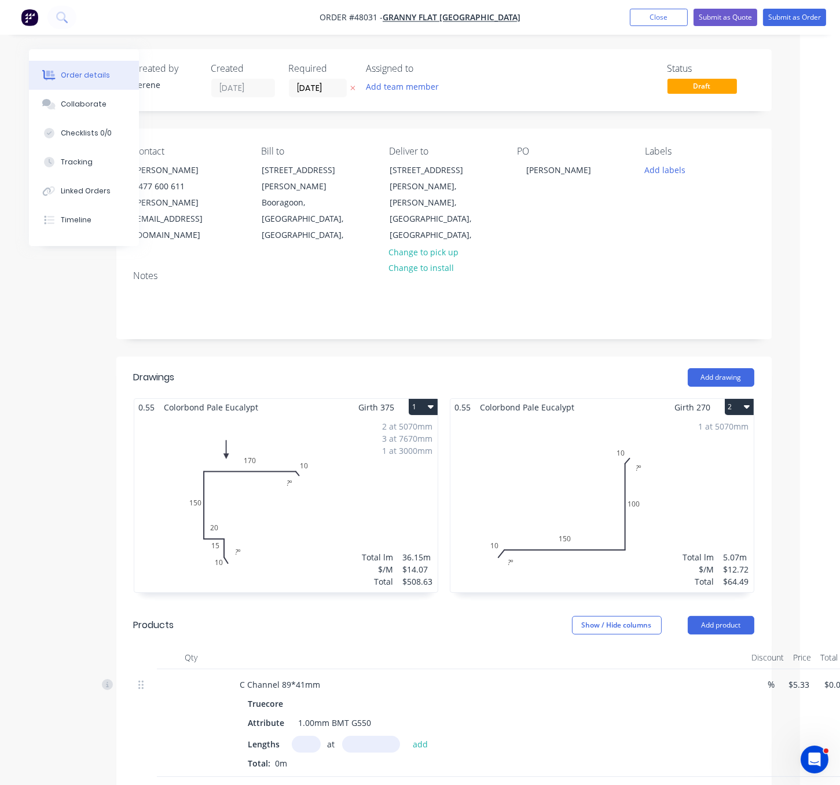
scroll to position [0, 92]
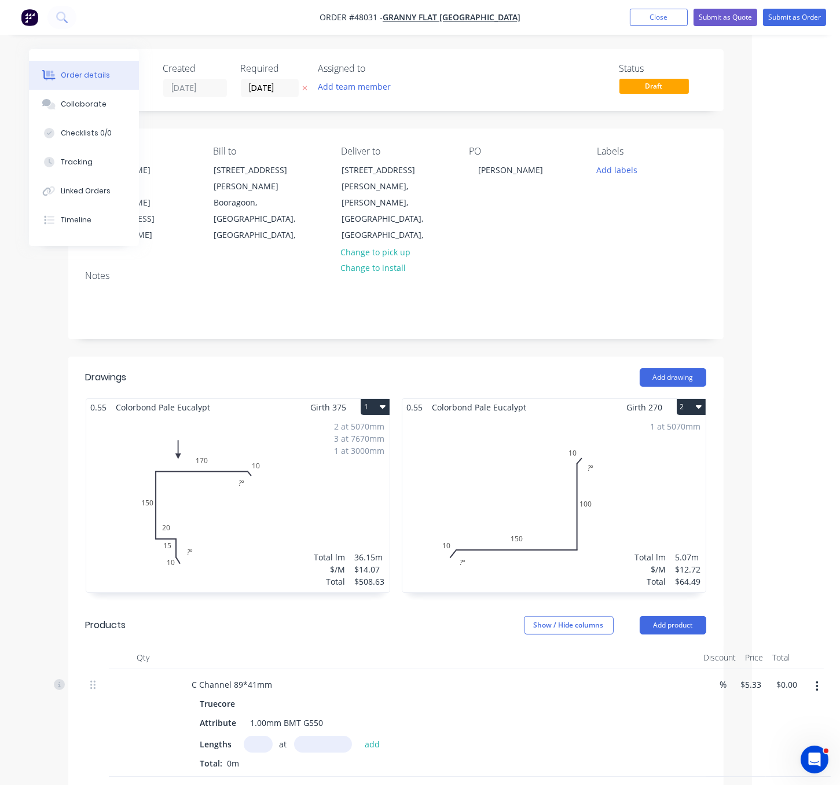
drag, startPoint x: 370, startPoint y: 350, endPoint x: 535, endPoint y: 360, distance: 164.8
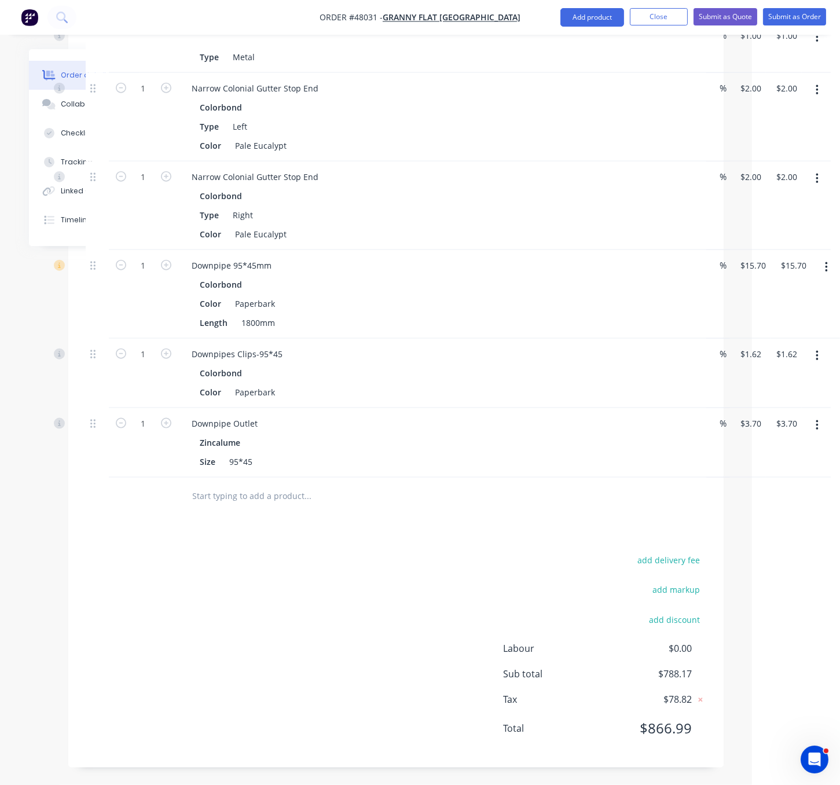
scroll to position [2208, 92]
click at [662, 554] on button "add delivery fee" at bounding box center [669, 560] width 75 height 16
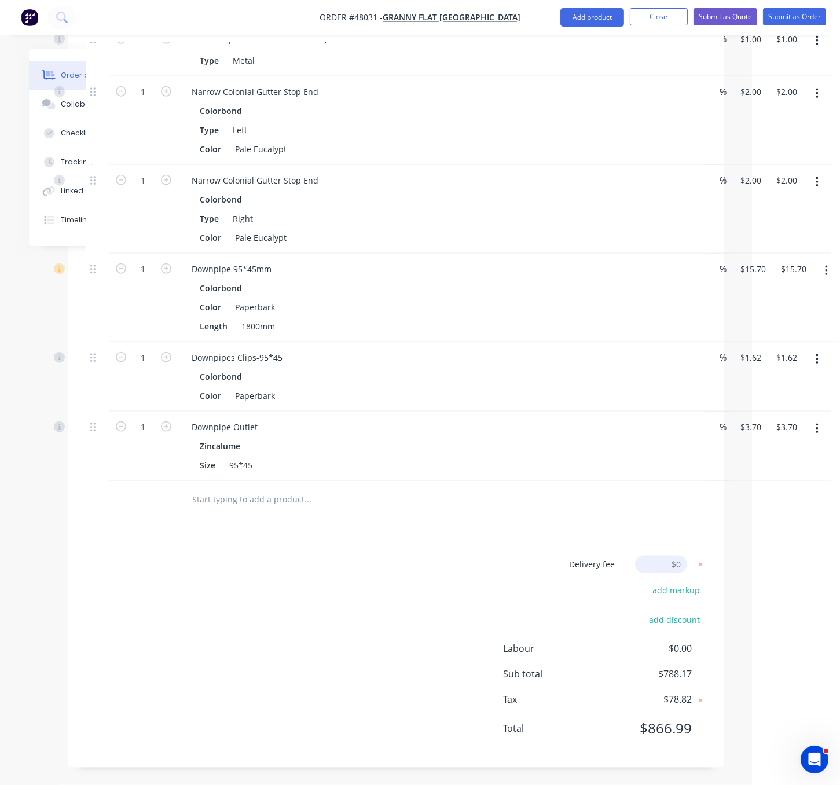
scroll to position [2204, 92]
type input "600"
click input "submit" at bounding box center [0, 0] width 0 height 0
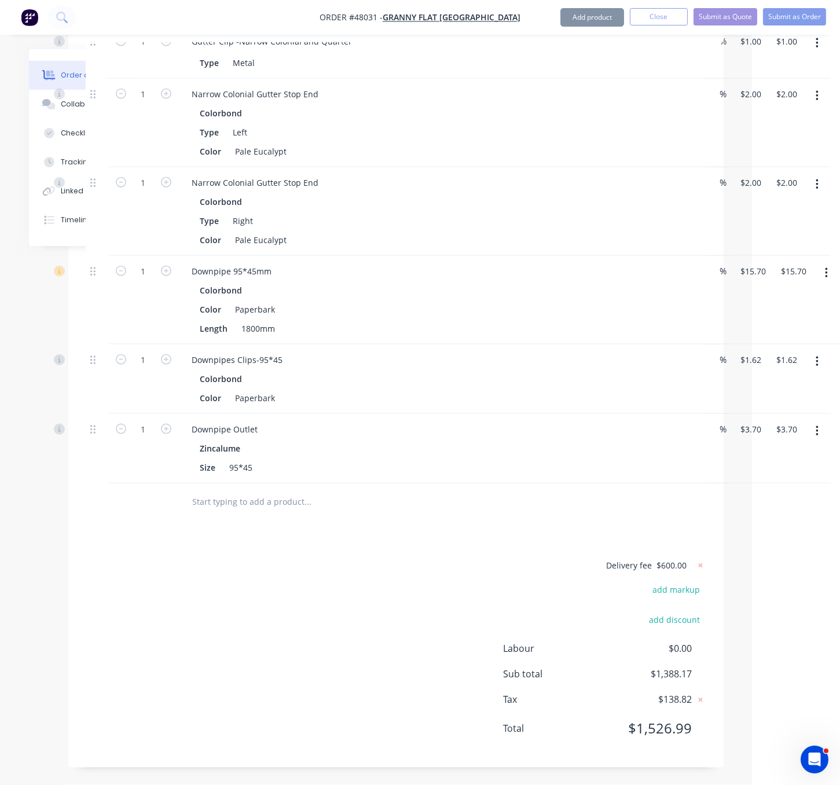
scroll to position [2202, 92]
click at [695, 560] on icon at bounding box center [701, 566] width 12 height 12
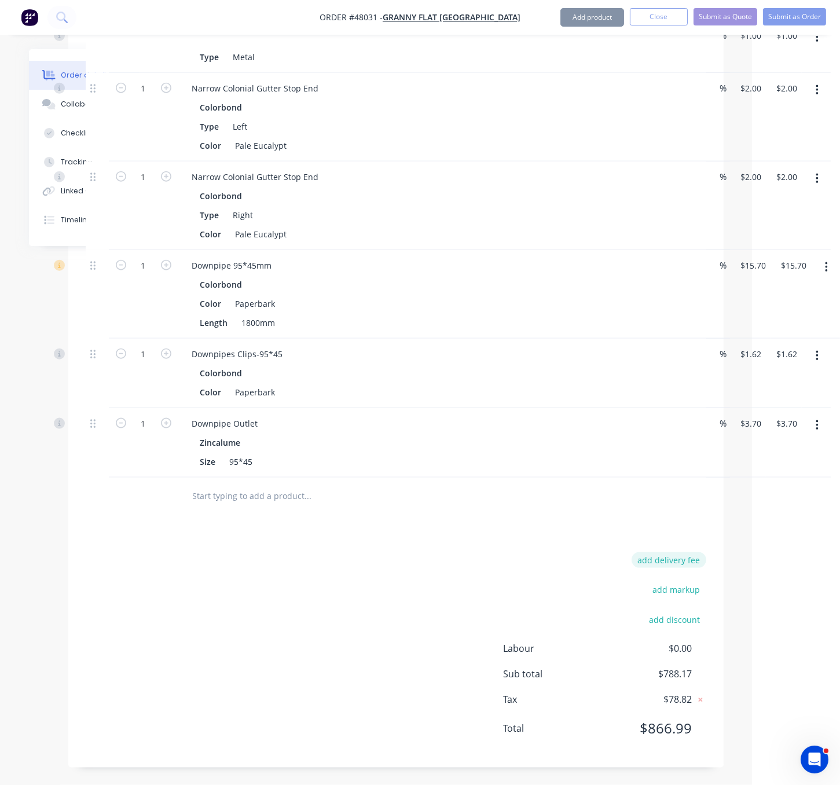
scroll to position [2204, 92]
click at [671, 555] on button "add delivery fee" at bounding box center [669, 560] width 75 height 16
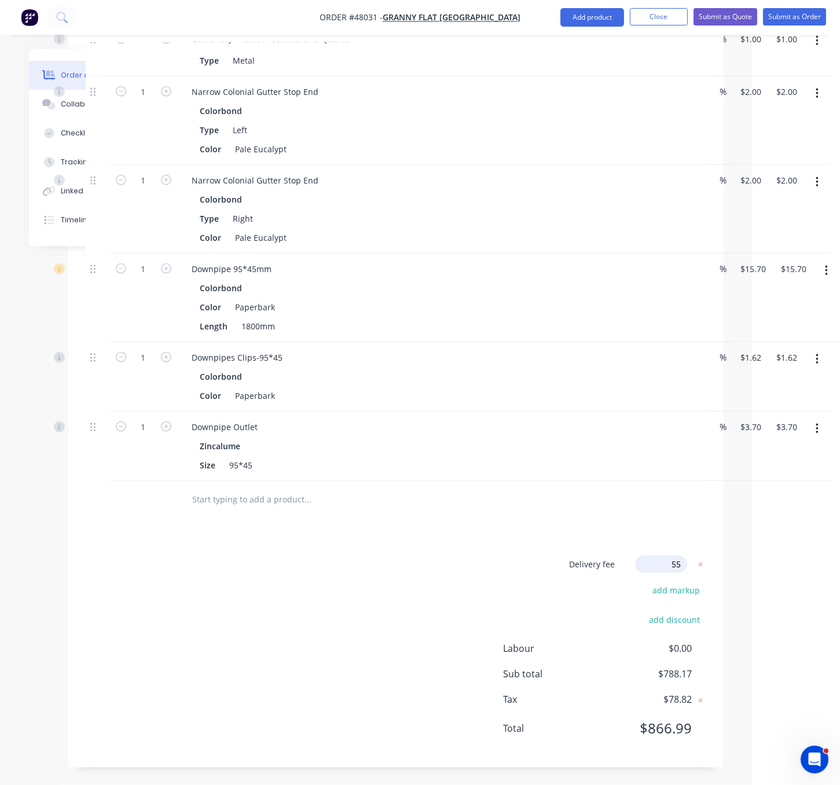
type input "550"
click input "submit" at bounding box center [0, 0] width 0 height 0
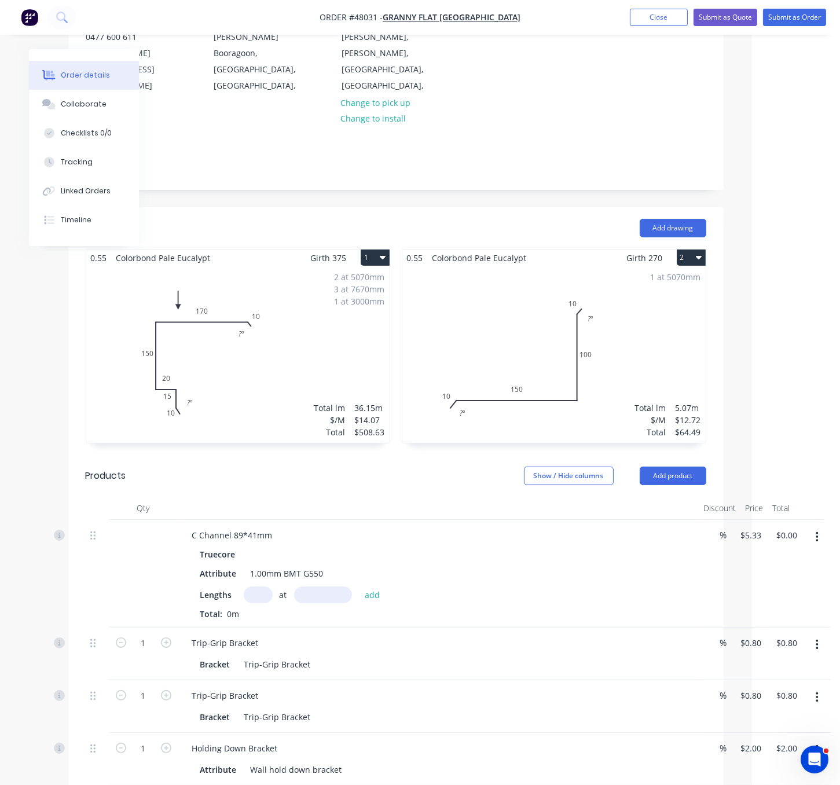
scroll to position [0, 92]
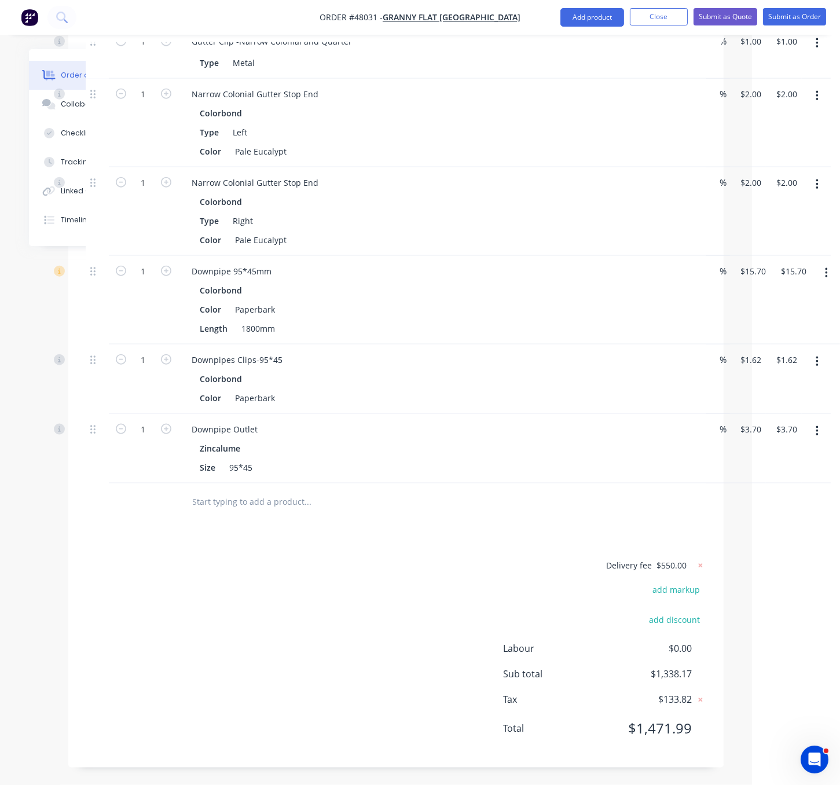
scroll to position [2202, 92]
drag, startPoint x: 295, startPoint y: 553, endPoint x: 403, endPoint y: 544, distance: 108.1
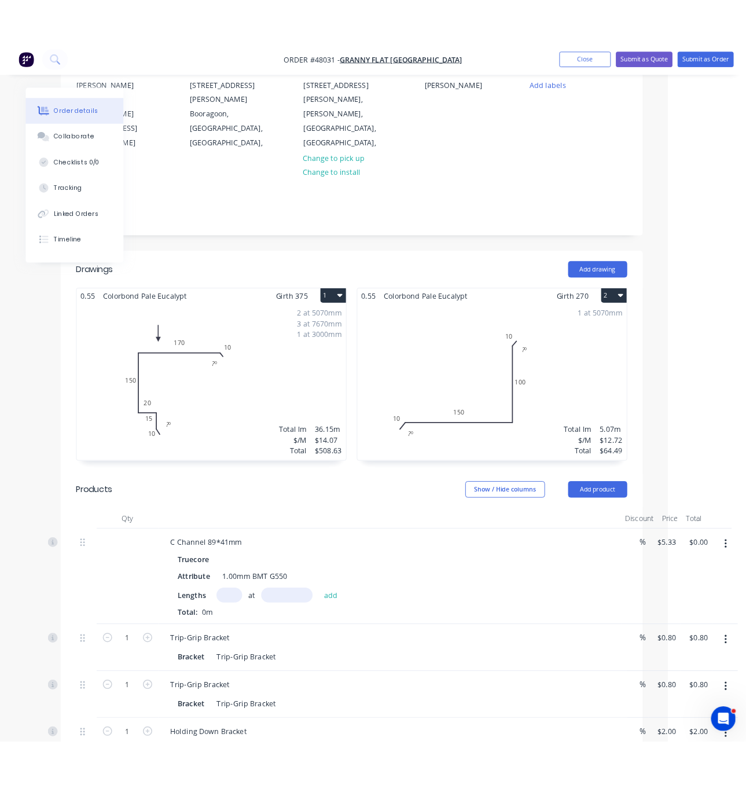
scroll to position [0, 92]
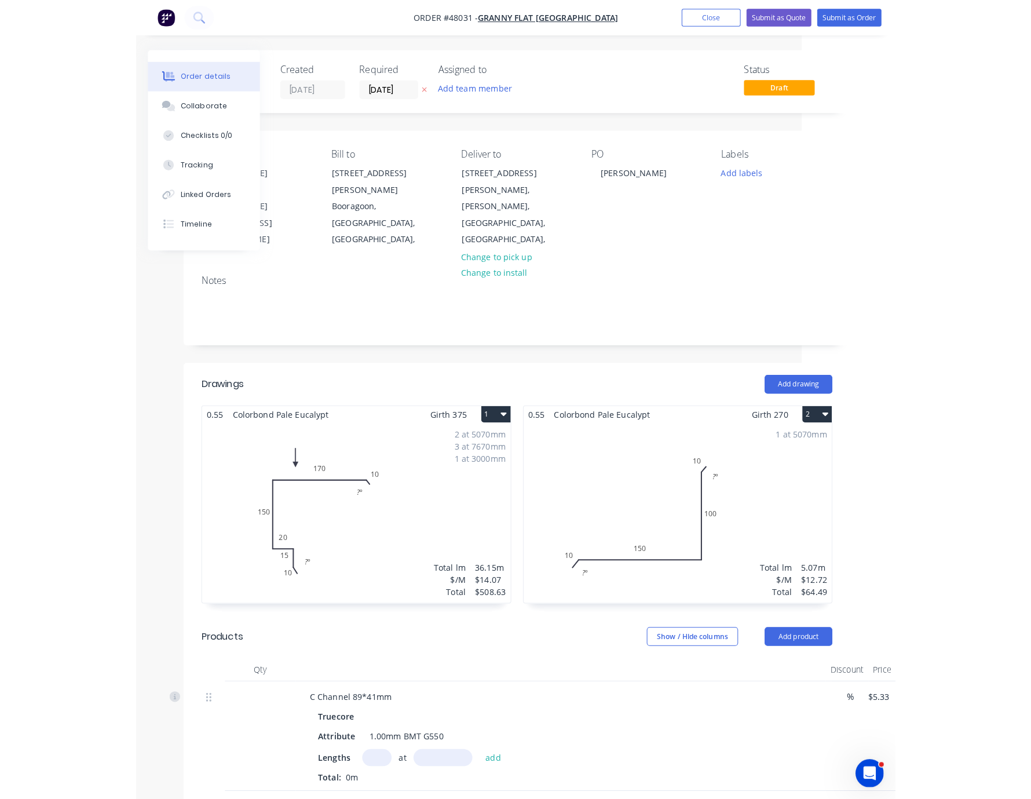
scroll to position [0, 0]
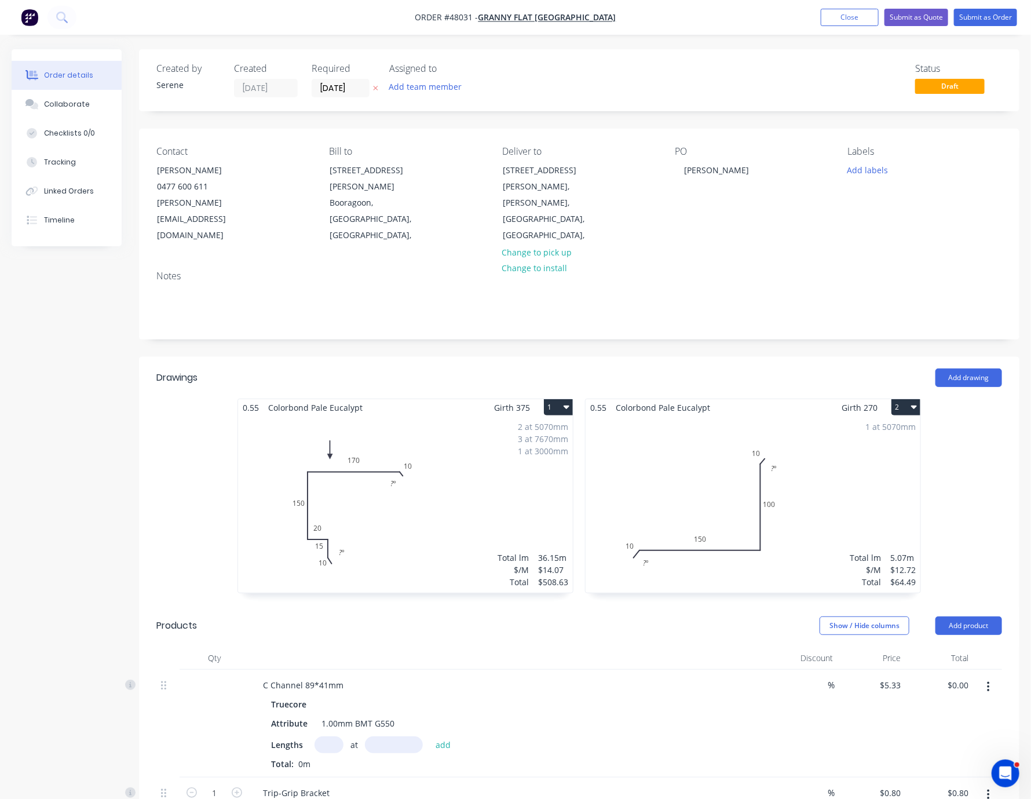
drag, startPoint x: 344, startPoint y: 341, endPoint x: 408, endPoint y: 338, distance: 64.3
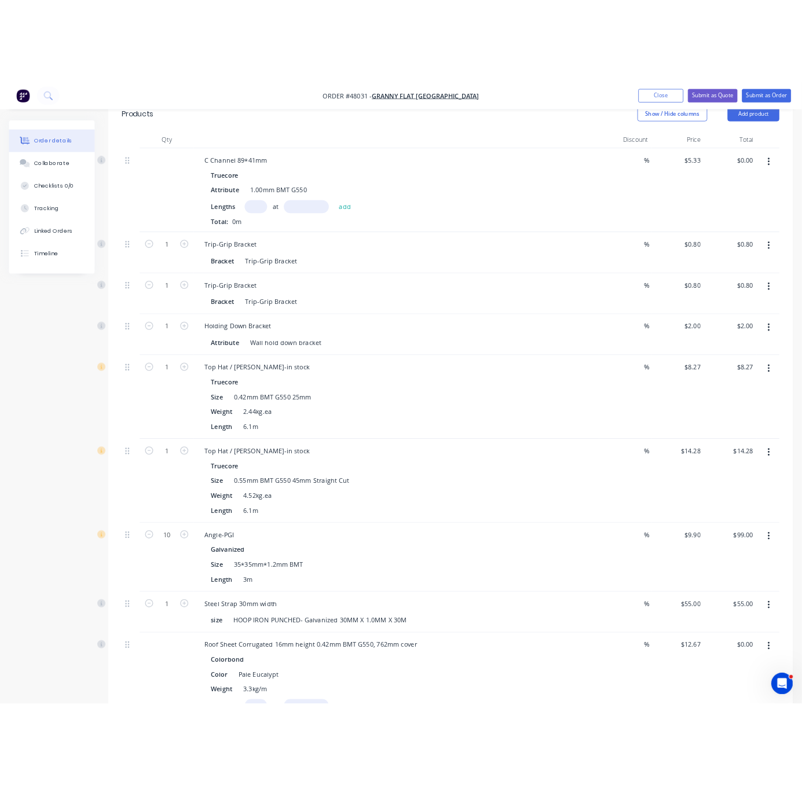
scroll to position [811, 0]
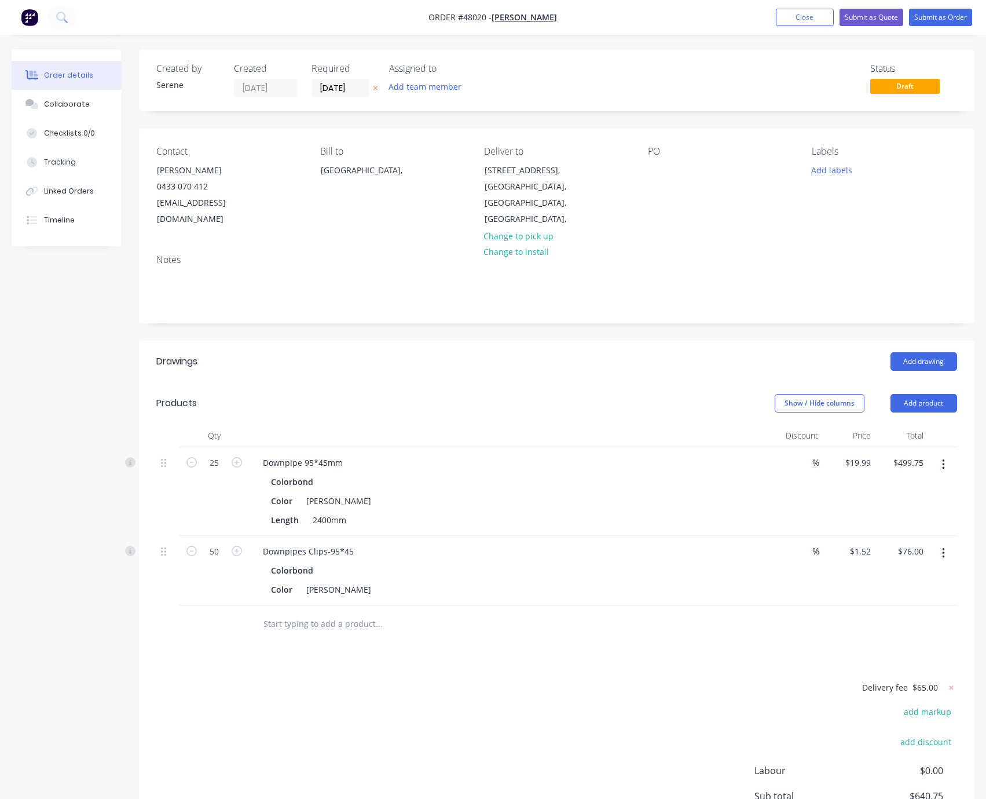
drag, startPoint x: 474, startPoint y: 380, endPoint x: 459, endPoint y: 379, distance: 15.1
click at [474, 380] on header "Drawings Add drawing" at bounding box center [557, 362] width 836 height 42
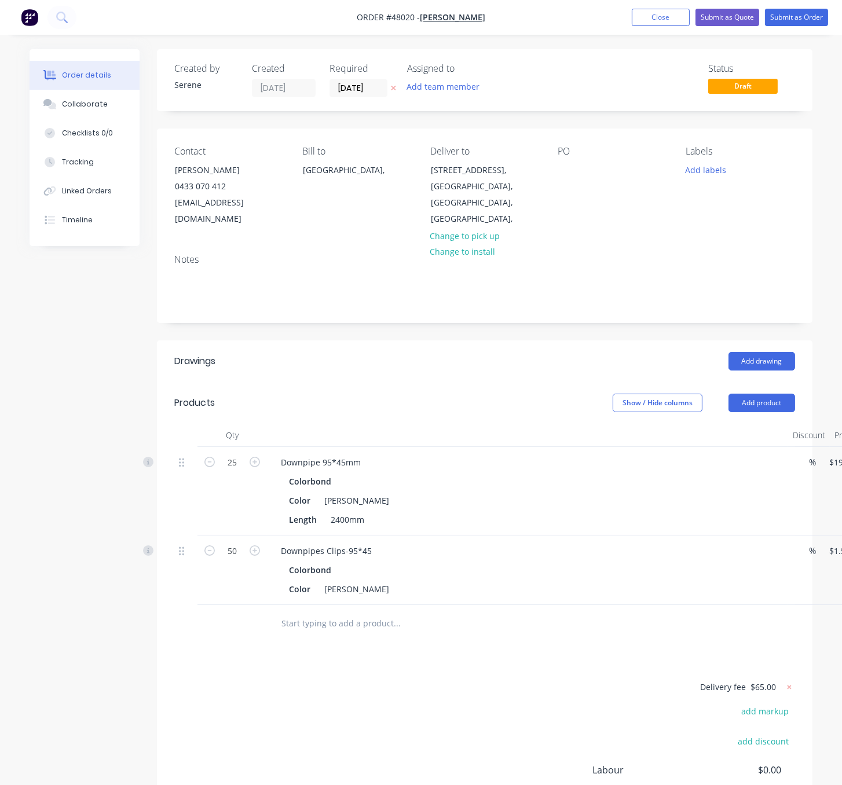
drag, startPoint x: 404, startPoint y: 382, endPoint x: 412, endPoint y: 382, distance: 8.1
click at [408, 382] on header "Products Show / Hide columns Add product" at bounding box center [485, 403] width 656 height 42
drag, startPoint x: 377, startPoint y: 395, endPoint x: 547, endPoint y: 392, distance: 170.3
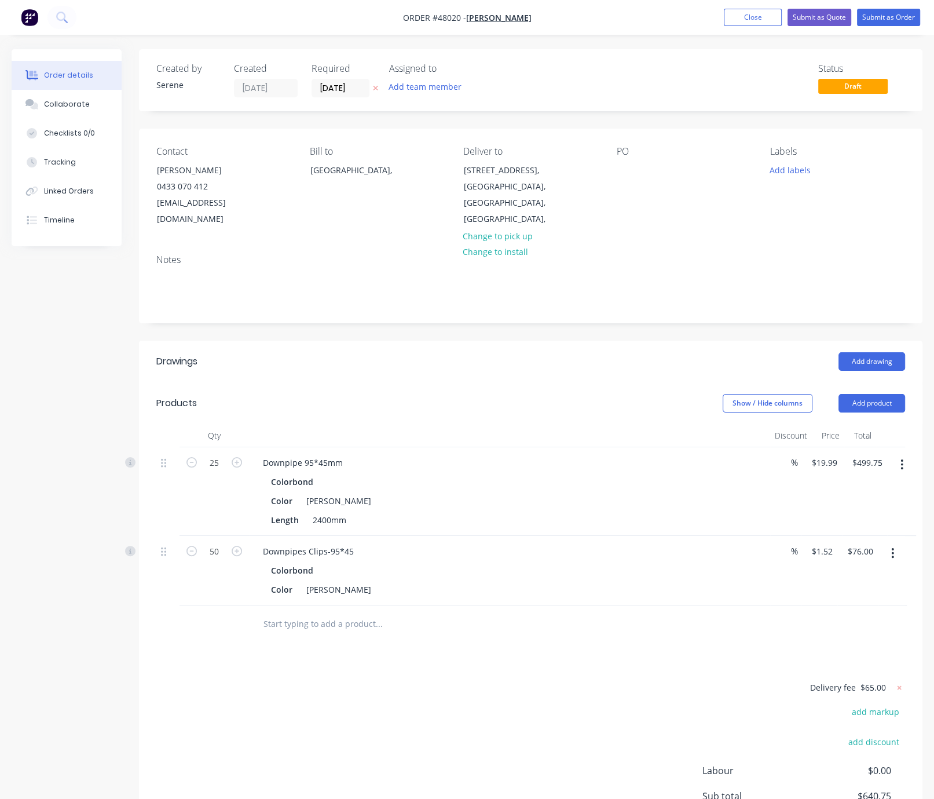
click at [525, 352] on div "Add drawing" at bounding box center [611, 361] width 590 height 19
drag, startPoint x: 497, startPoint y: 367, endPoint x: 596, endPoint y: 383, distance: 100.8
click at [894, 17] on button "Submit as Order" at bounding box center [888, 17] width 63 height 17
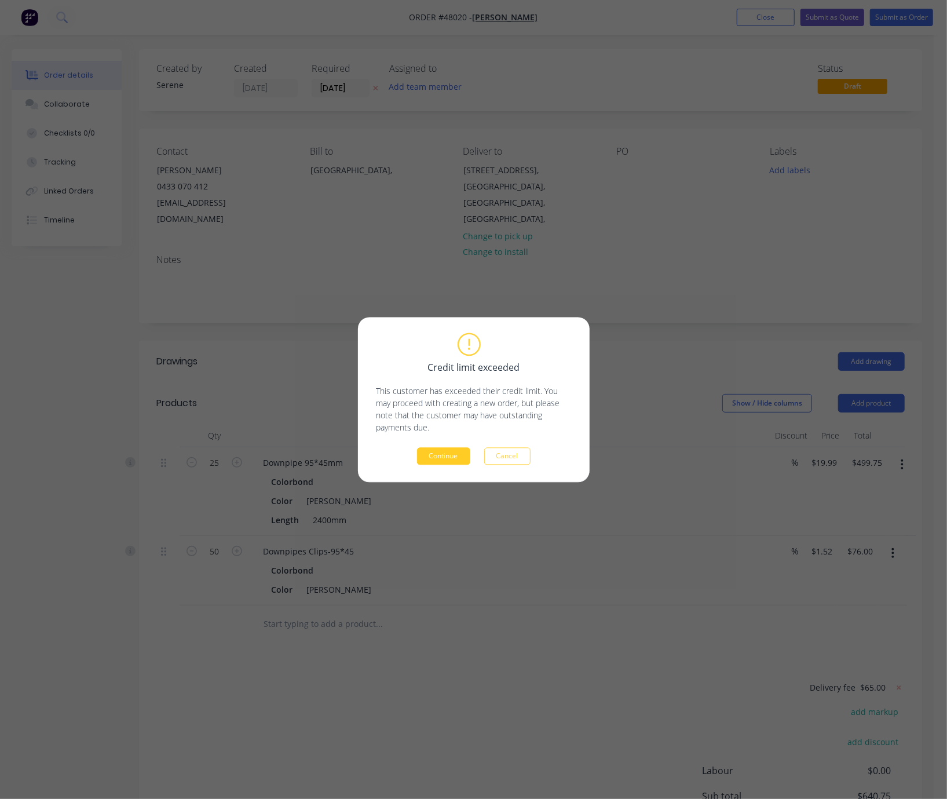
click at [449, 464] on button "Continue" at bounding box center [443, 455] width 53 height 17
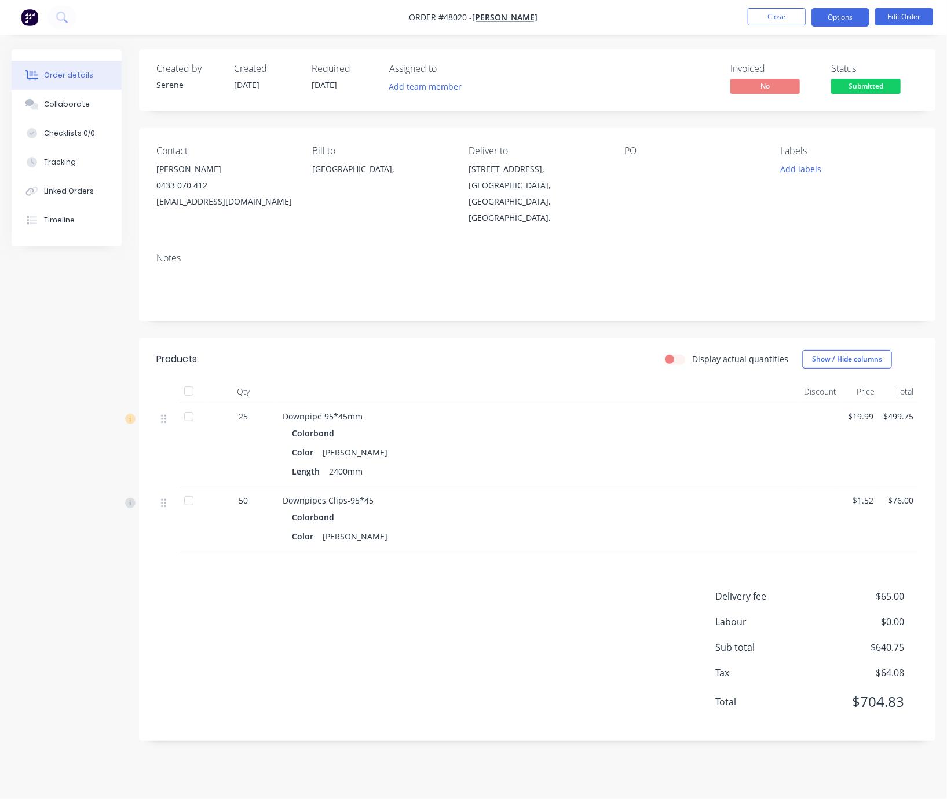
click at [826, 24] on button "Options" at bounding box center [840, 17] width 58 height 19
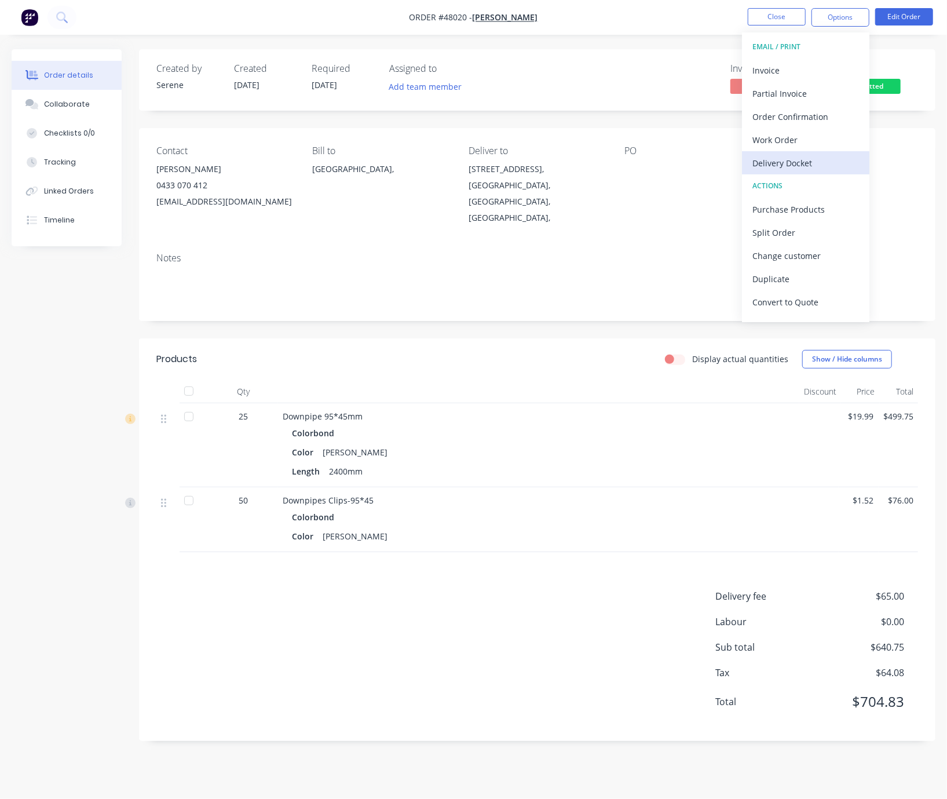
click at [784, 162] on div "Delivery Docket" at bounding box center [805, 163] width 107 height 17
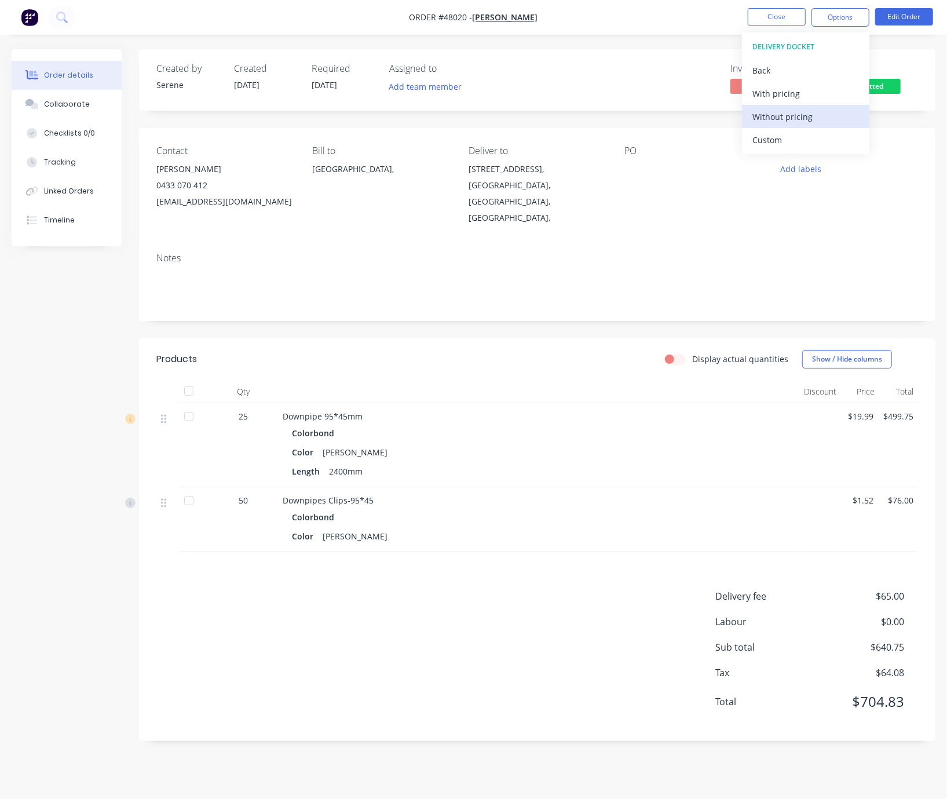
click at [788, 116] on div "Without pricing" at bounding box center [805, 116] width 107 height 17
click at [656, 71] on div "Invoiced No Status Submitted" at bounding box center [711, 80] width 413 height 34
click at [843, 22] on button "Options" at bounding box center [840, 17] width 58 height 19
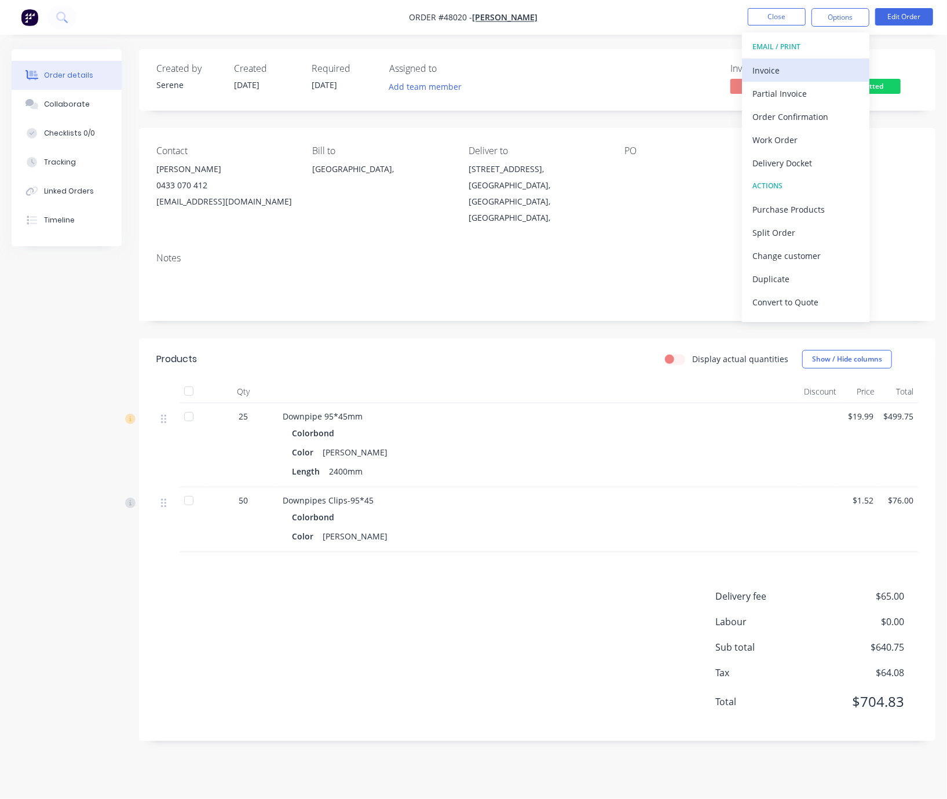
click at [803, 65] on div "Invoice" at bounding box center [805, 70] width 107 height 17
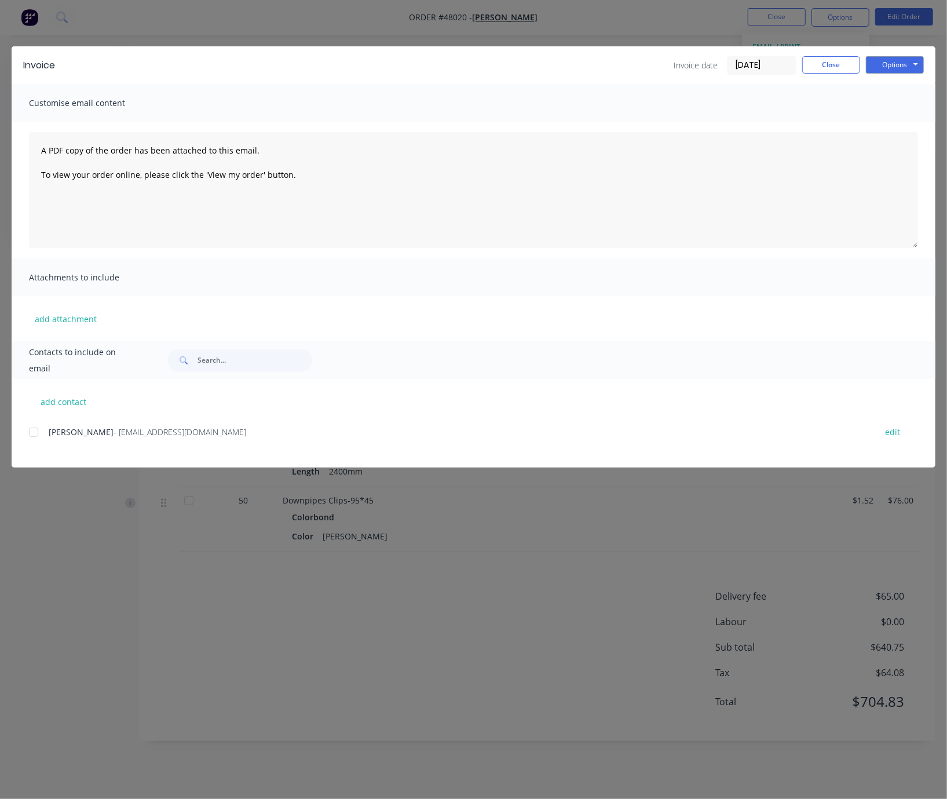
click at [28, 440] on div "add contact [PERSON_NAME] - [EMAIL_ADDRESS][DOMAIN_NAME] edit" at bounding box center [474, 423] width 924 height 89
click at [35, 440] on div at bounding box center [33, 431] width 23 height 23
click at [882, 60] on button "Options" at bounding box center [895, 64] width 58 height 17
click at [894, 122] on button "Email" at bounding box center [903, 123] width 74 height 19
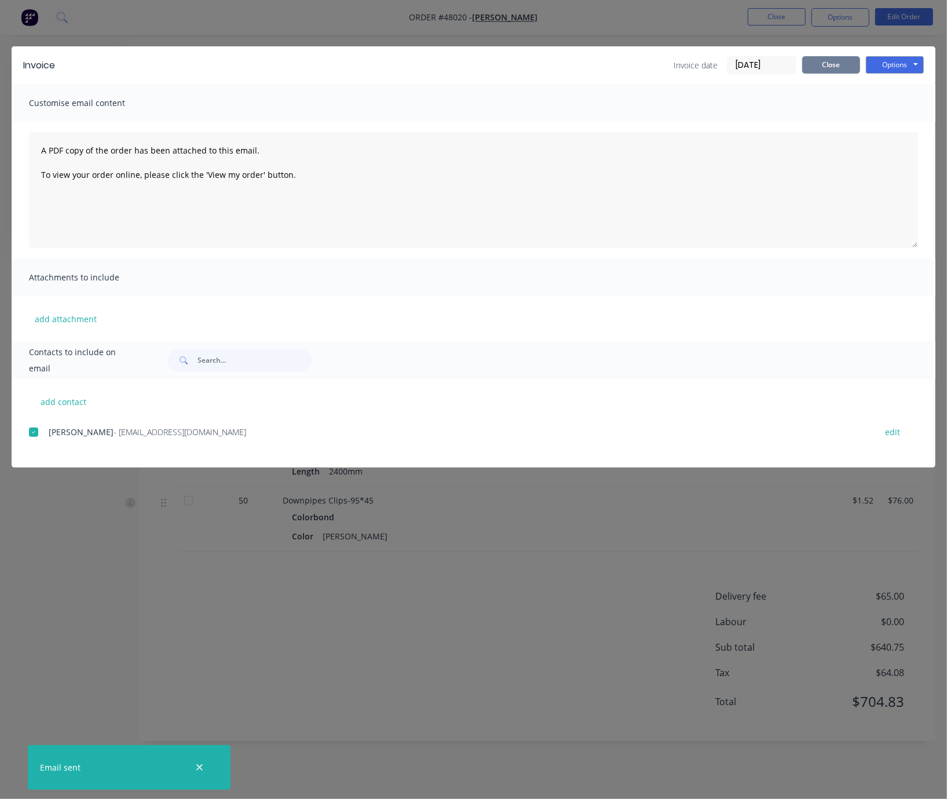
click at [822, 65] on button "Close" at bounding box center [831, 64] width 58 height 17
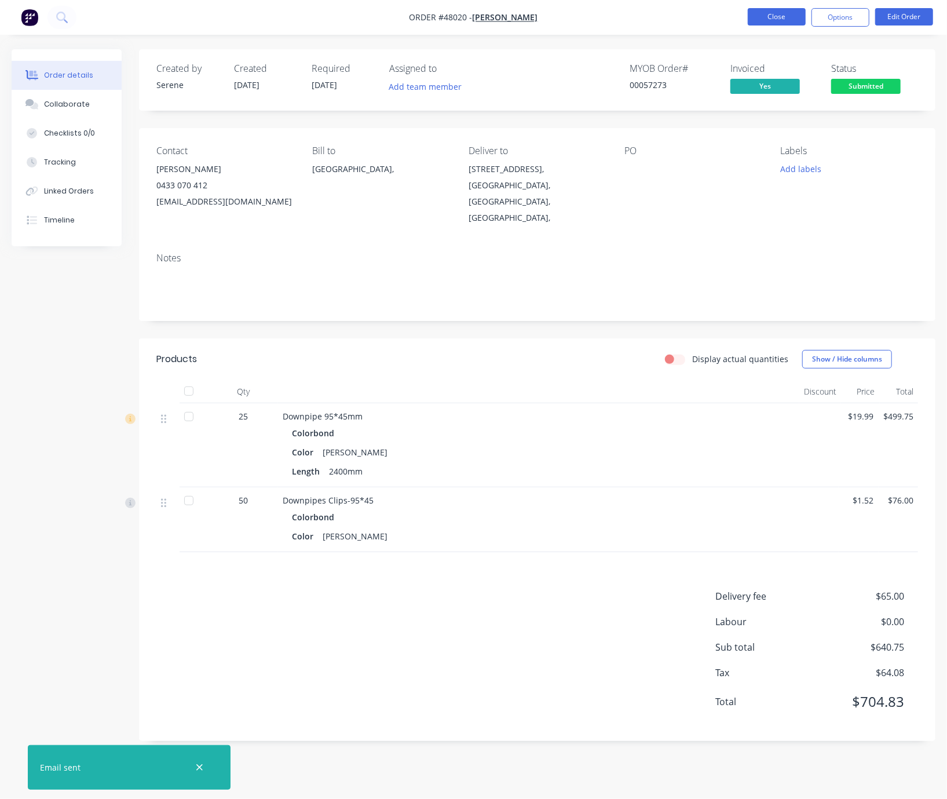
click at [781, 15] on button "Close" at bounding box center [777, 16] width 58 height 17
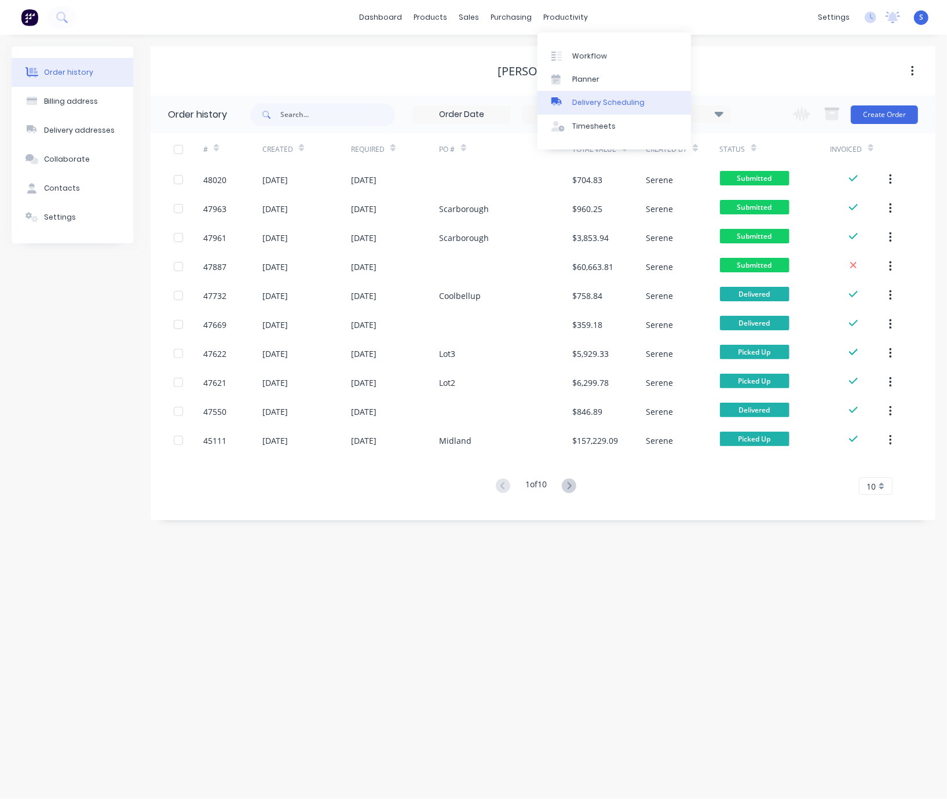
click at [593, 108] on div "Delivery Scheduling" at bounding box center [608, 102] width 72 height 10
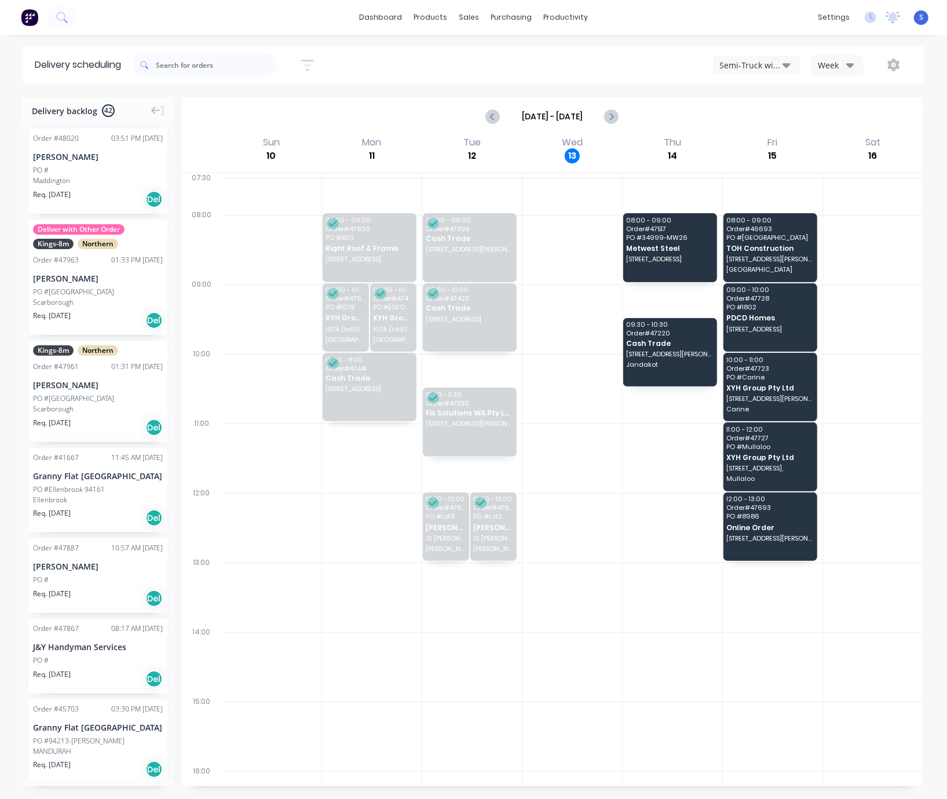
click at [749, 69] on div "Semi-Truck with Hiab" at bounding box center [750, 65] width 63 height 12
click at [753, 146] on div "Utes Delivery" at bounding box center [770, 140] width 115 height 23
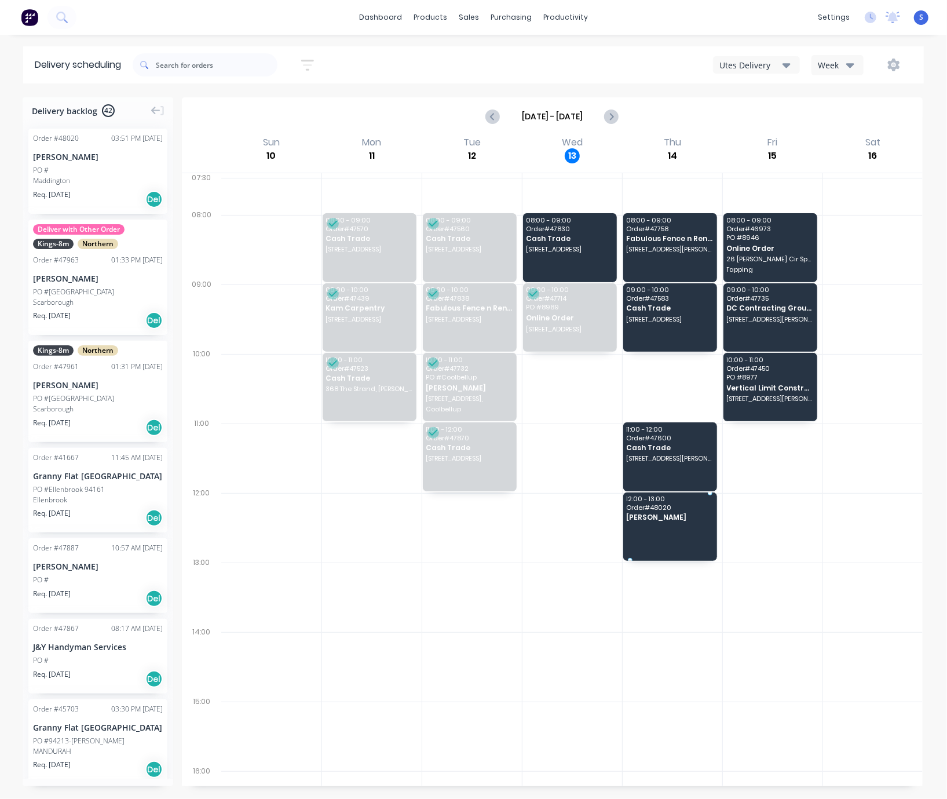
drag, startPoint x: 54, startPoint y: 174, endPoint x: 656, endPoint y: 541, distance: 704.6
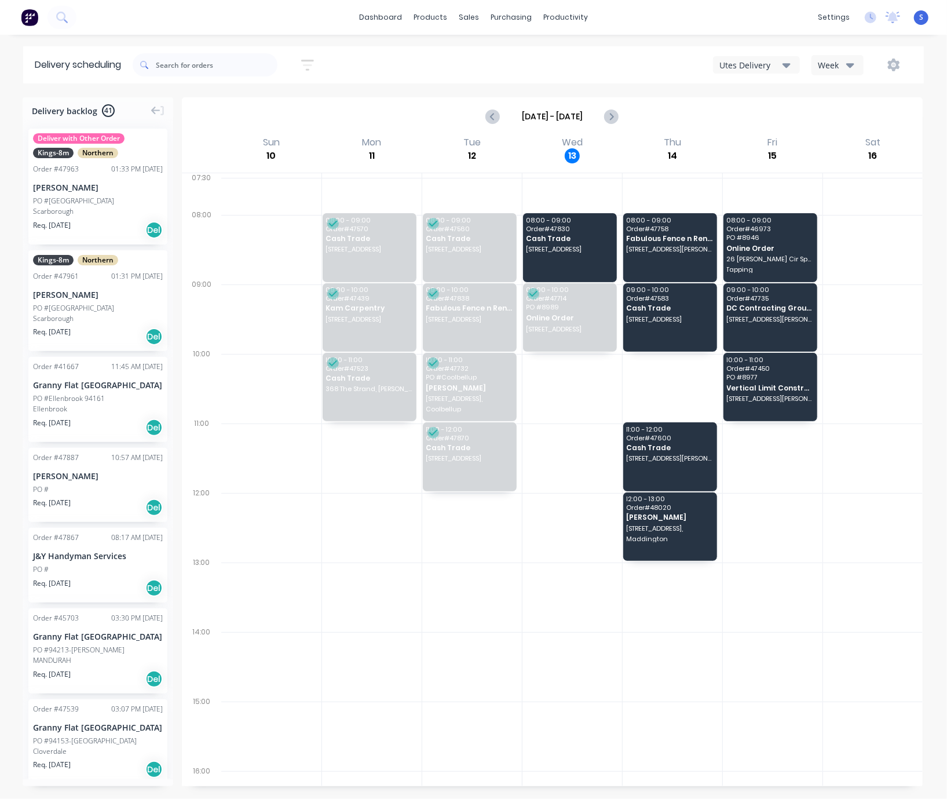
click at [742, 68] on div "Utes Delivery" at bounding box center [750, 65] width 63 height 12
click at [734, 99] on div "Semi-Truck with Hiab" at bounding box center [770, 93] width 115 height 23
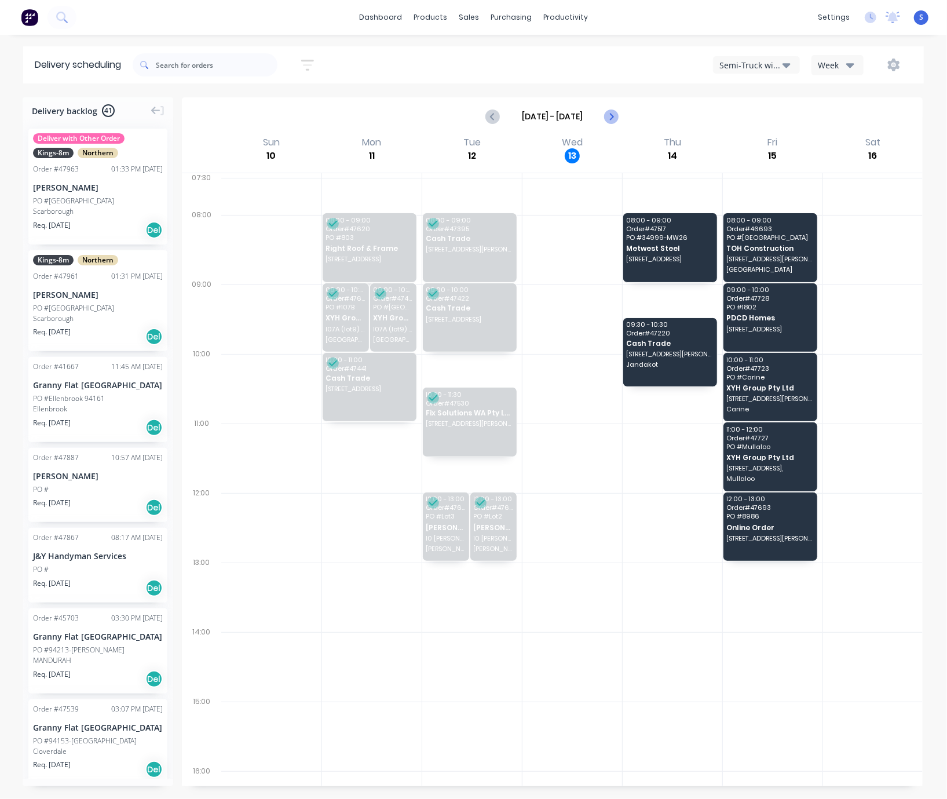
click at [604, 118] on icon "Next page" at bounding box center [611, 116] width 14 height 14
type input "[DATE] - [DATE]"
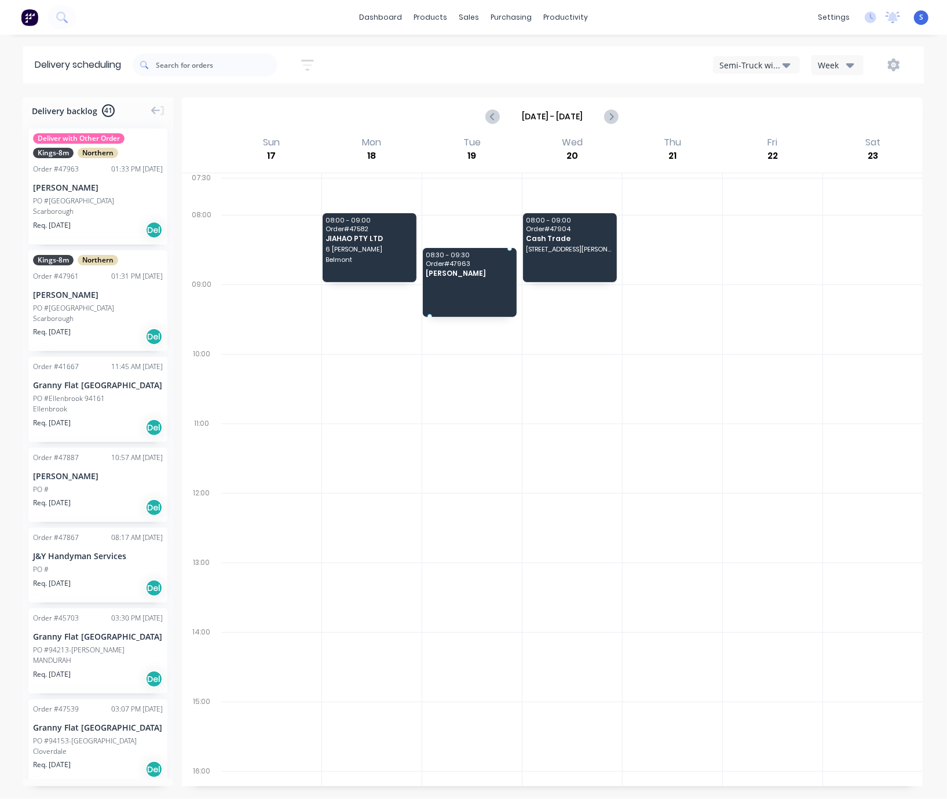
drag, startPoint x: 65, startPoint y: 191, endPoint x: 455, endPoint y: 262, distance: 396.9
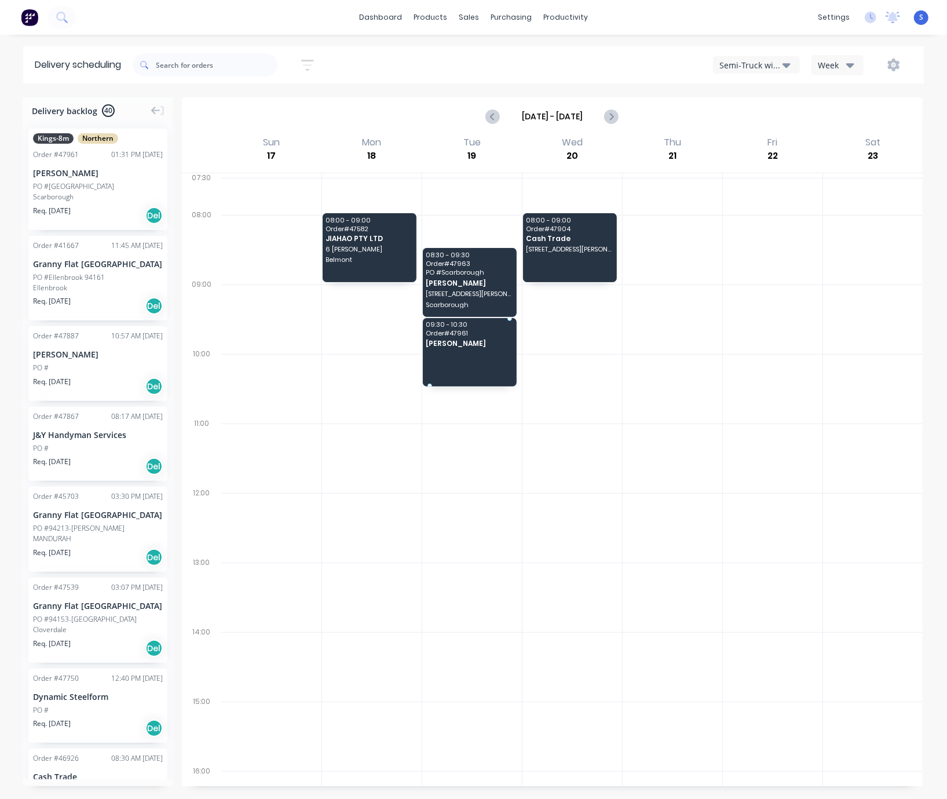
drag, startPoint x: 63, startPoint y: 186, endPoint x: 460, endPoint y: 346, distance: 427.9
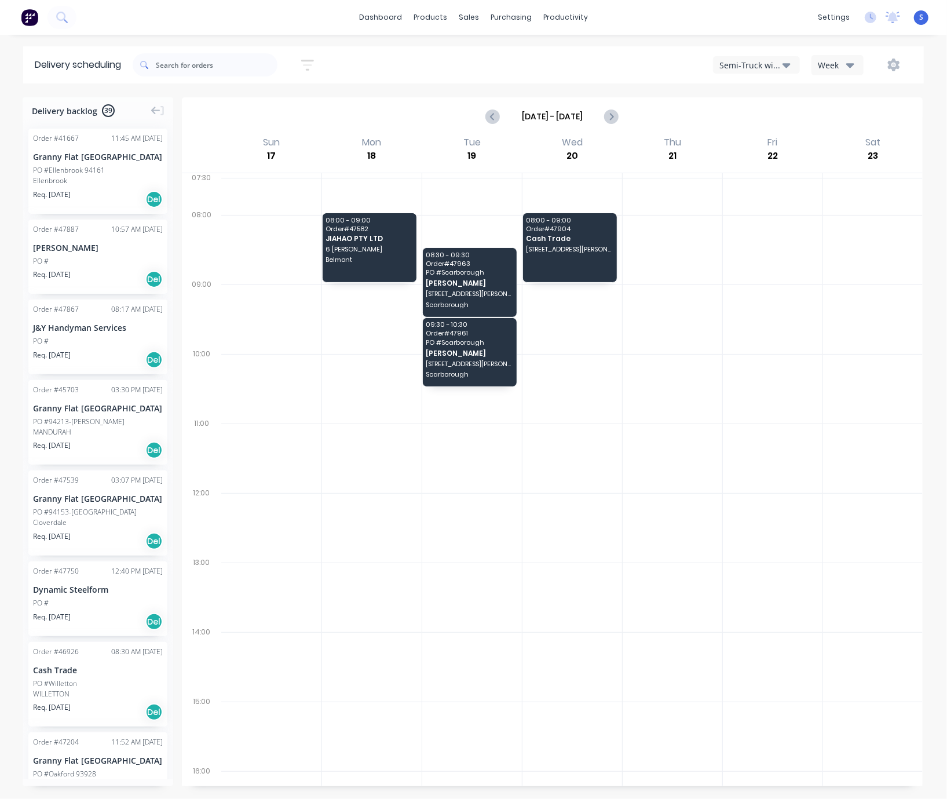
click at [823, 396] on div at bounding box center [873, 388] width 100 height 69
click at [490, 84] on div "Customers" at bounding box center [502, 79] width 42 height 10
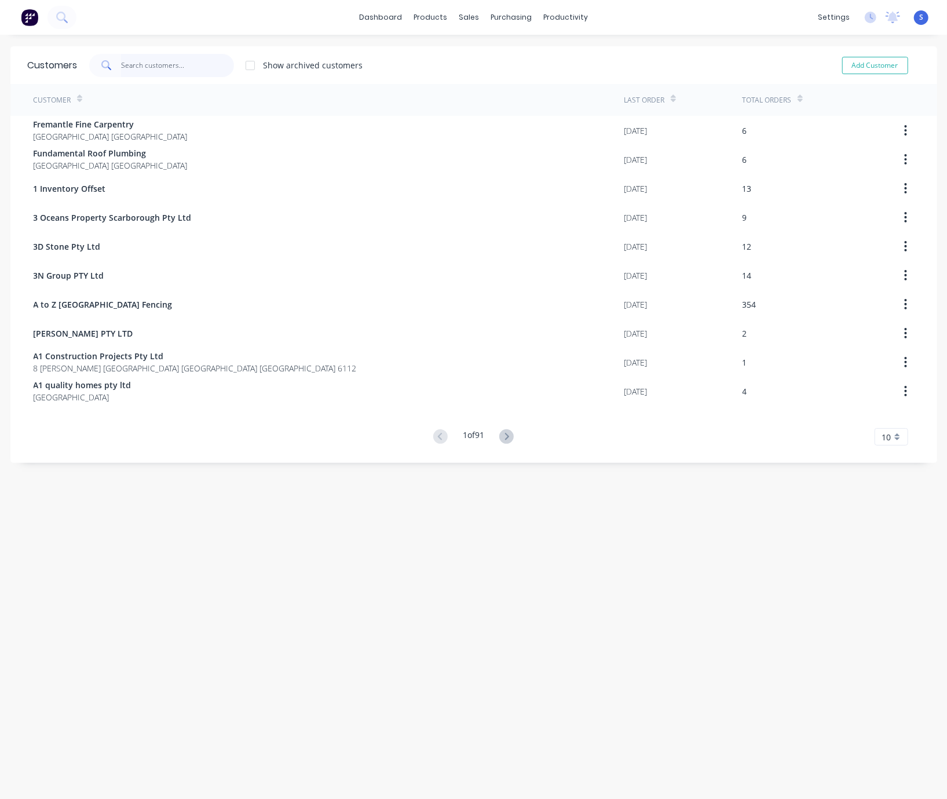
click at [167, 76] on input "text" at bounding box center [177, 65] width 113 height 23
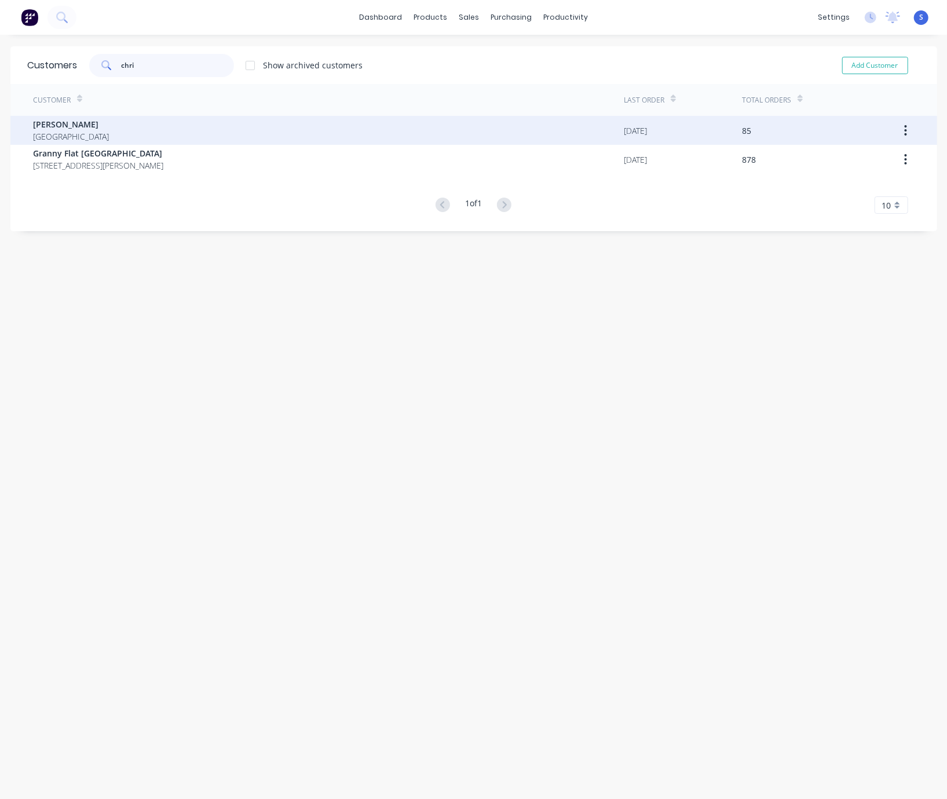
type input "chri"
click at [158, 119] on div "[PERSON_NAME] [GEOGRAPHIC_DATA]" at bounding box center [329, 130] width 591 height 29
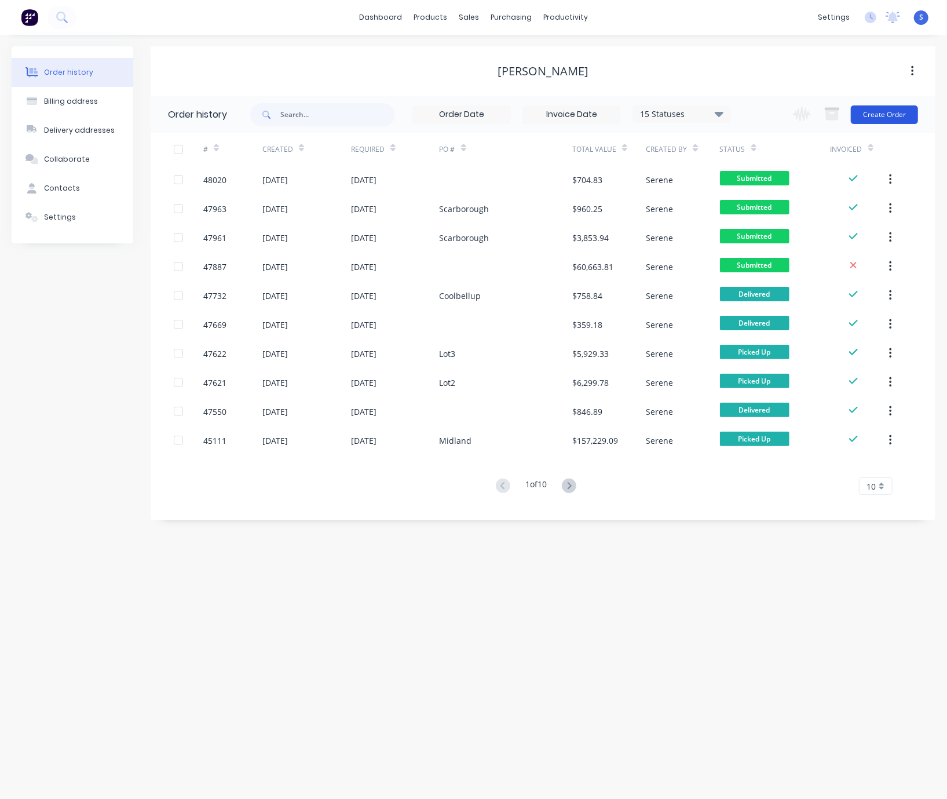
click at [873, 112] on button "Create Order" at bounding box center [884, 114] width 67 height 19
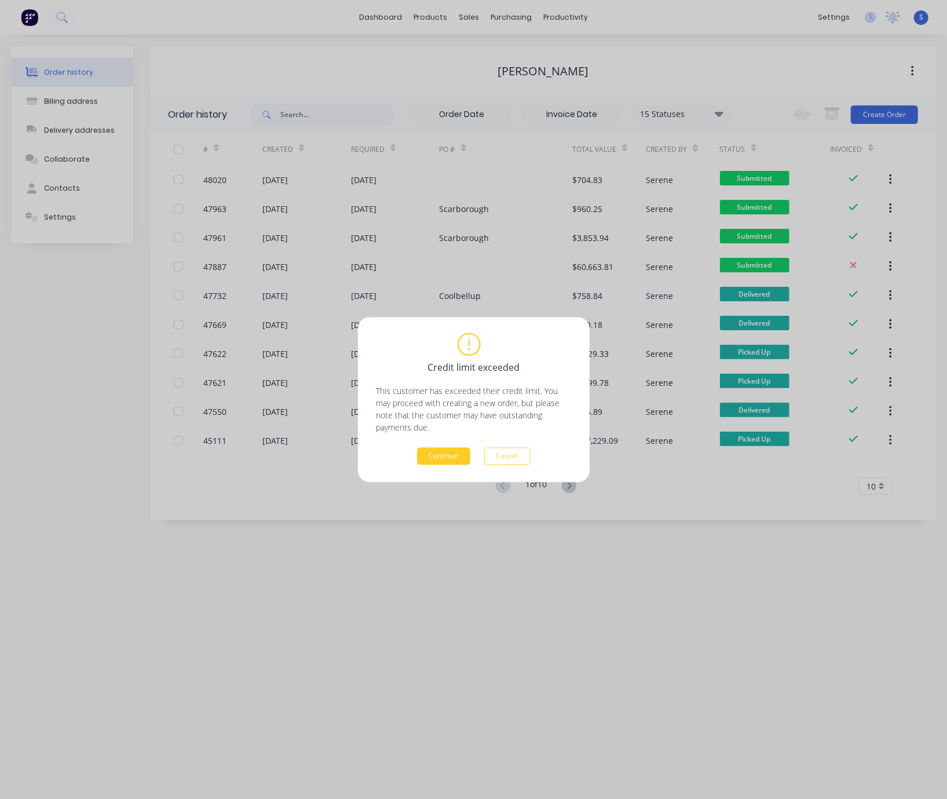
click at [442, 454] on button "Continue" at bounding box center [443, 455] width 53 height 17
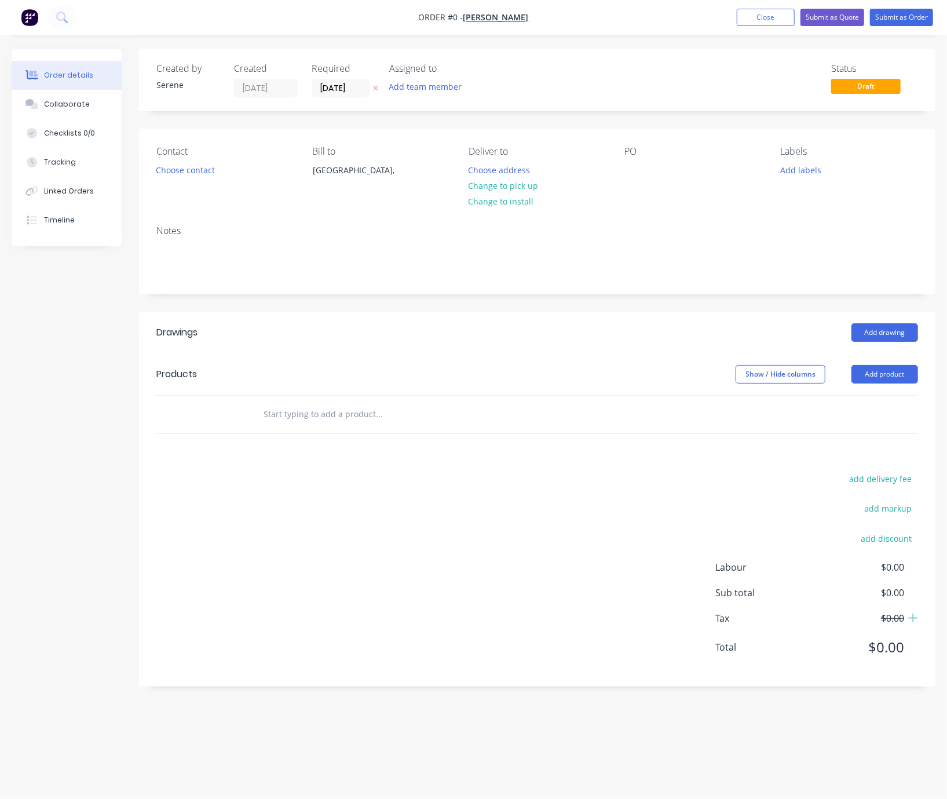
drag, startPoint x: 343, startPoint y: 363, endPoint x: 490, endPoint y: 365, distance: 147.1
click at [493, 177] on button "Choose address" at bounding box center [499, 170] width 74 height 16
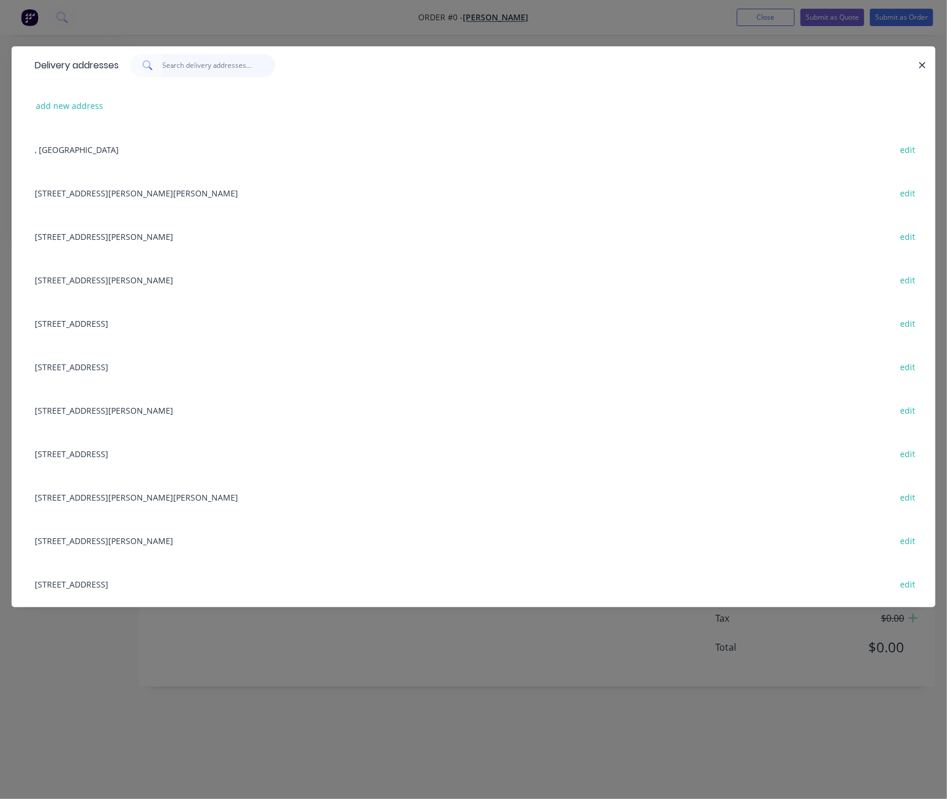
click at [212, 71] on input "text" at bounding box center [219, 65] width 113 height 23
drag, startPoint x: 196, startPoint y: 72, endPoint x: 198, endPoint y: 60, distance: 12.3
click at [196, 72] on input "text" at bounding box center [219, 65] width 113 height 23
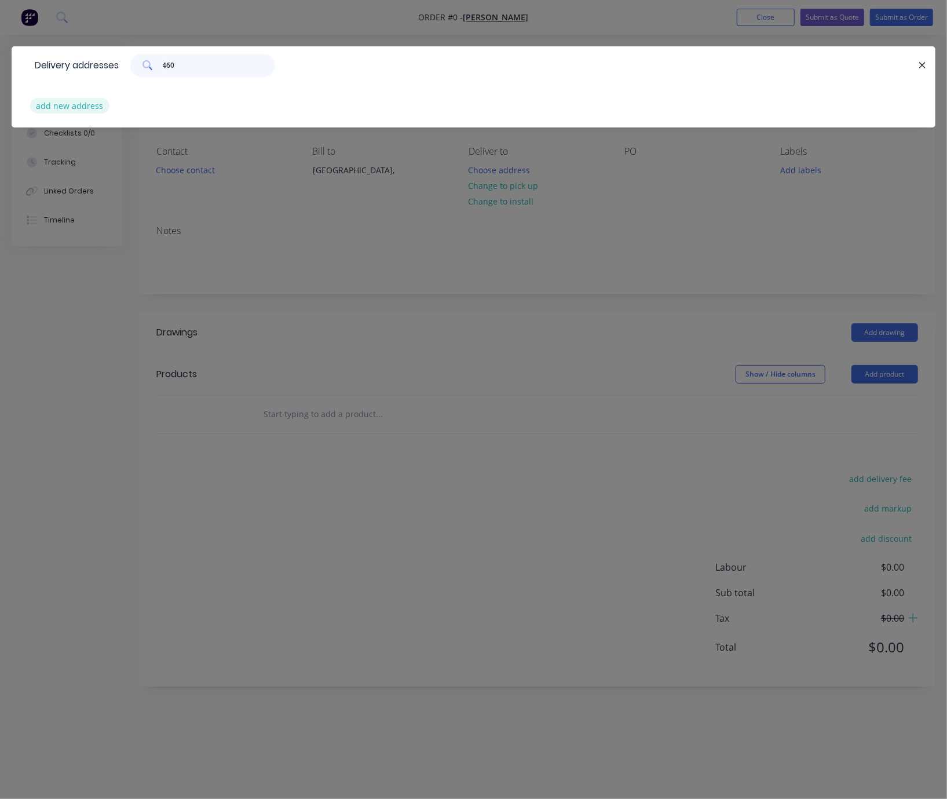
type input "460"
click at [86, 113] on button "add new address" at bounding box center [69, 106] width 79 height 16
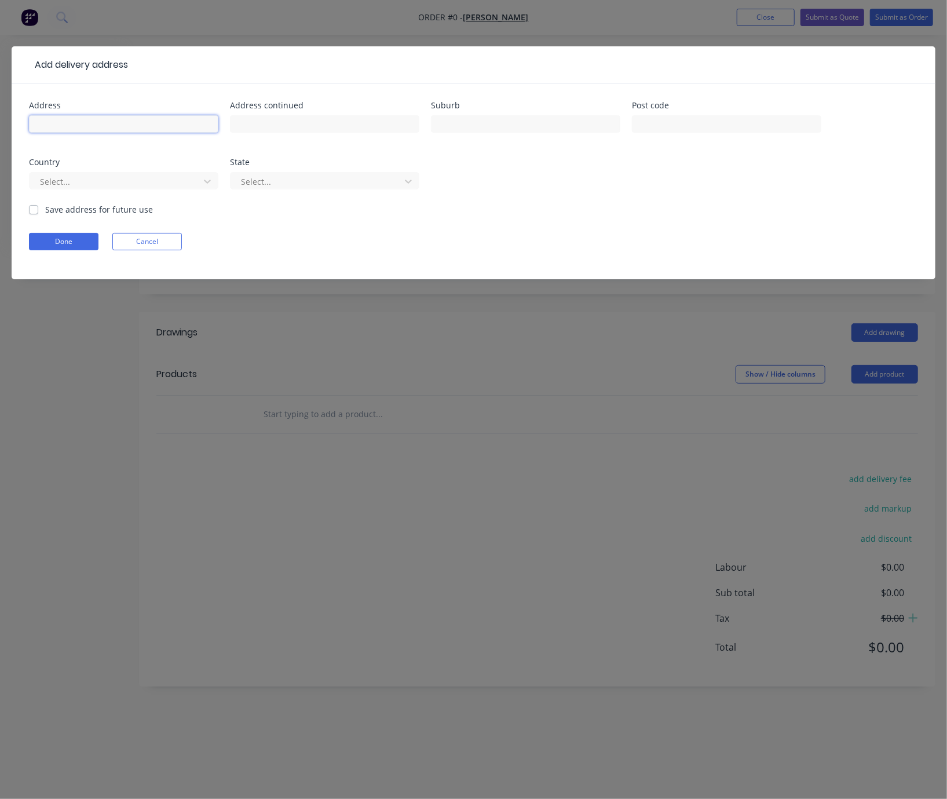
click at [123, 133] on input "text" at bounding box center [123, 123] width 189 height 17
type input "[STREET_ADDRESS]"
type input "Riverton"
click at [155, 186] on div at bounding box center [116, 181] width 155 height 14
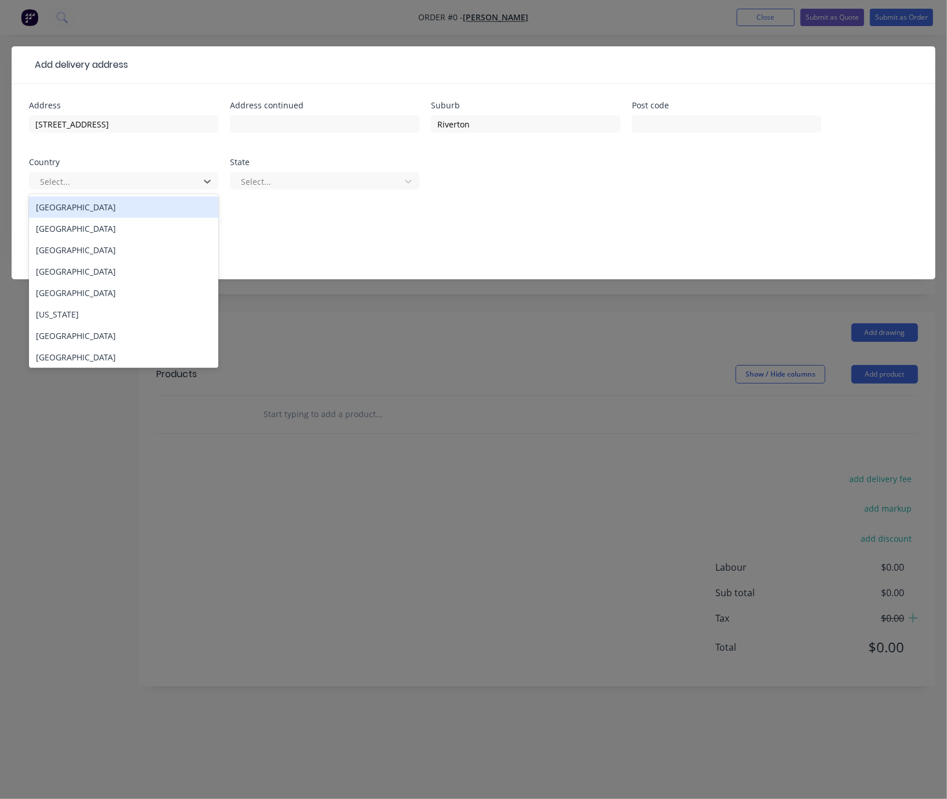
click at [109, 217] on div "[GEOGRAPHIC_DATA]" at bounding box center [123, 206] width 189 height 21
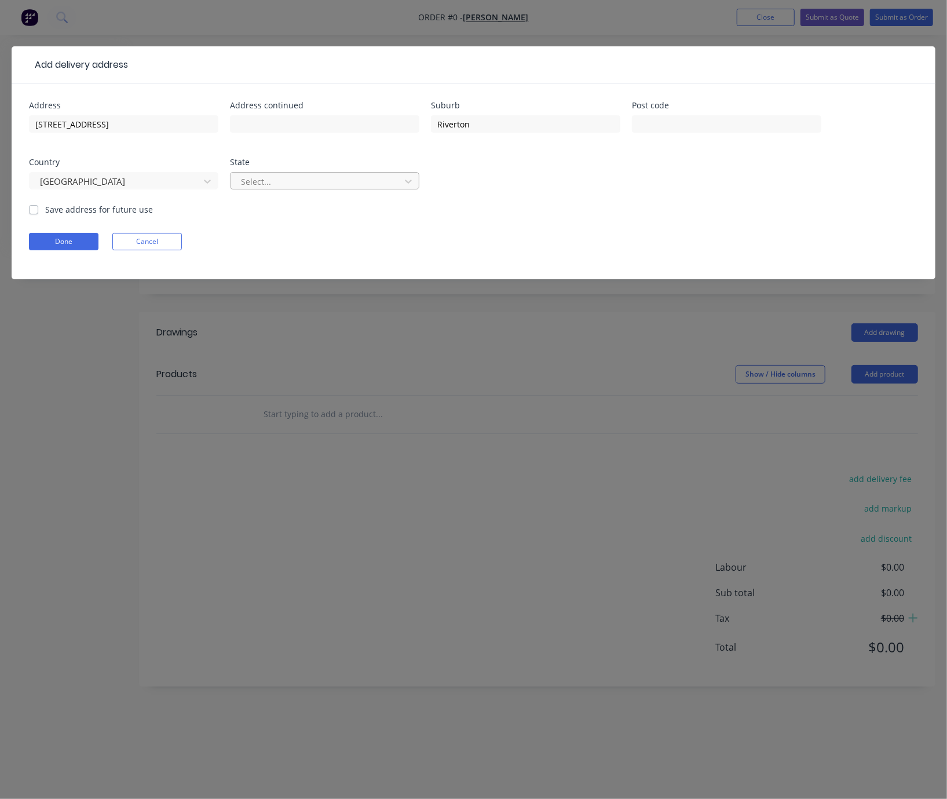
click at [279, 189] on div at bounding box center [317, 181] width 155 height 14
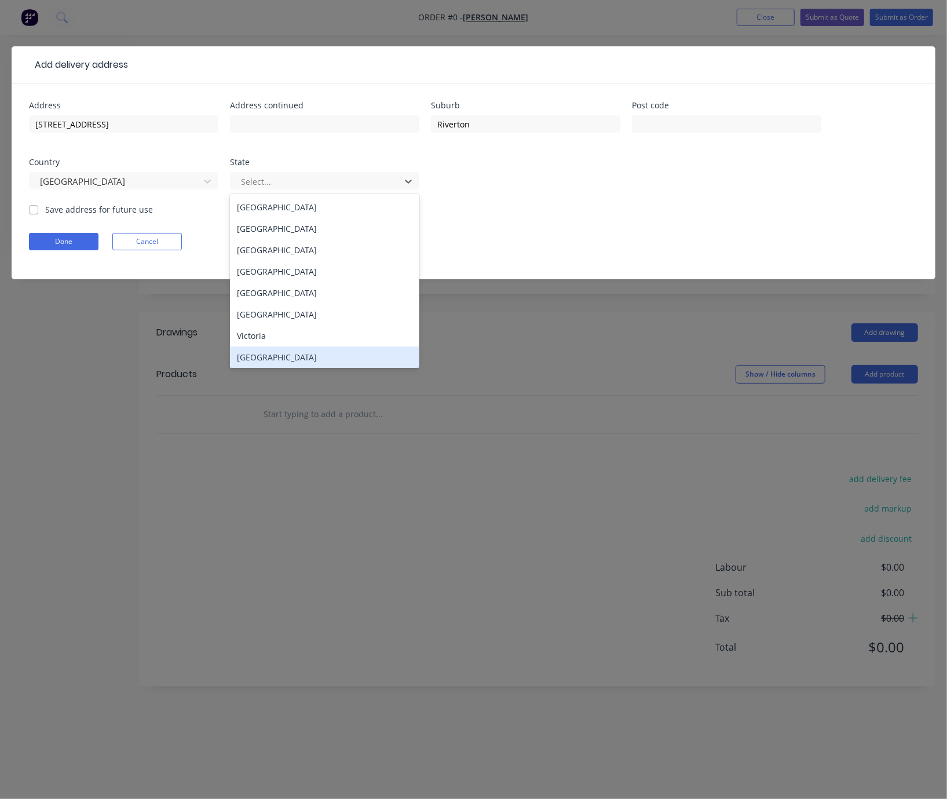
click at [285, 368] on div "[GEOGRAPHIC_DATA]" at bounding box center [324, 356] width 189 height 21
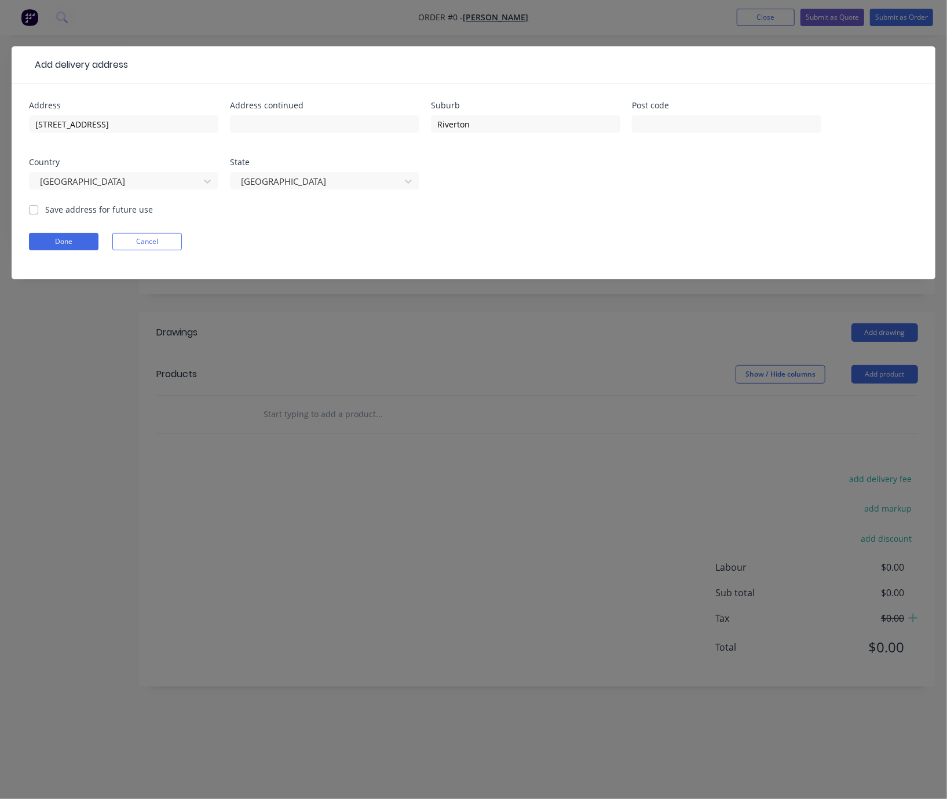
click at [45, 215] on label "Save address for future use" at bounding box center [99, 209] width 108 height 12
click at [36, 214] on input "Save address for future use" at bounding box center [33, 208] width 9 height 11
checkbox input "true"
click at [74, 248] on button "Done" at bounding box center [63, 241] width 69 height 17
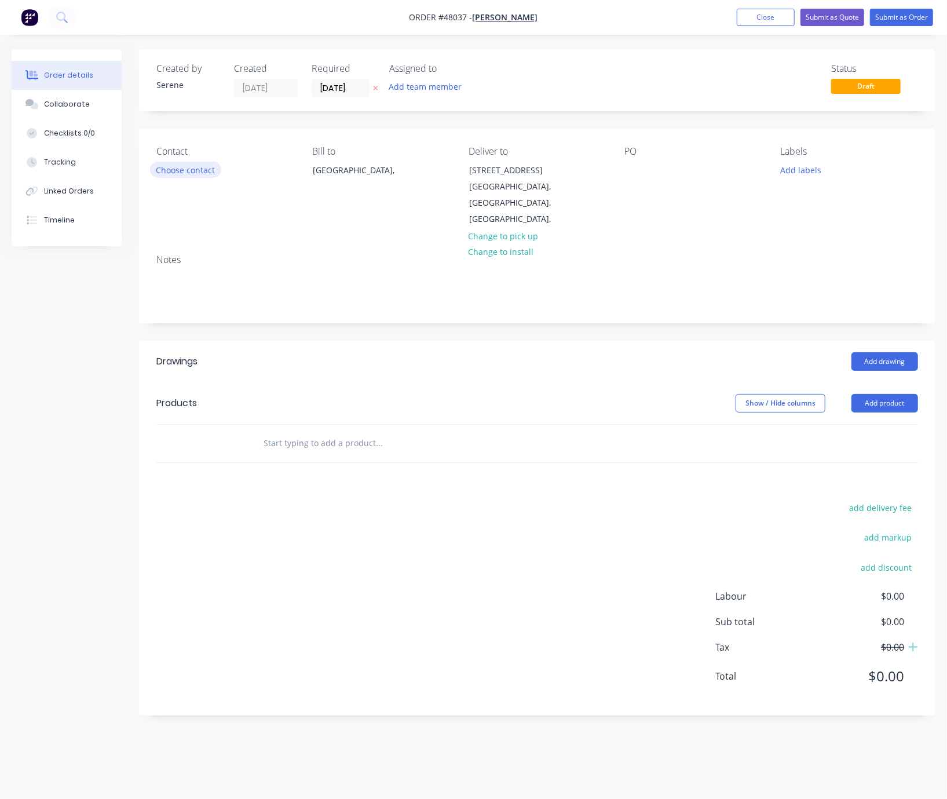
click at [197, 177] on button "Choose contact" at bounding box center [185, 170] width 71 height 16
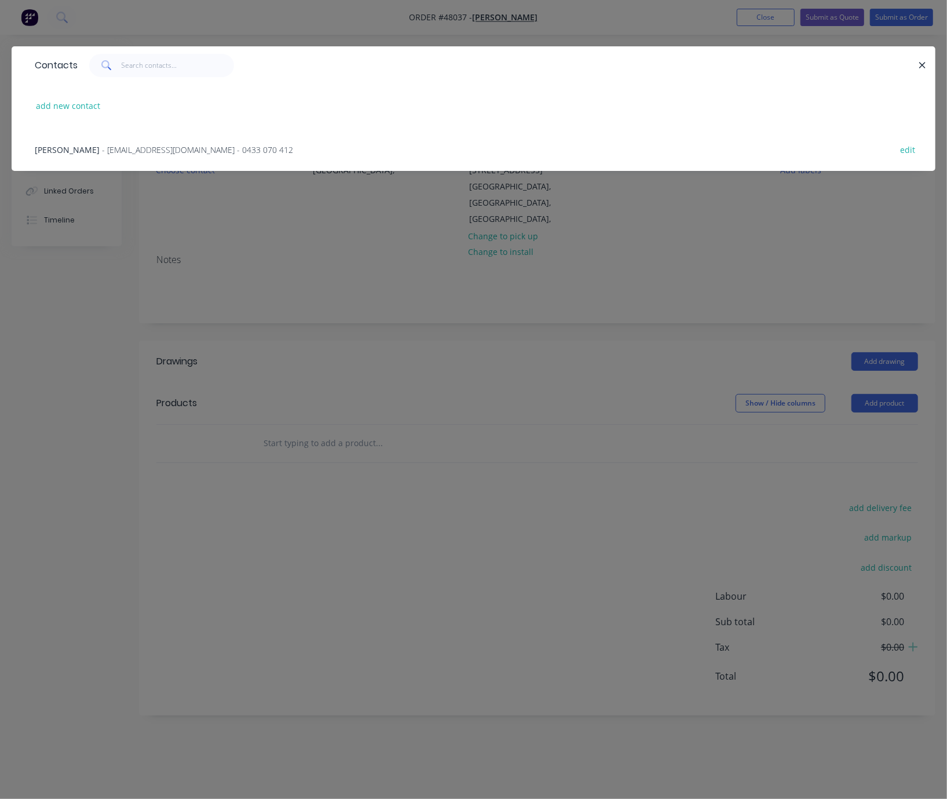
click at [170, 155] on span "- [EMAIL_ADDRESS][DOMAIN_NAME] - 0433 070 412" at bounding box center [197, 149] width 191 height 11
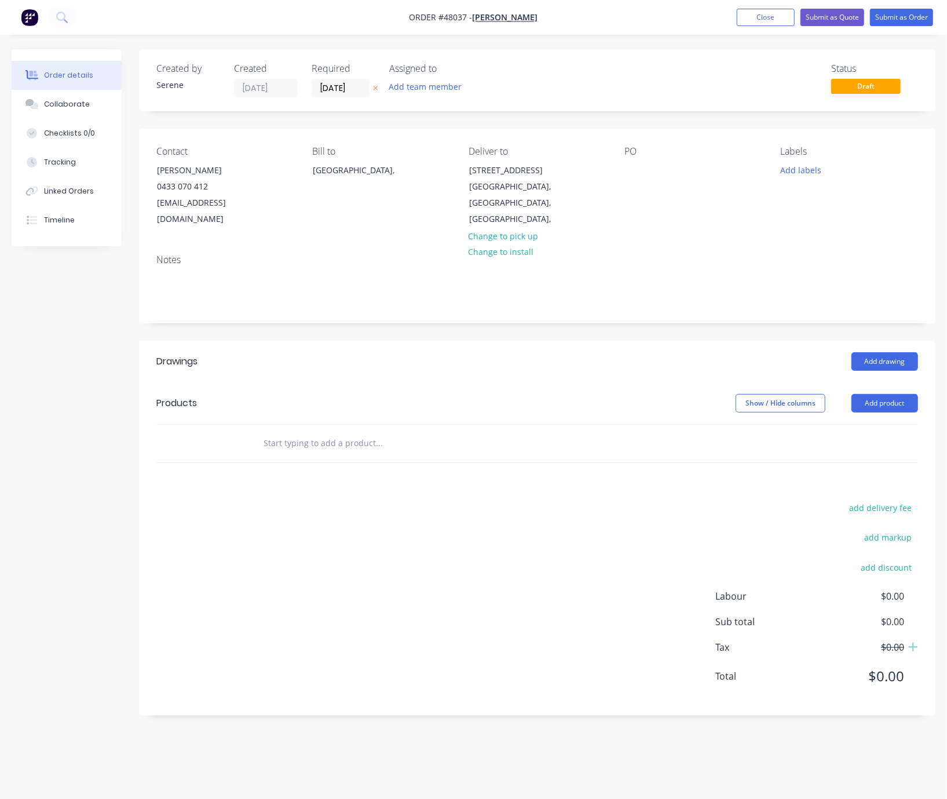
drag, startPoint x: 389, startPoint y: 366, endPoint x: 586, endPoint y: 368, distance: 197.5
click at [639, 171] on div at bounding box center [633, 170] width 19 height 17
click at [623, 380] on header "Drawings Add drawing" at bounding box center [537, 362] width 796 height 42
click at [888, 406] on button "Add product" at bounding box center [884, 403] width 67 height 19
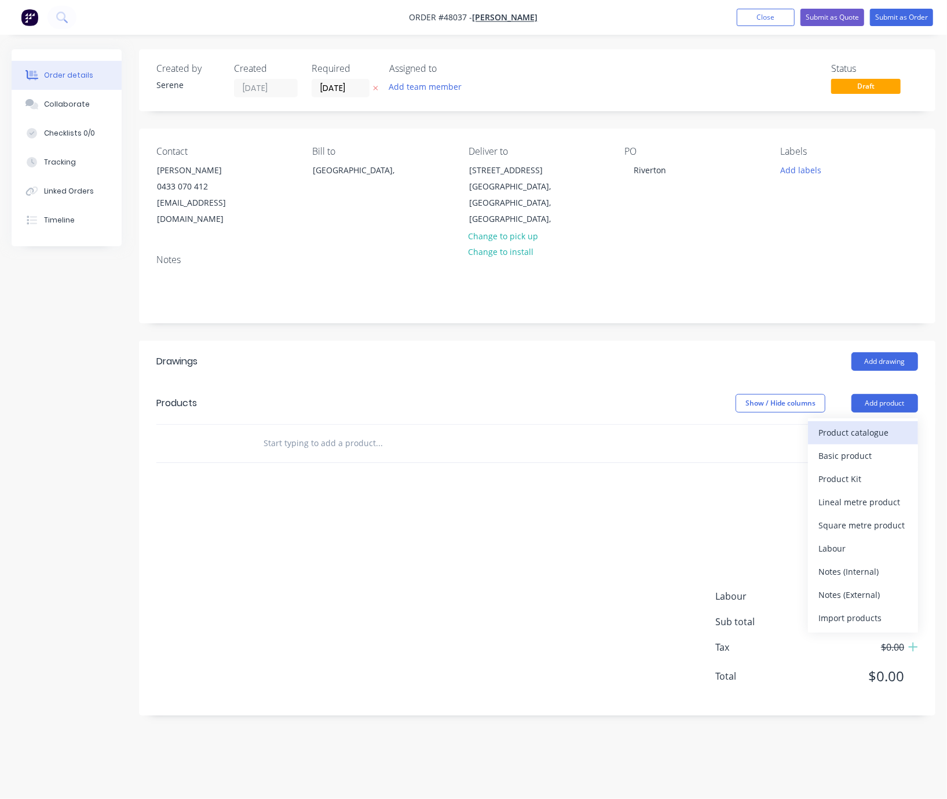
click at [865, 431] on div "Product catalogue" at bounding box center [862, 432] width 89 height 17
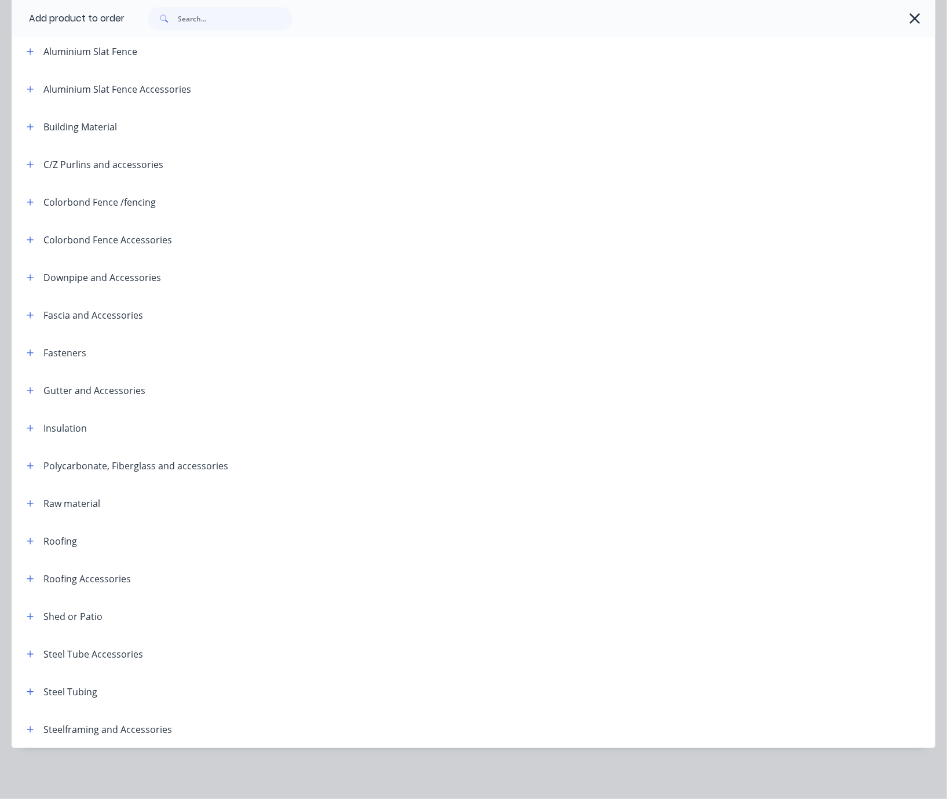
scroll to position [149, 0]
click at [33, 726] on icon "button" at bounding box center [30, 729] width 6 height 6
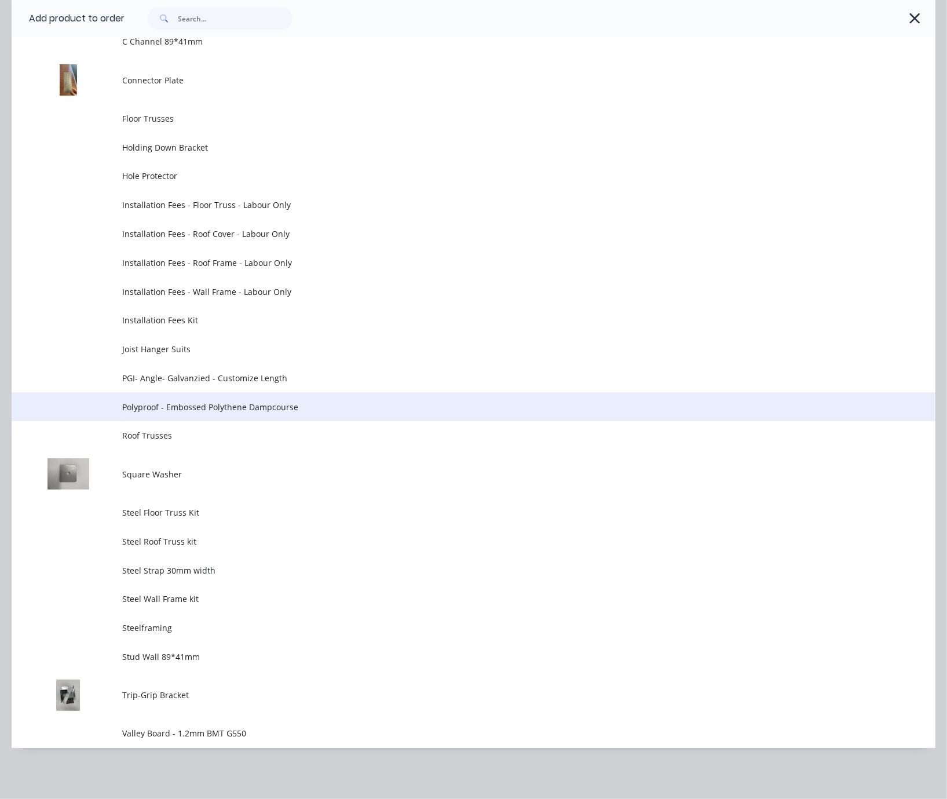
scroll to position [758, 0]
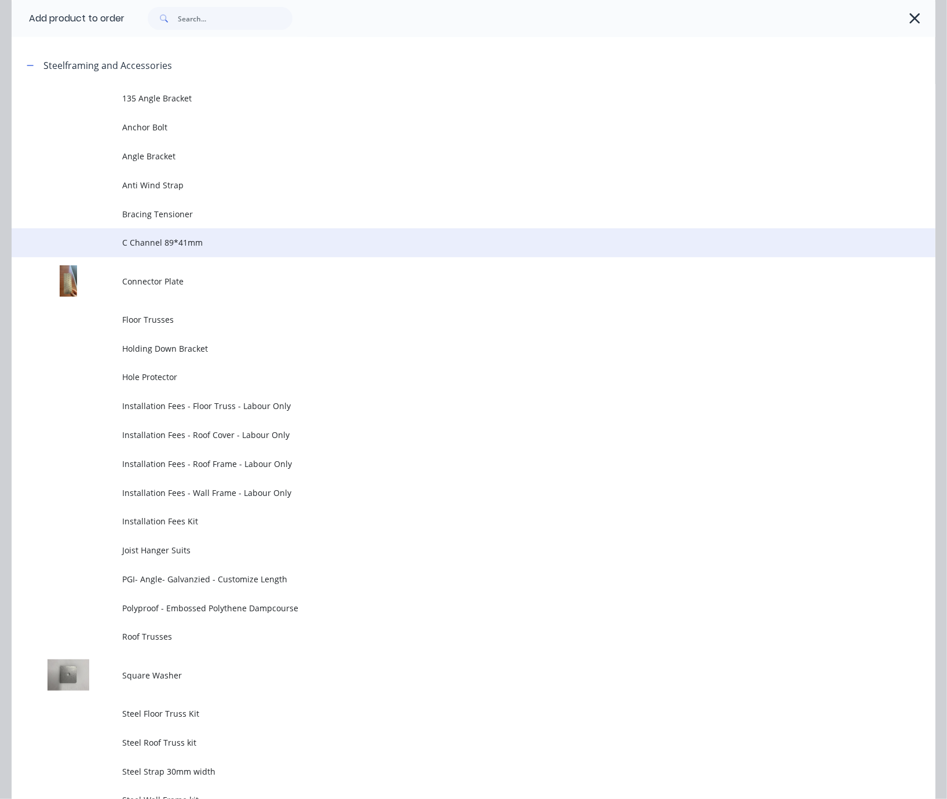
click at [217, 248] on span "C Channel 89*41mm" at bounding box center [447, 242] width 650 height 12
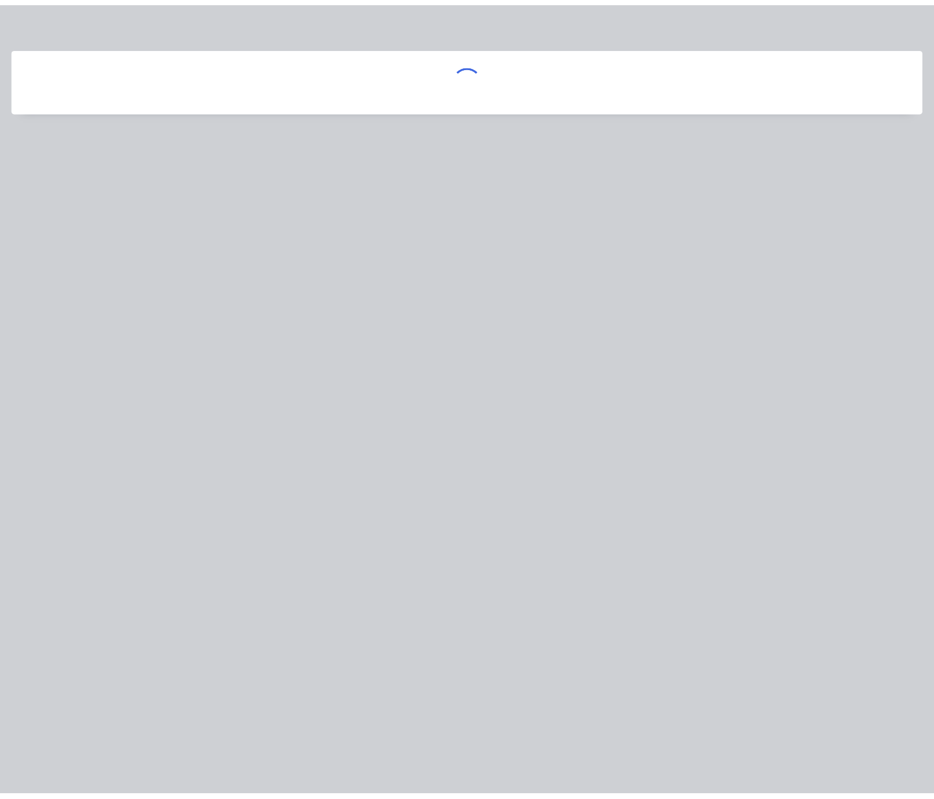
scroll to position [0, 0]
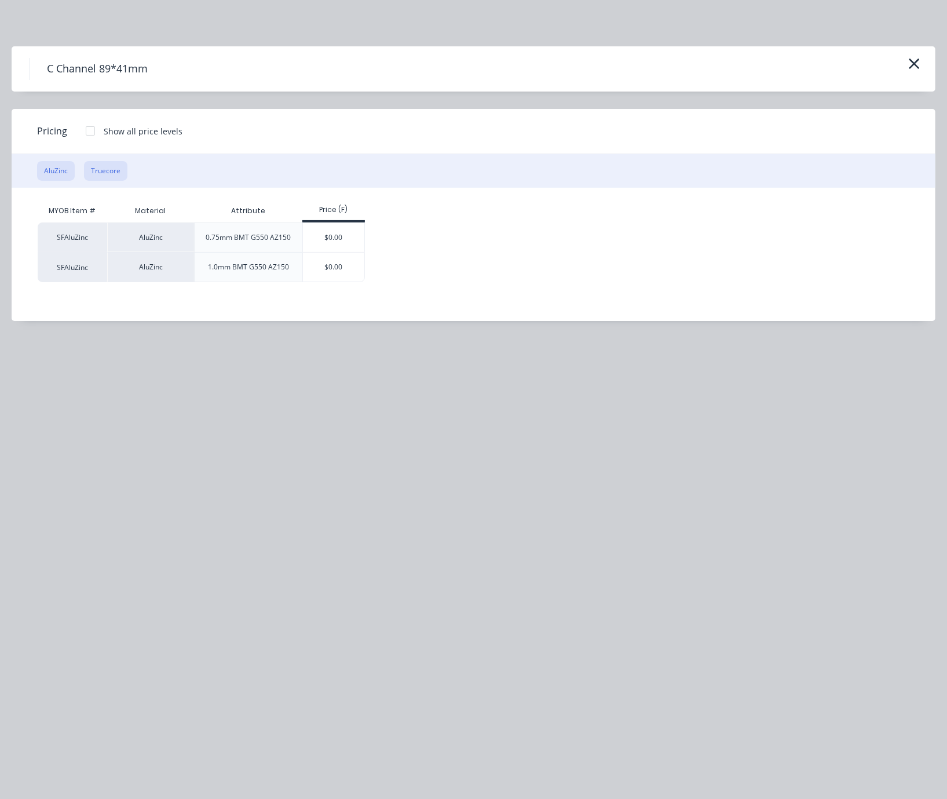
click at [118, 181] on button "Truecore" at bounding box center [105, 171] width 43 height 20
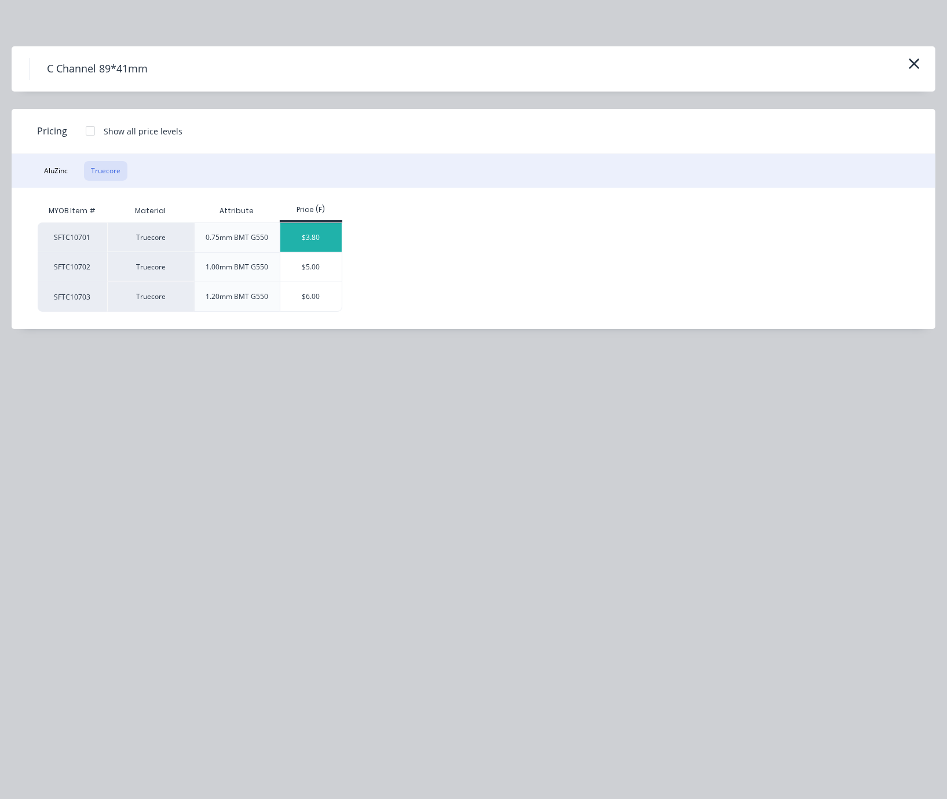
click at [319, 247] on div "$3.80" at bounding box center [311, 237] width 62 height 29
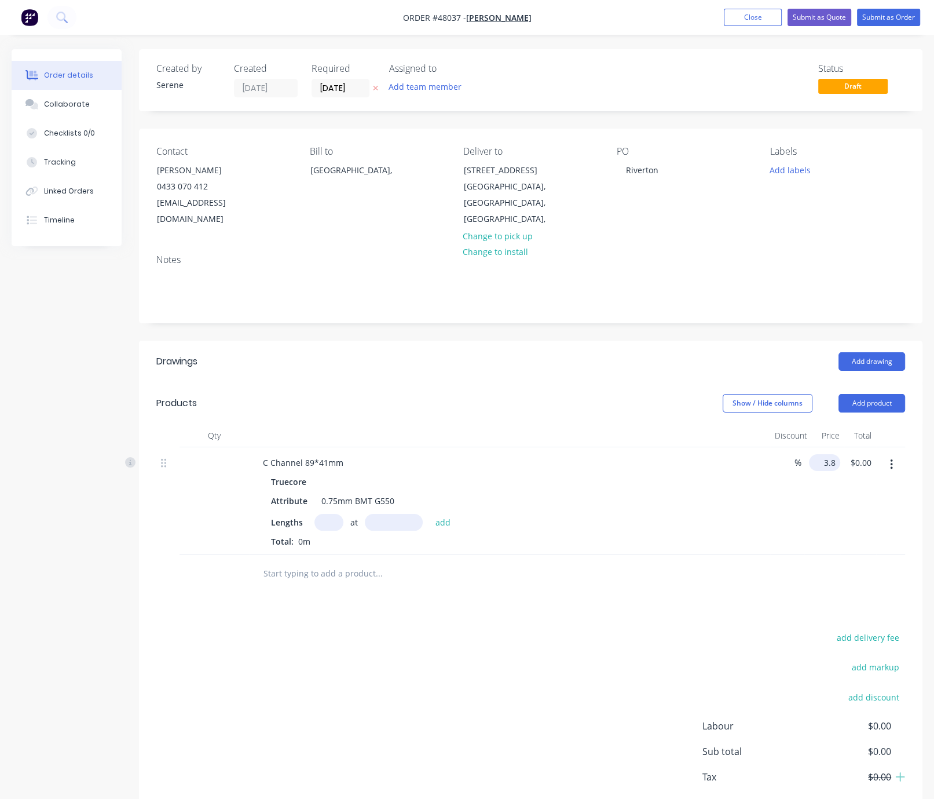
click at [825, 466] on input "3.8" at bounding box center [827, 462] width 27 height 17
type input "$5.33"
click at [628, 417] on header "Products Show / Hide columns Add product" at bounding box center [531, 403] width 784 height 42
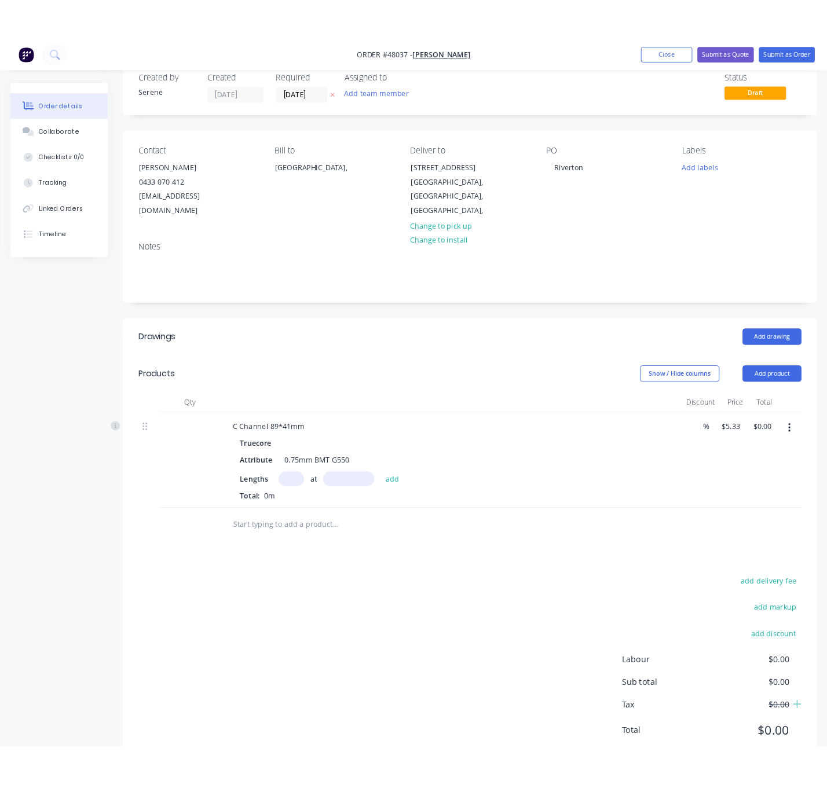
scroll to position [84, 0]
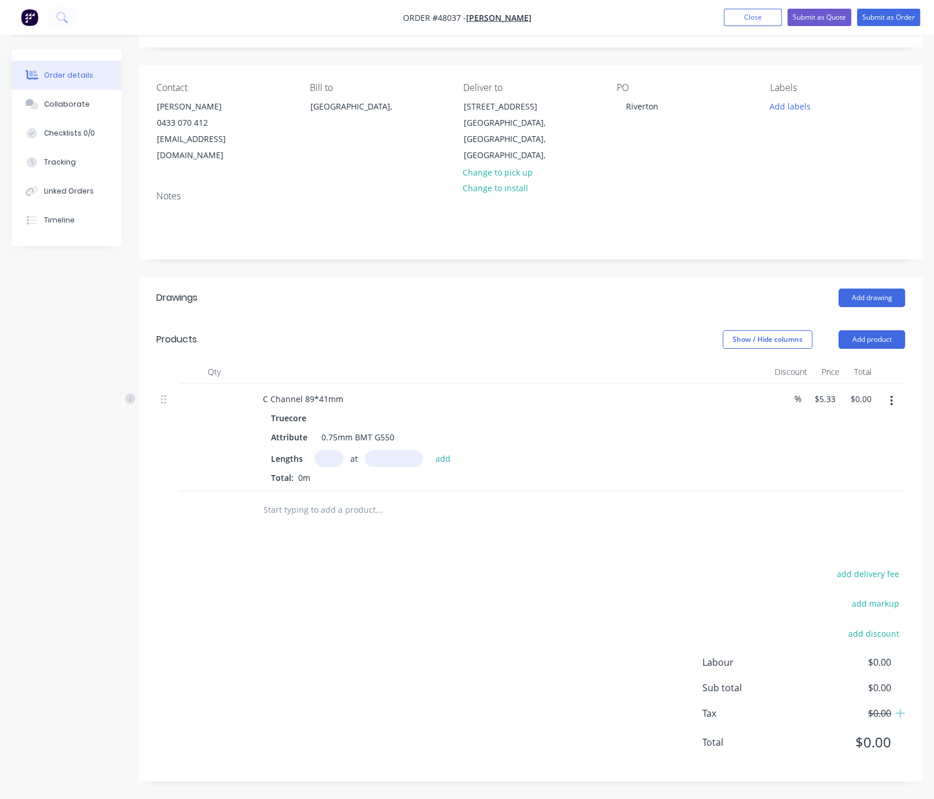
drag, startPoint x: 390, startPoint y: 547, endPoint x: 551, endPoint y: 561, distance: 162.2
click at [511, 640] on div "add delivery fee add markup add discount Labour $0.00 Sub total $0.00 Tax $0.00…" at bounding box center [530, 665] width 749 height 198
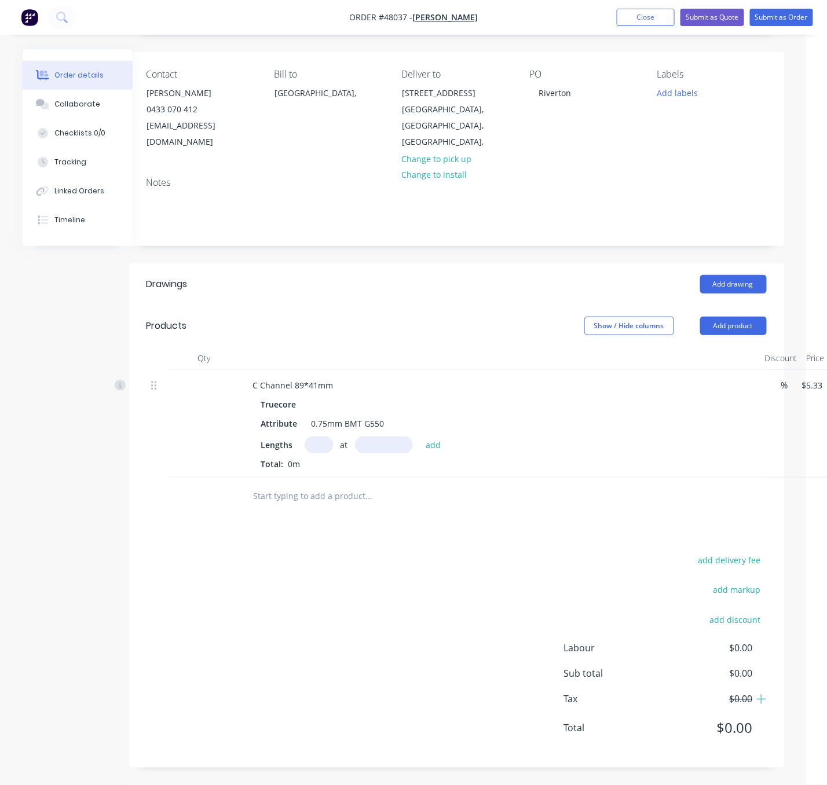
scroll to position [84, 89]
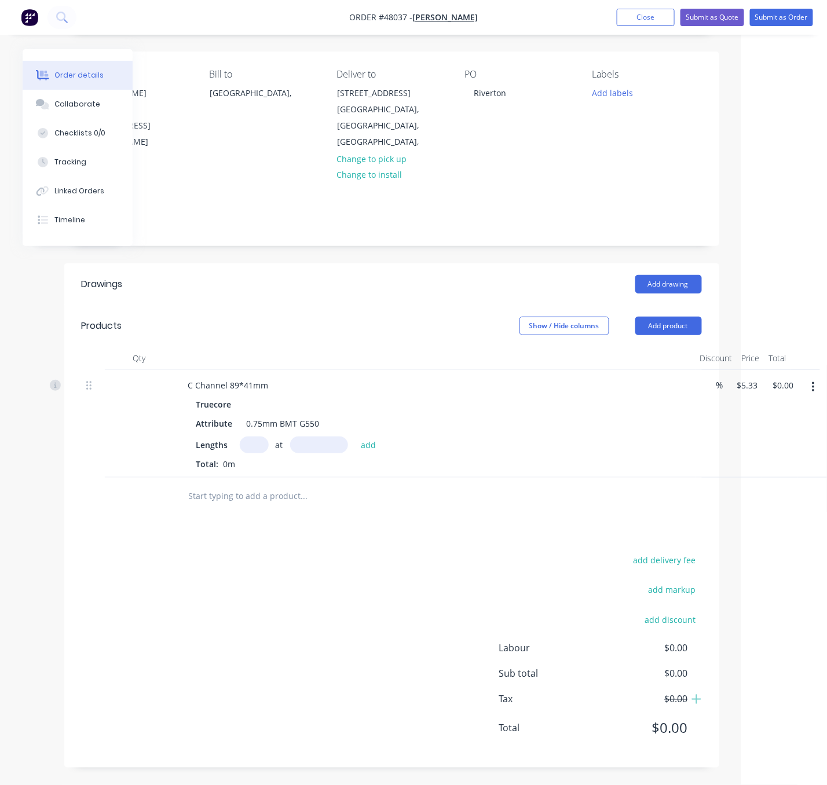
drag, startPoint x: 313, startPoint y: 290, endPoint x: 460, endPoint y: 302, distance: 147.6
click at [368, 557] on div "add delivery fee add markup add discount Labour $0.00 Sub total $0.00 Tax $0.00…" at bounding box center [392, 651] width 620 height 198
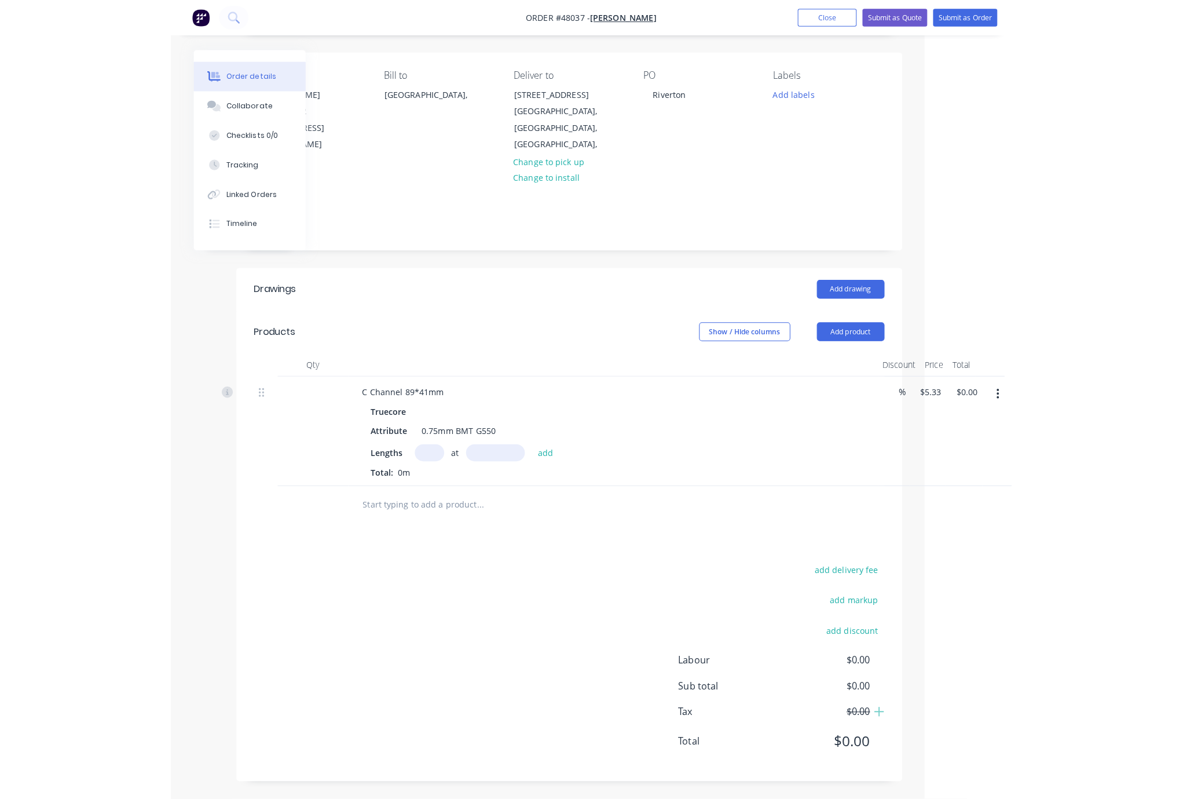
scroll to position [84, 0]
